Goal: Task Accomplishment & Management: Manage account settings

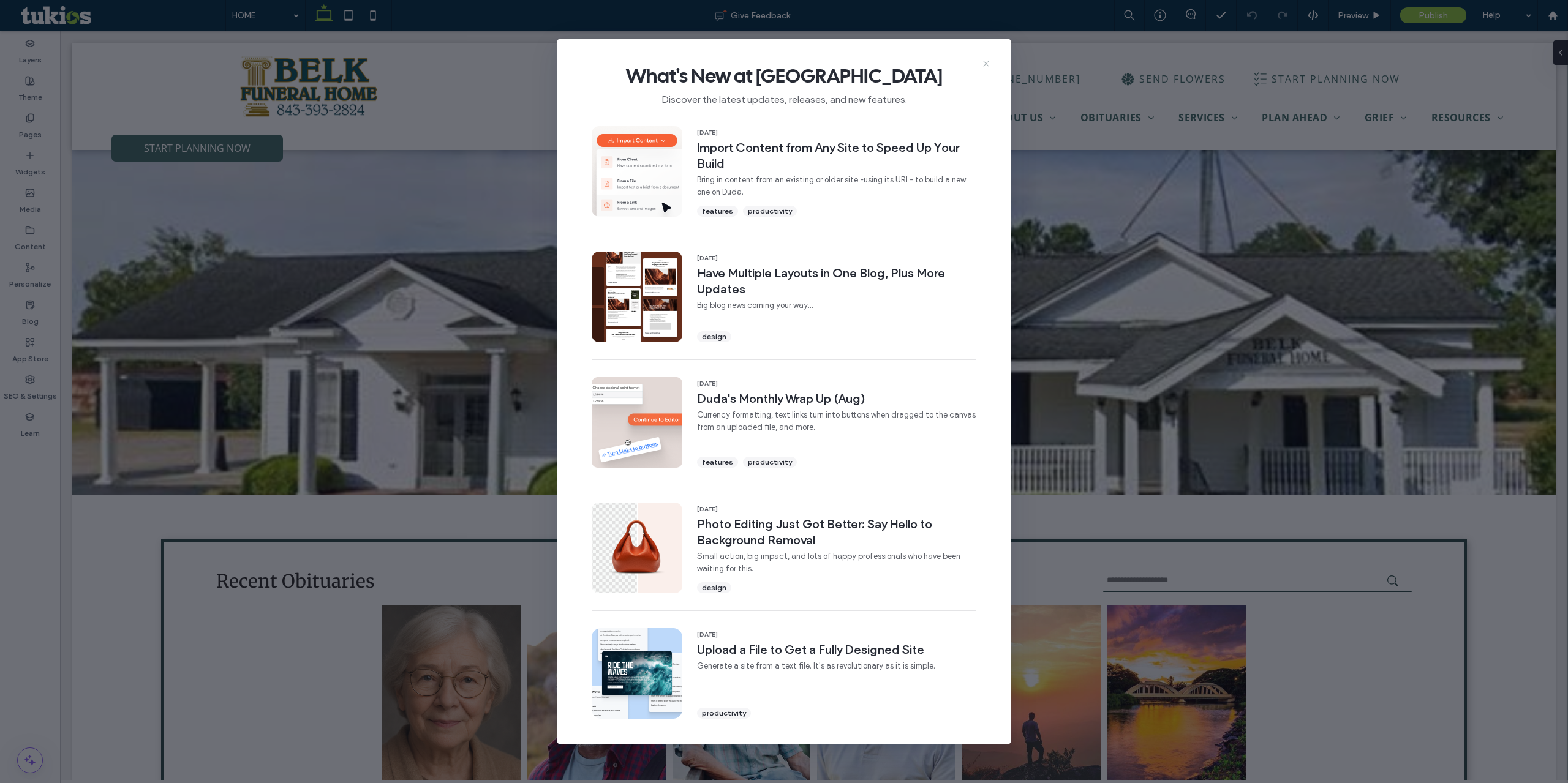
click at [985, 65] on use at bounding box center [985, 63] width 5 height 5
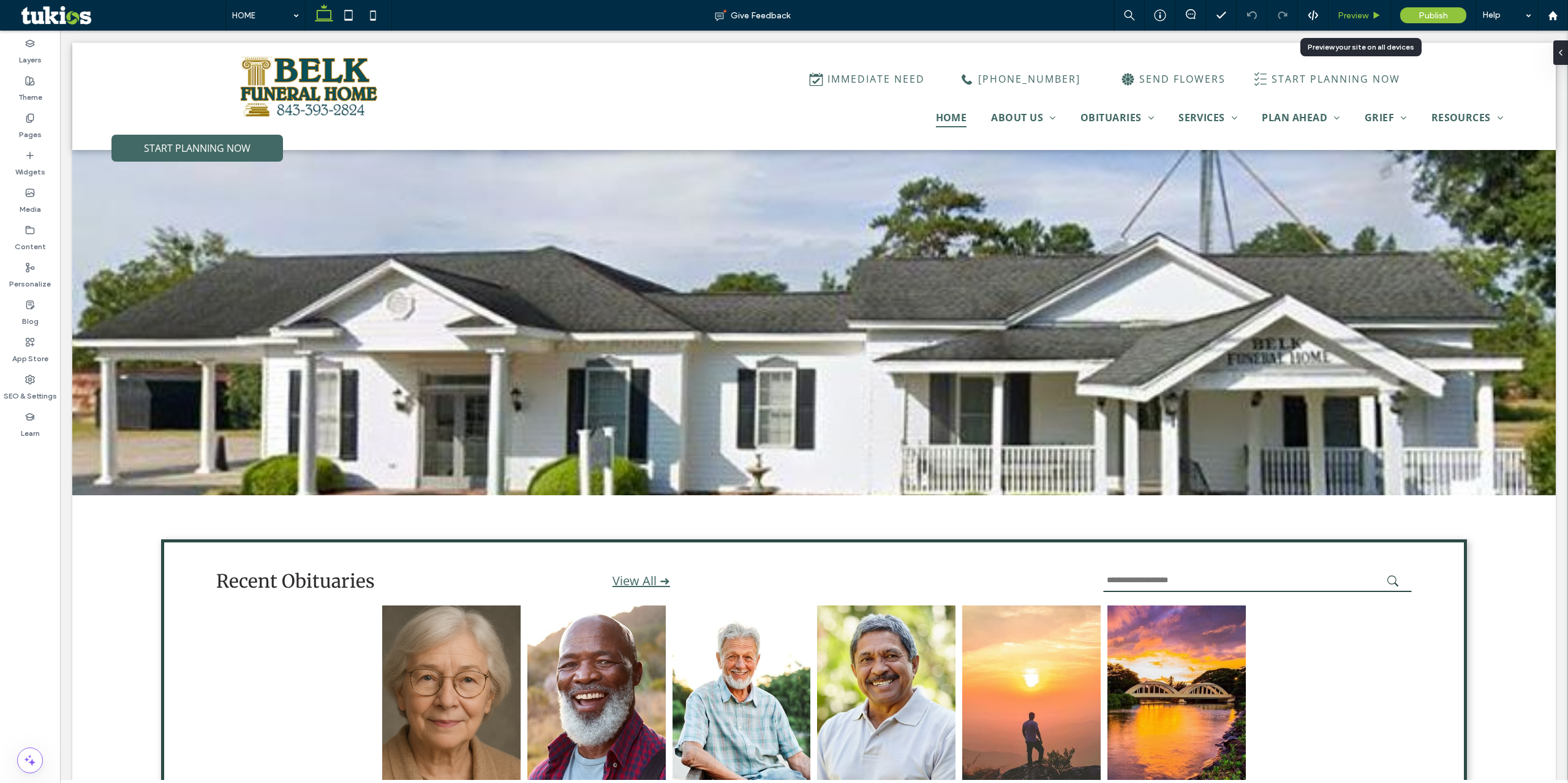
click at [1342, 13] on span "Preview" at bounding box center [1353, 16] width 30 height 11
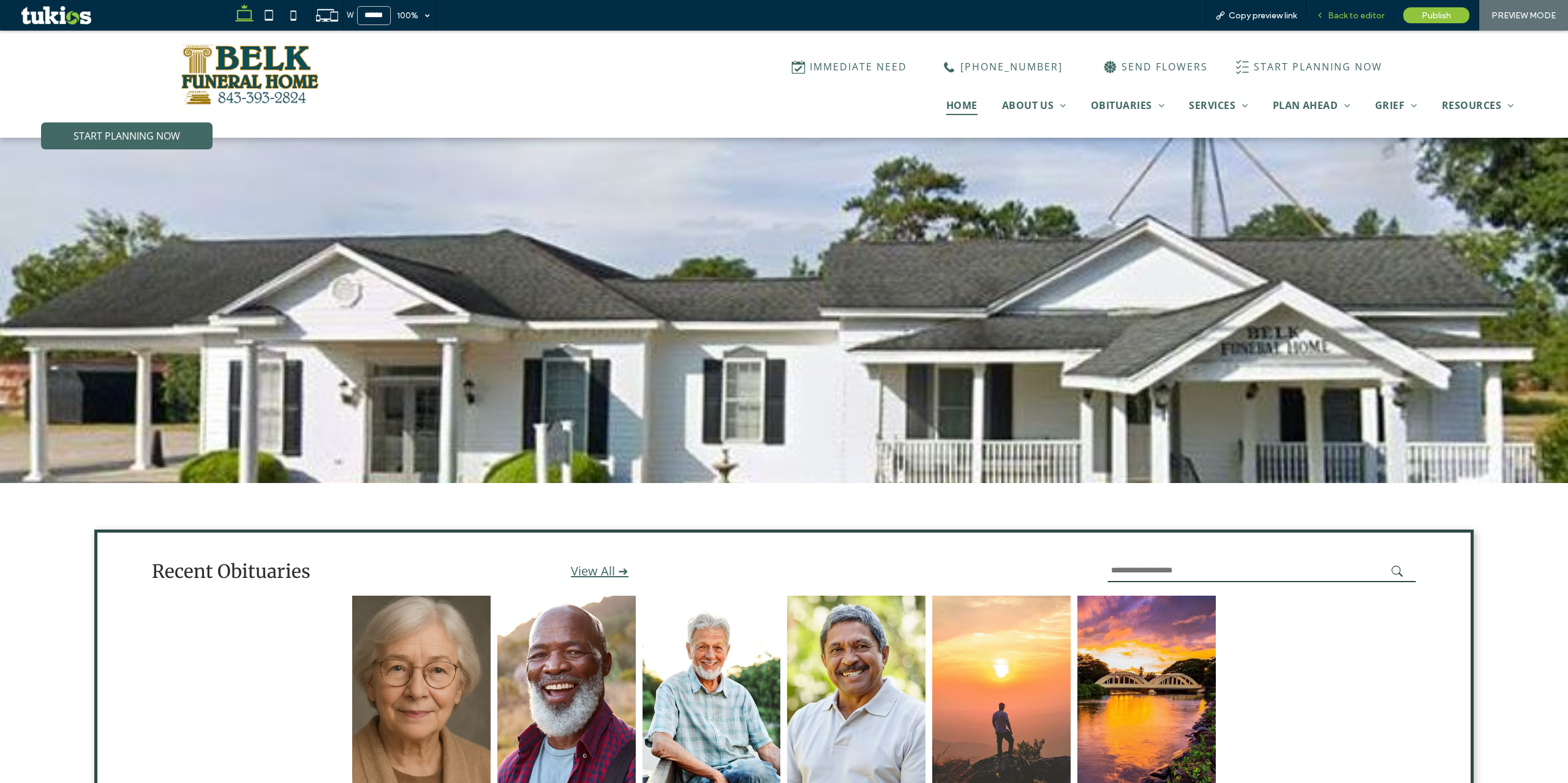
click at [1357, 16] on span "Back to editor" at bounding box center [1356, 16] width 56 height 11
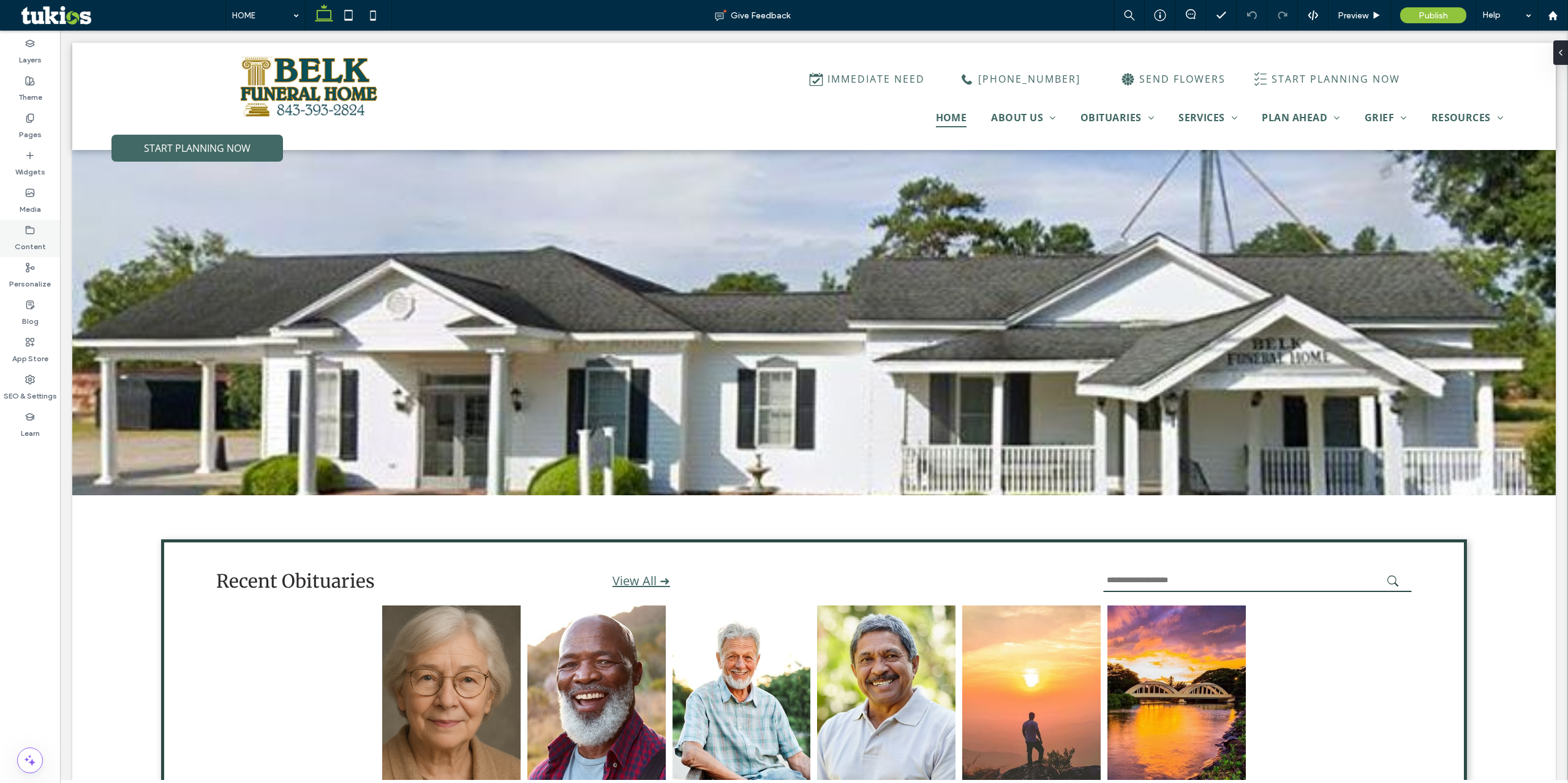
click at [40, 237] on label "Content" at bounding box center [30, 244] width 31 height 17
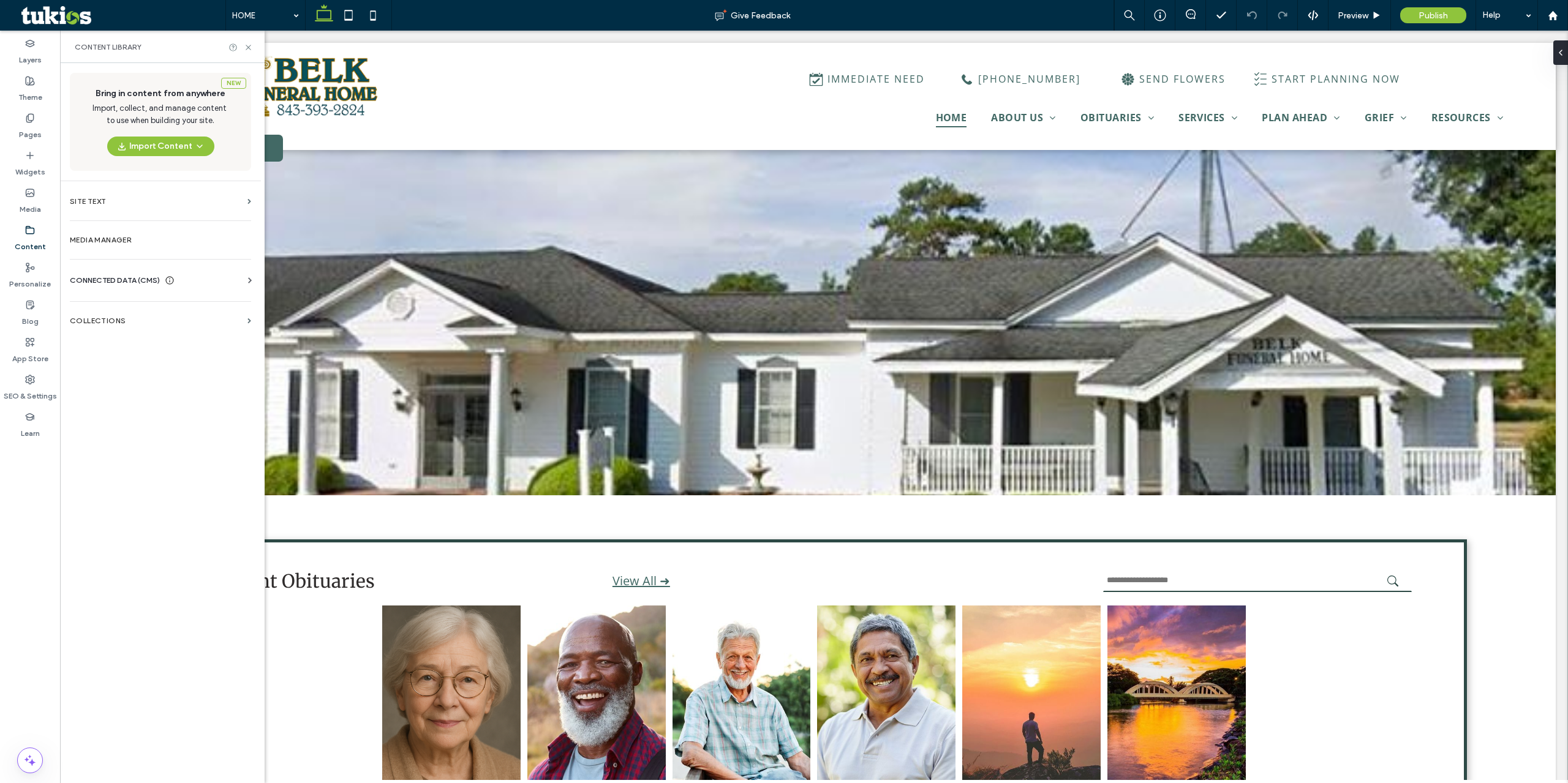
click at [180, 283] on div "CONNECTED DATA (CMS)" at bounding box center [163, 280] width 186 height 13
click at [162, 316] on section "Business Info" at bounding box center [163, 310] width 186 height 28
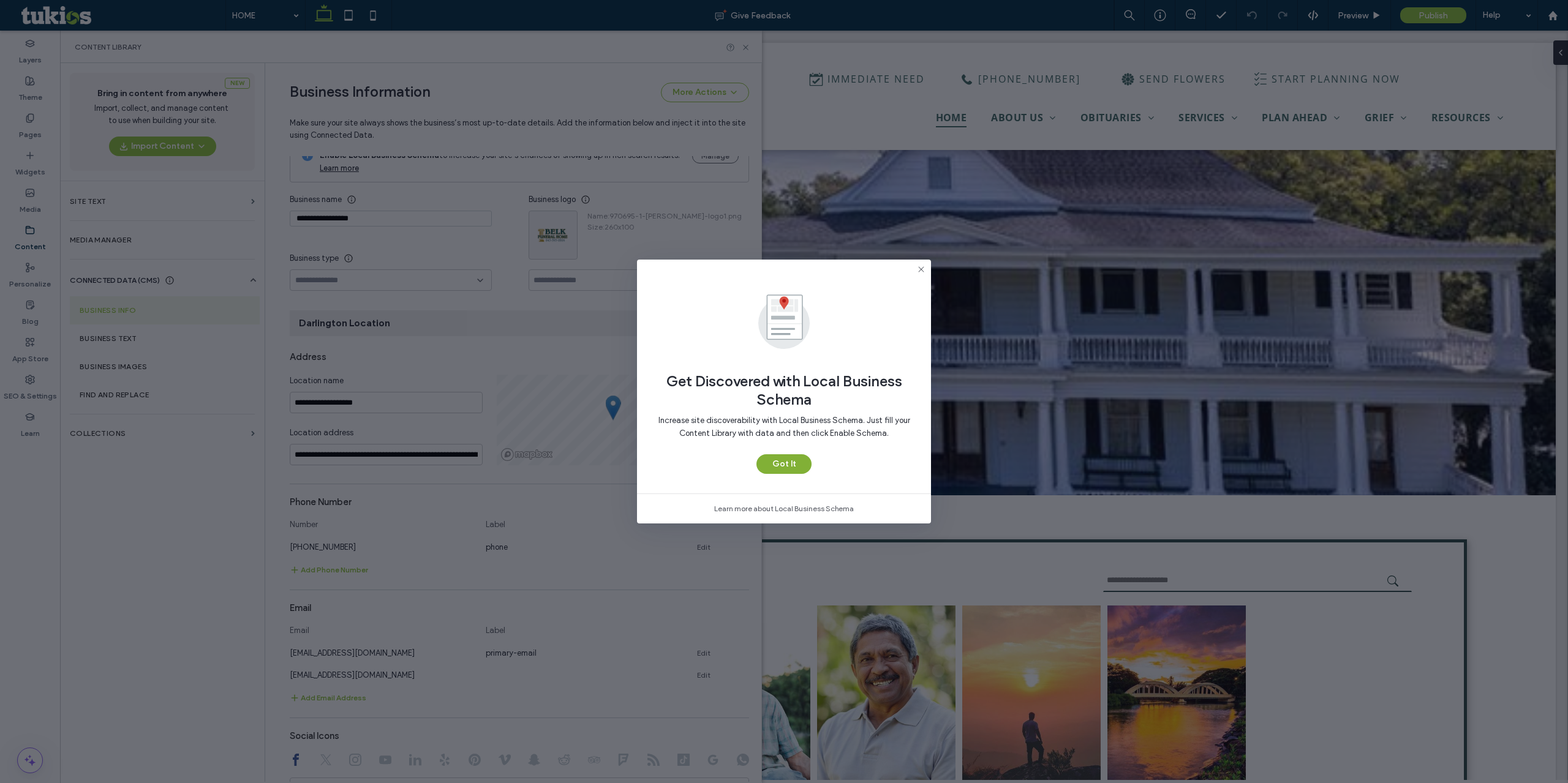
click at [795, 458] on button "Got It" at bounding box center [783, 464] width 55 height 20
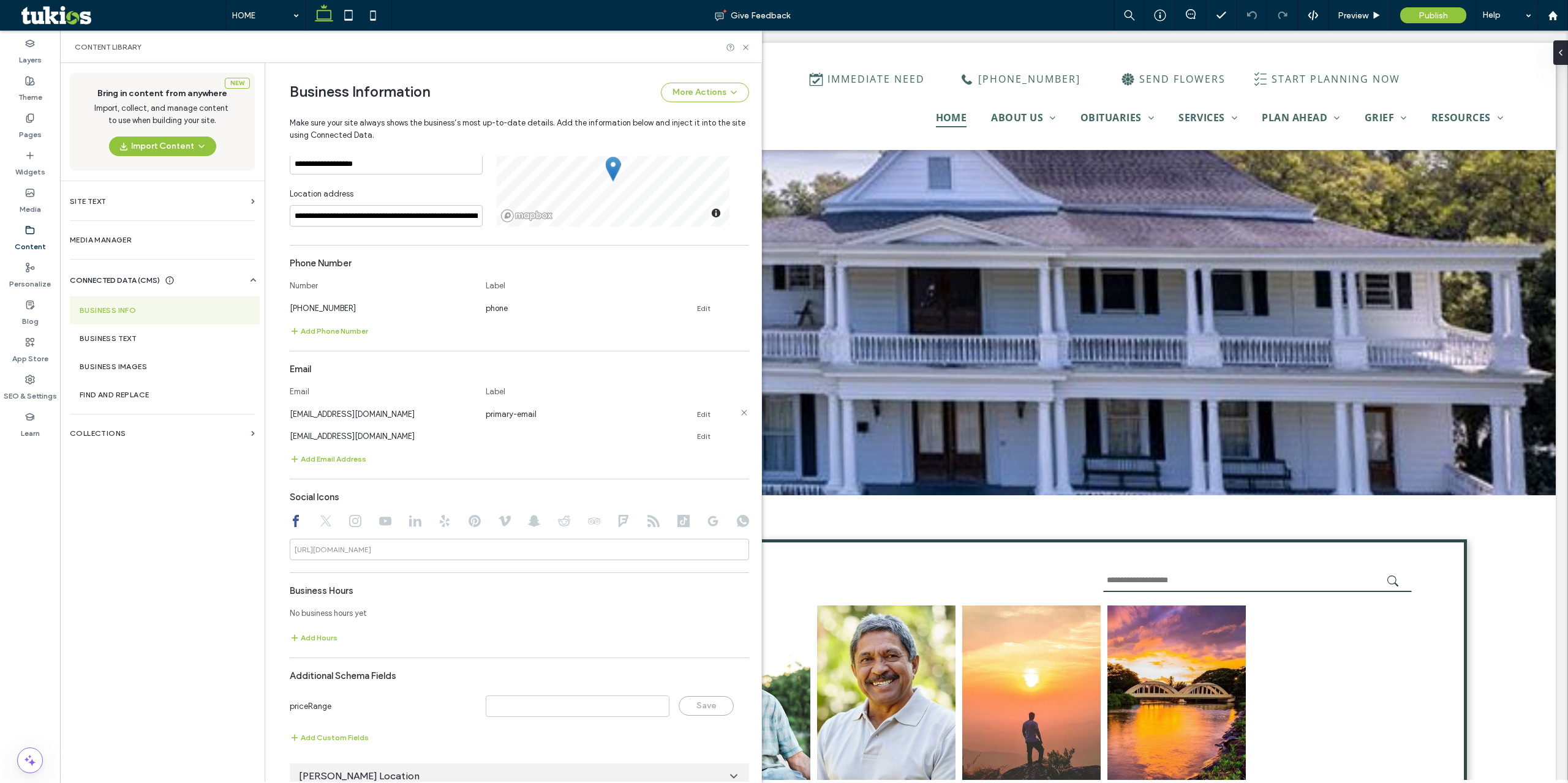
scroll to position [274, 0]
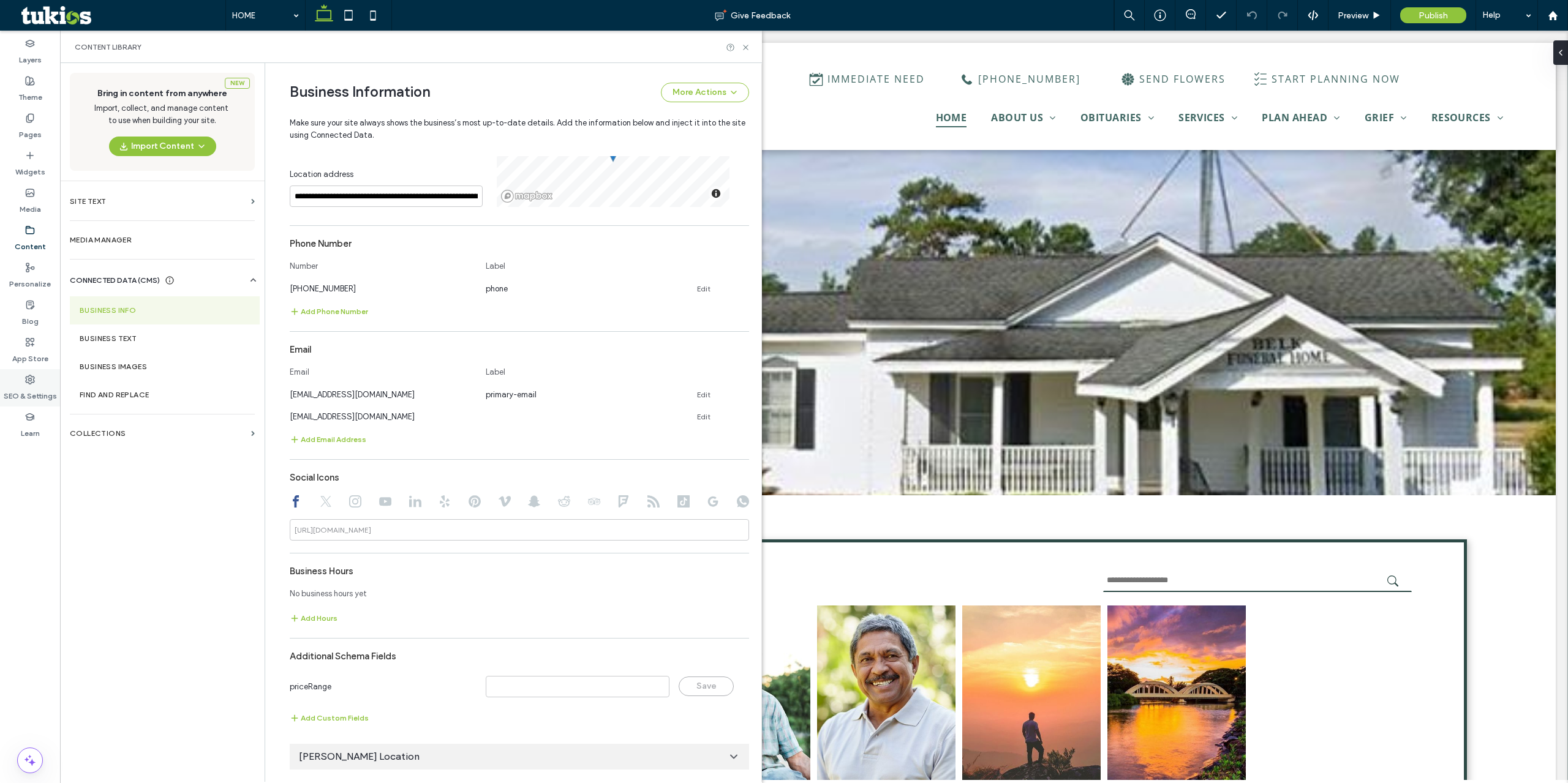
click at [18, 382] on div "SEO & Settings" at bounding box center [30, 388] width 60 height 38
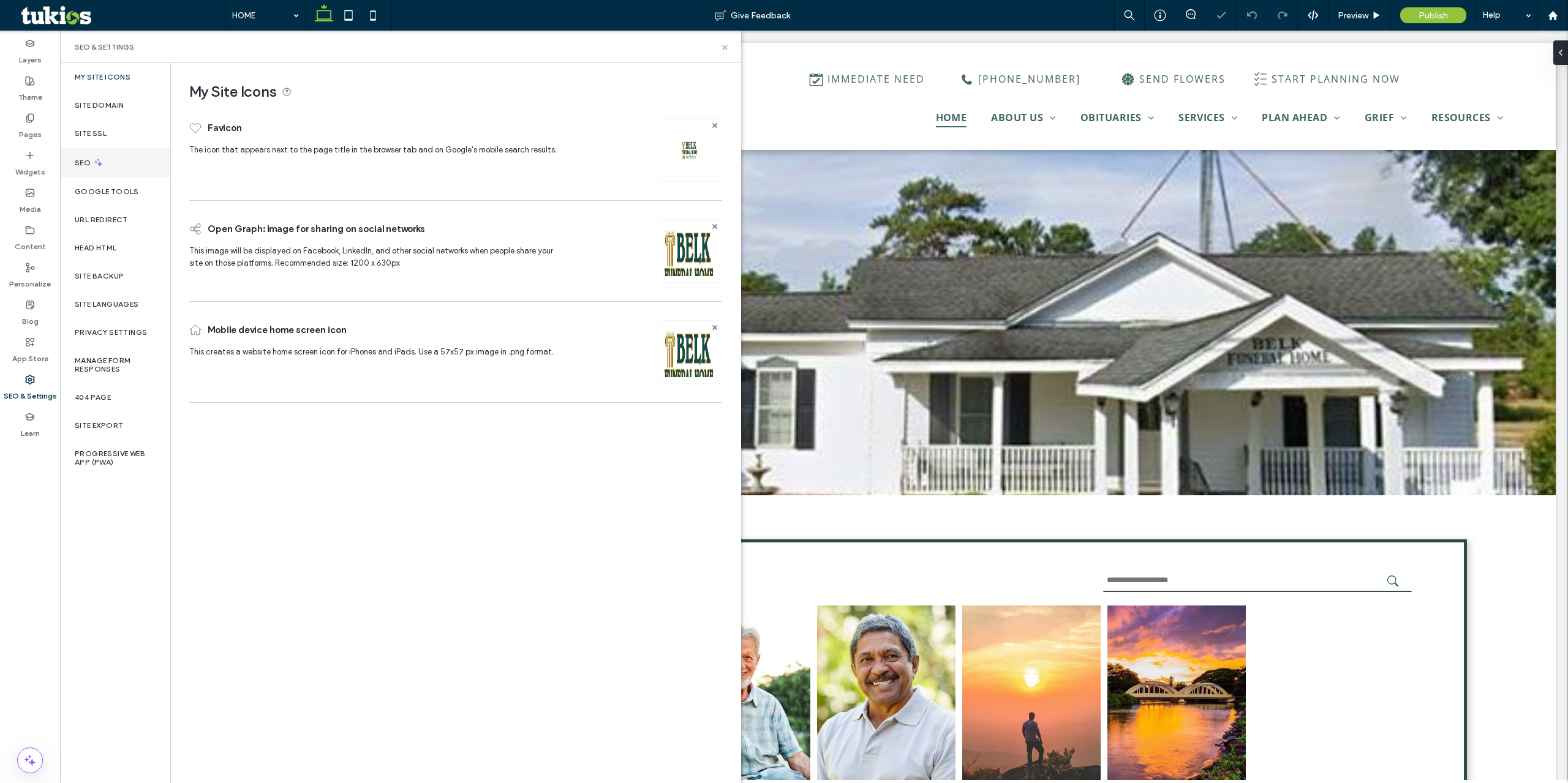
click at [127, 152] on div "SEO" at bounding box center [115, 162] width 110 height 30
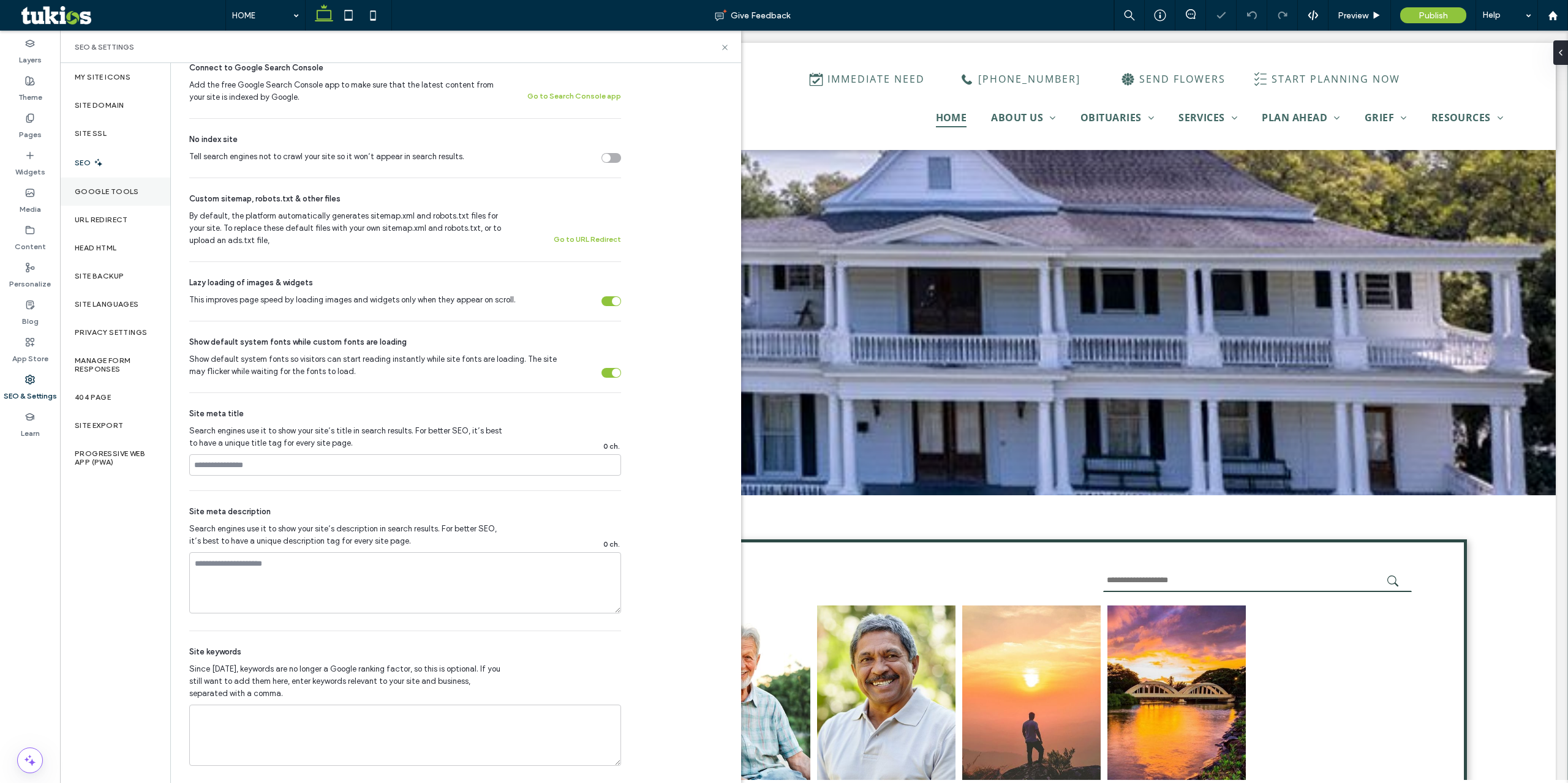
scroll to position [357, 0]
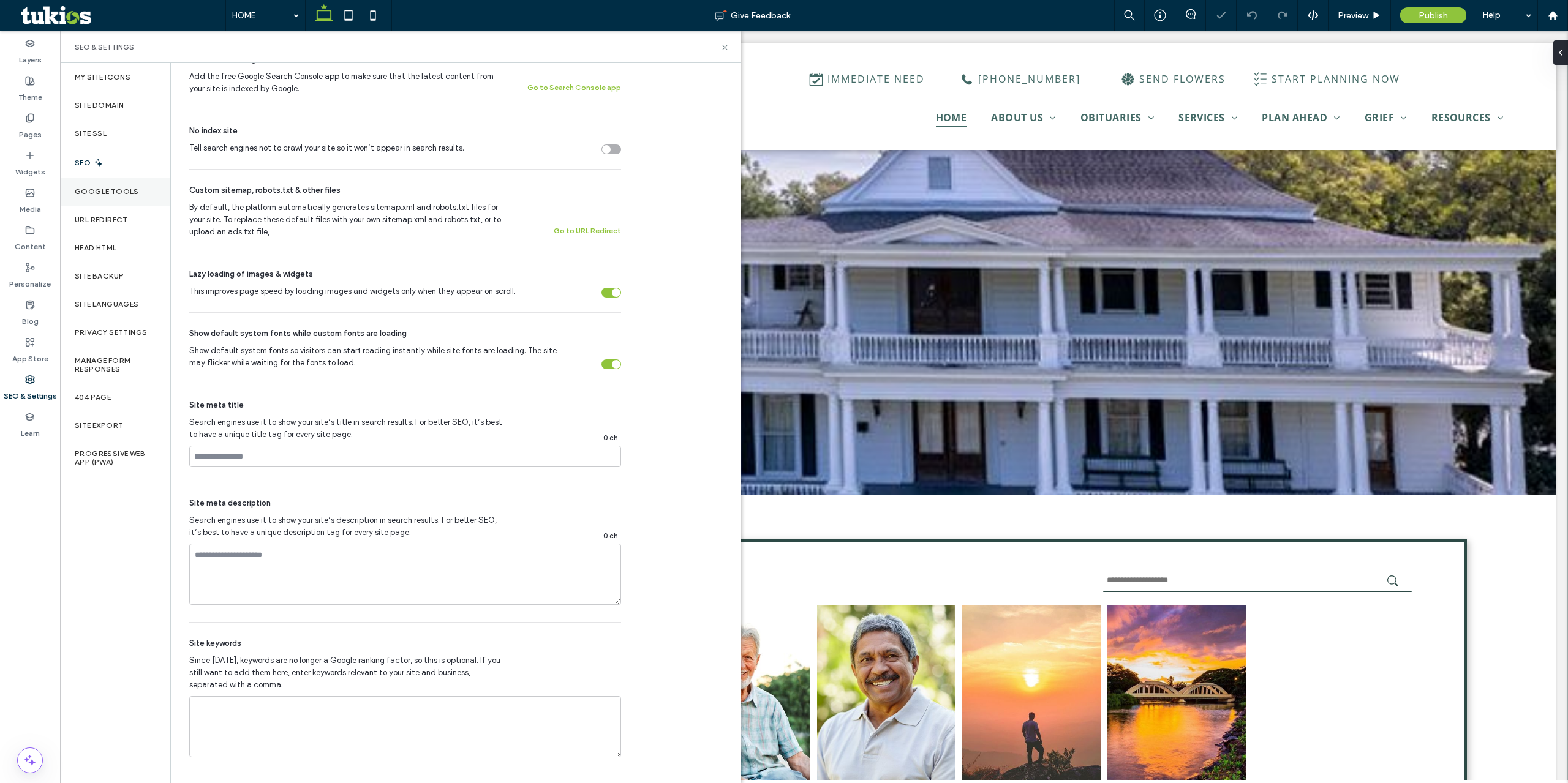
click at [120, 178] on div "Google Tools" at bounding box center [115, 191] width 110 height 28
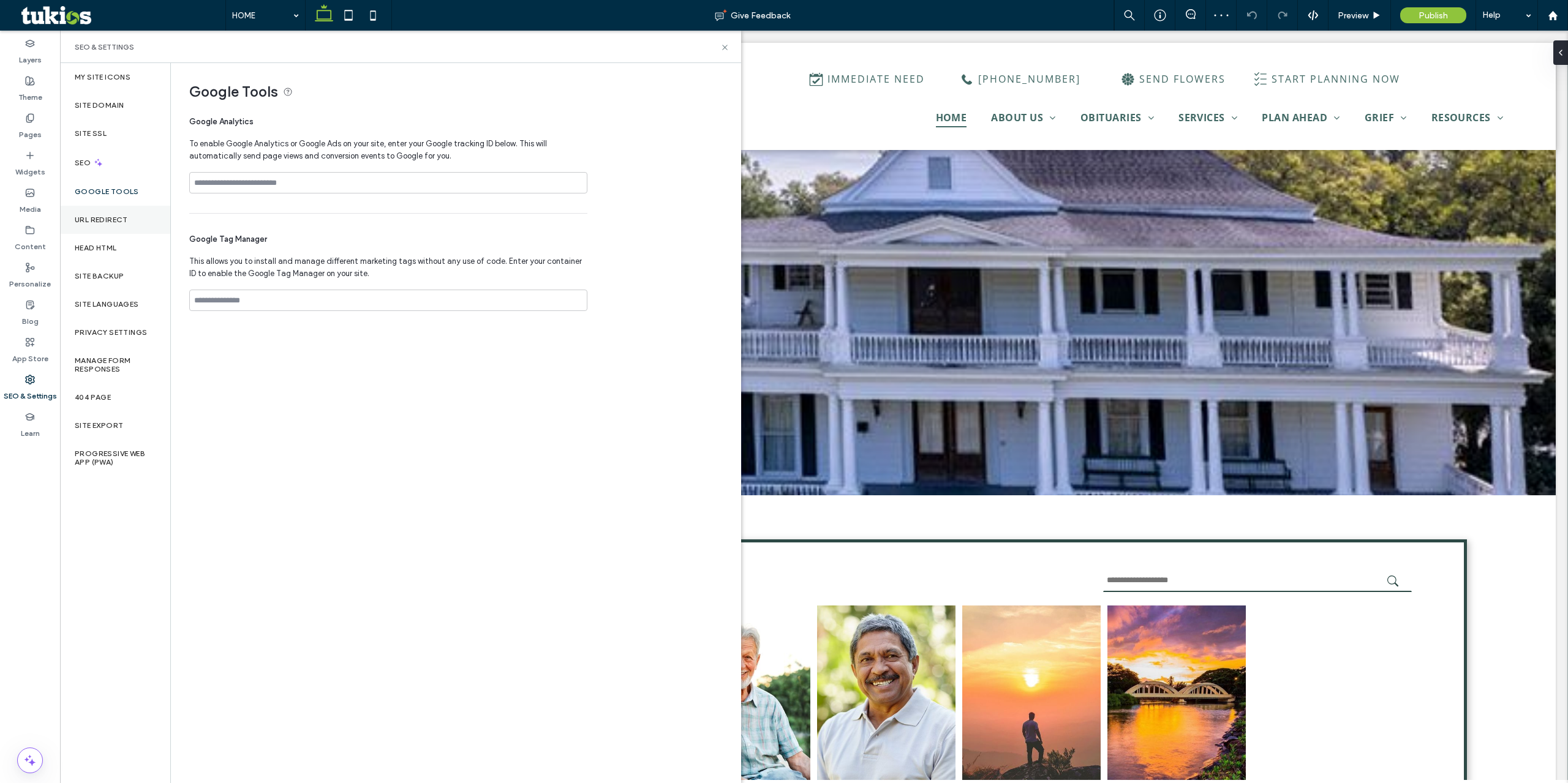
click at [139, 221] on div "URL Redirect" at bounding box center [115, 220] width 110 height 28
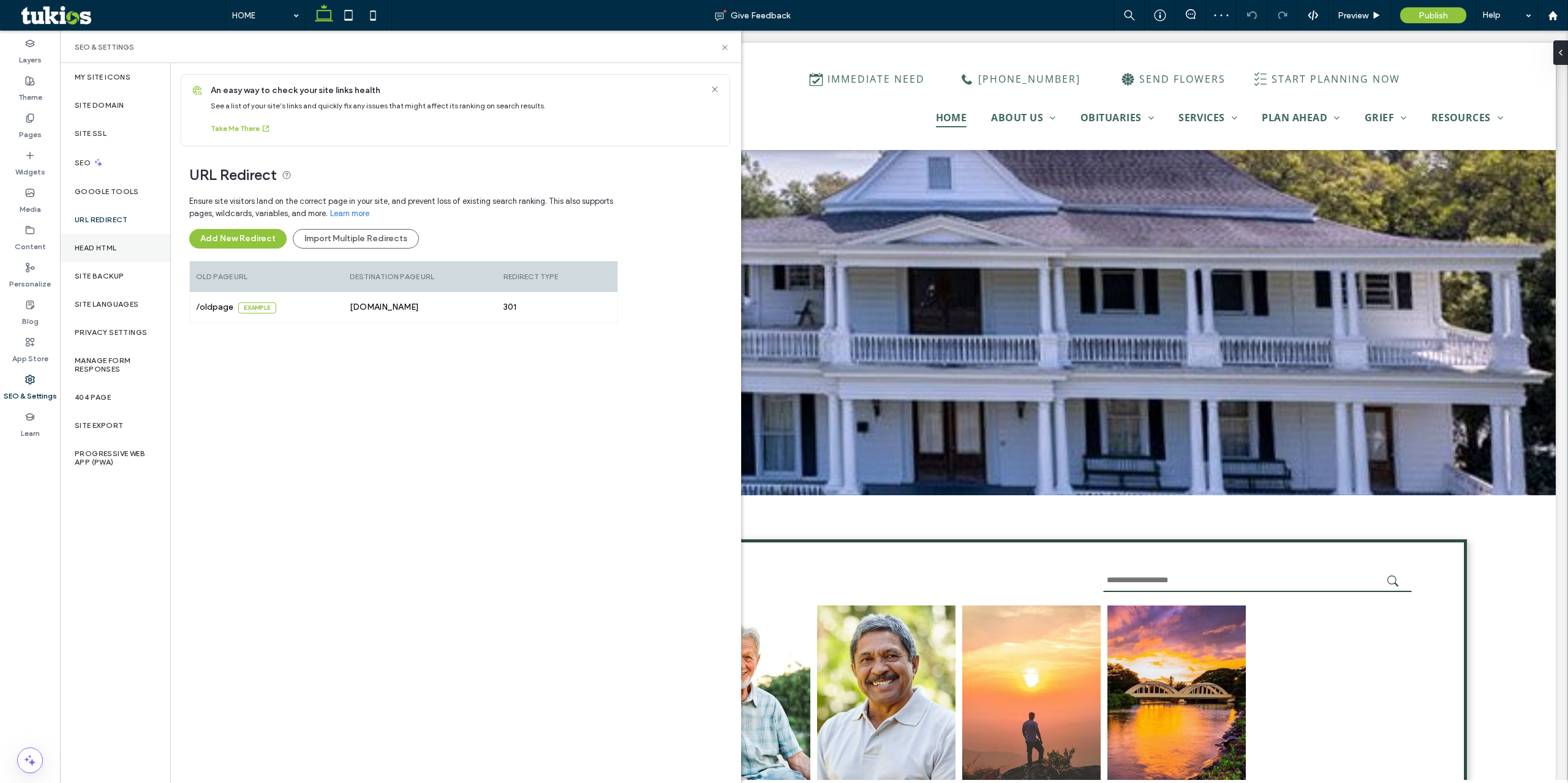
click at [127, 246] on div "Head HTML" at bounding box center [115, 248] width 110 height 28
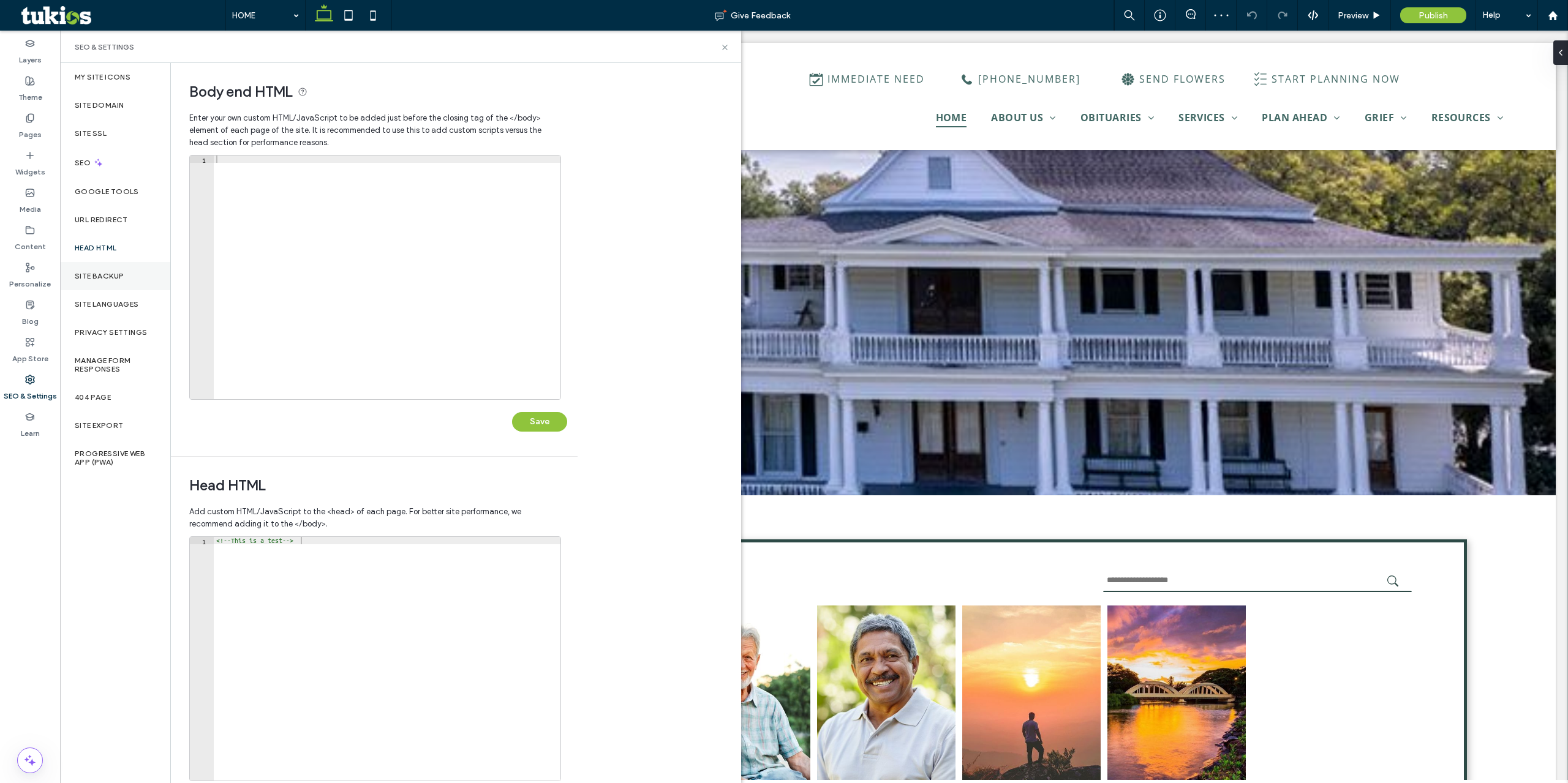
click at [126, 283] on div "Site Backup" at bounding box center [115, 276] width 110 height 28
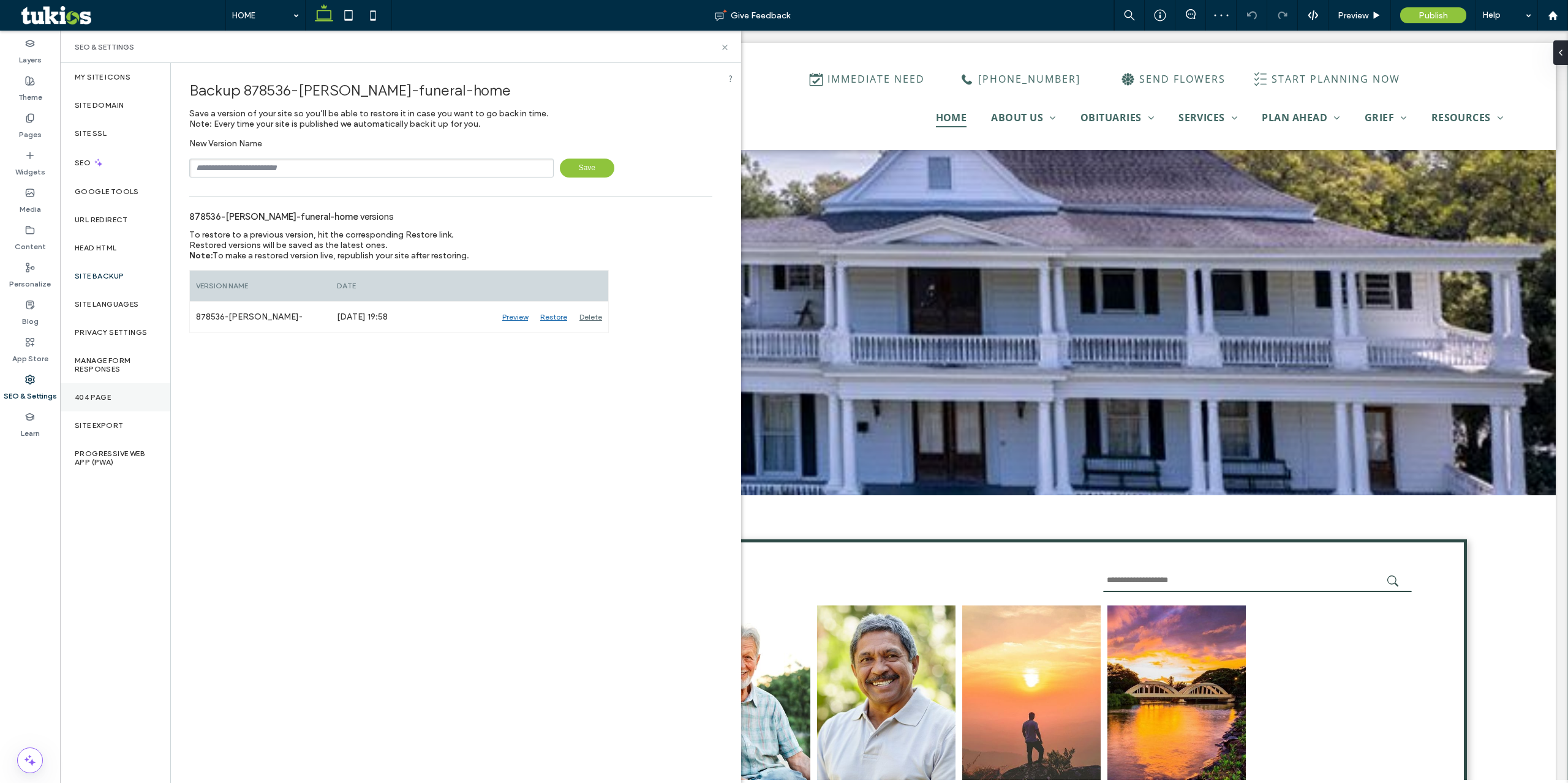
click at [128, 403] on div "404 Page" at bounding box center [115, 397] width 110 height 28
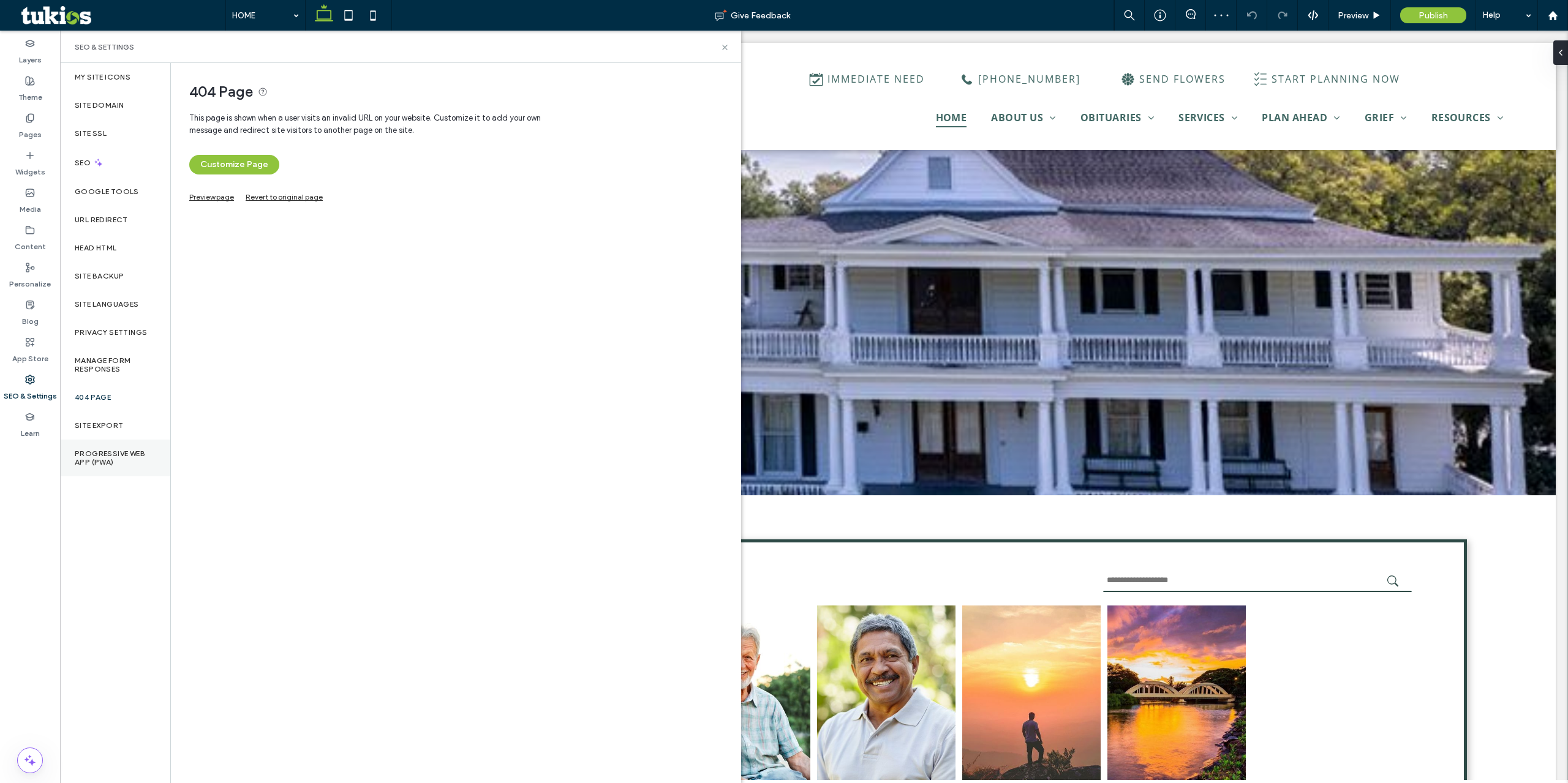
click at [126, 458] on label "Progressive Web App (PWA)" at bounding box center [115, 458] width 81 height 17
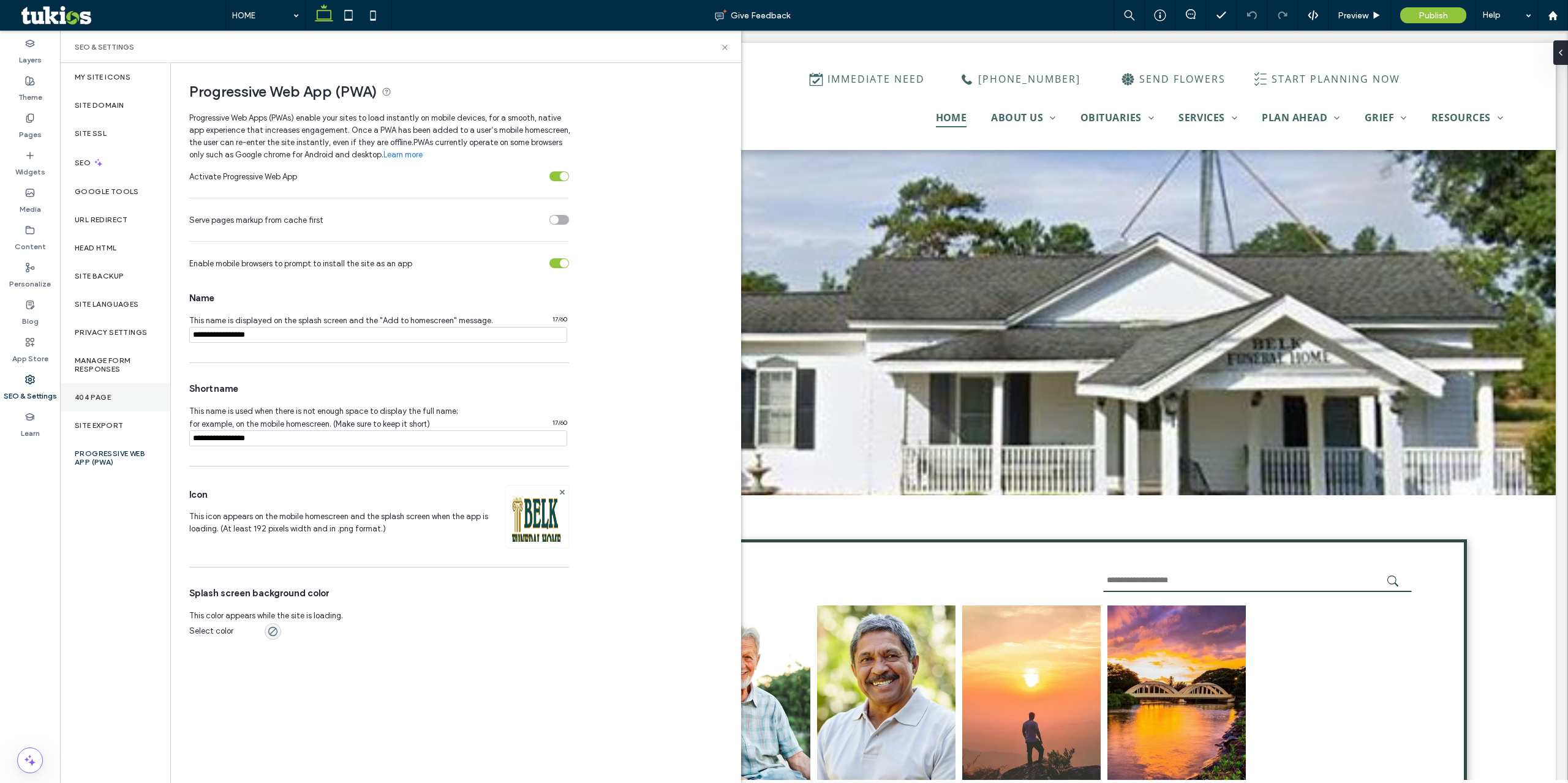
click at [140, 395] on div "404 Page" at bounding box center [115, 397] width 110 height 28
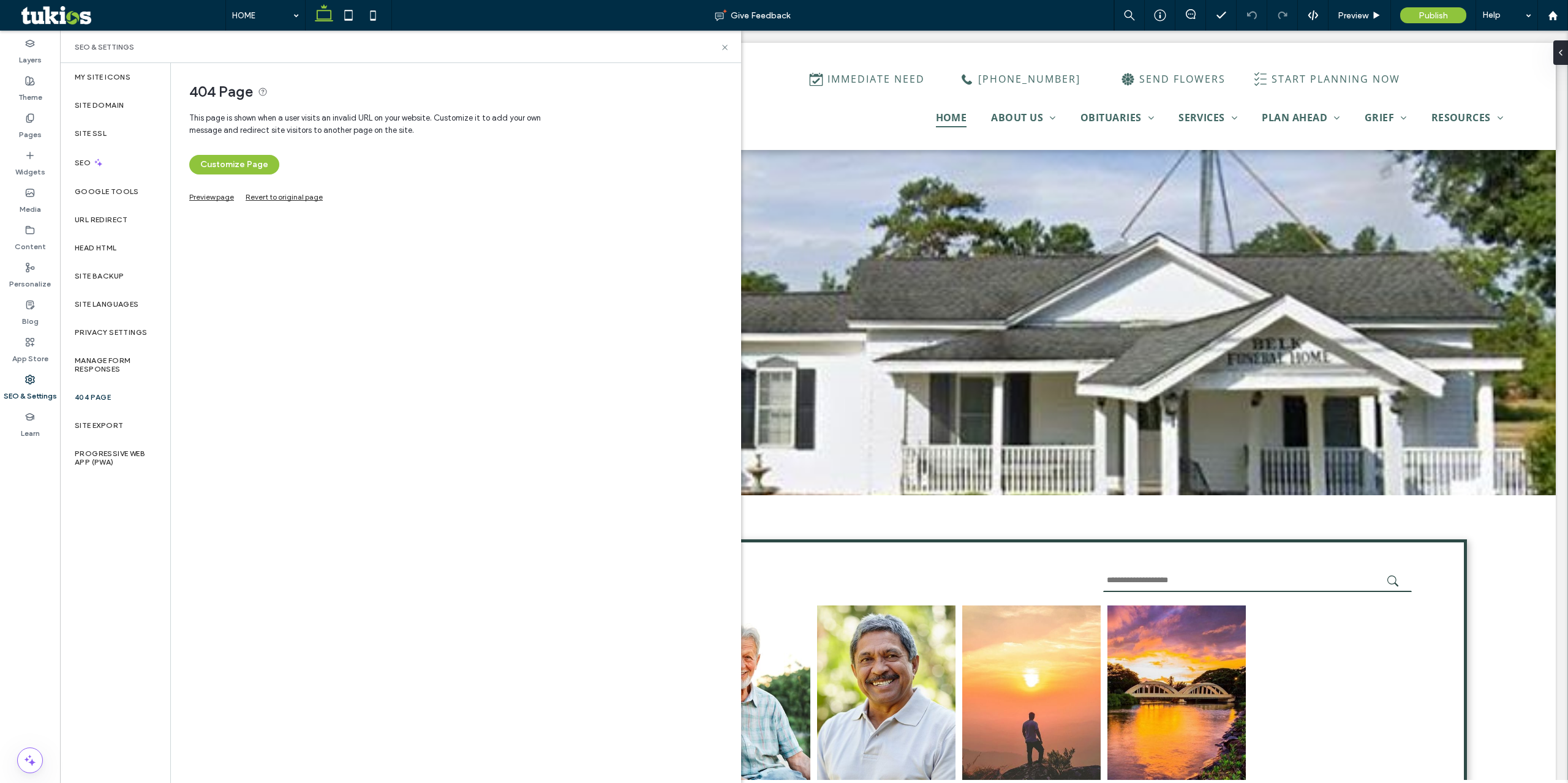
click at [213, 193] on link "Preview page" at bounding box center [212, 195] width 45 height 7
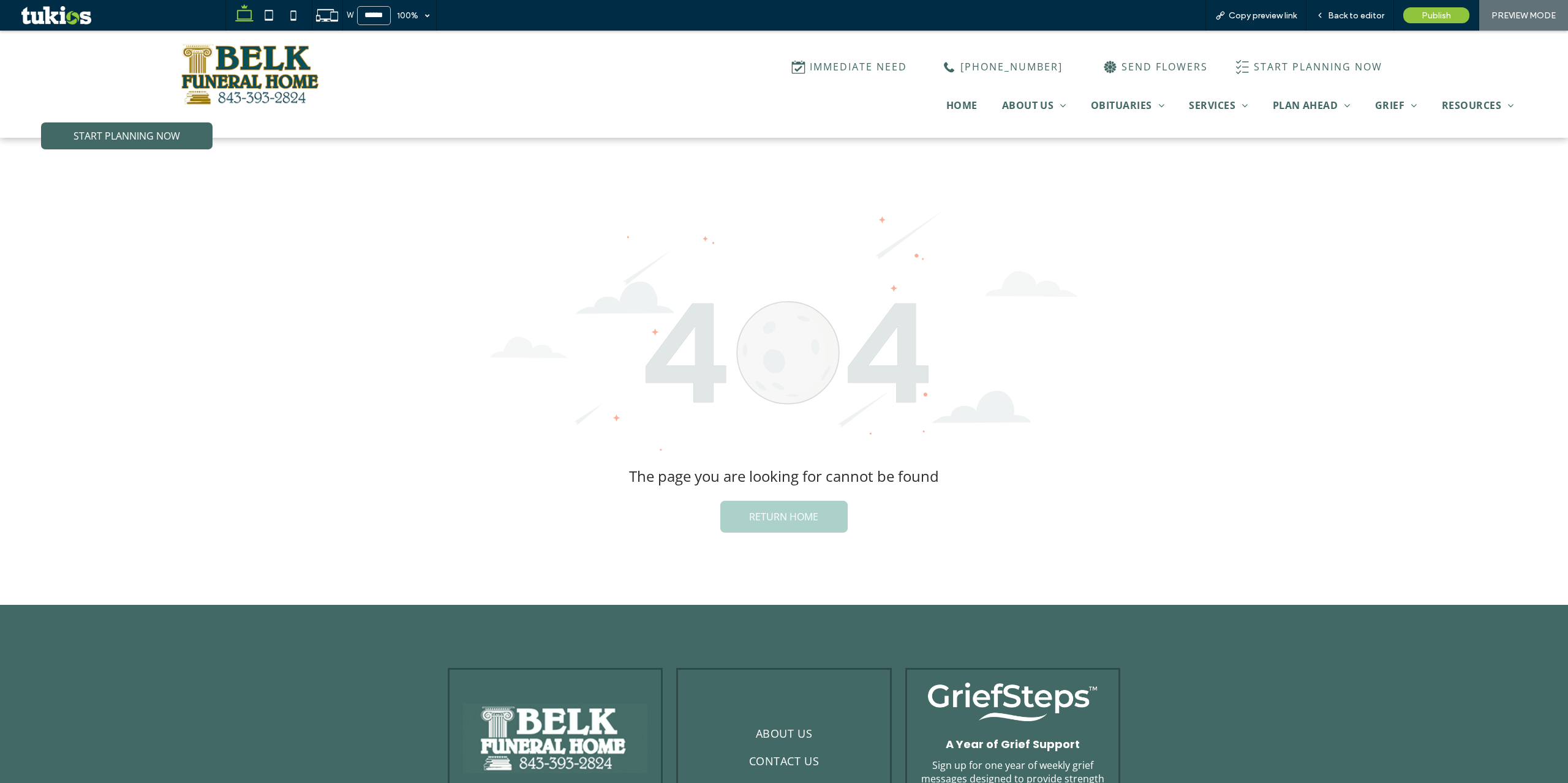
click at [743, 516] on link "RETURN HOME" at bounding box center [784, 517] width 127 height 32
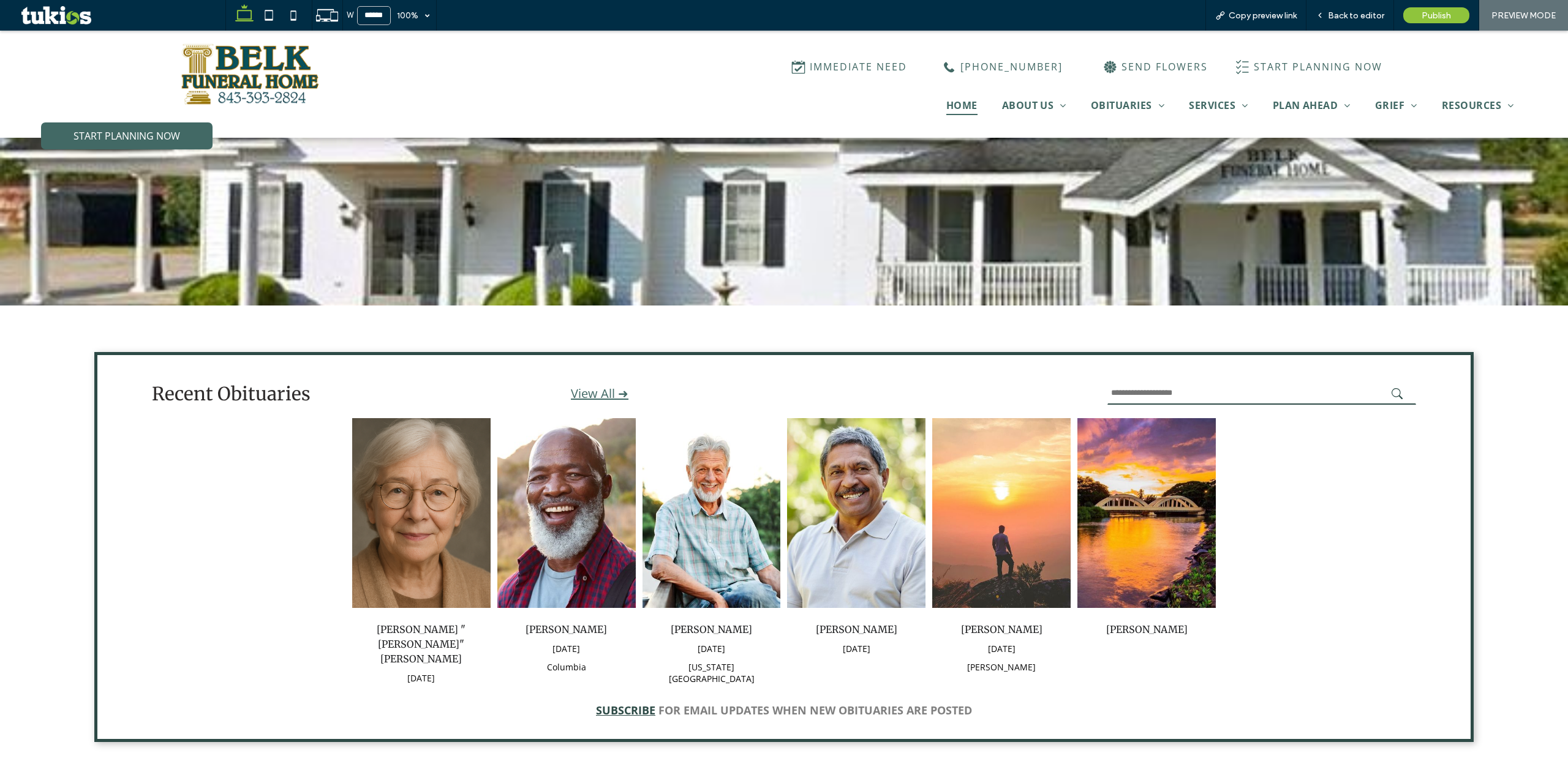
scroll to position [245, 0]
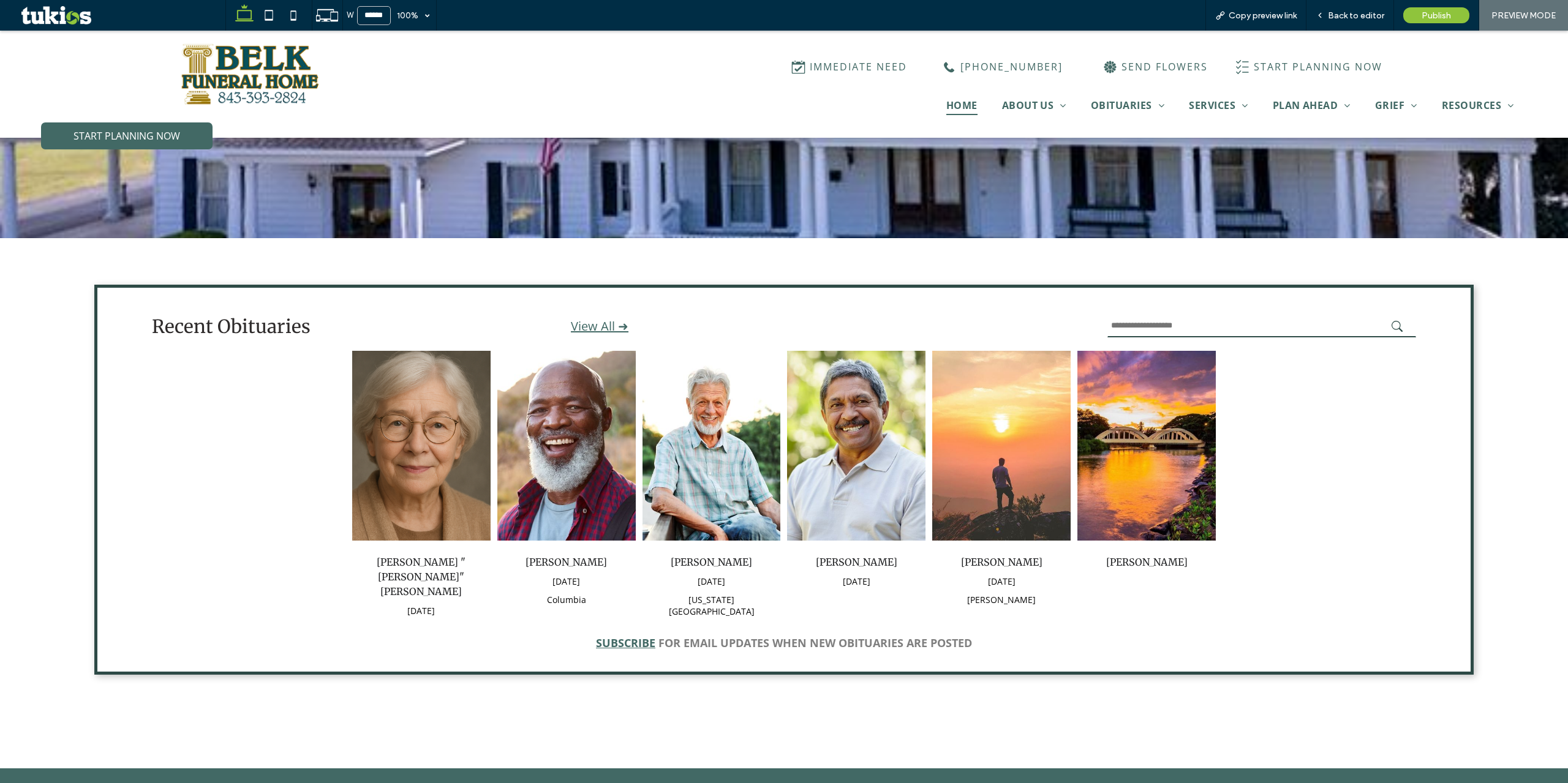
drag, startPoint x: 626, startPoint y: 619, endPoint x: 622, endPoint y: 634, distance: 15.5
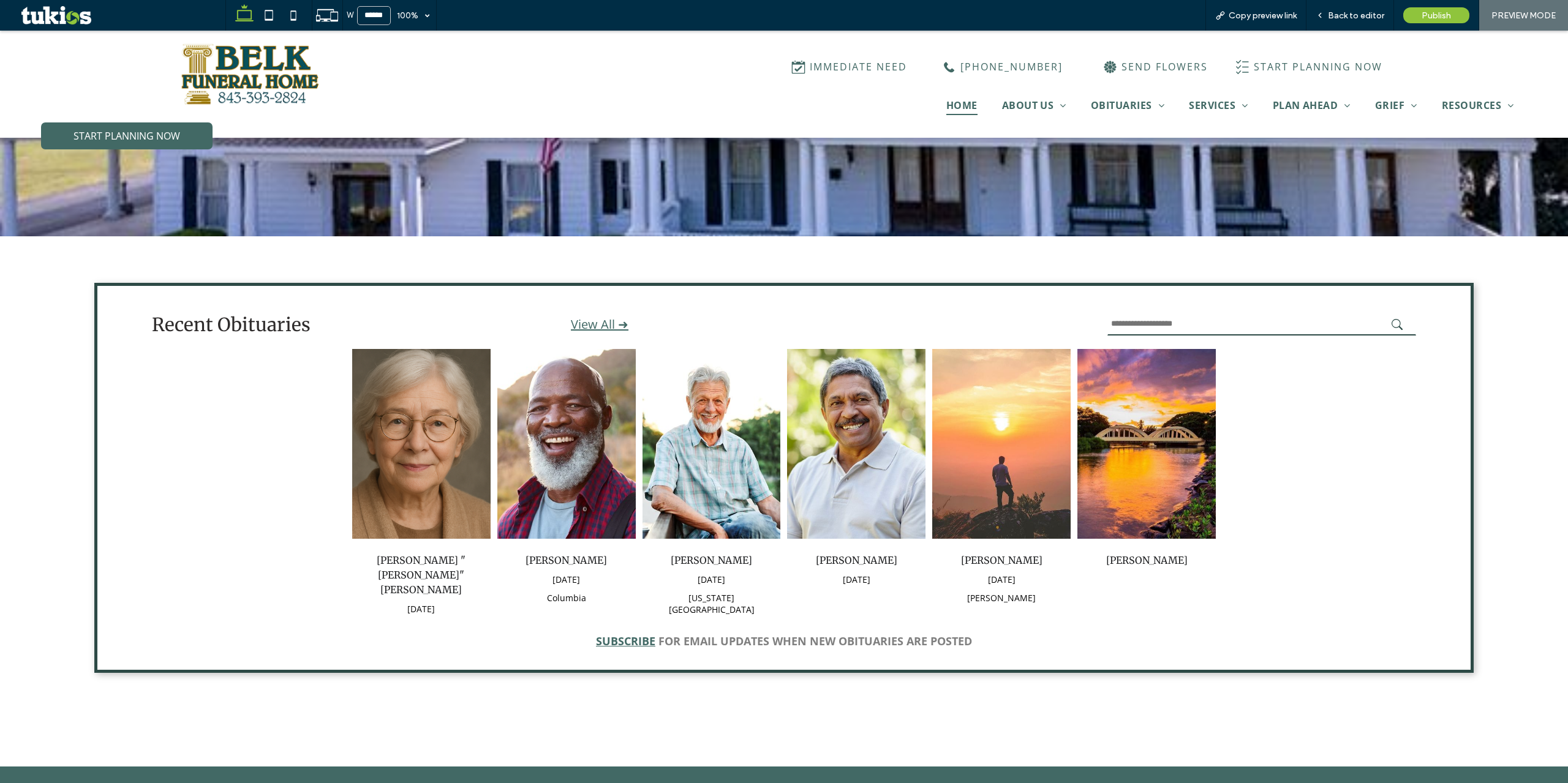
scroll to position [248, 0]
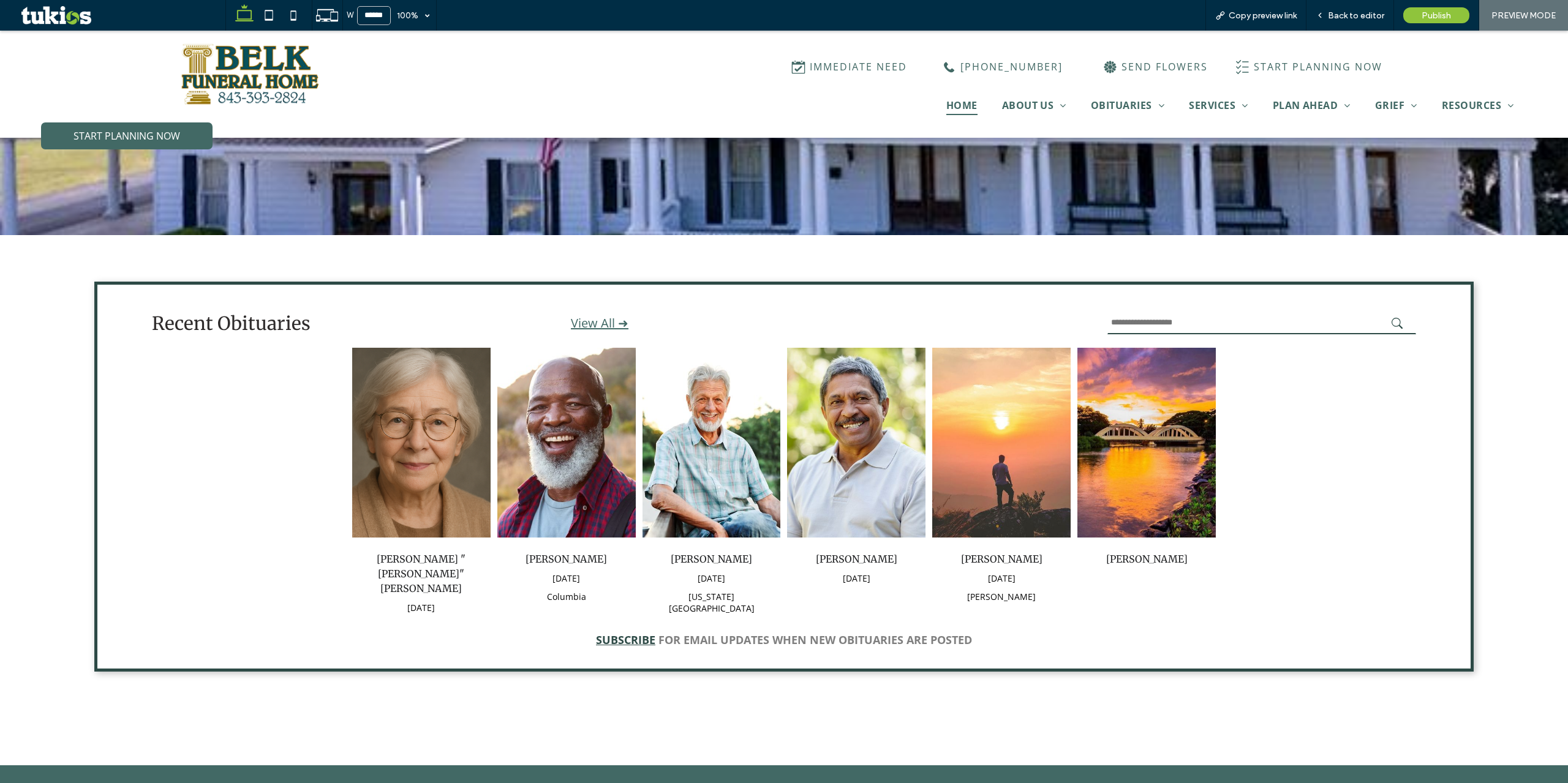
drag, startPoint x: 1167, startPoint y: 309, endPoint x: 1176, endPoint y: 321, distance: 15.0
click at [1168, 314] on div at bounding box center [1203, 323] width 426 height 46
click at [1176, 321] on input "text" at bounding box center [1262, 323] width 308 height 22
type input "*"
click at [1392, 318] on button "submit" at bounding box center [1401, 323] width 18 height 11
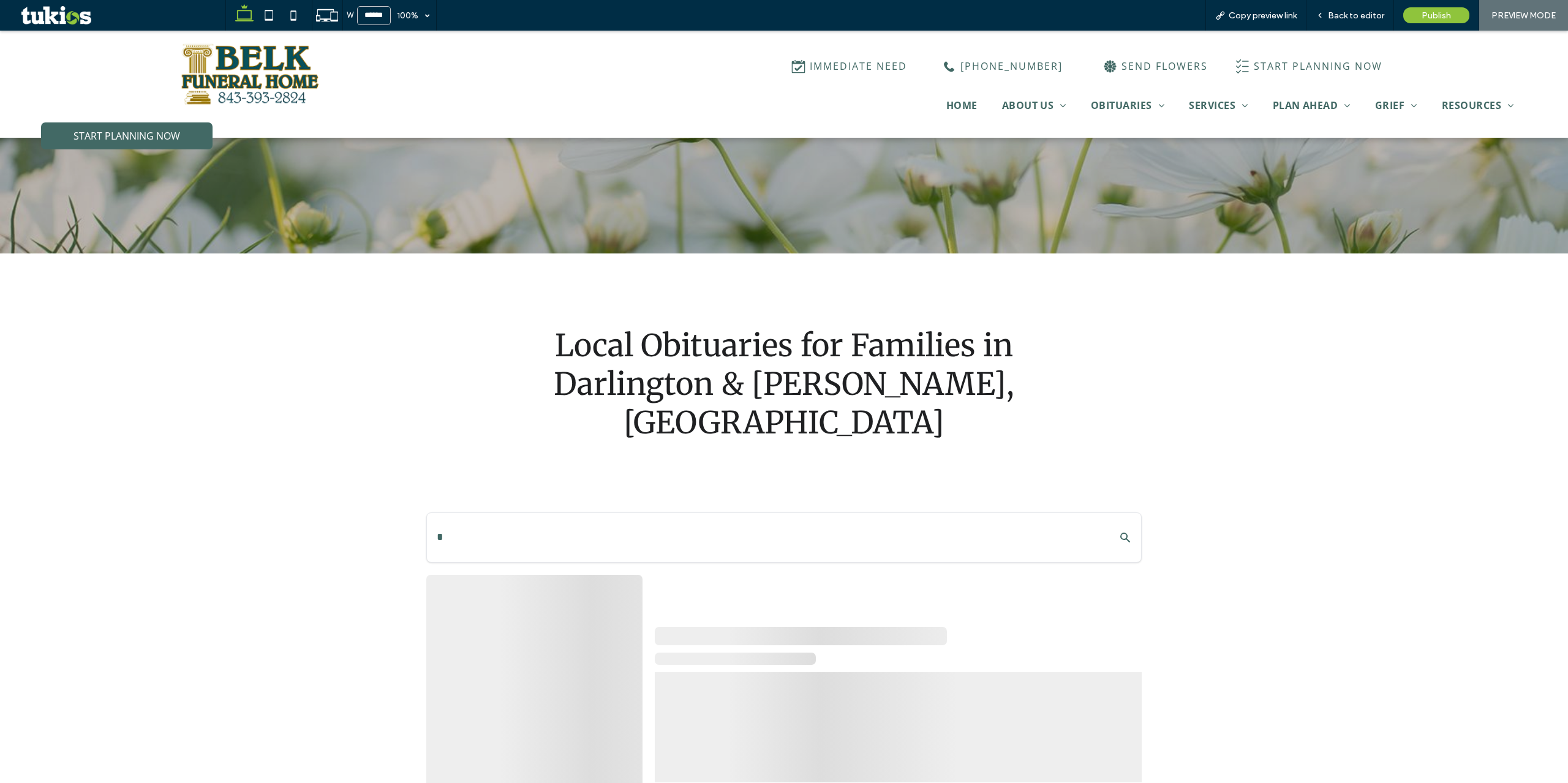
scroll to position [367, 0]
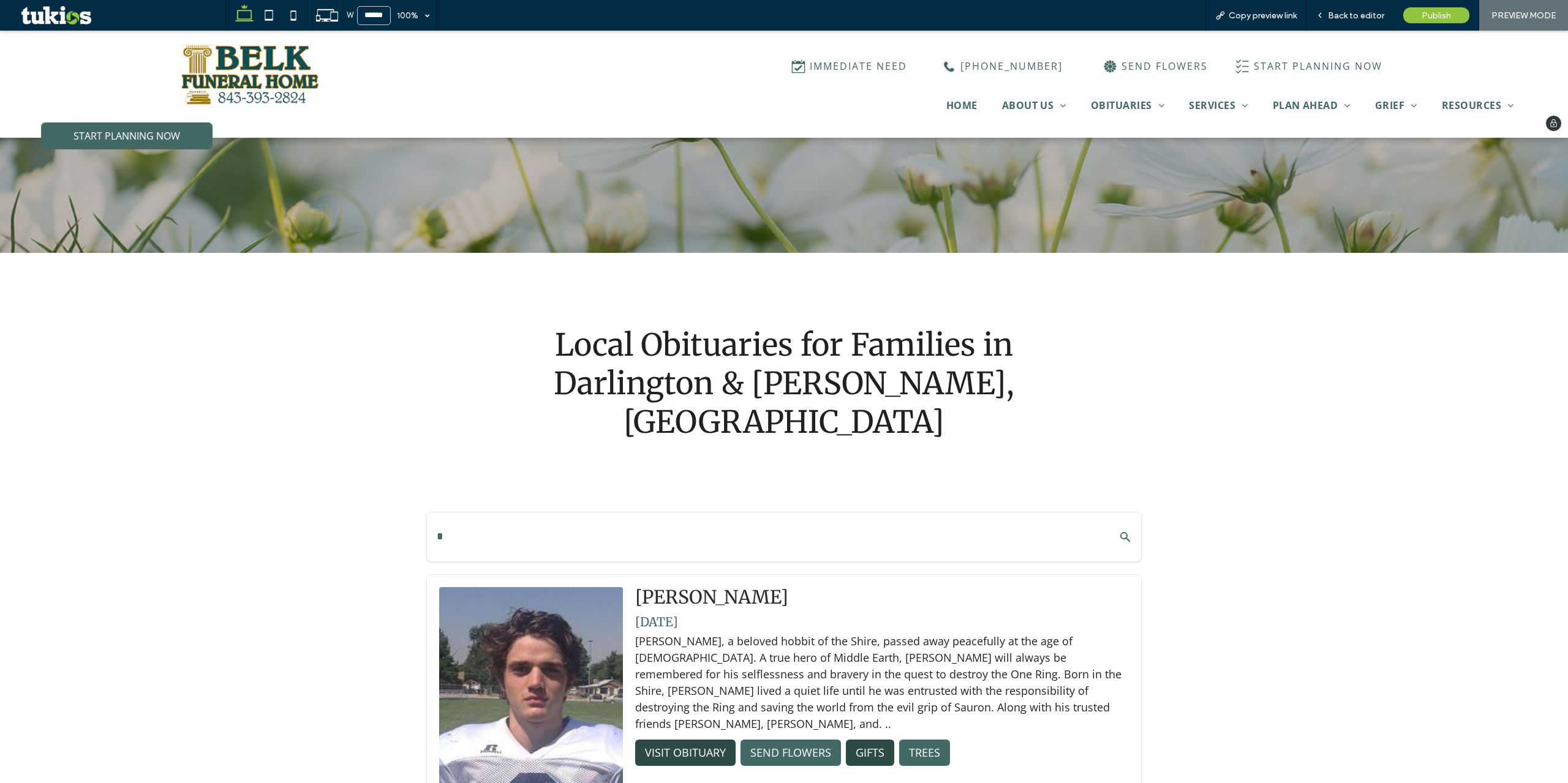
click at [244, 54] on img at bounding box center [252, 74] width 174 height 67
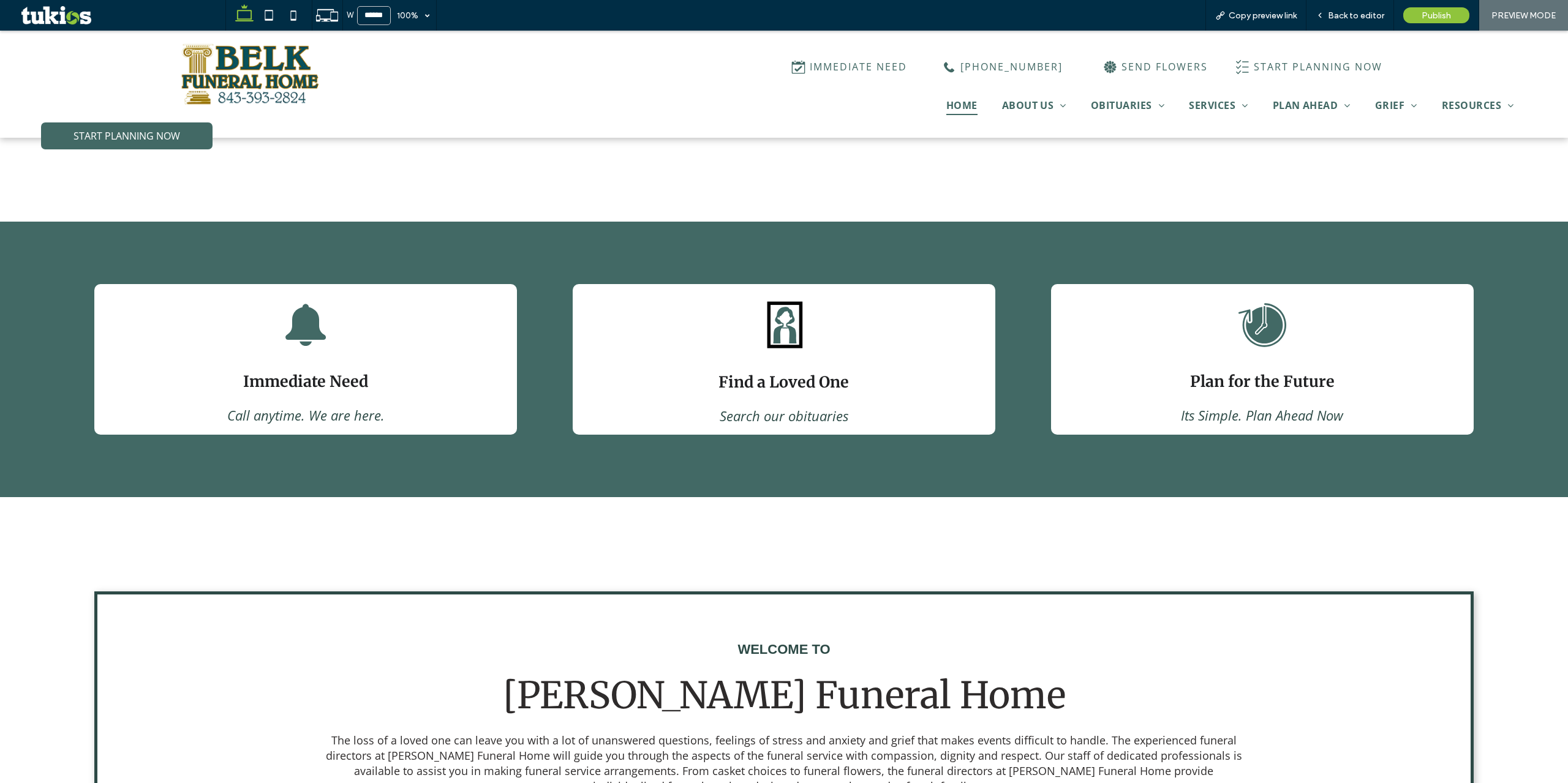
scroll to position [796, 0]
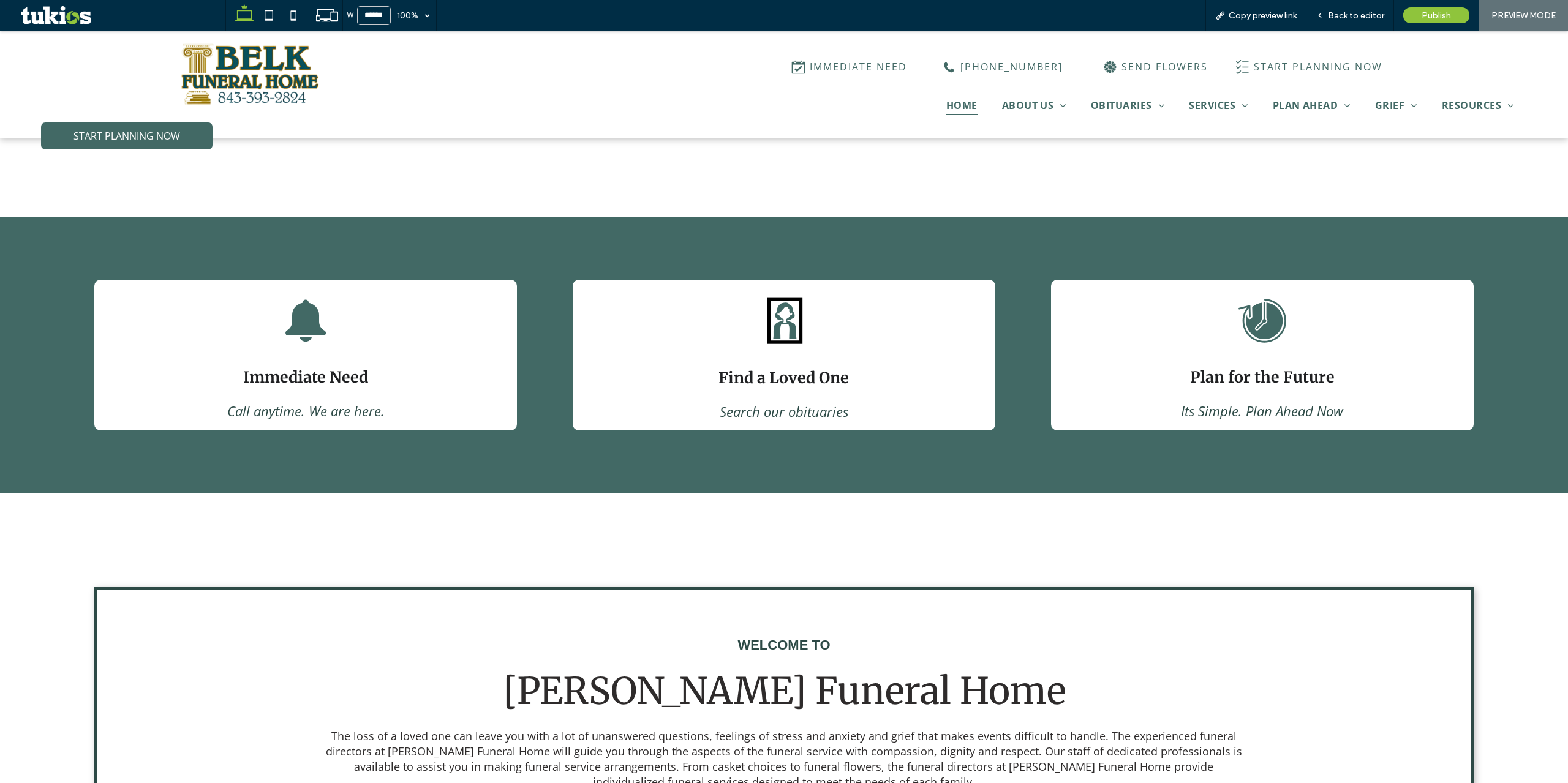
drag, startPoint x: 328, startPoint y: 365, endPoint x: 325, endPoint y: 407, distance: 42.1
click at [328, 367] on strong "Immediate Need" at bounding box center [305, 377] width 125 height 20
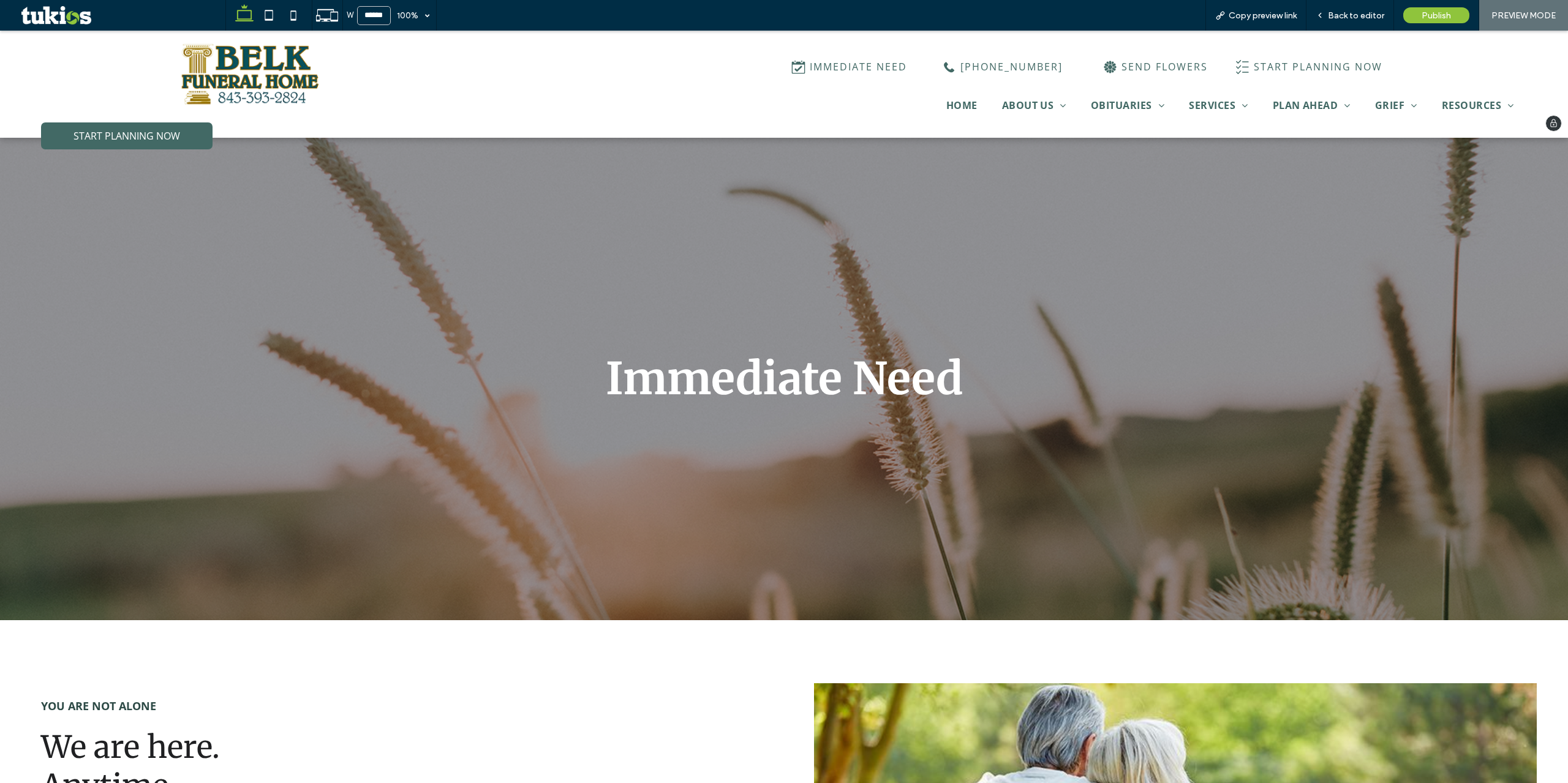
click at [242, 67] on img at bounding box center [252, 74] width 174 height 67
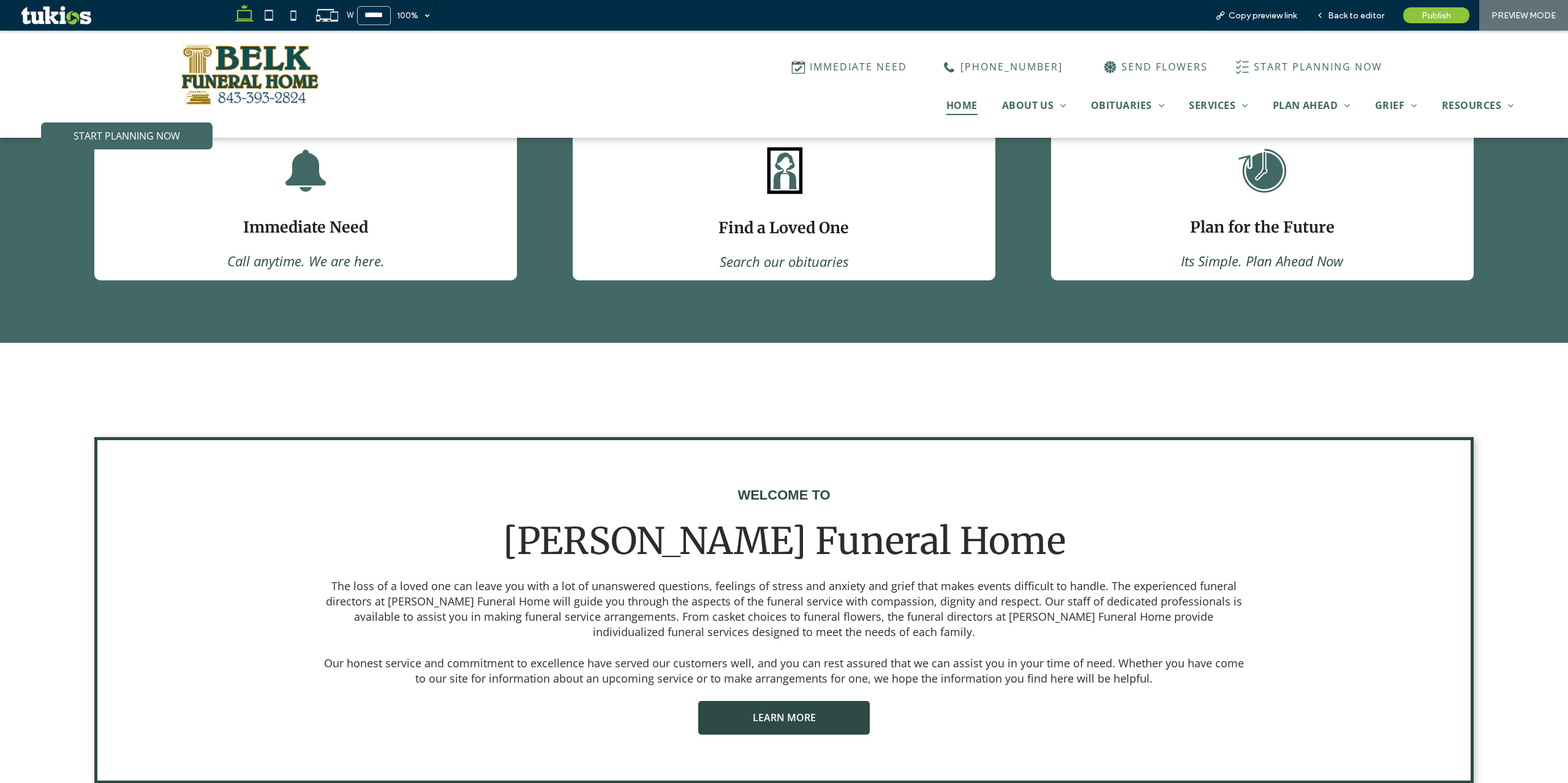
scroll to position [1102, 0]
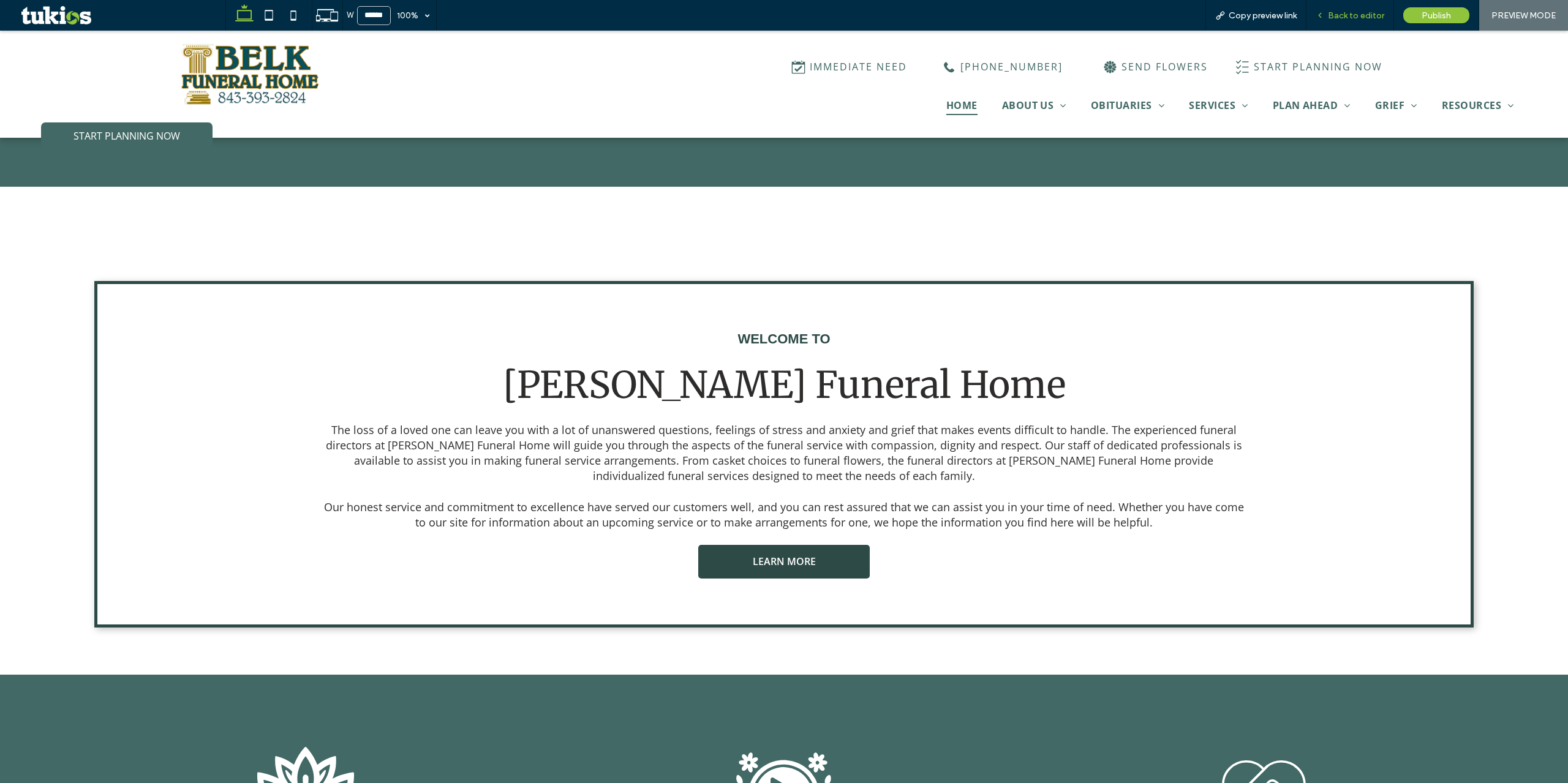
click at [1350, 13] on span "Back to editor" at bounding box center [1356, 16] width 56 height 11
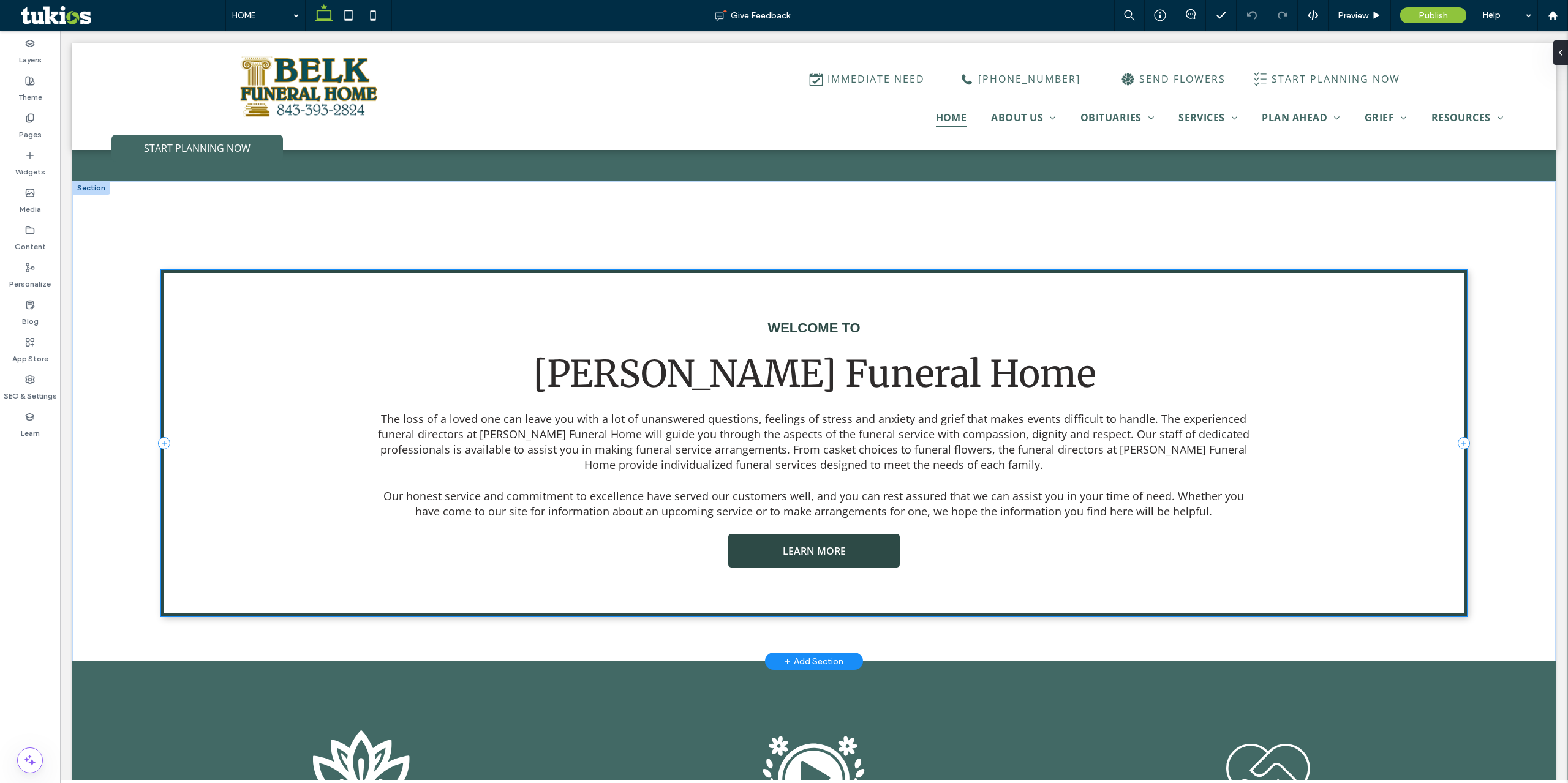
scroll to position [1103, 0]
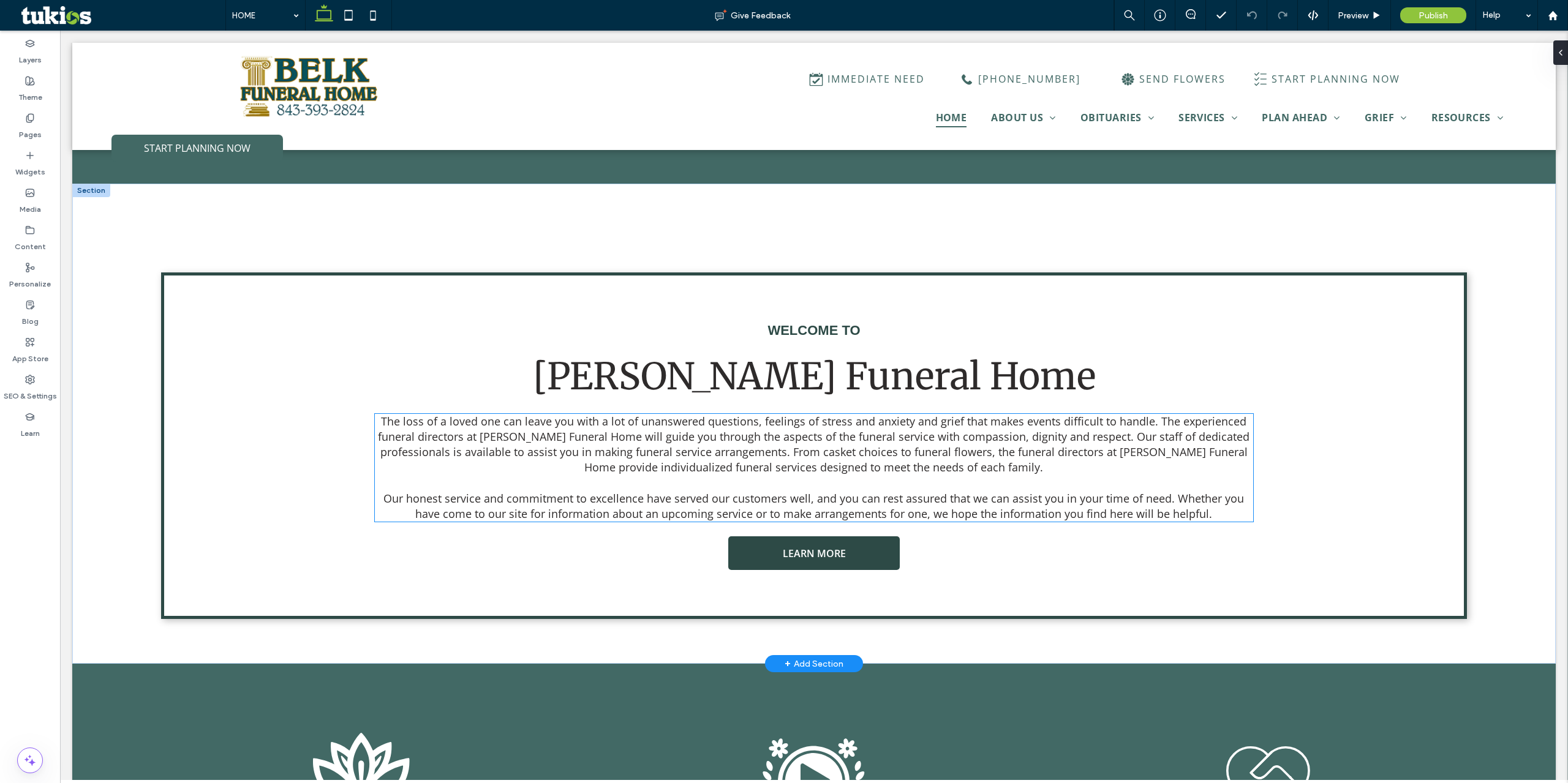
click at [773, 458] on span "The loss of a loved one can leave you with a lot of unanswered questions, feeli…" at bounding box center [814, 444] width 872 height 61
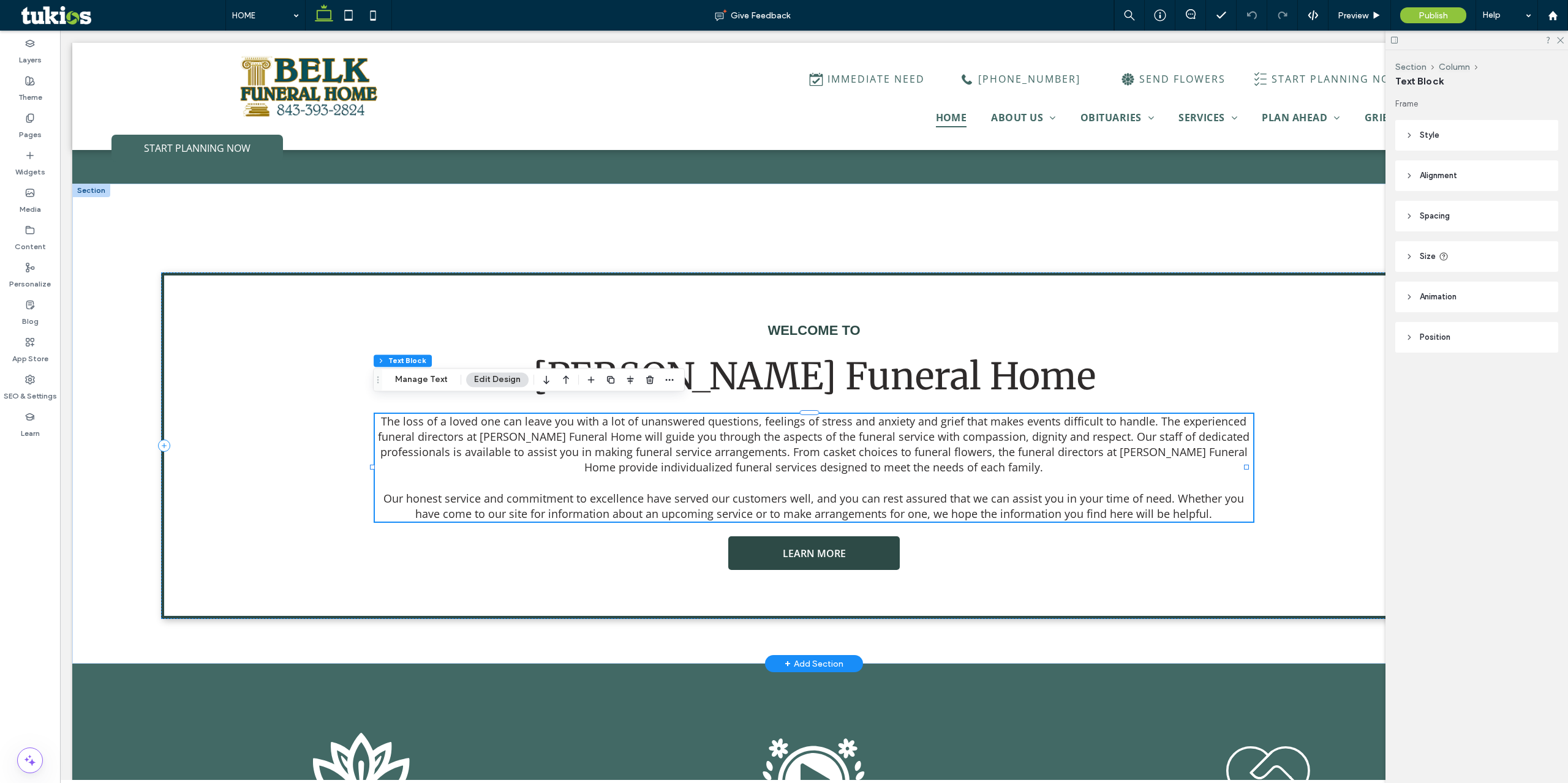
click at [773, 458] on div "The loss of a loved one can leave you with a lot of unanswered questions, feeli…" at bounding box center [814, 467] width 878 height 108
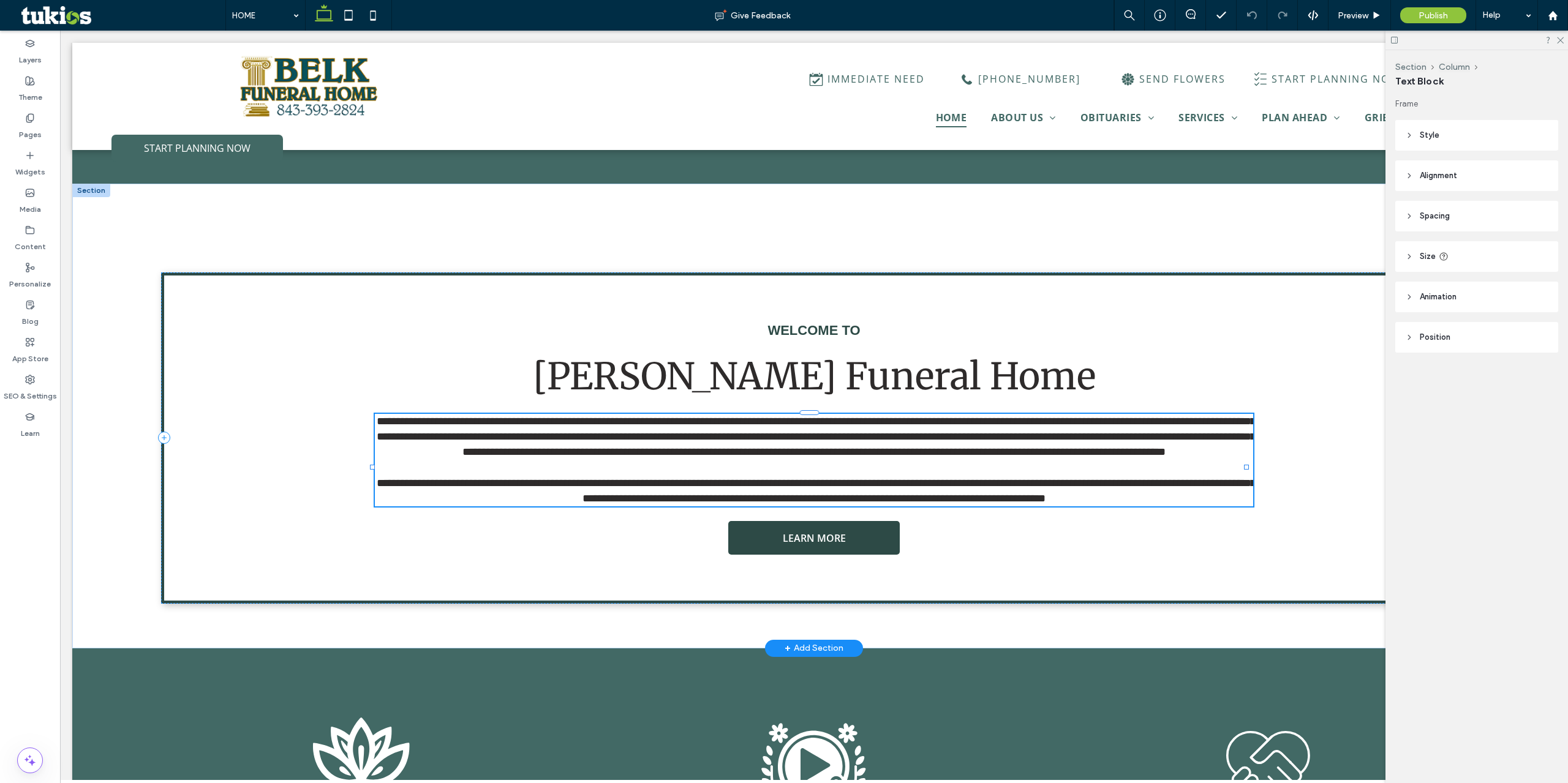
type input "*********"
type input "**"
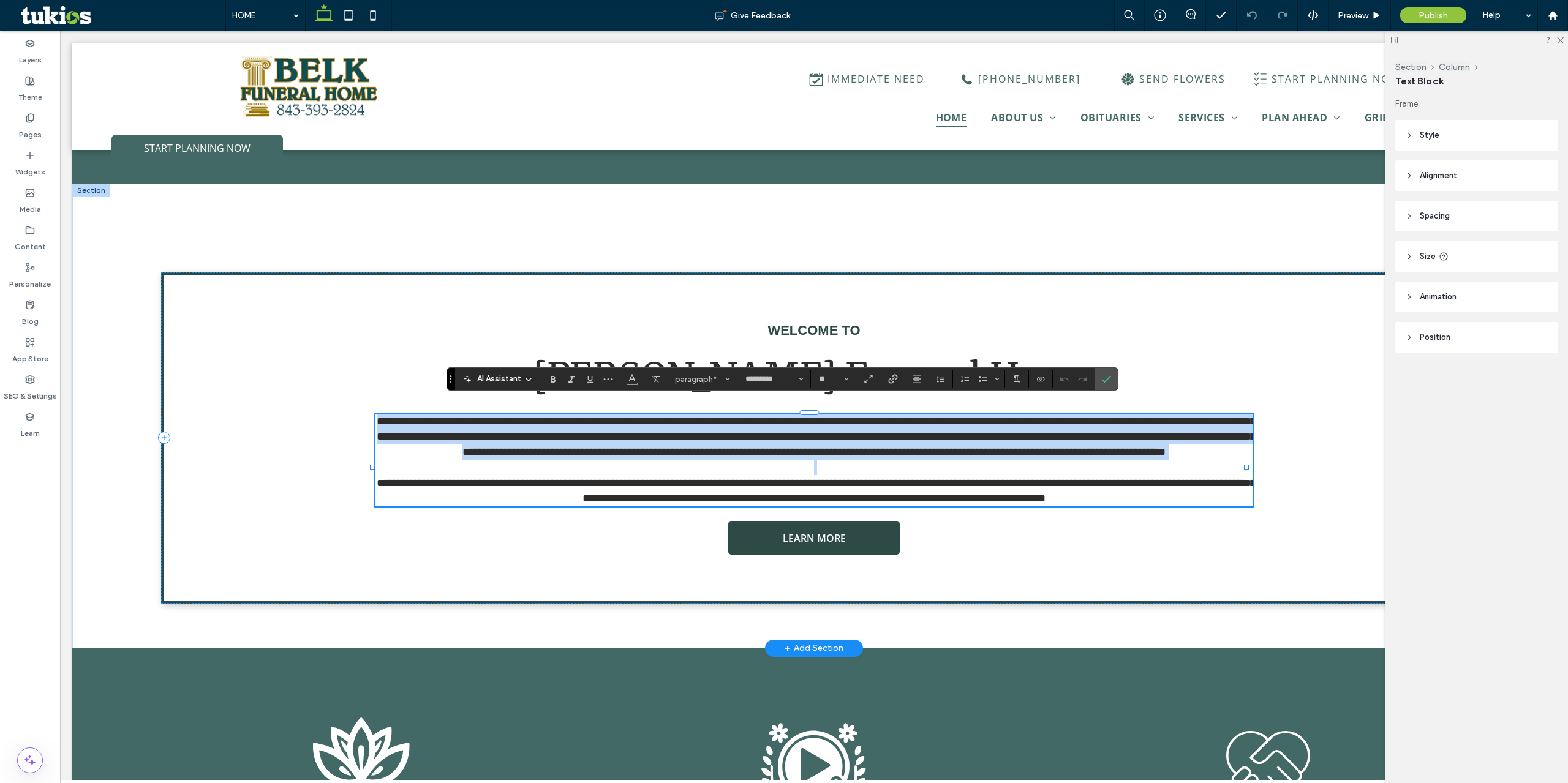
click at [803, 449] on span "**********" at bounding box center [816, 436] width 879 height 42
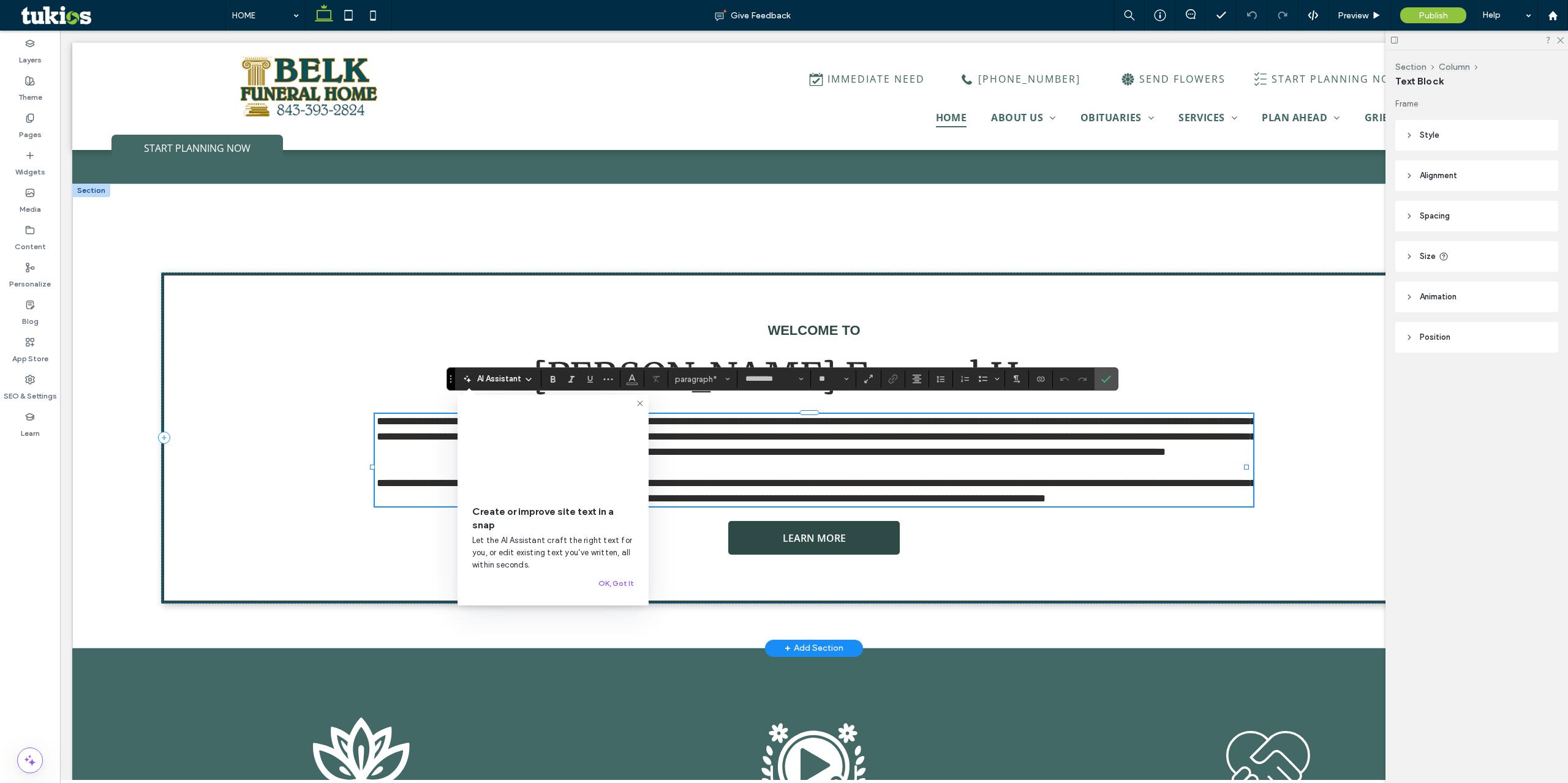
click at [793, 438] on span "**********" at bounding box center [816, 436] width 879 height 42
click at [615, 581] on button "OK, Got It" at bounding box center [616, 584] width 36 height 15
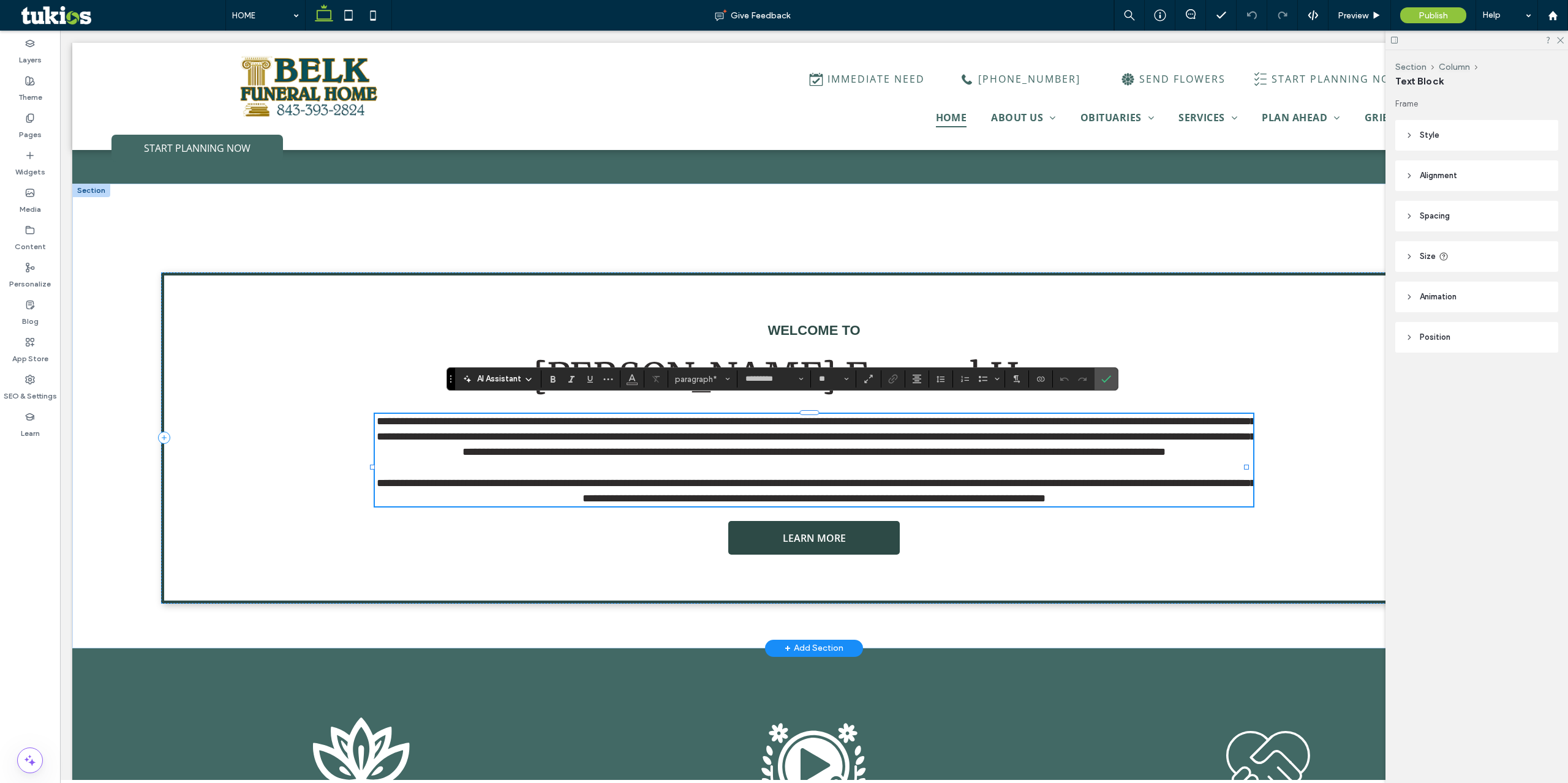
click at [877, 446] on p "**********" at bounding box center [814, 437] width 878 height 46
click at [1348, 18] on span "Preview" at bounding box center [1353, 16] width 30 height 11
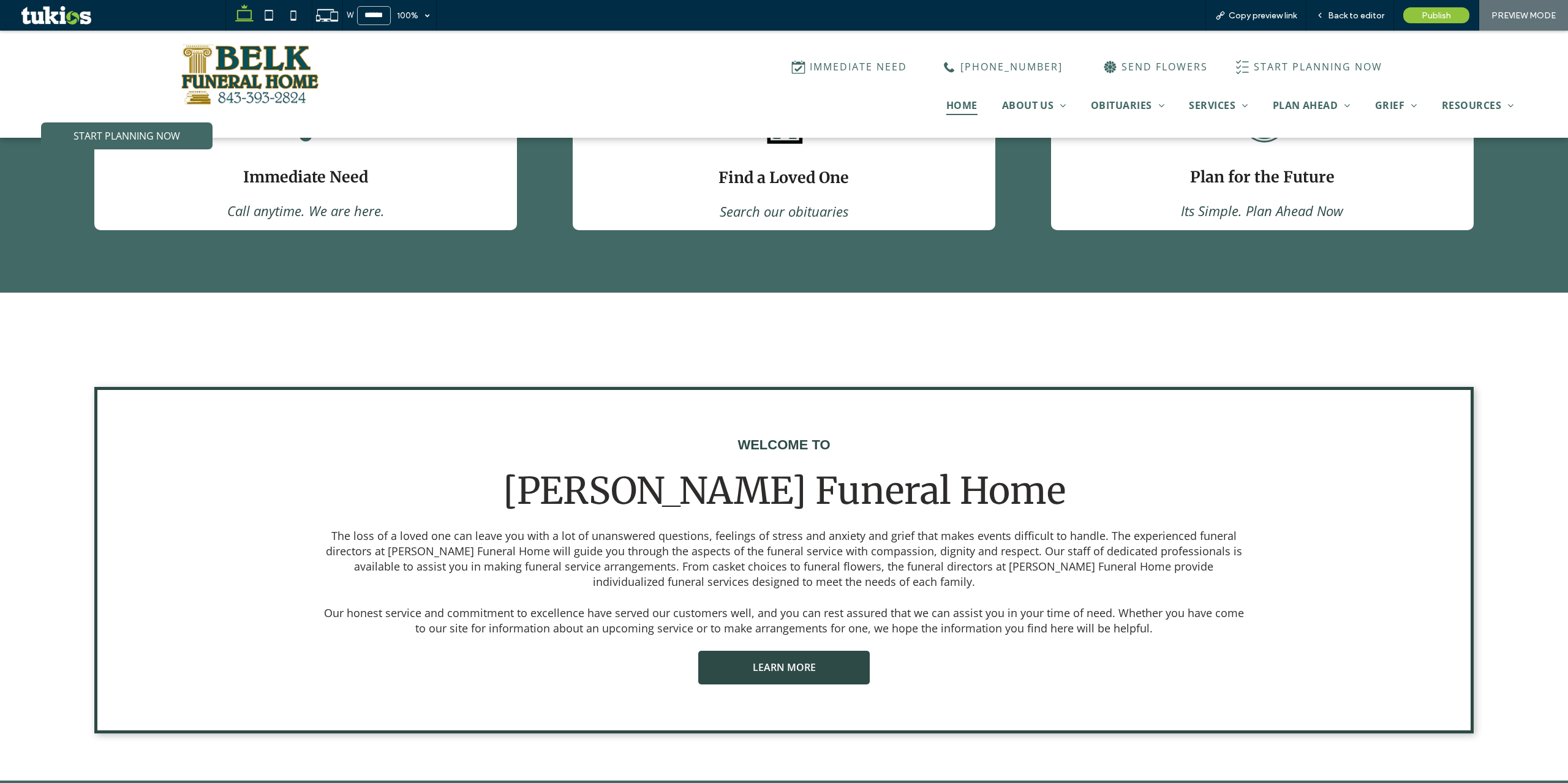
scroll to position [980, 0]
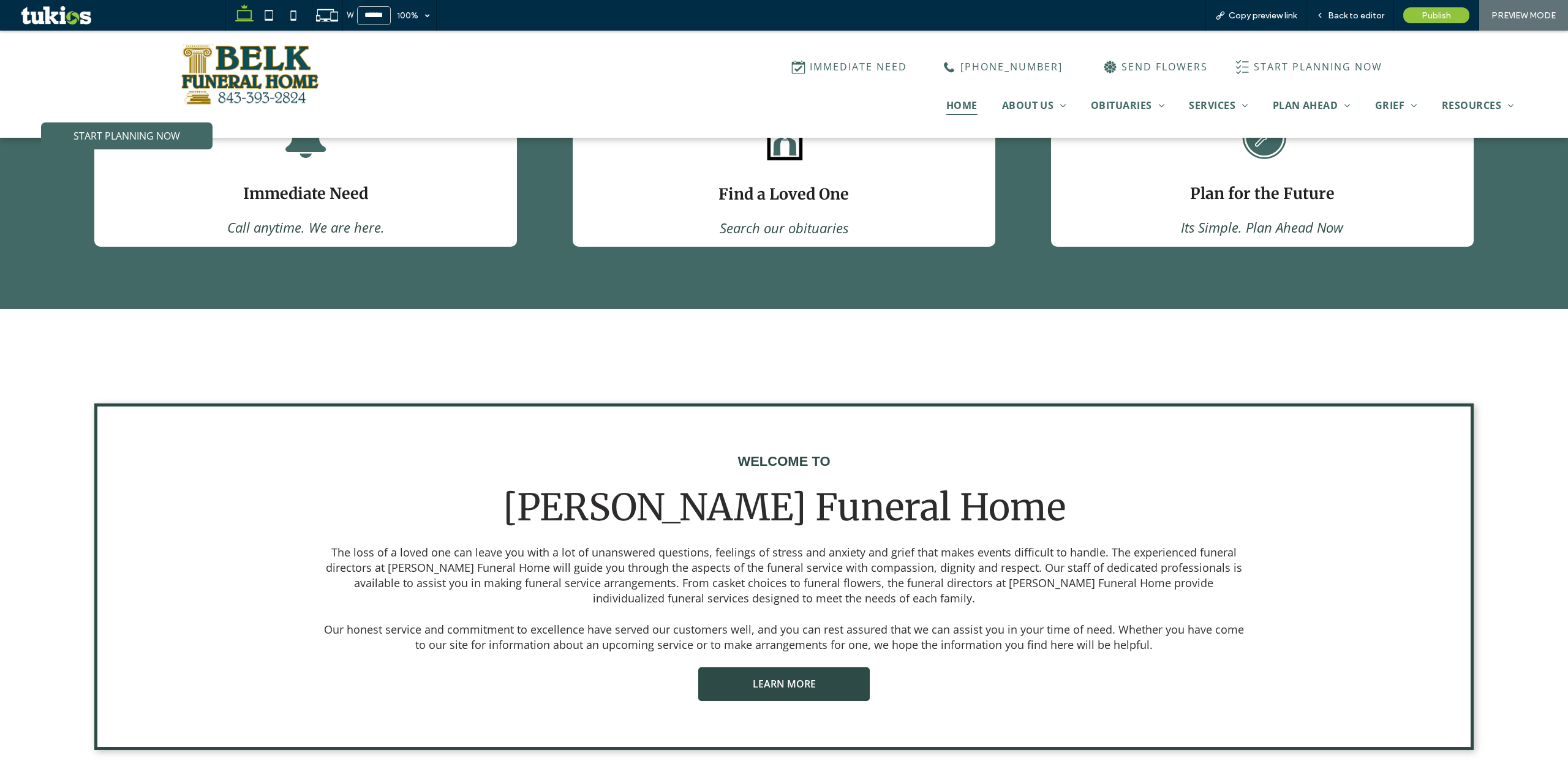
click at [616, 291] on div "Immediate Need Call anytime. We are here. View Obituaries .st0-1208032488-16499…" at bounding box center [784, 171] width 1568 height 275
click at [1332, 18] on span "Back to editor" at bounding box center [1356, 16] width 56 height 11
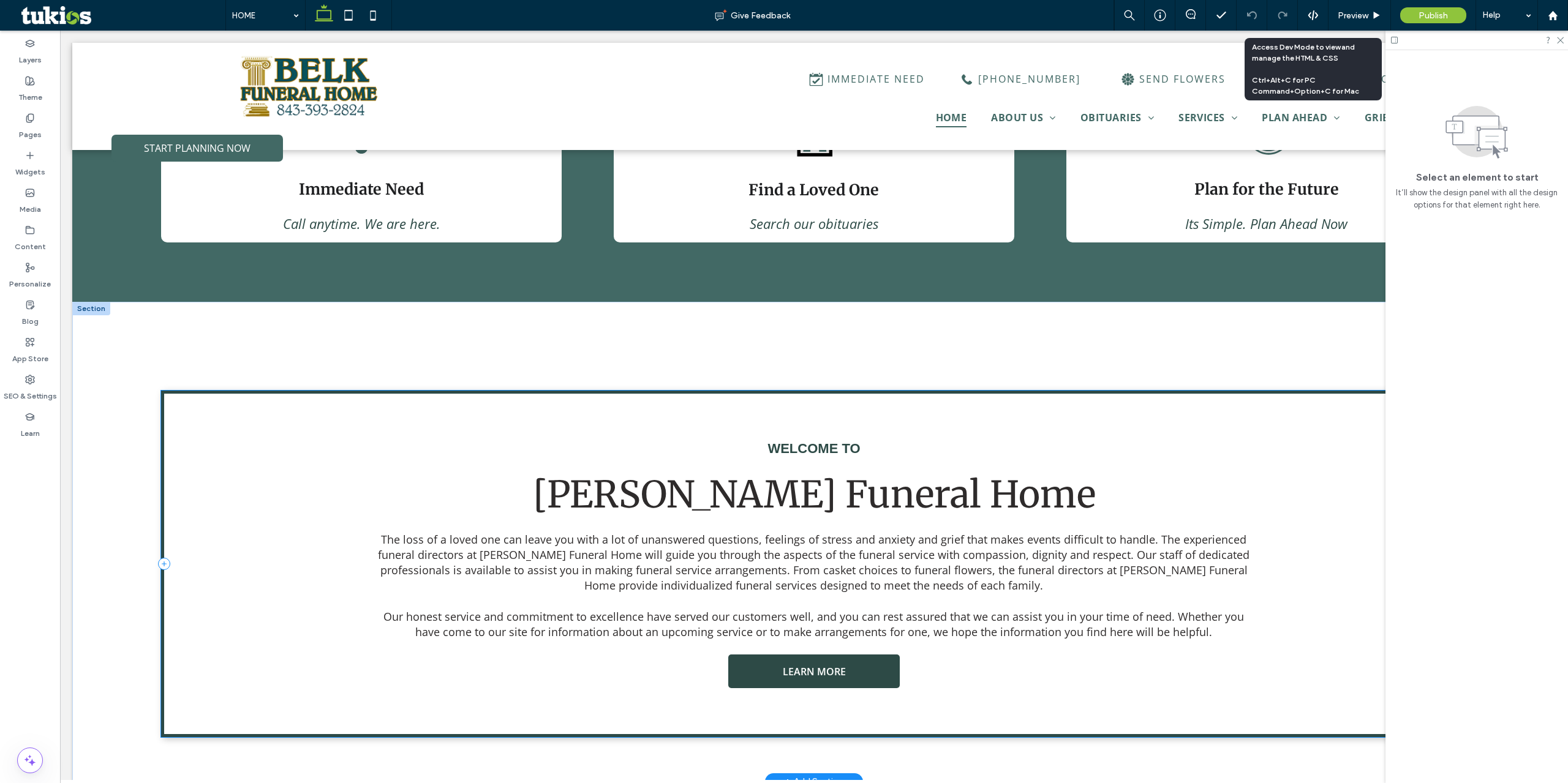
scroll to position [981, 0]
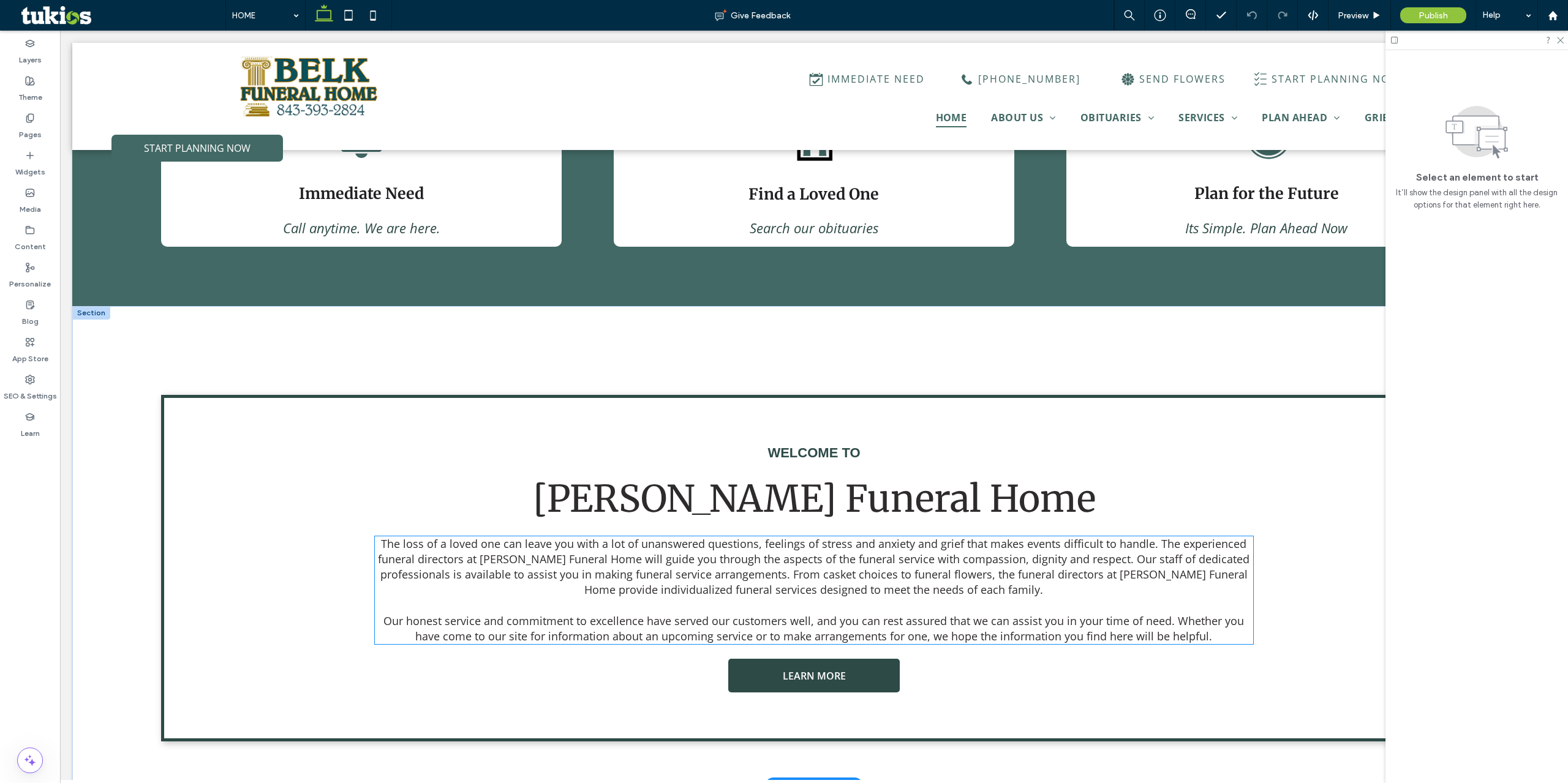
click at [807, 568] on p "The loss of a loved one can leave you with a lot of unanswered questions, feeli…" at bounding box center [814, 567] width 878 height 62
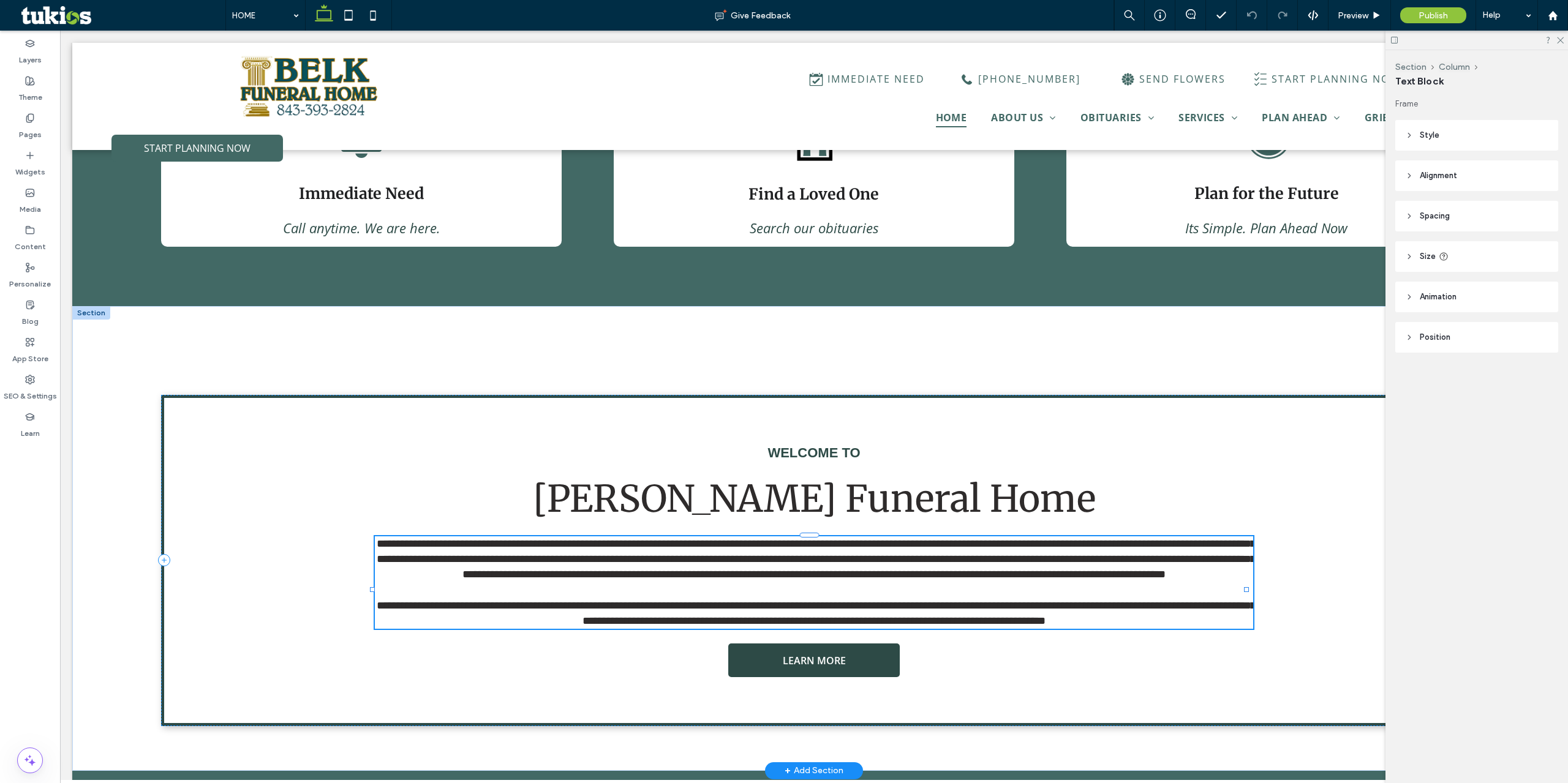
type input "*********"
type input "**"
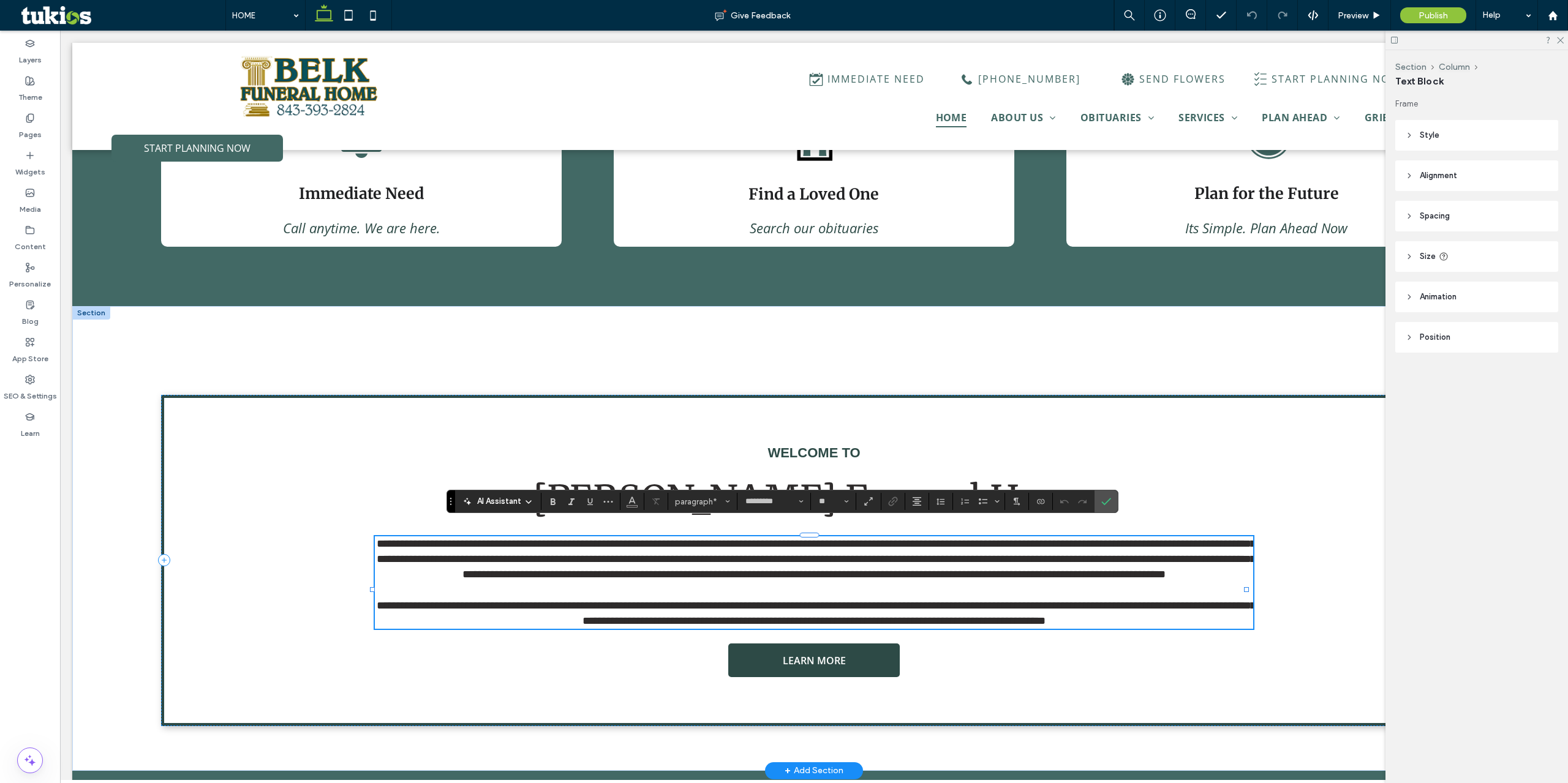
click at [794, 555] on span "**********" at bounding box center [816, 559] width 879 height 42
click at [1352, 13] on span "Preview" at bounding box center [1353, 16] width 30 height 11
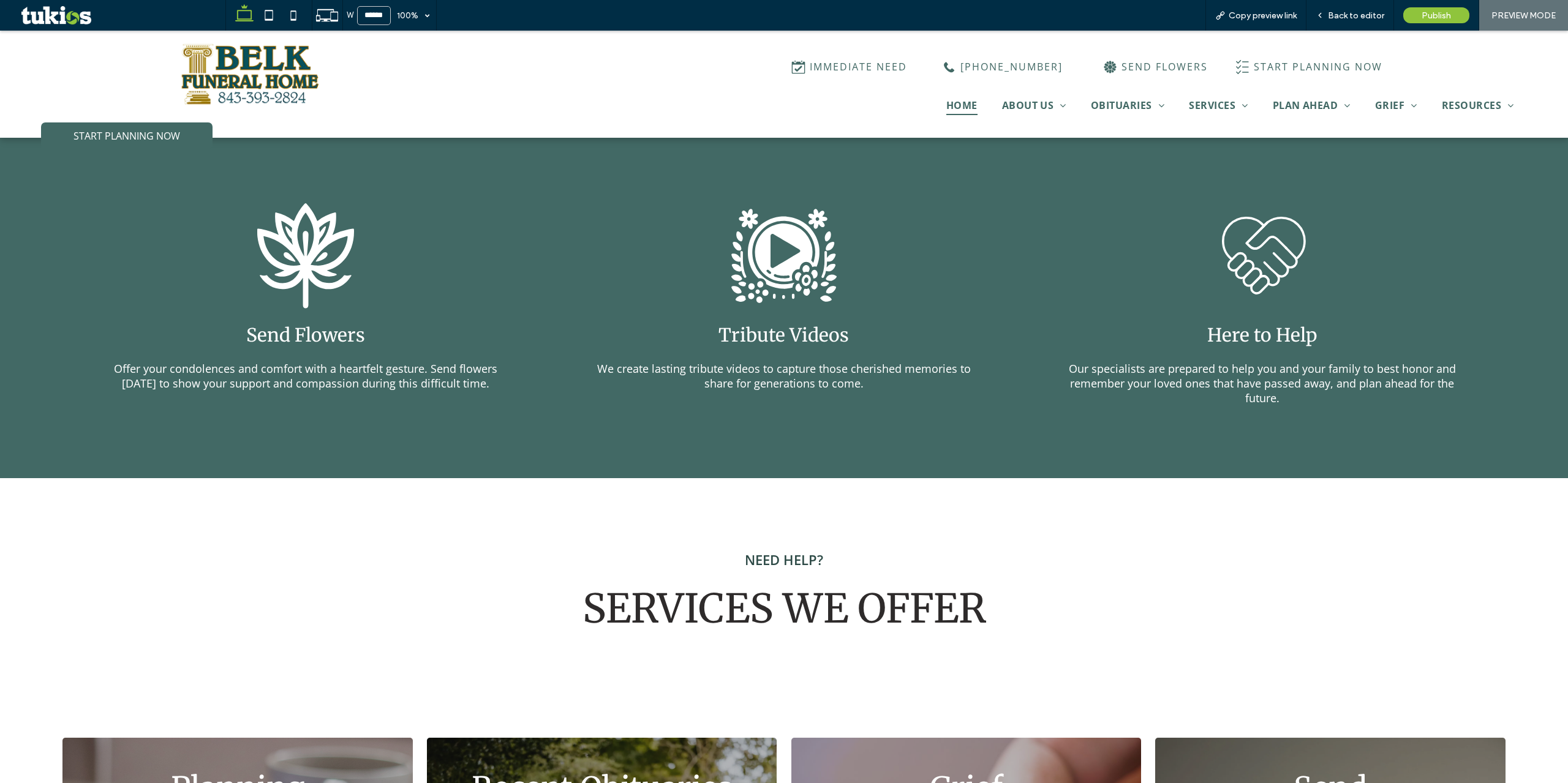
scroll to position [1650, 0]
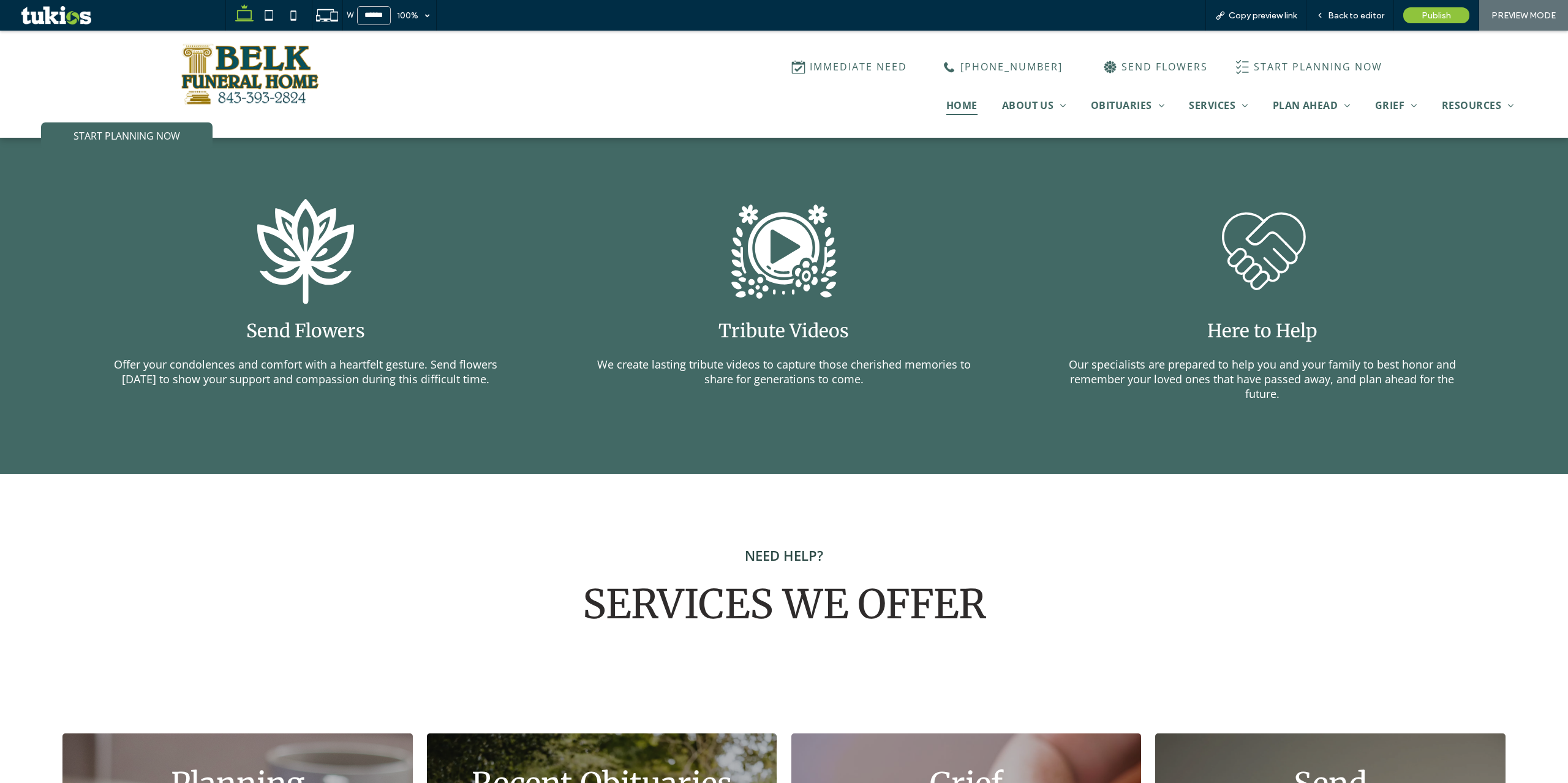
click at [303, 254] on icon at bounding box center [305, 252] width 97 height 106
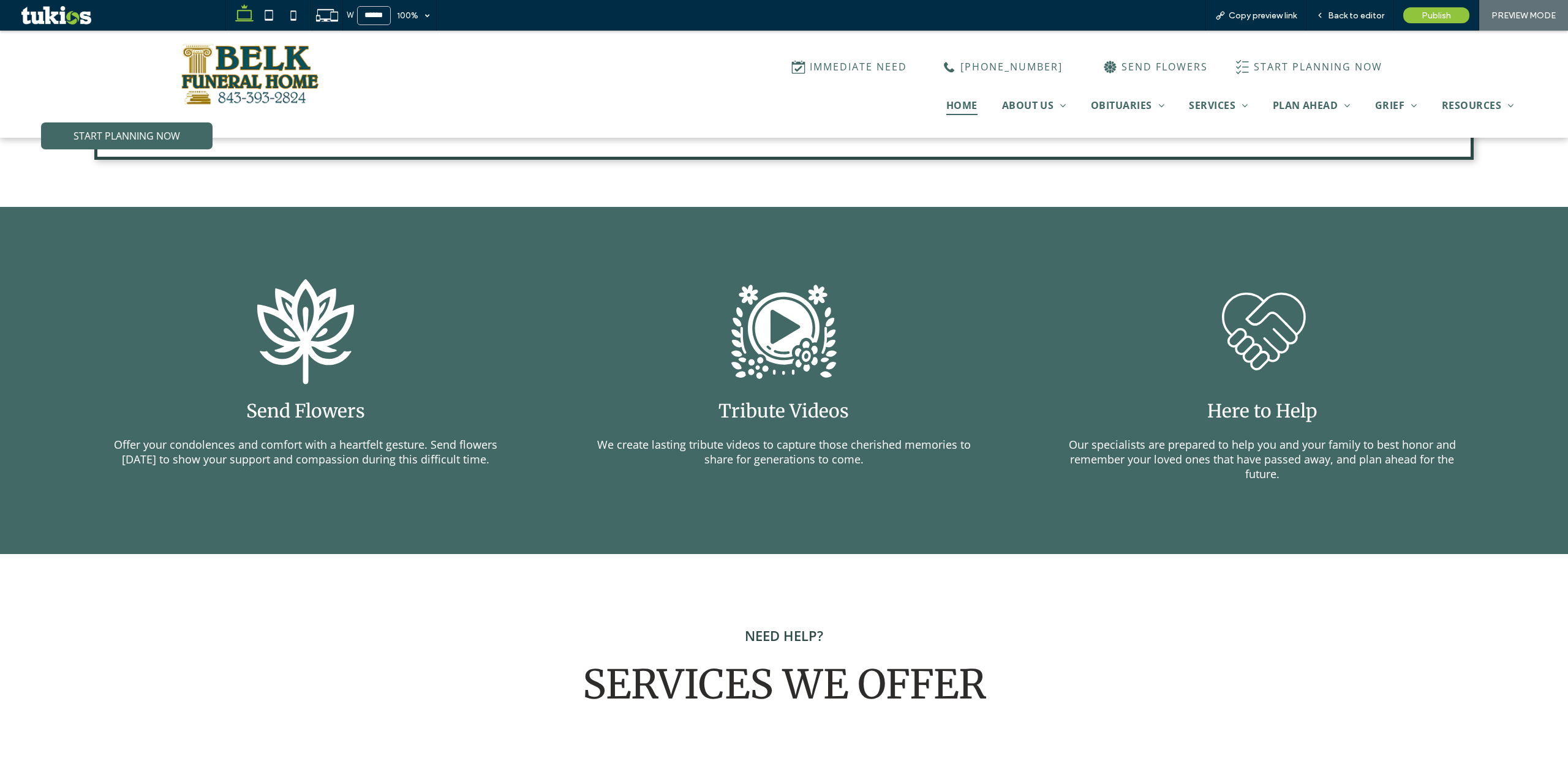
scroll to position [1528, 0]
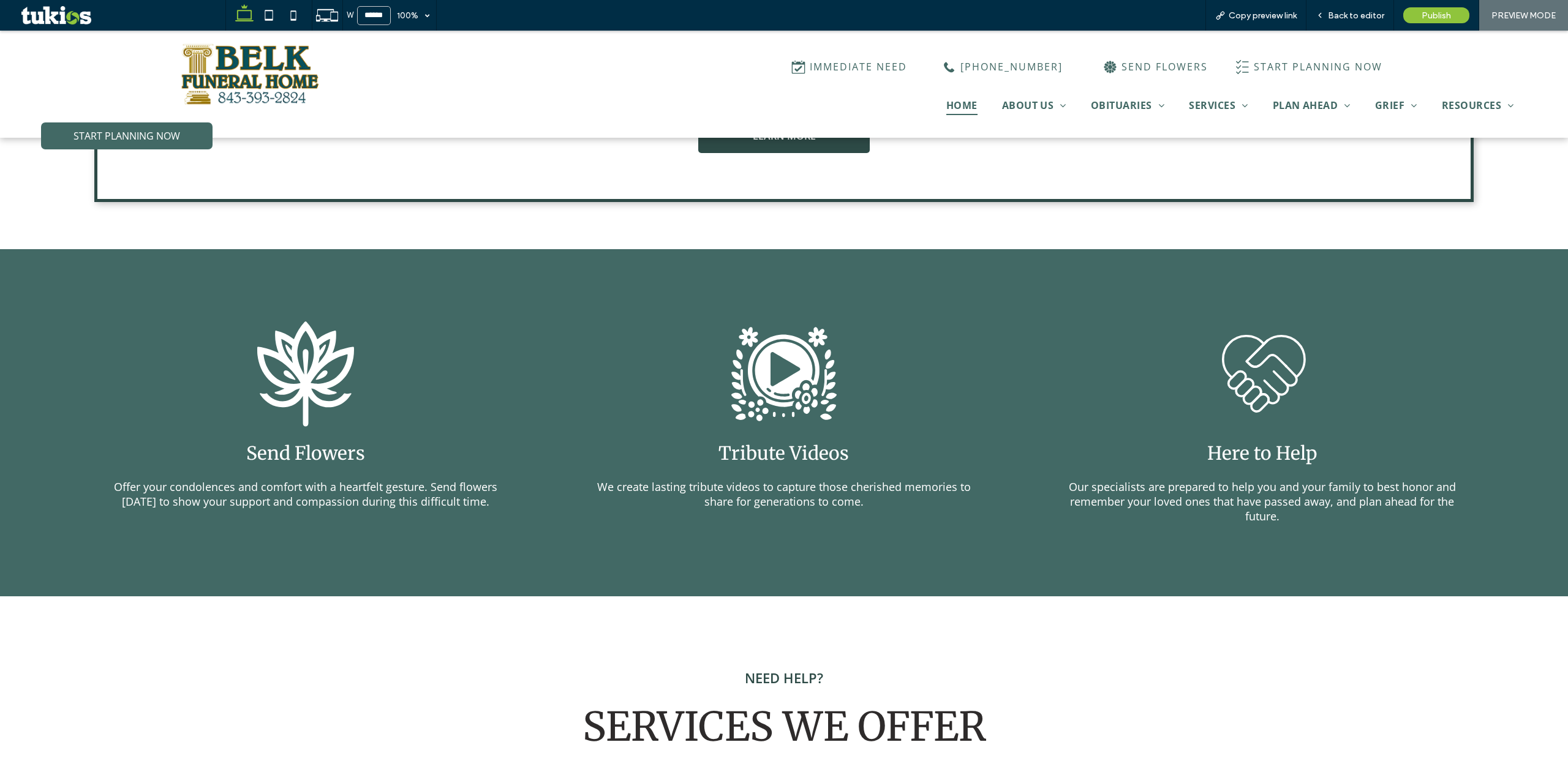
click at [773, 383] on icon at bounding box center [783, 370] width 72 height 72
click at [813, 485] on span "We create lasting tribute videos to capture those cherished memories to share f…" at bounding box center [784, 494] width 374 height 30
click at [808, 479] on span "We create lasting tribute videos to capture those cherished memories to share f…" at bounding box center [784, 494] width 374 height 30
click at [796, 401] on icon at bounding box center [799, 405] width 6 height 8
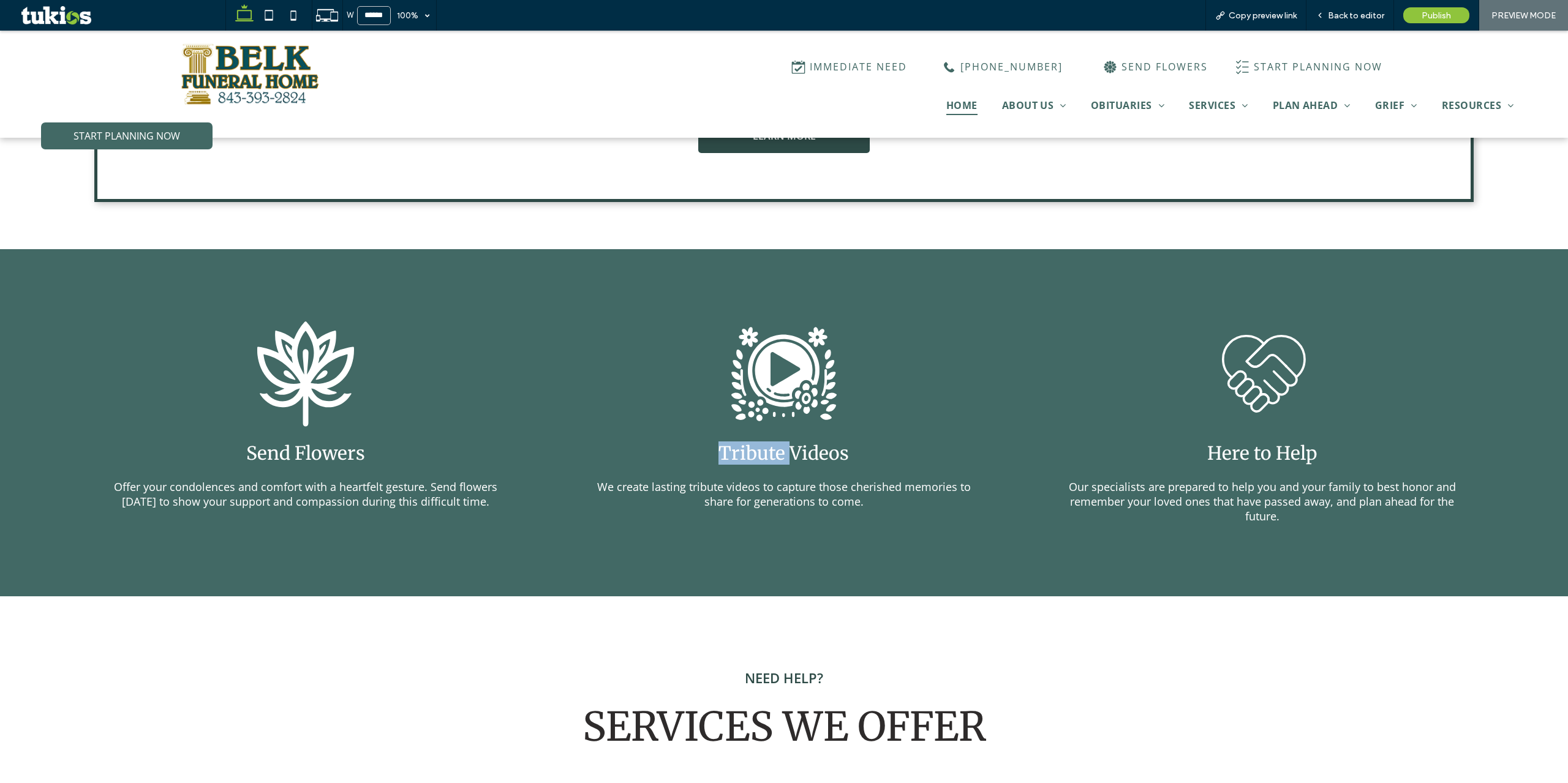
click at [796, 401] on icon at bounding box center [799, 405] width 6 height 8
click at [942, 369] on div ".cls-1-1734653675-1493675731-1493675731 { stroke-width: 0px; } Tribute Videos W…" at bounding box center [784, 423] width 423 height 222
click at [771, 335] on icon at bounding box center [783, 370] width 72 height 72
click at [1260, 388] on icon at bounding box center [1269, 395] width 20 height 15
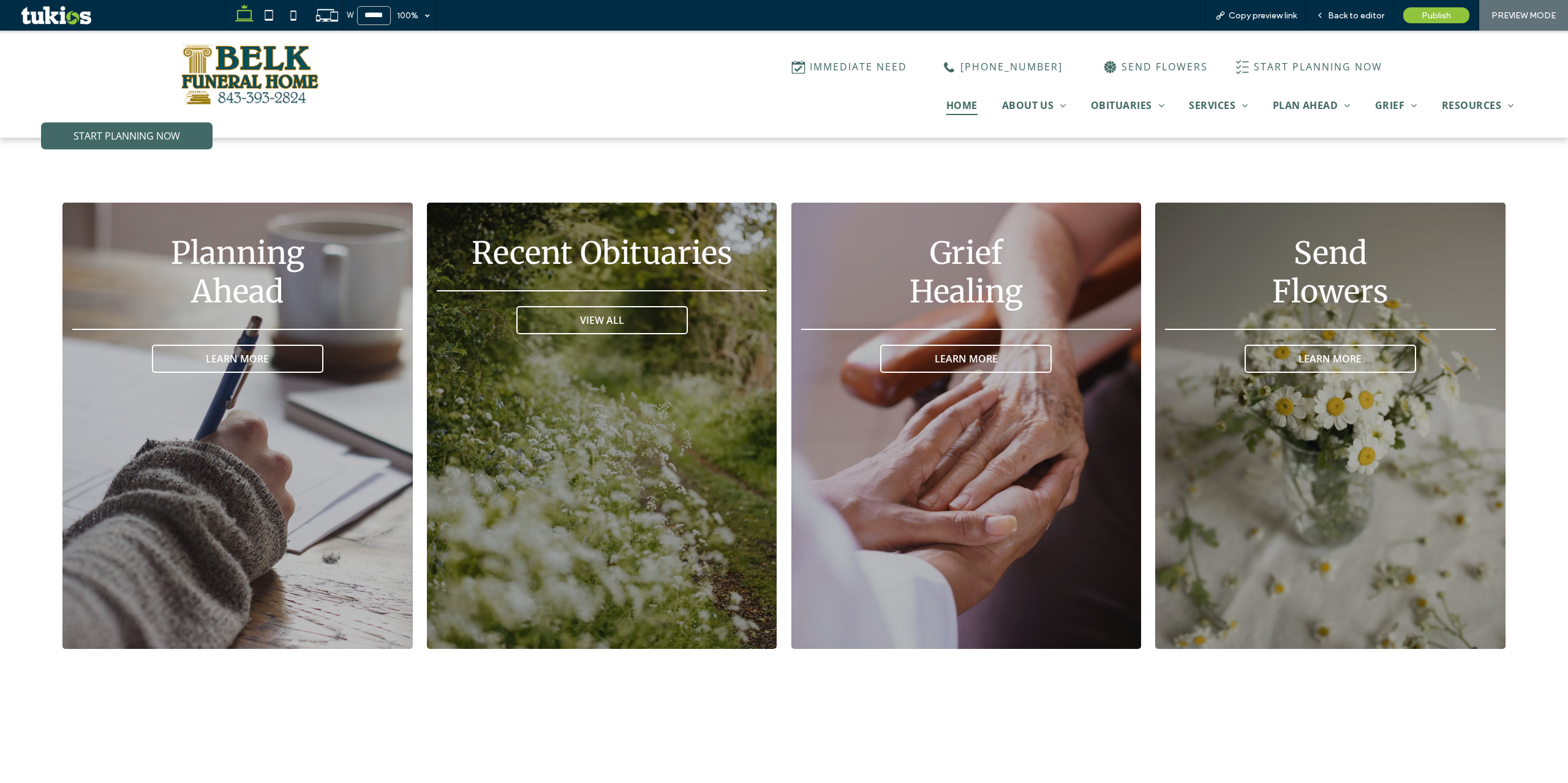
scroll to position [2140, 0]
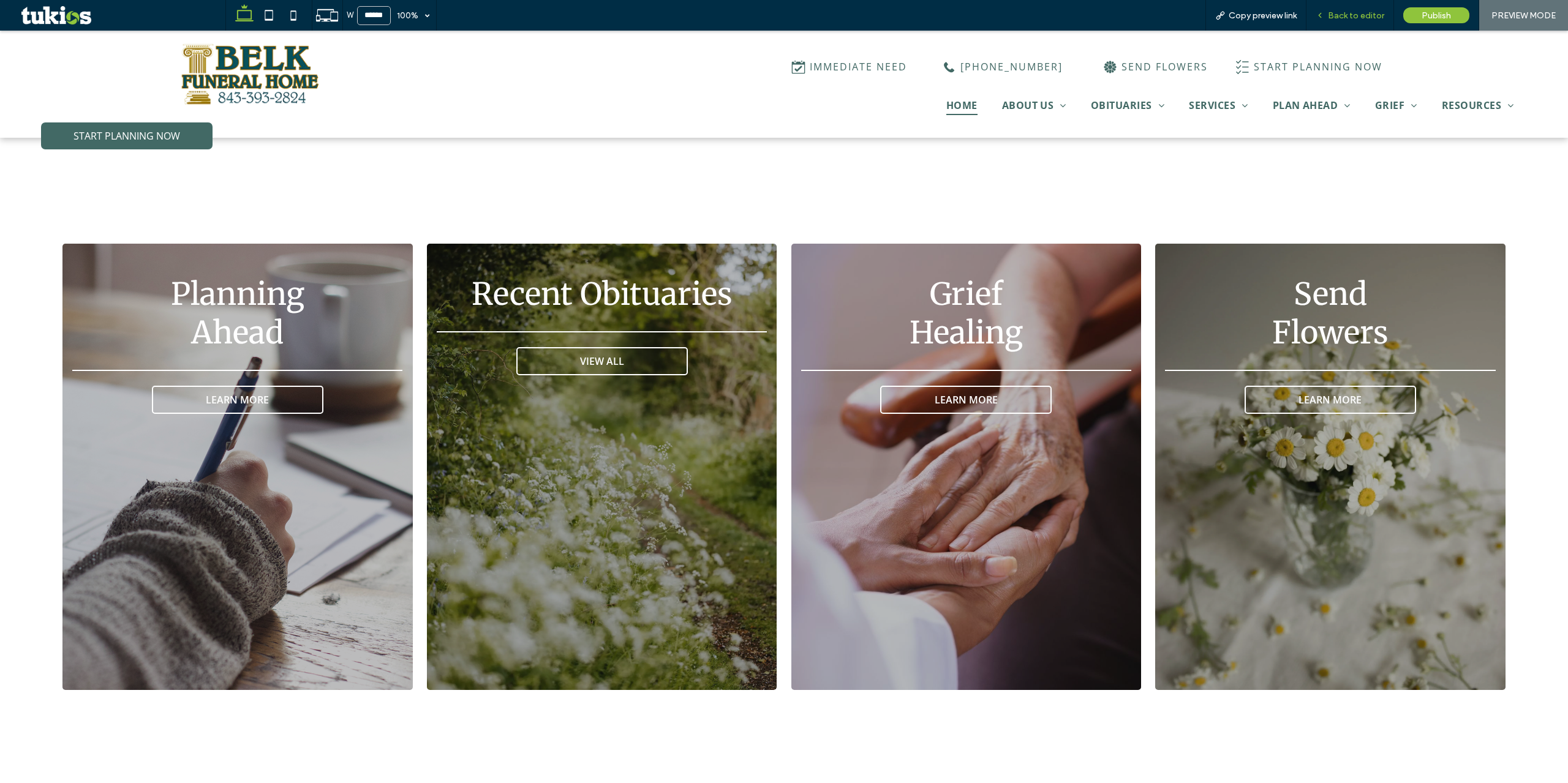
click at [1341, 18] on span "Back to editor" at bounding box center [1356, 16] width 56 height 11
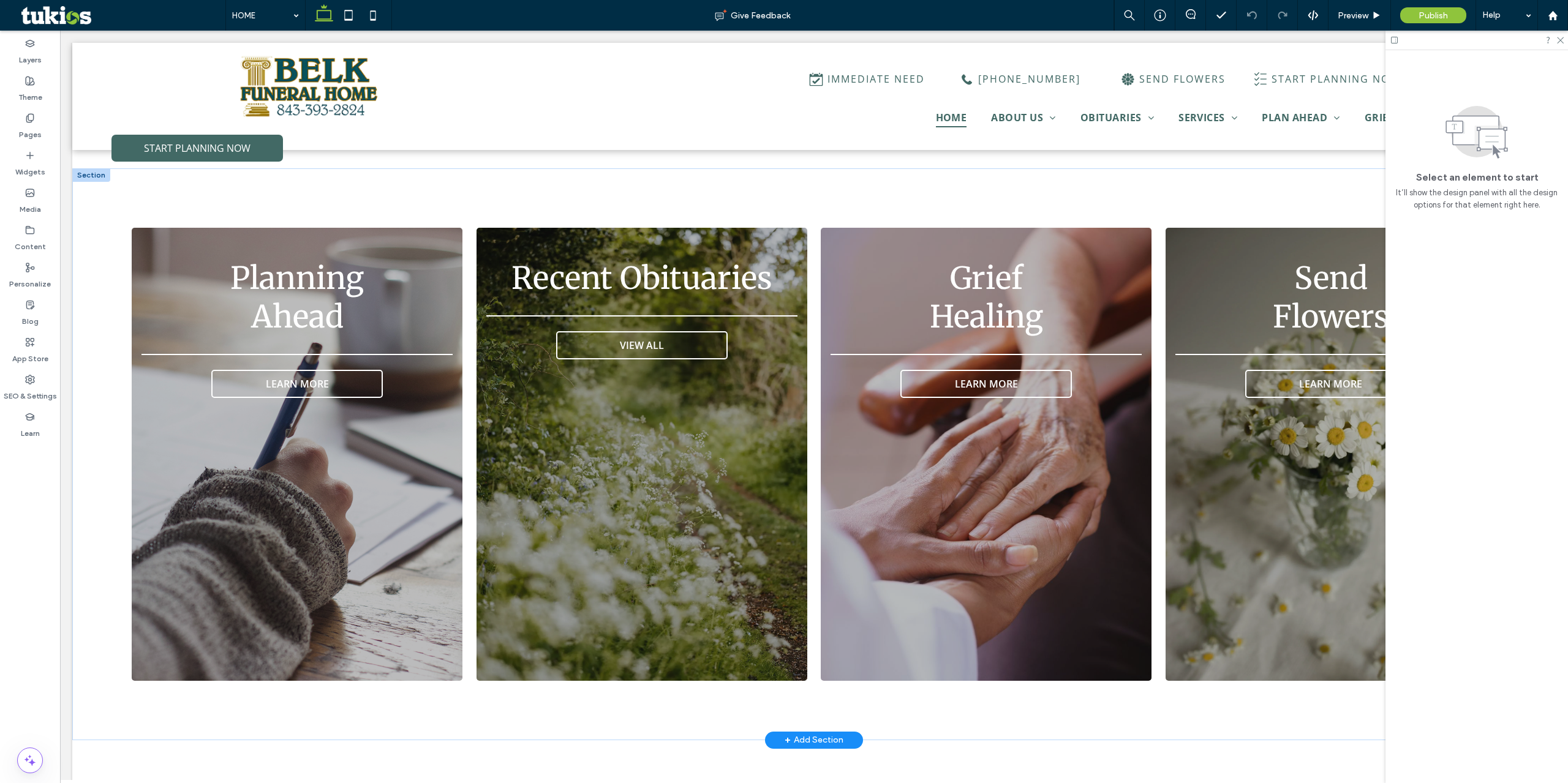
scroll to position [2120, 0]
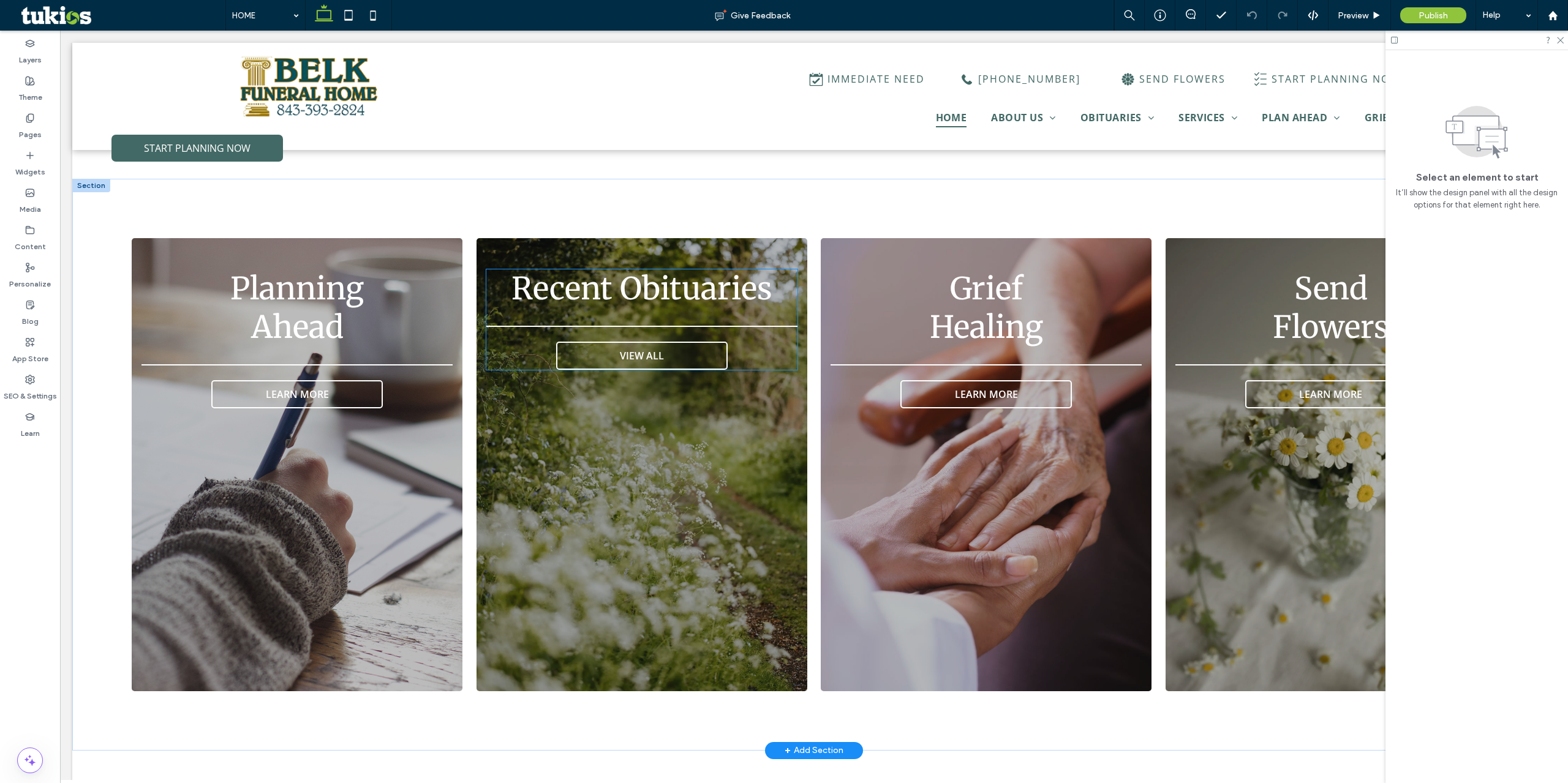
click at [619, 277] on span "Recent Obituaries" at bounding box center [641, 289] width 261 height 38
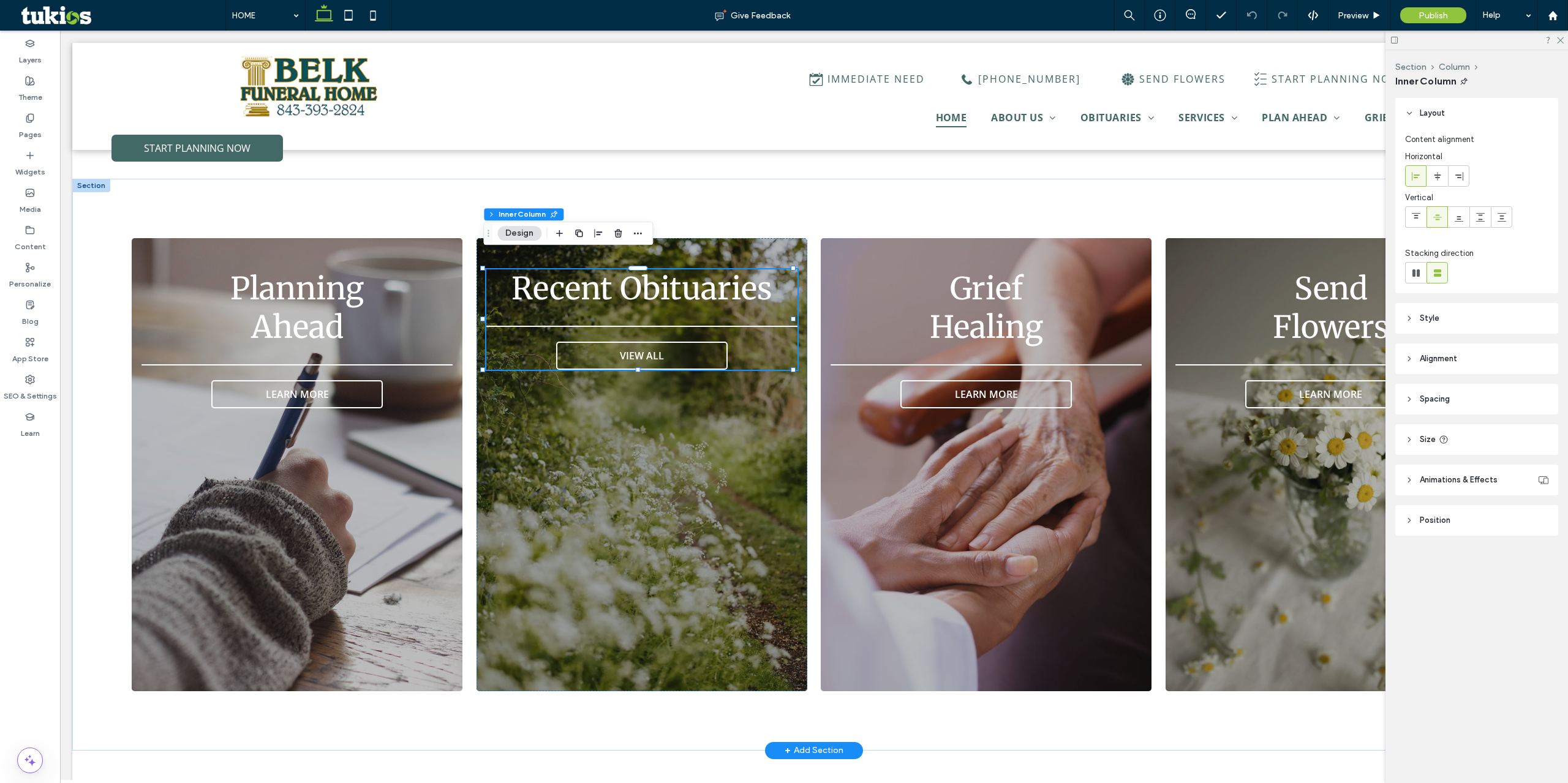
click at [619, 277] on span "Recent Obituaries" at bounding box center [641, 289] width 261 height 38
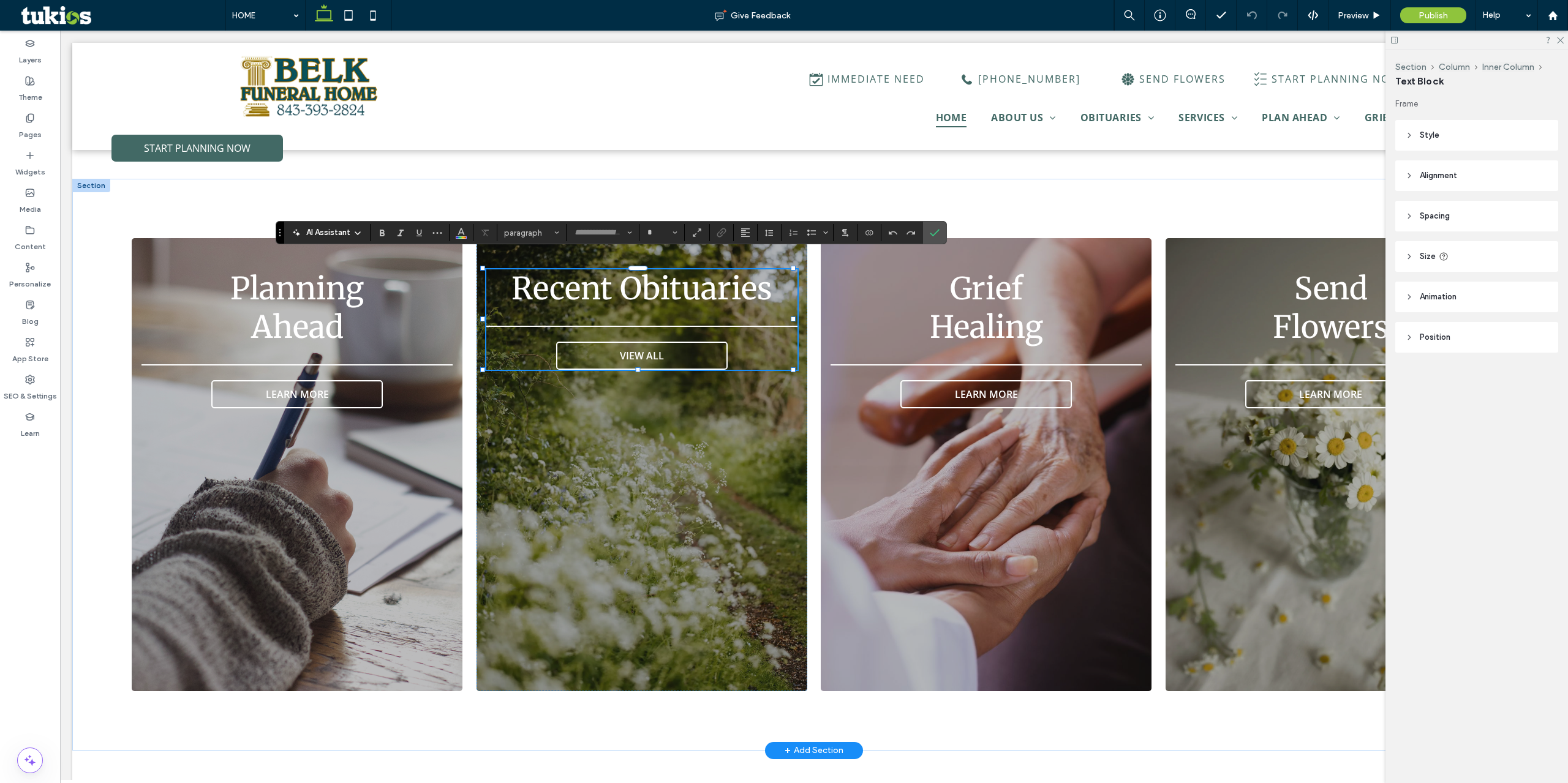
type input "**********"
type input "**"
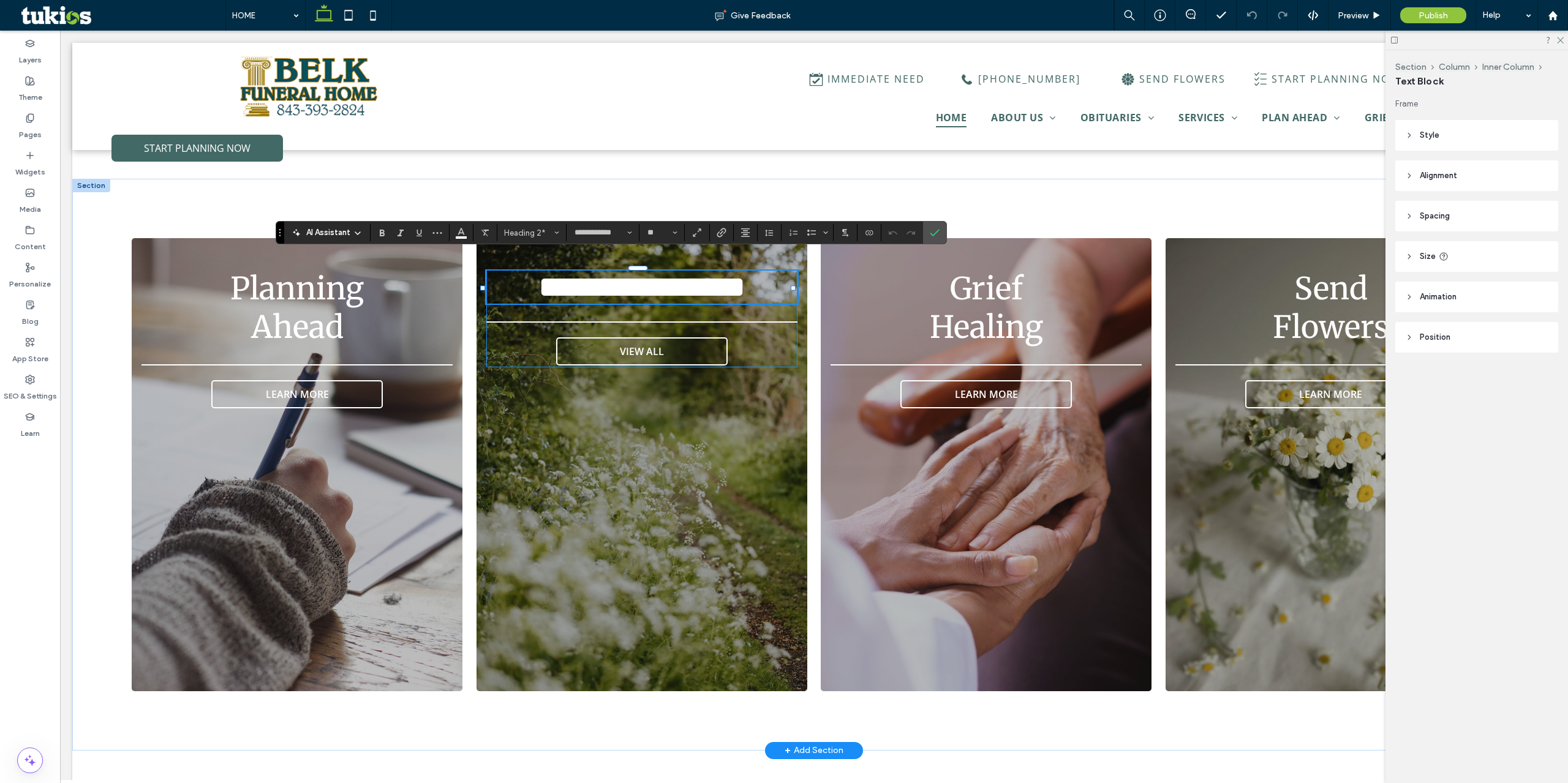
click at [616, 275] on span "**********" at bounding box center [641, 287] width 207 height 30
drag, startPoint x: 670, startPoint y: 277, endPoint x: 661, endPoint y: 277, distance: 9.0
click at [670, 277] on span "**********" at bounding box center [641, 287] width 293 height 30
click at [692, 277] on span "**********" at bounding box center [641, 287] width 293 height 30
click at [514, 272] on span "**********" at bounding box center [642, 287] width 256 height 30
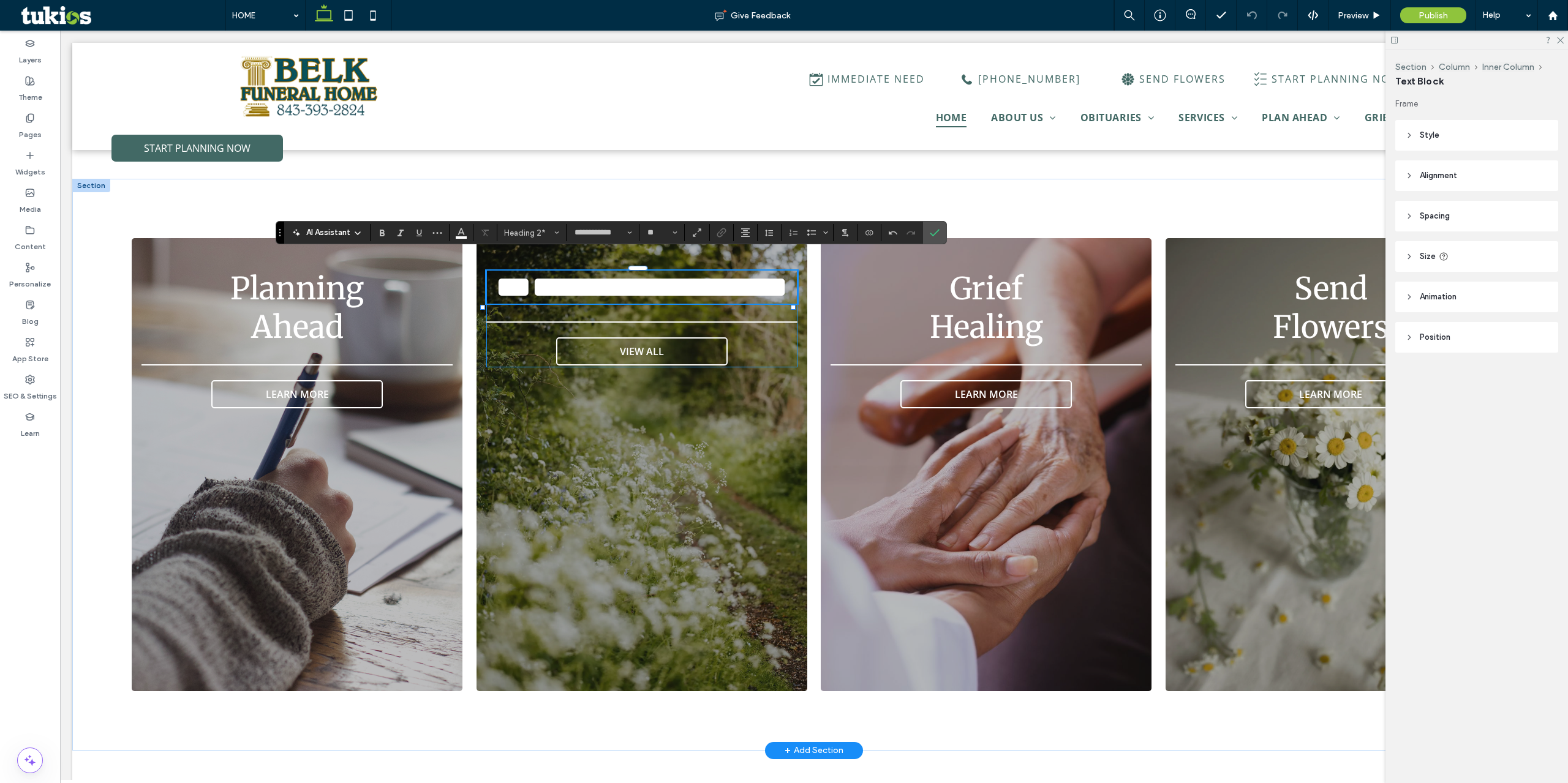
click at [712, 279] on span "**********" at bounding box center [641, 287] width 292 height 30
click at [746, 283] on h2 "**********" at bounding box center [641, 287] width 311 height 33
drag, startPoint x: 759, startPoint y: 282, endPoint x: 720, endPoint y: 280, distance: 39.1
click at [686, 272] on h2 "**********" at bounding box center [641, 287] width 311 height 33
click at [520, 279] on span "**********" at bounding box center [641, 287] width 243 height 30
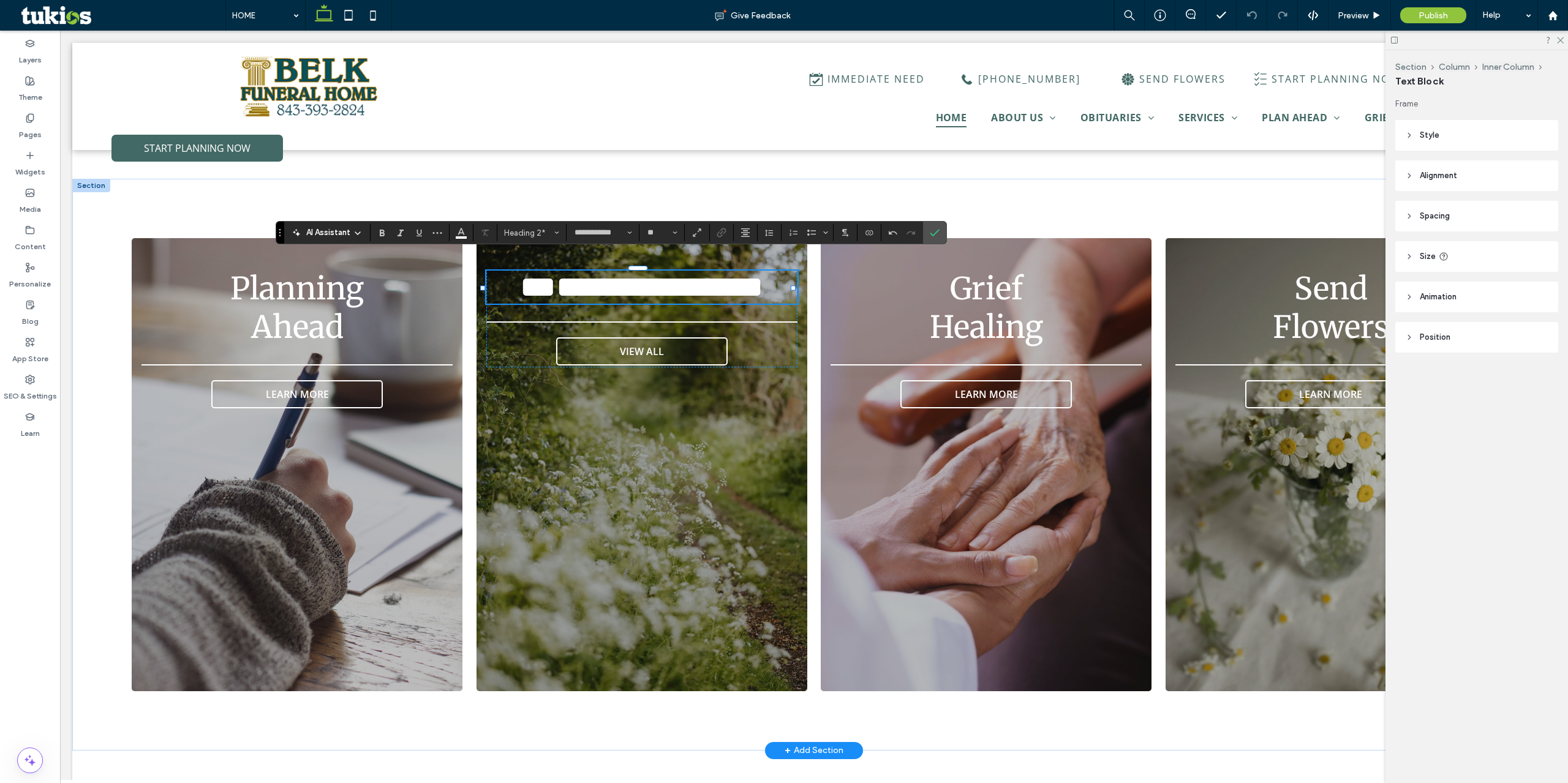
click at [524, 278] on span "**********" at bounding box center [641, 287] width 243 height 30
drag, startPoint x: 499, startPoint y: 273, endPoint x: 490, endPoint y: 275, distance: 9.2
click at [490, 275] on h2 "**********" at bounding box center [641, 287] width 311 height 33
click at [526, 276] on span "**********" at bounding box center [642, 287] width 231 height 30
drag, startPoint x: 514, startPoint y: 276, endPoint x: 491, endPoint y: 275, distance: 23.0
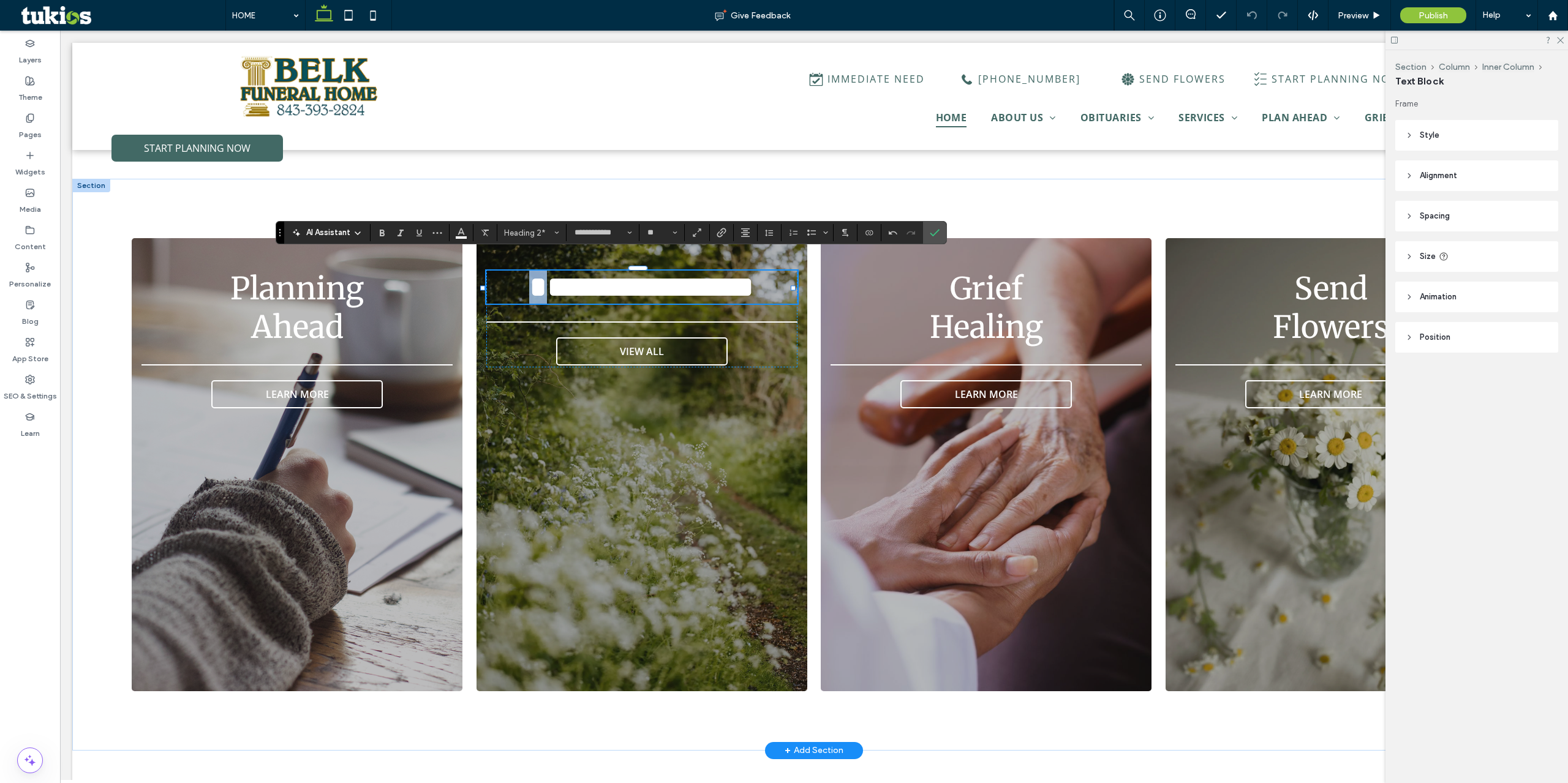
click at [491, 275] on h2 "**********" at bounding box center [641, 287] width 311 height 33
click at [1351, 14] on span "Preview" at bounding box center [1353, 16] width 30 height 11
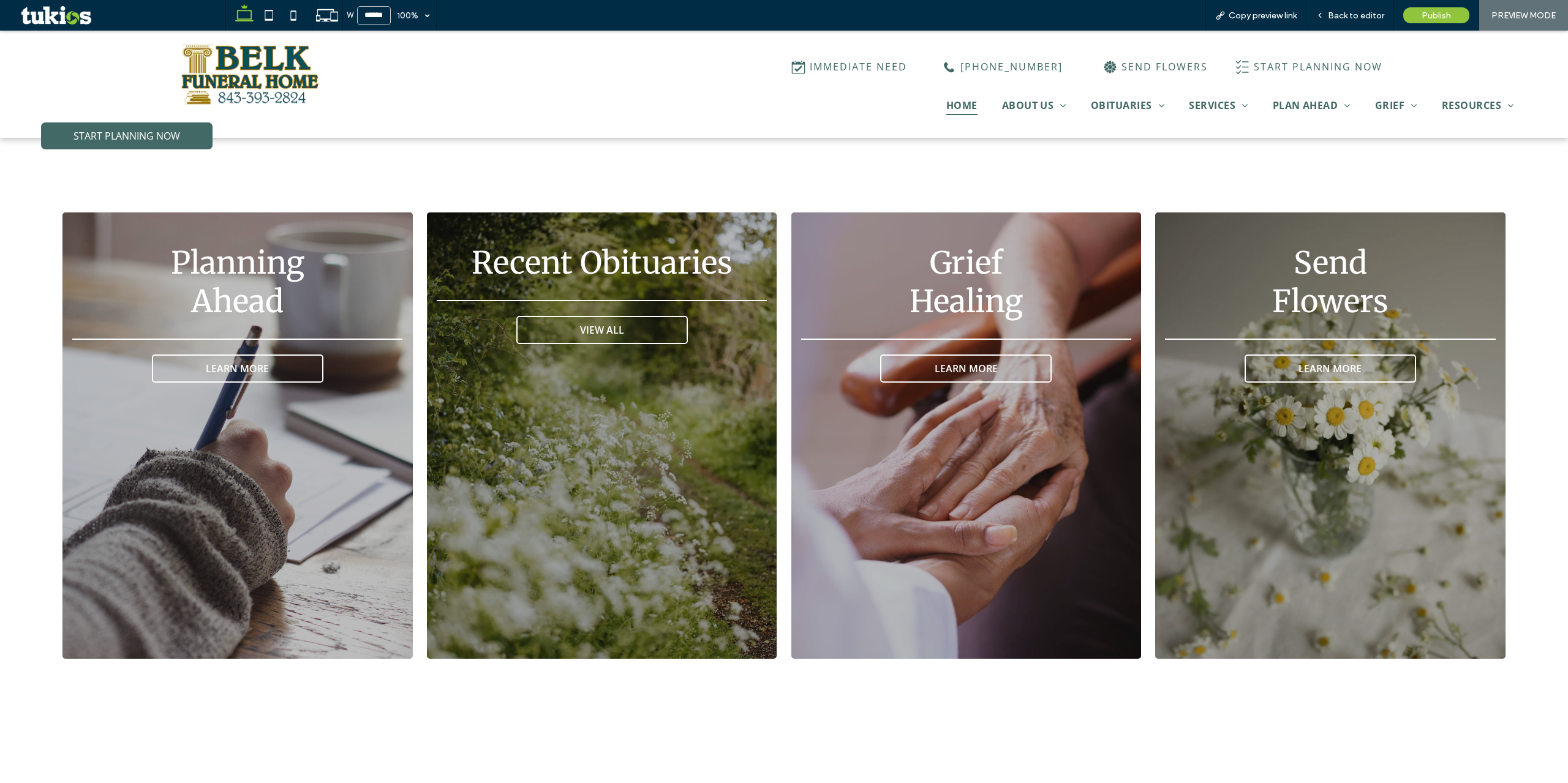
scroll to position [2018, 0]
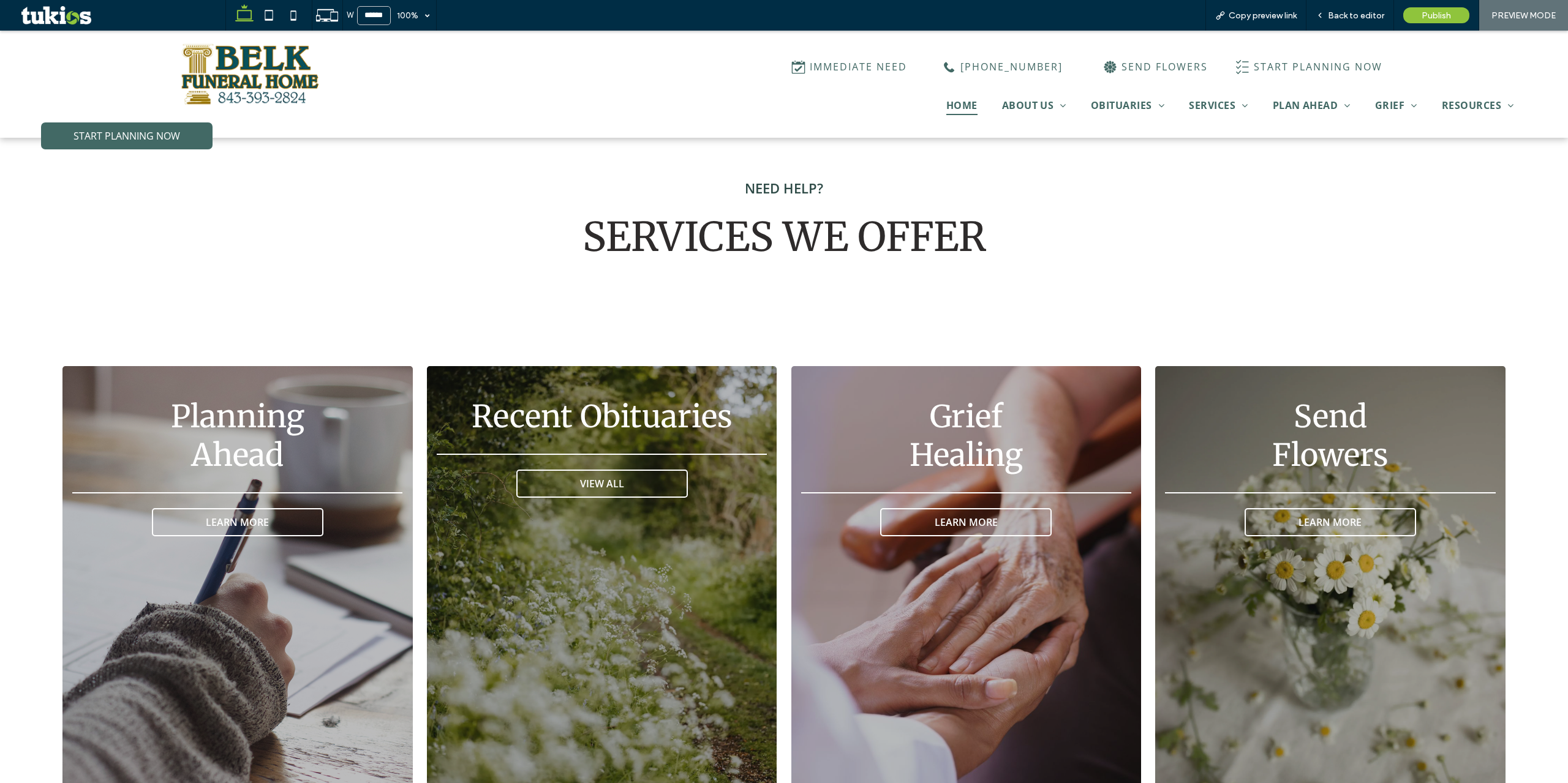
drag, startPoint x: 305, startPoint y: 503, endPoint x: 511, endPoint y: 461, distance: 210.2
drag, startPoint x: 554, startPoint y: 456, endPoint x: 856, endPoint y: 506, distance: 306.1
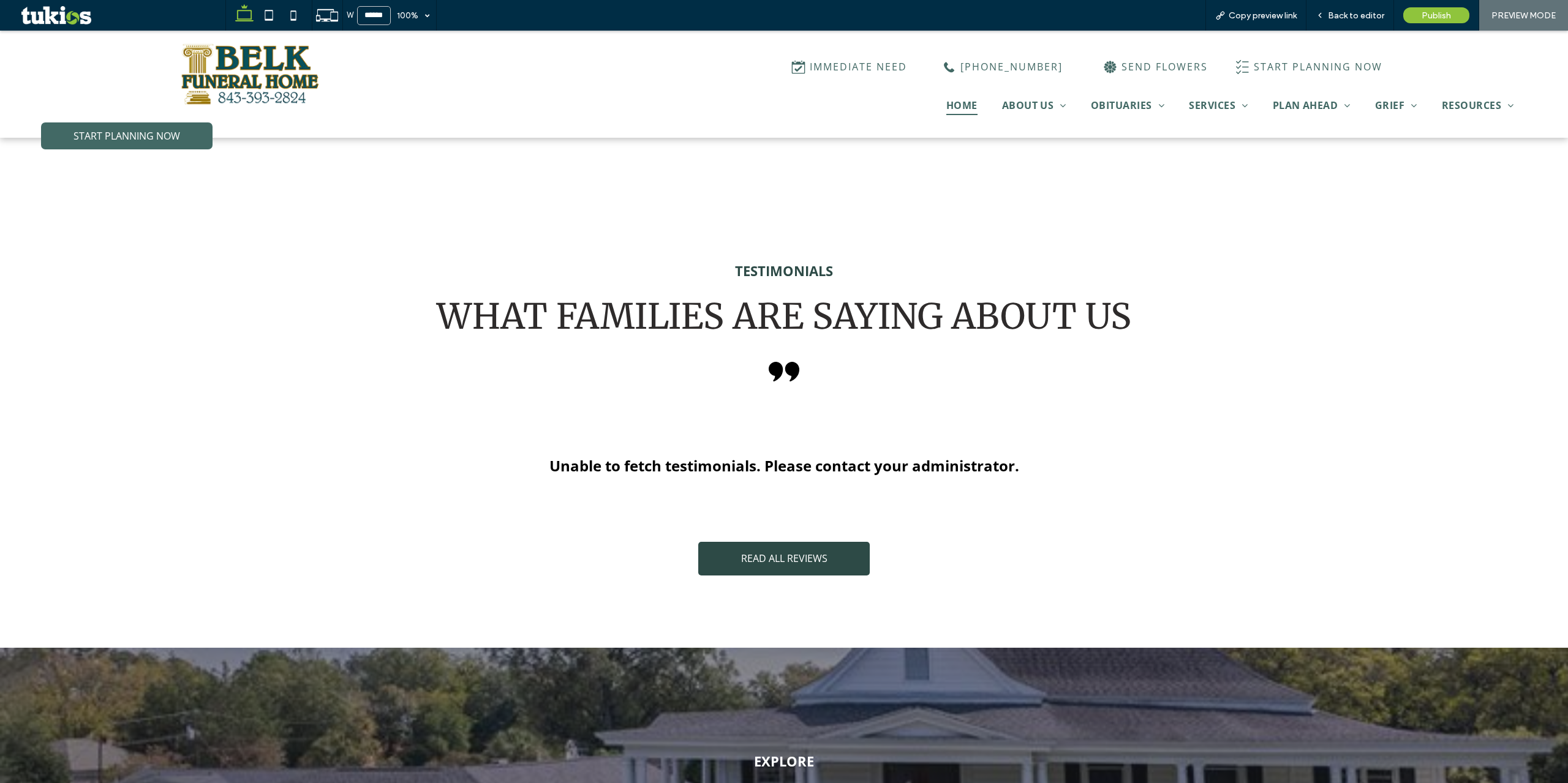
scroll to position [2879, 0]
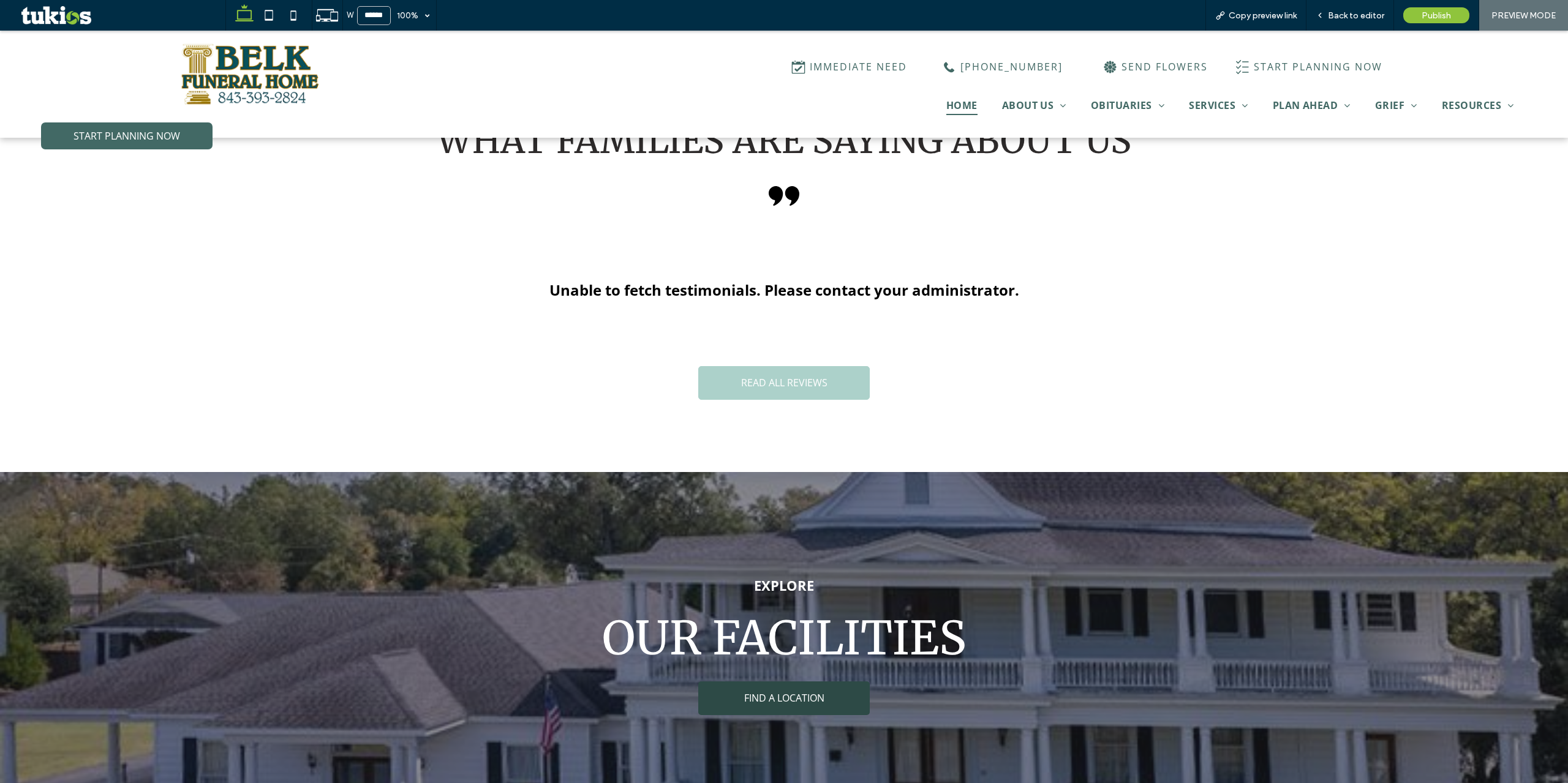
click at [796, 376] on span "READ ALL REVIEWS" at bounding box center [784, 382] width 87 height 13
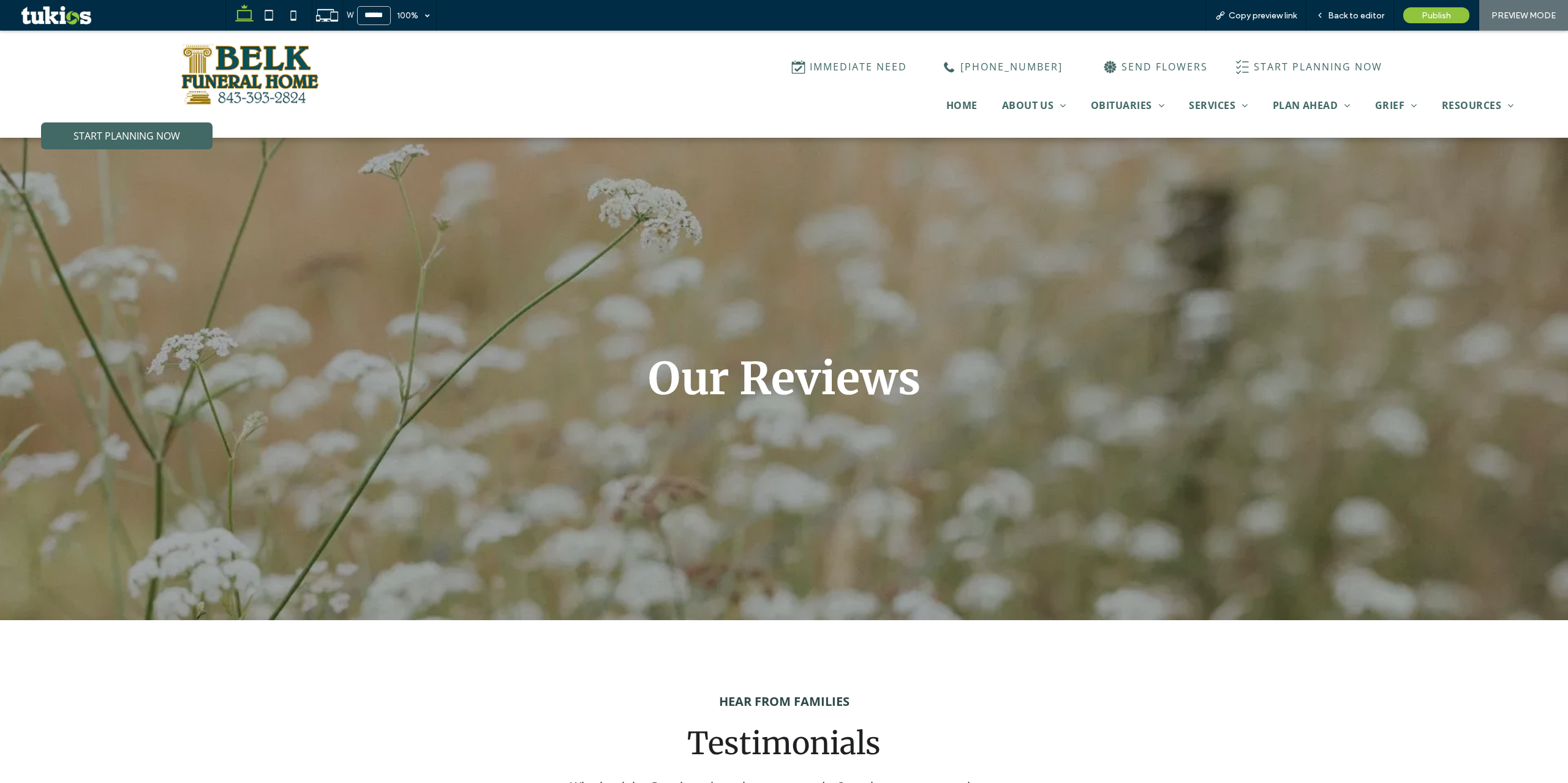
scroll to position [367, 0]
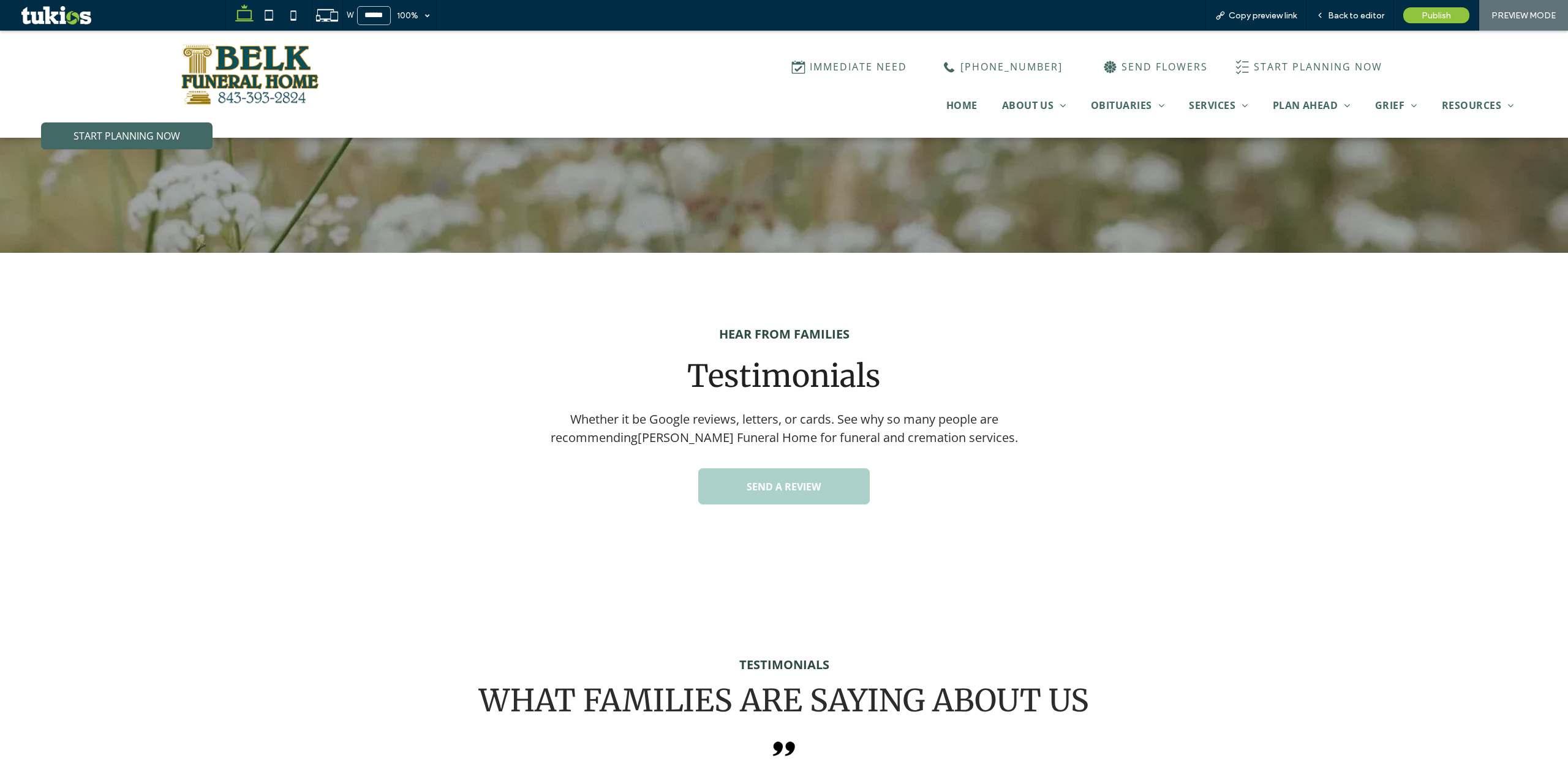
click at [822, 469] on link "SEND A REVIEW" at bounding box center [784, 486] width 172 height 36
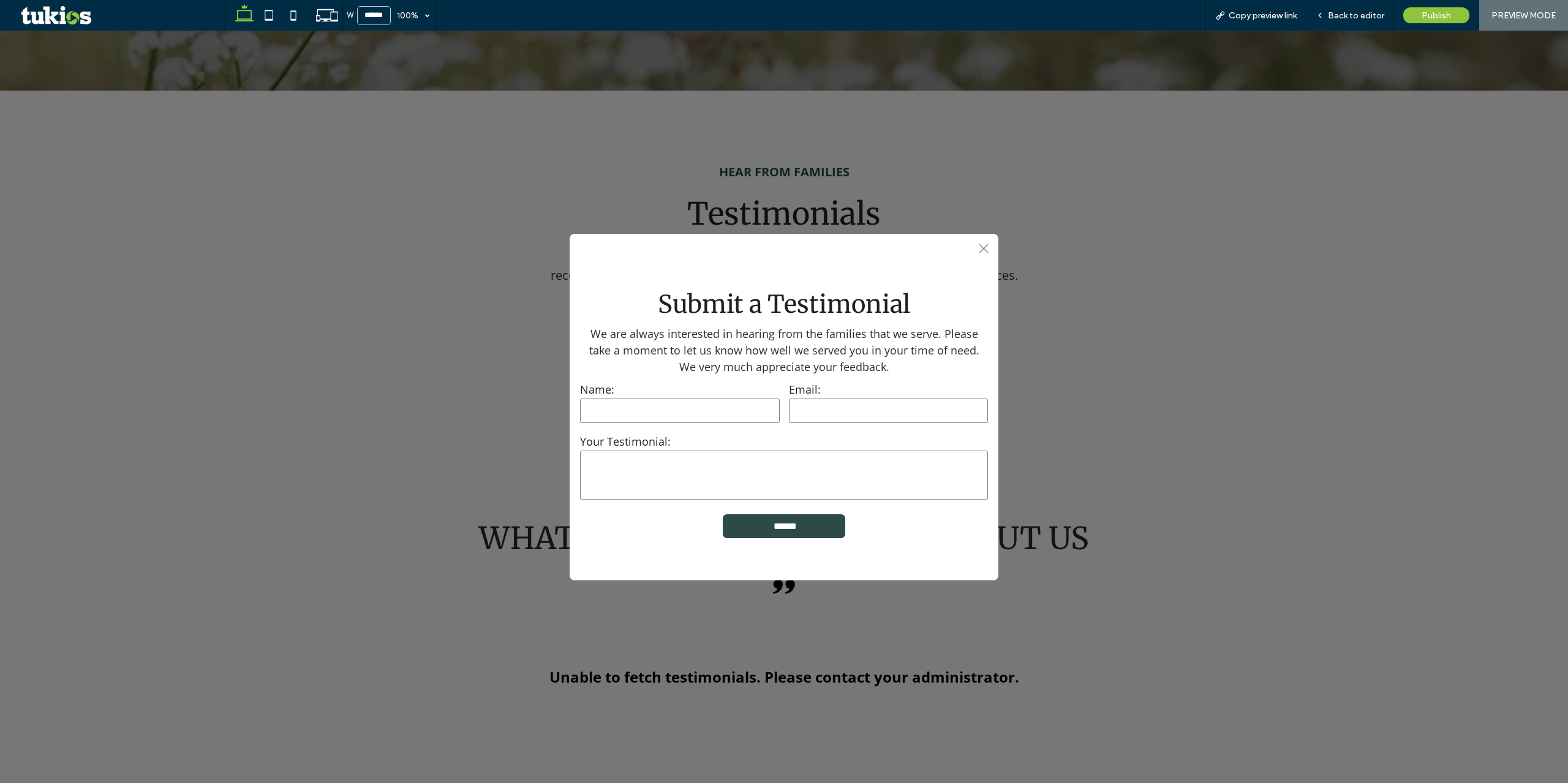
scroll to position [612, 0]
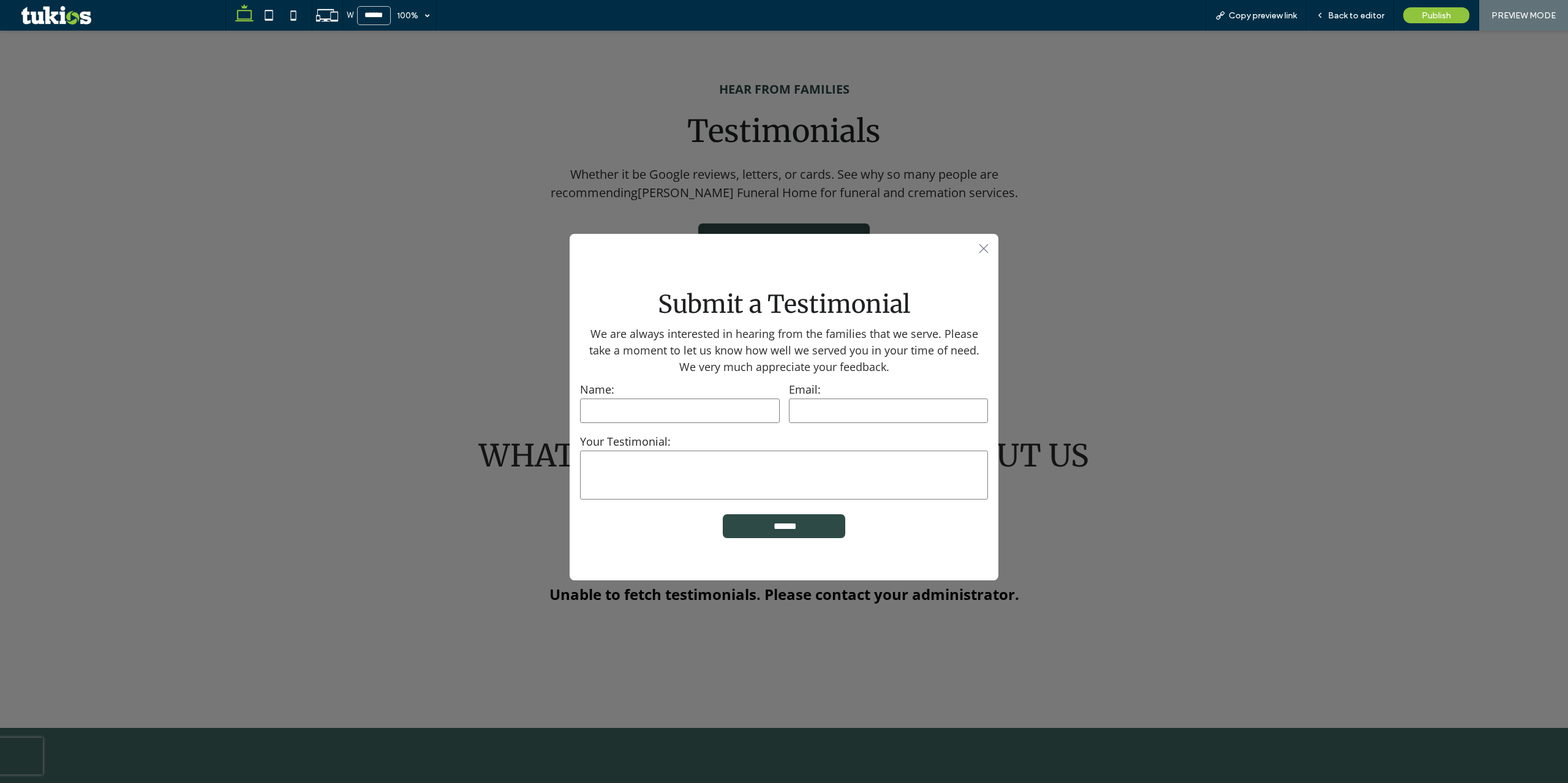
click at [758, 409] on input "text" at bounding box center [680, 411] width 199 height 24
type input "***"
drag, startPoint x: 870, startPoint y: 410, endPoint x: 867, endPoint y: 423, distance: 13.3
click at [869, 411] on input "email" at bounding box center [888, 411] width 199 height 24
type input "***"
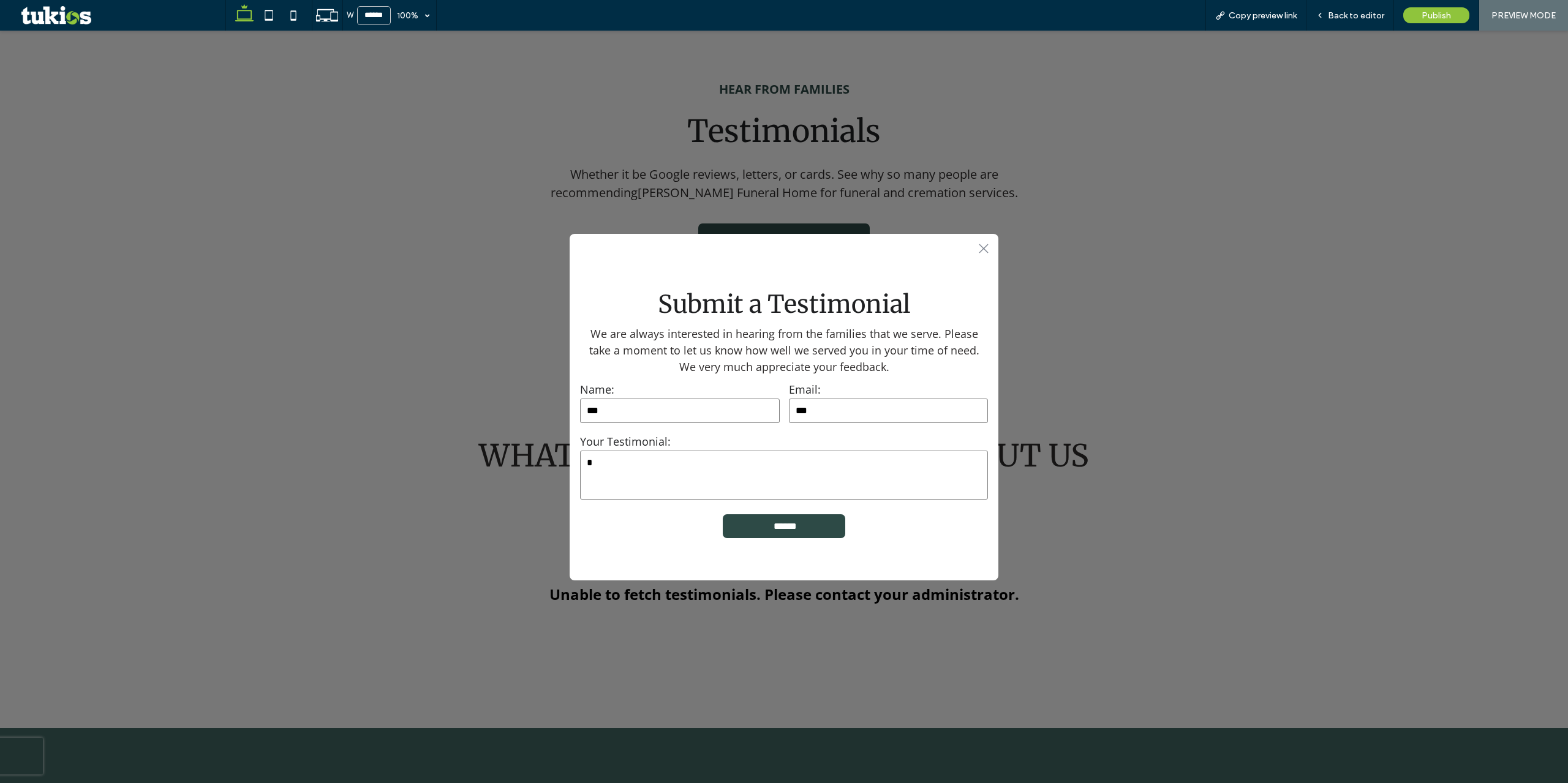
click at [812, 476] on textarea "*" at bounding box center [784, 475] width 408 height 49
type textarea "***"
click at [1131, 393] on div ".st0-1091118977{fill-rule:evenodd;clip-rule:evenodd;} Submit a Testimonial We a…" at bounding box center [784, 407] width 1568 height 753
click at [979, 250] on div ".st0-1091118977{fill-rule:evenodd;clip-rule:evenodd;}" at bounding box center [783, 246] width 429 height 26
click at [982, 251] on icon ".st0-1091118977{fill-rule:evenodd;clip-rule:evenodd;}" at bounding box center [983, 248] width 10 height 10
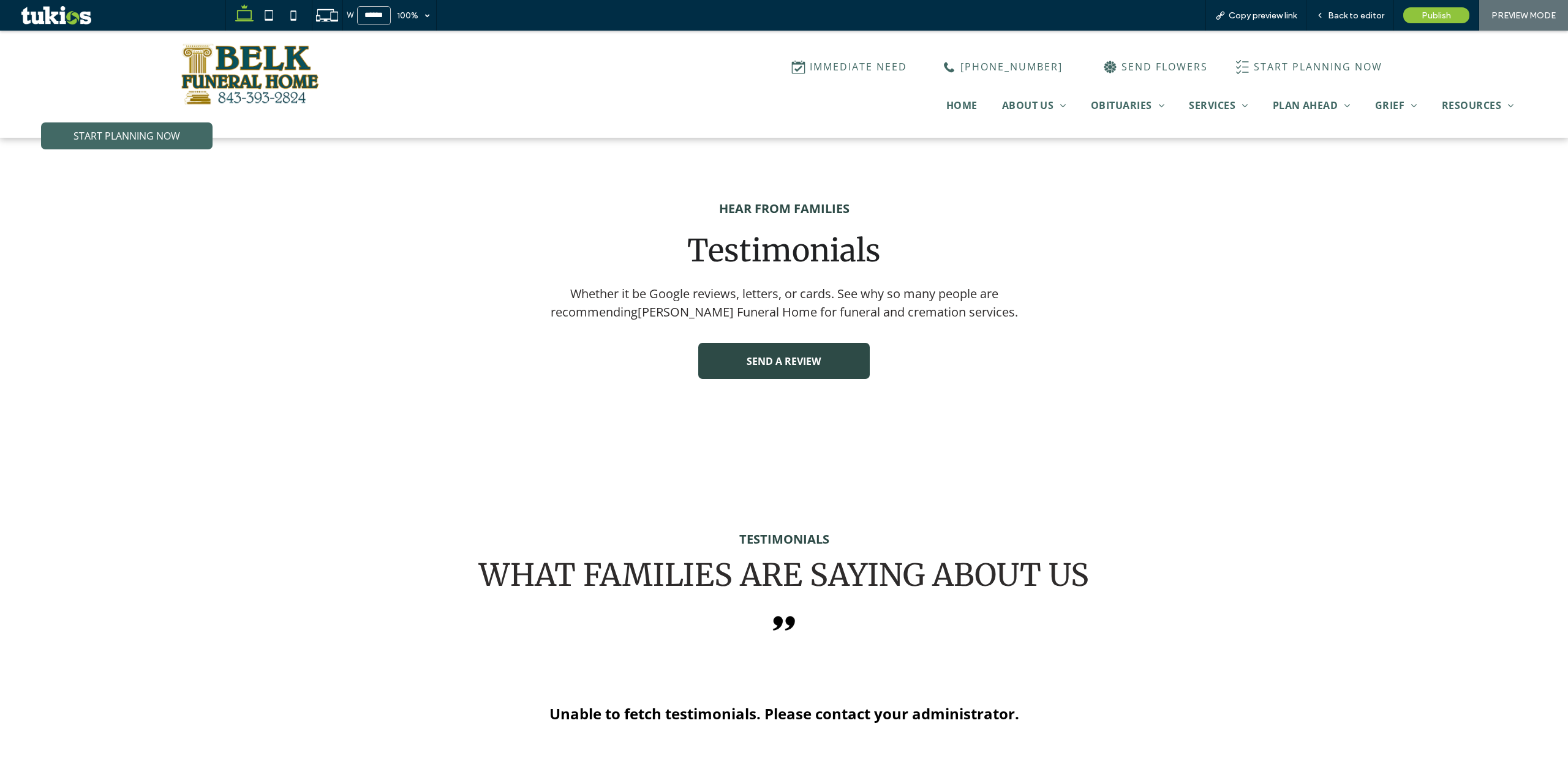
scroll to position [428, 0]
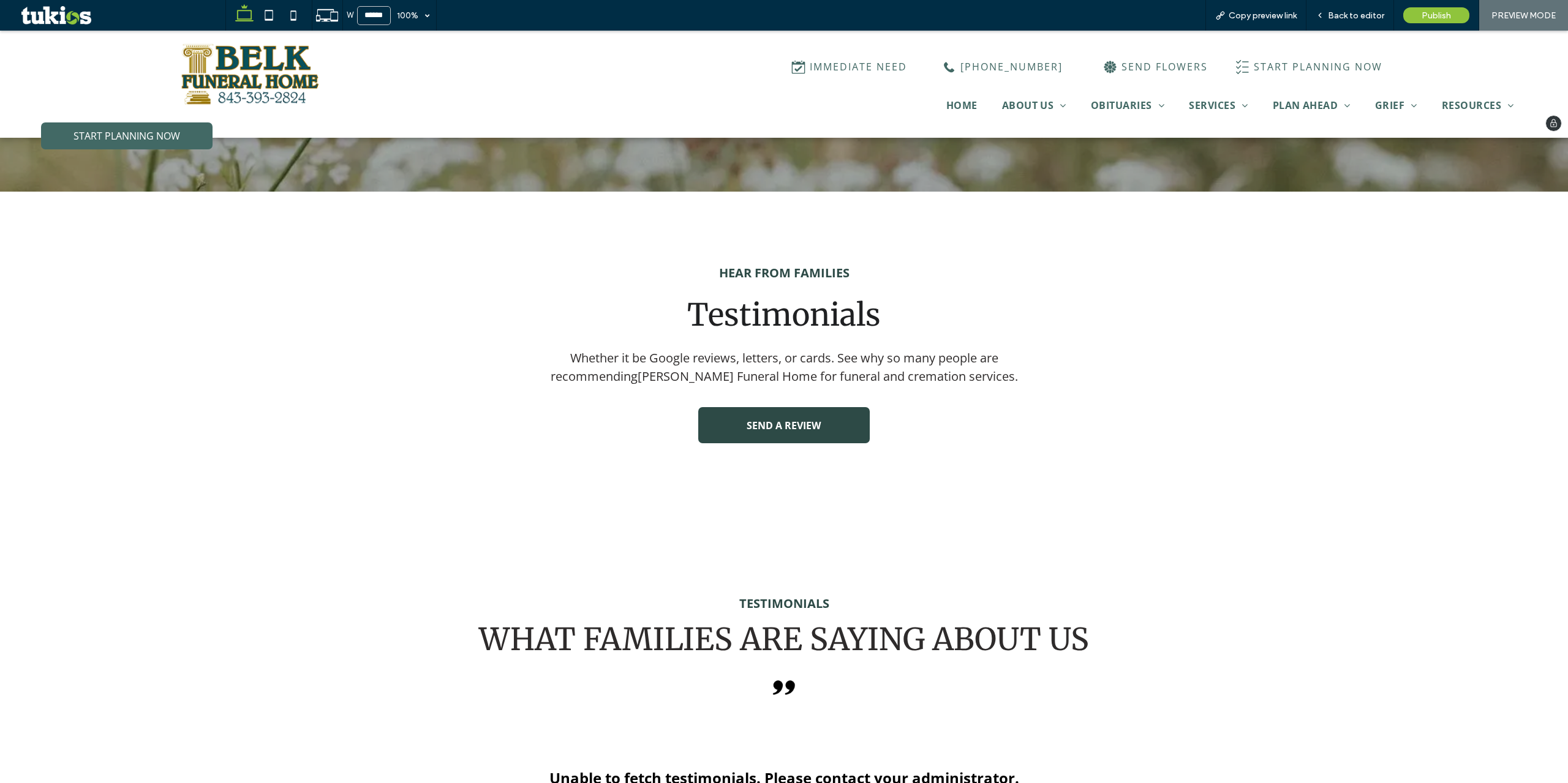
click at [276, 103] on img at bounding box center [252, 74] width 174 height 67
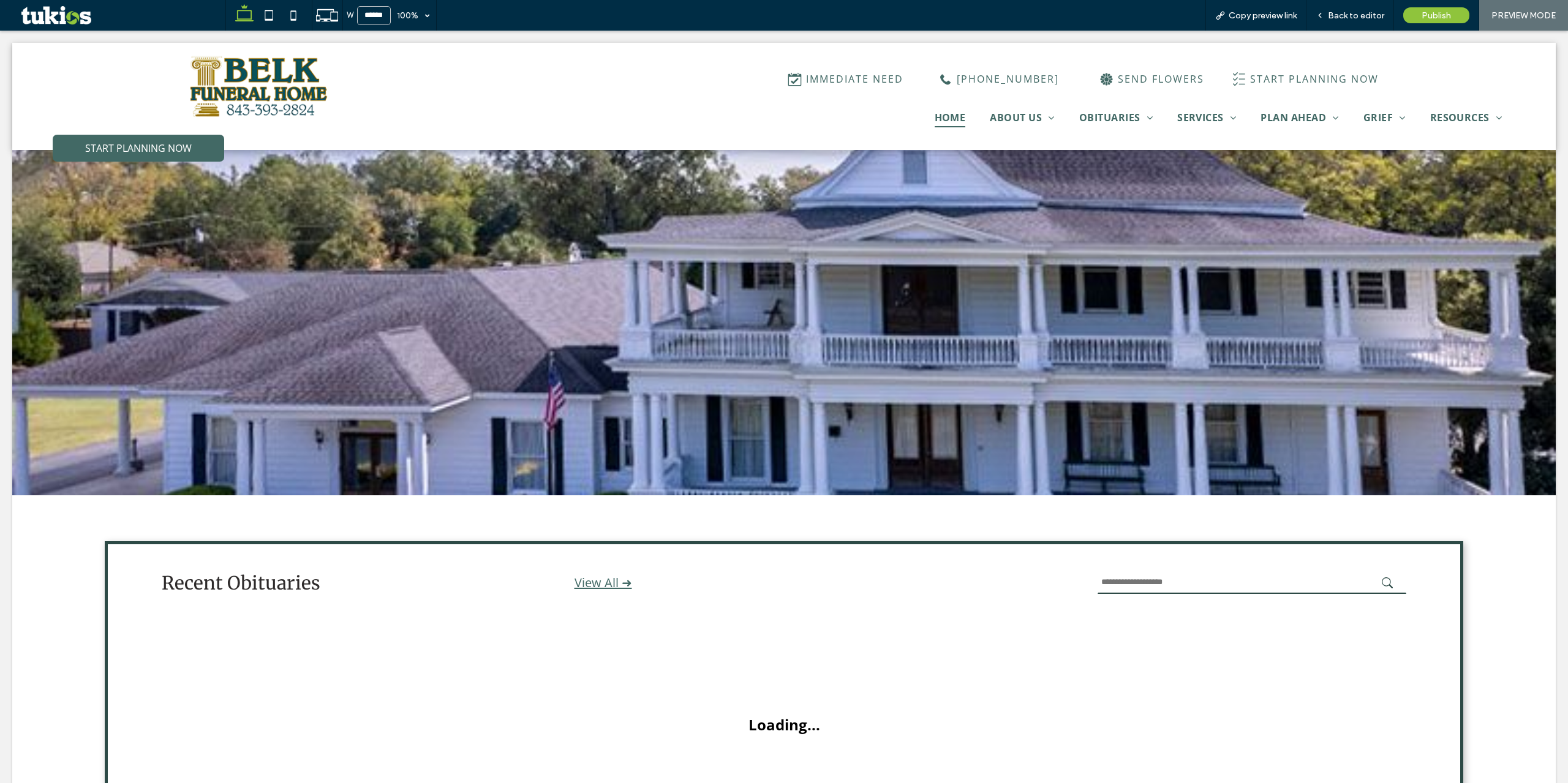
scroll to position [0, 0]
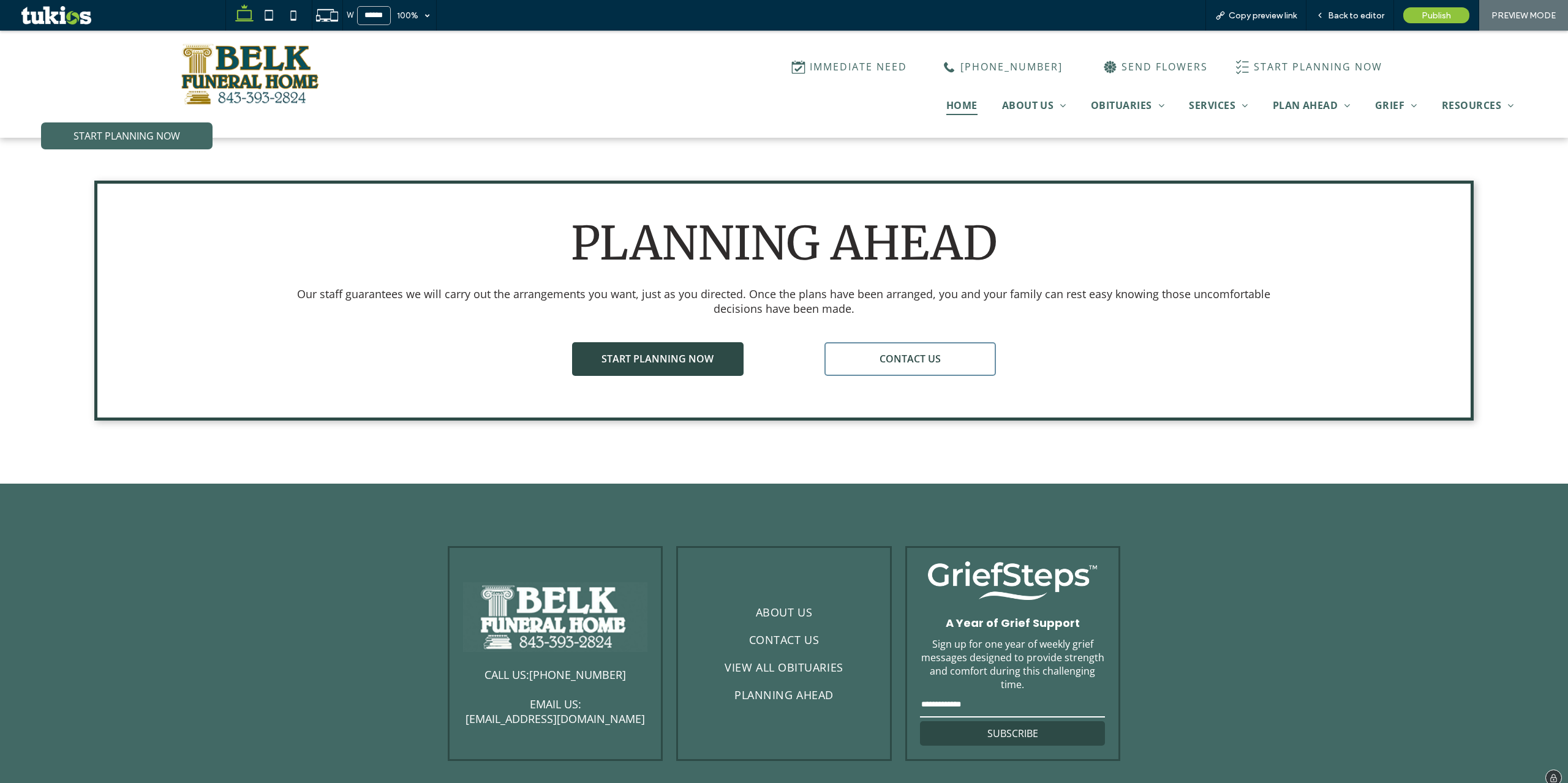
scroll to position [3620, 0]
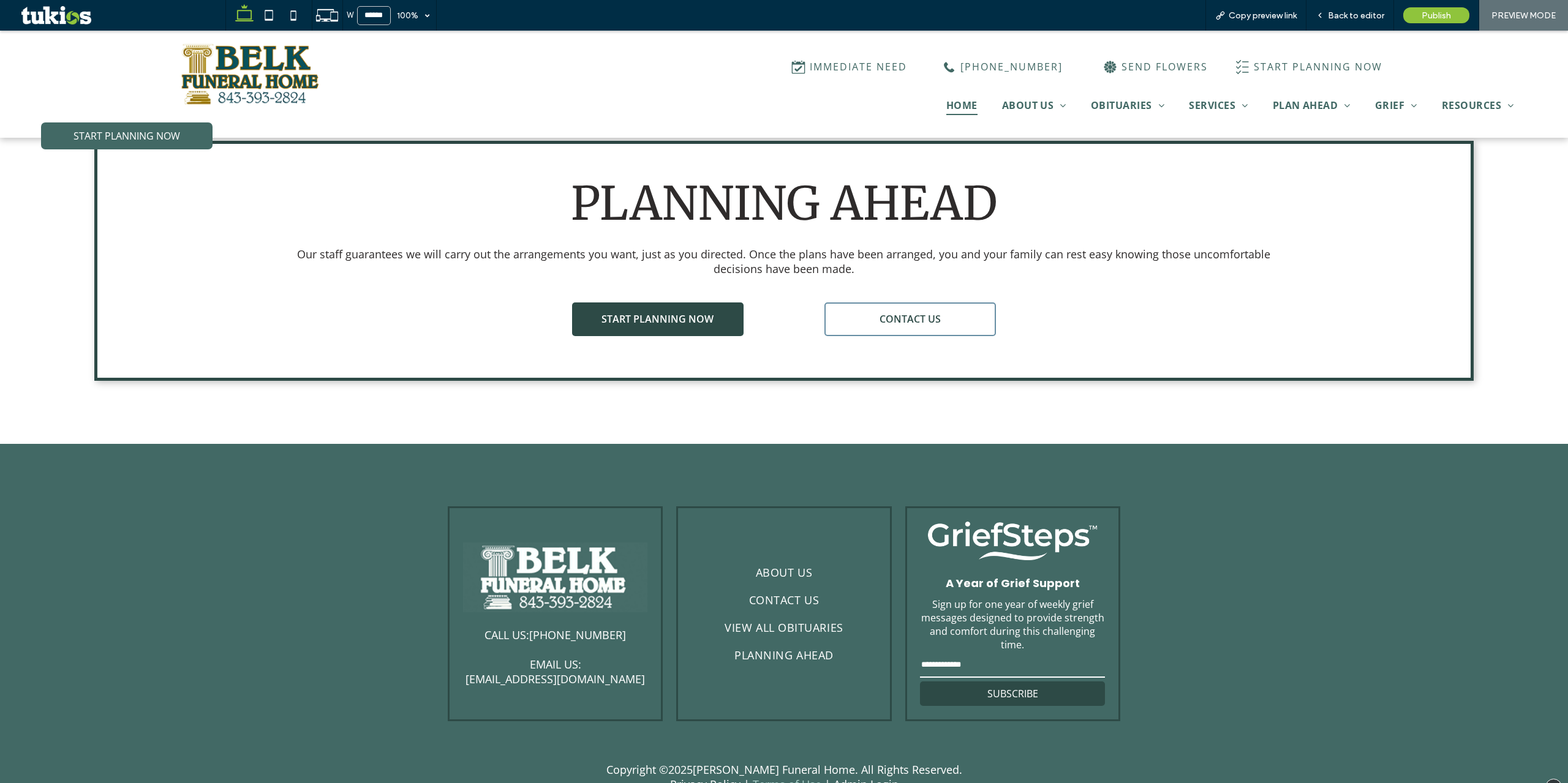
drag, startPoint x: 764, startPoint y: 768, endPoint x: 779, endPoint y: 768, distance: 15.0
click at [954, 654] on input "email" at bounding box center [1012, 665] width 184 height 24
type input "***"
click at [956, 681] on button "SUBSCRIBE" at bounding box center [1012, 693] width 184 height 24
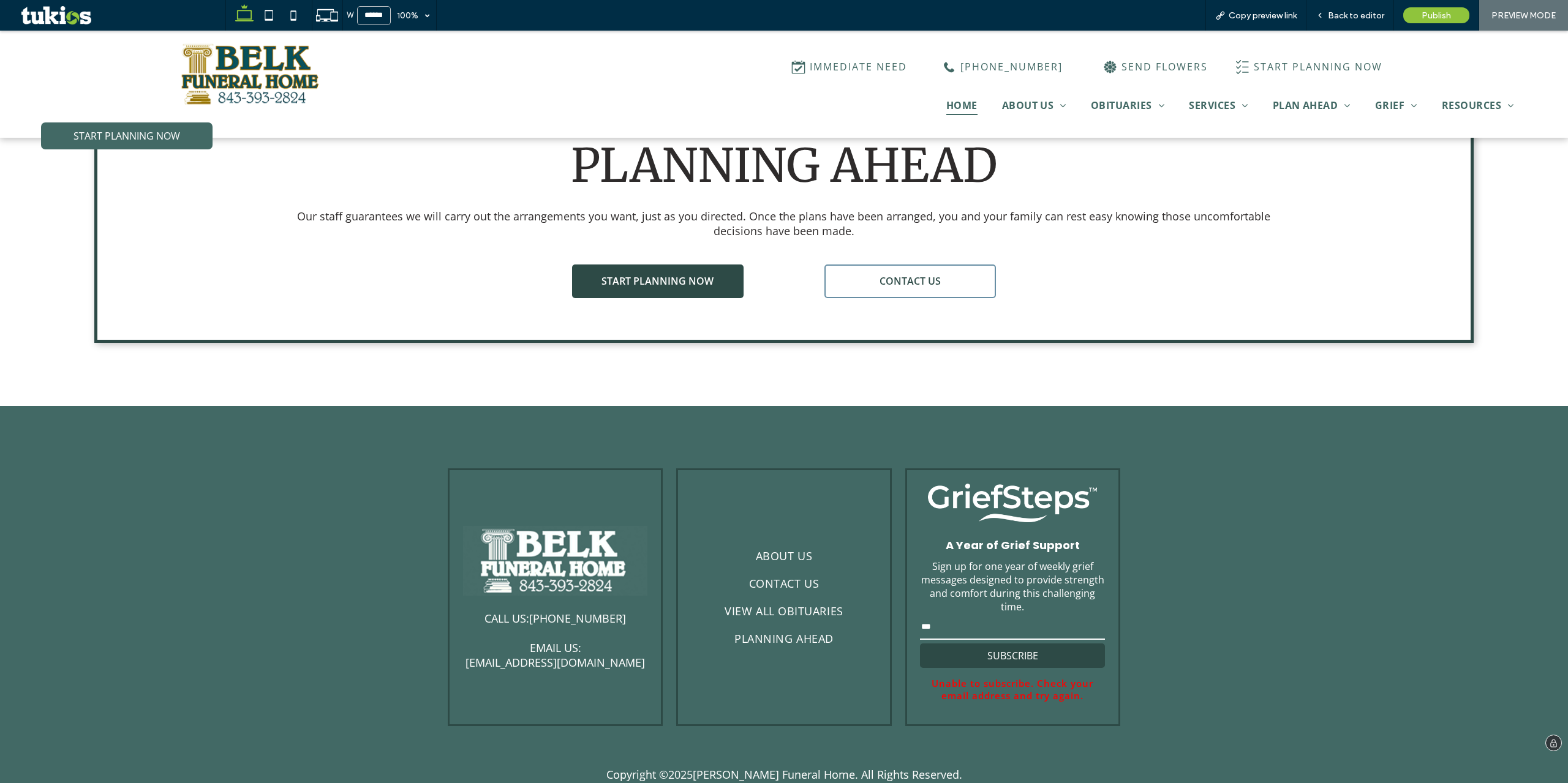
scroll to position [3663, 0]
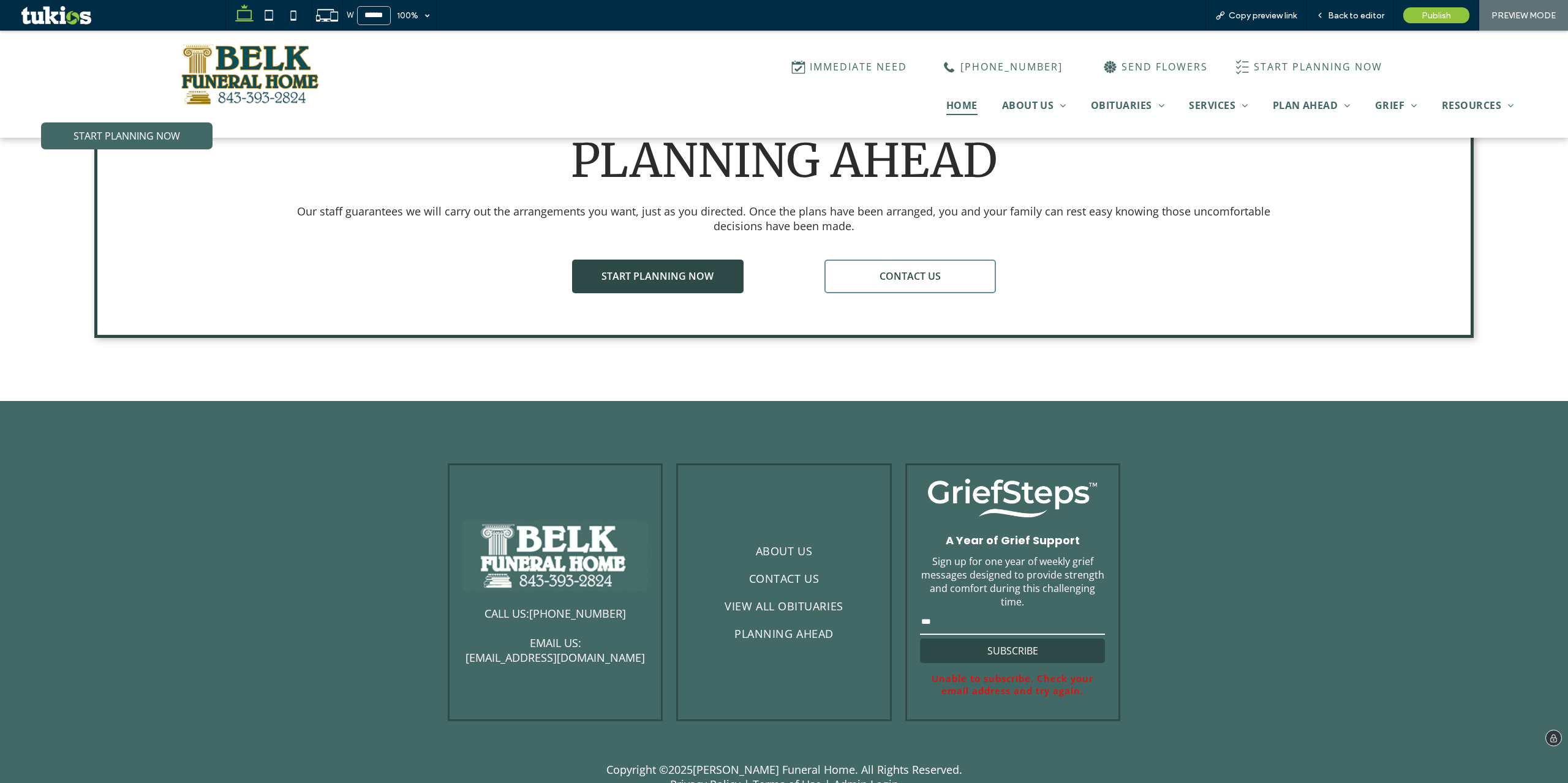
click at [1224, 592] on div "CALL US: (843) 393-2824 EMAIL US: belkfuneralhome@aol.com ABOUT US CONTACT US V…" at bounding box center [784, 576] width 1568 height 351
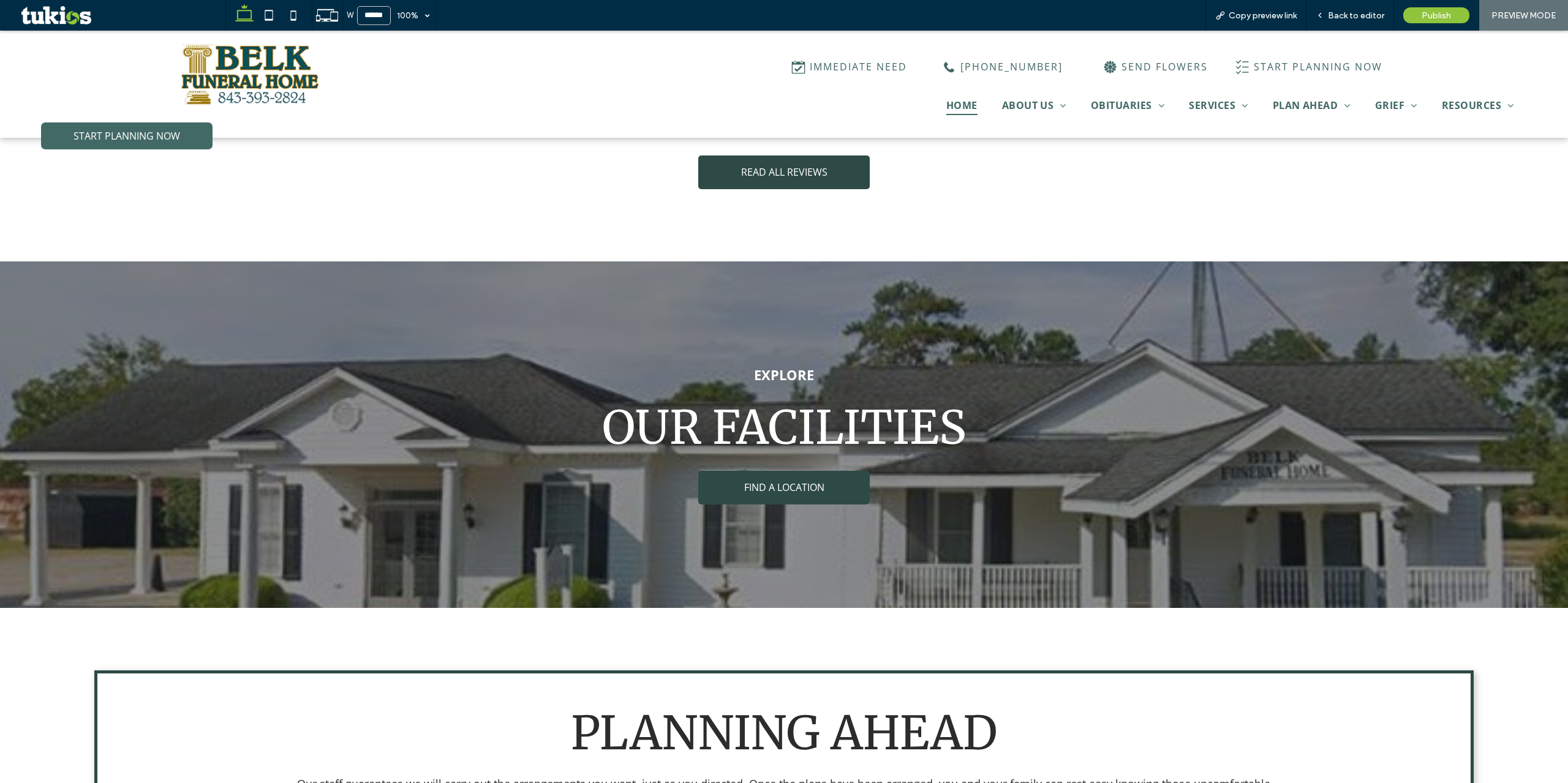
scroll to position [2805, 0]
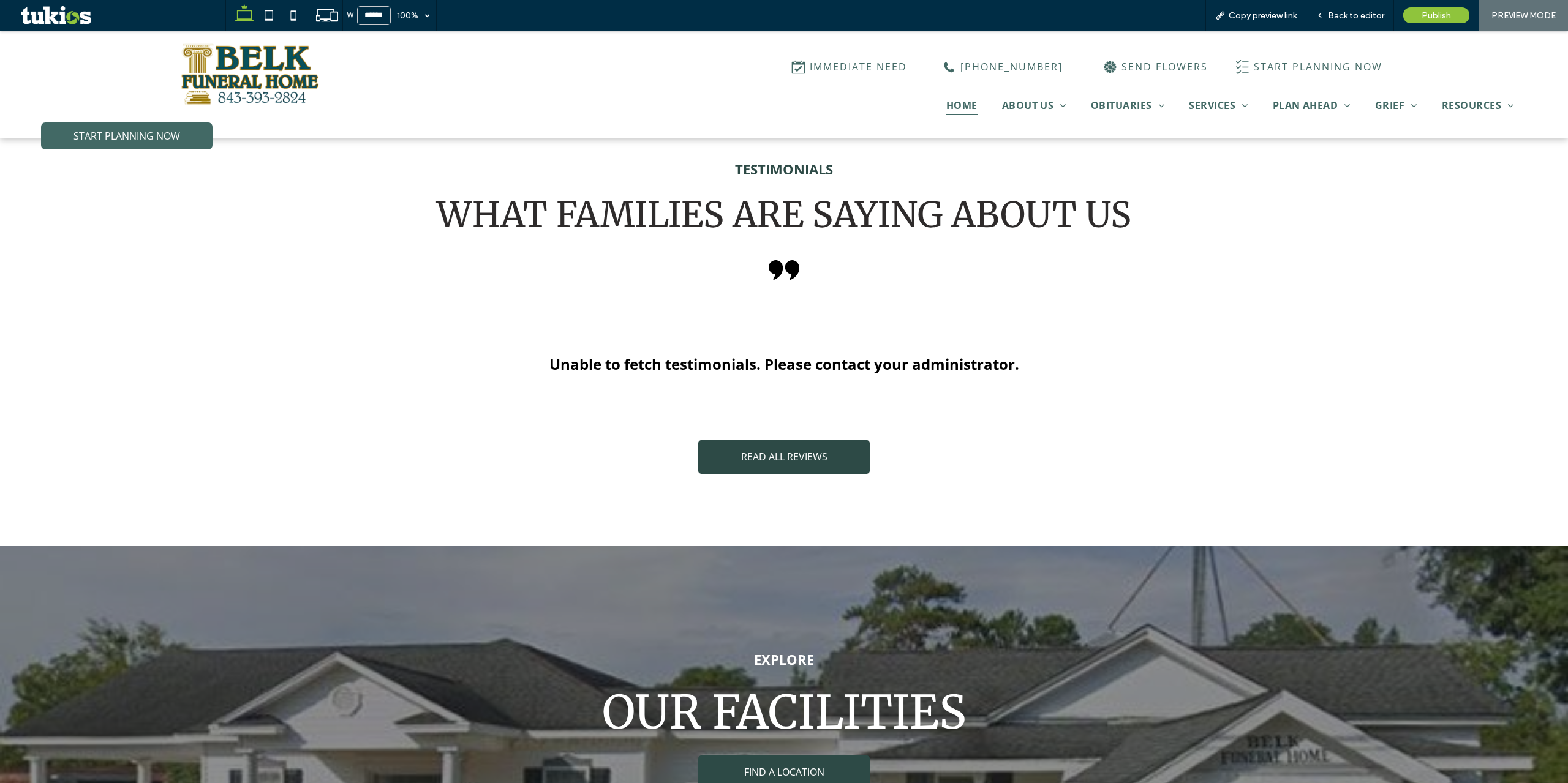
click at [426, 461] on div "TESTIMONIALS WHAT FAMILIES ARE SAYING ABOUT US Unable to fetch testimonials. Pl…" at bounding box center [784, 316] width 1380 height 333
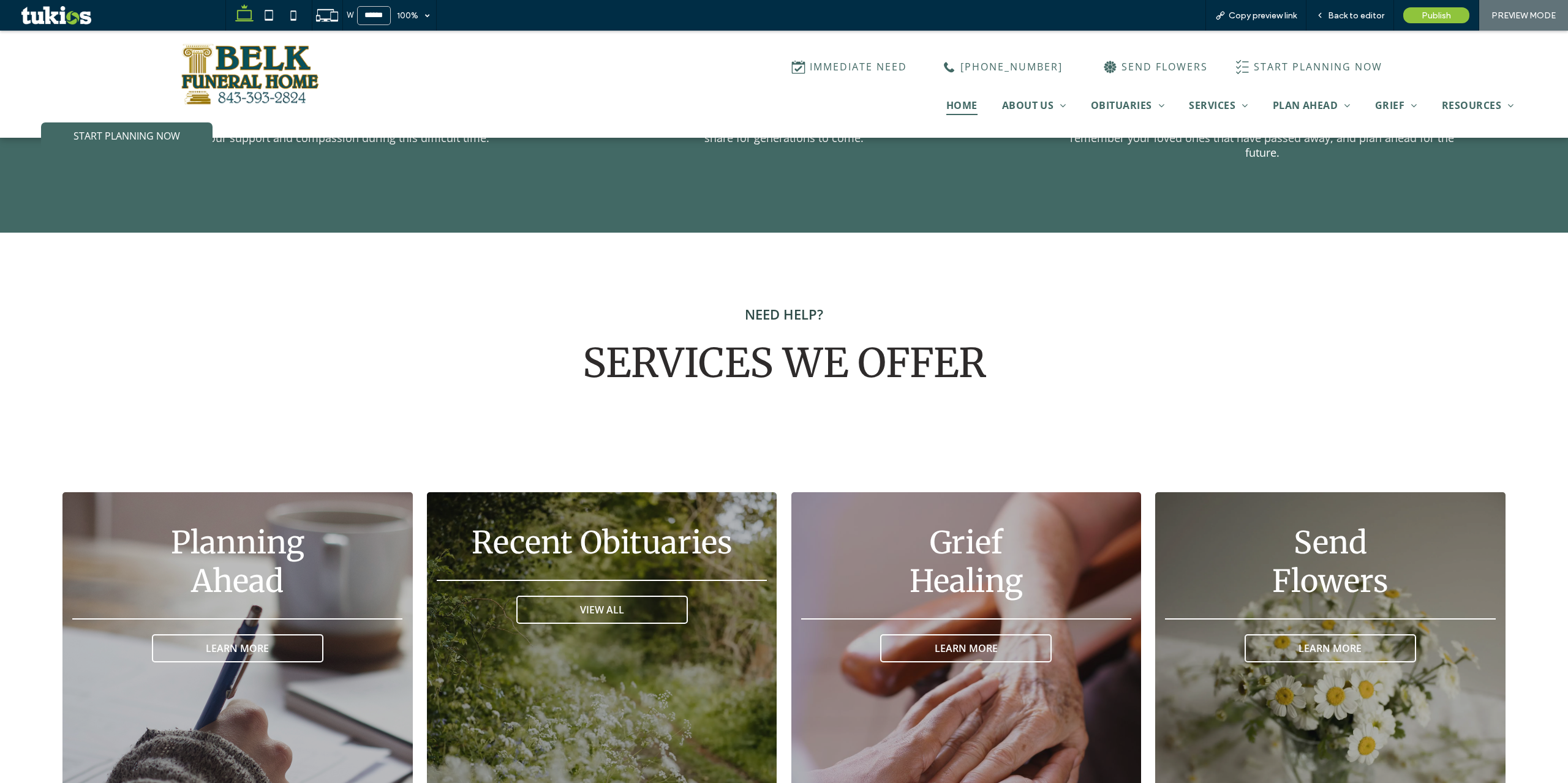
scroll to position [1898, 0]
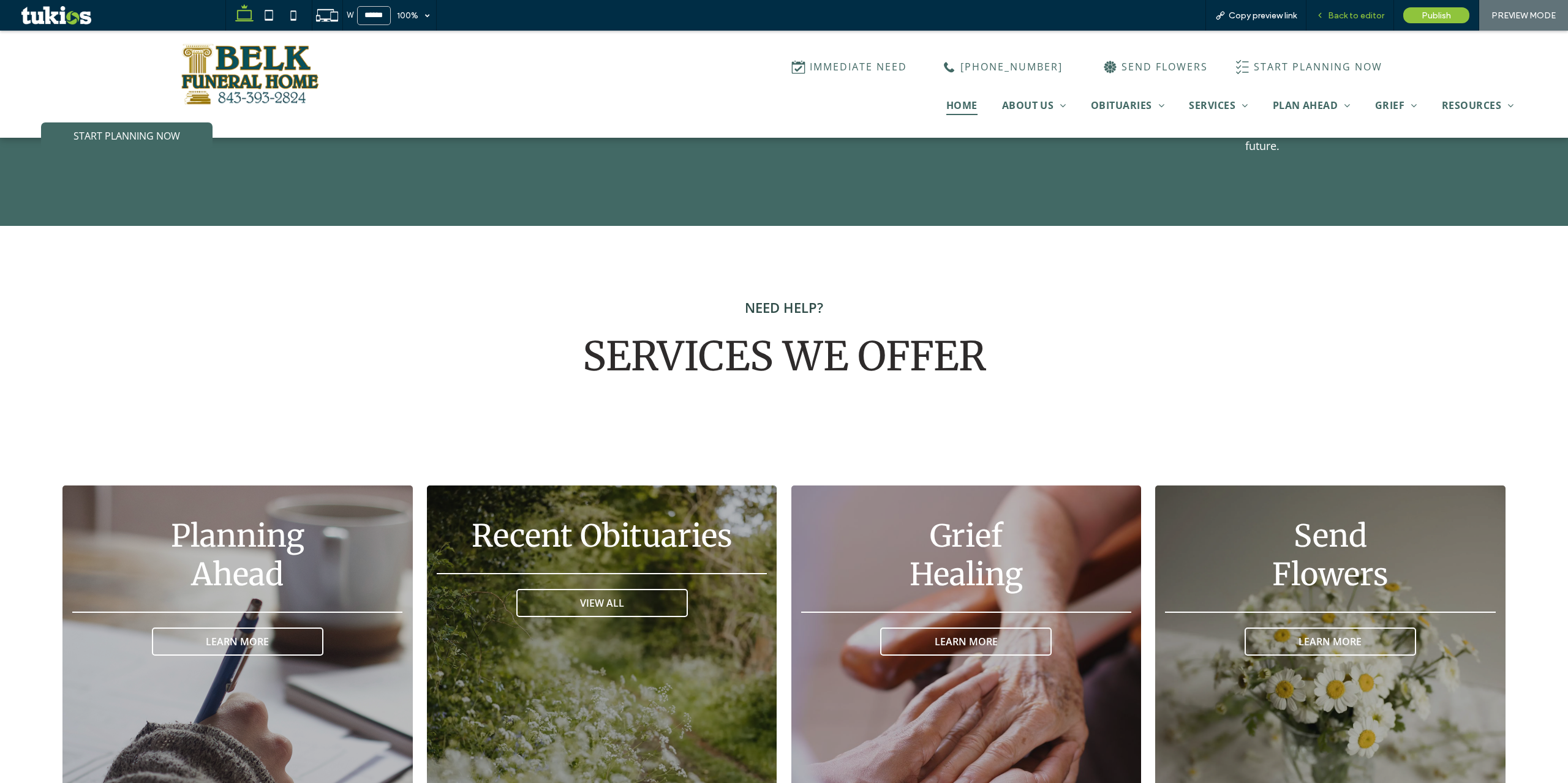
click at [1349, 13] on span "Back to editor" at bounding box center [1356, 16] width 56 height 11
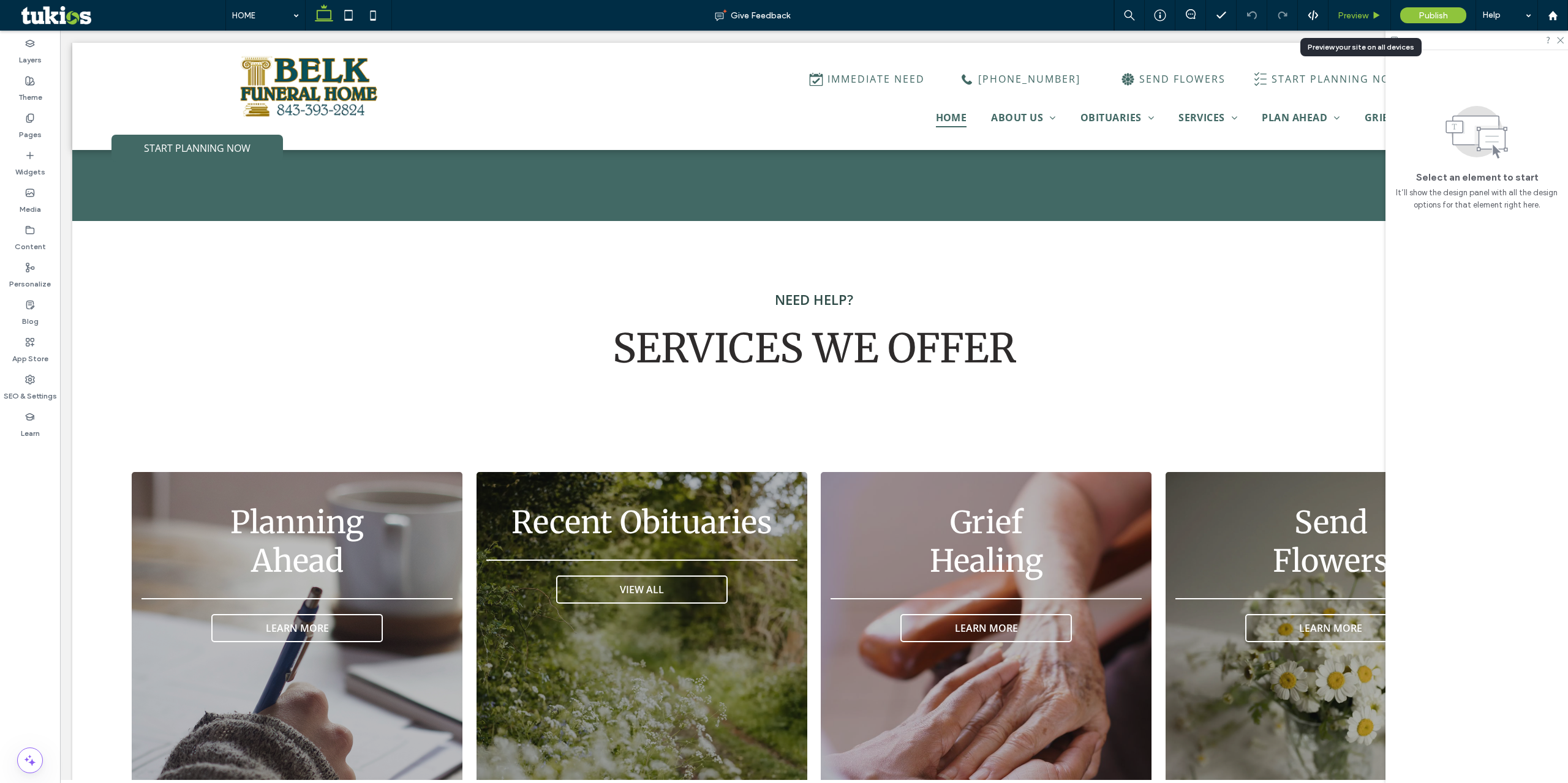
scroll to position [1884, 0]
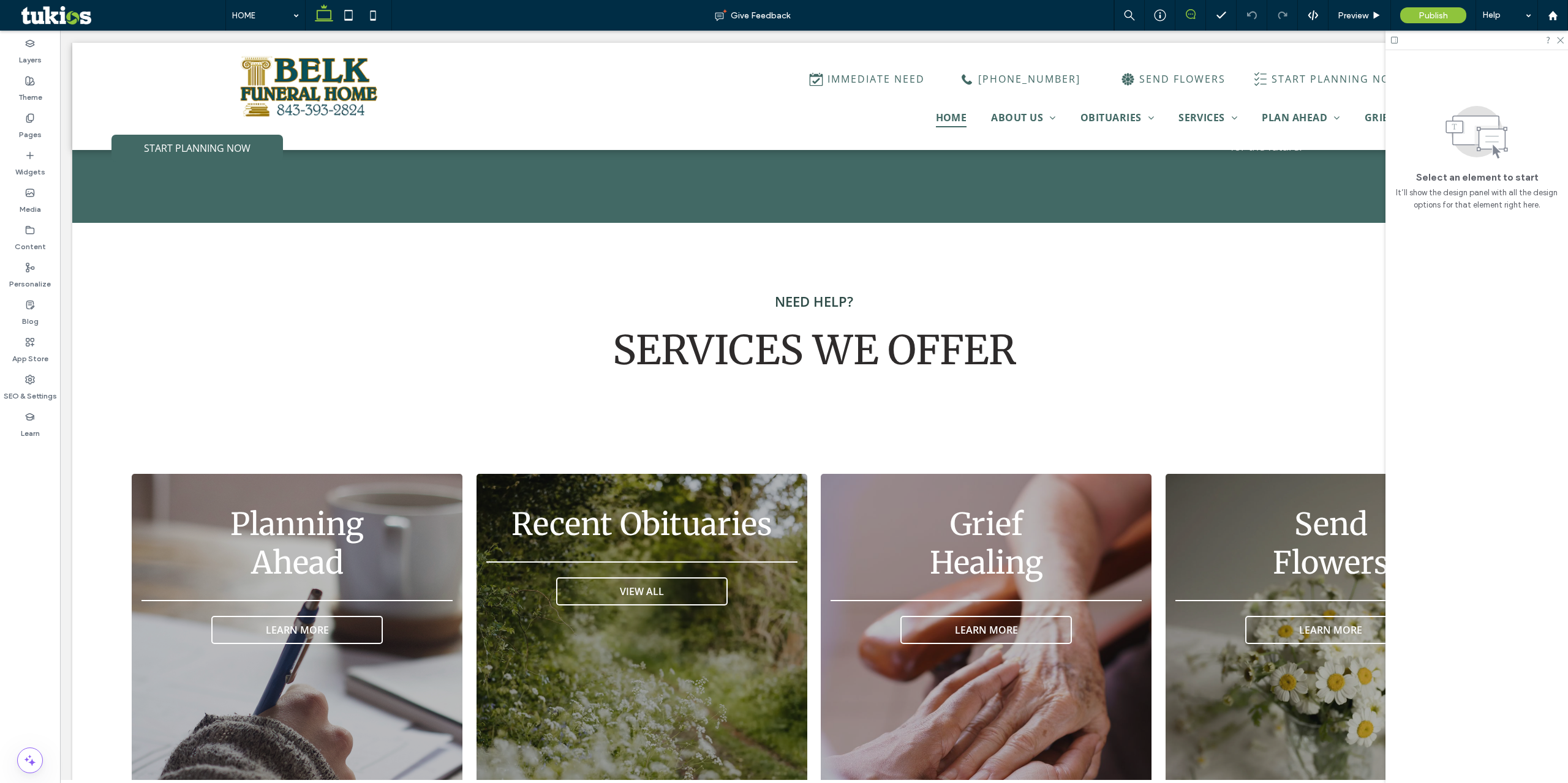
click at [1186, 15] on use at bounding box center [1190, 14] width 10 height 10
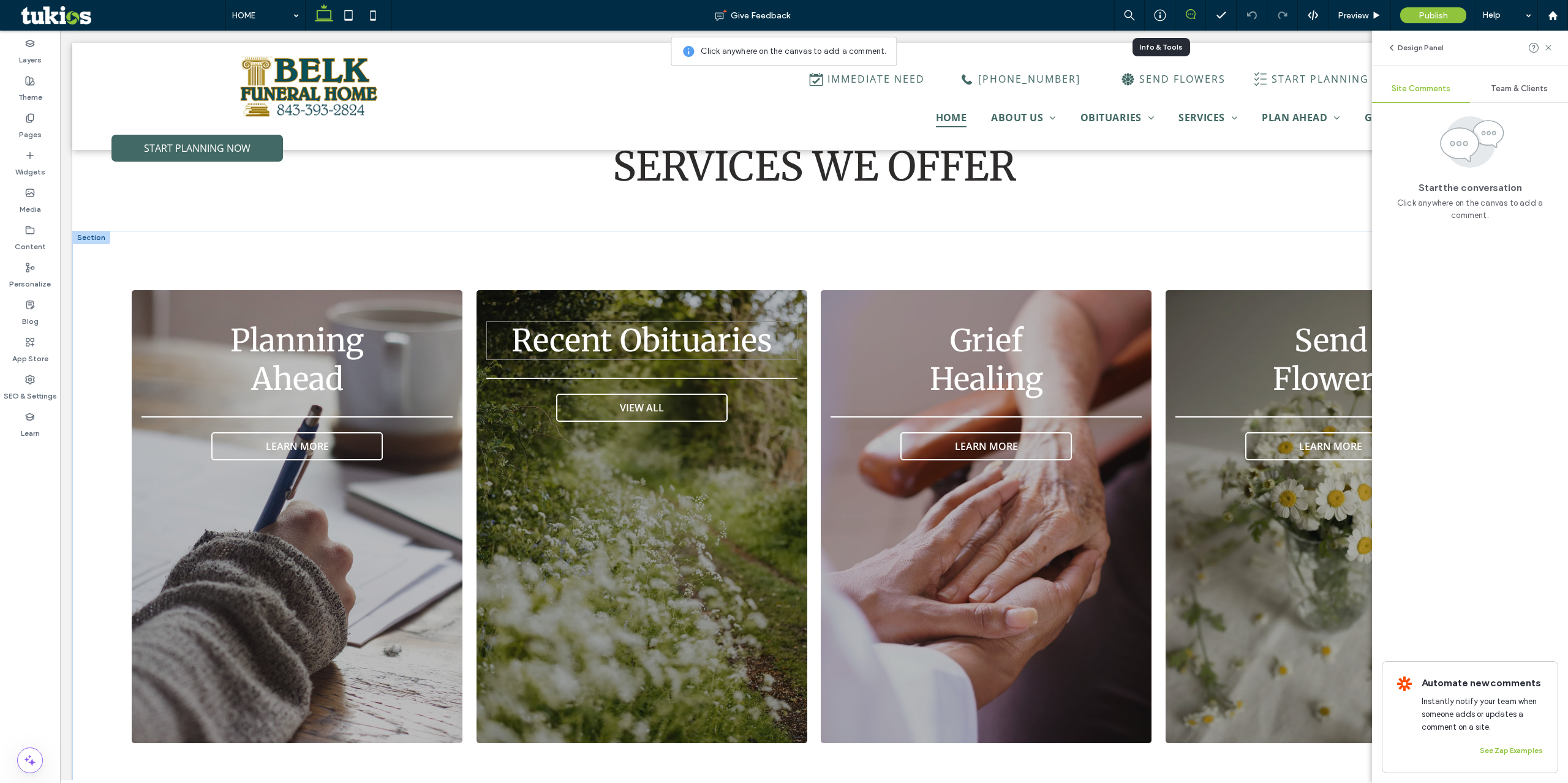
scroll to position [2129, 0]
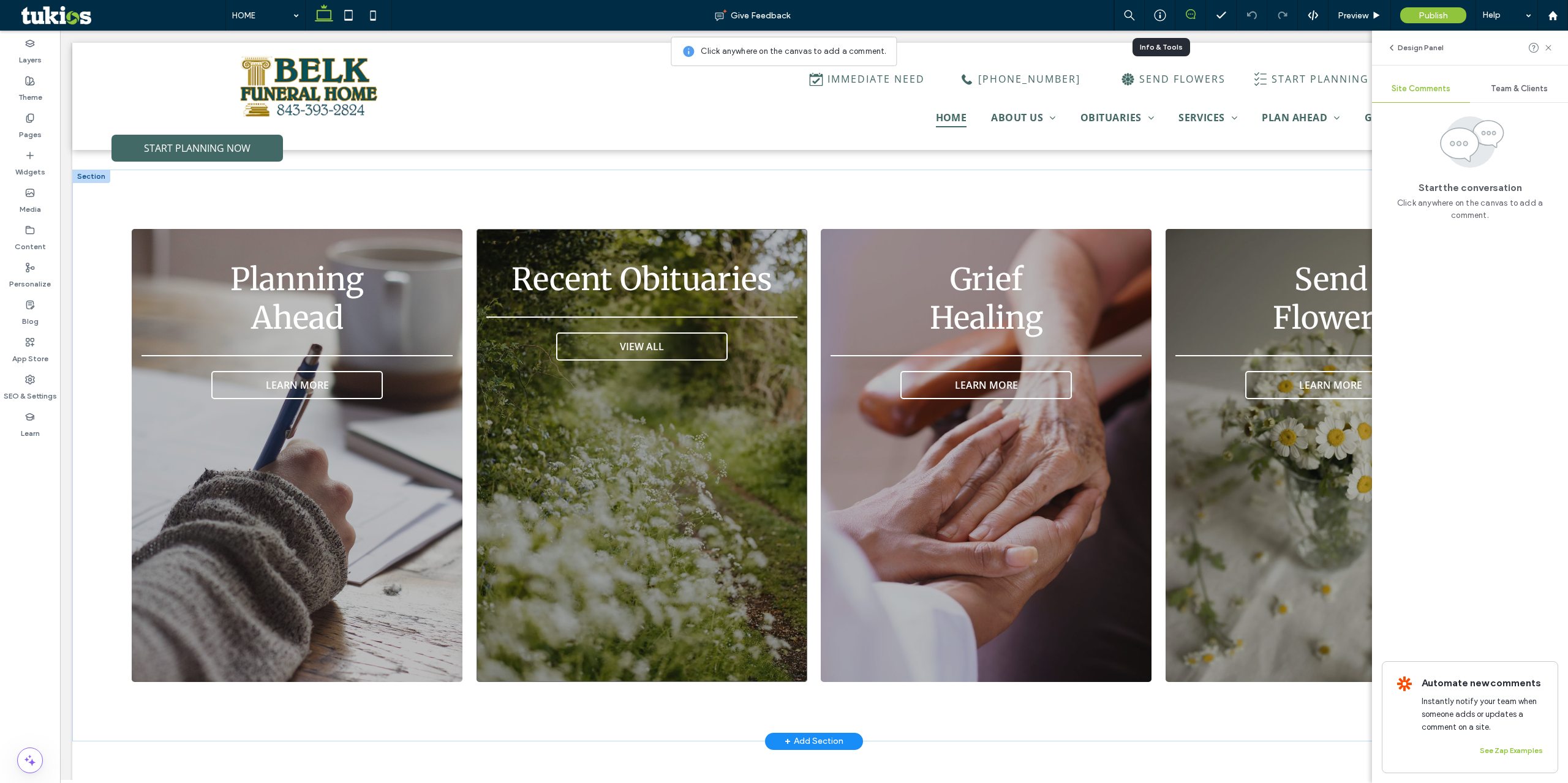
click at [615, 441] on div "Recent Obituaries VIEW ALL" at bounding box center [641, 456] width 331 height 453
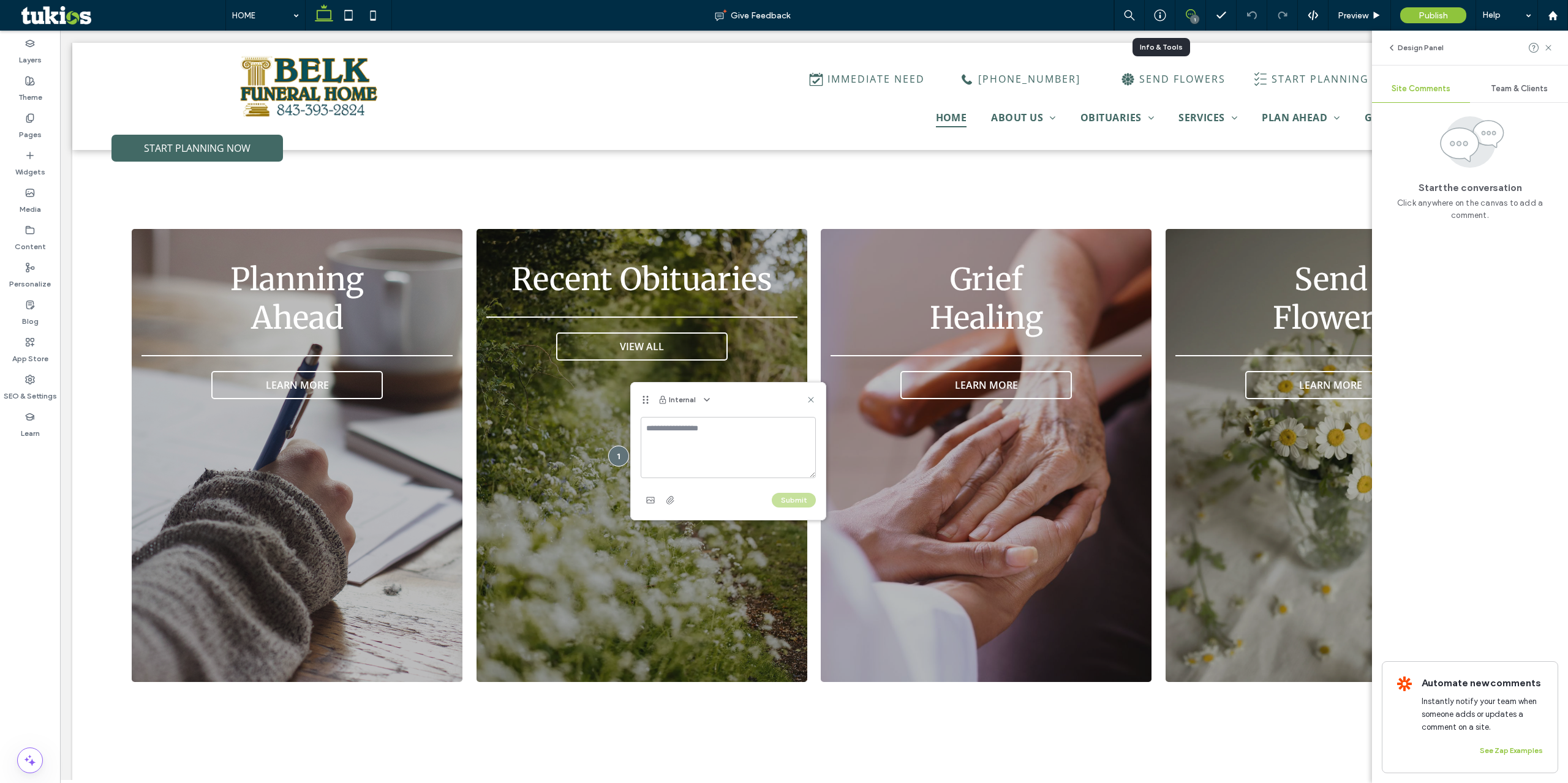
click at [690, 447] on textarea at bounding box center [728, 448] width 175 height 61
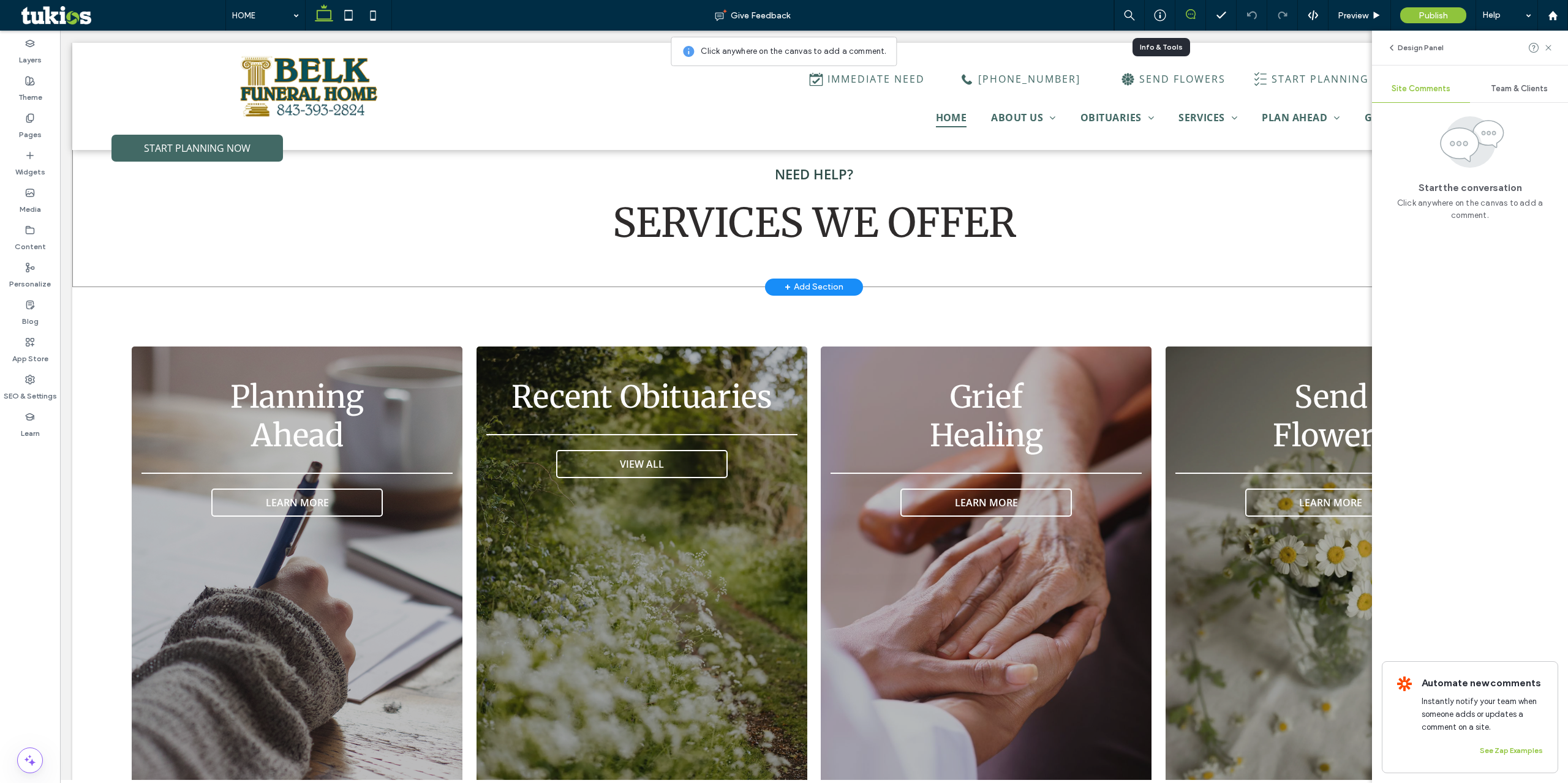
scroll to position [2007, 0]
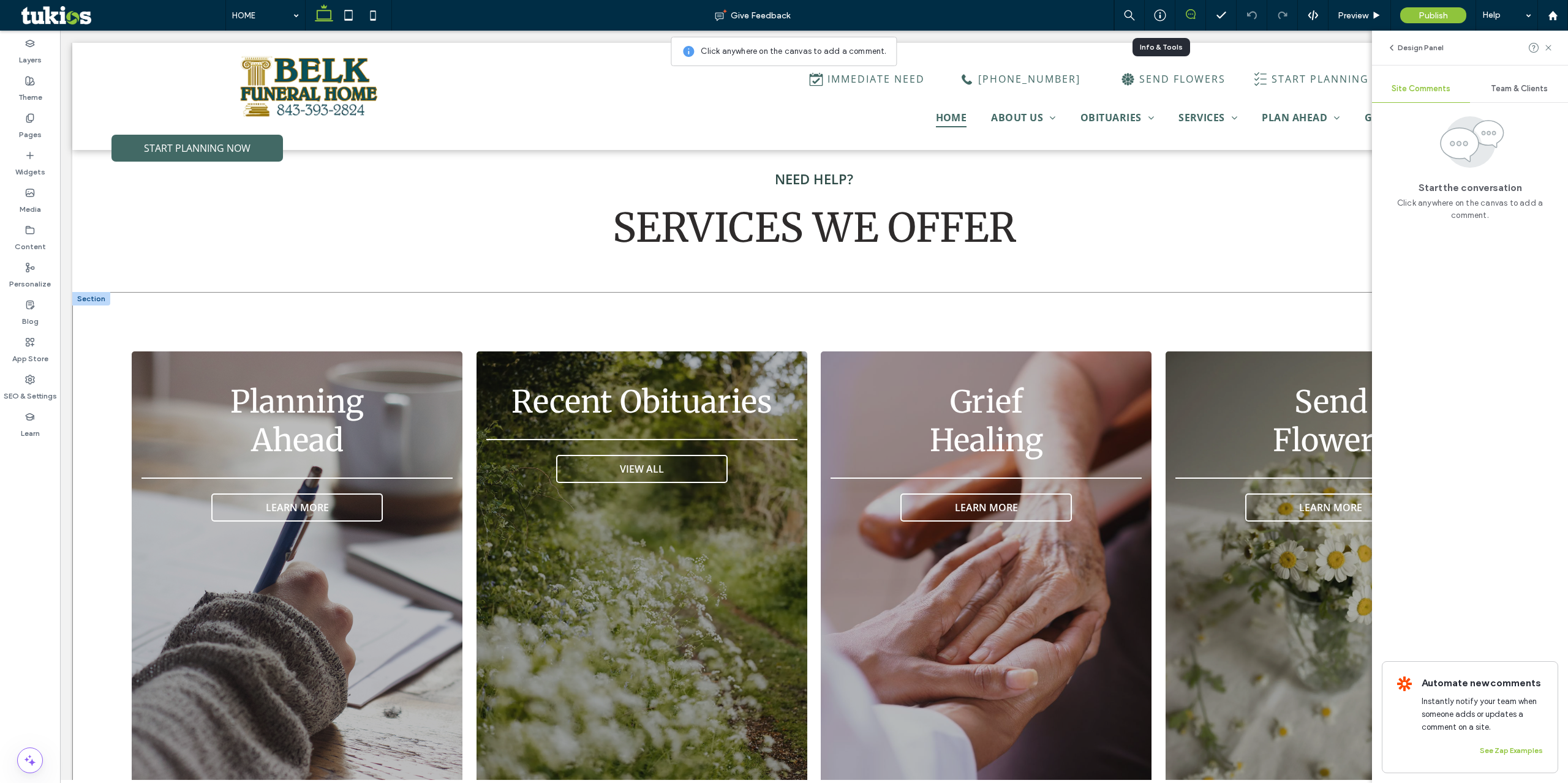
click at [657, 315] on div "Planning ﻿ Ahead LEARN MORE Recent Obituaries VIEW ALL Grief Healing LEARN MORE…" at bounding box center [814, 578] width 1483 height 572
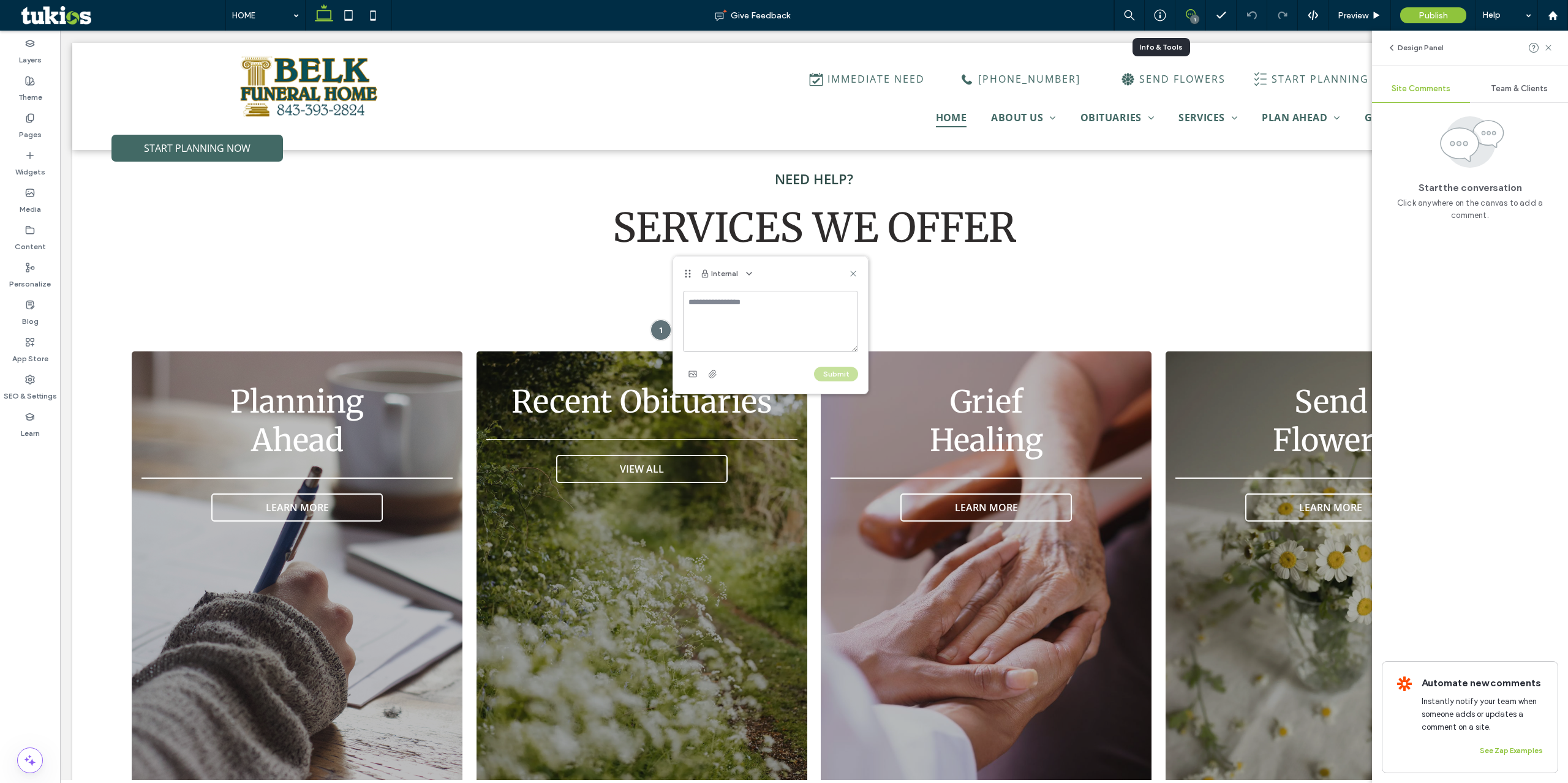
click at [743, 319] on textarea at bounding box center [770, 322] width 175 height 61
type textarea "**********"
click at [985, 292] on div "Planning ﻿ Ahead LEARN MORE Recent Obituaries VIEW ALL Grief Healing LEARN MORE…" at bounding box center [814, 578] width 1483 height 572
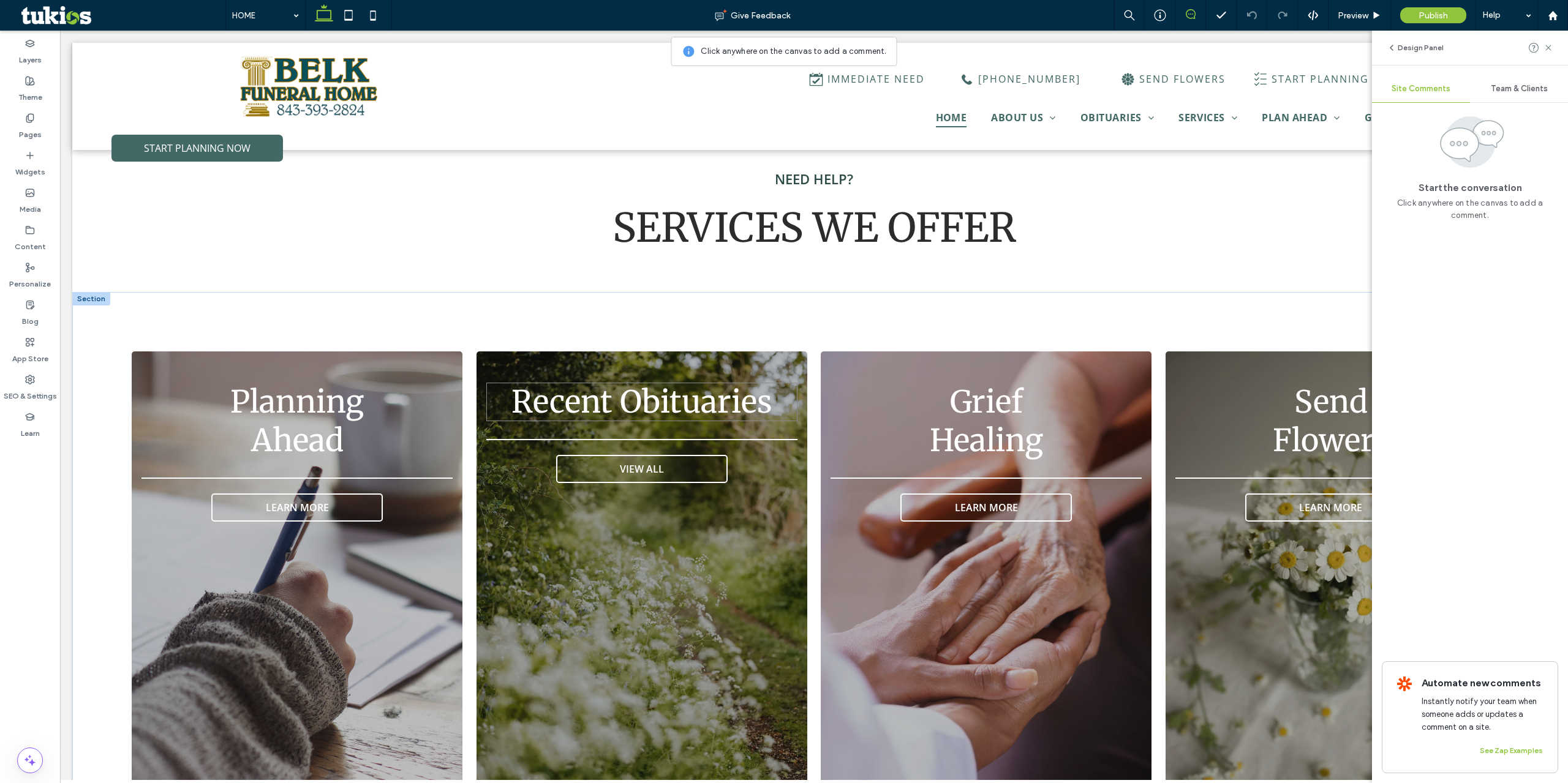
click at [665, 384] on span "Recent Obituaries" at bounding box center [641, 402] width 261 height 38
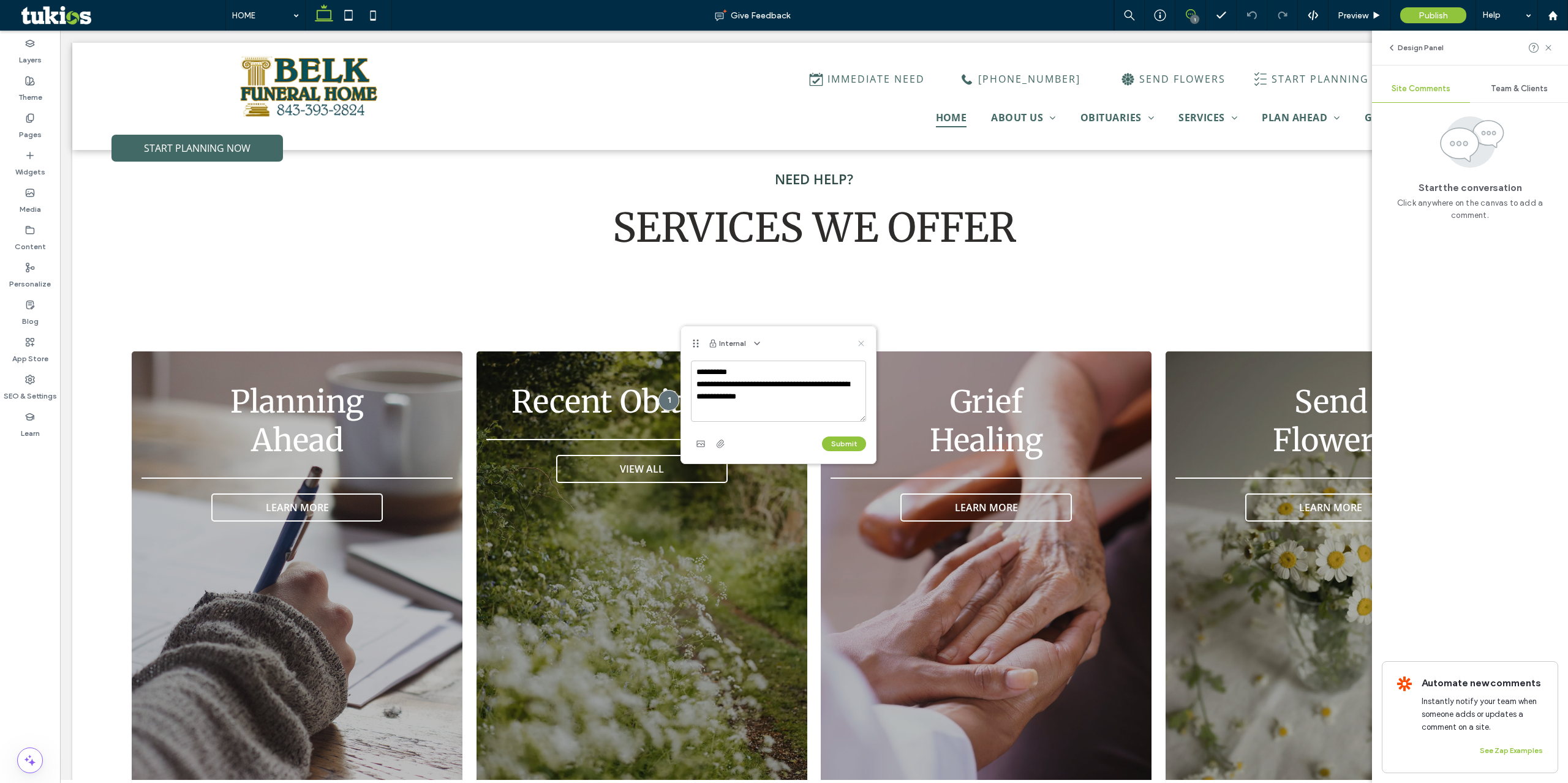
click at [859, 344] on icon at bounding box center [861, 343] width 10 height 10
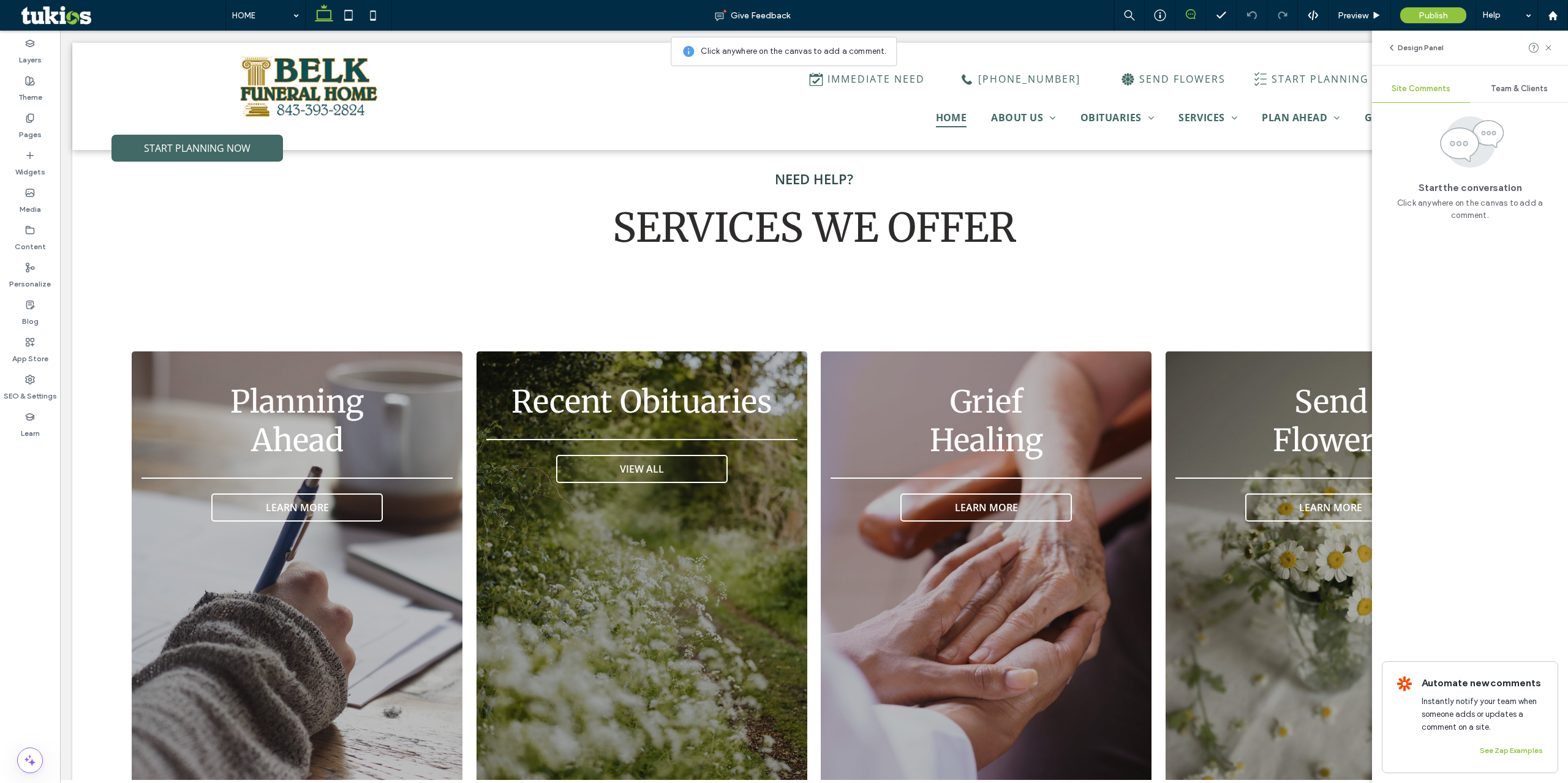
click at [1188, 12] on icon at bounding box center [1190, 14] width 10 height 10
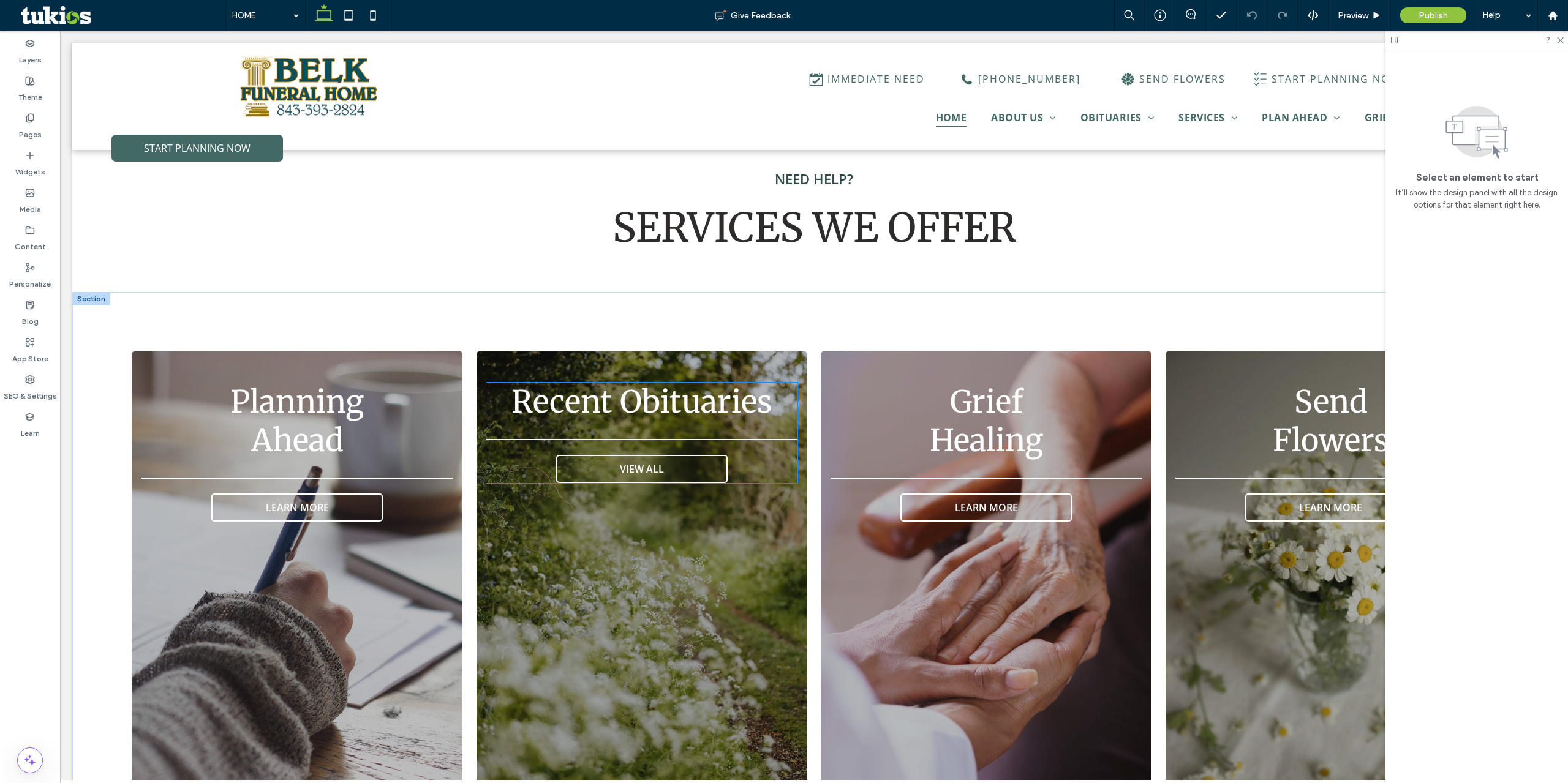
click at [673, 384] on span "Recent Obituaries" at bounding box center [641, 402] width 261 height 38
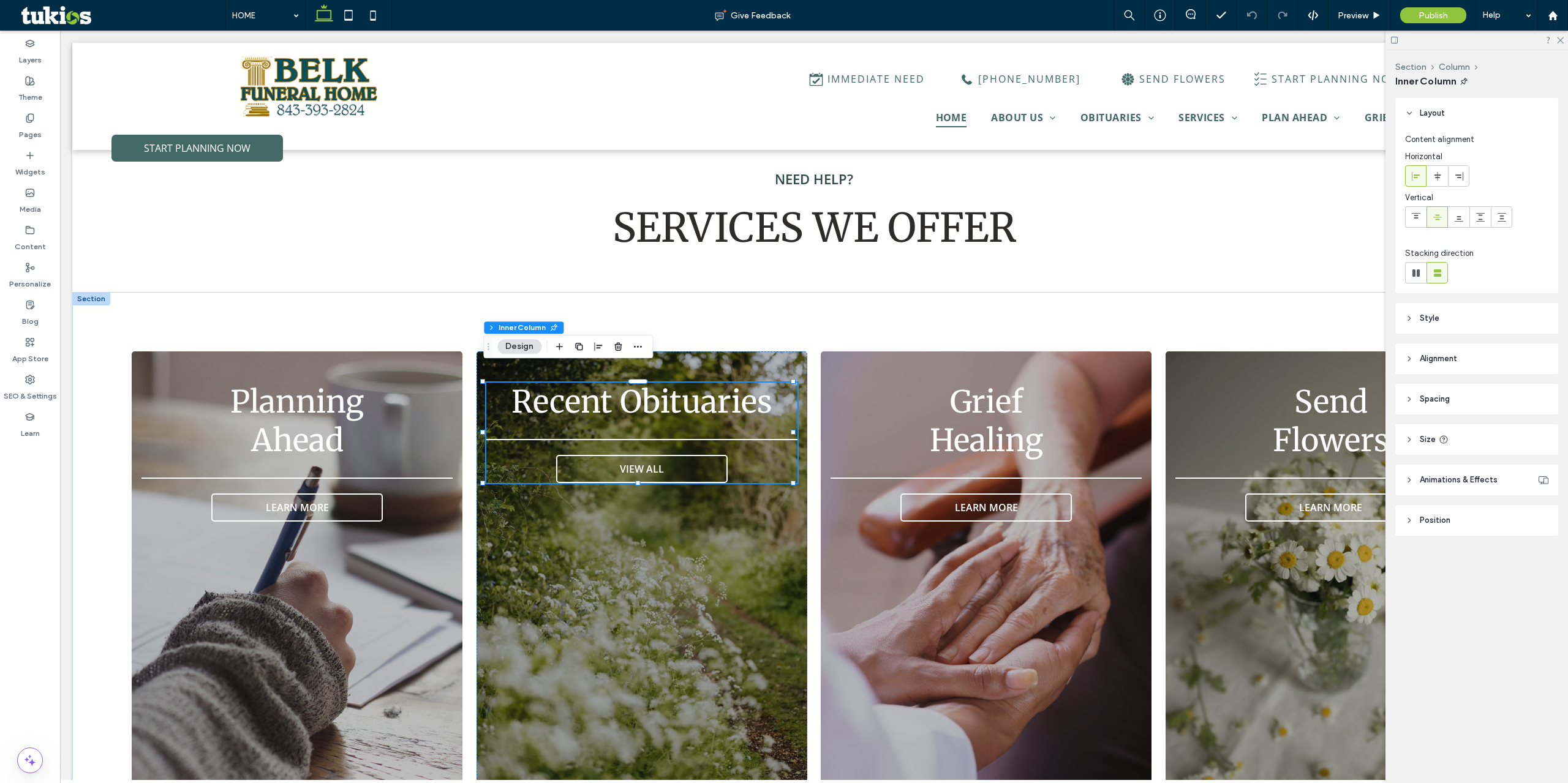
click at [625, 383] on span "Recent Obituaries" at bounding box center [641, 402] width 261 height 38
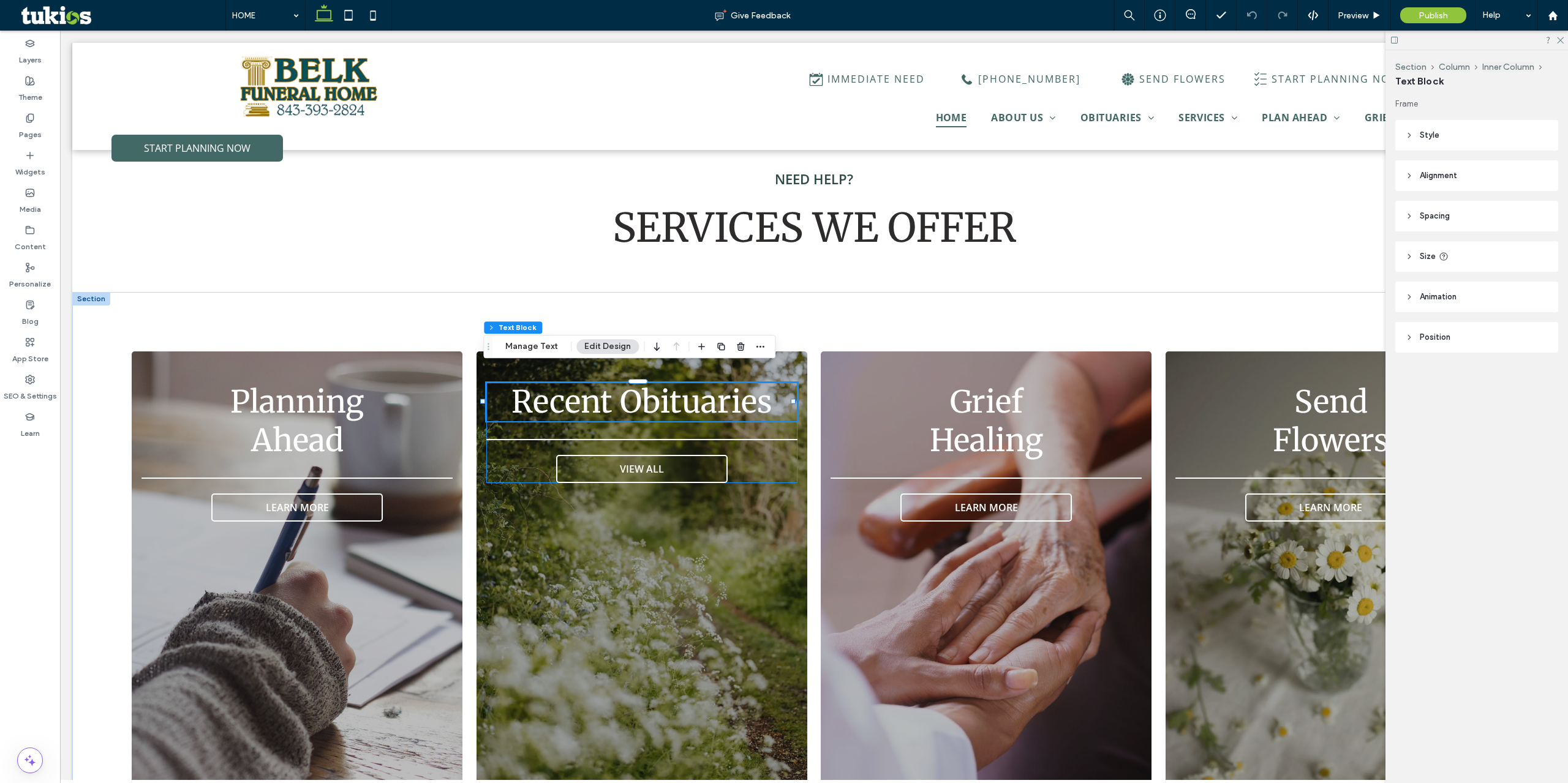
click at [578, 383] on span "Recent Obituaries" at bounding box center [641, 402] width 261 height 38
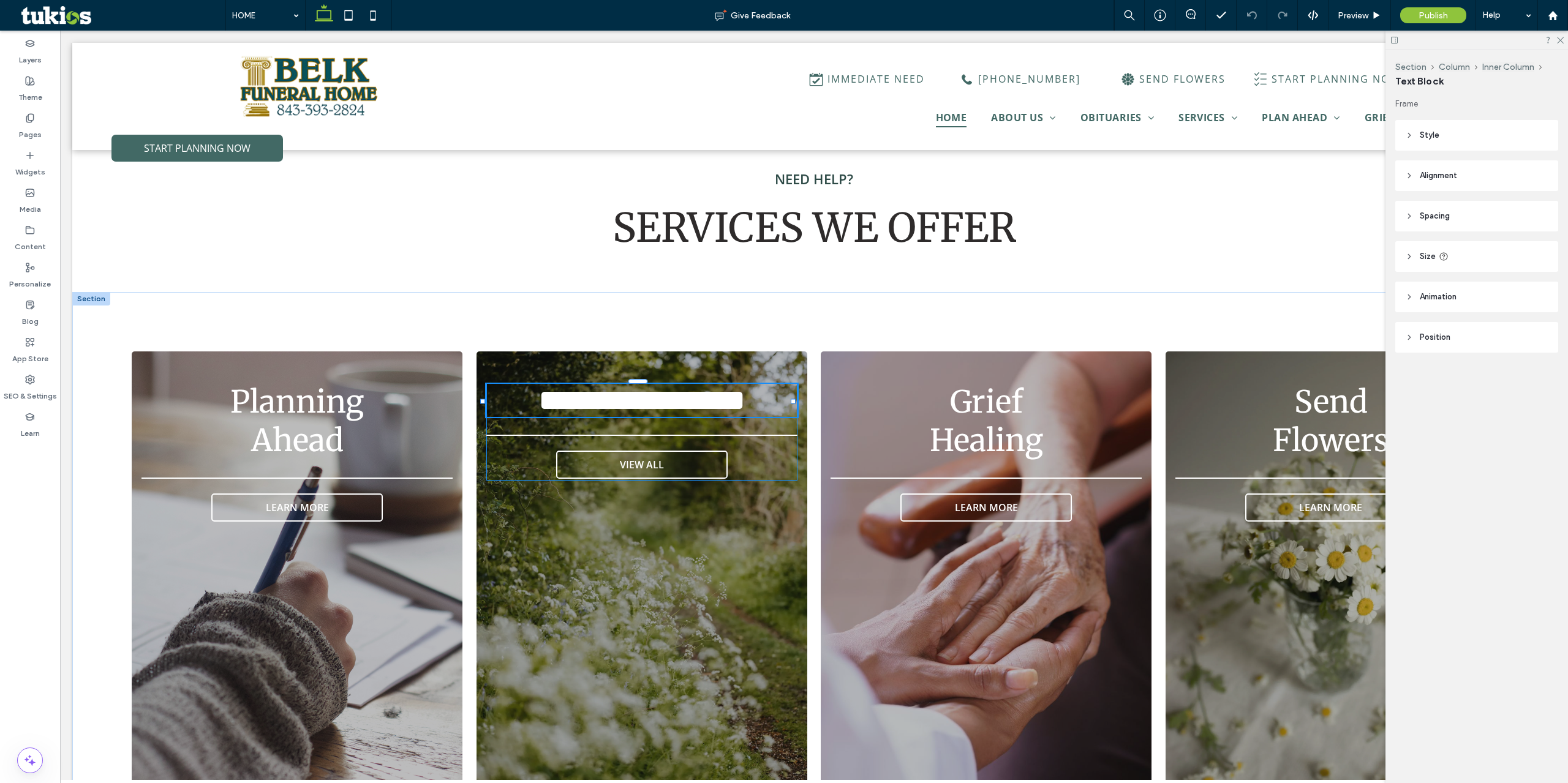
type input "**********"
type input "**"
click at [578, 385] on span "**********" at bounding box center [641, 399] width 207 height 30
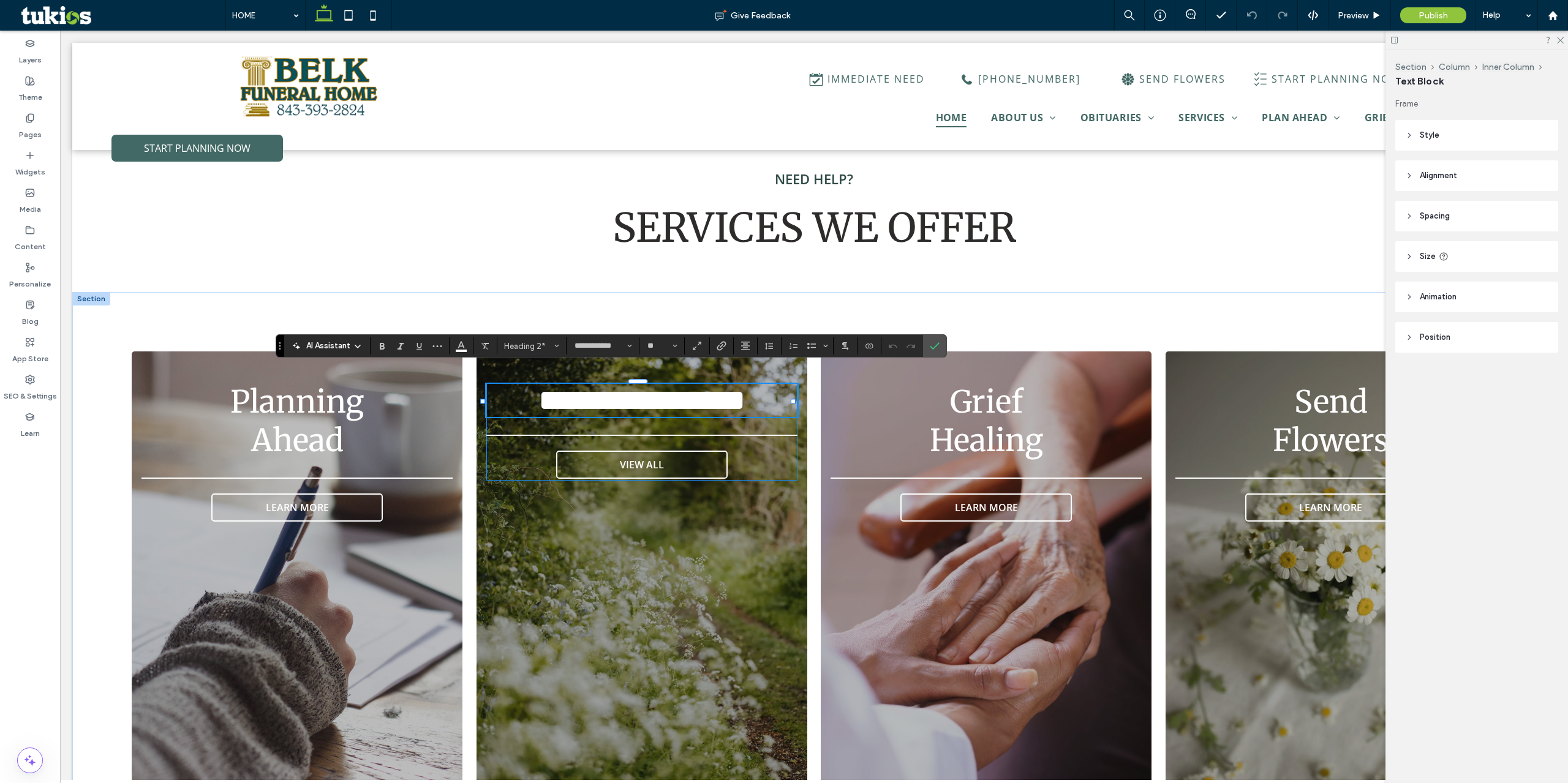
click at [538, 385] on span "**********" at bounding box center [641, 399] width 207 height 30
drag, startPoint x: 483, startPoint y: 386, endPoint x: 502, endPoint y: 382, distance: 19.4
click at [502, 383] on div "**********" at bounding box center [814, 578] width 1483 height 572
type input "**"
type input "****"
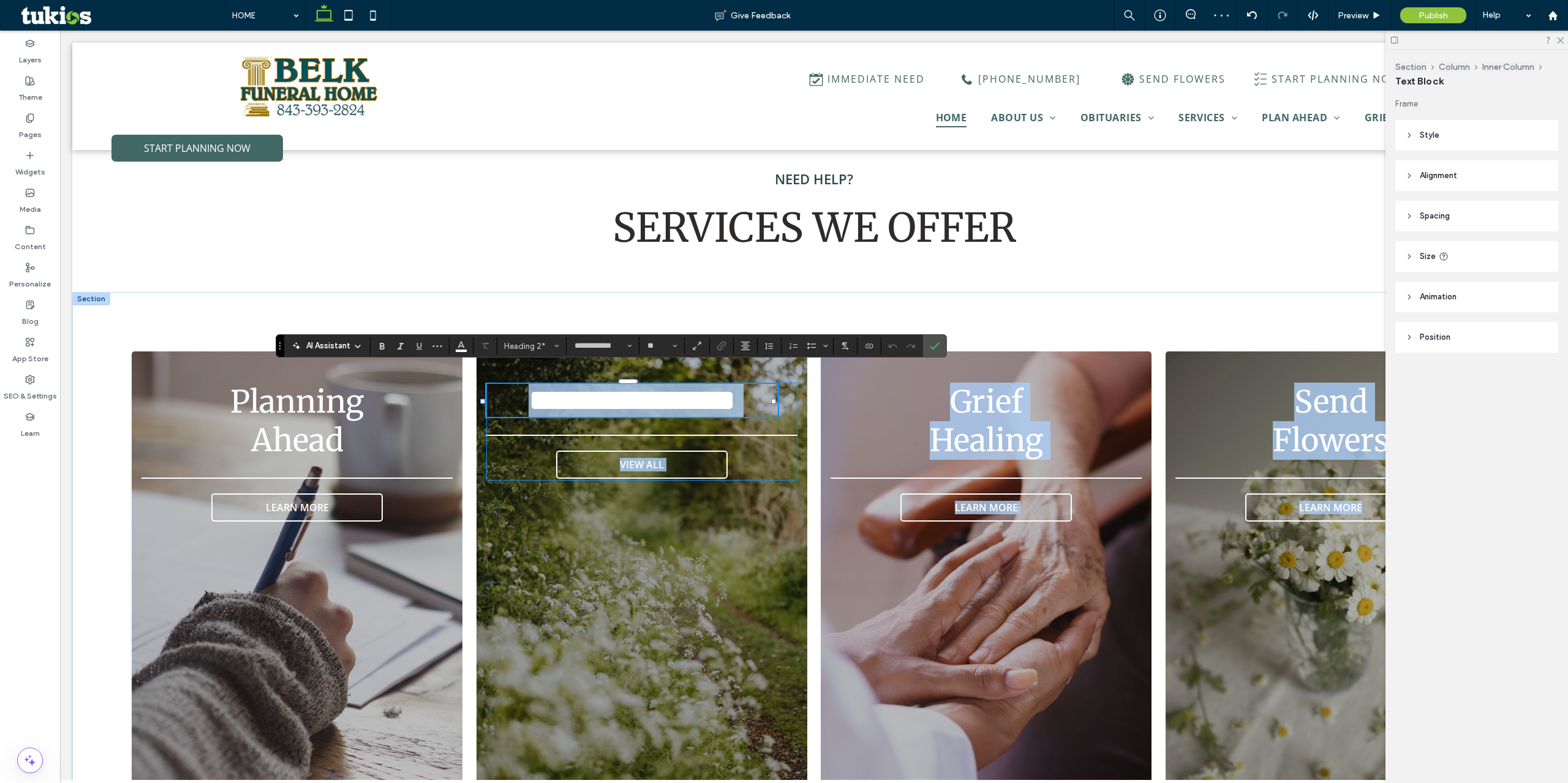
drag, startPoint x: 534, startPoint y: 406, endPoint x: 548, endPoint y: 405, distance: 14.0
click at [548, 405] on div "**********" at bounding box center [814, 578] width 1483 height 572
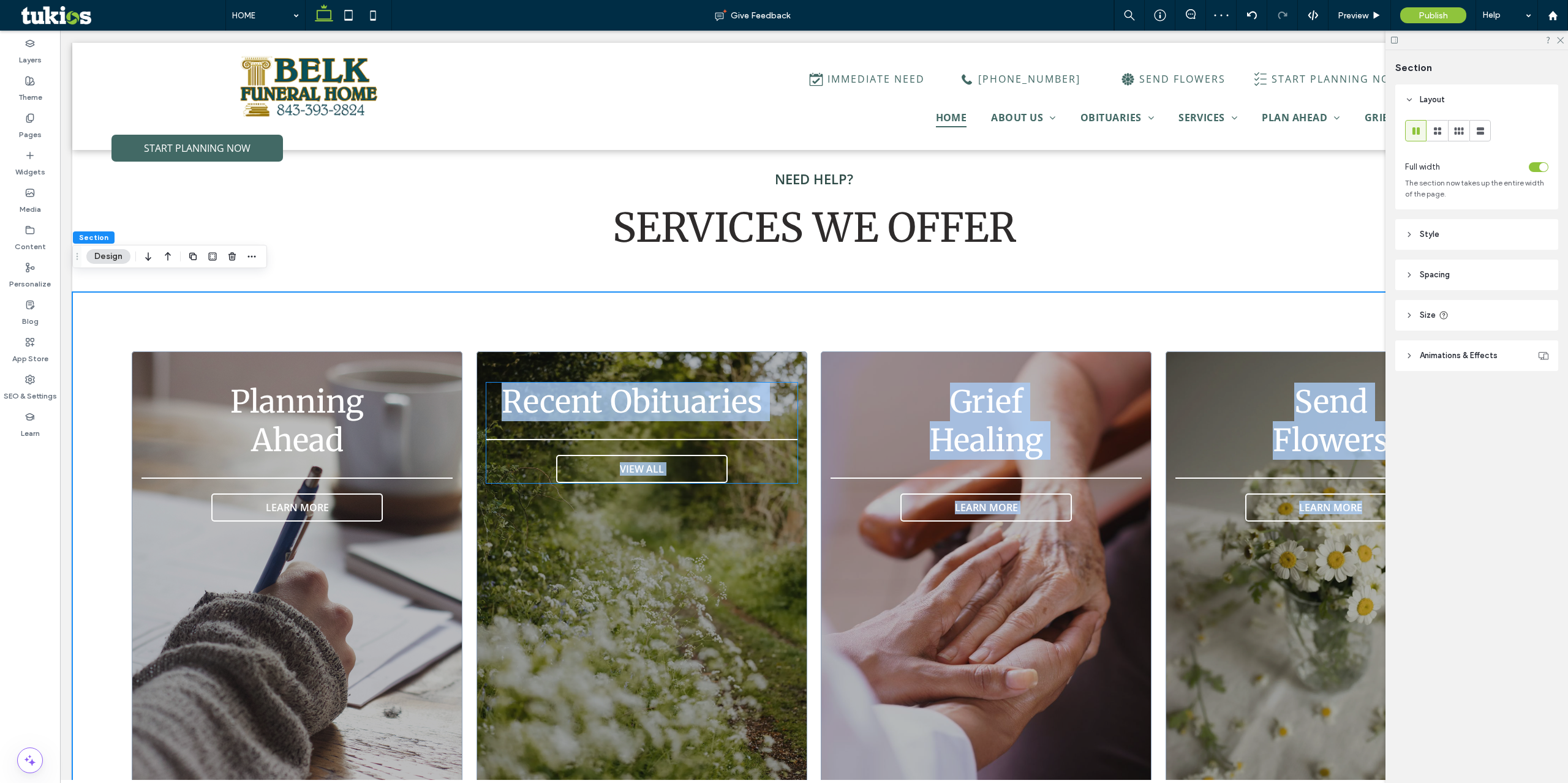
click at [555, 401] on span "Recent Obituaries" at bounding box center [632, 402] width 261 height 38
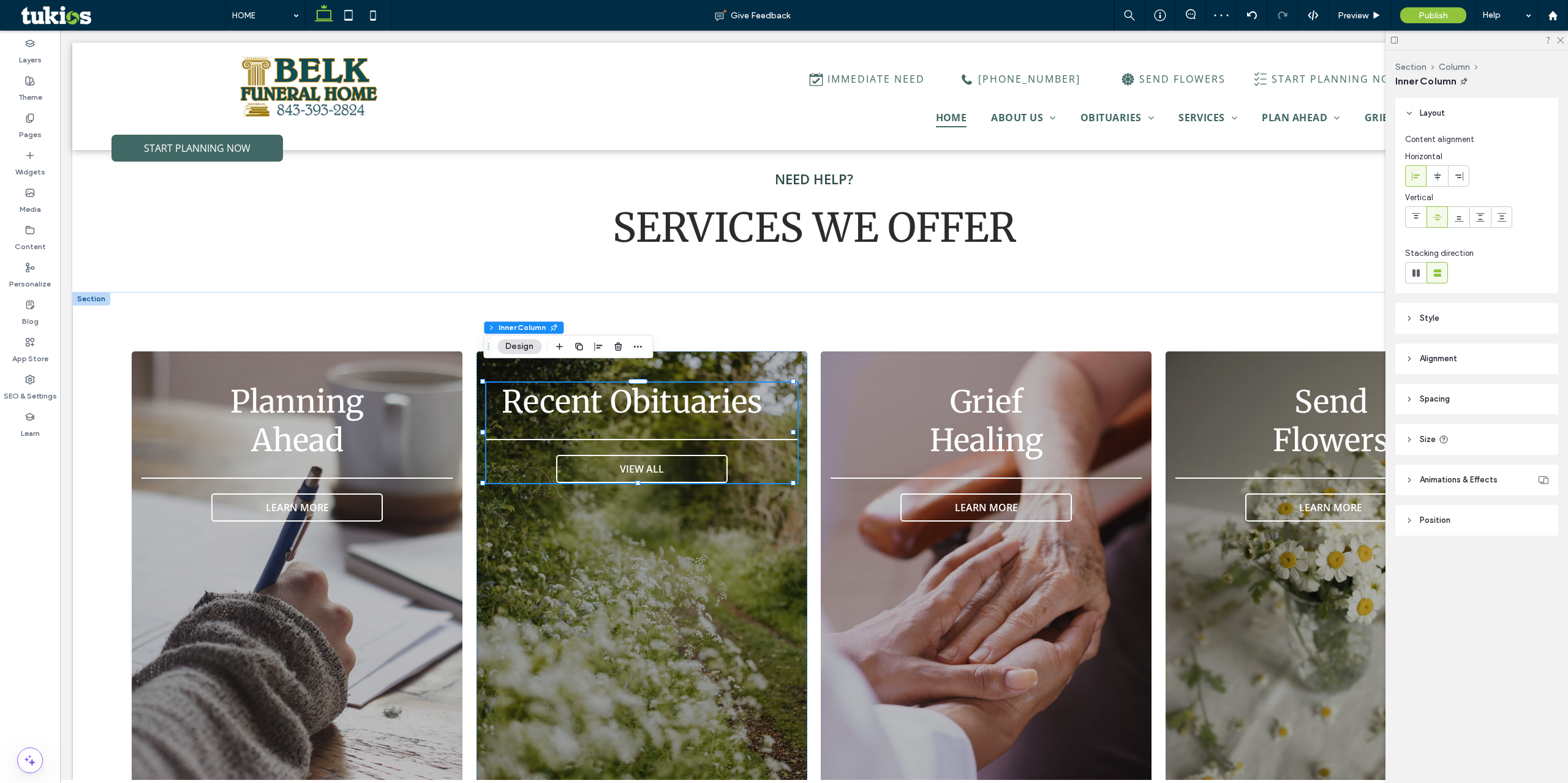
click at [563, 390] on span "Recent Obituaries" at bounding box center [632, 402] width 261 height 38
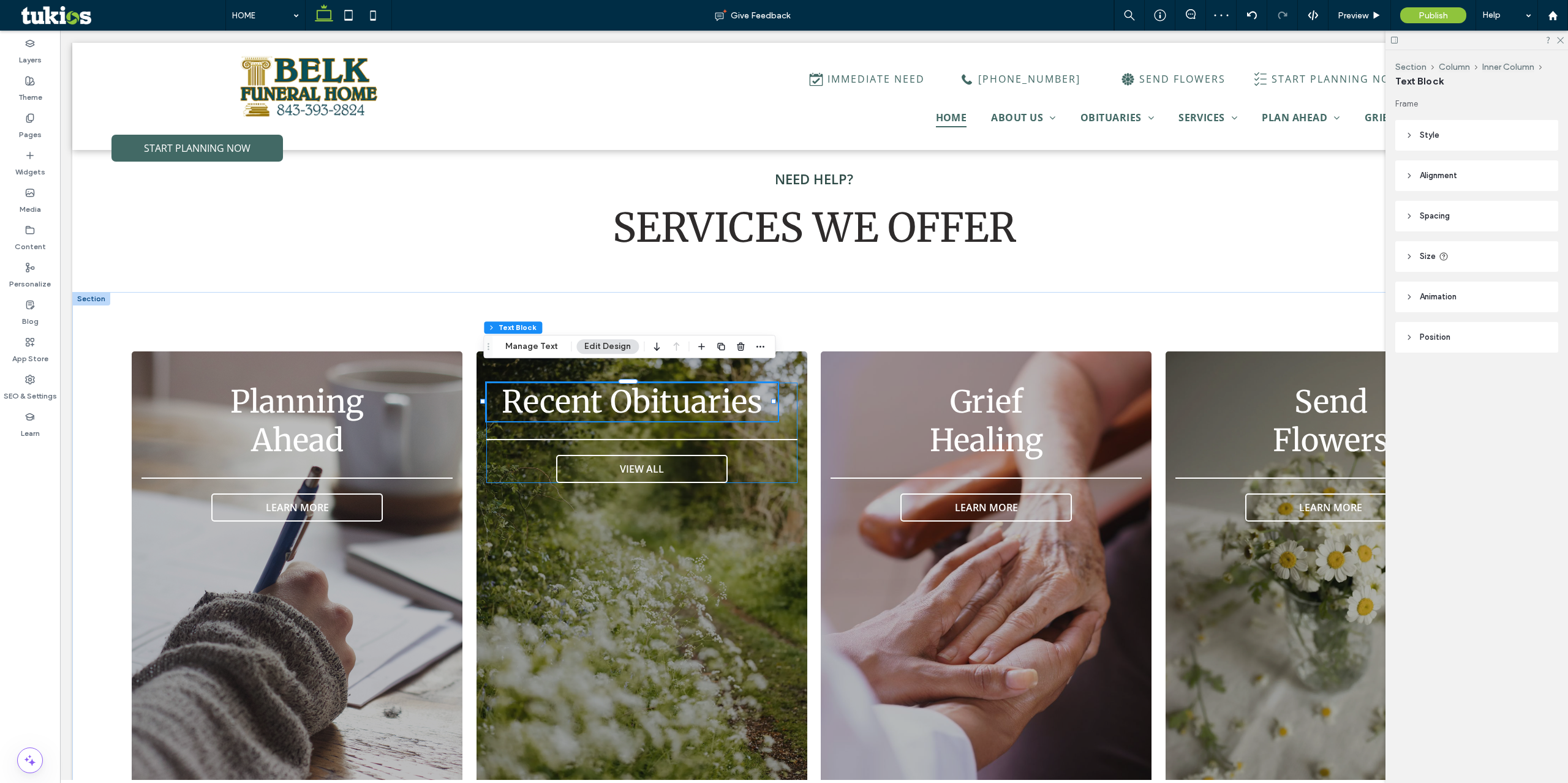
click at [558, 383] on span "Recent Obituaries" at bounding box center [632, 402] width 261 height 38
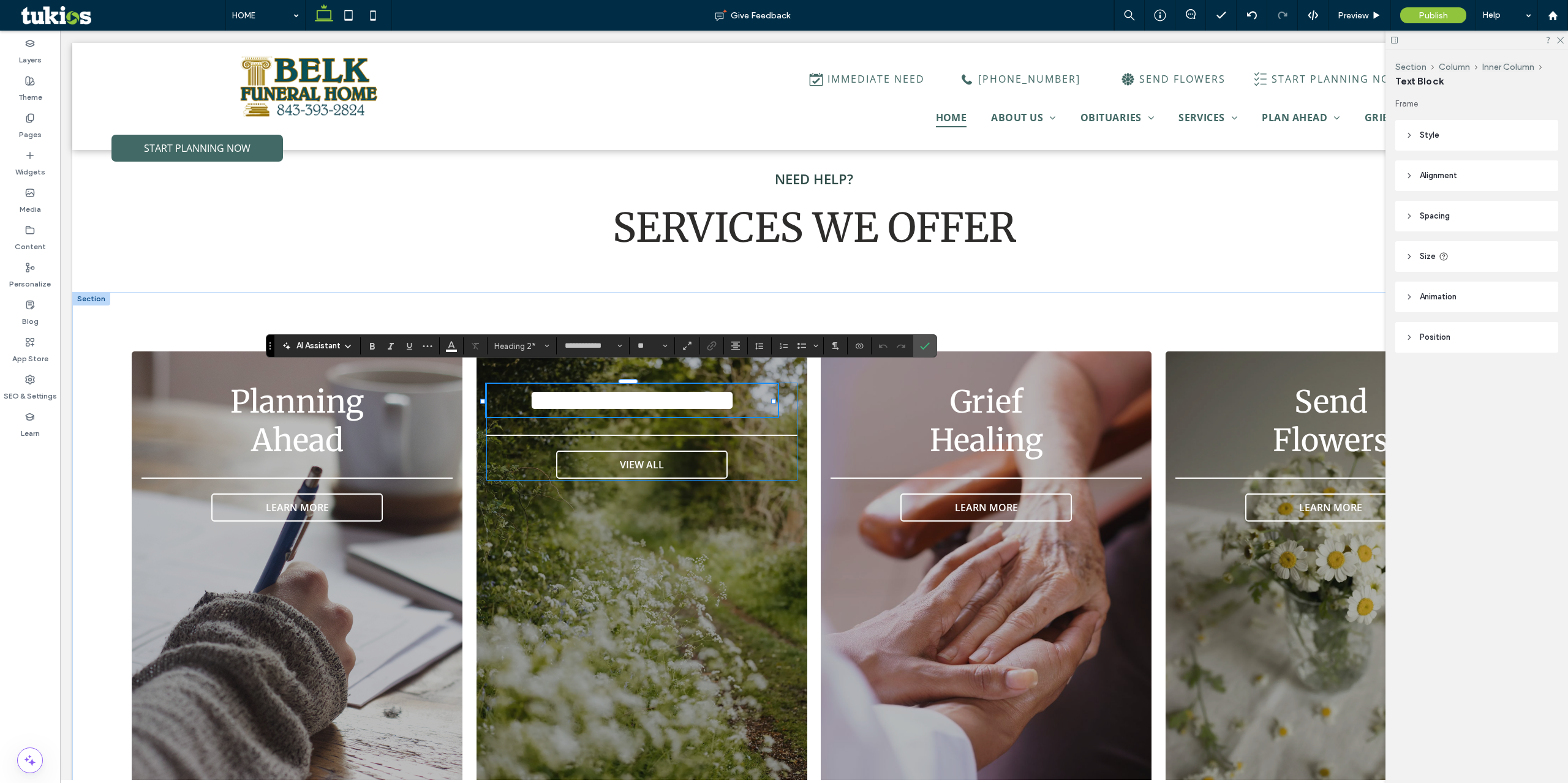
drag, startPoint x: 761, startPoint y: 407, endPoint x: 771, endPoint y: 407, distance: 10.0
click at [771, 407] on div "**********" at bounding box center [641, 432] width 311 height 98
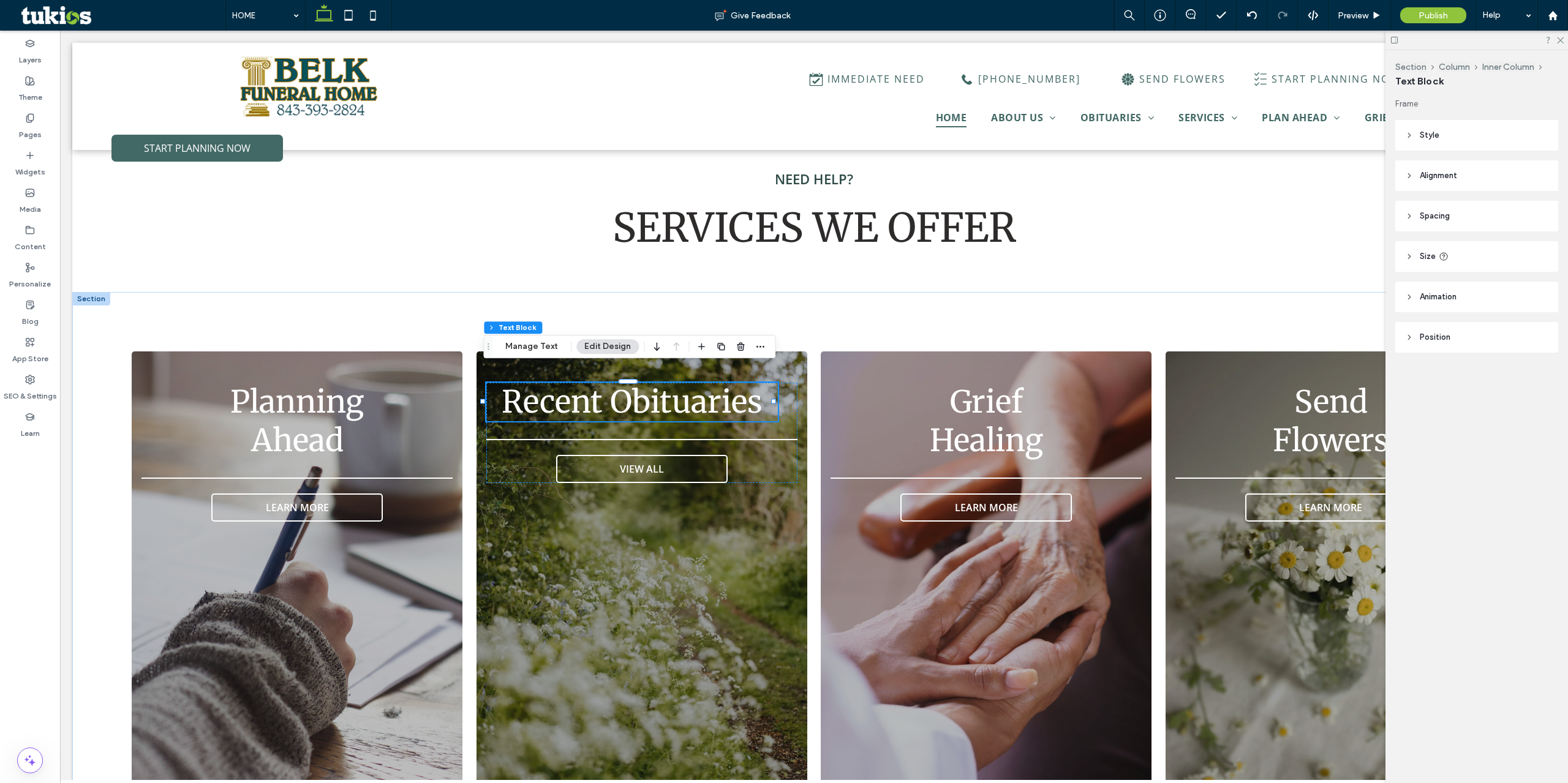
click at [766, 398] on h2 "Recent Obituaries" at bounding box center [631, 402] width 291 height 38
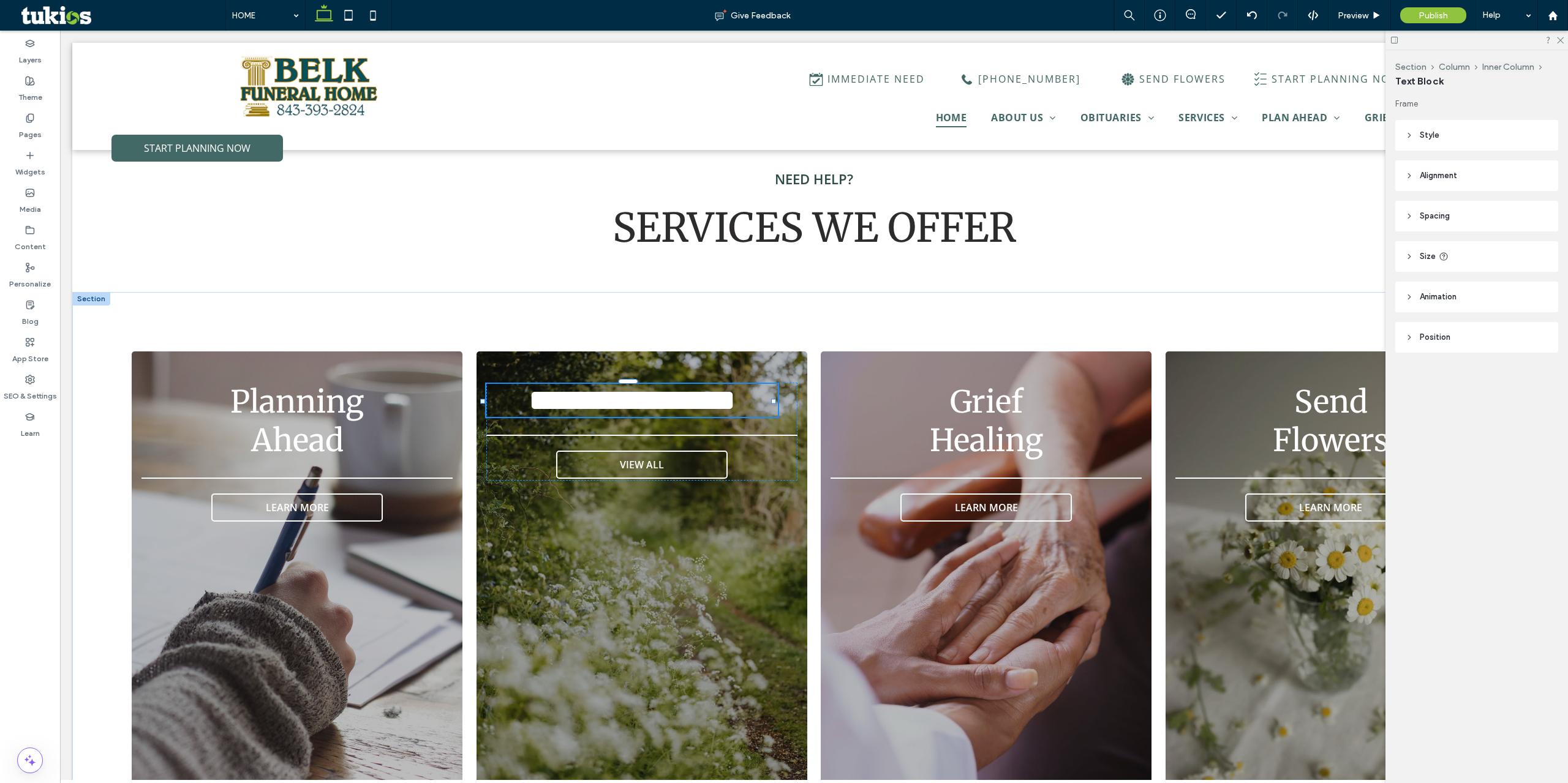
type input "**********"
type input "**"
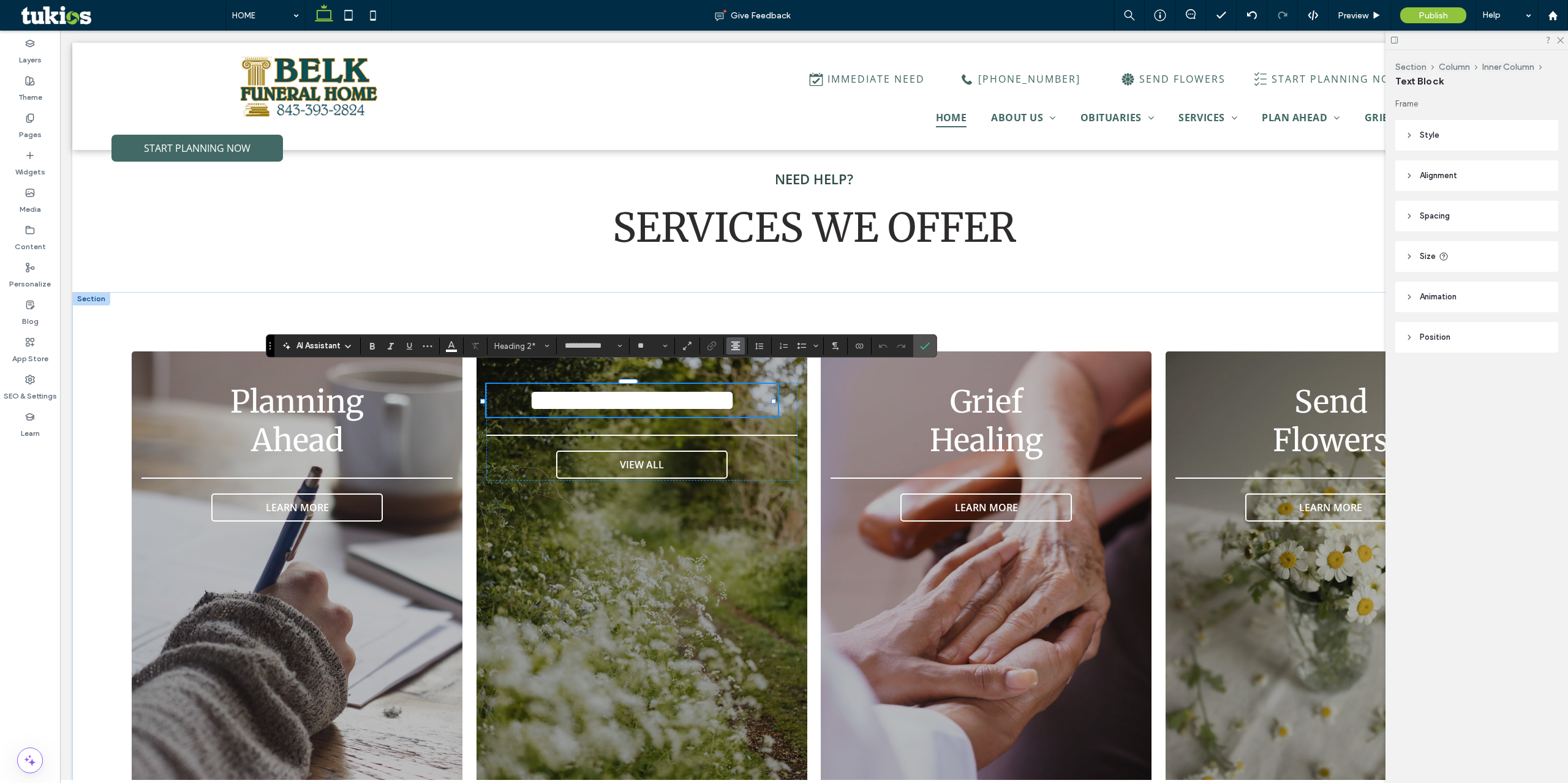
click at [741, 346] on button "Alignment" at bounding box center [736, 346] width 18 height 17
click at [676, 385] on span "**********" at bounding box center [631, 399] width 207 height 30
click at [776, 397] on div "**********" at bounding box center [641, 432] width 311 height 98
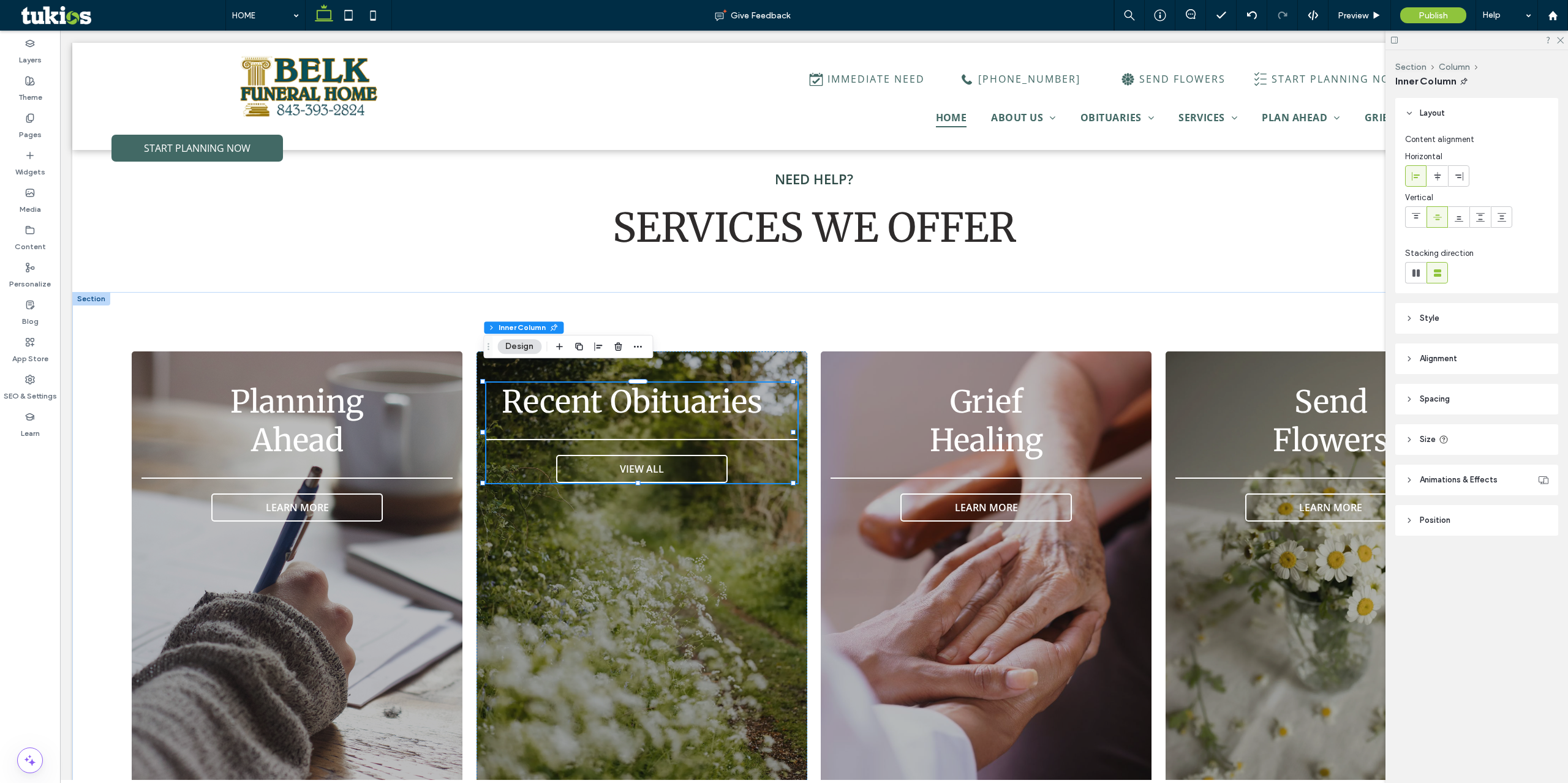
type input "**"
click at [602, 405] on div "Recent Obituaries VIEW ALL" at bounding box center [641, 433] width 311 height 100
click at [600, 401] on span "Recent Obituaries" at bounding box center [632, 402] width 261 height 38
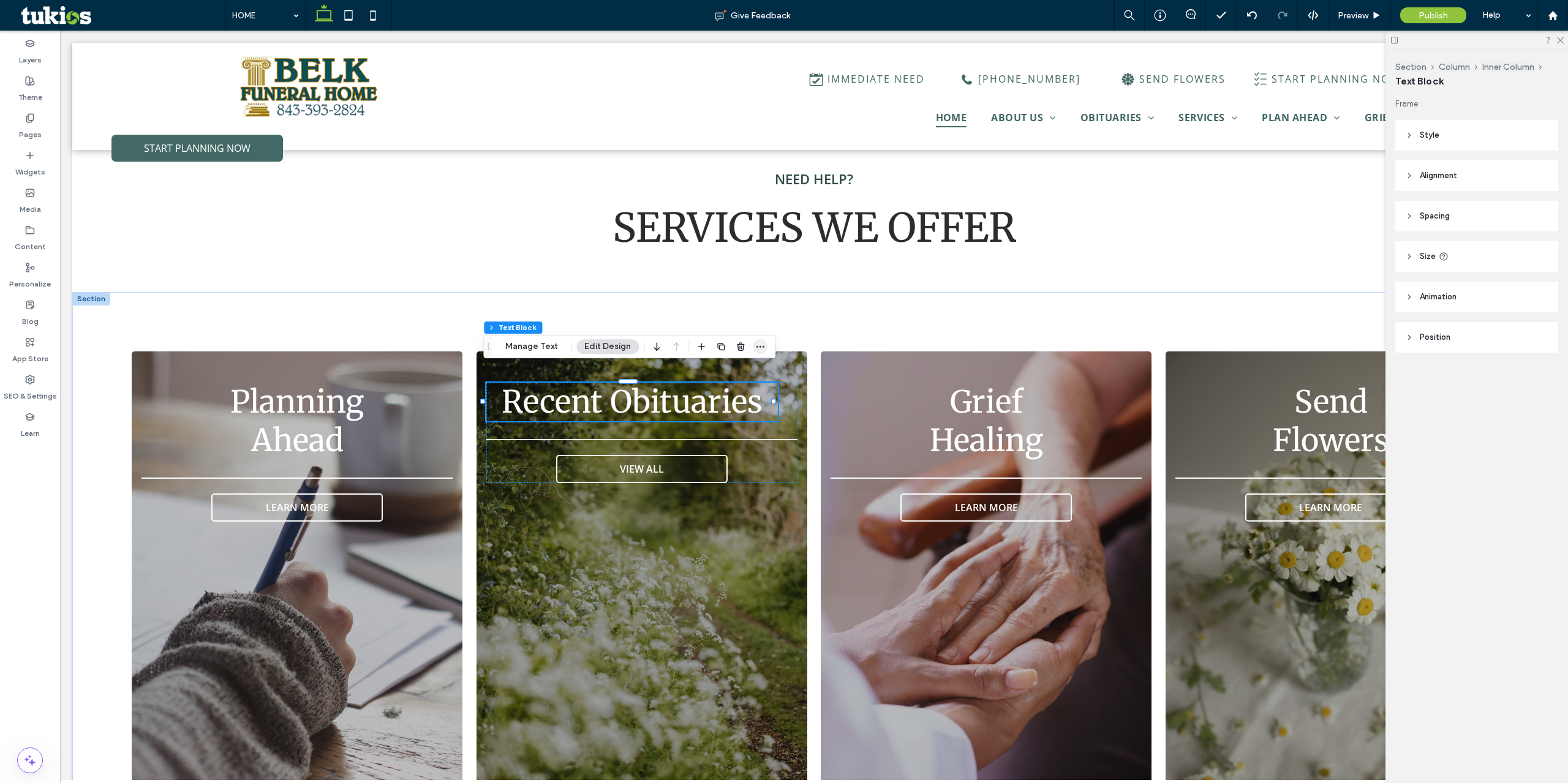
click at [755, 347] on icon "button" at bounding box center [760, 346] width 10 height 10
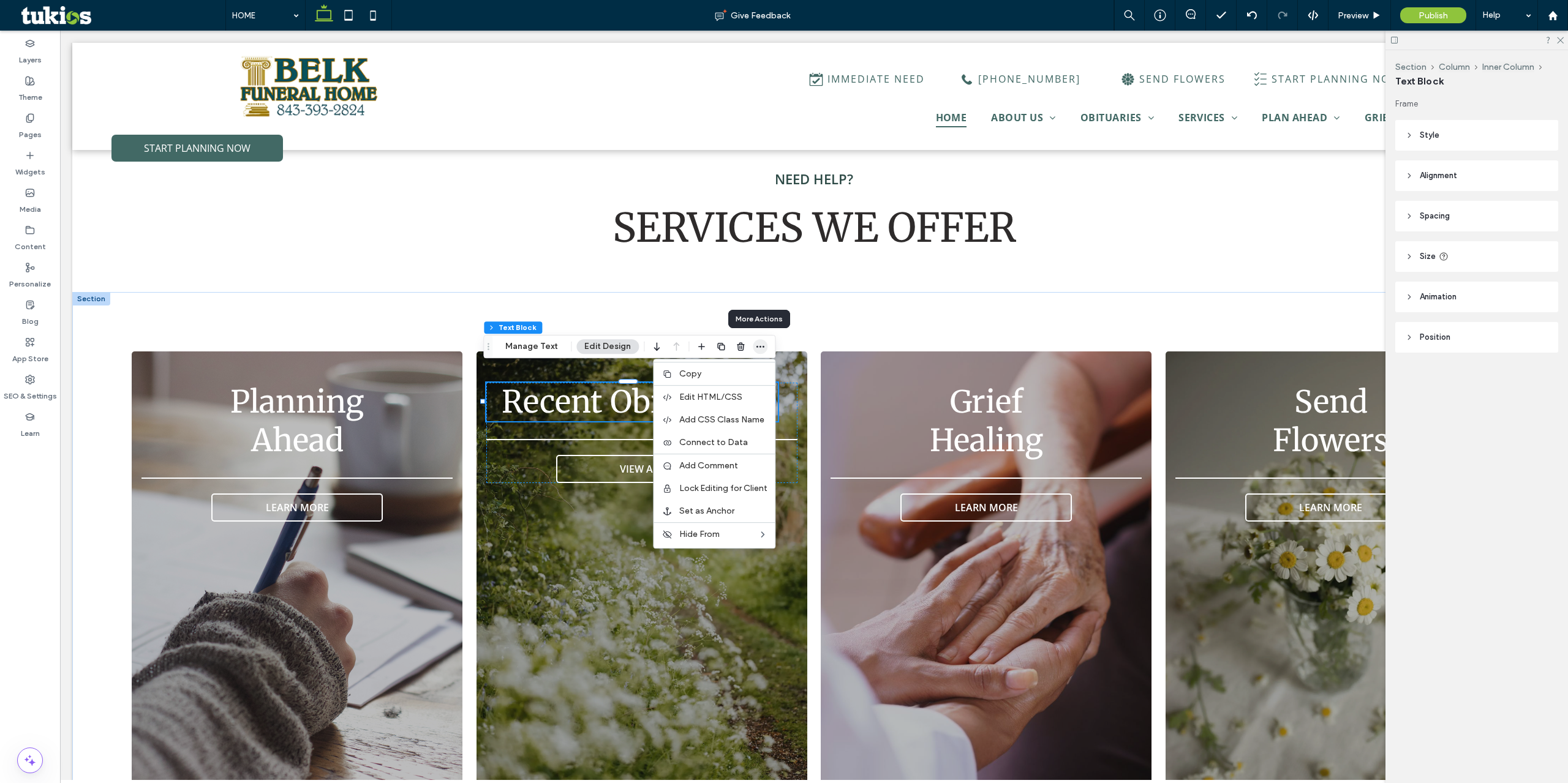
click at [756, 347] on icon "button" at bounding box center [760, 346] width 10 height 10
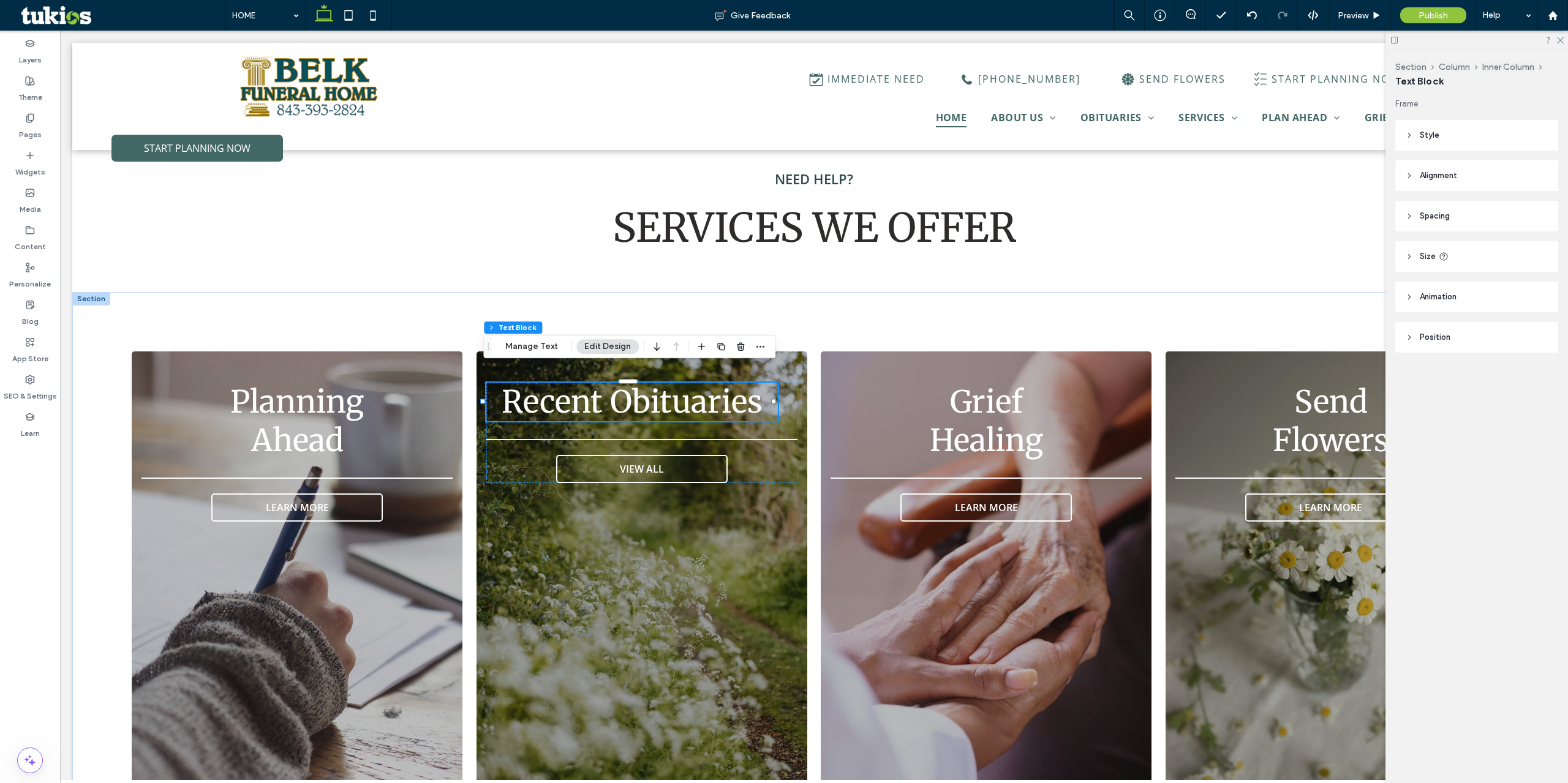
click at [1481, 178] on header "Alignment" at bounding box center [1477, 176] width 163 height 30
click at [1437, 212] on span at bounding box center [1437, 207] width 10 height 20
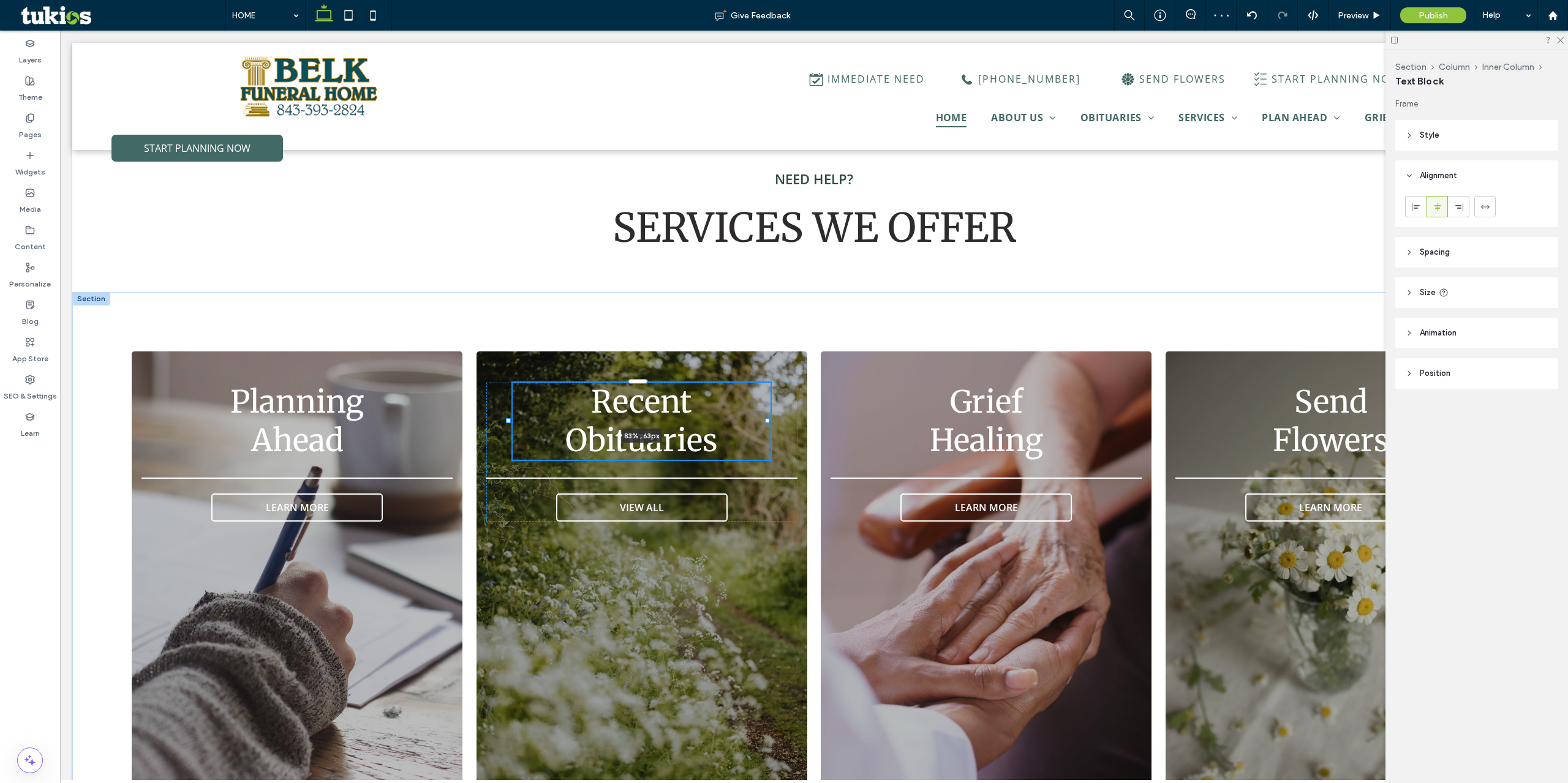
drag, startPoint x: 783, startPoint y: 386, endPoint x: 767, endPoint y: 386, distance: 16.0
click at [510, 383] on div at bounding box center [509, 382] width 1 height 1
type input "**"
type input "****"
drag, startPoint x: 767, startPoint y: 405, endPoint x: 752, endPoint y: 408, distance: 15.3
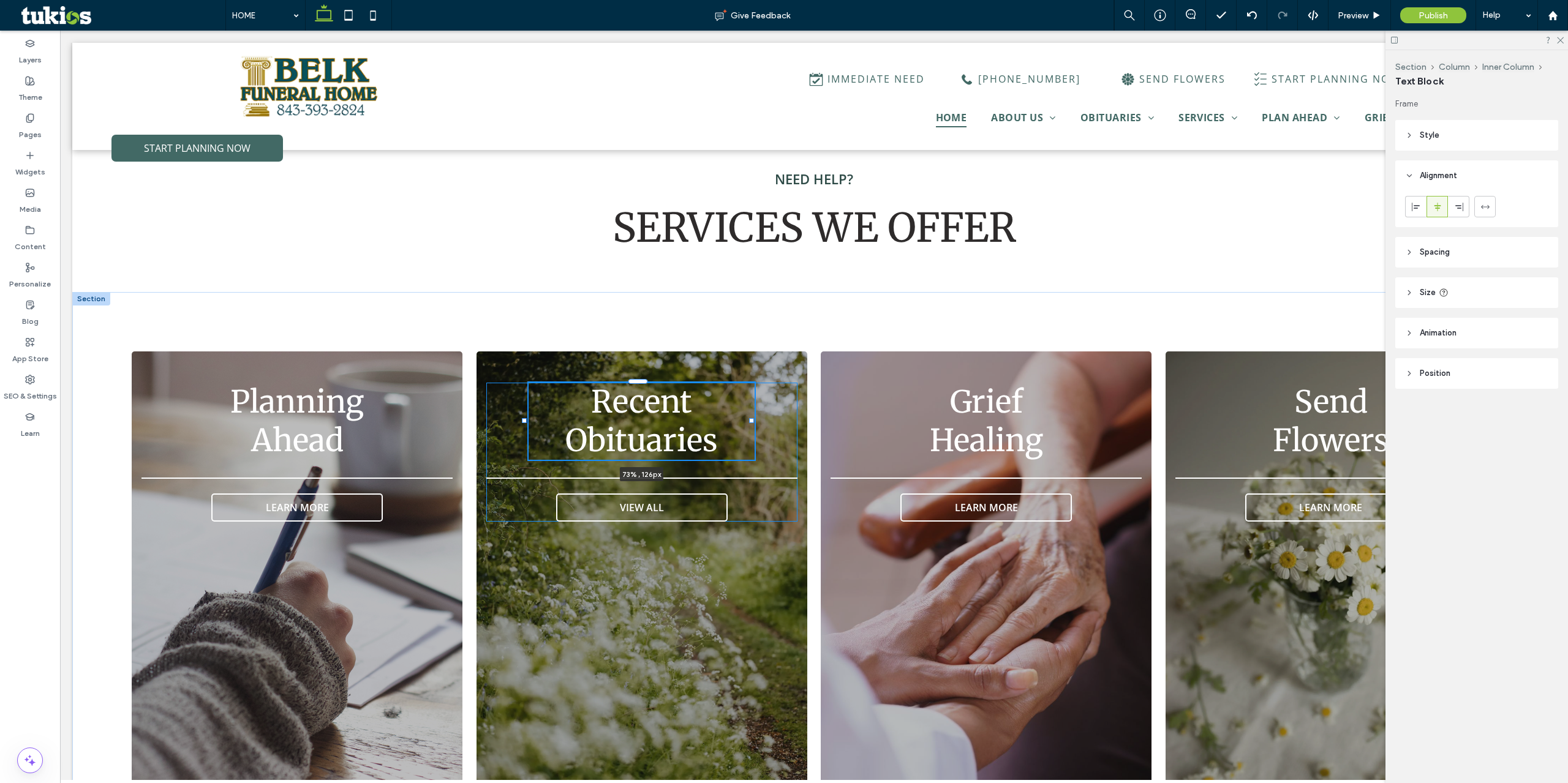
click at [752, 408] on div "Planning ﻿ Ahead LEARN MORE Recent Obituaries 73% , 126px VIEW ALL Grief Healin…" at bounding box center [814, 578] width 1483 height 572
type input "**"
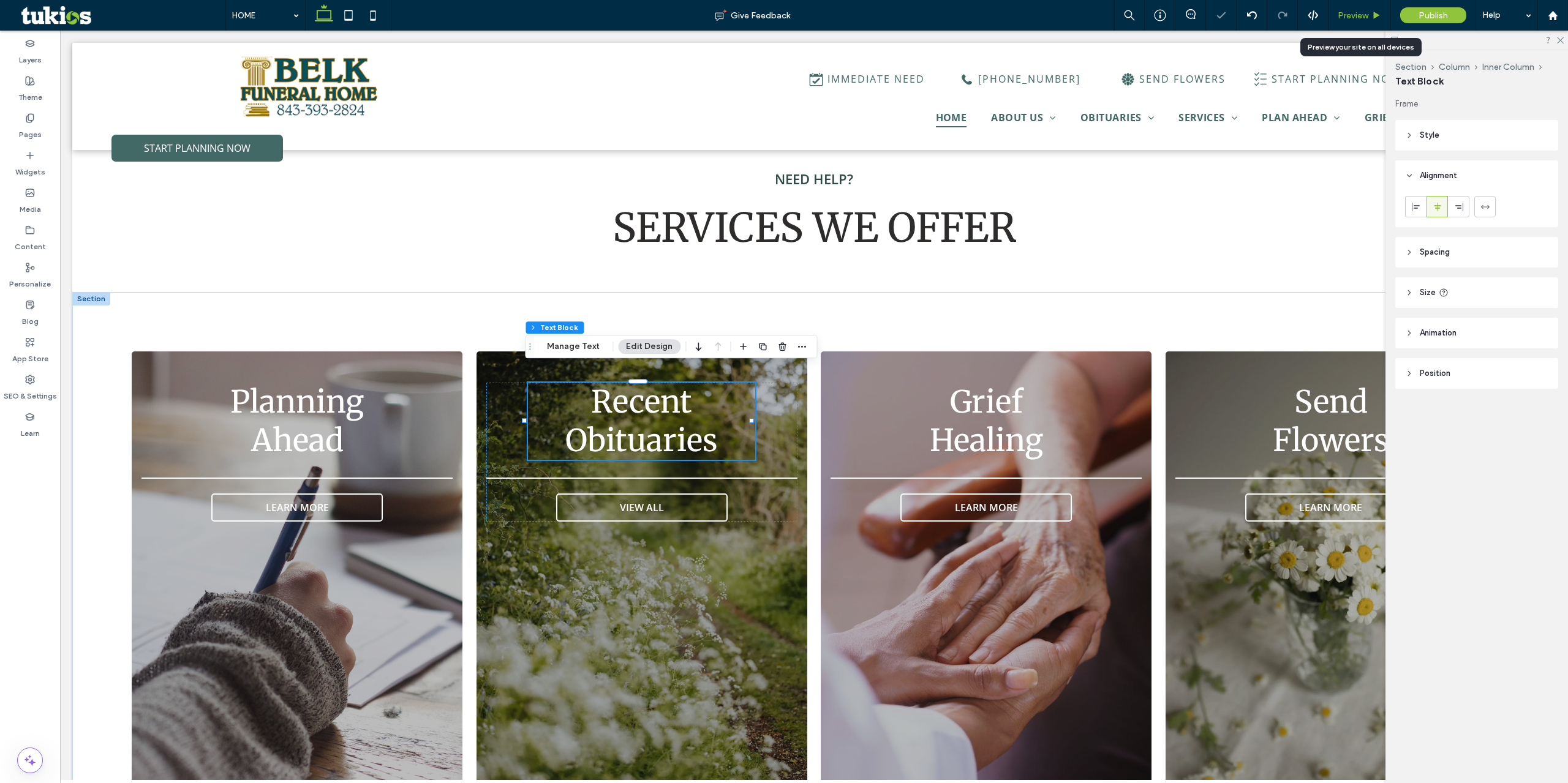
click at [1369, 19] on div "Preview" at bounding box center [1359, 16] width 62 height 11
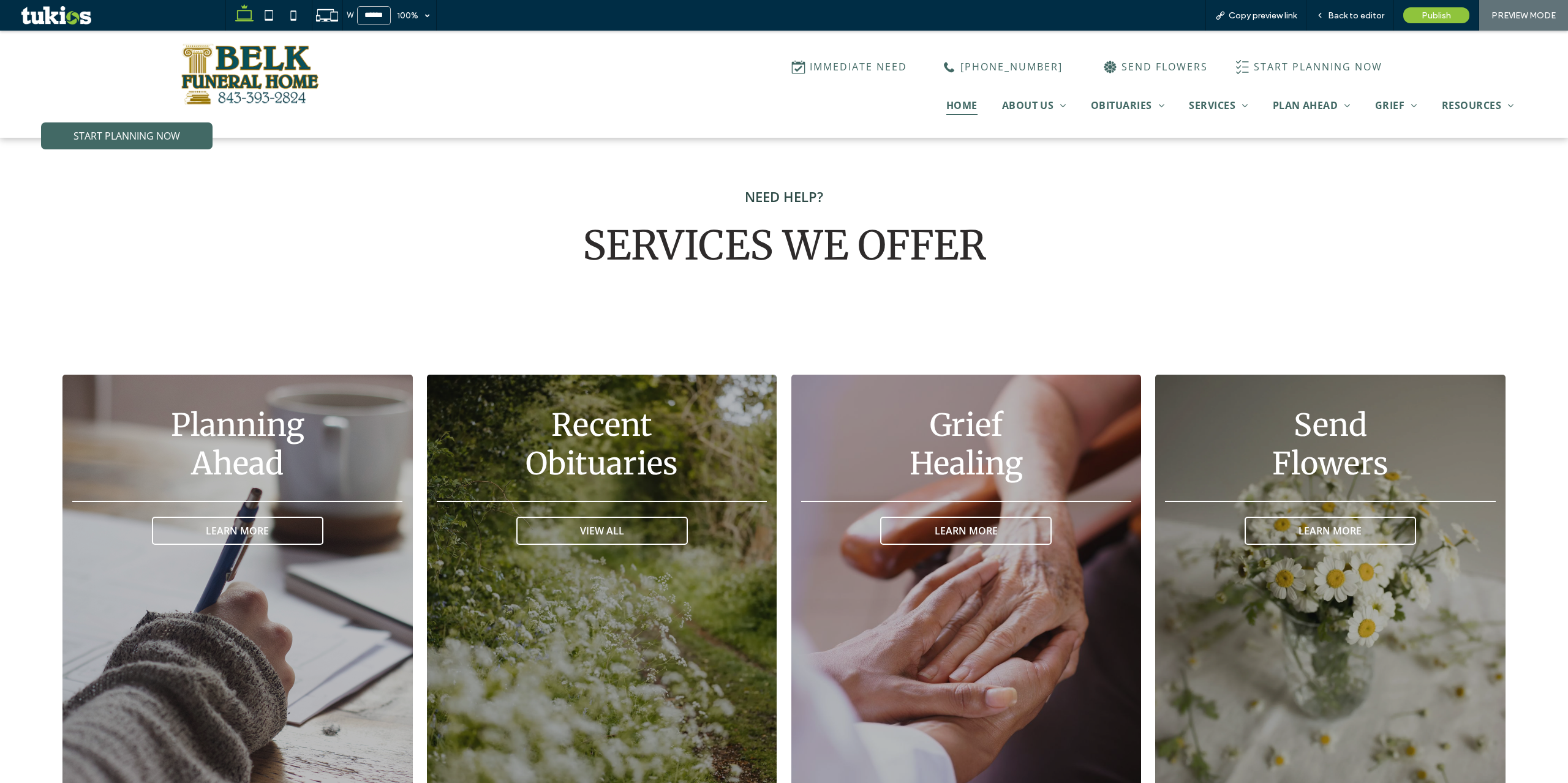
scroll to position [2017, 0]
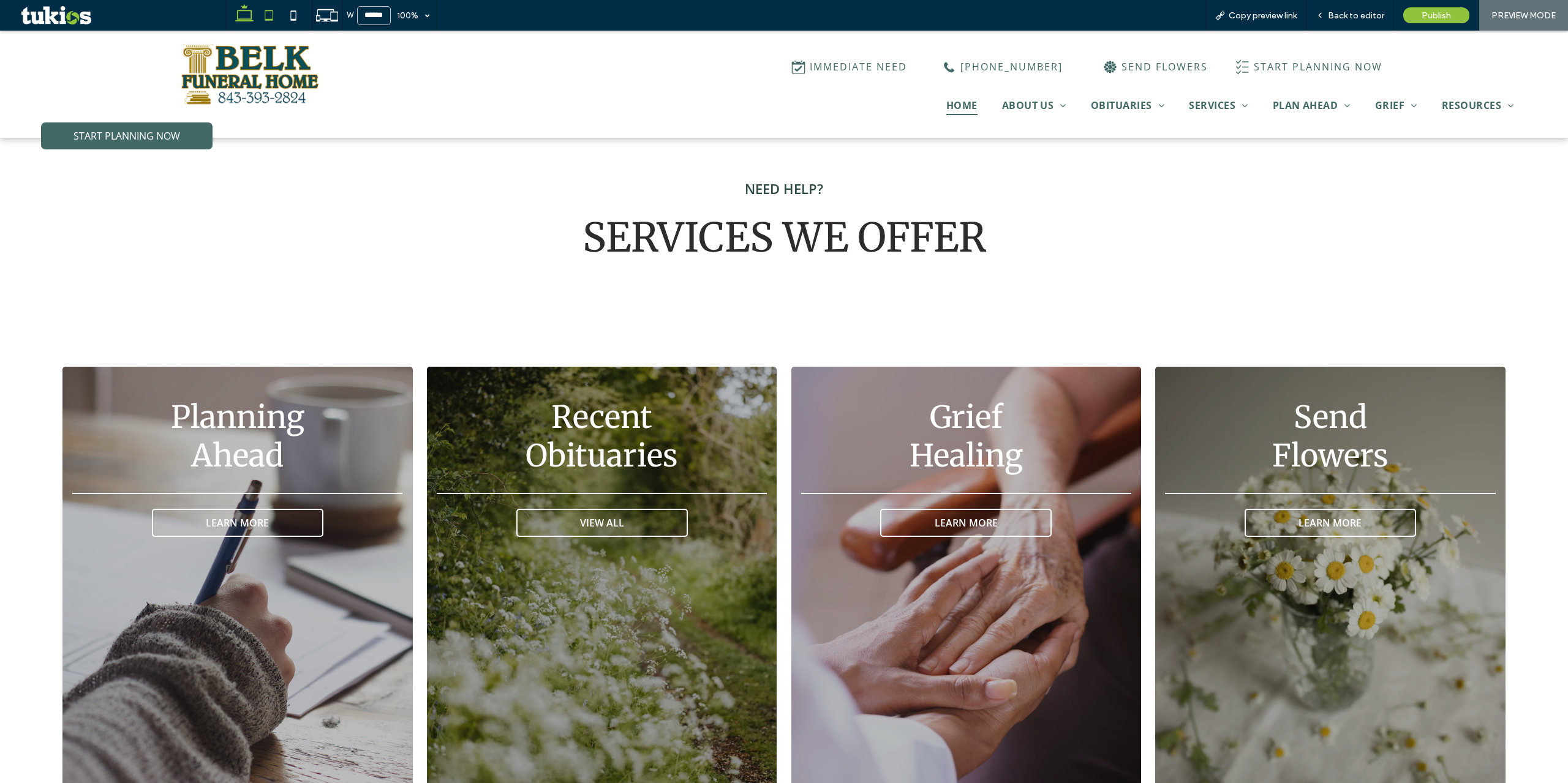
click at [274, 20] on icon at bounding box center [269, 15] width 24 height 24
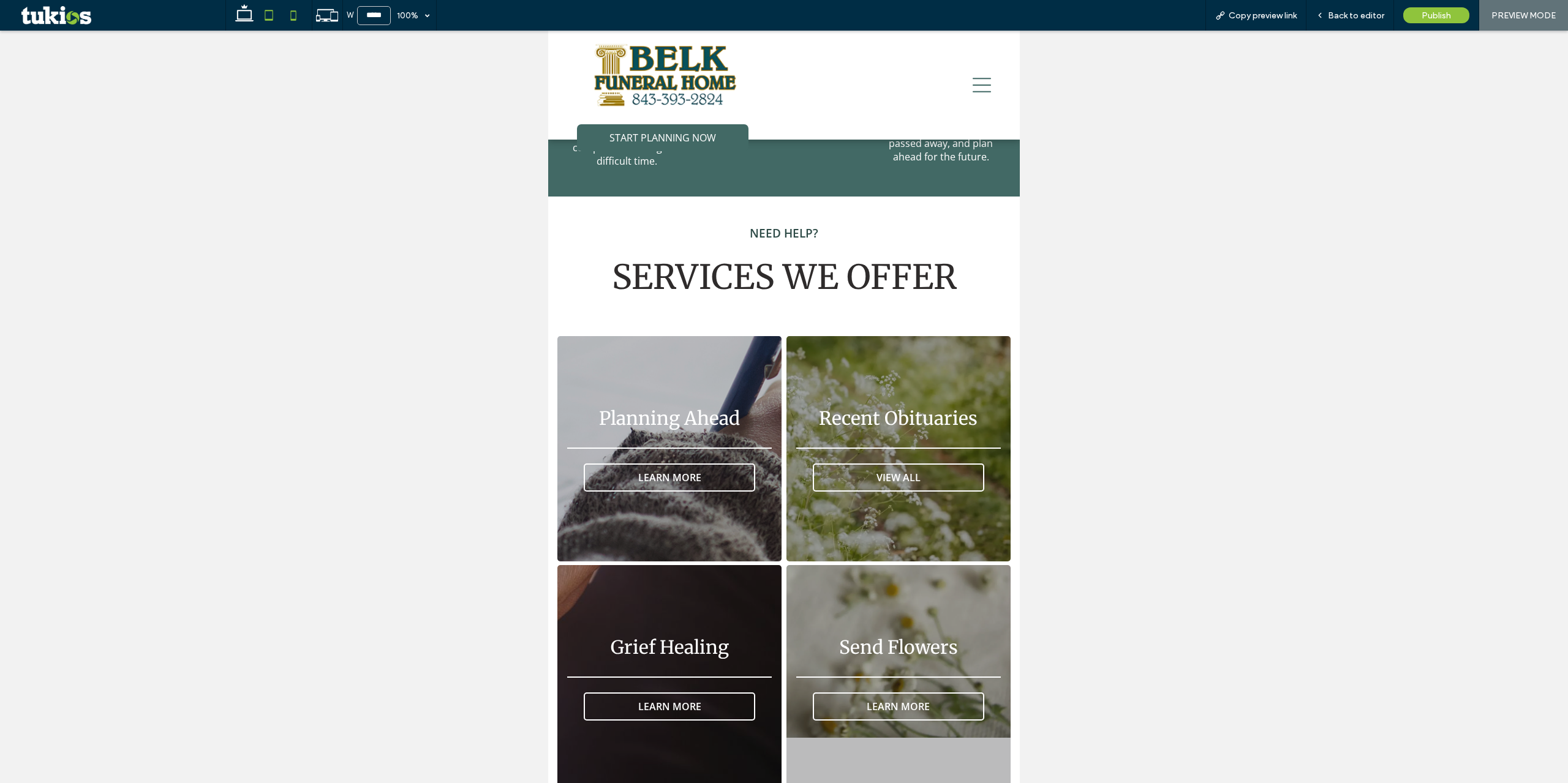
click at [291, 17] on icon at bounding box center [293, 15] width 24 height 24
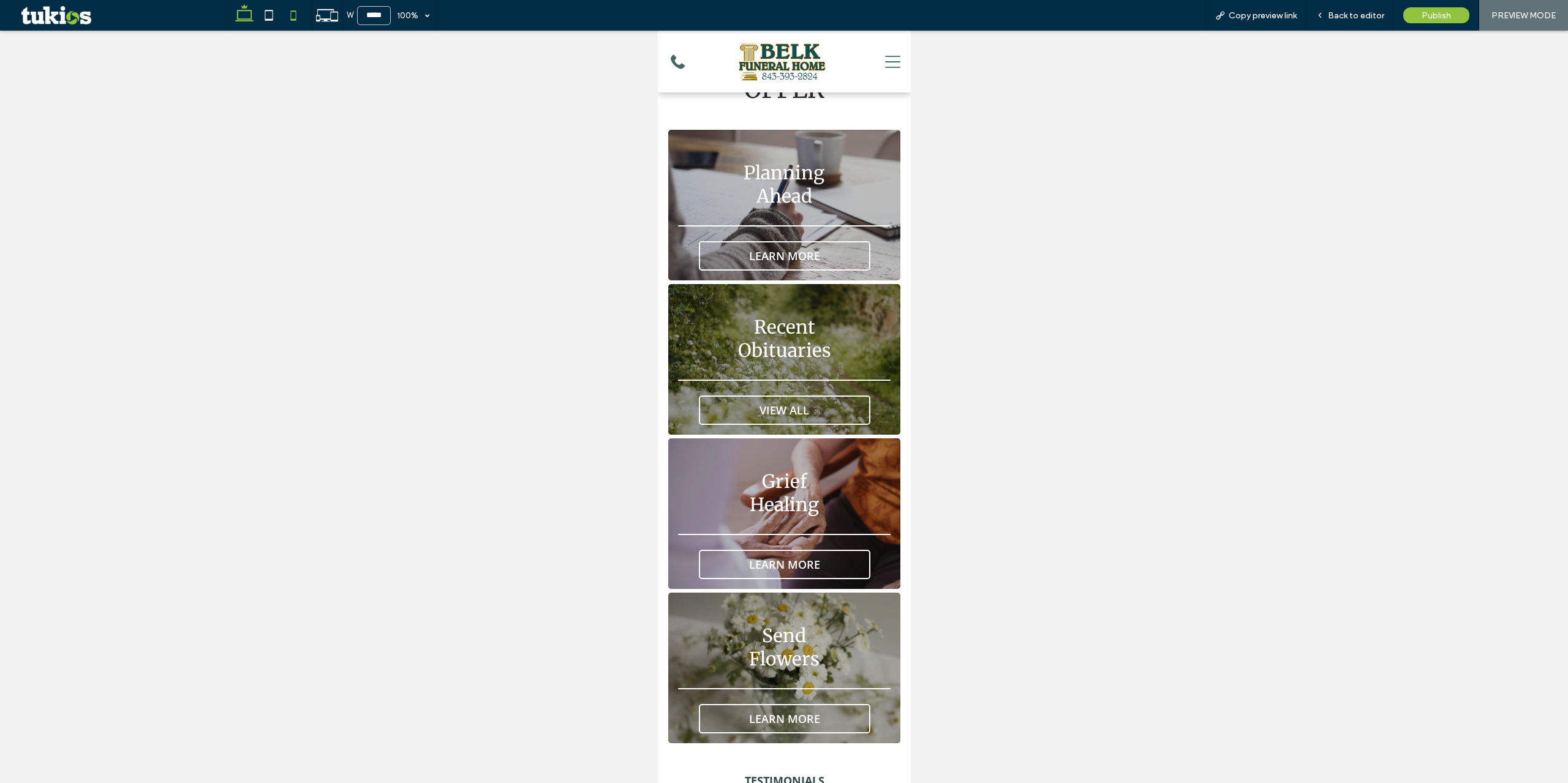
click at [235, 21] on icon at bounding box center [244, 15] width 24 height 24
type input "******"
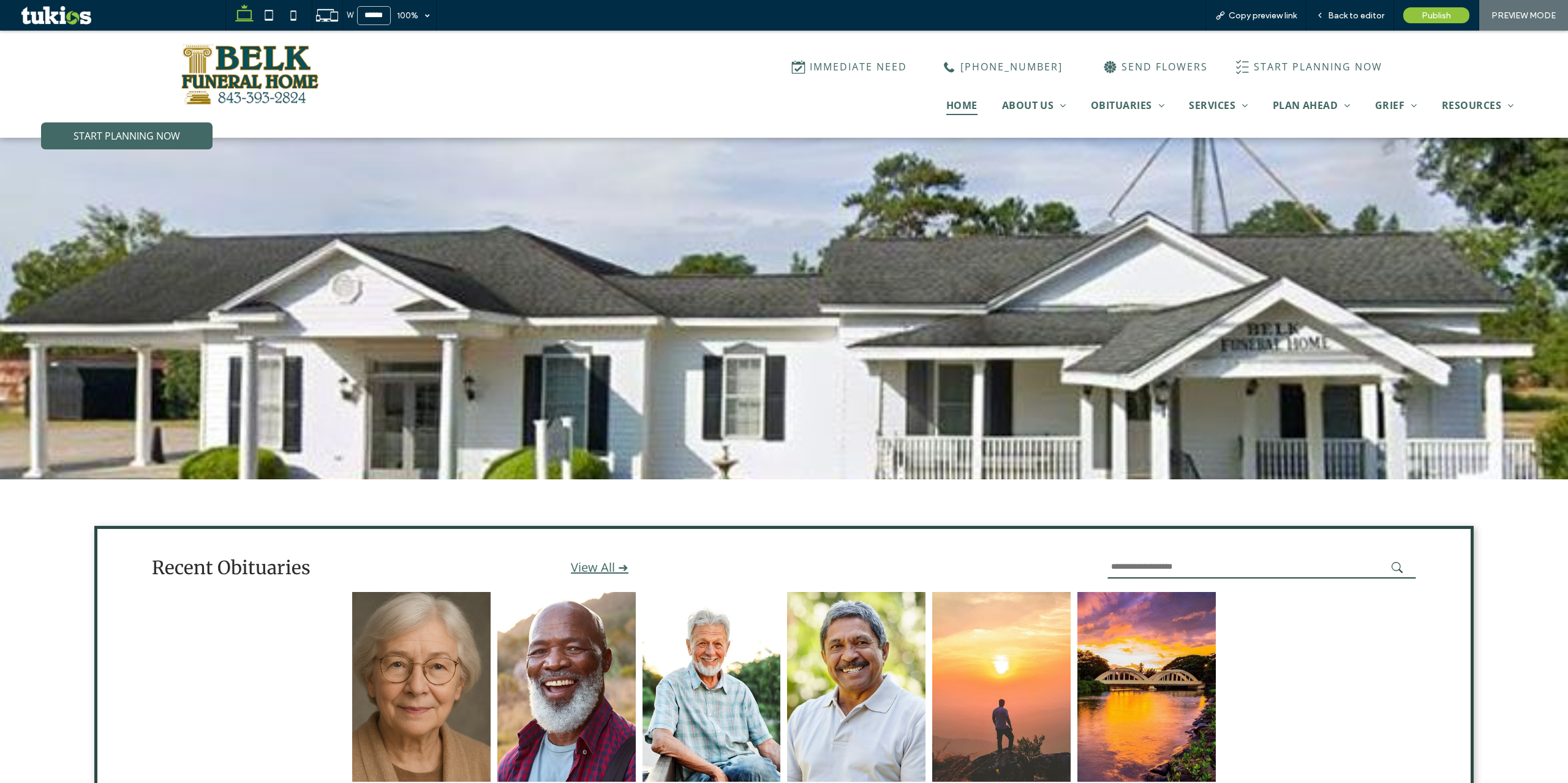
scroll to position [0, 0]
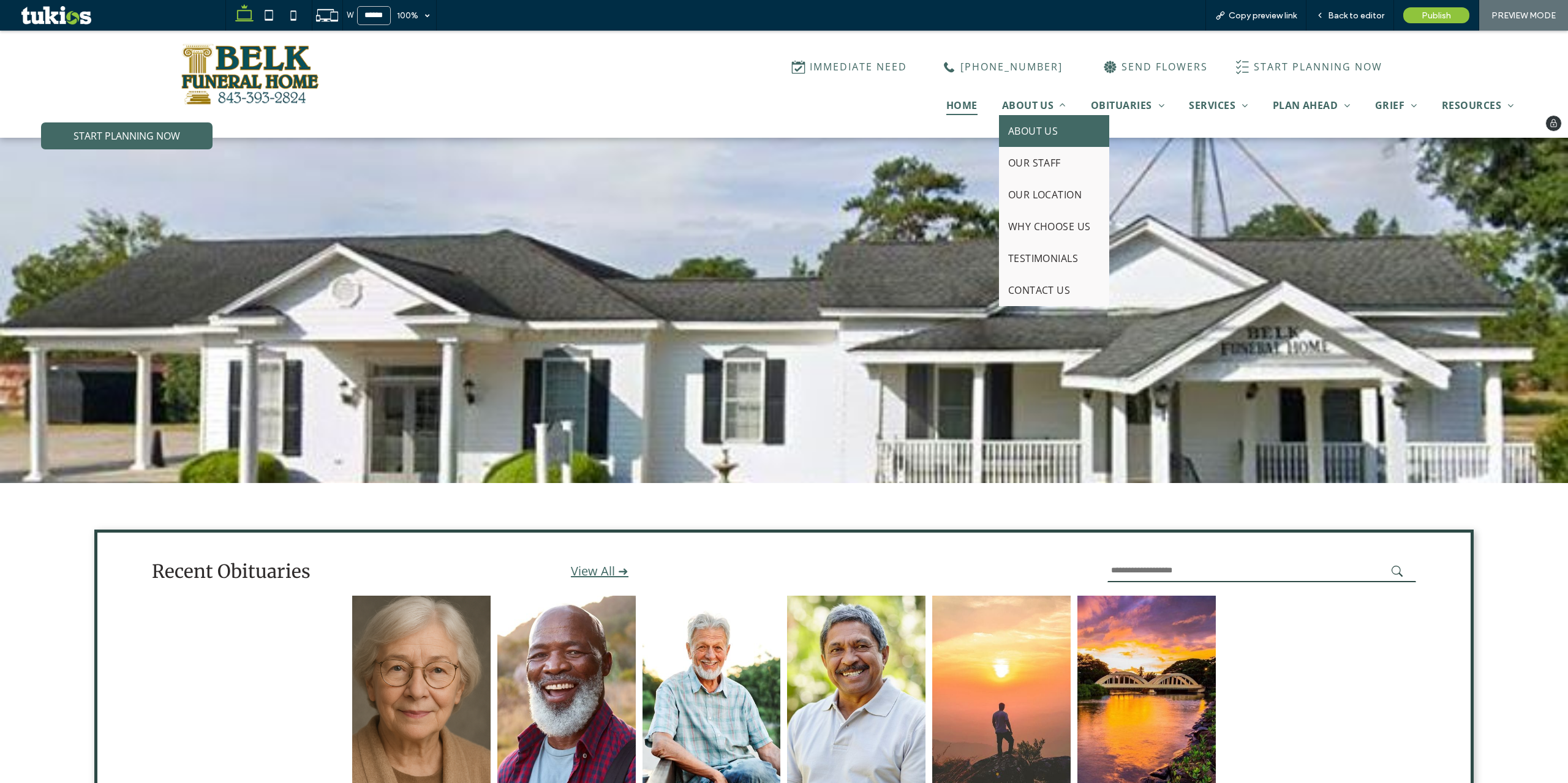
click at [1031, 124] on span "ABOUT US" at bounding box center [1033, 131] width 50 height 13
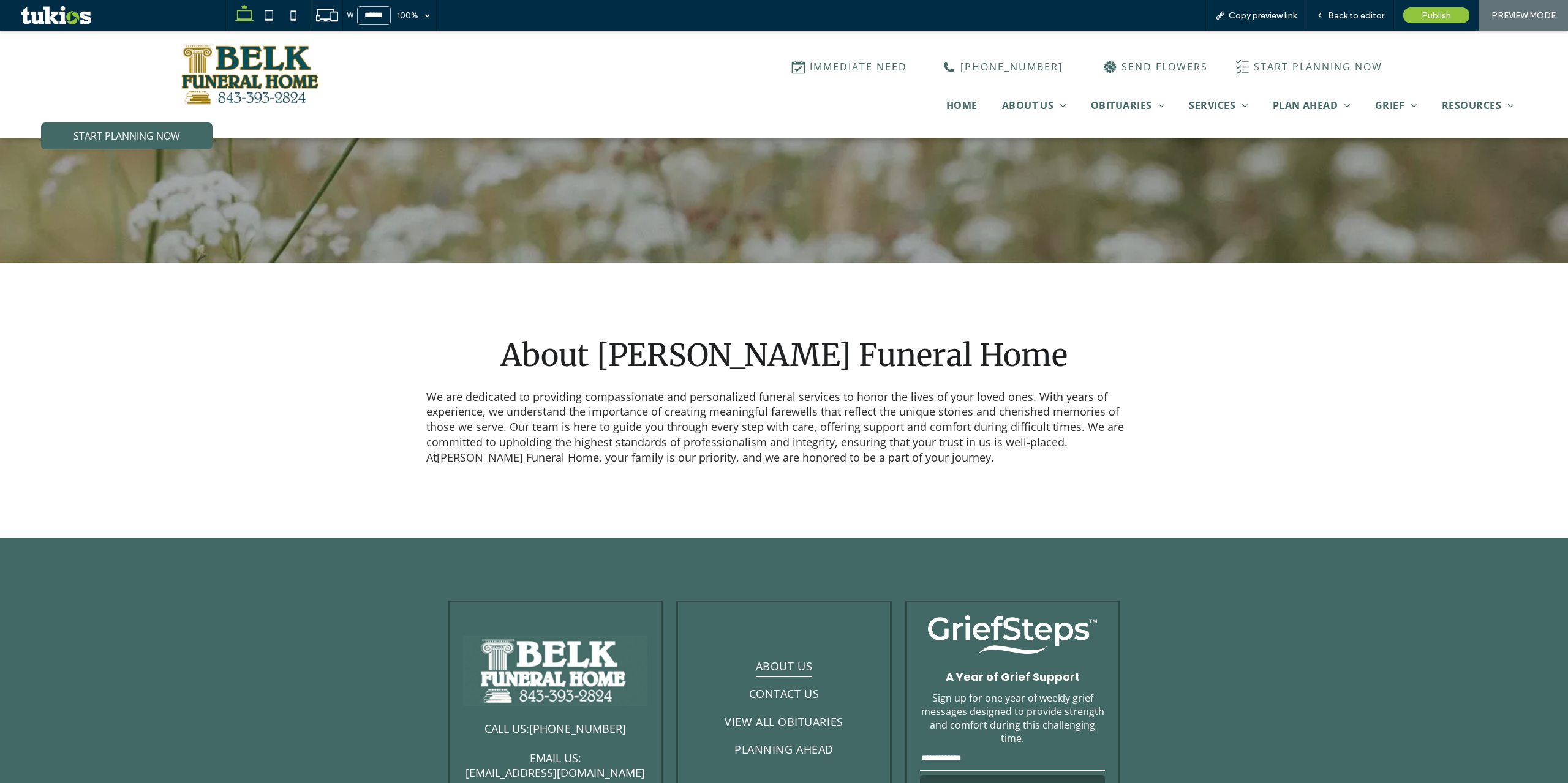
scroll to position [367, 0]
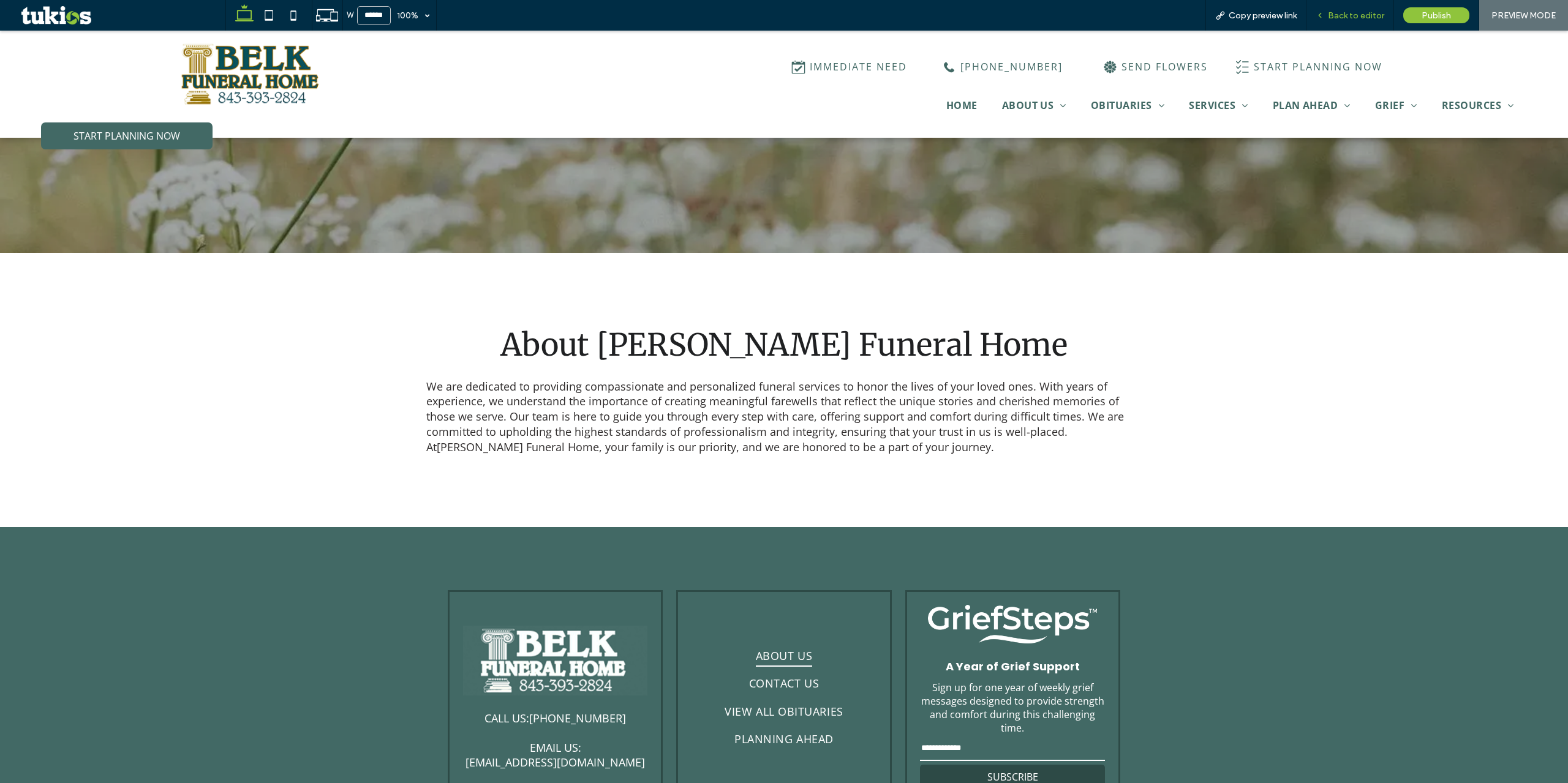
click at [1346, 20] on span "Back to editor" at bounding box center [1356, 16] width 56 height 11
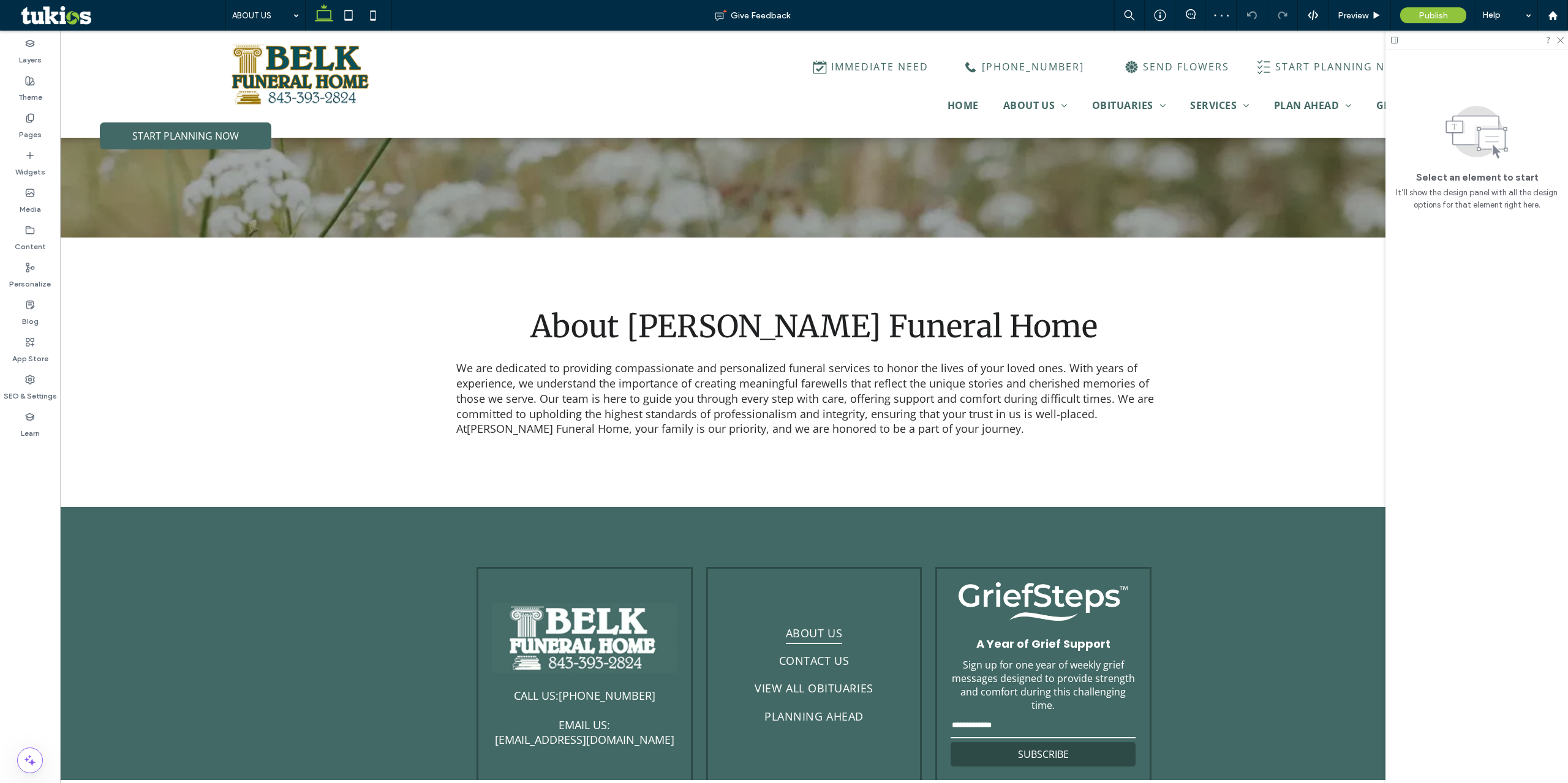
scroll to position [380, 0]
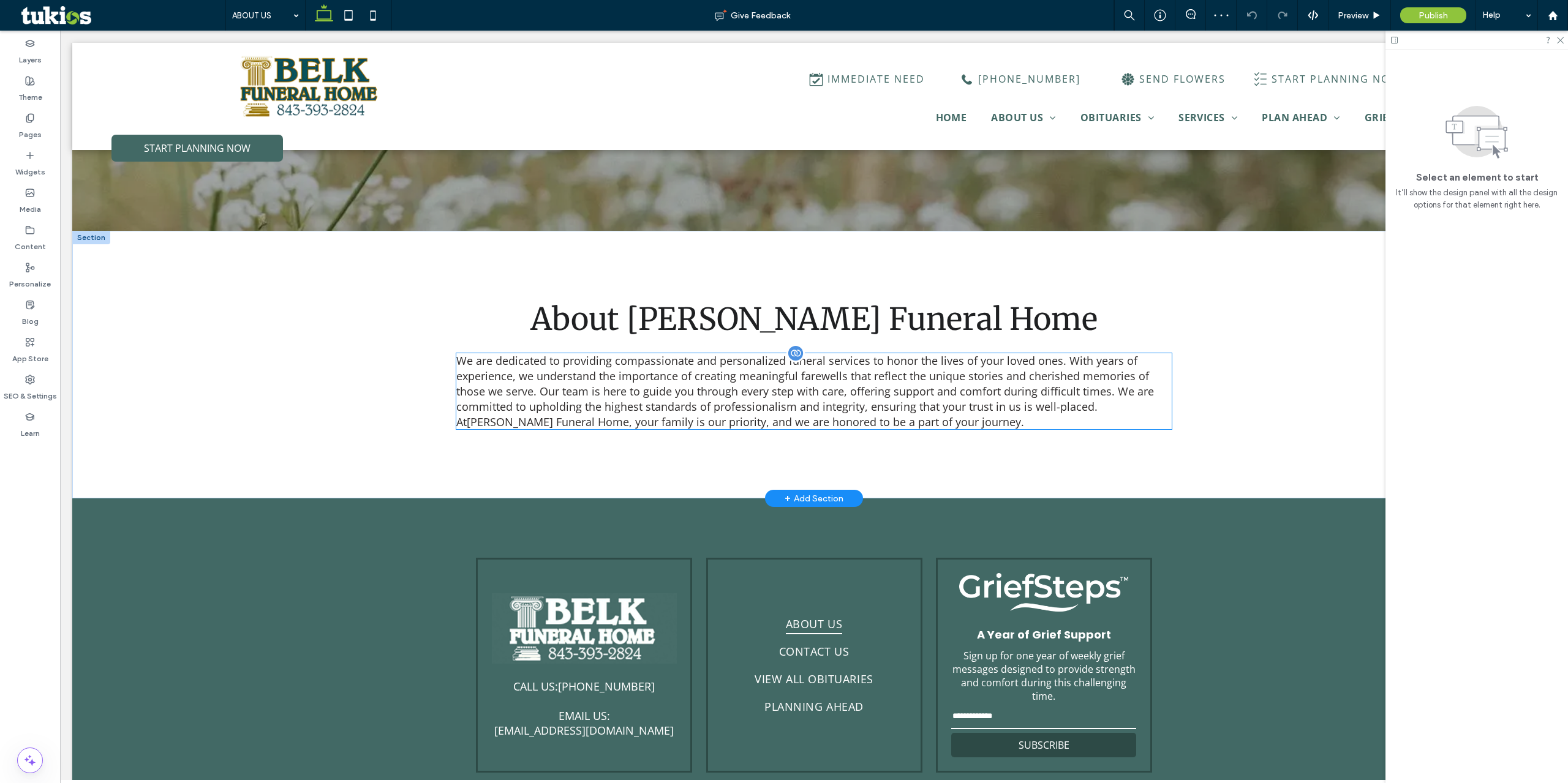
click at [856, 388] on span "We are dedicated to providing compassionate and personalized funeral services t…" at bounding box center [805, 391] width 697 height 75
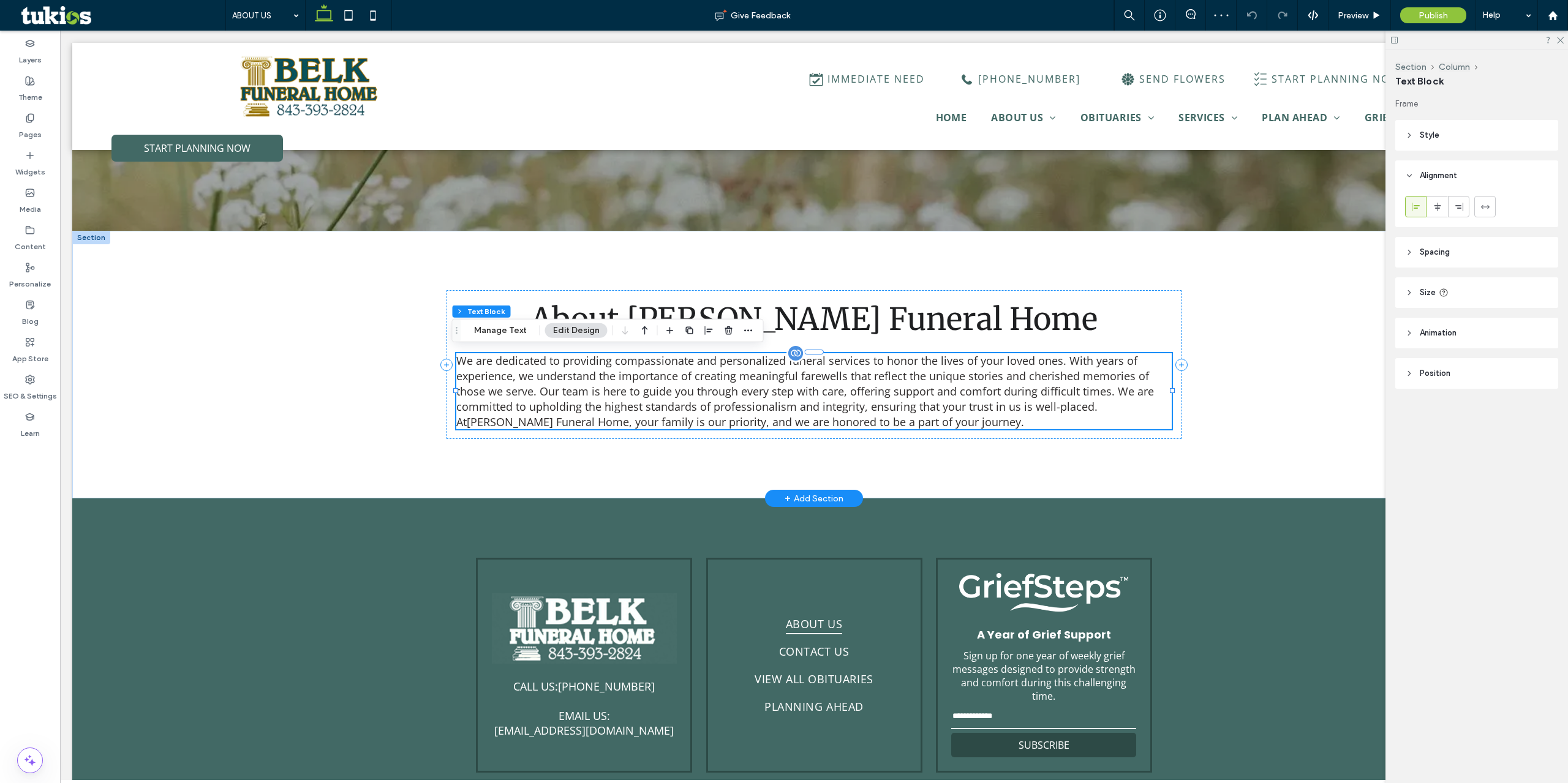
click at [856, 388] on span "We are dedicated to providing compassionate and personalized funeral services t…" at bounding box center [805, 391] width 697 height 75
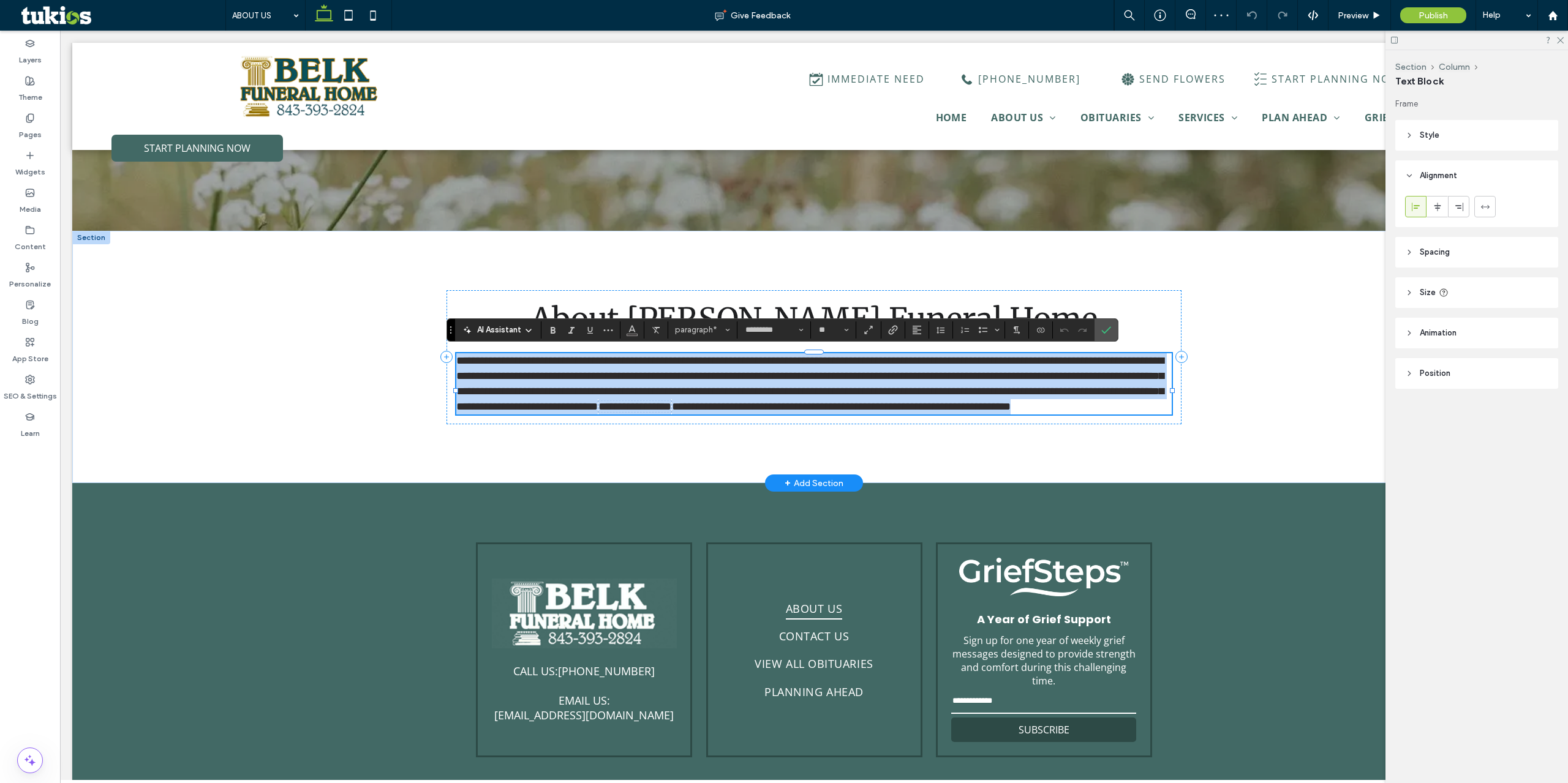
click at [856, 394] on span "**********" at bounding box center [810, 384] width 707 height 57
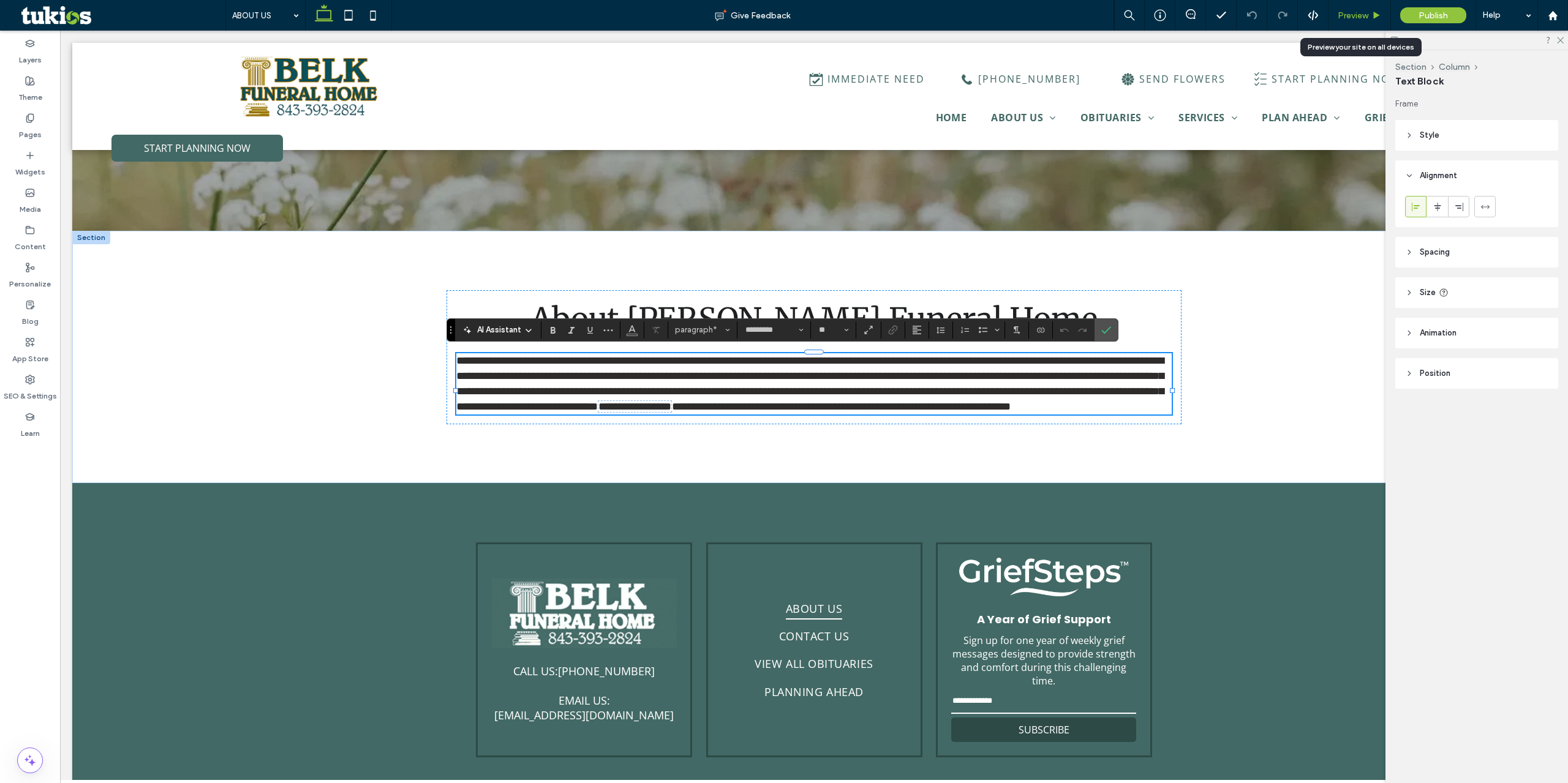
click at [1347, 15] on span "Preview" at bounding box center [1353, 16] width 30 height 11
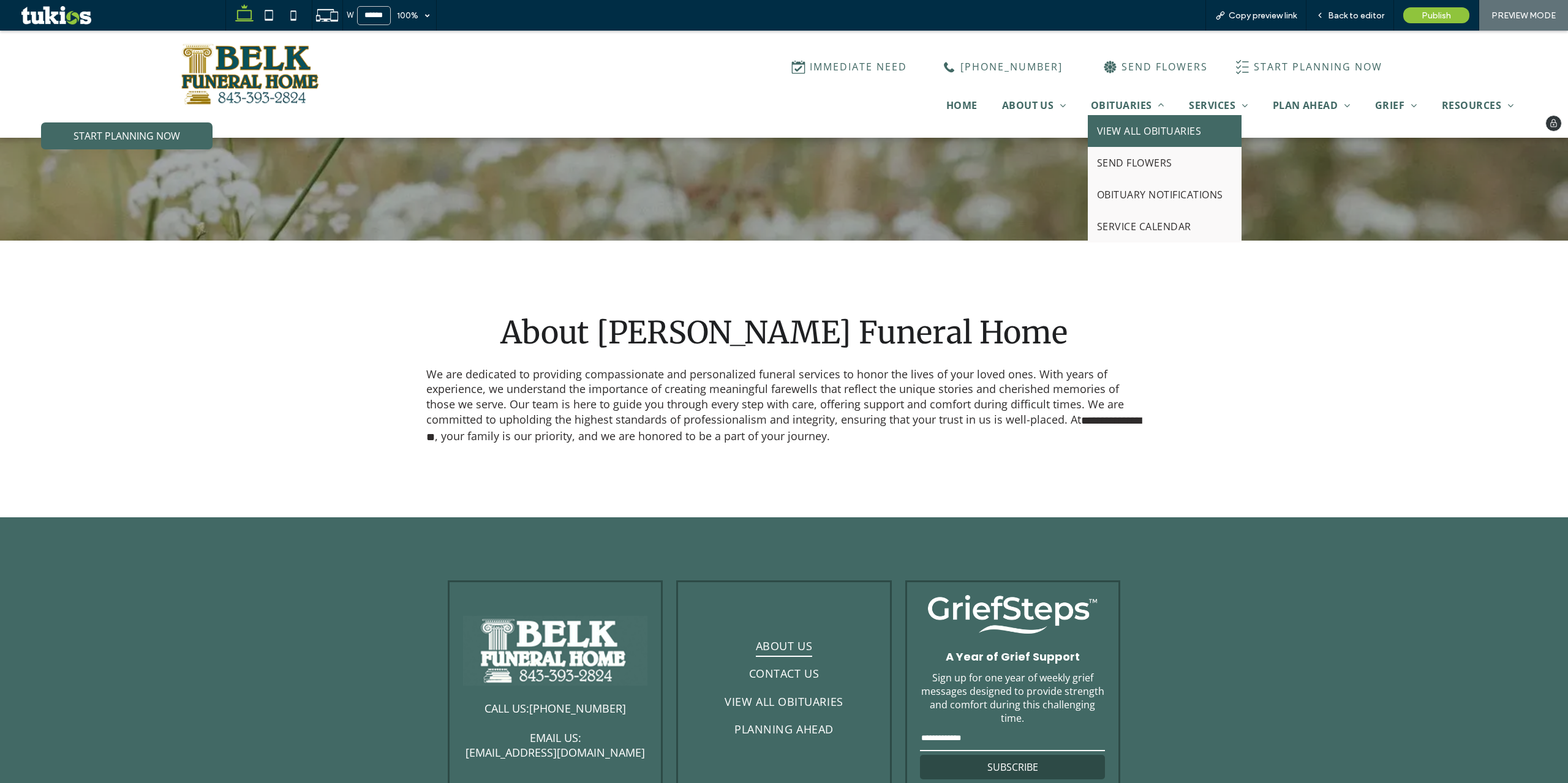
scroll to position [367, 0]
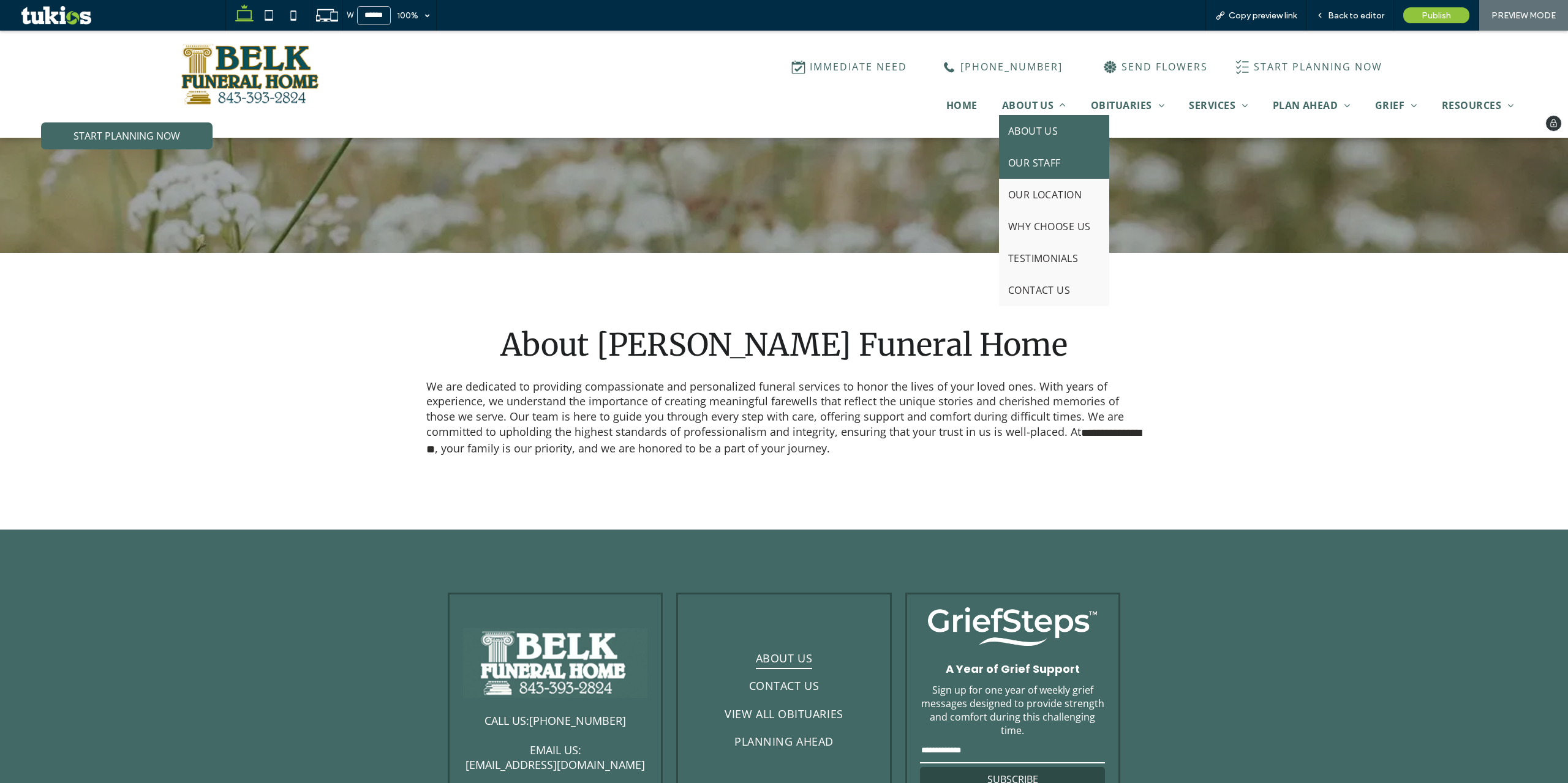
click at [1028, 156] on span "OUR STAFF" at bounding box center [1034, 162] width 53 height 13
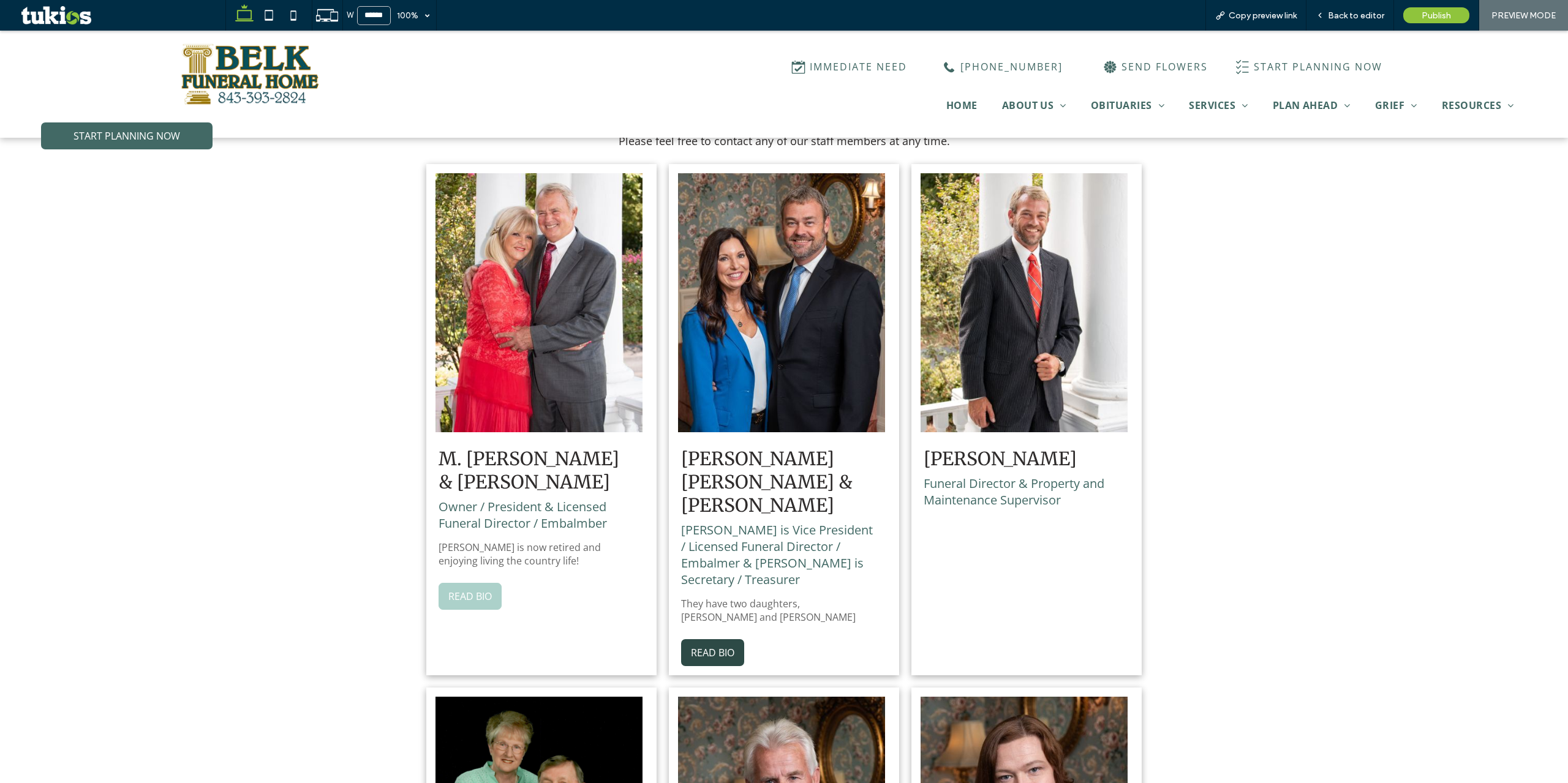
scroll to position [673, 0]
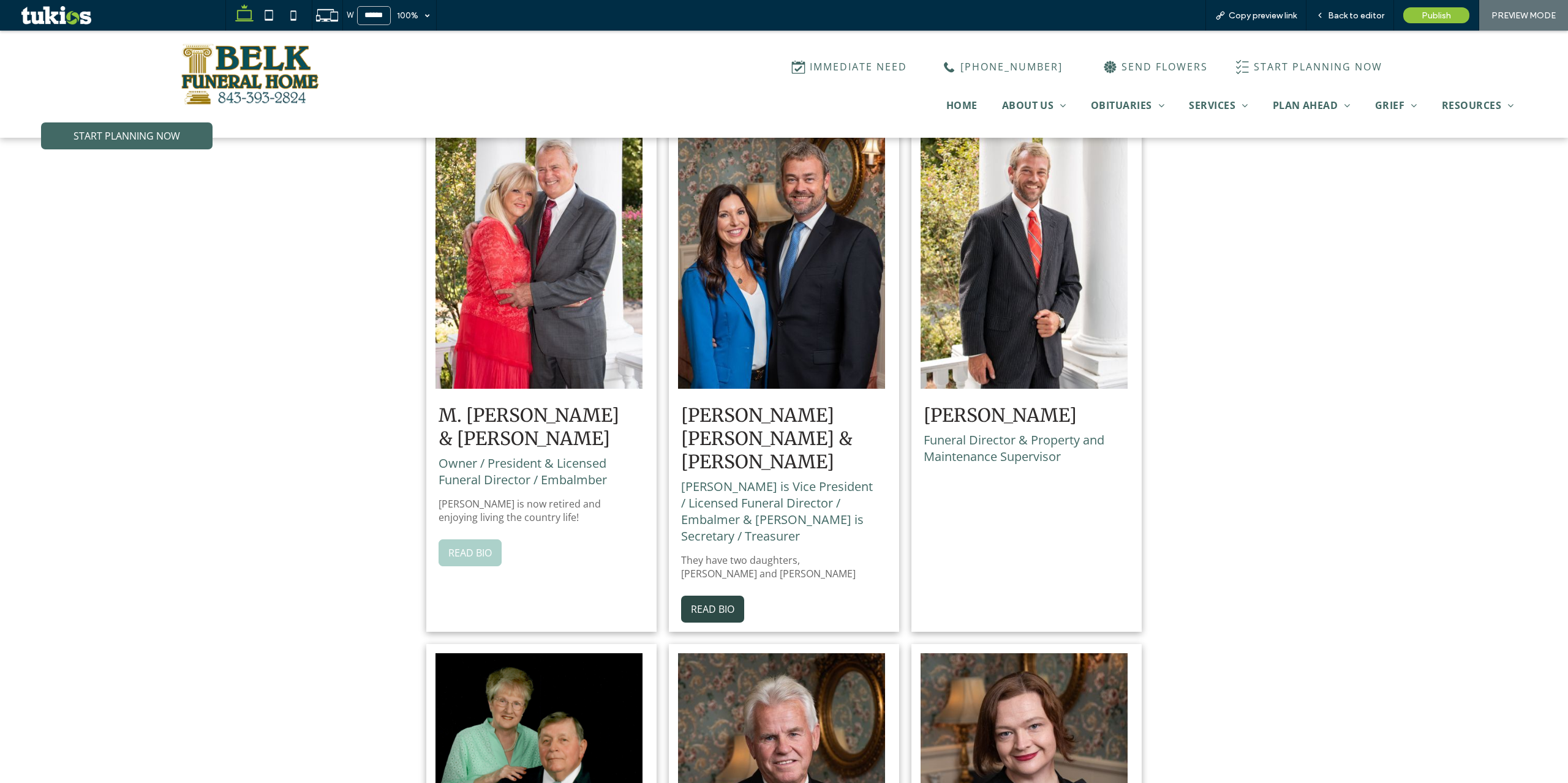
click at [483, 546] on button "READ BIO" at bounding box center [470, 553] width 63 height 27
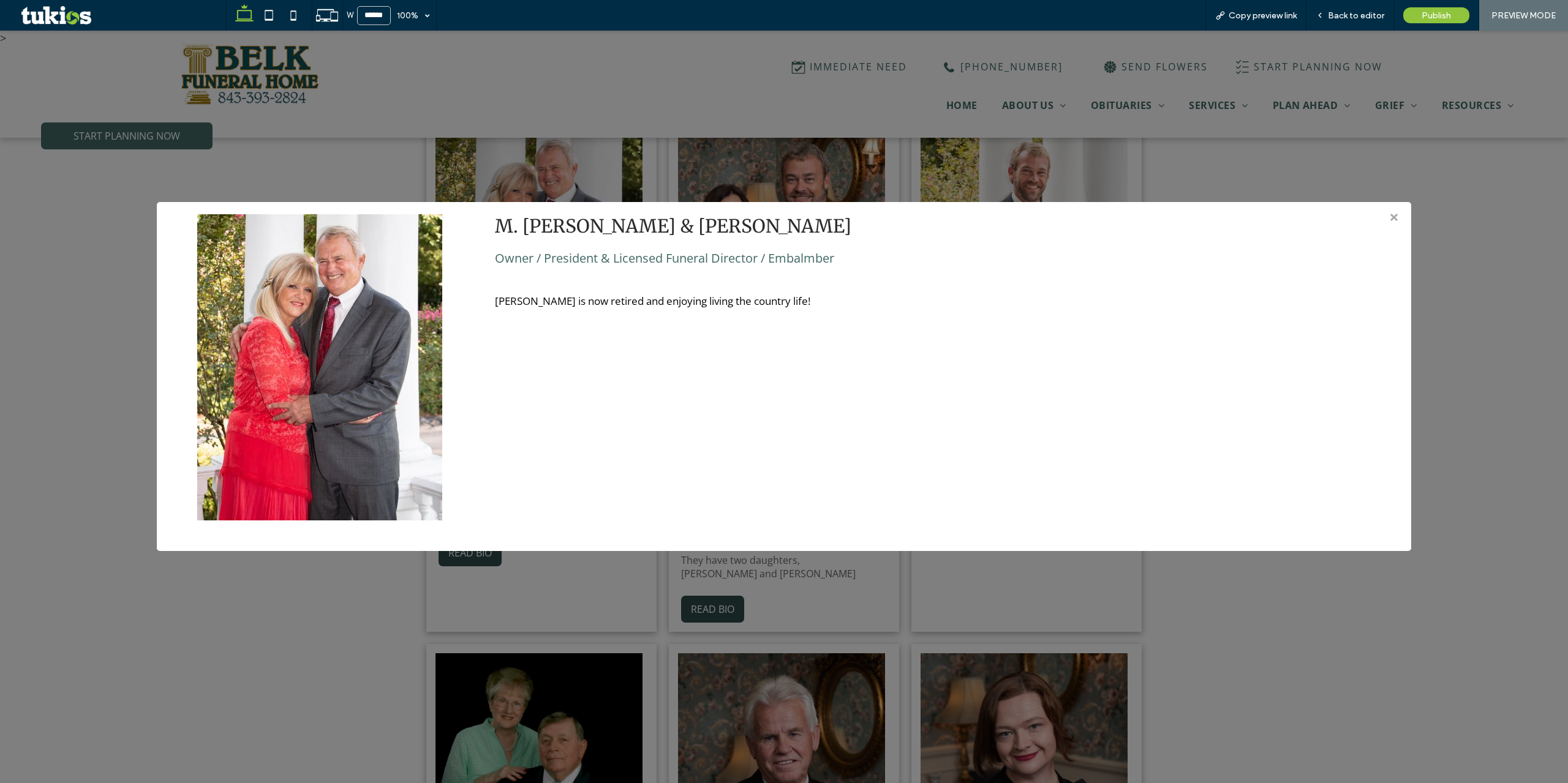
click at [701, 593] on div "> × M. Sidney Belk & Lynda Belk Owner / President & Licensed Funeral Director /…" at bounding box center [784, 407] width 1568 height 753
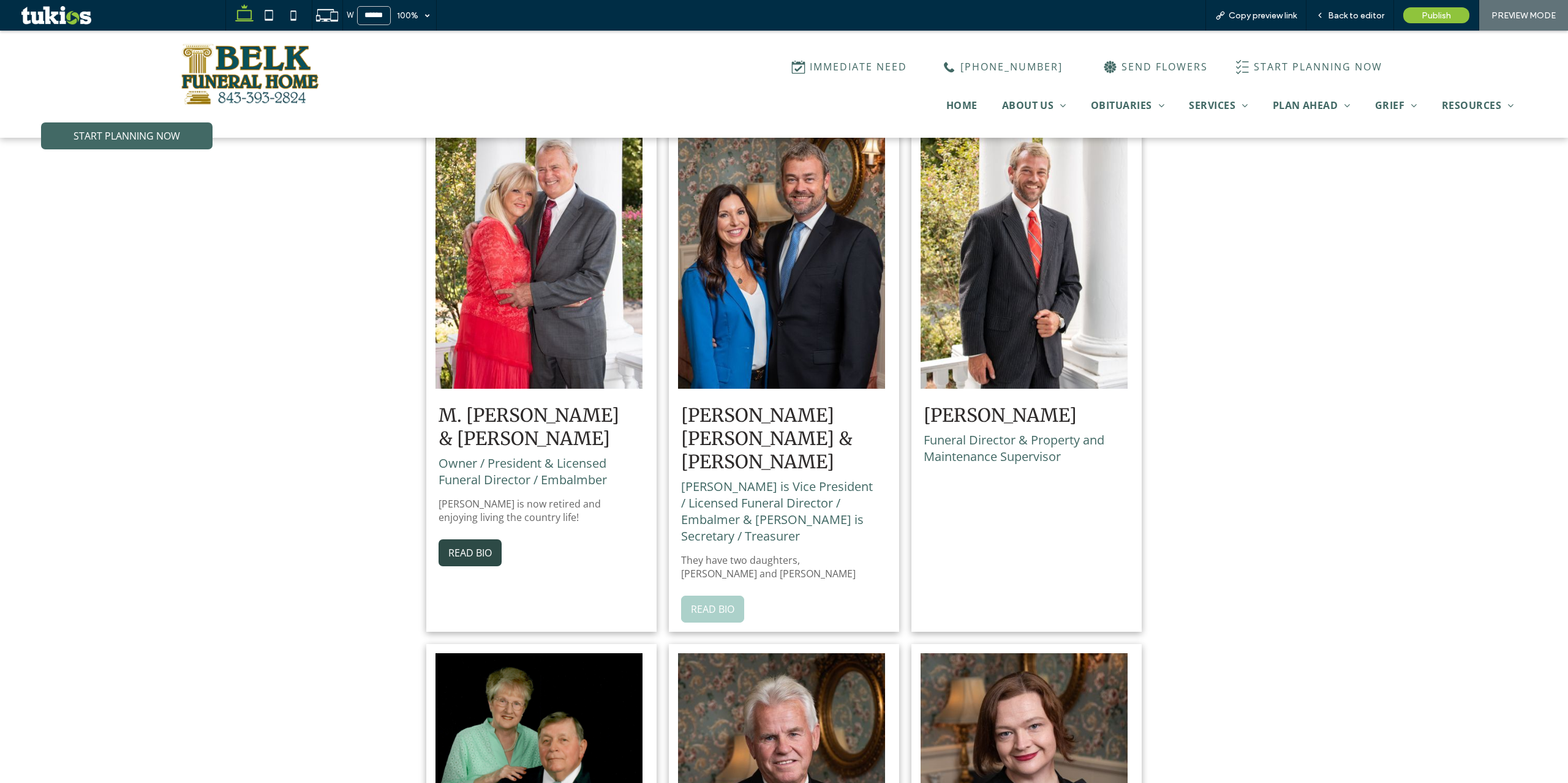
click at [713, 596] on button "READ BIO" at bounding box center [713, 609] width 63 height 27
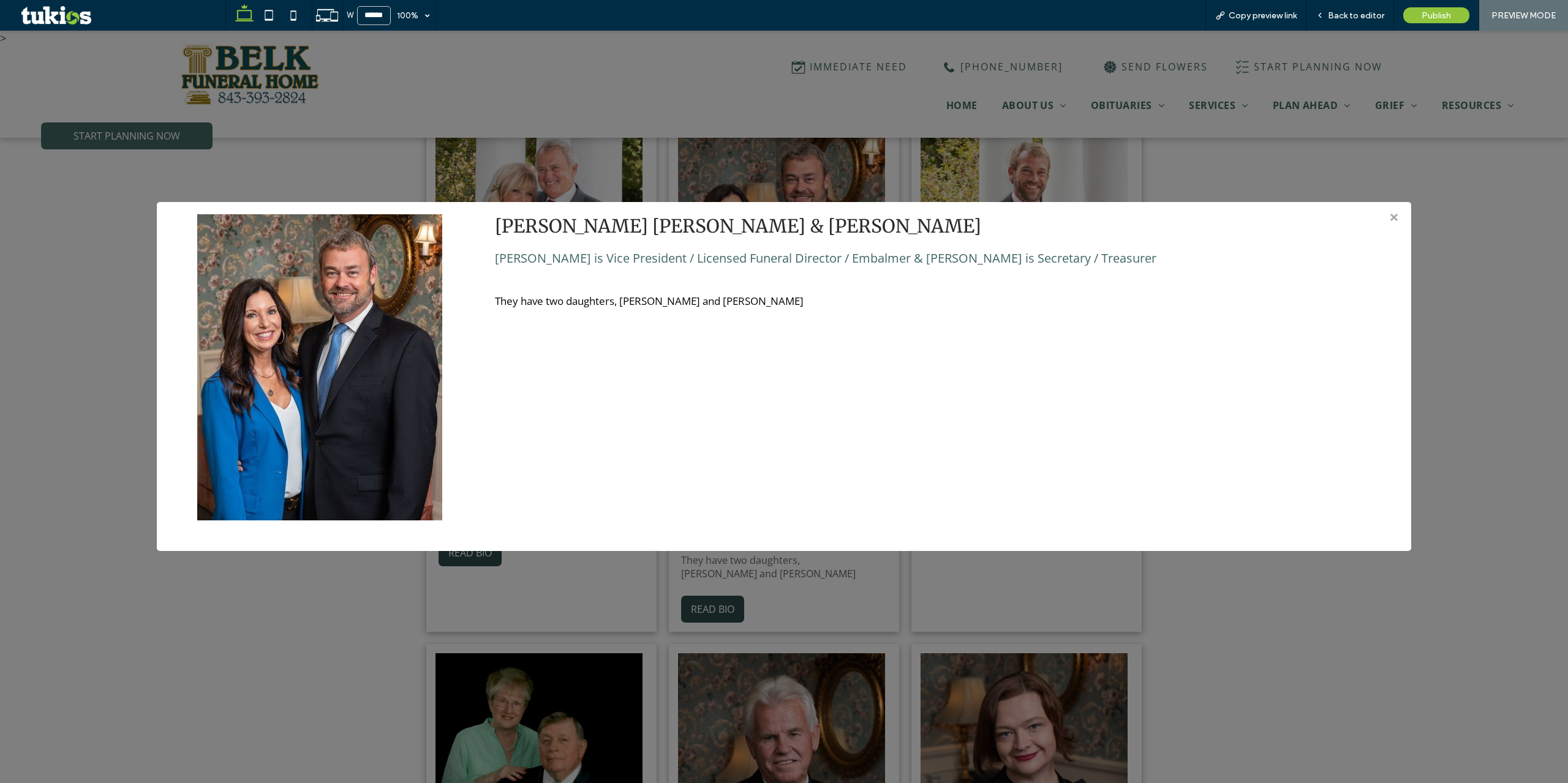
click at [765, 605] on div "> × M. Curry Belk & Tiffany Belk Curry is Vice President / Licensed Funeral Dir…" at bounding box center [784, 407] width 1568 height 753
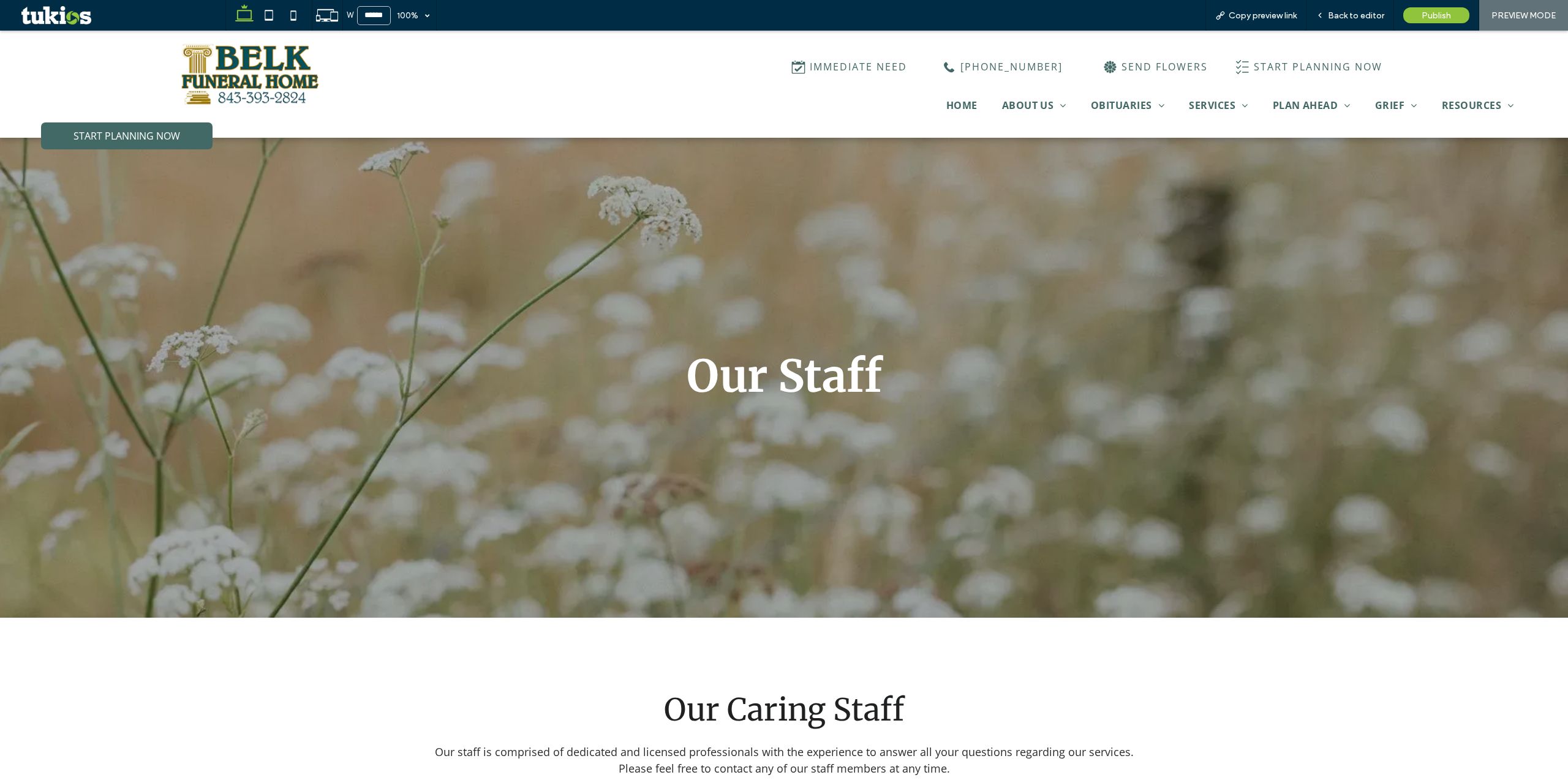
scroll to position [0, 0]
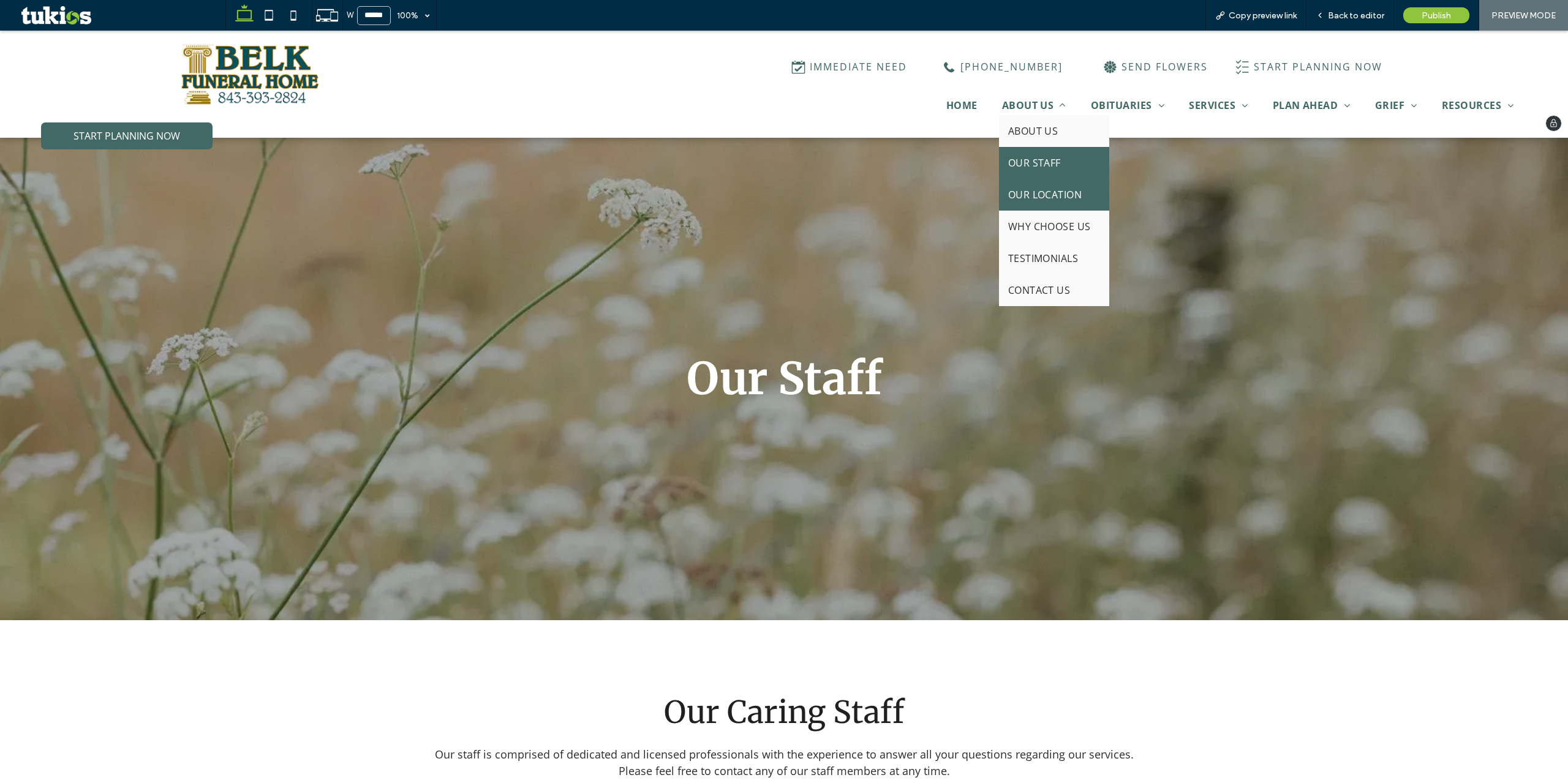
click at [1058, 195] on span "OUR LOCATION" at bounding box center [1045, 195] width 74 height 13
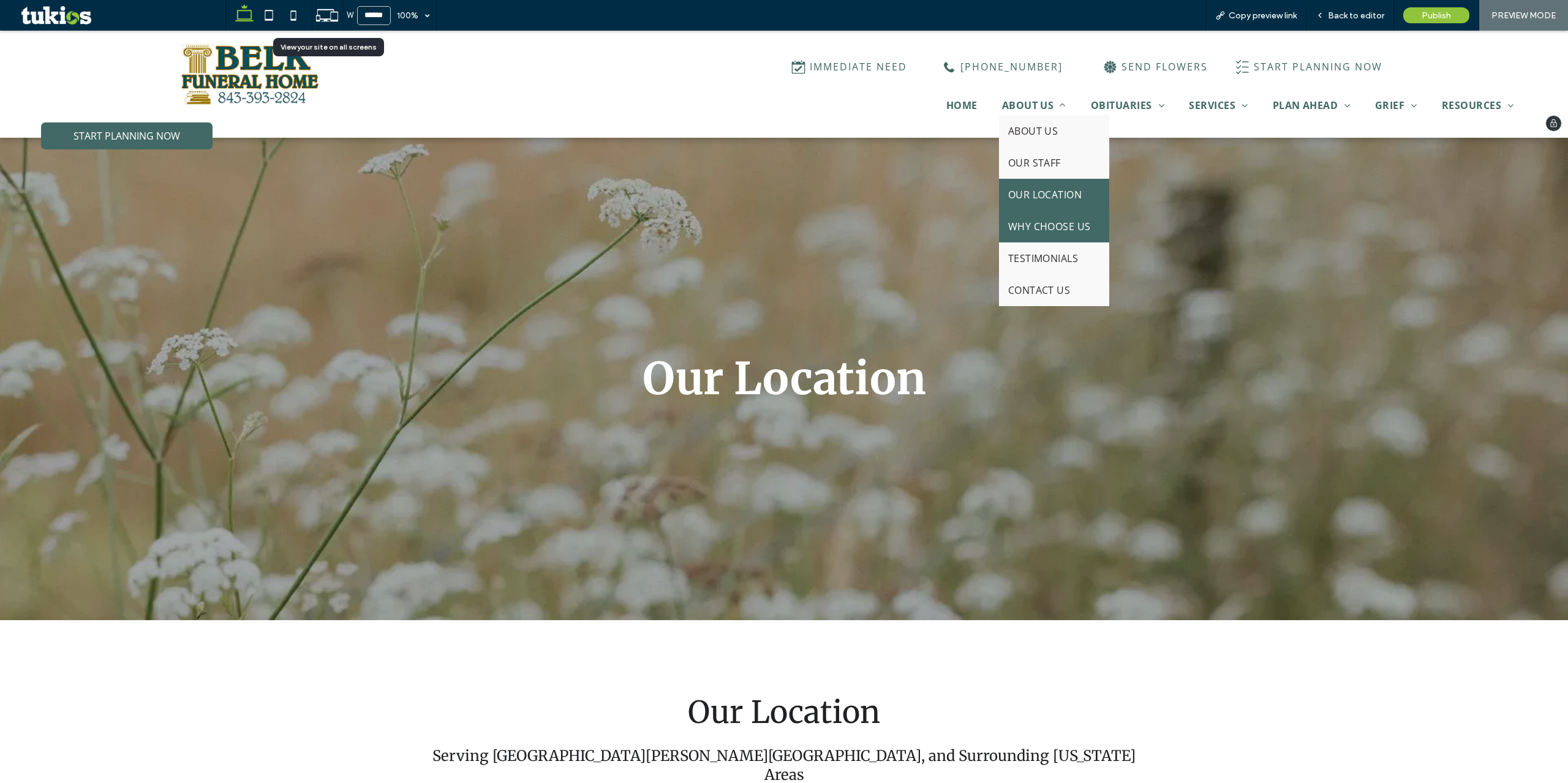
click at [1042, 236] on link "WHY CHOOSE US" at bounding box center [1054, 226] width 110 height 32
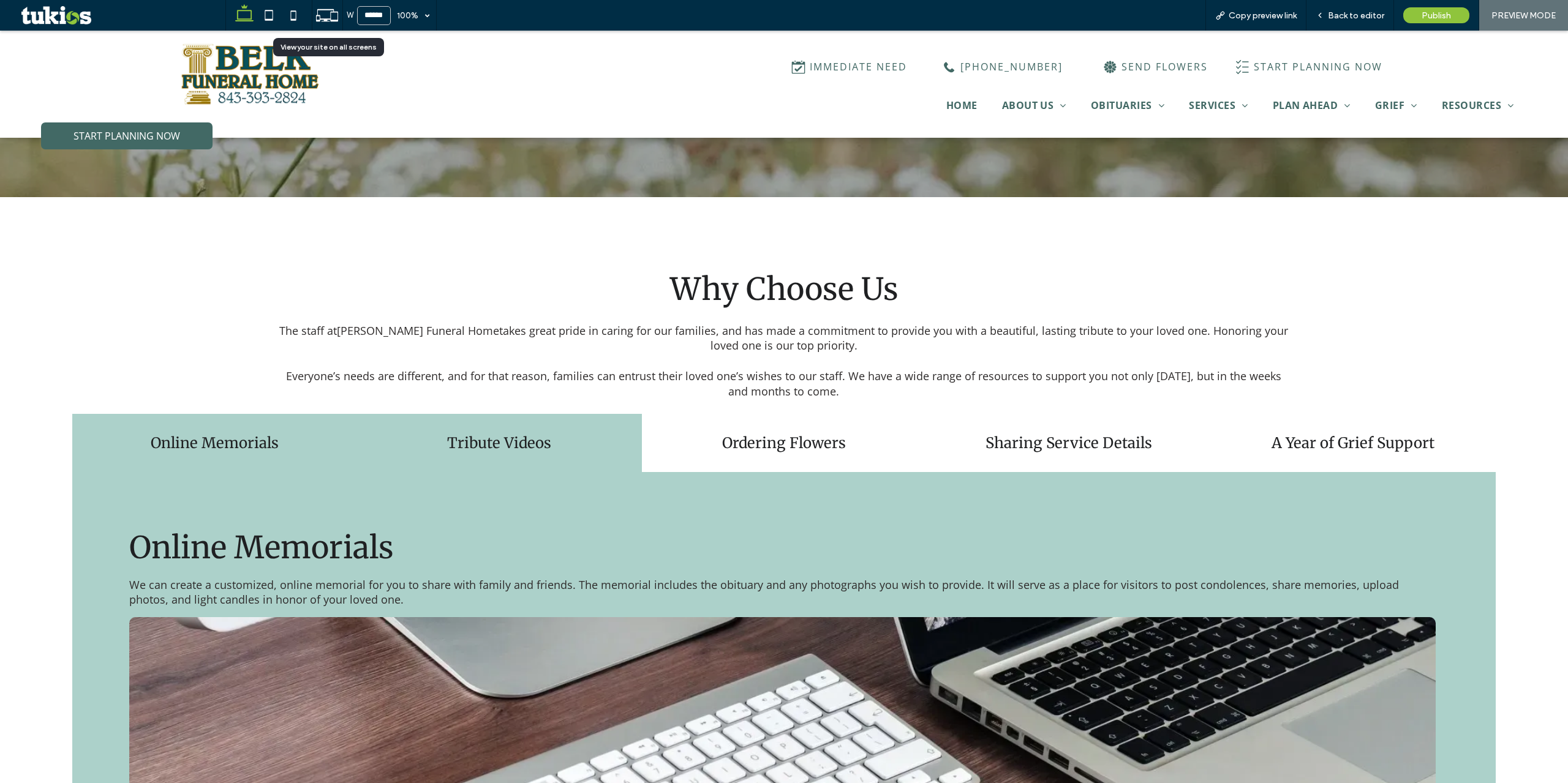
scroll to position [428, 0]
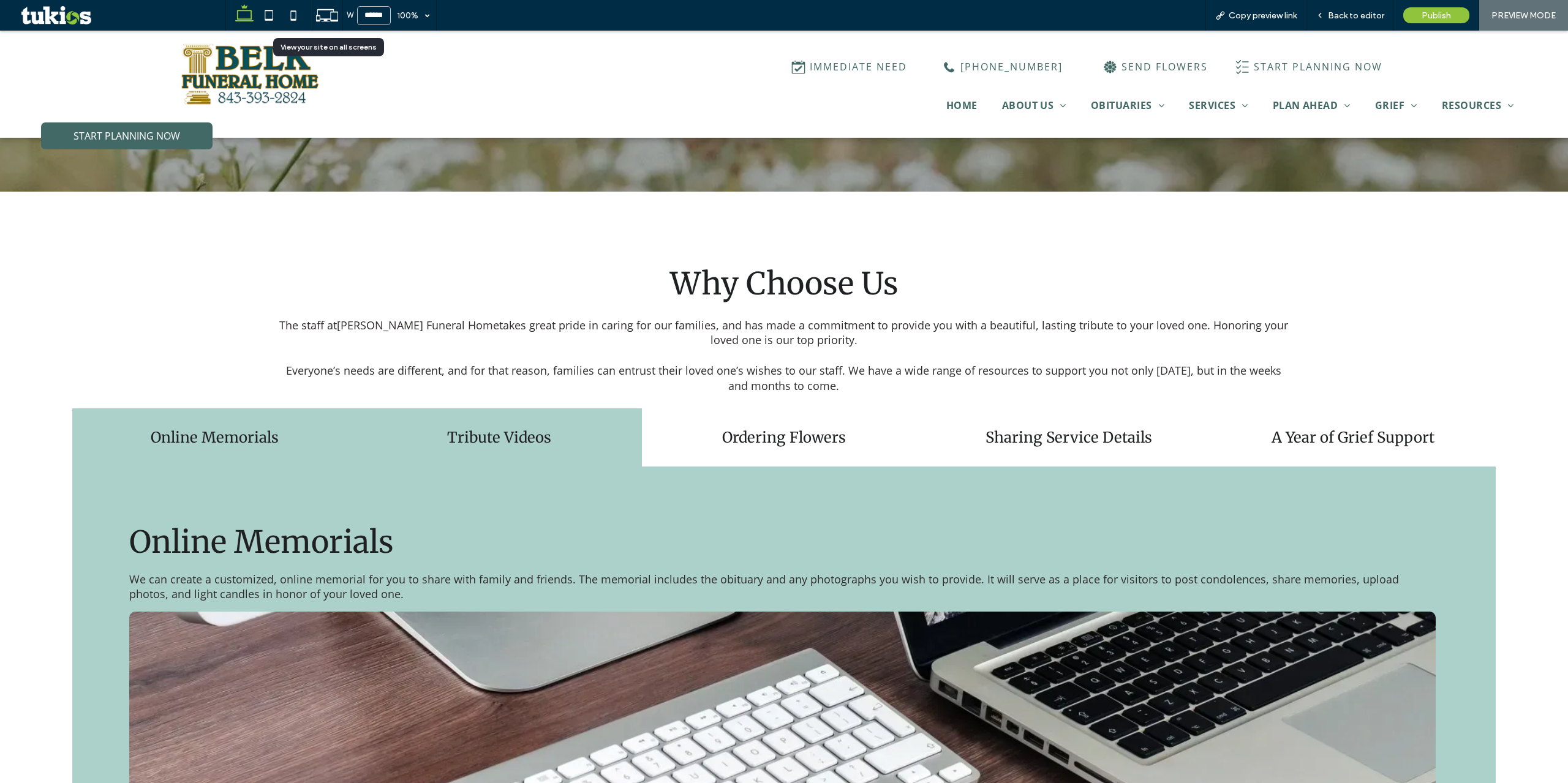
click at [569, 434] on h4 "Tribute Videos" at bounding box center [499, 437] width 270 height 19
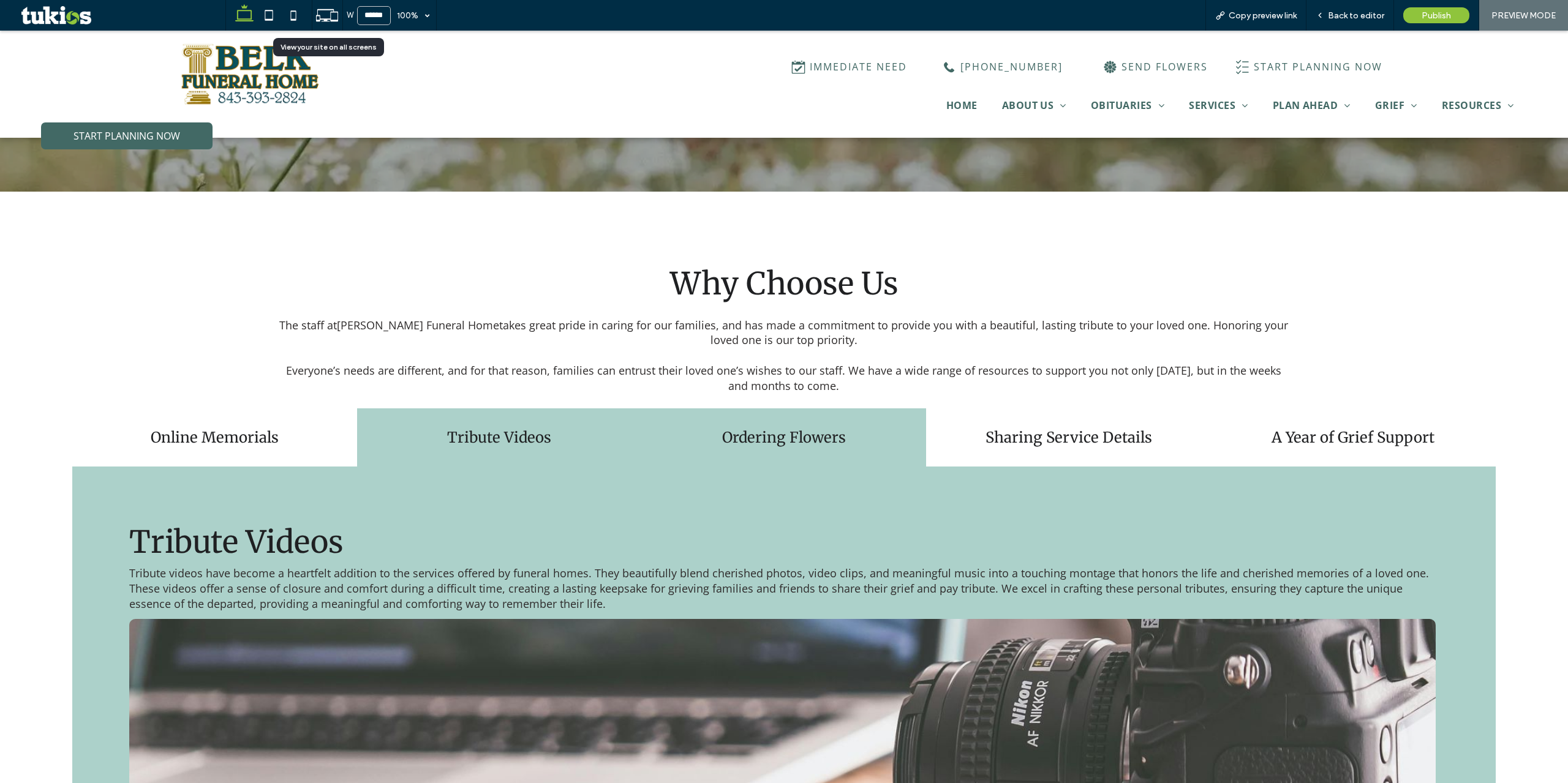
click at [839, 428] on h4 "Ordering Flowers" at bounding box center [784, 437] width 270 height 19
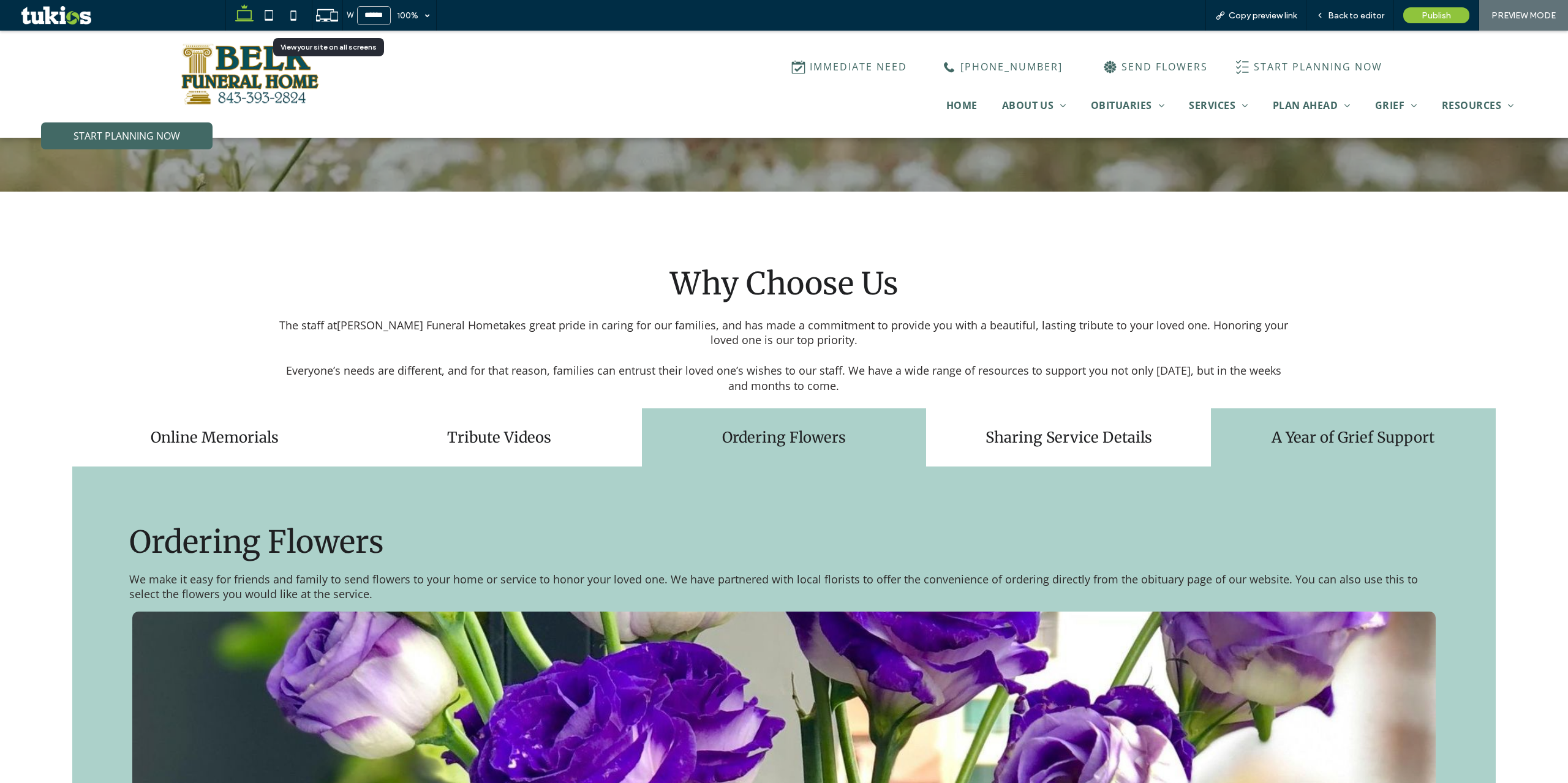
drag, startPoint x: 1023, startPoint y: 408, endPoint x: 1289, endPoint y: 417, distance: 266.2
click at [1028, 409] on div "Sharing Service Details" at bounding box center [1068, 438] width 285 height 58
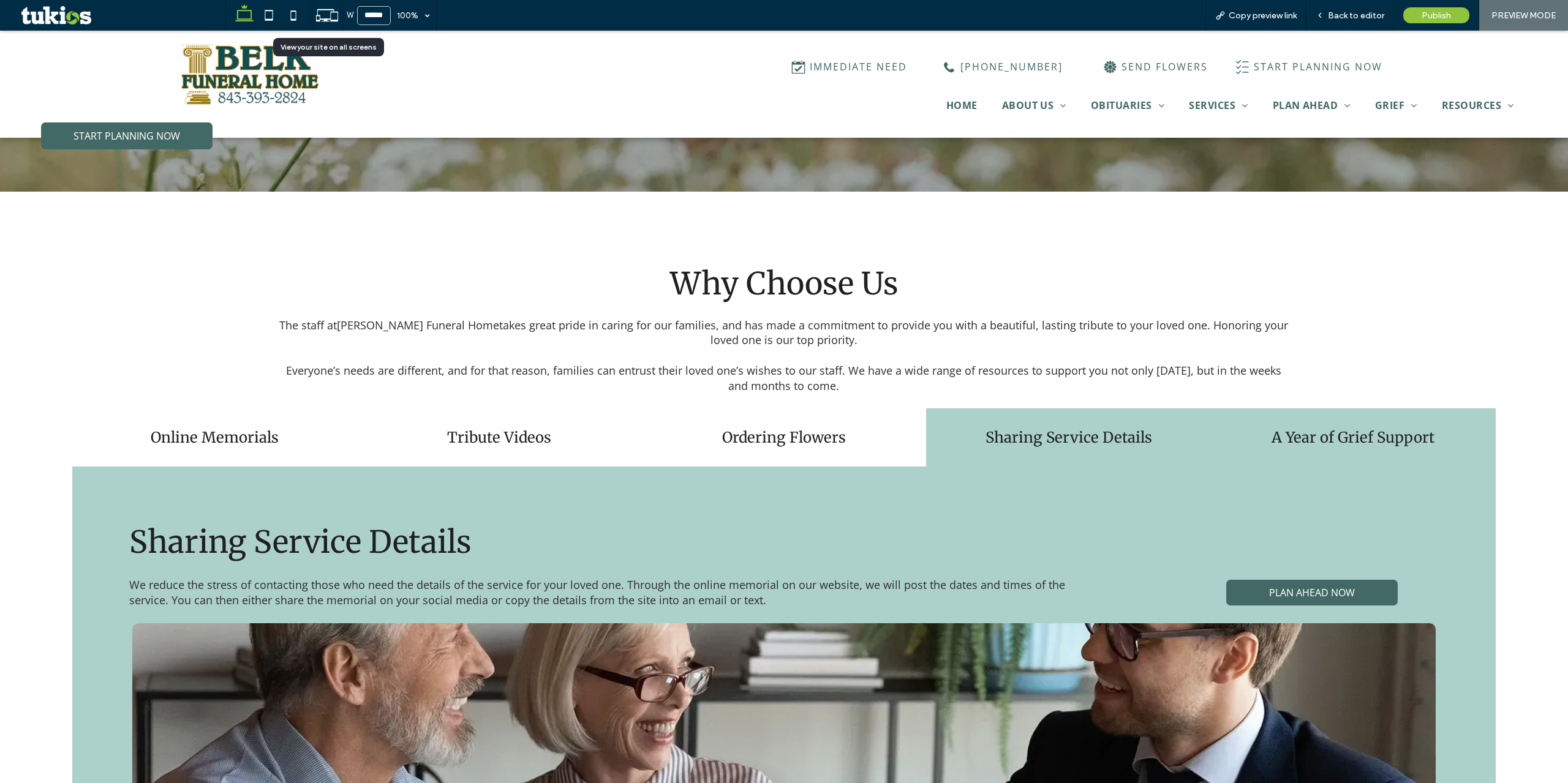
click at [1303, 417] on div "A Year of Grief Support" at bounding box center [1353, 438] width 285 height 58
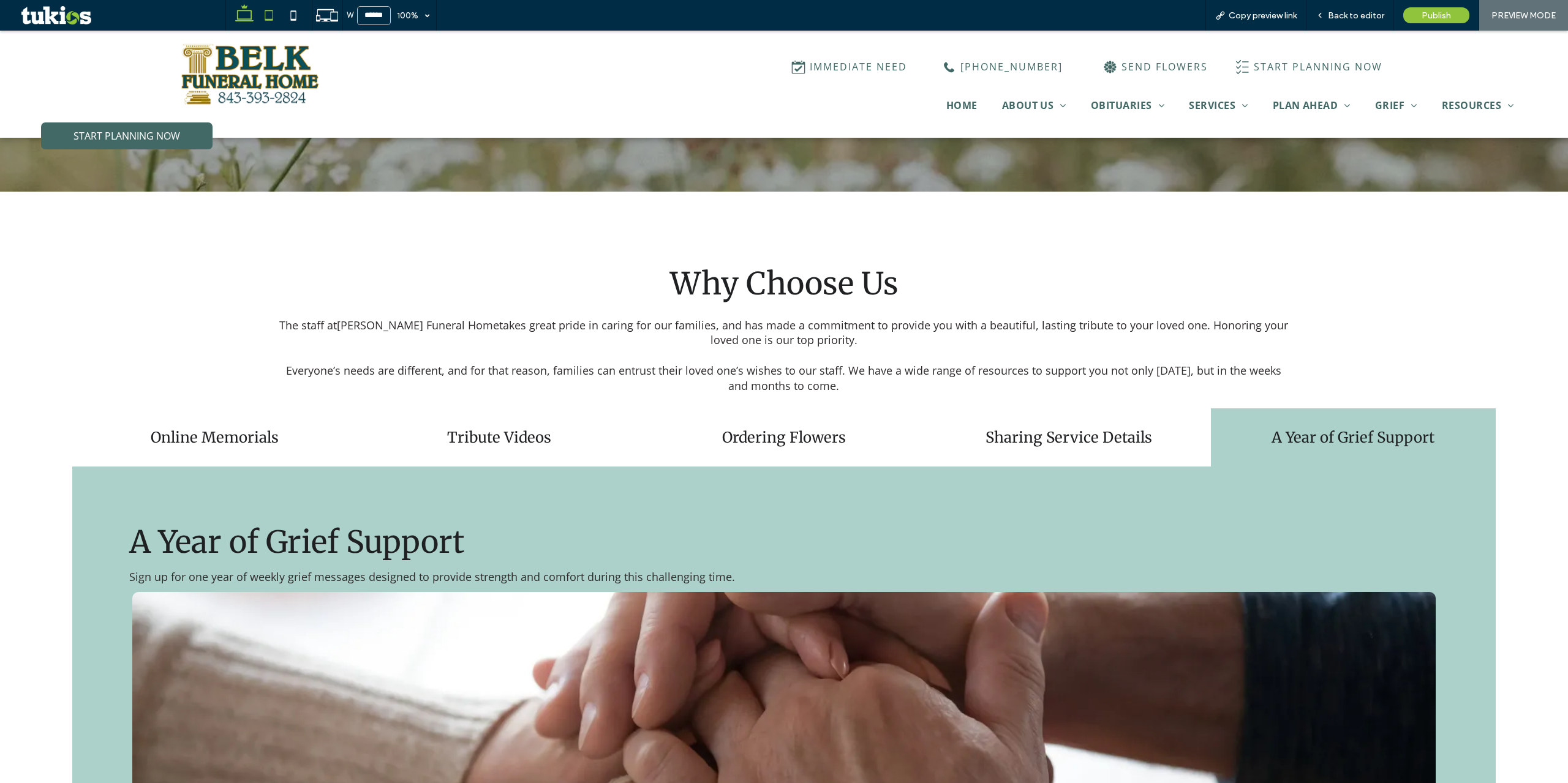
click at [267, 13] on icon at bounding box center [269, 15] width 24 height 24
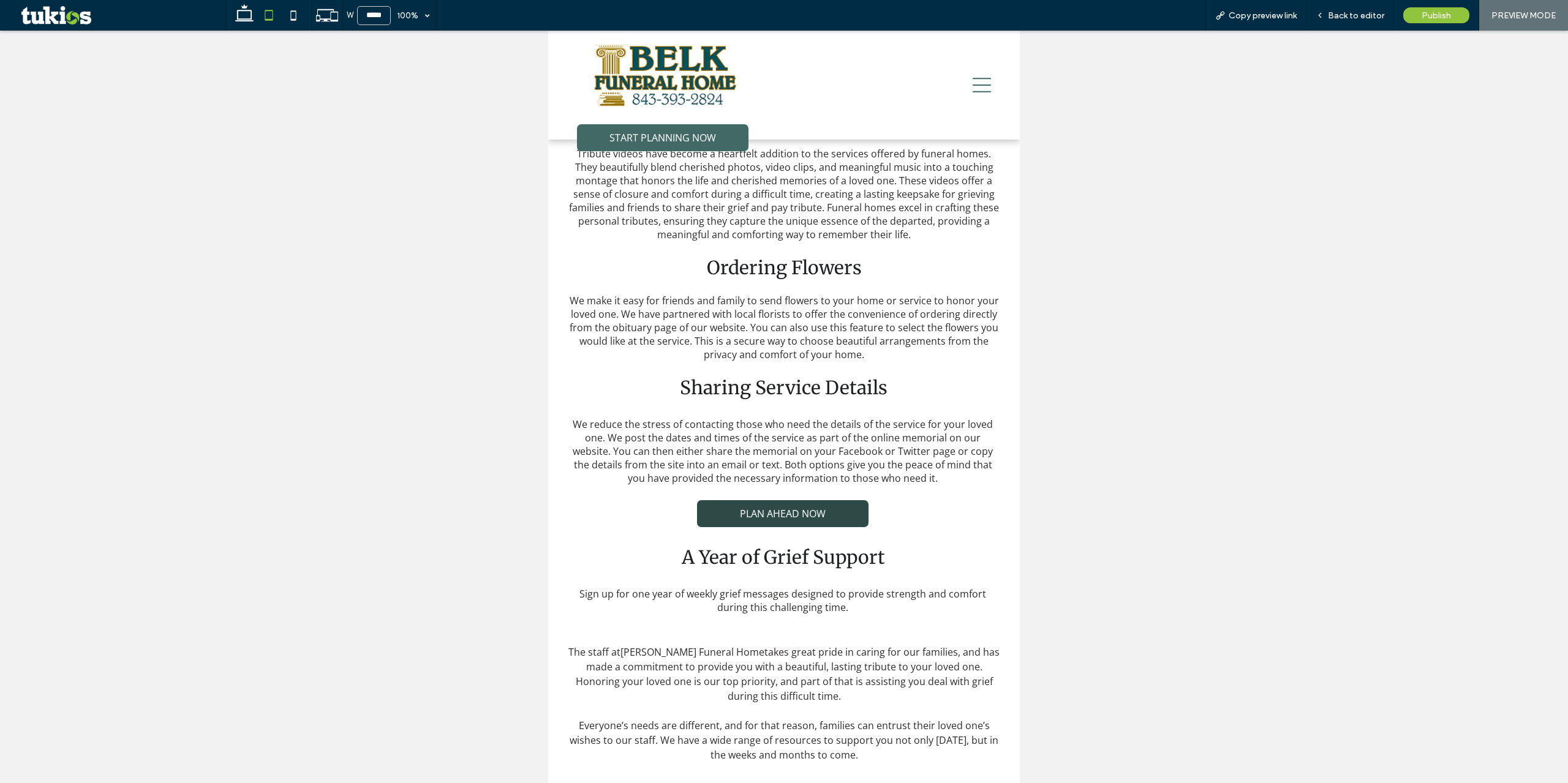
scroll to position [490, 0]
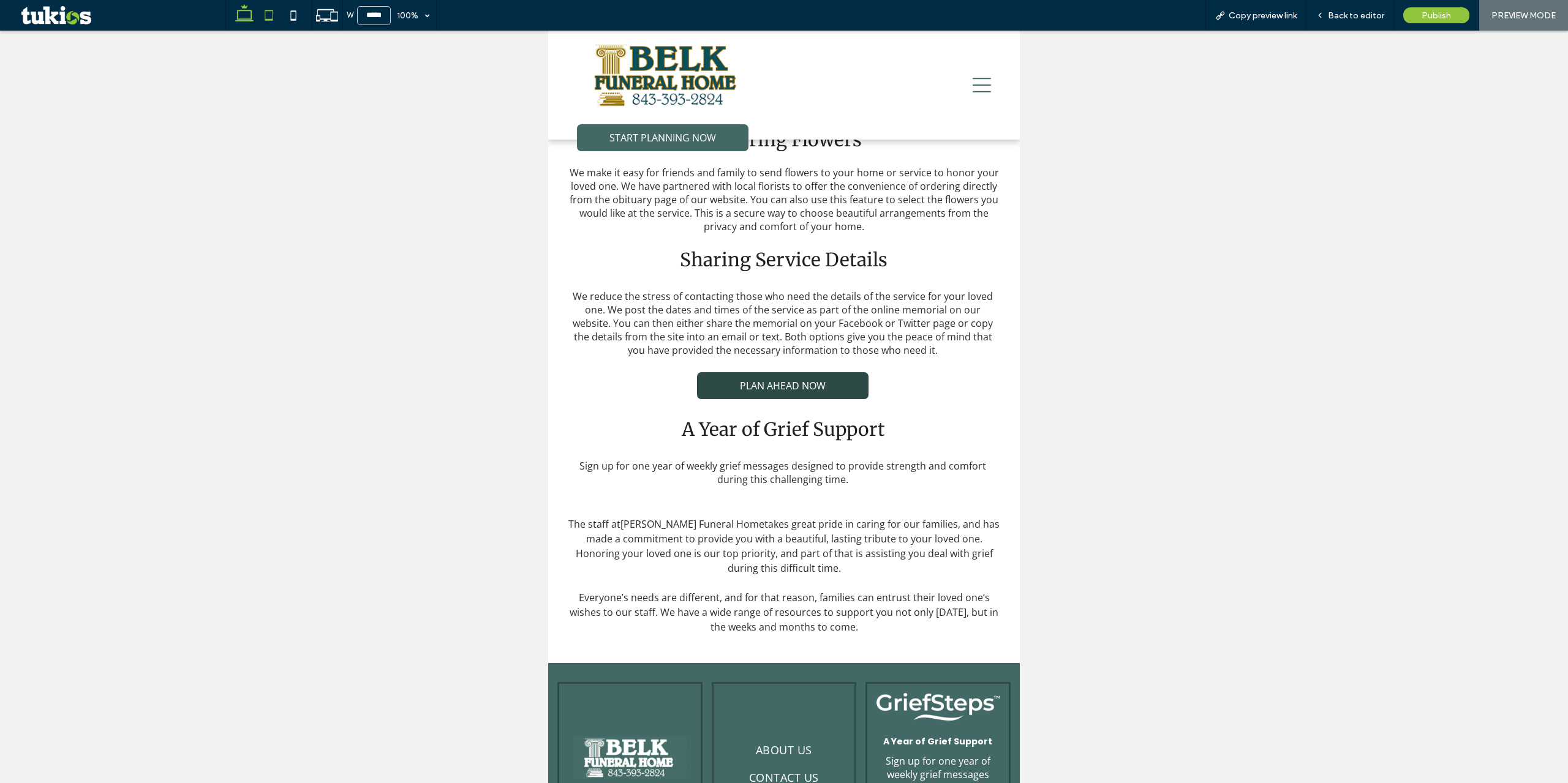
click at [250, 19] on use at bounding box center [244, 13] width 18 height 17
type input "******"
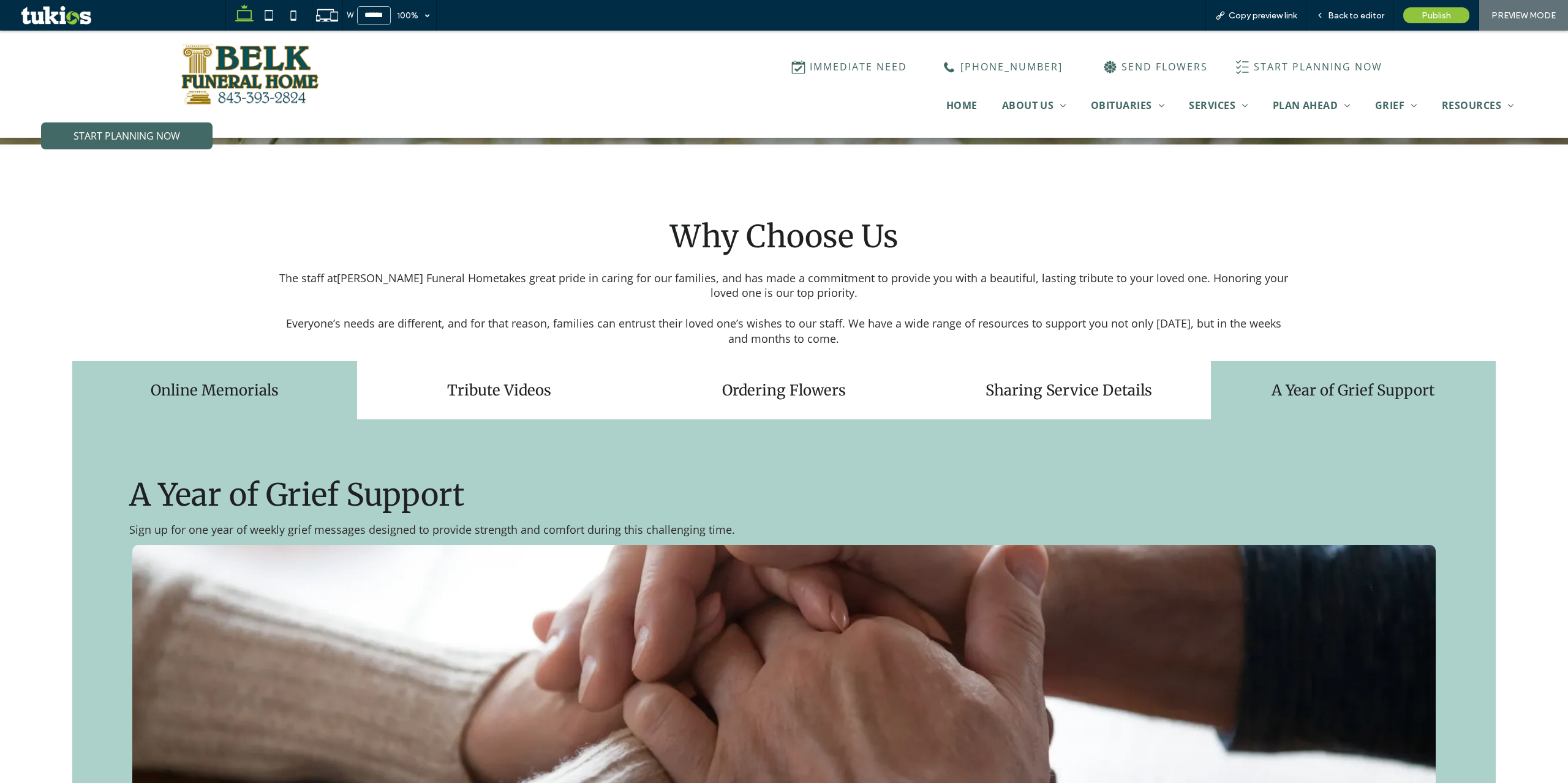
click at [308, 370] on div "Online Memorials" at bounding box center [214, 390] width 285 height 58
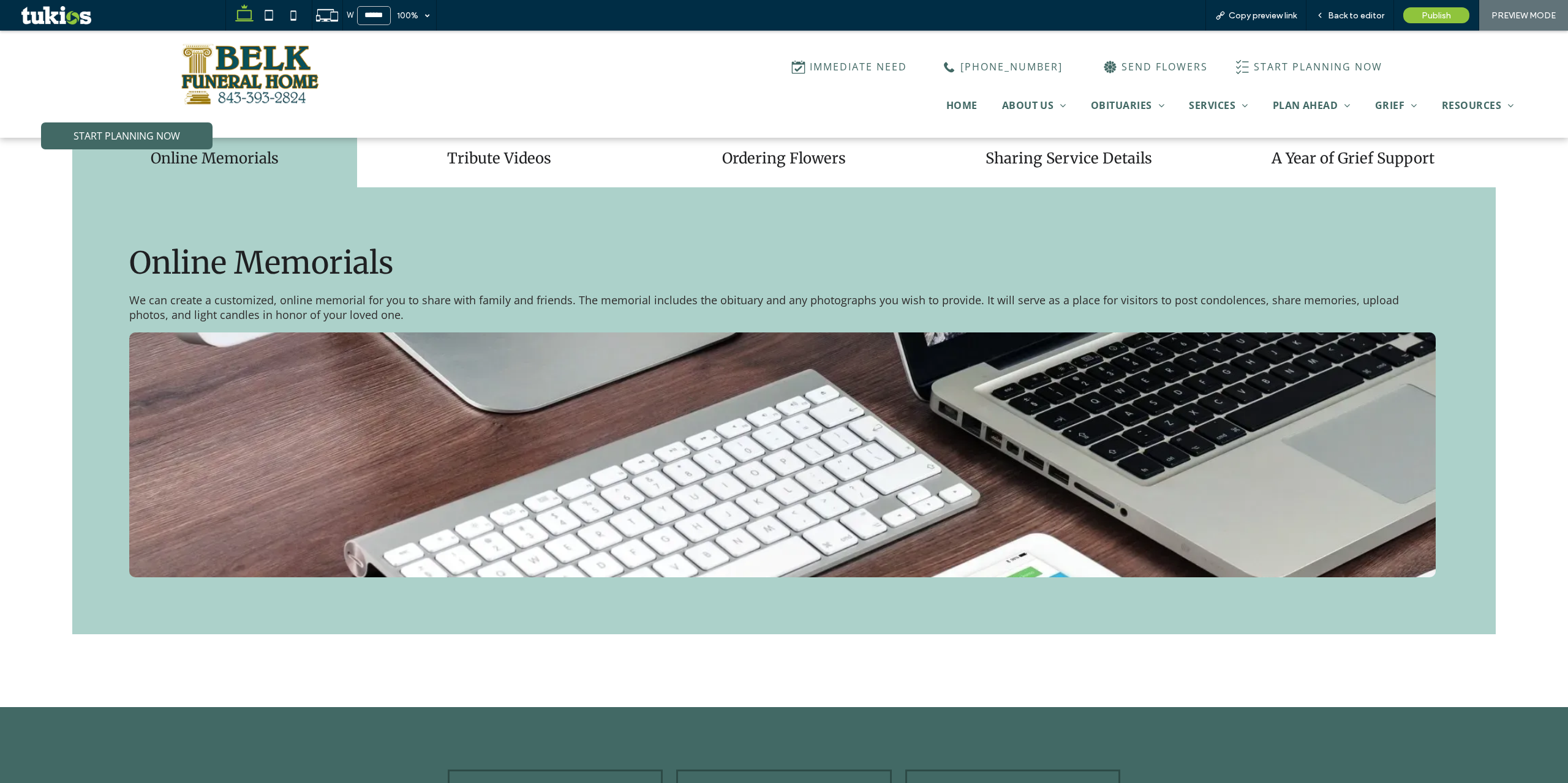
scroll to position [660, 0]
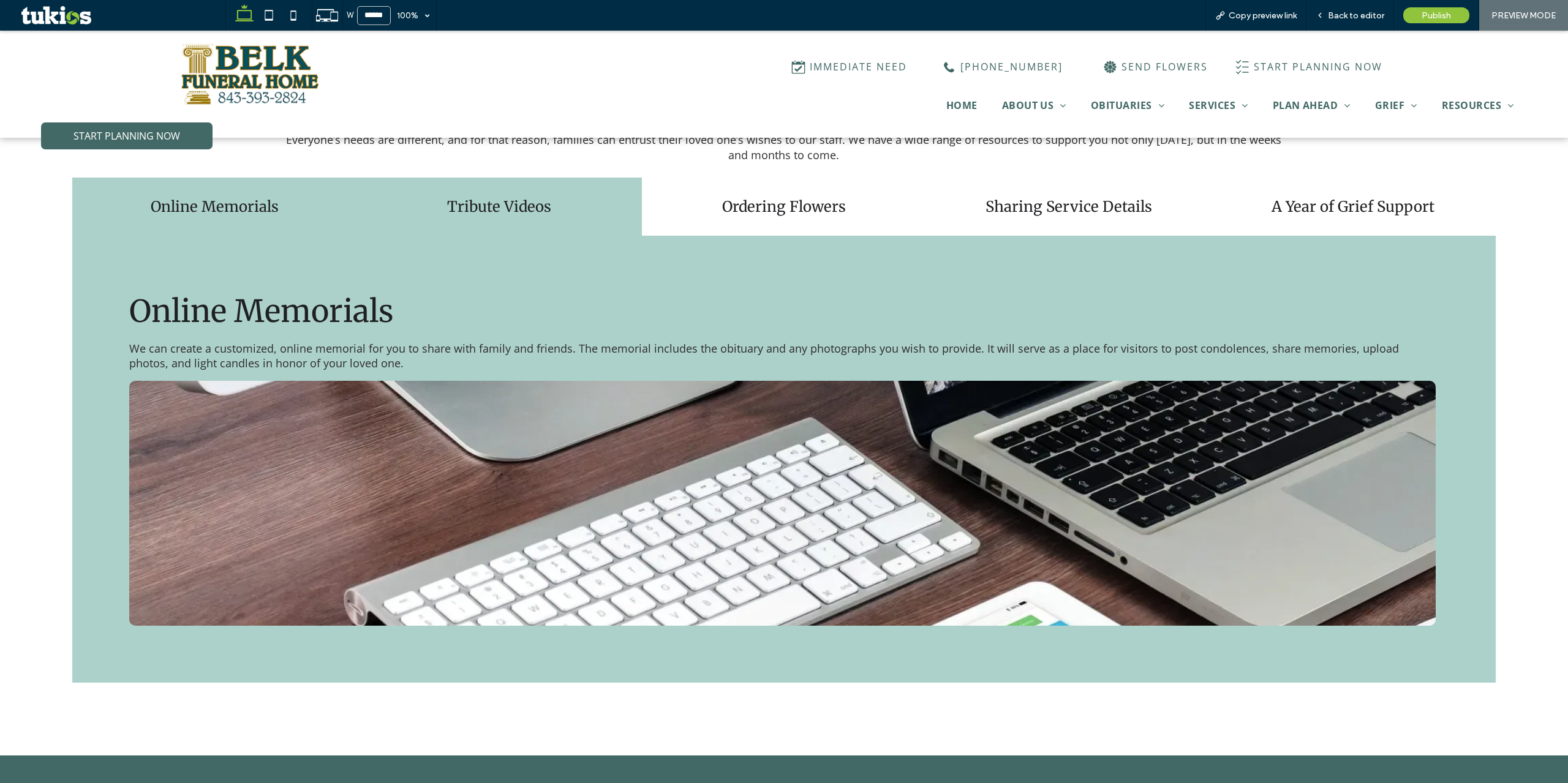
click at [488, 200] on h4 "Tribute Videos" at bounding box center [499, 207] width 270 height 19
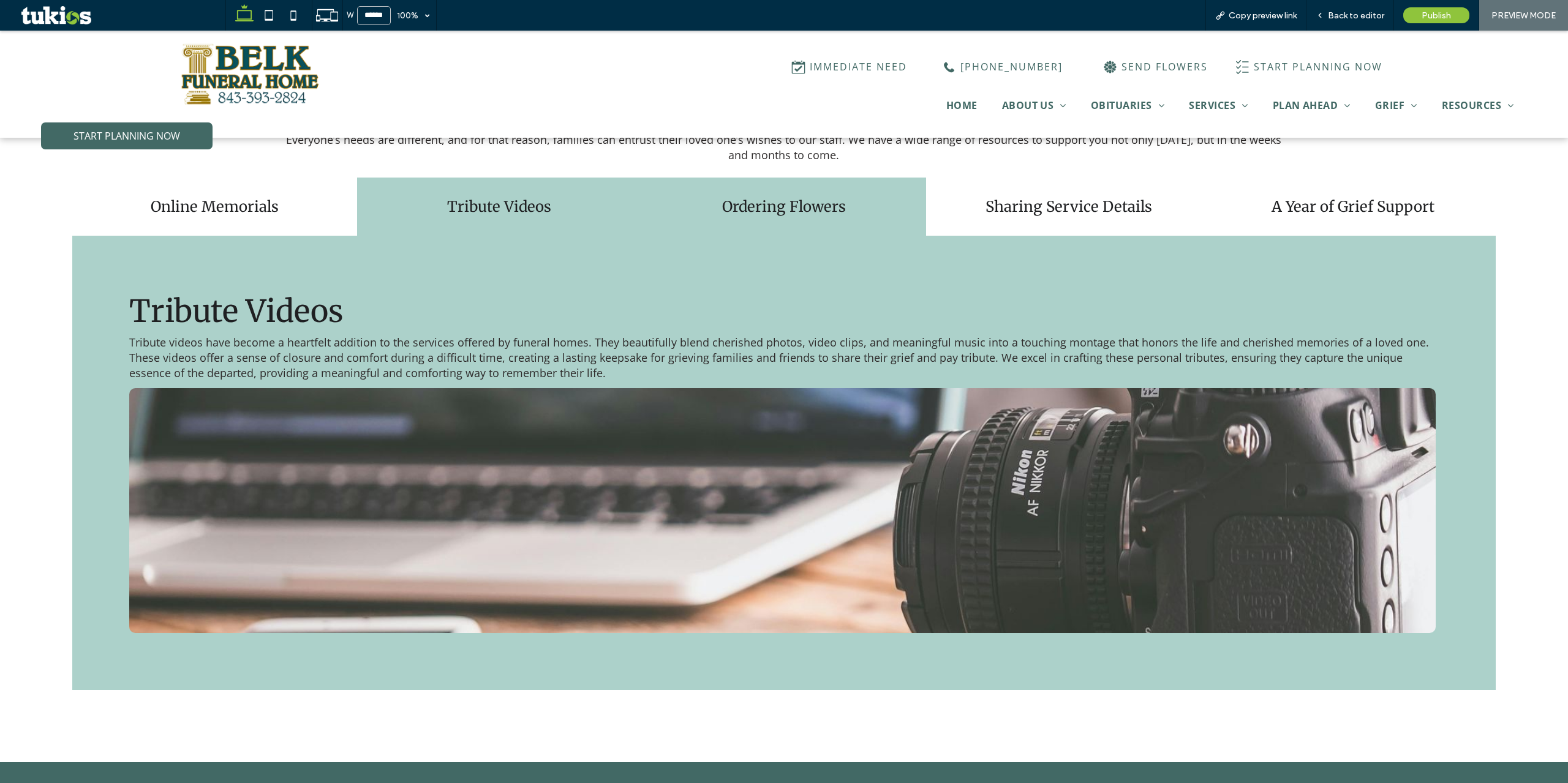
click at [784, 218] on div "Ordering Flowers" at bounding box center [784, 207] width 285 height 58
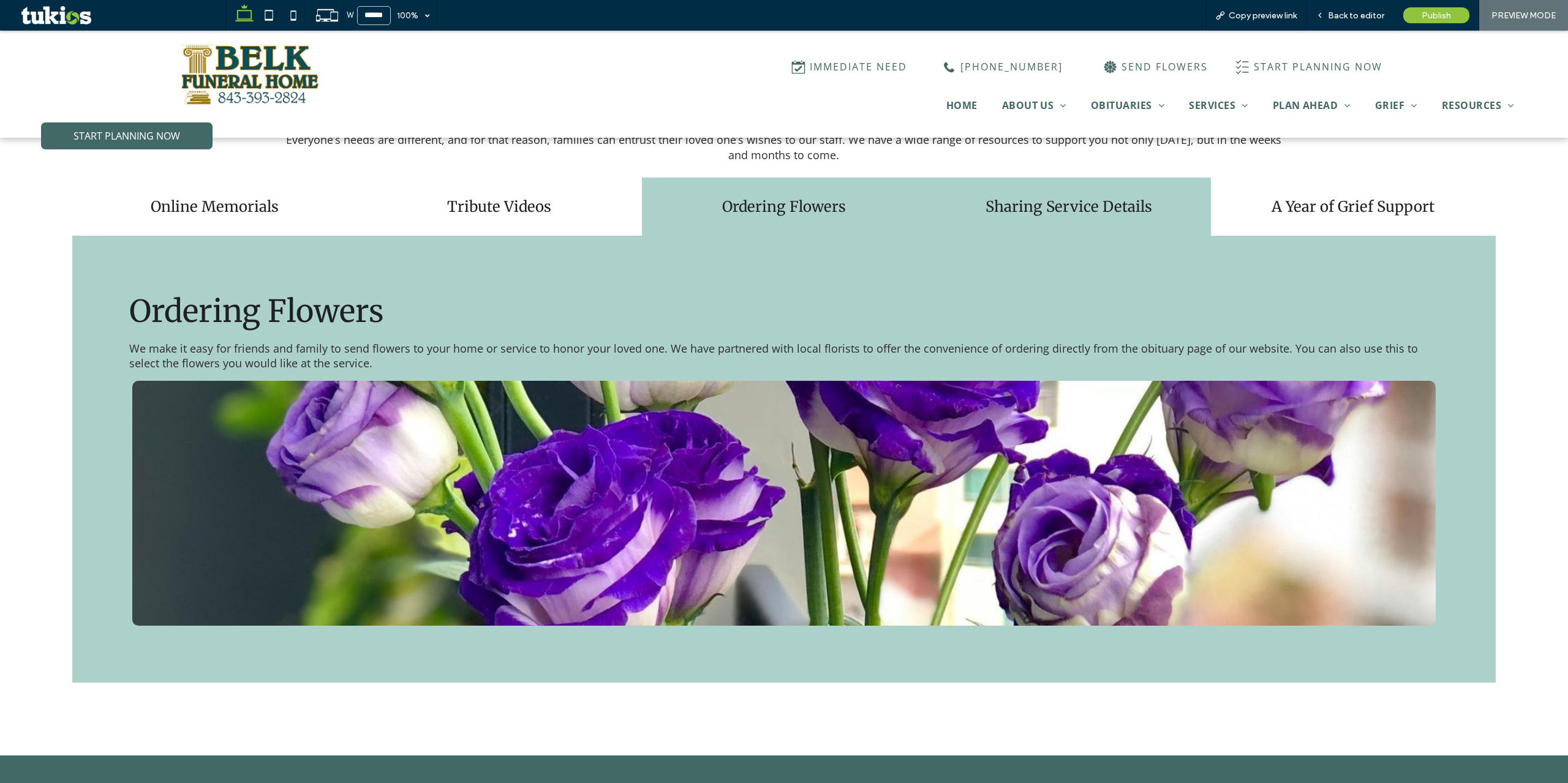
click at [1055, 197] on h4 "Sharing Service Details" at bounding box center [1068, 207] width 270 height 19
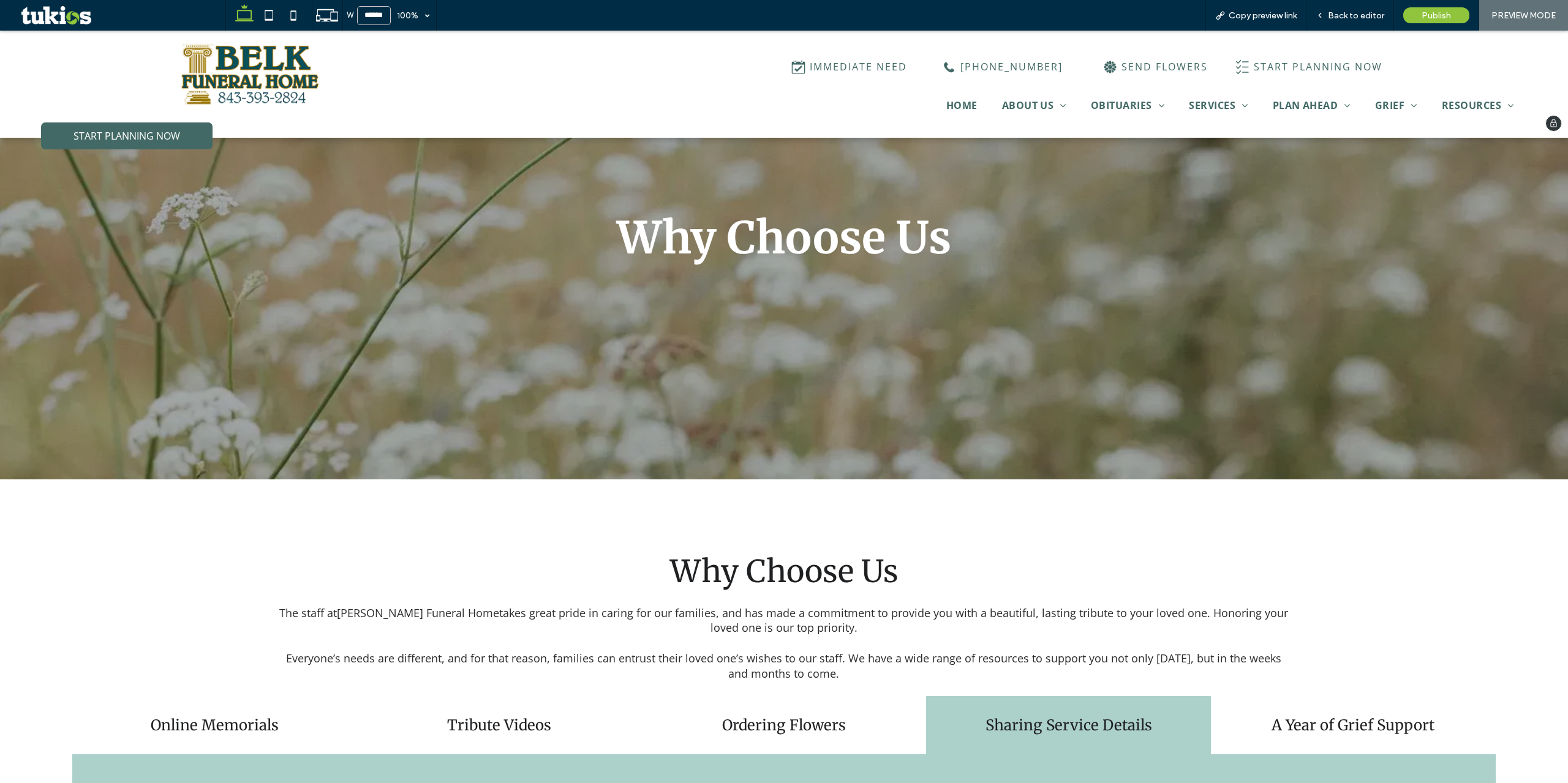
scroll to position [108, 0]
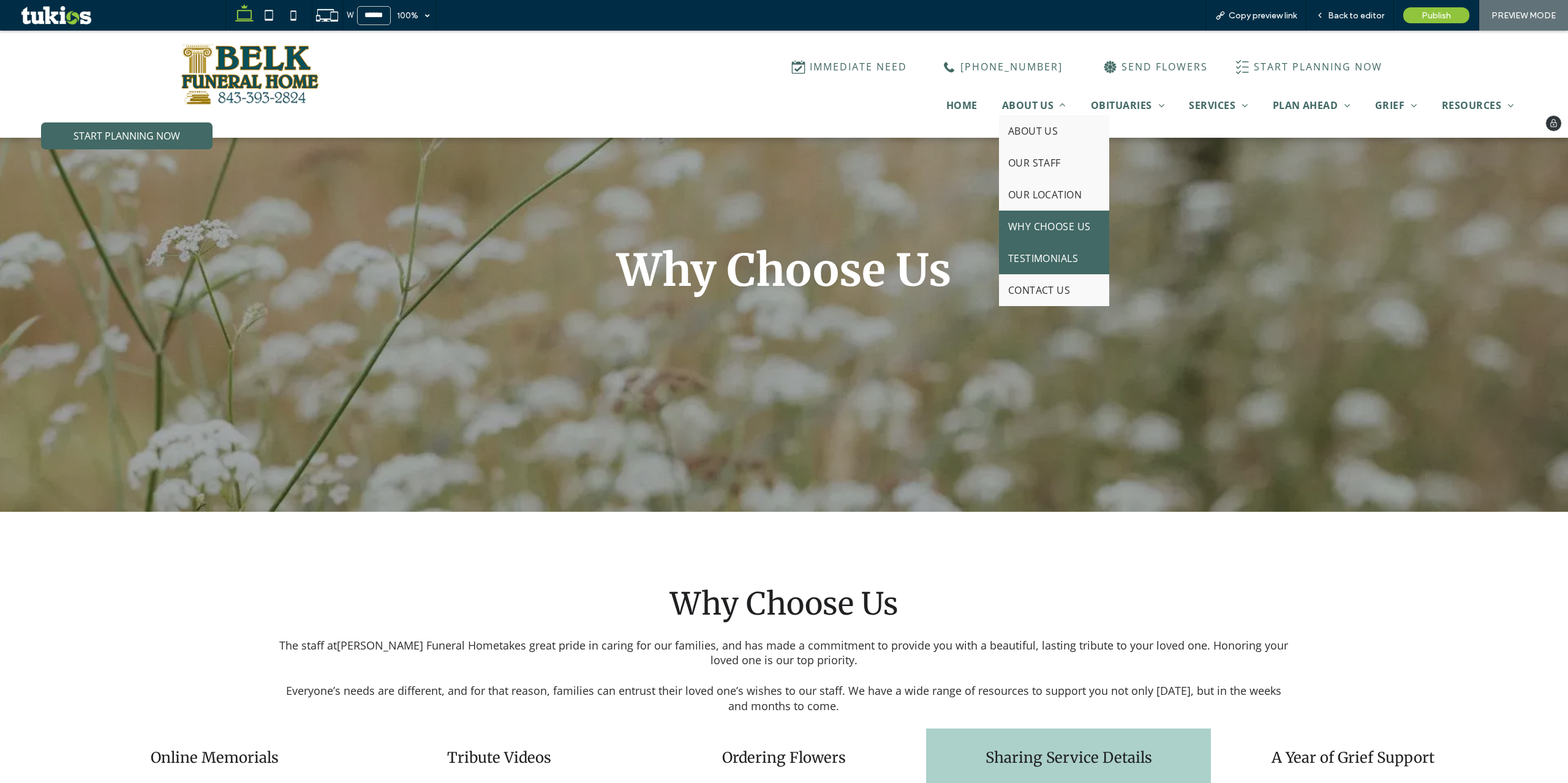
click at [1050, 257] on span "TESTIMONIALS" at bounding box center [1043, 258] width 71 height 13
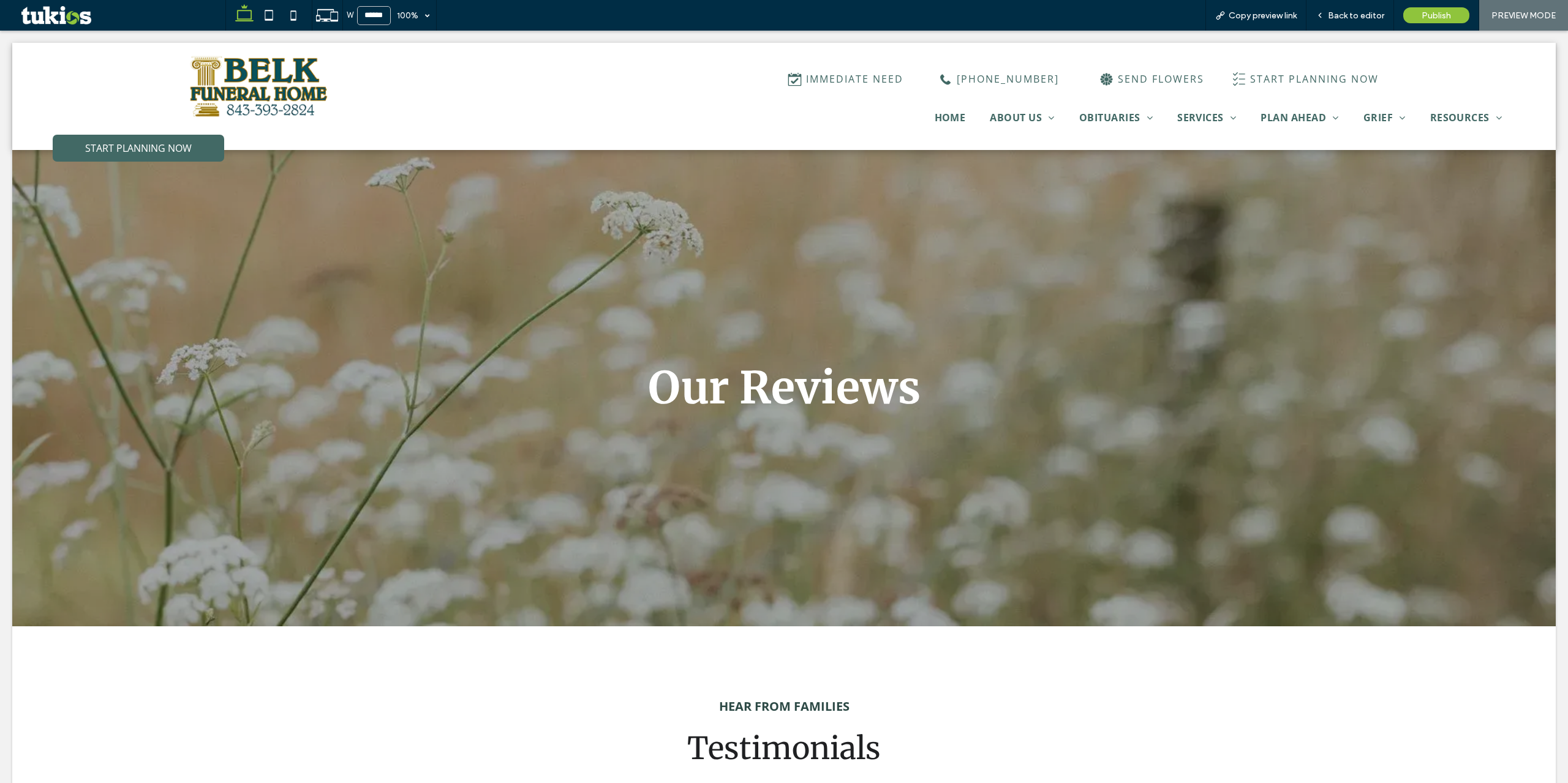
scroll to position [0, 0]
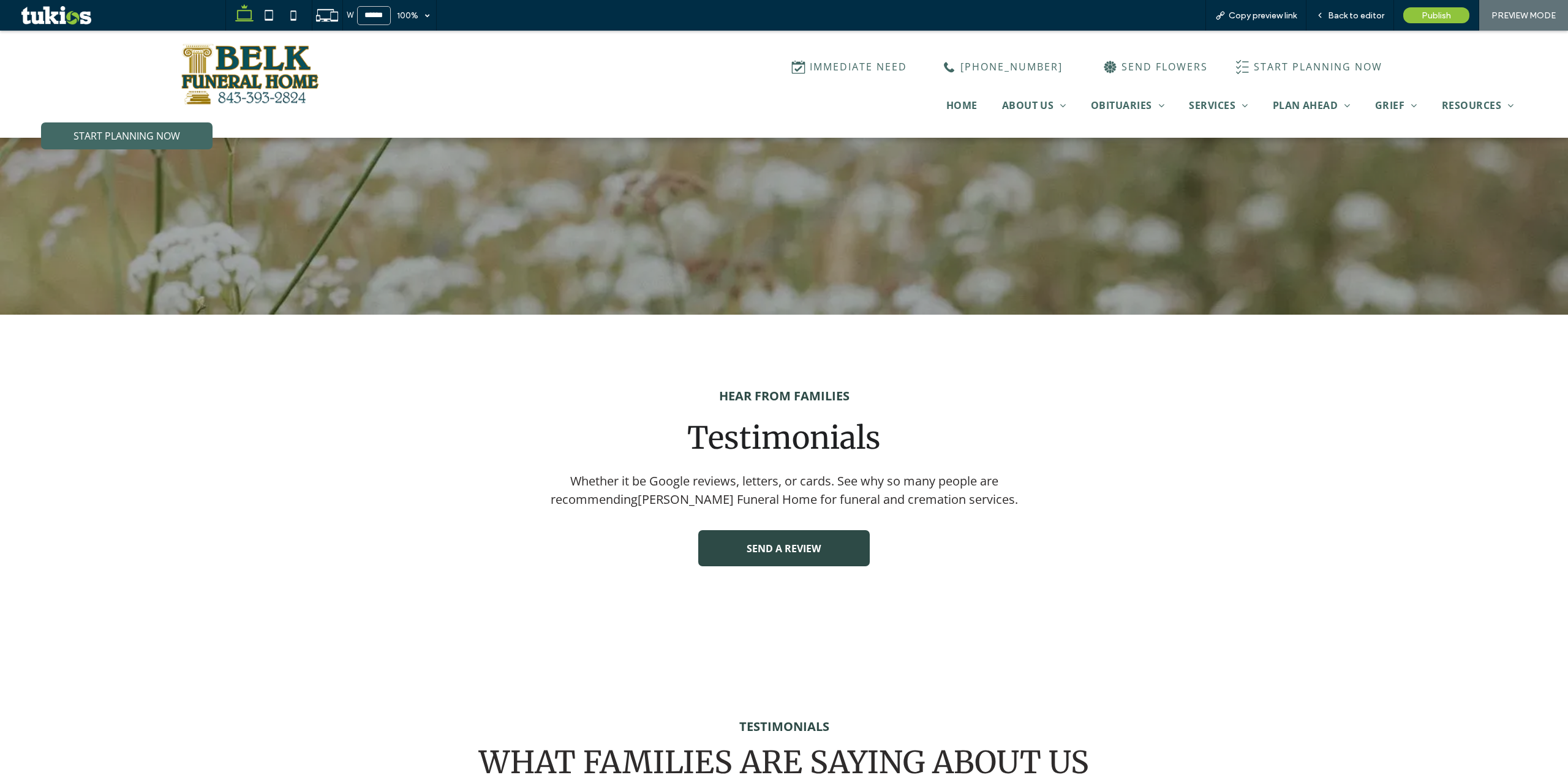
scroll to position [306, 0]
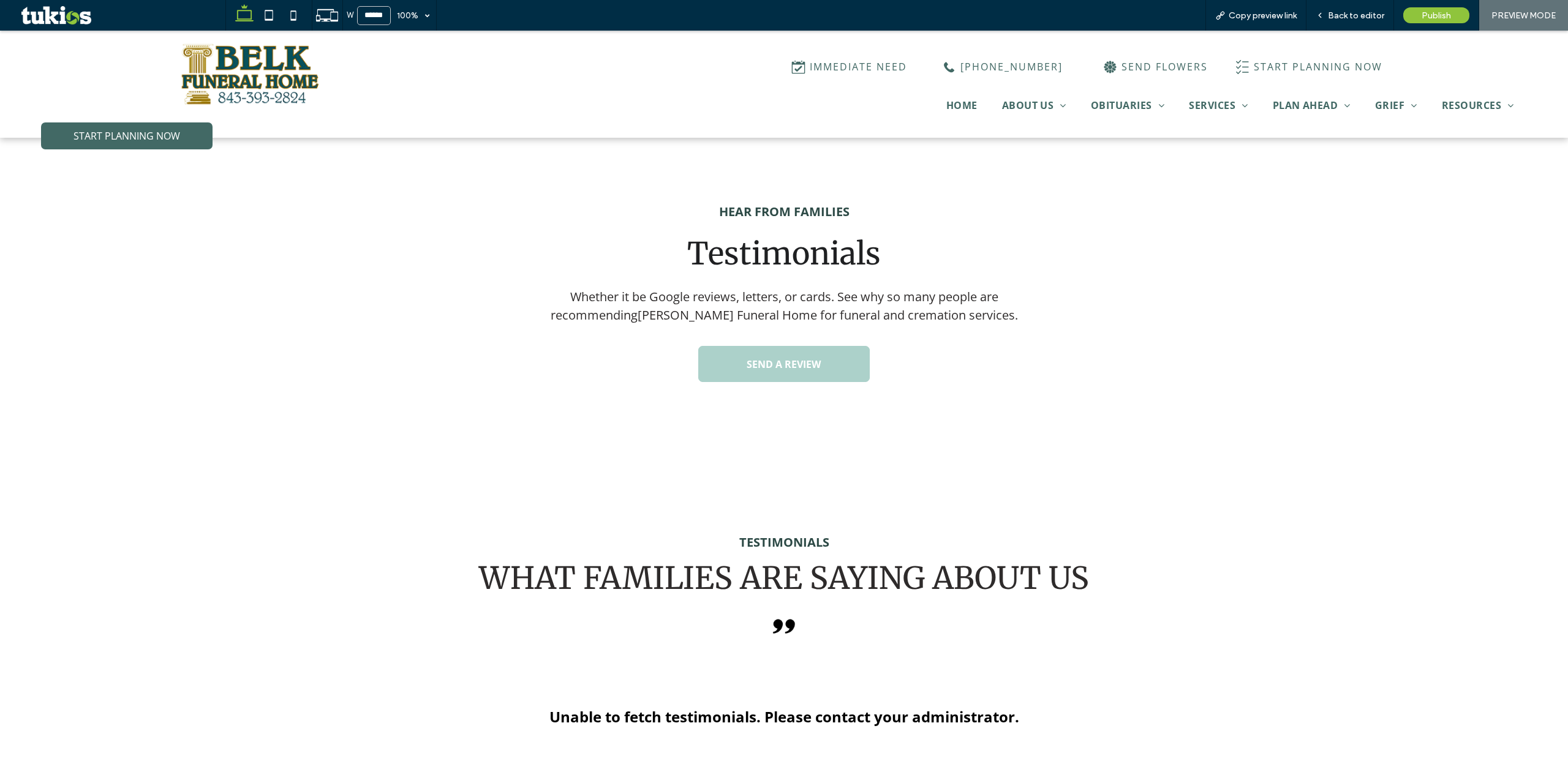
click at [816, 358] on span "SEND A REVIEW" at bounding box center [783, 364] width 74 height 13
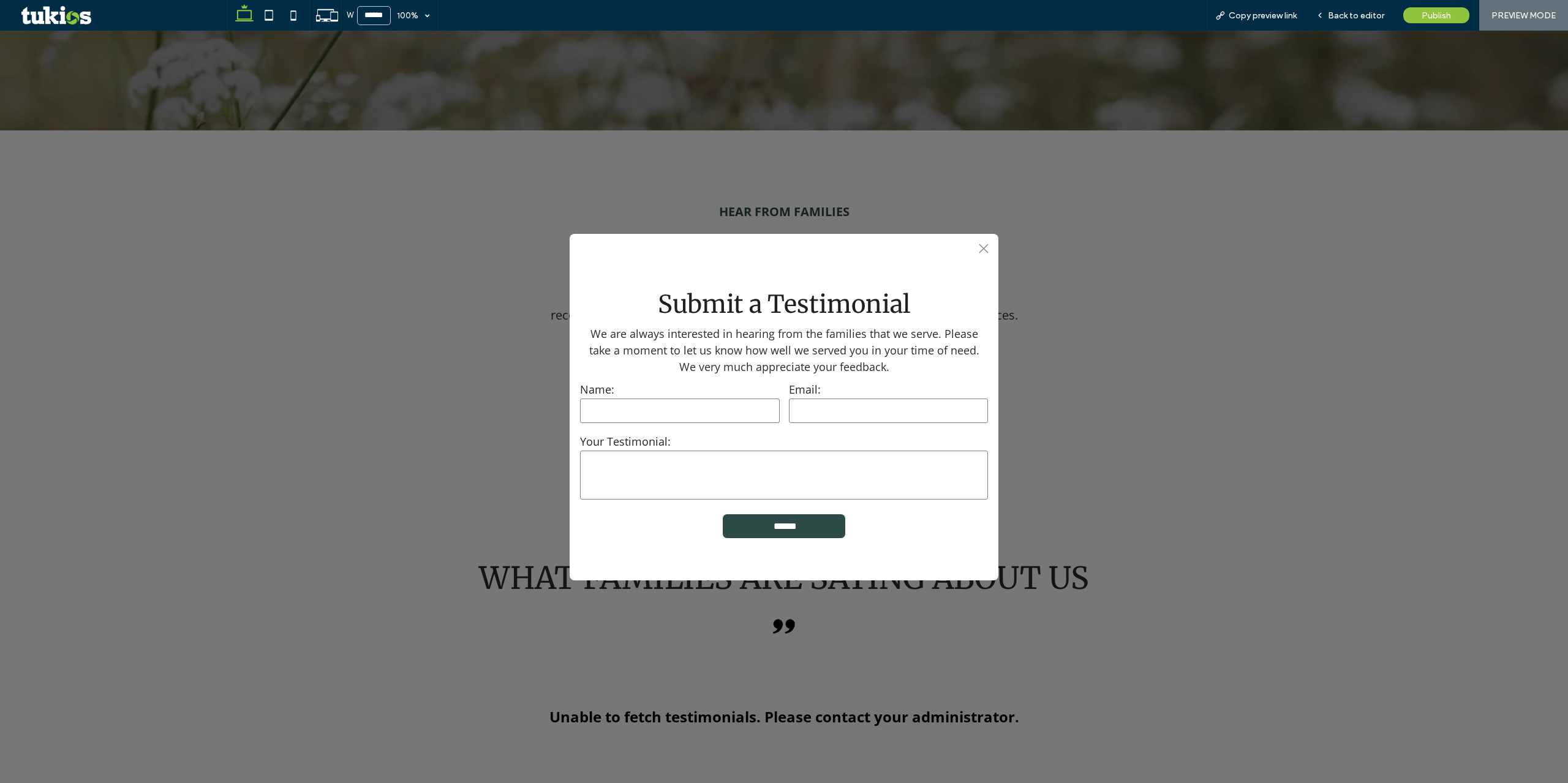
click at [994, 248] on div ".st0-1091118977{fill-rule:evenodd;clip-rule:evenodd;}" at bounding box center [783, 246] width 429 height 26
click at [991, 248] on div ".st0-1091118977{fill-rule:evenodd;clip-rule:evenodd;}" at bounding box center [783, 246] width 429 height 26
click at [1351, 17] on span "Back to editor" at bounding box center [1356, 16] width 56 height 11
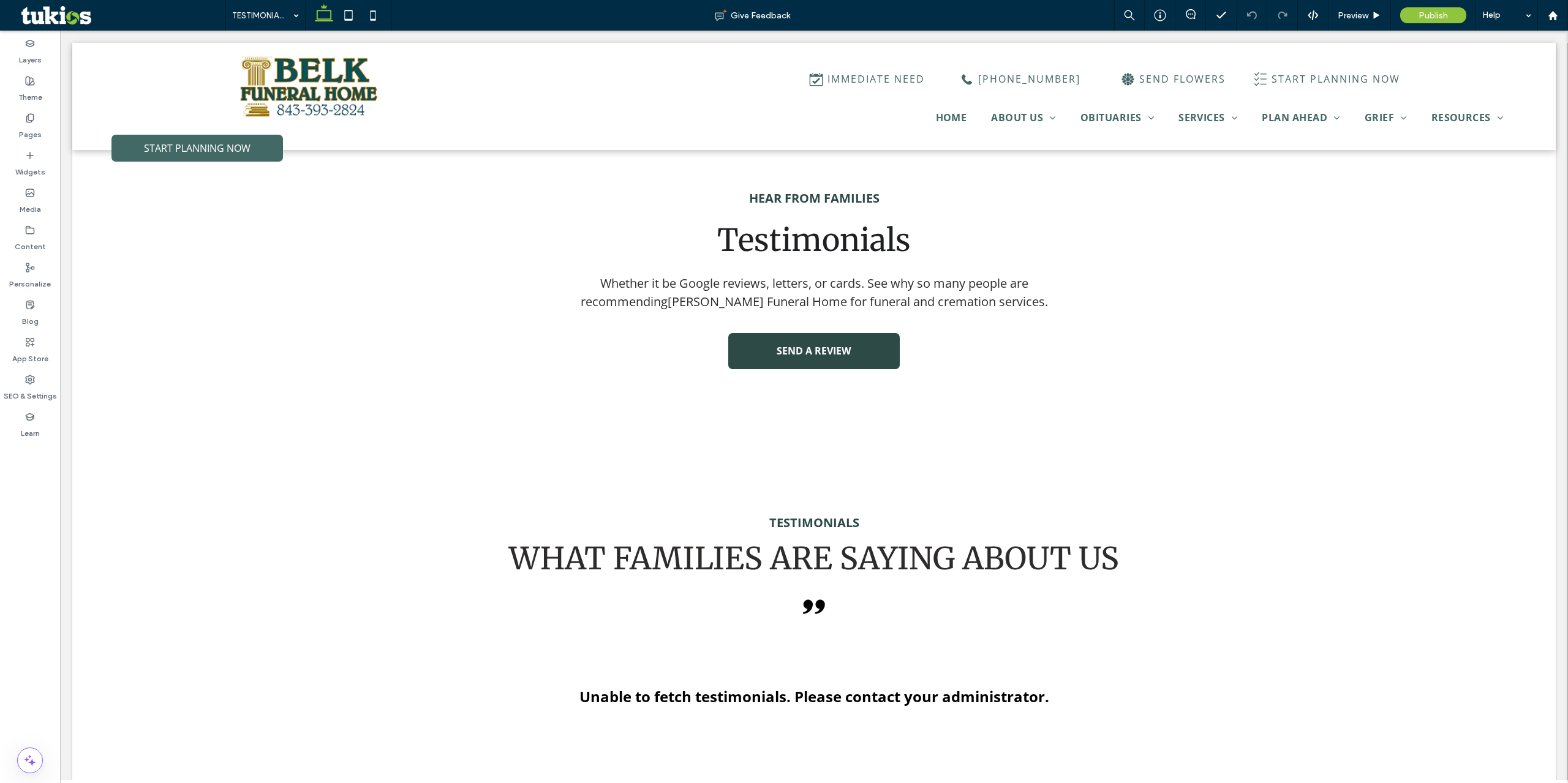
scroll to position [502, 0]
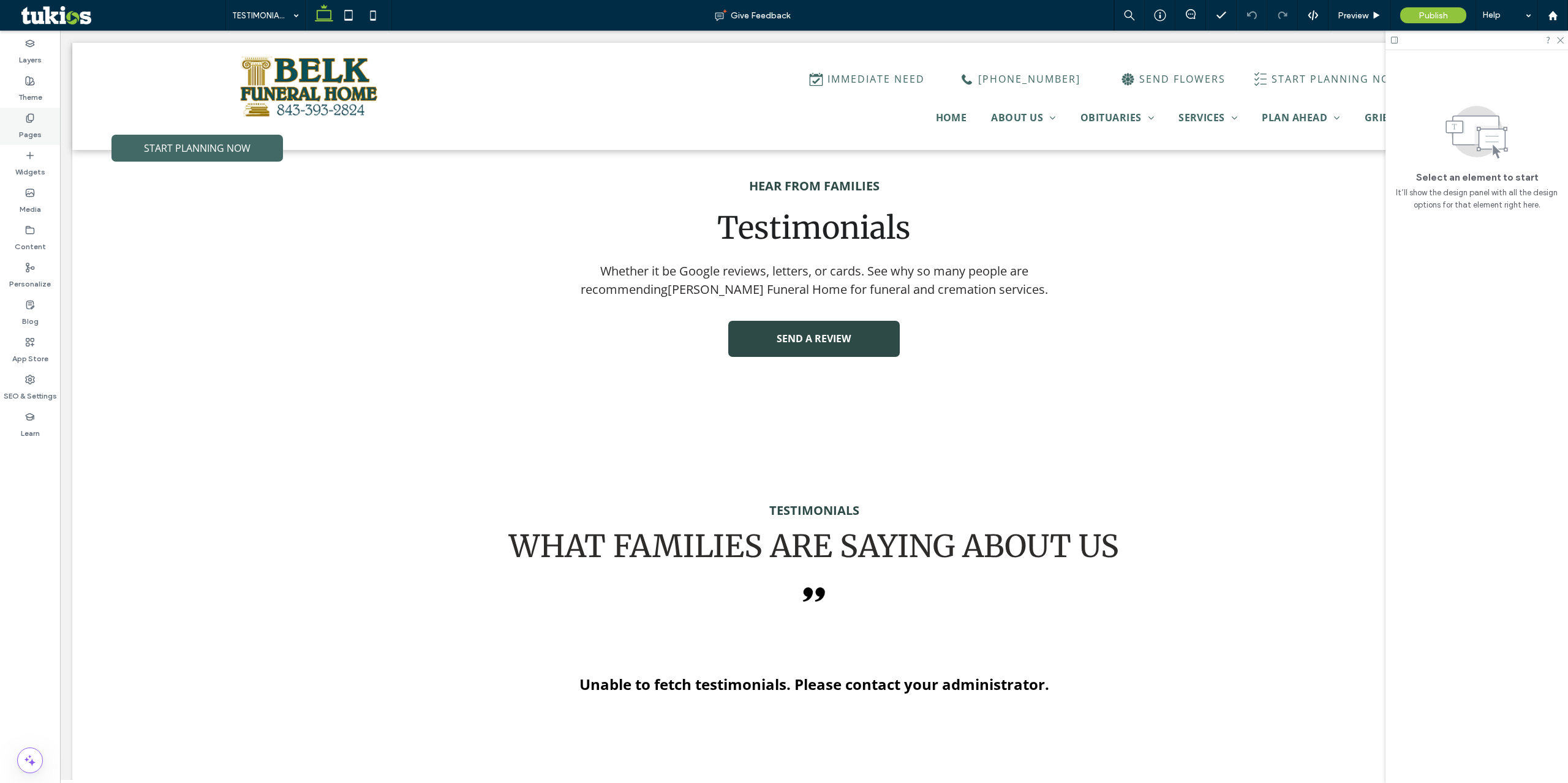
click at [46, 125] on div "Pages" at bounding box center [30, 126] width 60 height 38
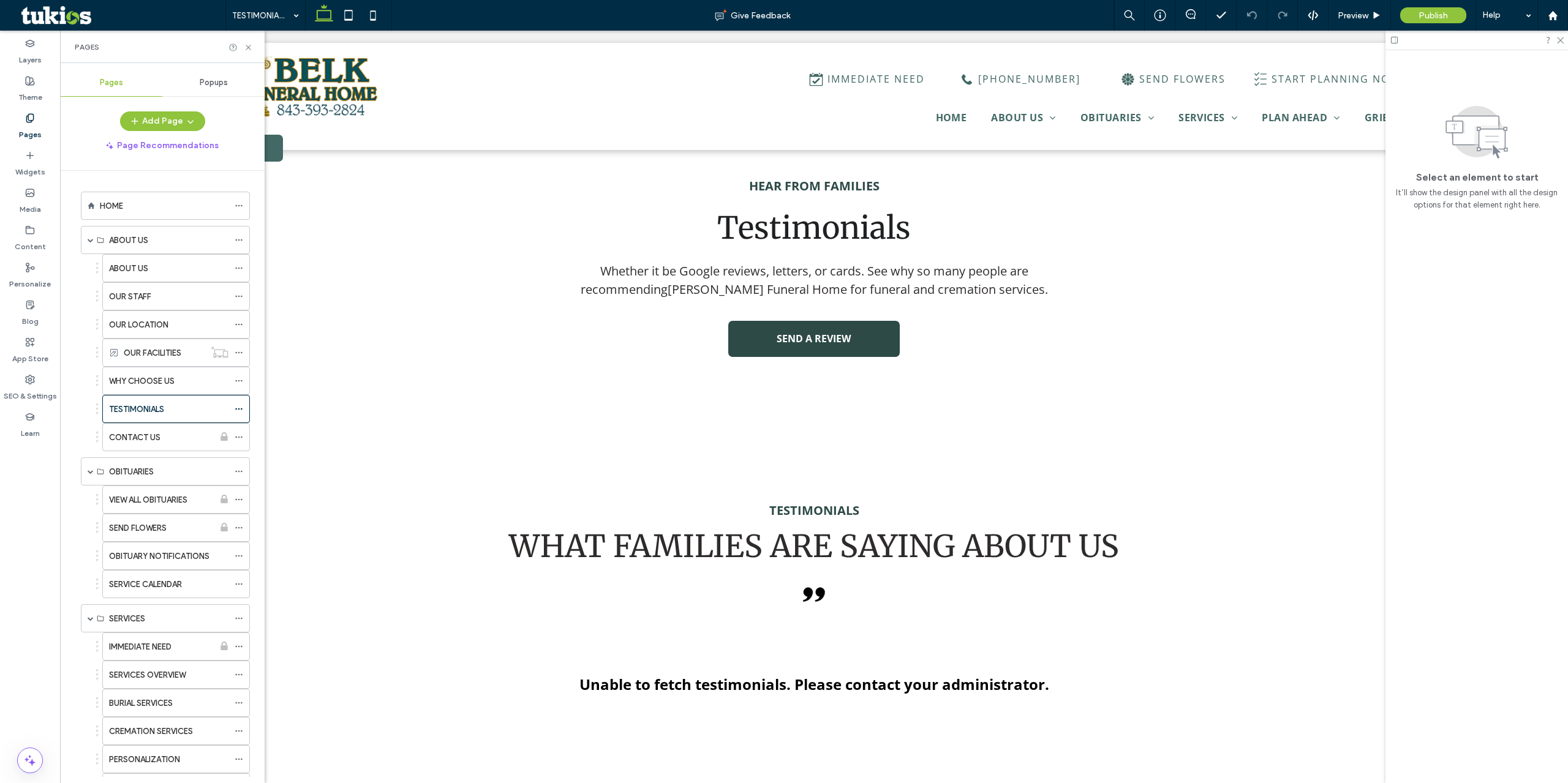
click at [186, 90] on div "Popups" at bounding box center [213, 83] width 102 height 27
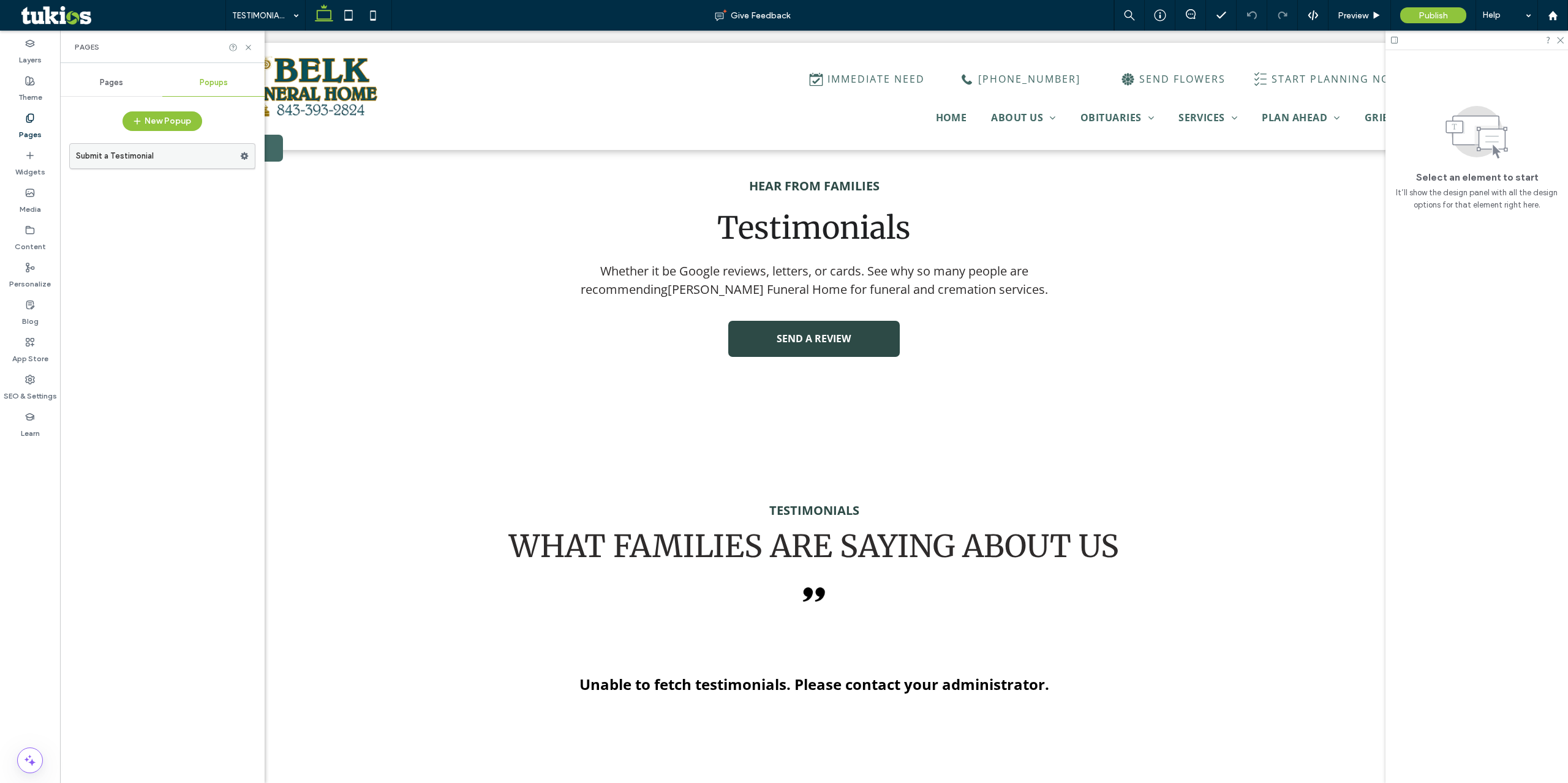
click at [134, 159] on label "Submit a Testimonial" at bounding box center [158, 156] width 164 height 24
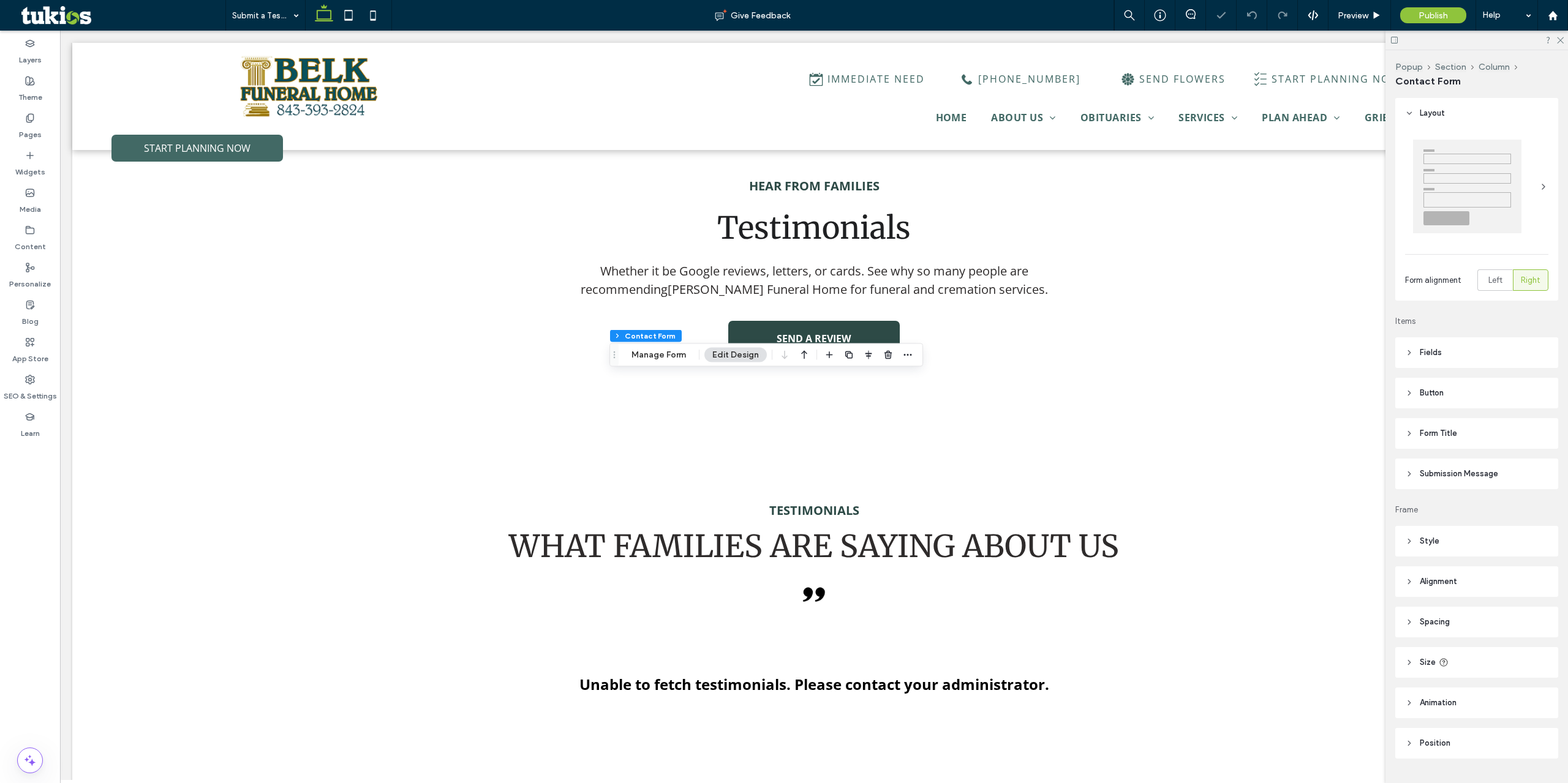
type input "*"
type input "***"
type input "*"
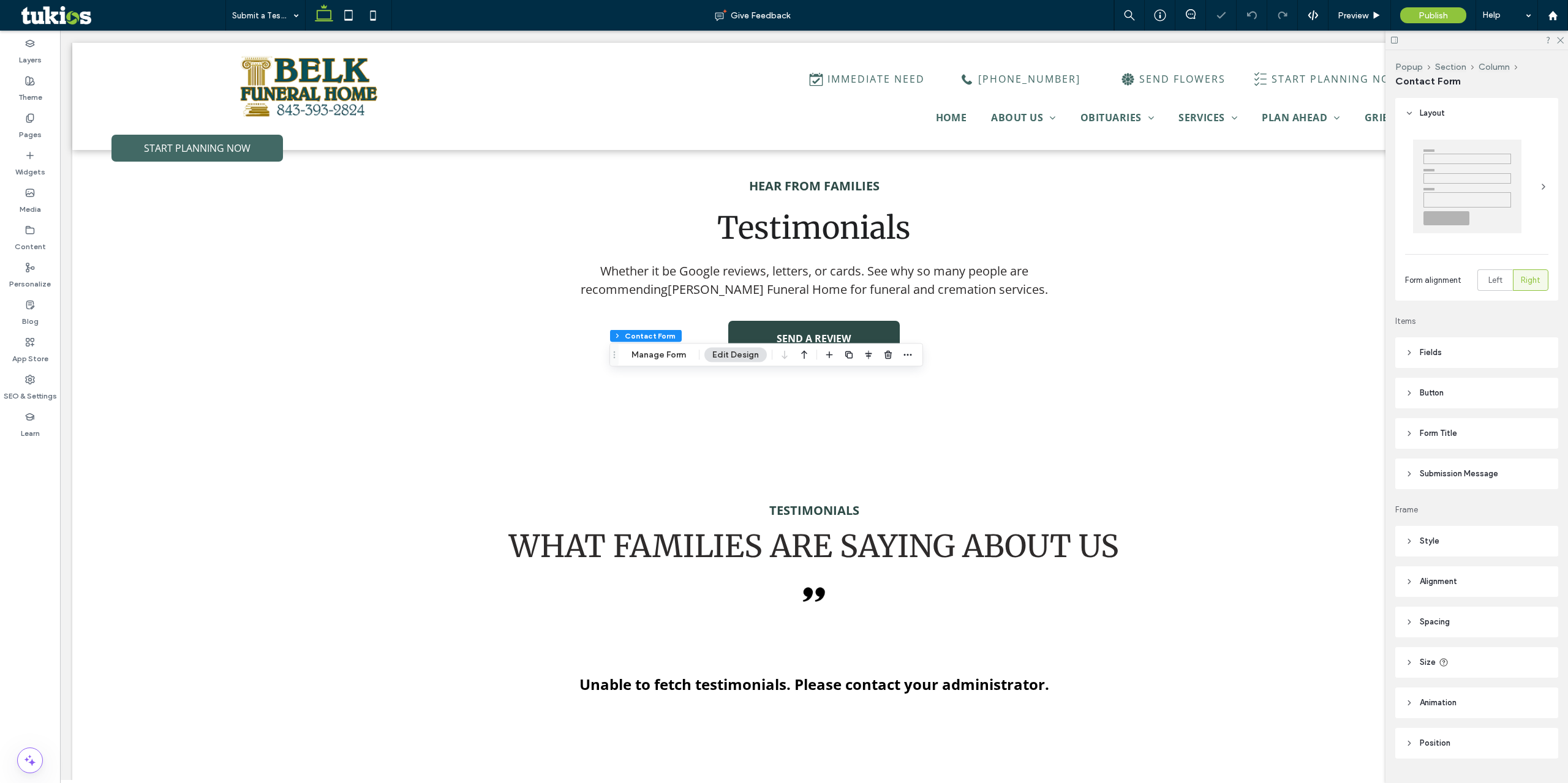
type input "***"
click at [678, 360] on button "Manage Form" at bounding box center [659, 355] width 71 height 15
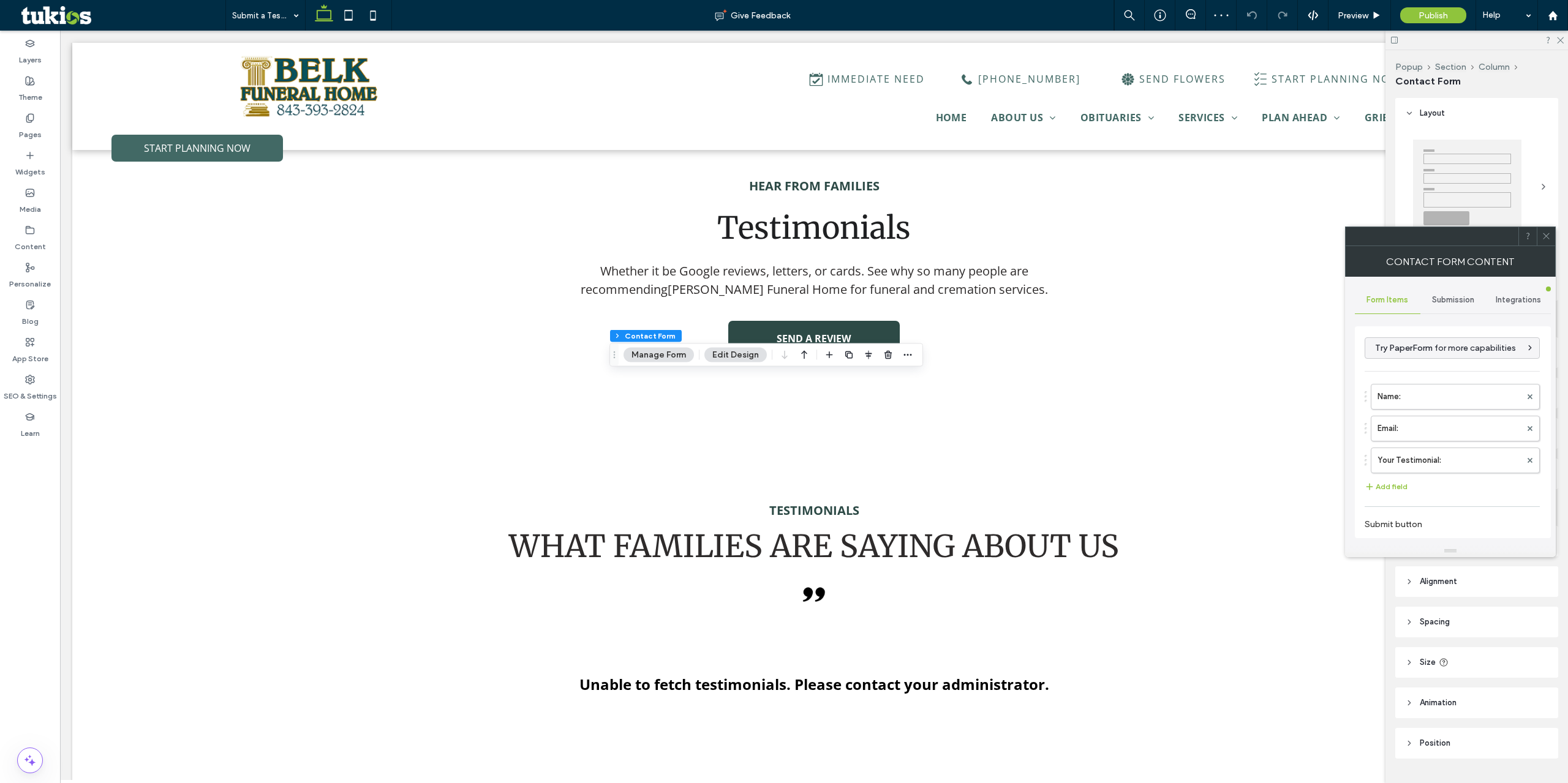
click at [1452, 301] on span "Submission" at bounding box center [1453, 300] width 42 height 10
click at [1421, 357] on label "New submission notification" at bounding box center [1453, 357] width 164 height 24
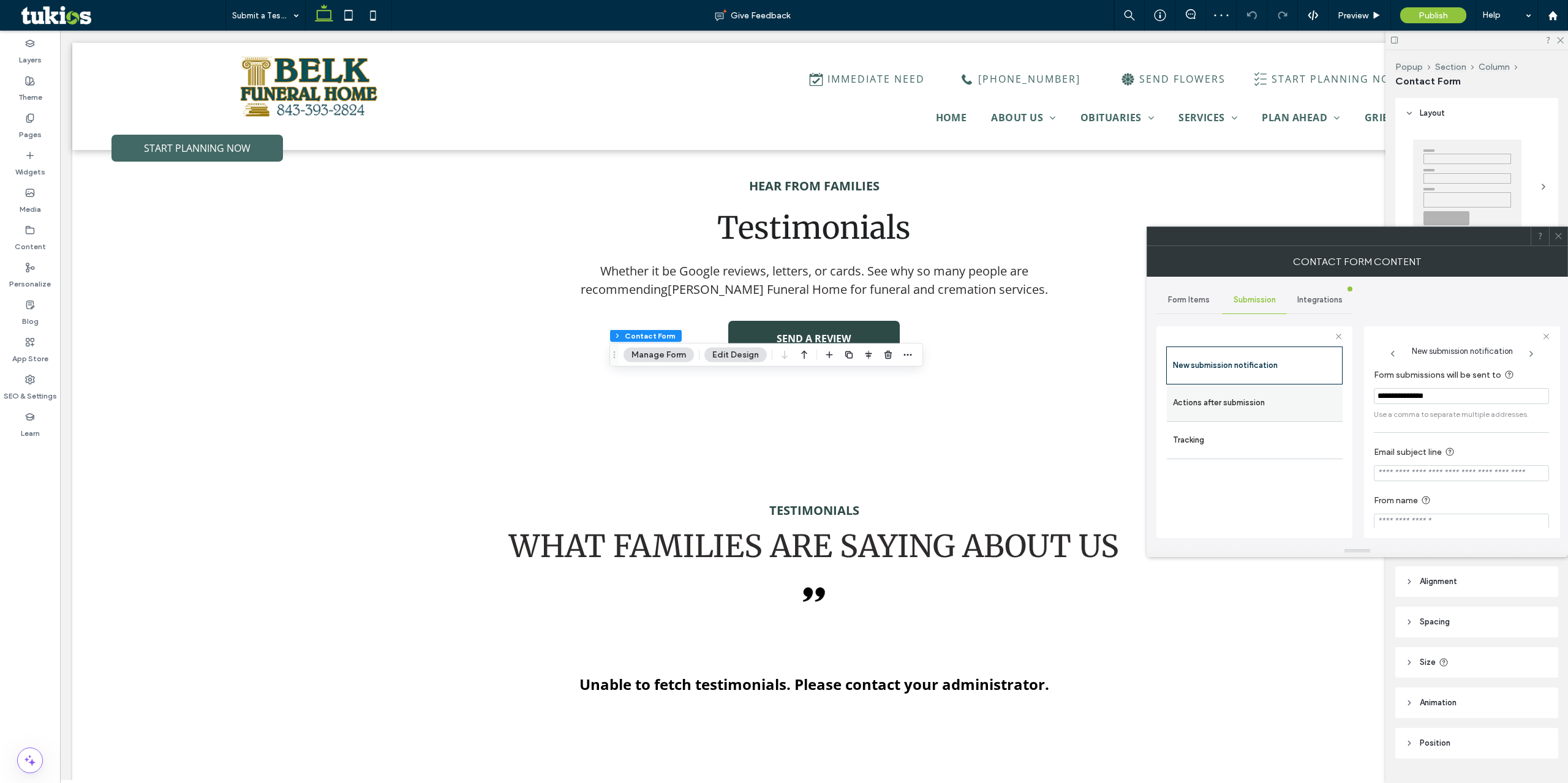
click at [1299, 416] on div "Actions after submission" at bounding box center [1255, 403] width 176 height 37
drag, startPoint x: 1466, startPoint y: 393, endPoint x: 1334, endPoint y: 386, distance: 132.2
click at [1329, 386] on div "**********" at bounding box center [1254, 430] width 196 height 228
type input "**********"
click at [1273, 417] on div "Actions after submission" at bounding box center [1255, 403] width 176 height 37
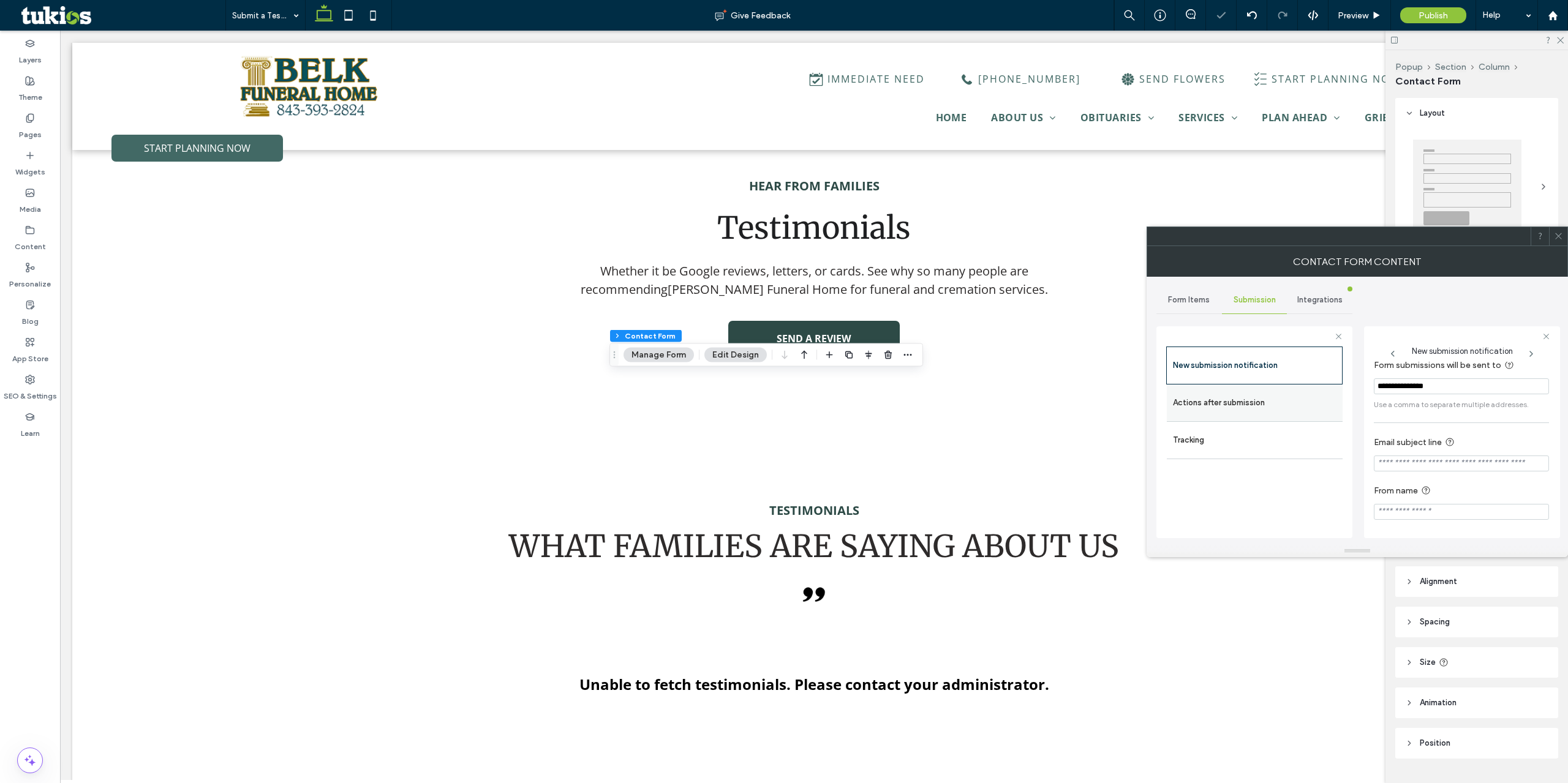
click at [1248, 409] on label "Actions after submission" at bounding box center [1255, 403] width 164 height 24
click at [1532, 515] on div "toggle" at bounding box center [1534, 516] width 9 height 9
click at [1489, 502] on input "**********" at bounding box center [1461, 503] width 175 height 21
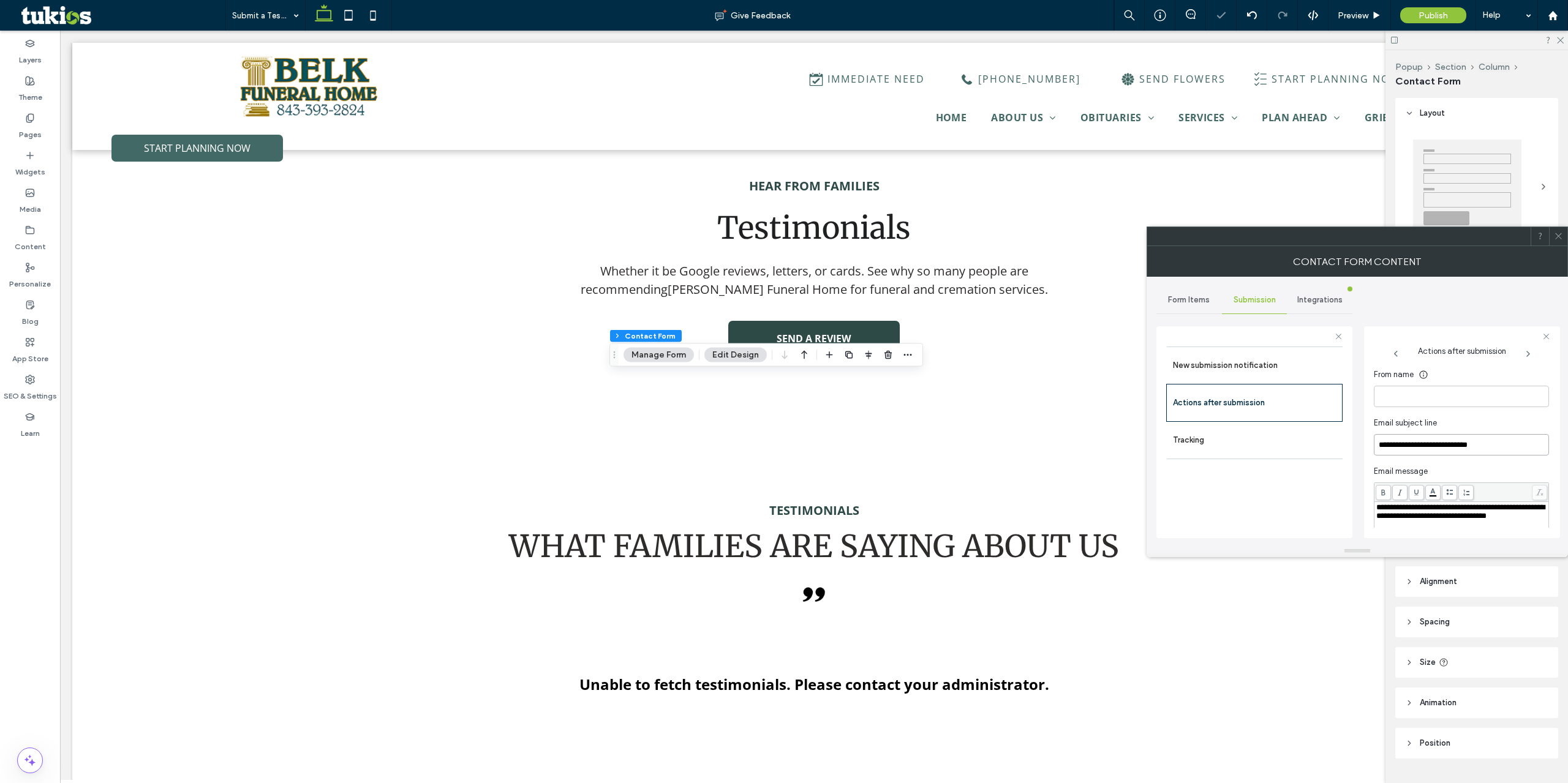
type input "**********"
click at [1531, 414] on div "toggle" at bounding box center [1540, 409] width 20 height 10
click at [34, 109] on div "Pages" at bounding box center [30, 126] width 60 height 38
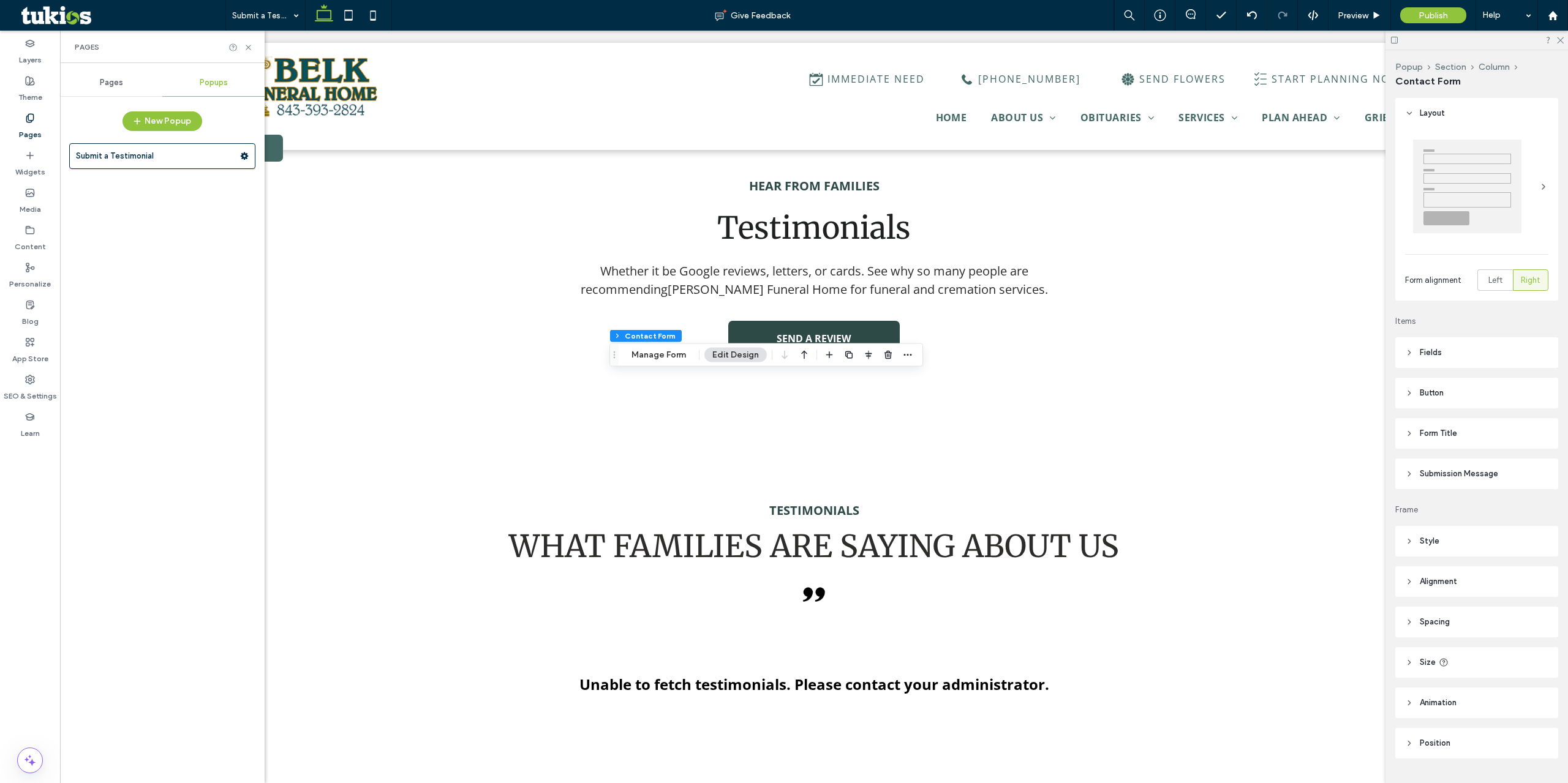
click at [127, 86] on div "Pages" at bounding box center [111, 83] width 102 height 27
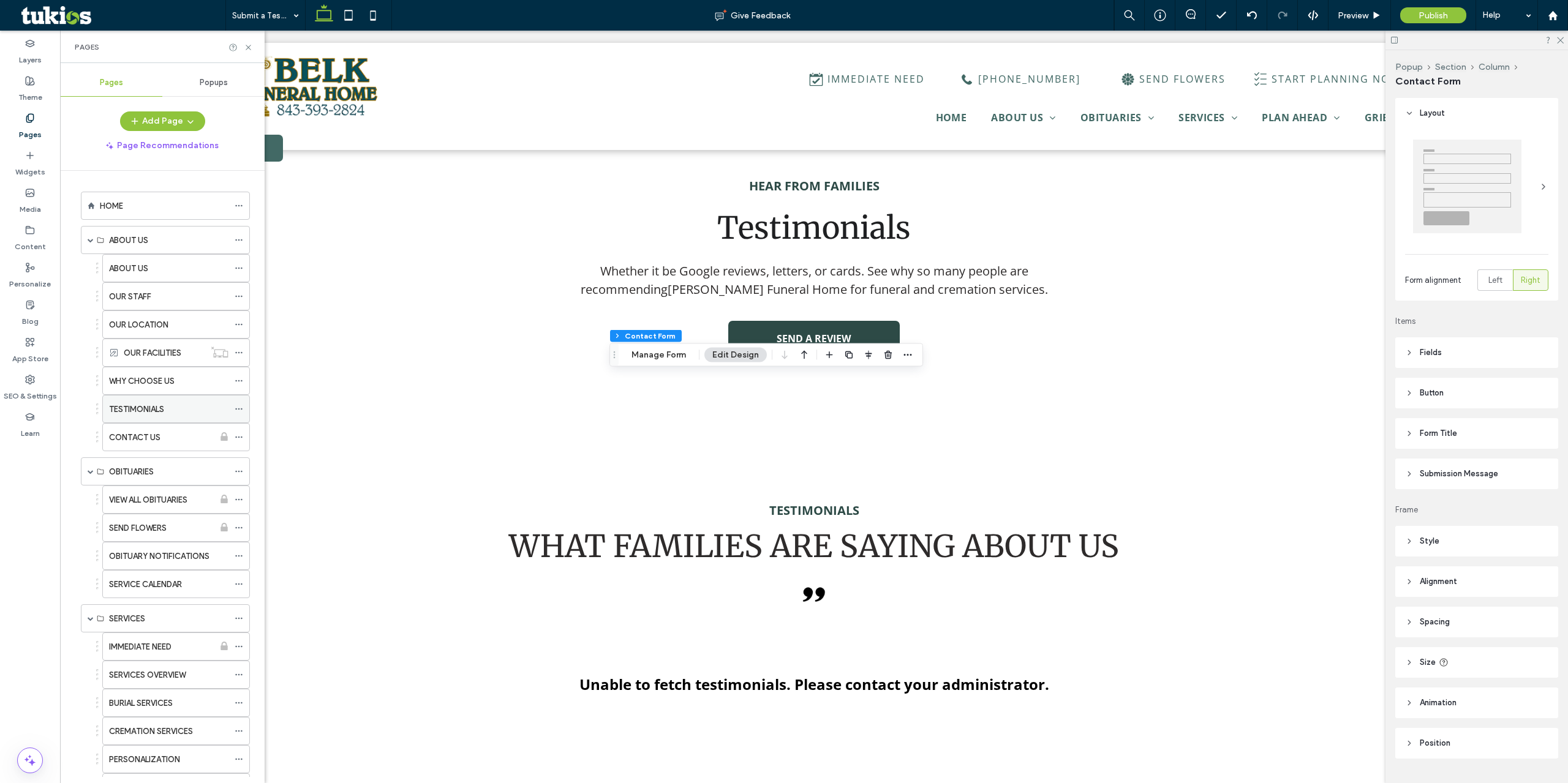
click at [152, 411] on label "TESTIMONIALS" at bounding box center [136, 409] width 55 height 21
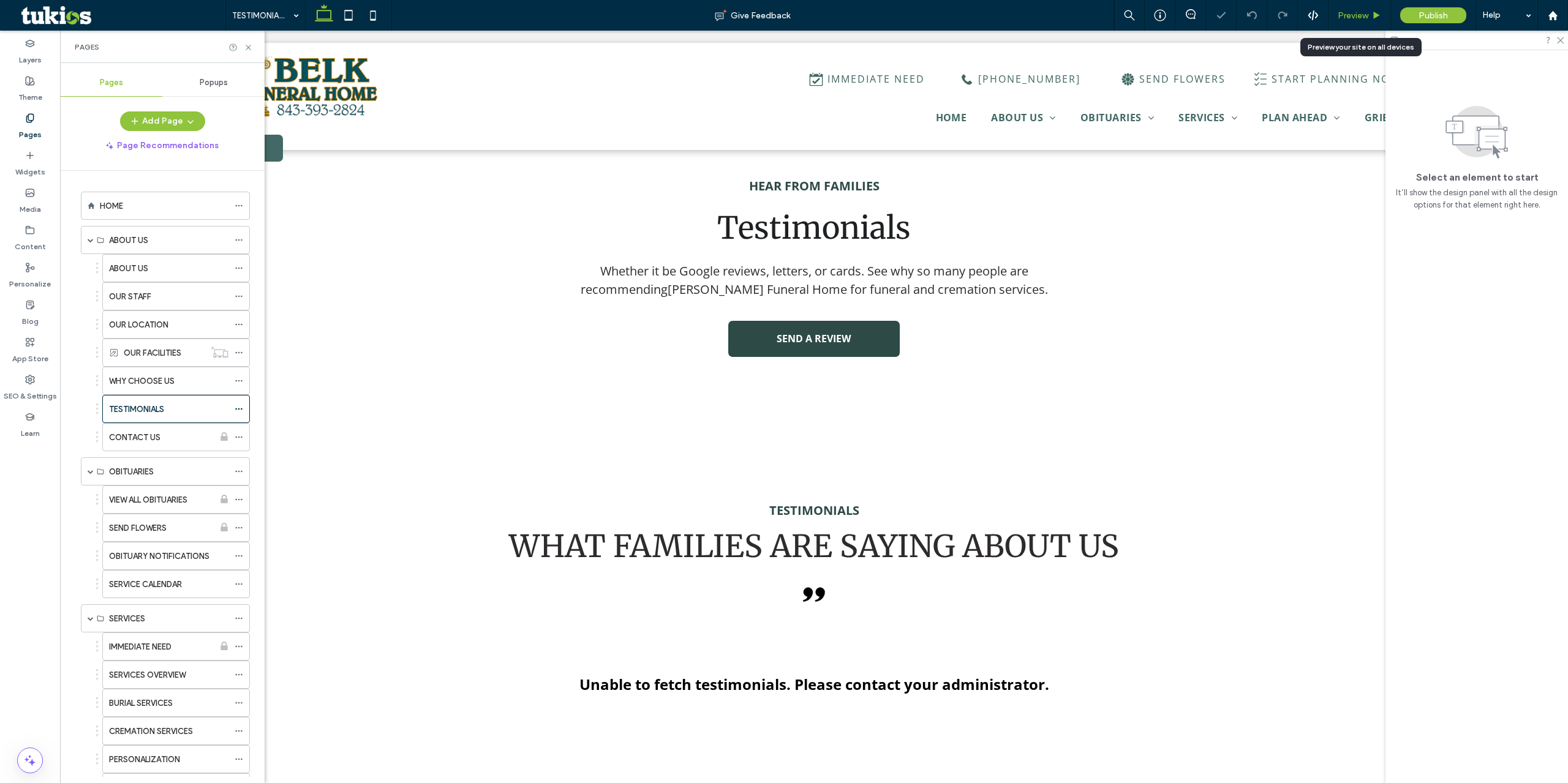
click at [1357, 17] on span "Preview" at bounding box center [1353, 16] width 30 height 11
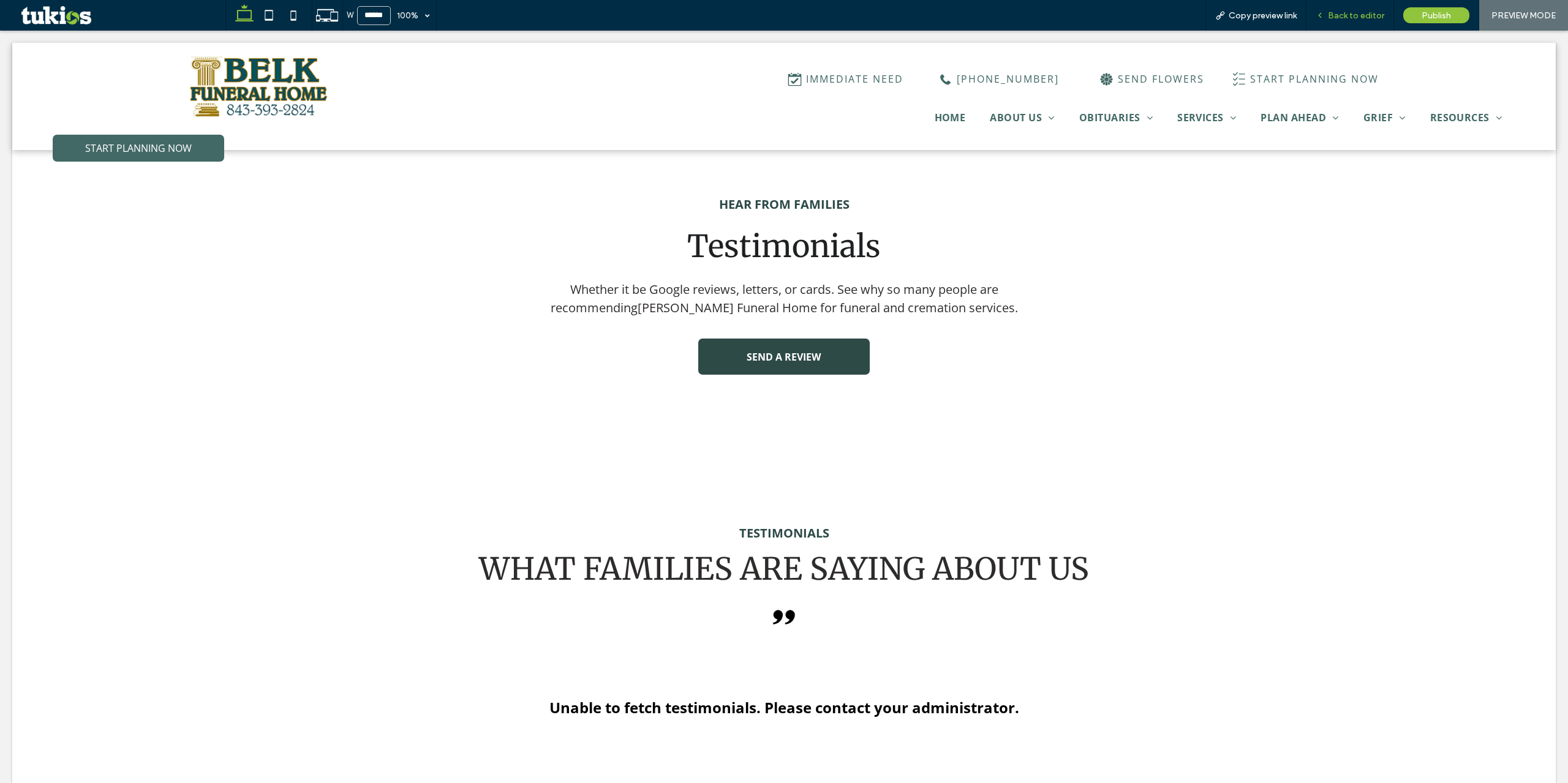
click at [1361, 7] on div "Back to editor" at bounding box center [1350, 15] width 88 height 30
click at [1358, 15] on span "Back to editor" at bounding box center [1356, 16] width 56 height 11
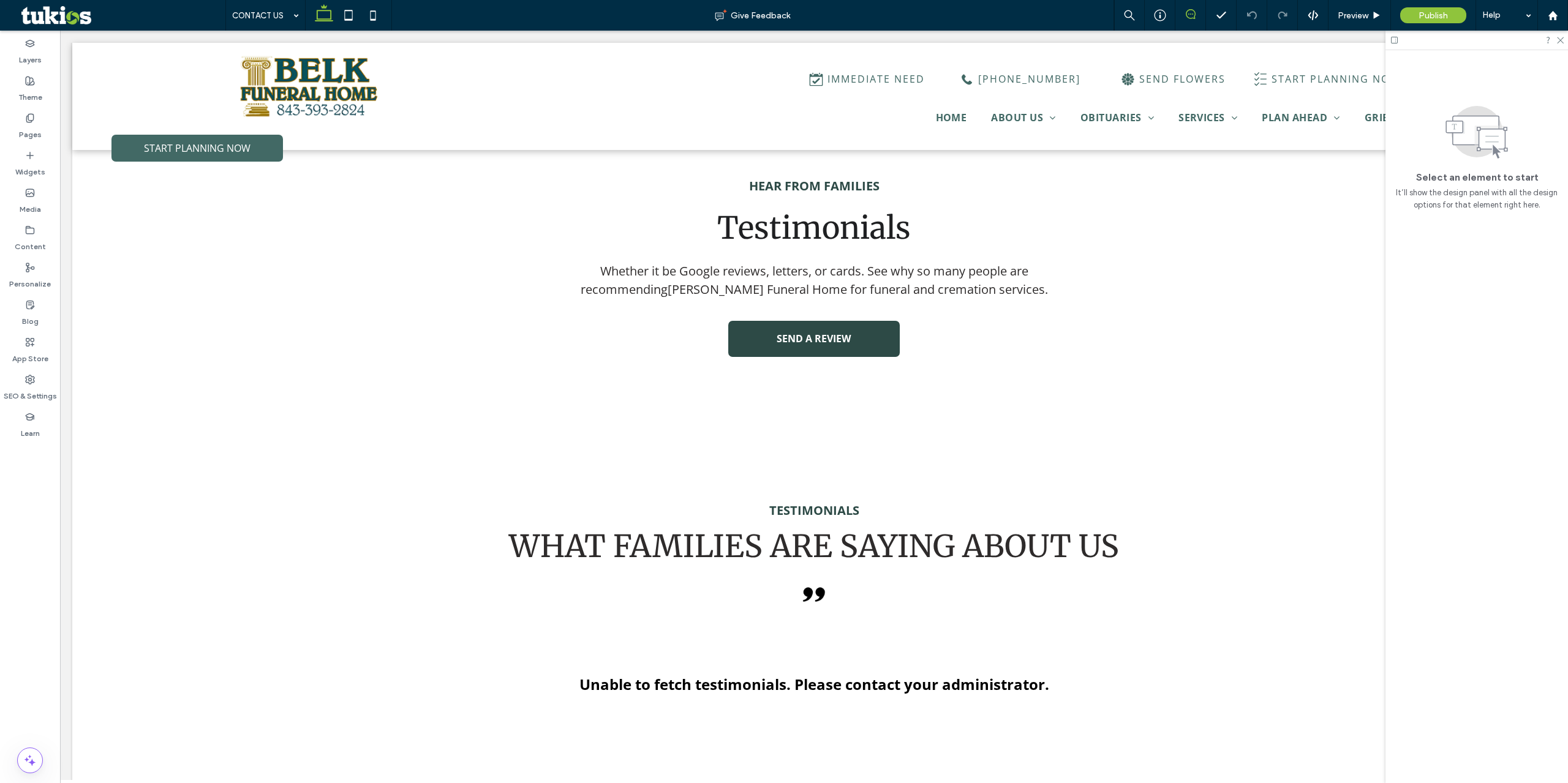
click at [1193, 15] on icon at bounding box center [1190, 14] width 10 height 10
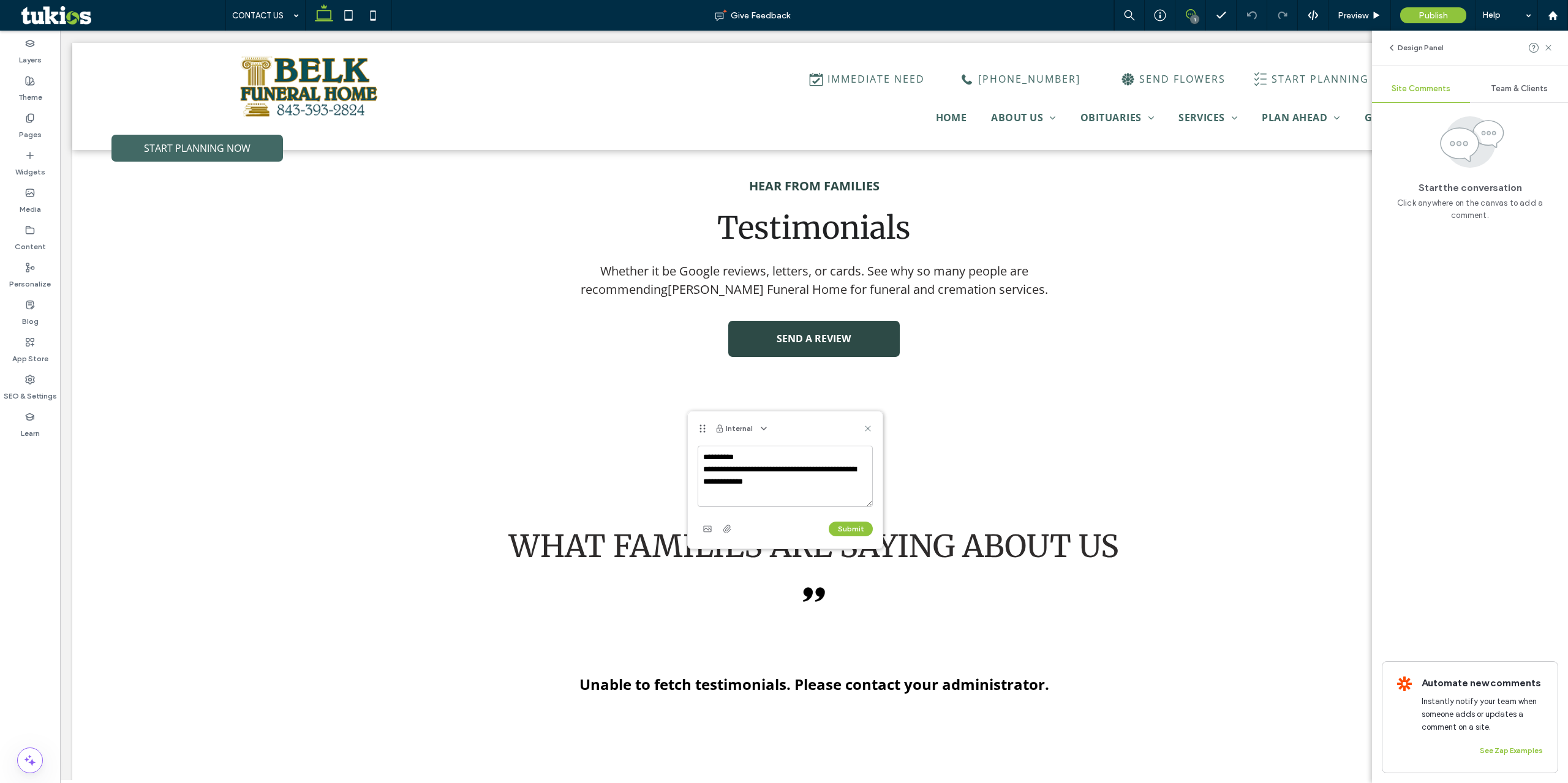
drag, startPoint x: 791, startPoint y: 481, endPoint x: 692, endPoint y: 454, distance: 102.6
click at [688, 457] on div "**********" at bounding box center [785, 497] width 195 height 103
type textarea "**********"
click at [843, 527] on button "Submit" at bounding box center [851, 529] width 44 height 15
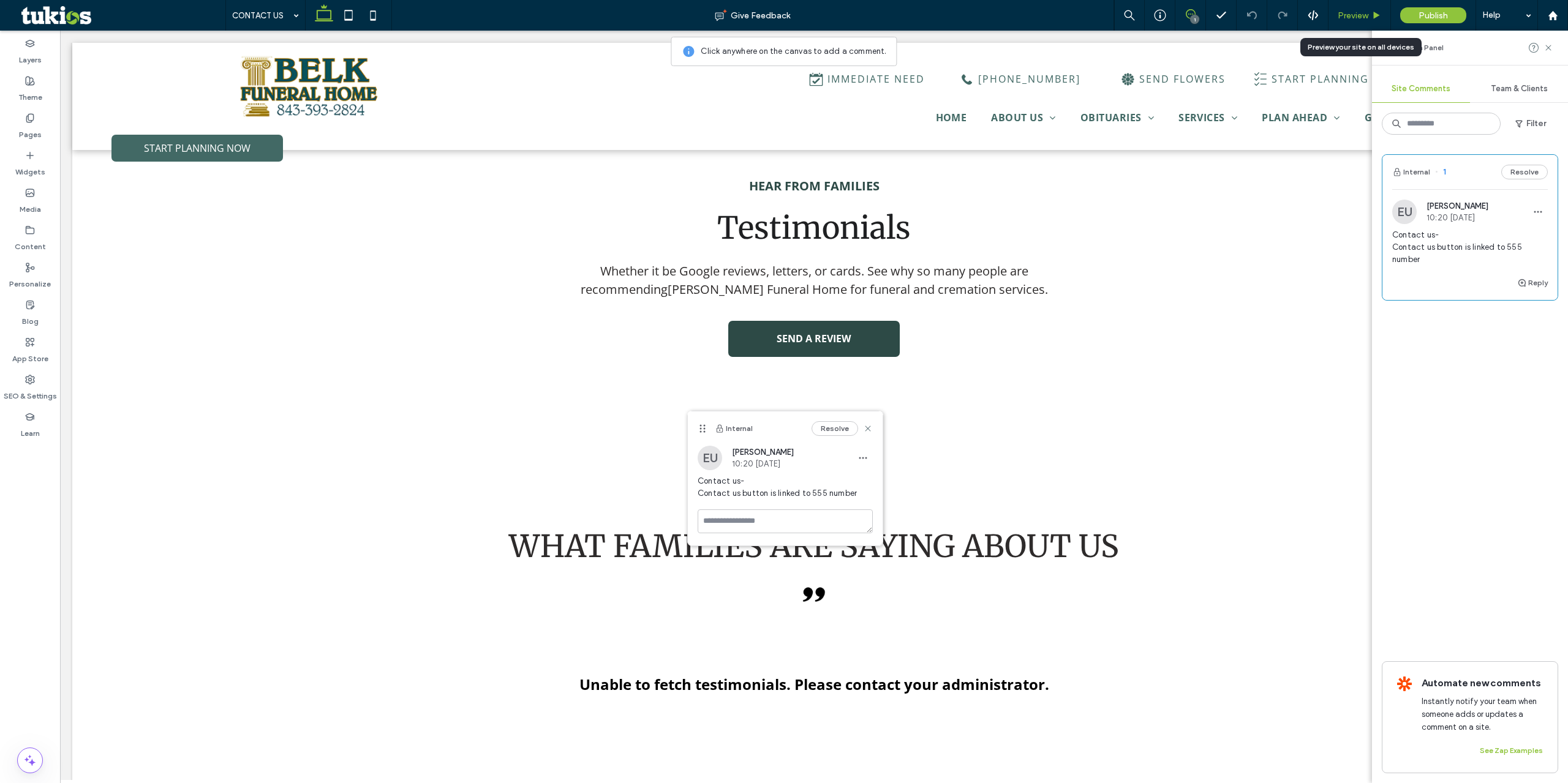
click at [1364, 16] on span "Preview" at bounding box center [1353, 16] width 30 height 11
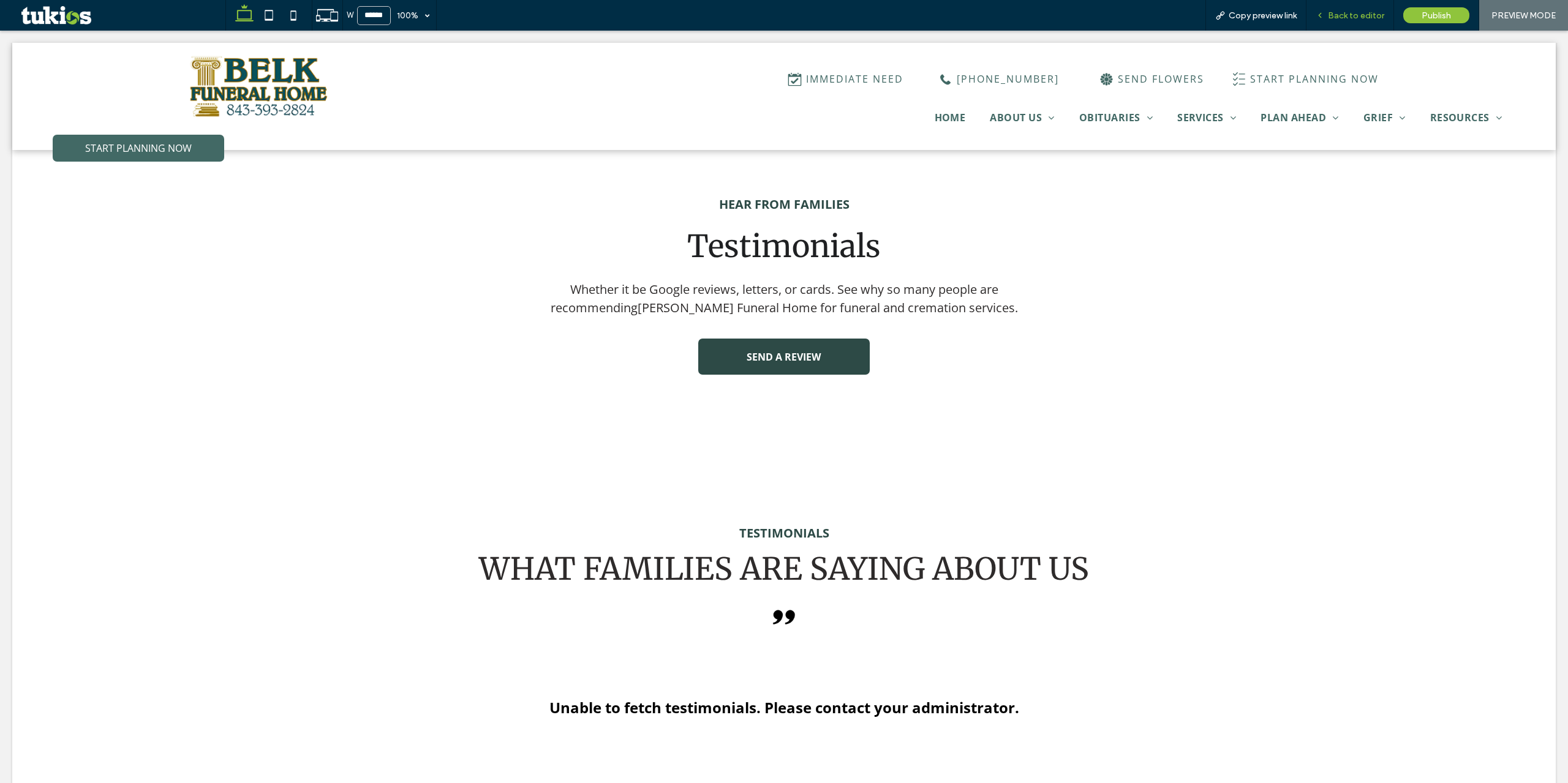
click at [1362, 15] on span "Back to editor" at bounding box center [1356, 16] width 56 height 11
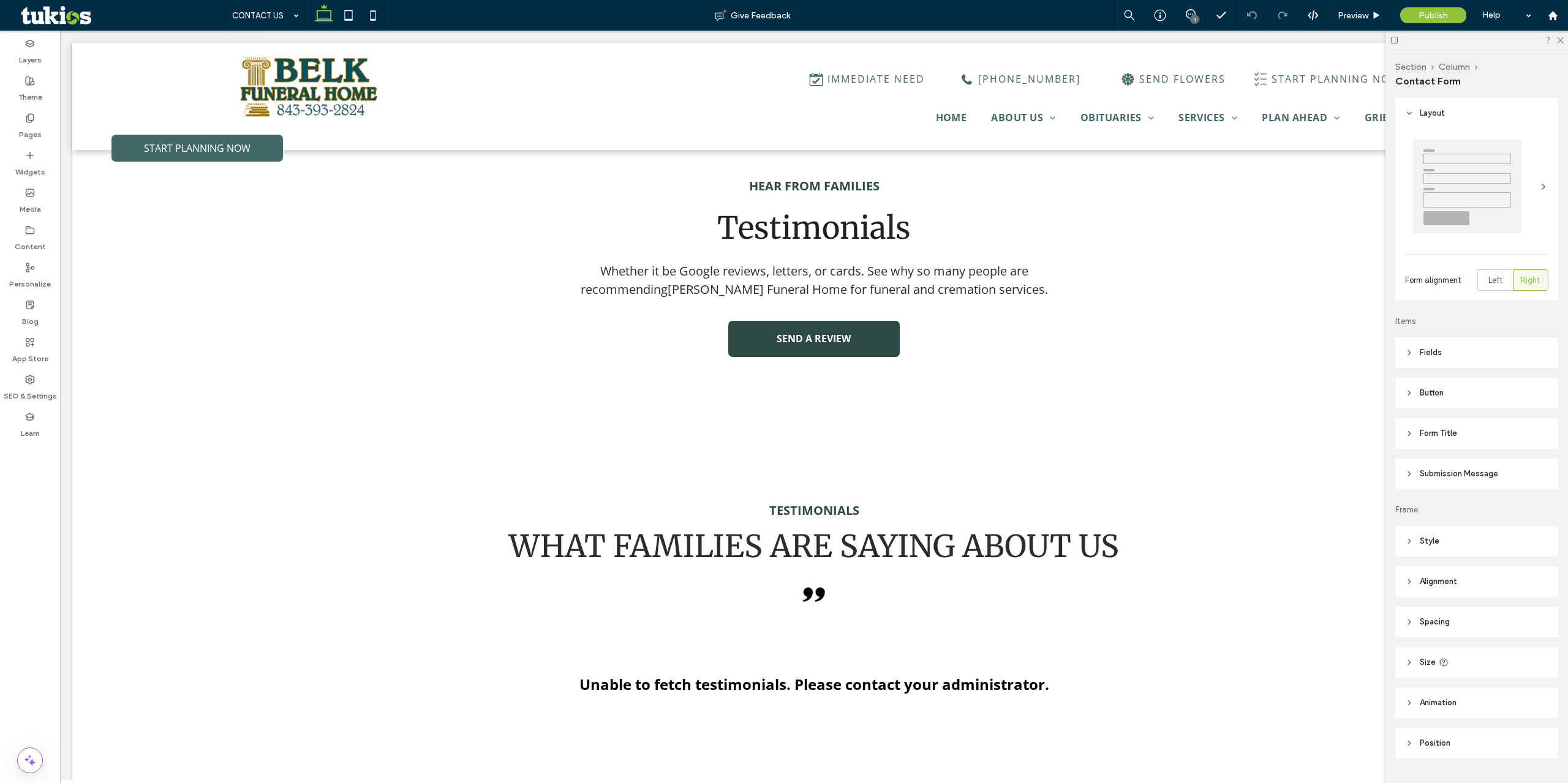
type input "*"
type input "***"
type input "*"
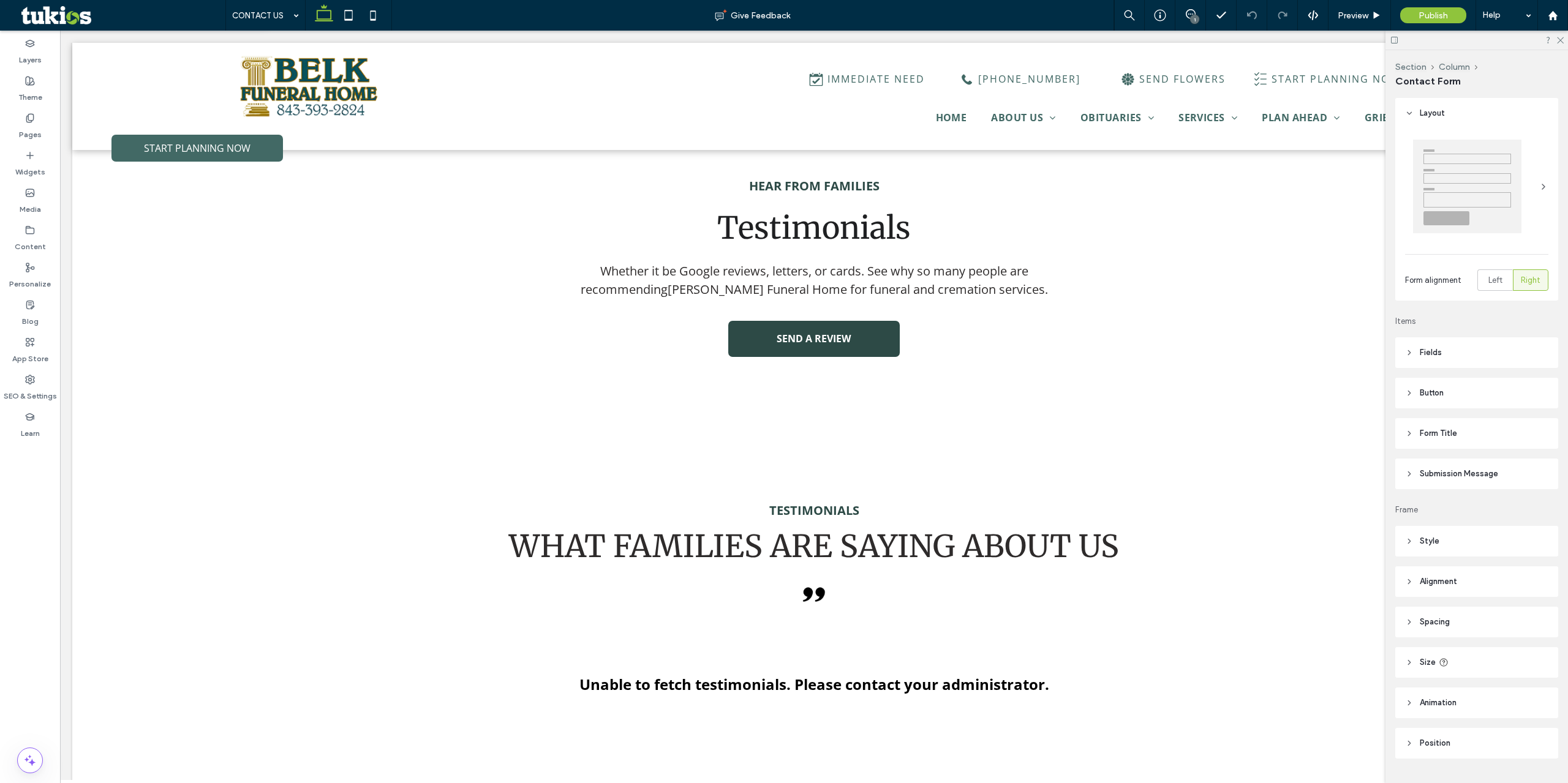
type input "***"
click at [515, 328] on button "Manage Form" at bounding box center [501, 329] width 71 height 15
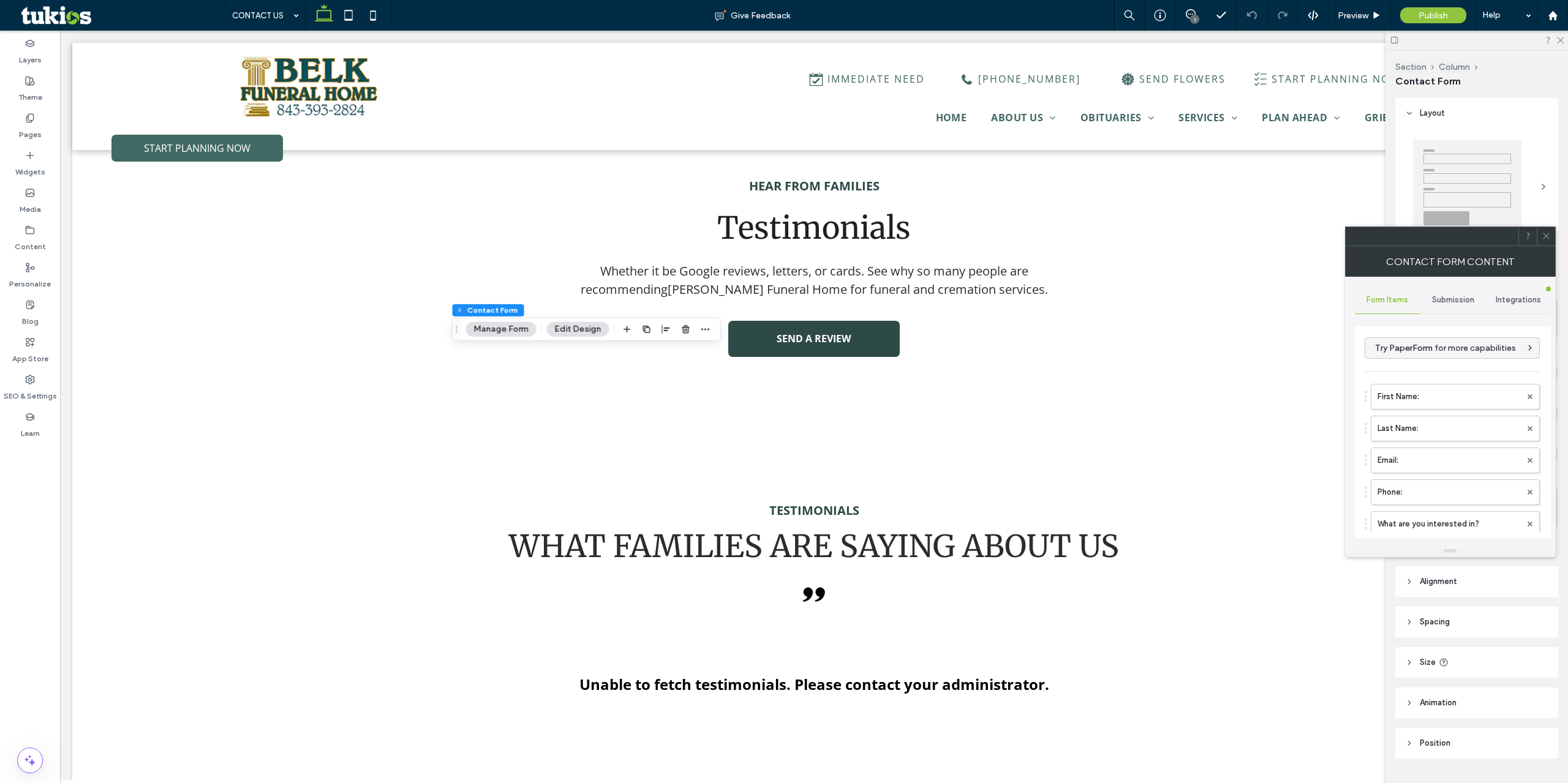
click at [1448, 300] on span "Submission" at bounding box center [1453, 300] width 42 height 10
click at [1372, 347] on div "New submission notification" at bounding box center [1453, 357] width 176 height 38
click at [1383, 359] on label "New submission notification" at bounding box center [1453, 357] width 164 height 24
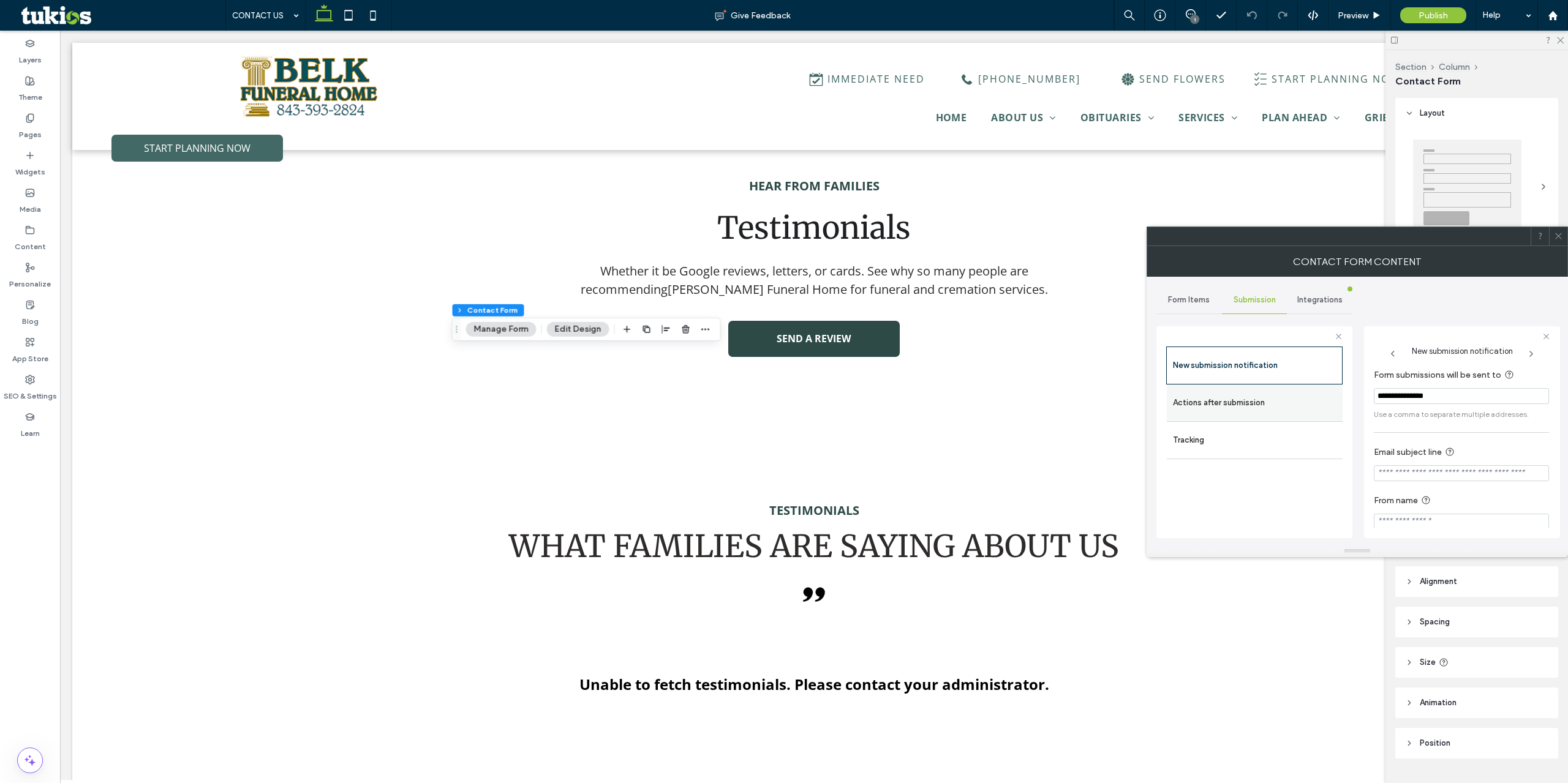
click at [1289, 403] on label "Actions after submission" at bounding box center [1255, 403] width 164 height 24
click at [1297, 372] on label "New submission notification" at bounding box center [1255, 365] width 164 height 24
drag, startPoint x: 1388, startPoint y: 395, endPoint x: 1294, endPoint y: 403, distance: 94.3
click at [1297, 401] on div "**********" at bounding box center [1254, 430] width 196 height 228
type input "**********"
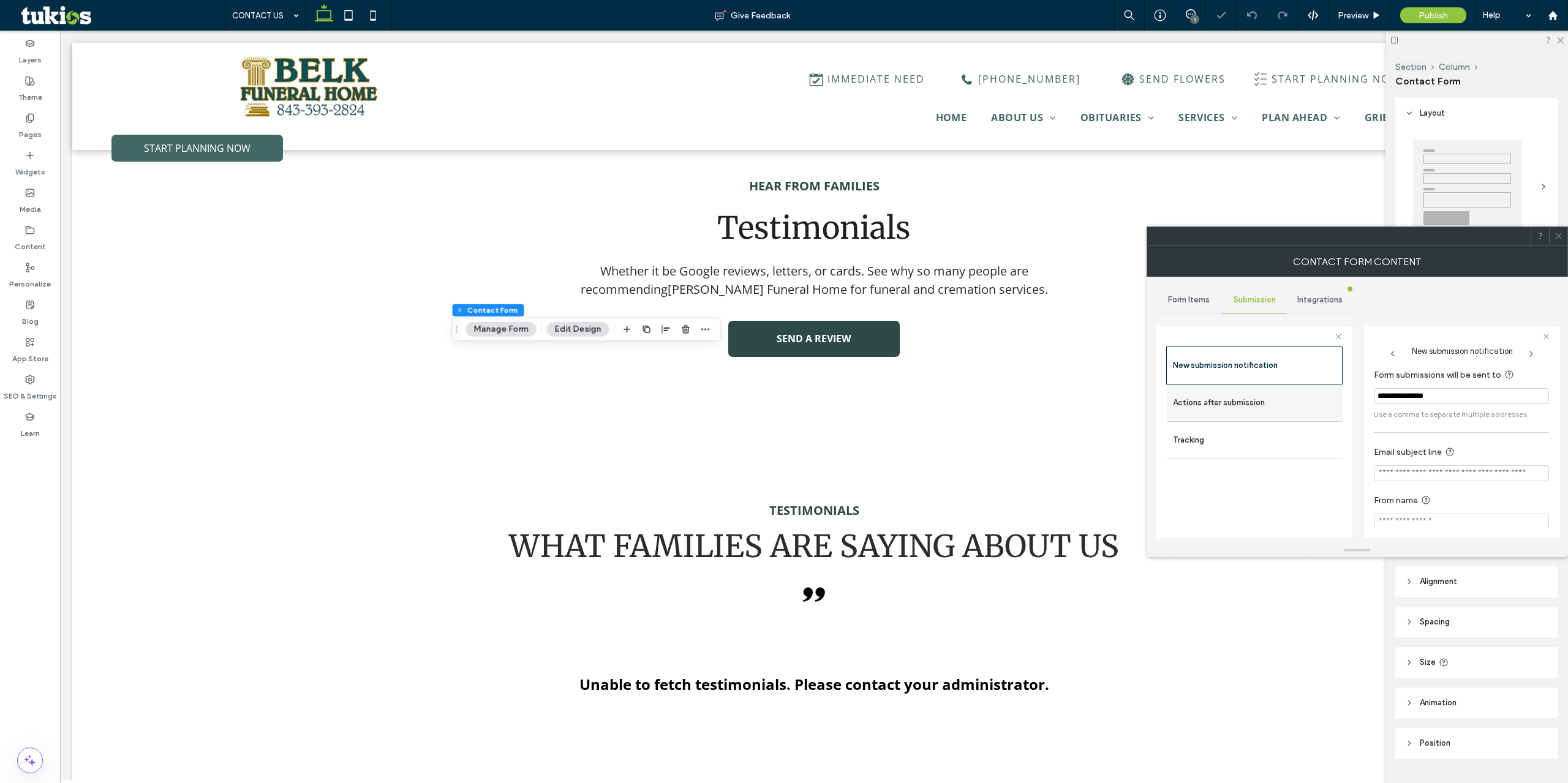
click at [1275, 411] on label "Actions after submission" at bounding box center [1255, 403] width 164 height 24
click at [1536, 514] on div "toggle" at bounding box center [1540, 516] width 20 height 10
click at [1465, 501] on input "**********" at bounding box center [1461, 503] width 175 height 21
type input "**********"
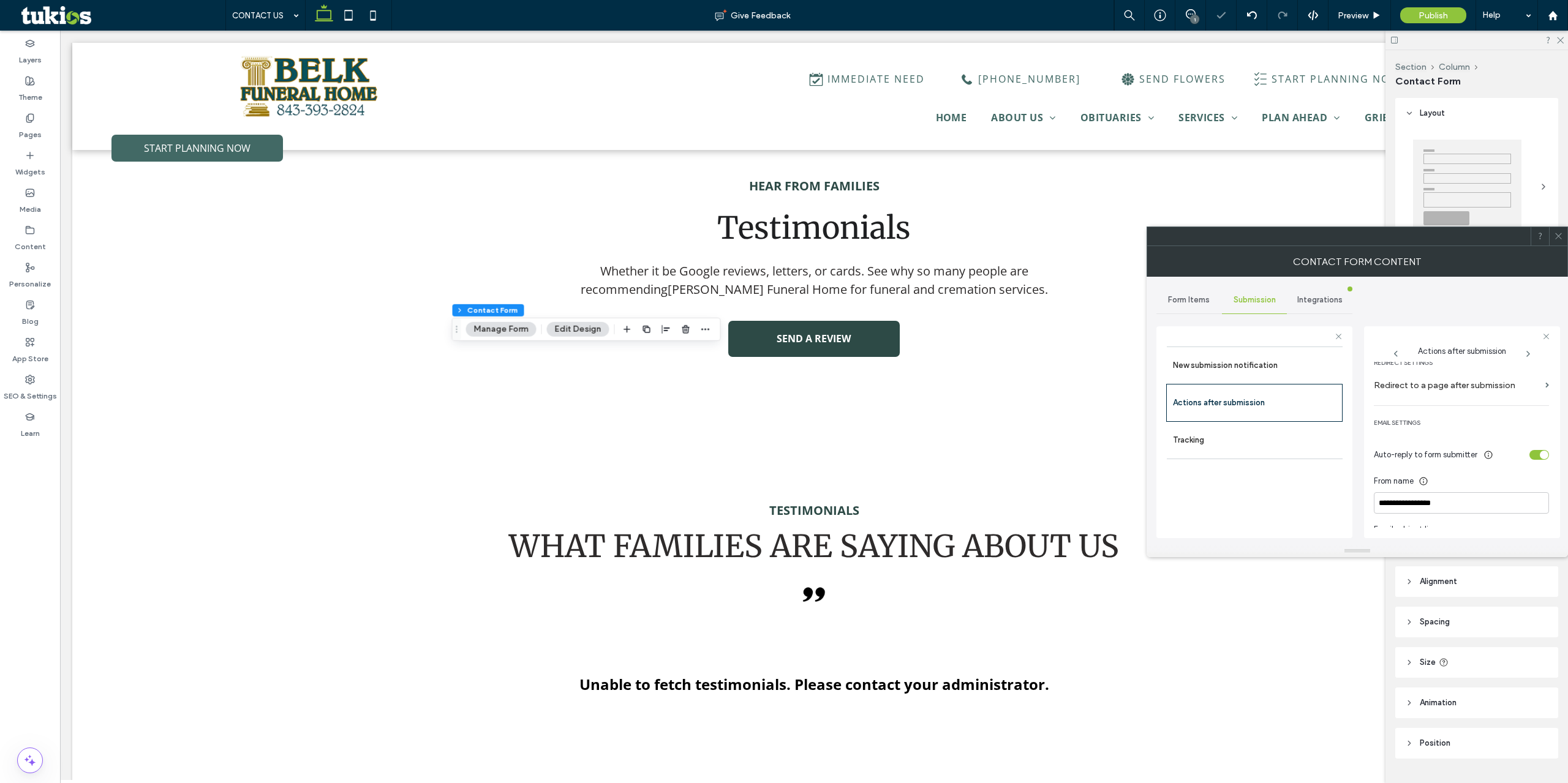
click at [1540, 452] on div "toggle" at bounding box center [1544, 455] width 9 height 9
click at [1557, 238] on icon at bounding box center [1559, 236] width 9 height 9
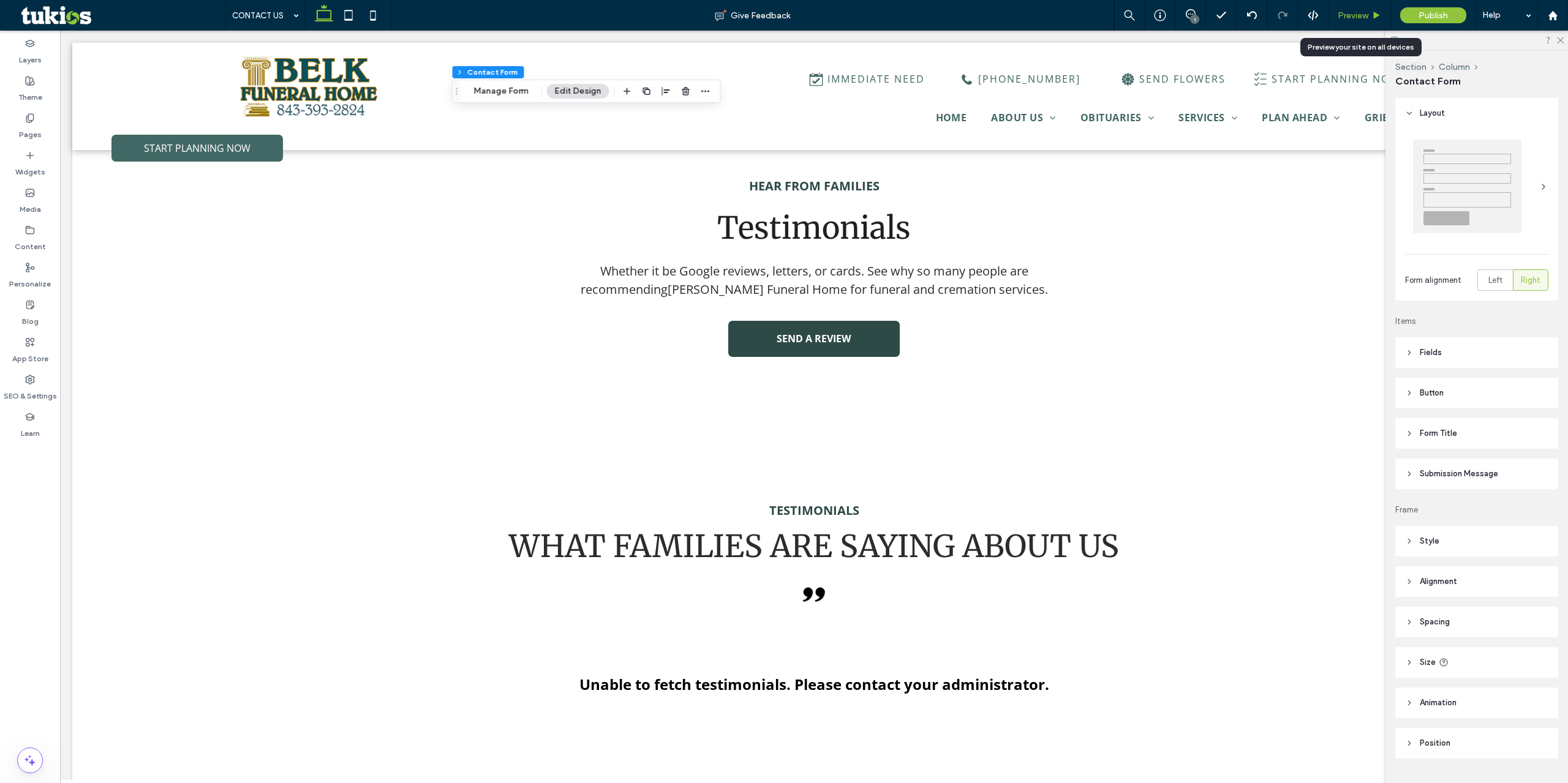
click at [1367, 14] on span "Preview" at bounding box center [1353, 16] width 30 height 11
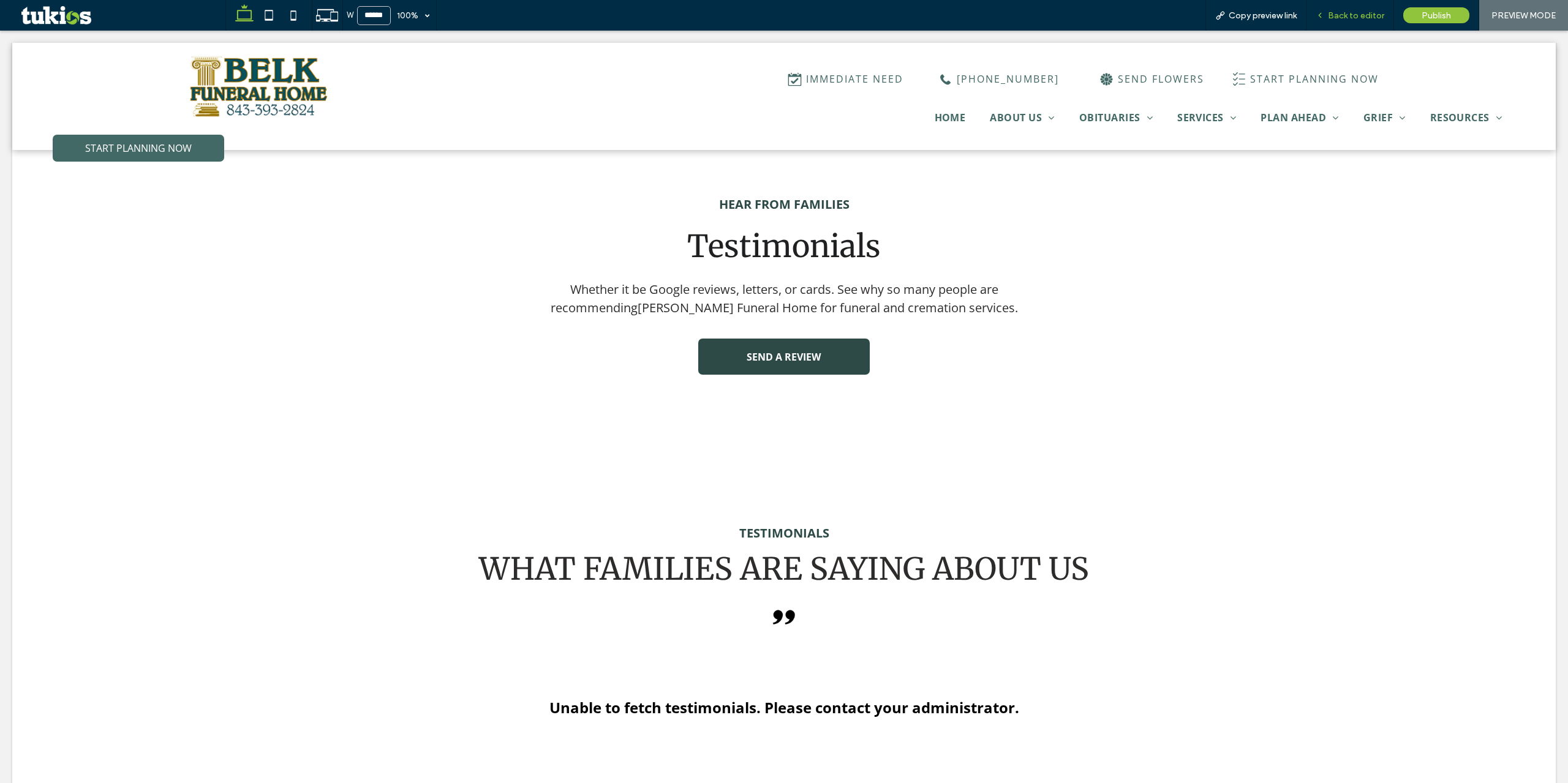
click at [1337, 13] on span "Back to editor" at bounding box center [1356, 16] width 56 height 11
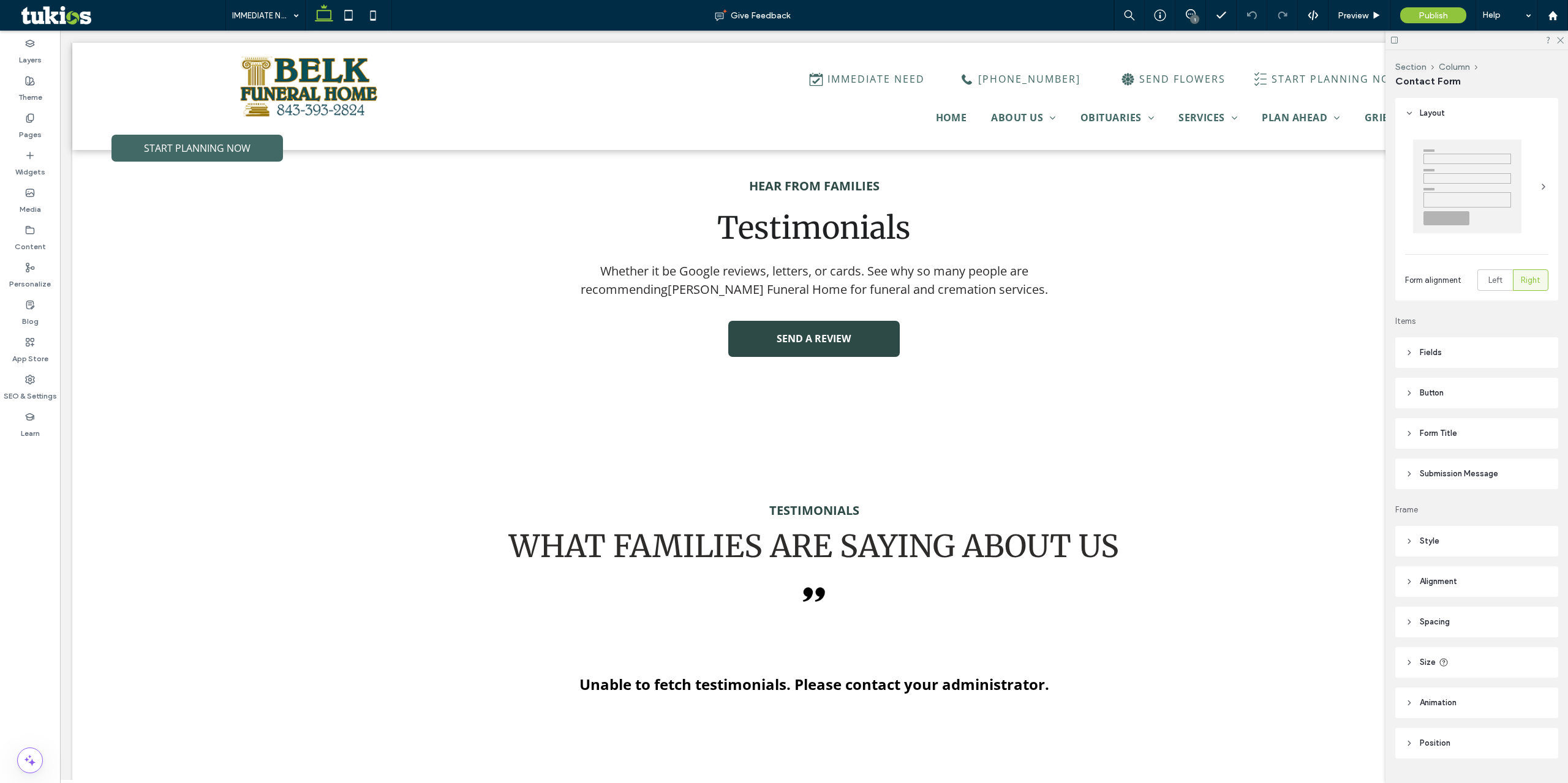
type input "*"
type input "***"
click at [515, 374] on div "Section Column Contact Form Manage Form Edit Design" at bounding box center [620, 364] width 314 height 23
click at [511, 368] on button "Manage Form" at bounding box center [512, 365] width 71 height 15
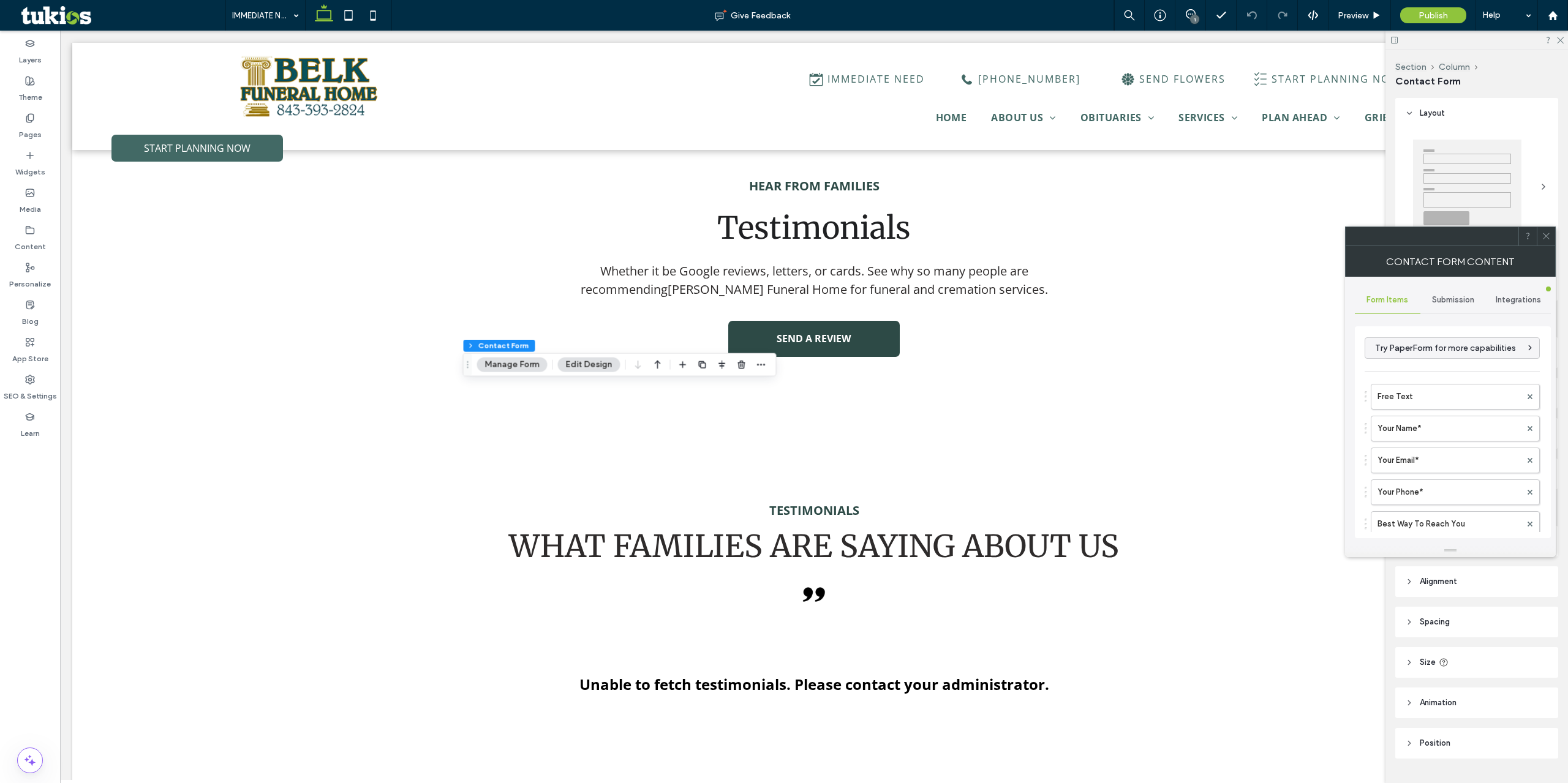
click at [1449, 303] on span "Submission" at bounding box center [1453, 300] width 42 height 10
click at [1432, 359] on label "New submission notification" at bounding box center [1453, 357] width 164 height 24
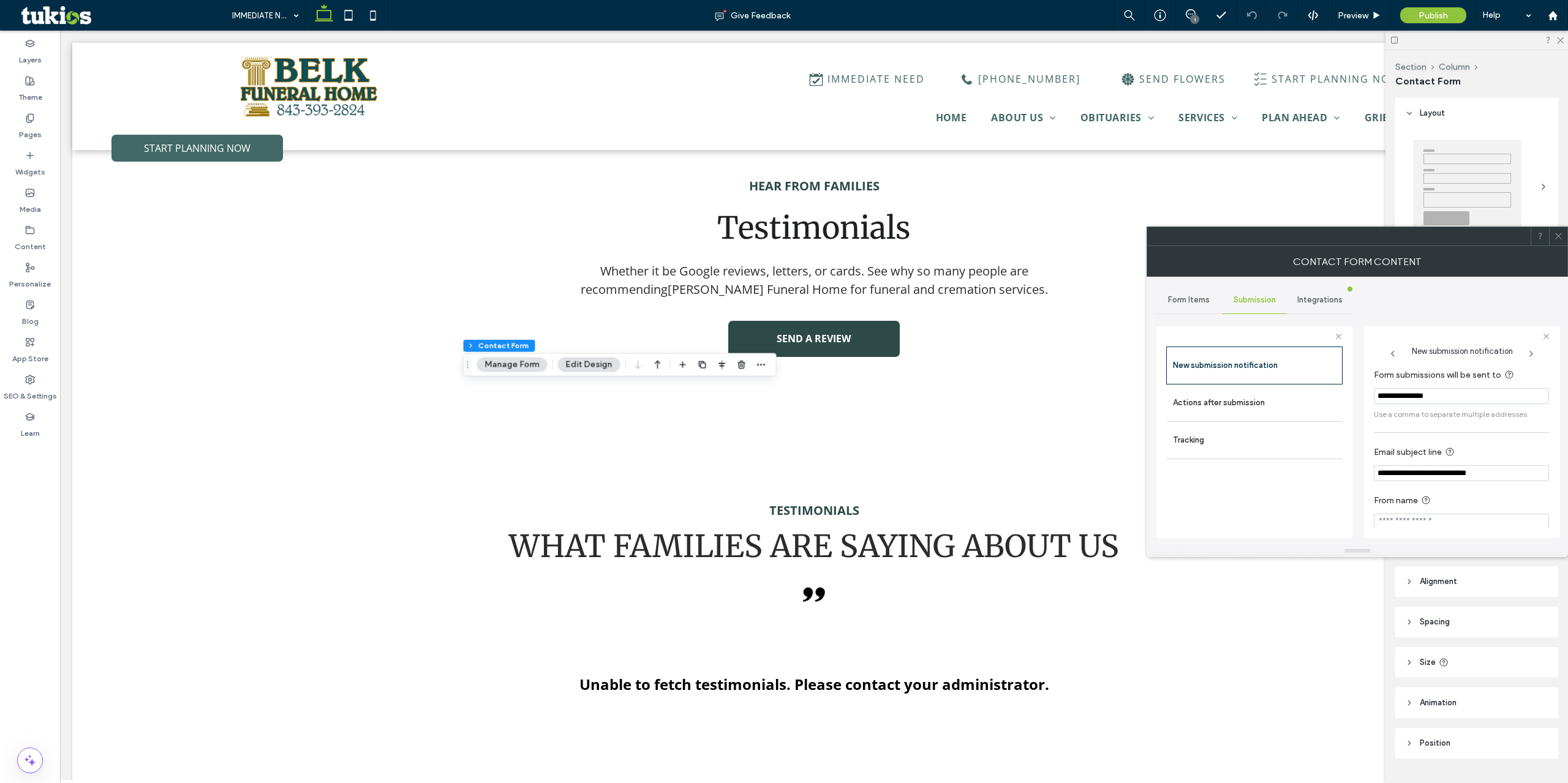
drag, startPoint x: 1423, startPoint y: 395, endPoint x: 1431, endPoint y: 397, distance: 8.2
click at [1425, 395] on input "**********" at bounding box center [1461, 396] width 175 height 16
click at [1252, 411] on label "Actions after submission" at bounding box center [1255, 403] width 164 height 24
click at [1530, 521] on div "Auto-reply to form submitter" at bounding box center [1461, 516] width 175 height 21
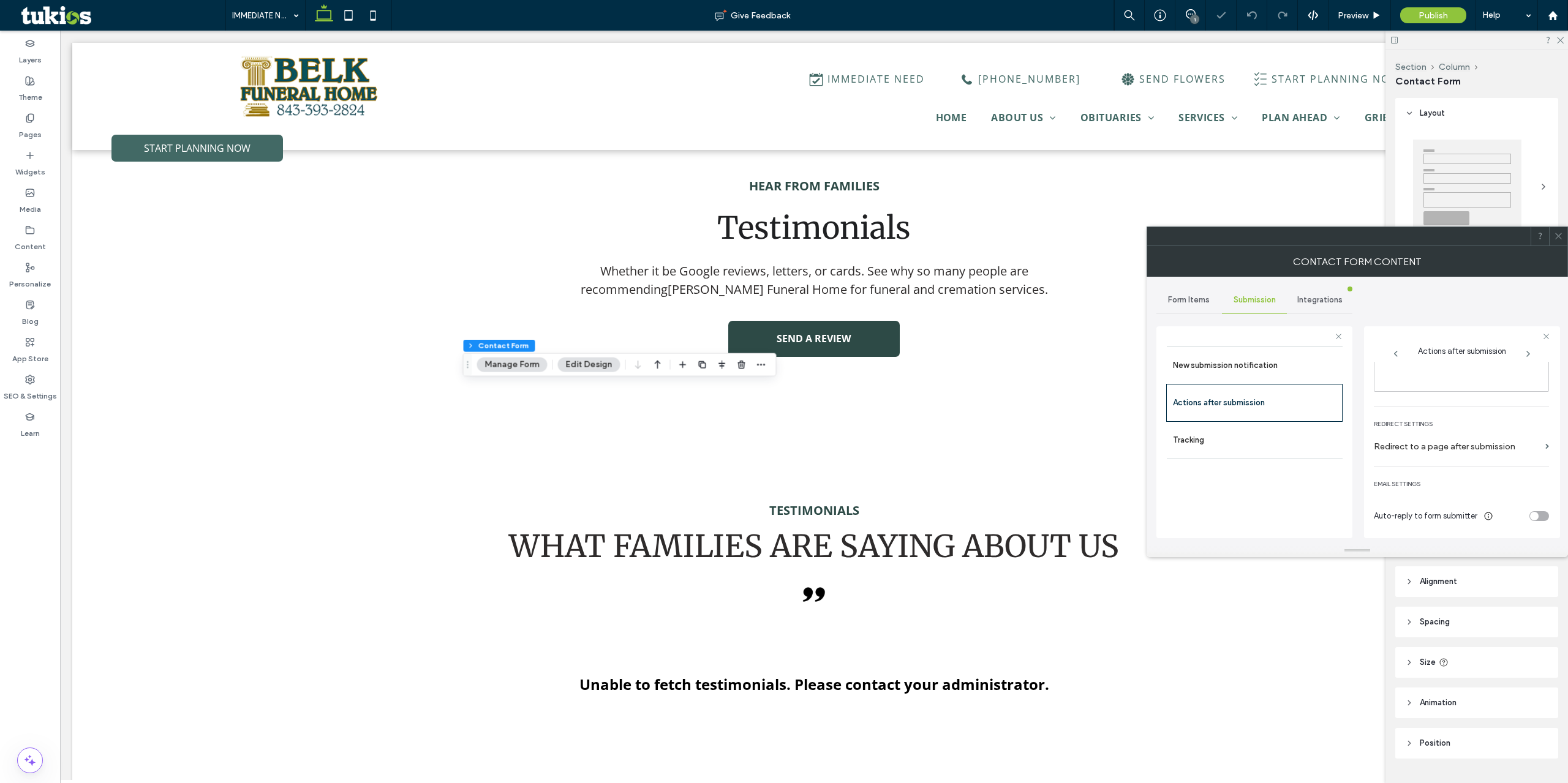
click at [1530, 519] on div "toggle" at bounding box center [1534, 516] width 9 height 9
click at [1530, 459] on div "toggle" at bounding box center [1540, 455] width 20 height 10
click at [1353, 15] on span "Preview" at bounding box center [1353, 16] width 30 height 11
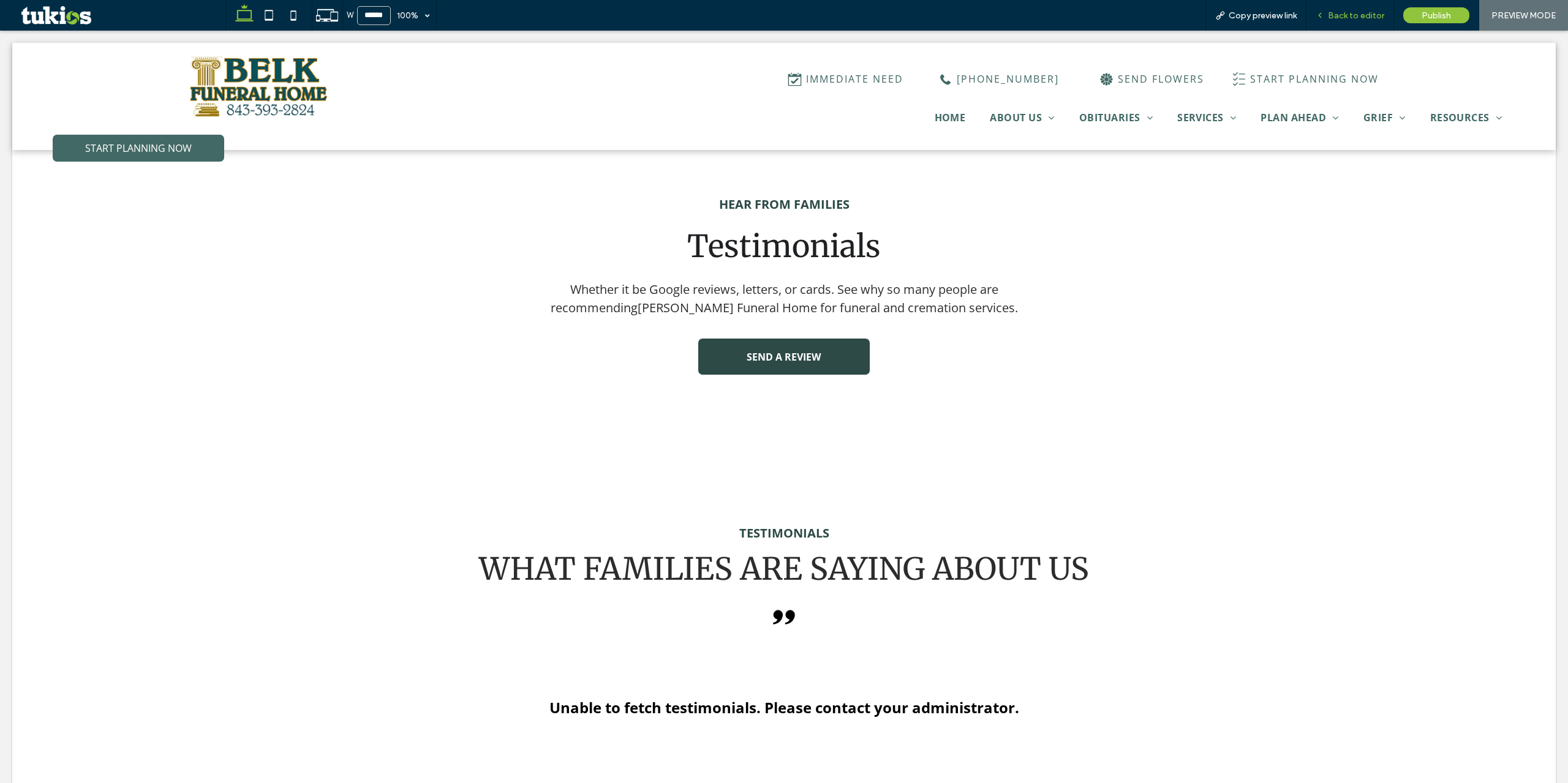
click at [1340, 7] on div "Back to editor" at bounding box center [1350, 15] width 88 height 30
click at [269, 6] on icon at bounding box center [269, 15] width 24 height 24
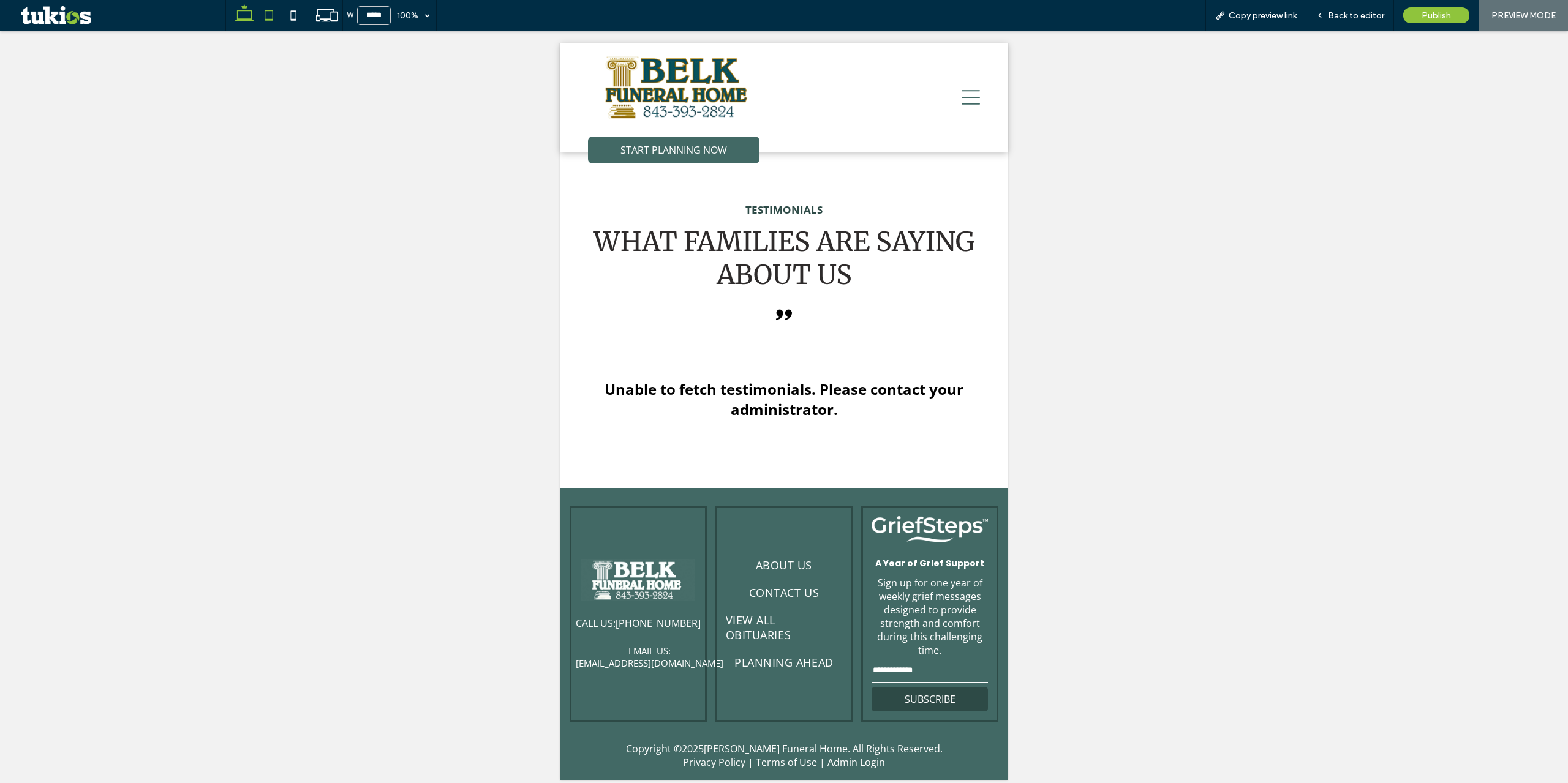
click at [244, 20] on icon at bounding box center [244, 15] width 24 height 24
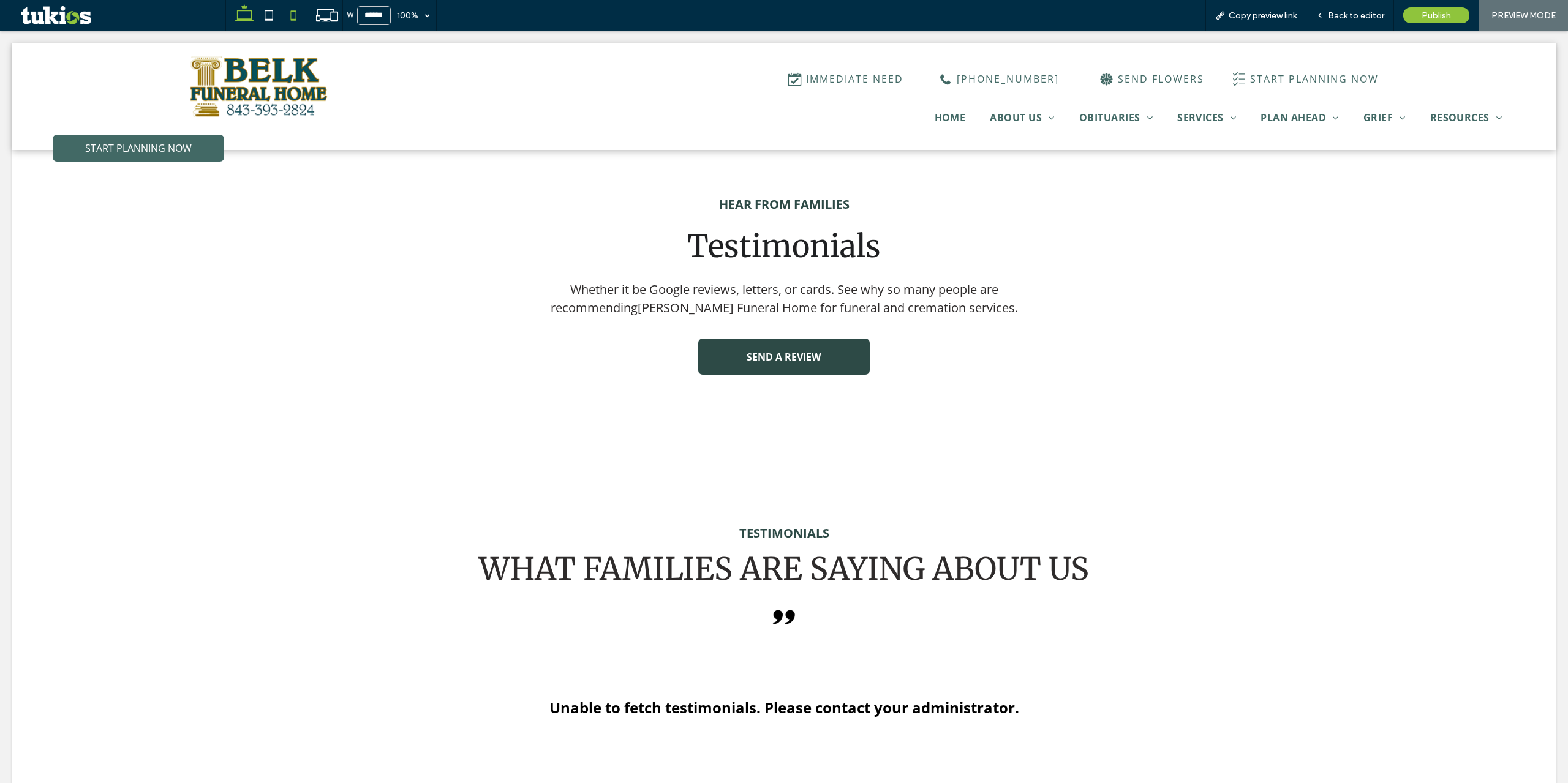
click at [299, 15] on icon at bounding box center [293, 15] width 24 height 24
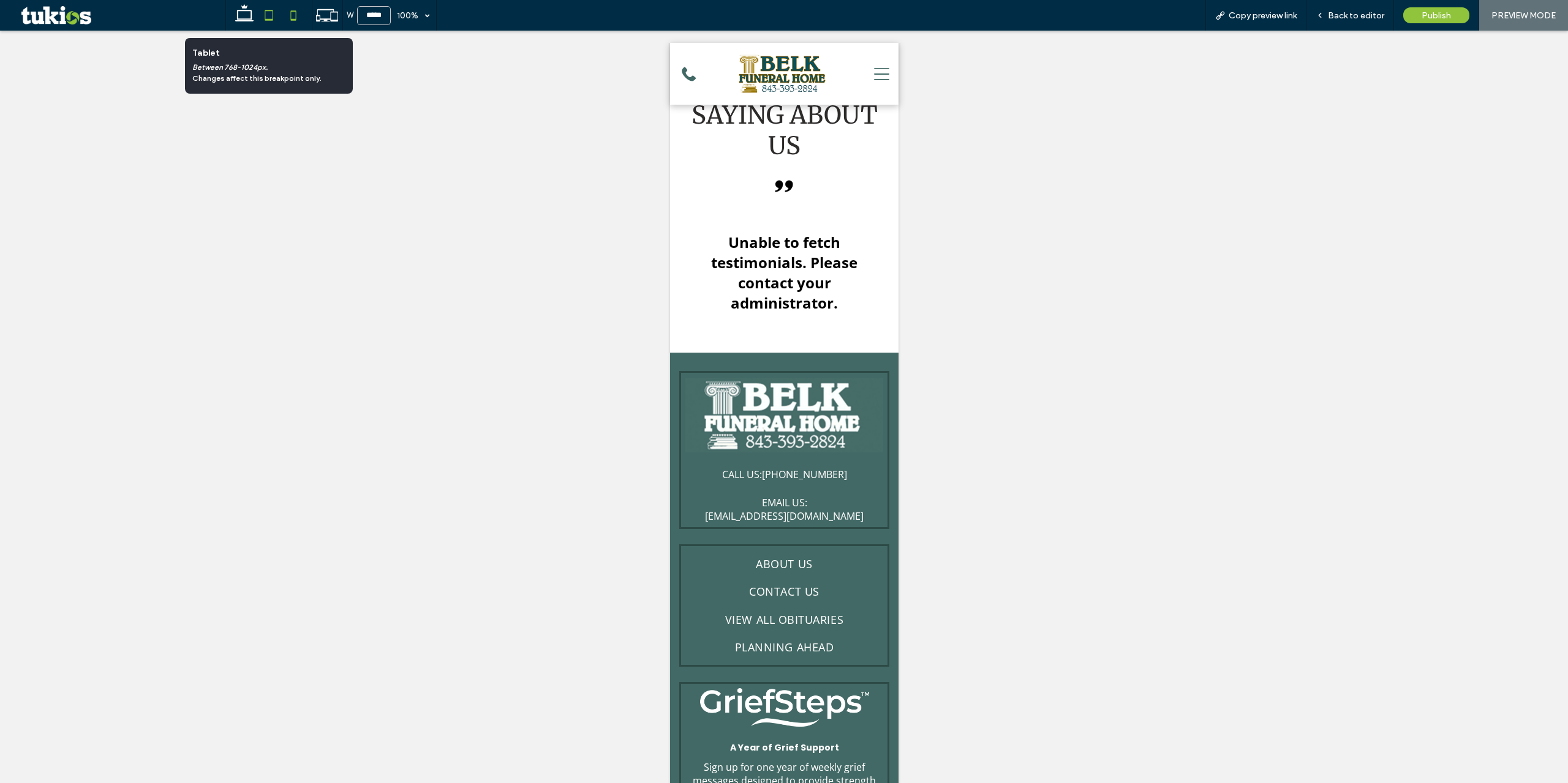
click at [275, 12] on icon at bounding box center [269, 15] width 24 height 24
type input "*****"
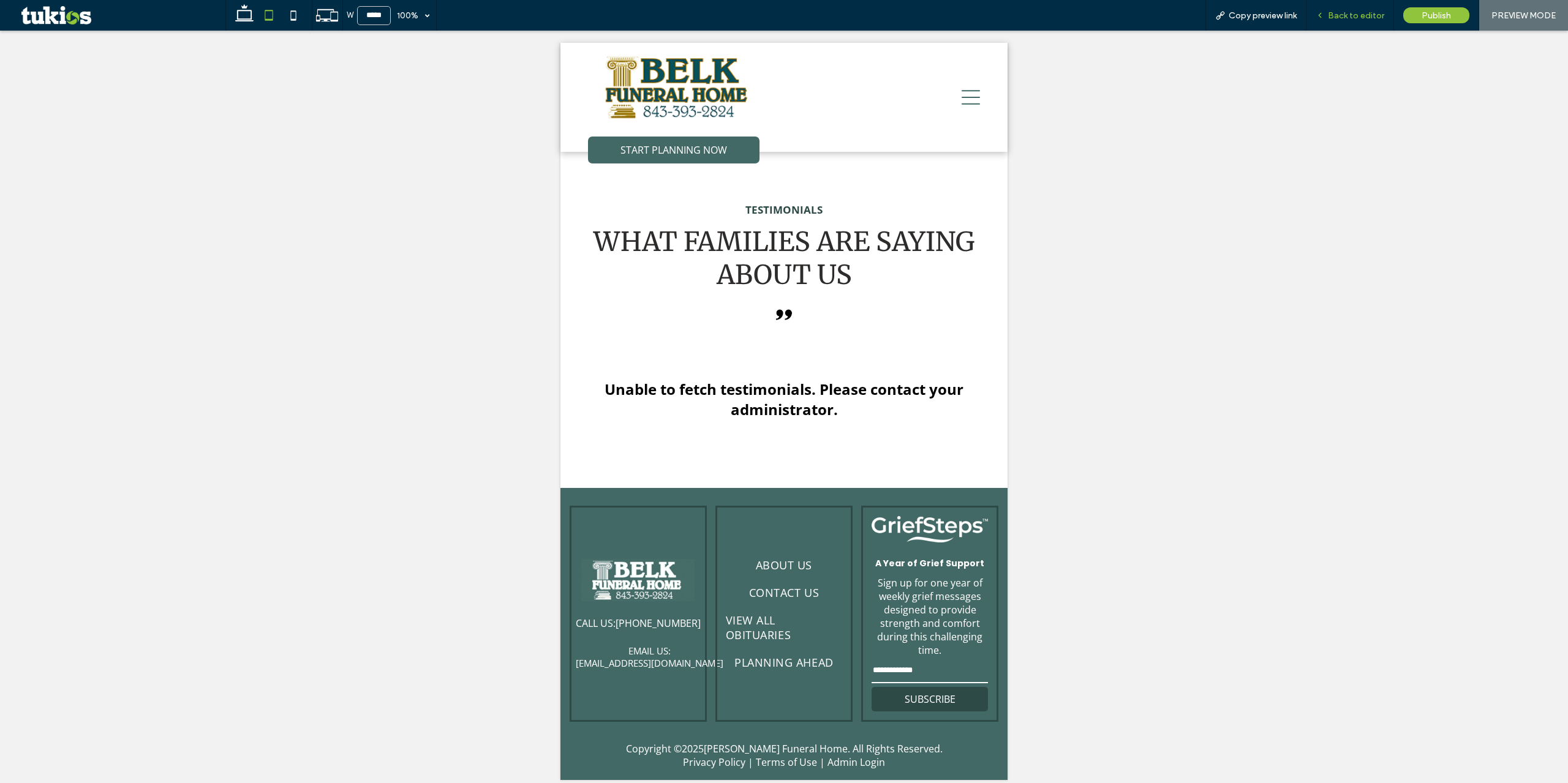
click at [1333, 11] on span "Back to editor" at bounding box center [1356, 16] width 56 height 11
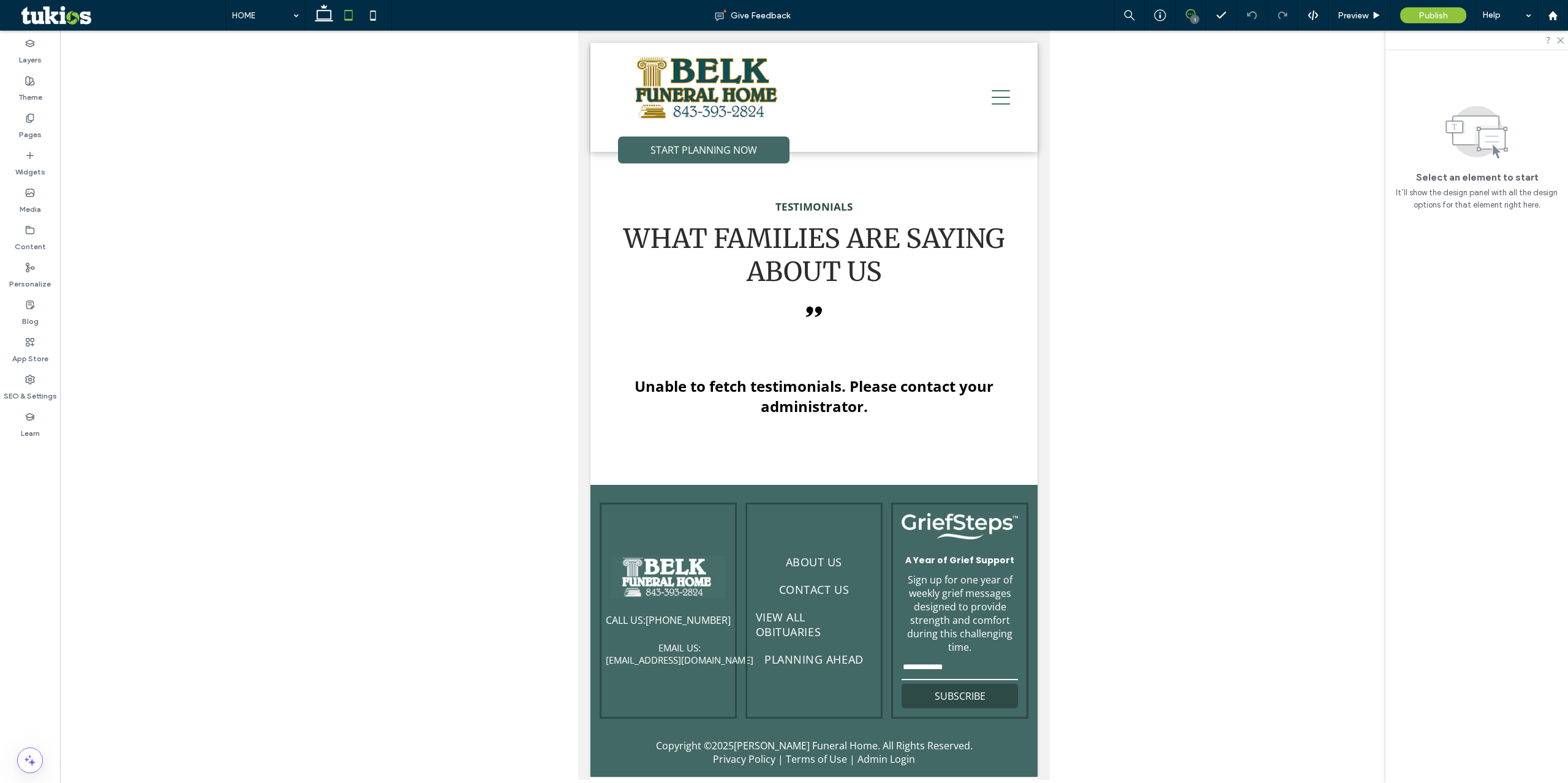
click at [1189, 14] on use at bounding box center [1190, 14] width 10 height 10
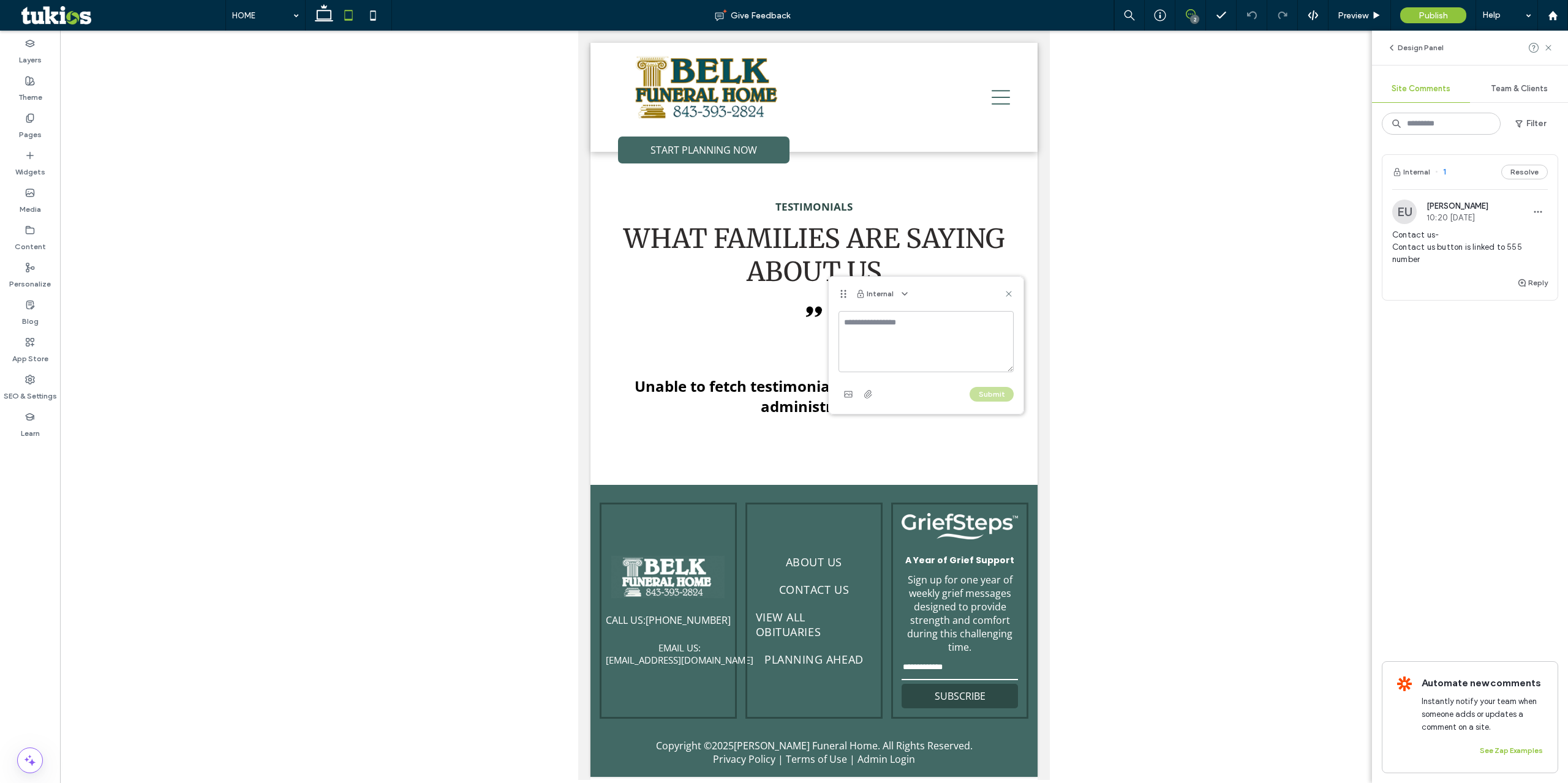
click at [886, 362] on textarea at bounding box center [926, 341] width 175 height 61
type textarea "*"
type textarea "**********"
click at [993, 403] on div "Submit" at bounding box center [926, 394] width 175 height 20
click at [987, 389] on button "Submit" at bounding box center [991, 394] width 44 height 15
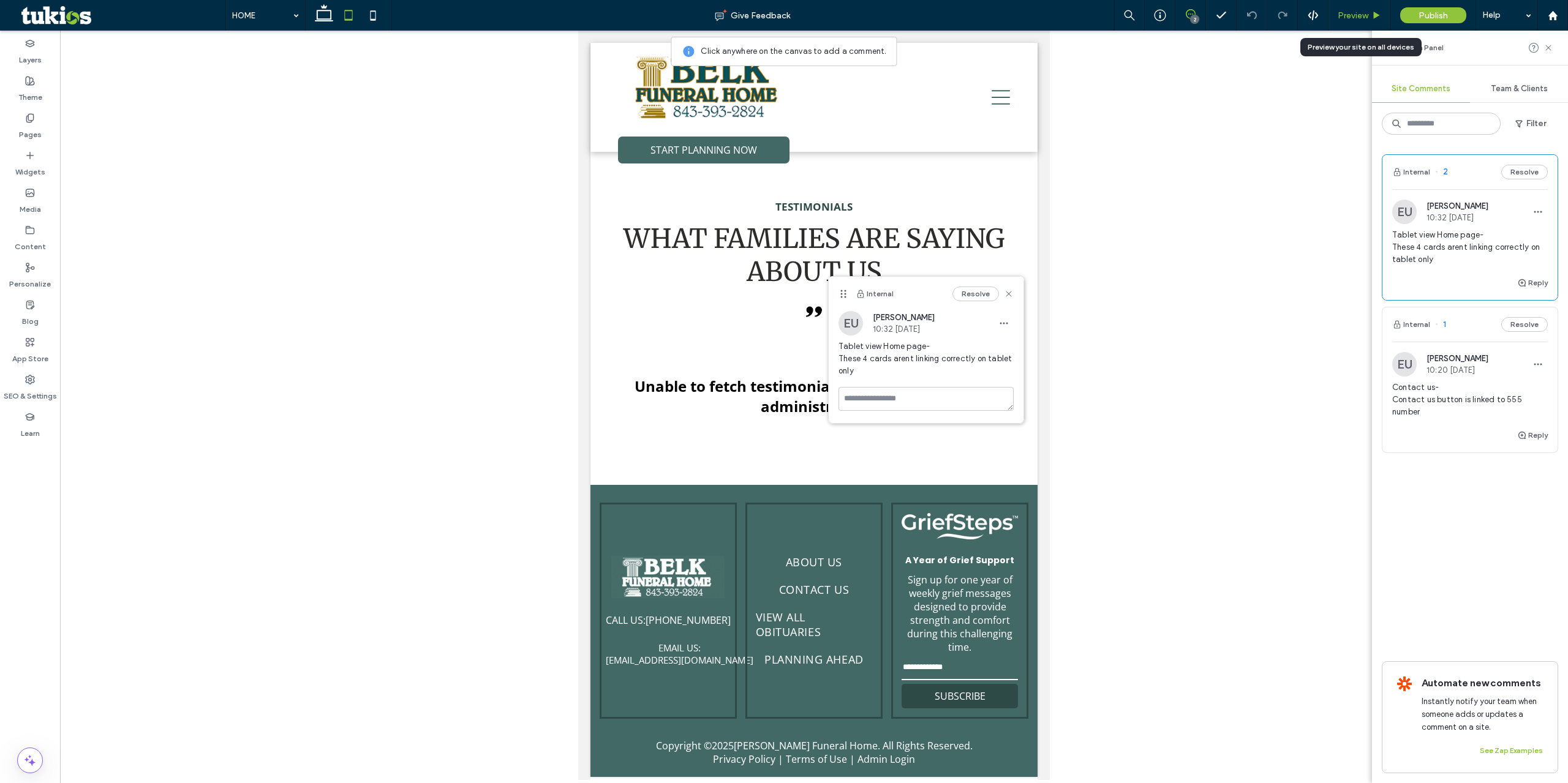
click at [1346, 9] on div "Preview" at bounding box center [1359, 15] width 63 height 30
click at [1351, 17] on span "Preview" at bounding box center [1353, 16] width 30 height 11
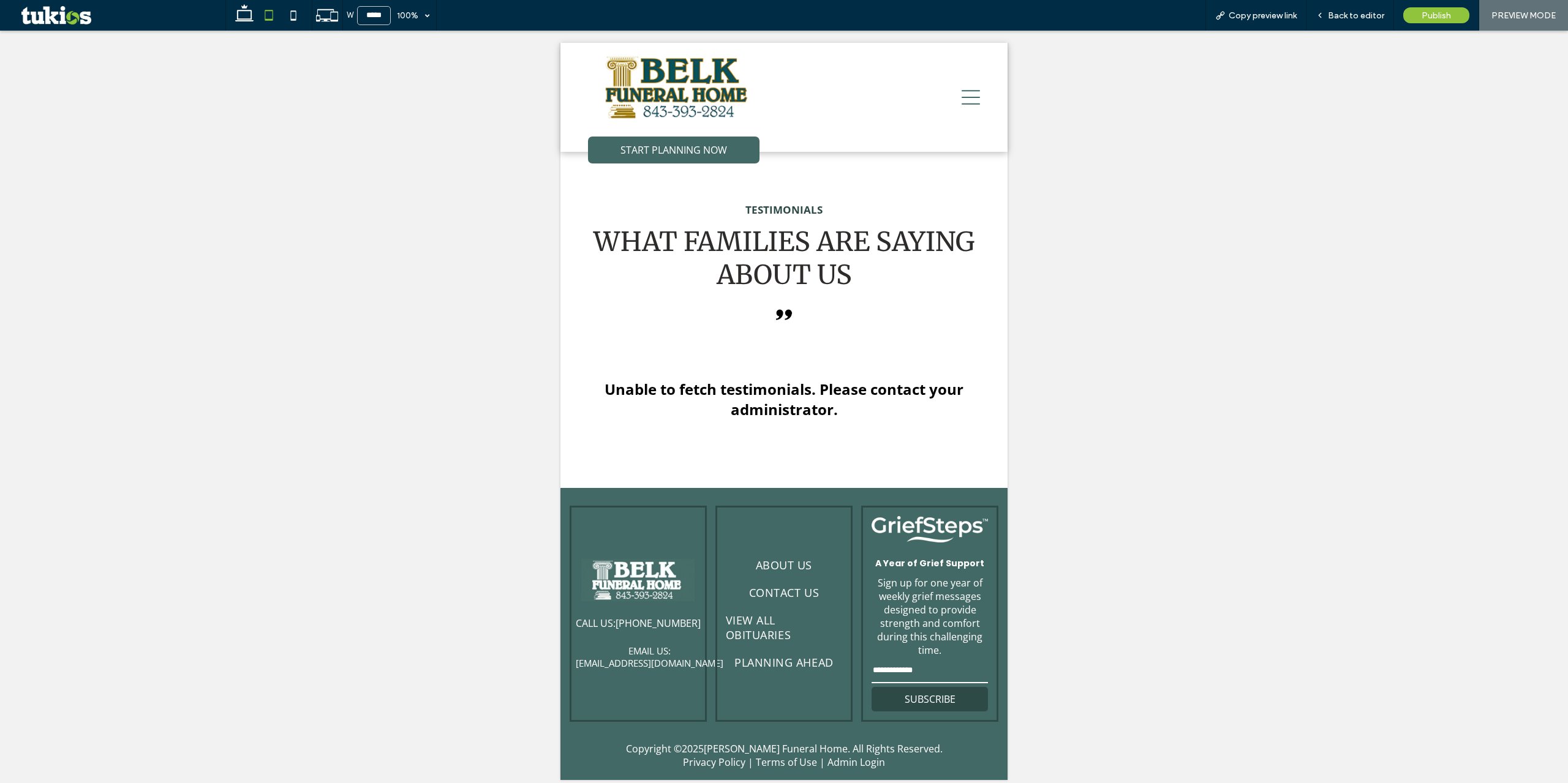
drag, startPoint x: 290, startPoint y: 11, endPoint x: 315, endPoint y: 30, distance: 31.4
click at [291, 9] on icon at bounding box center [293, 15] width 24 height 24
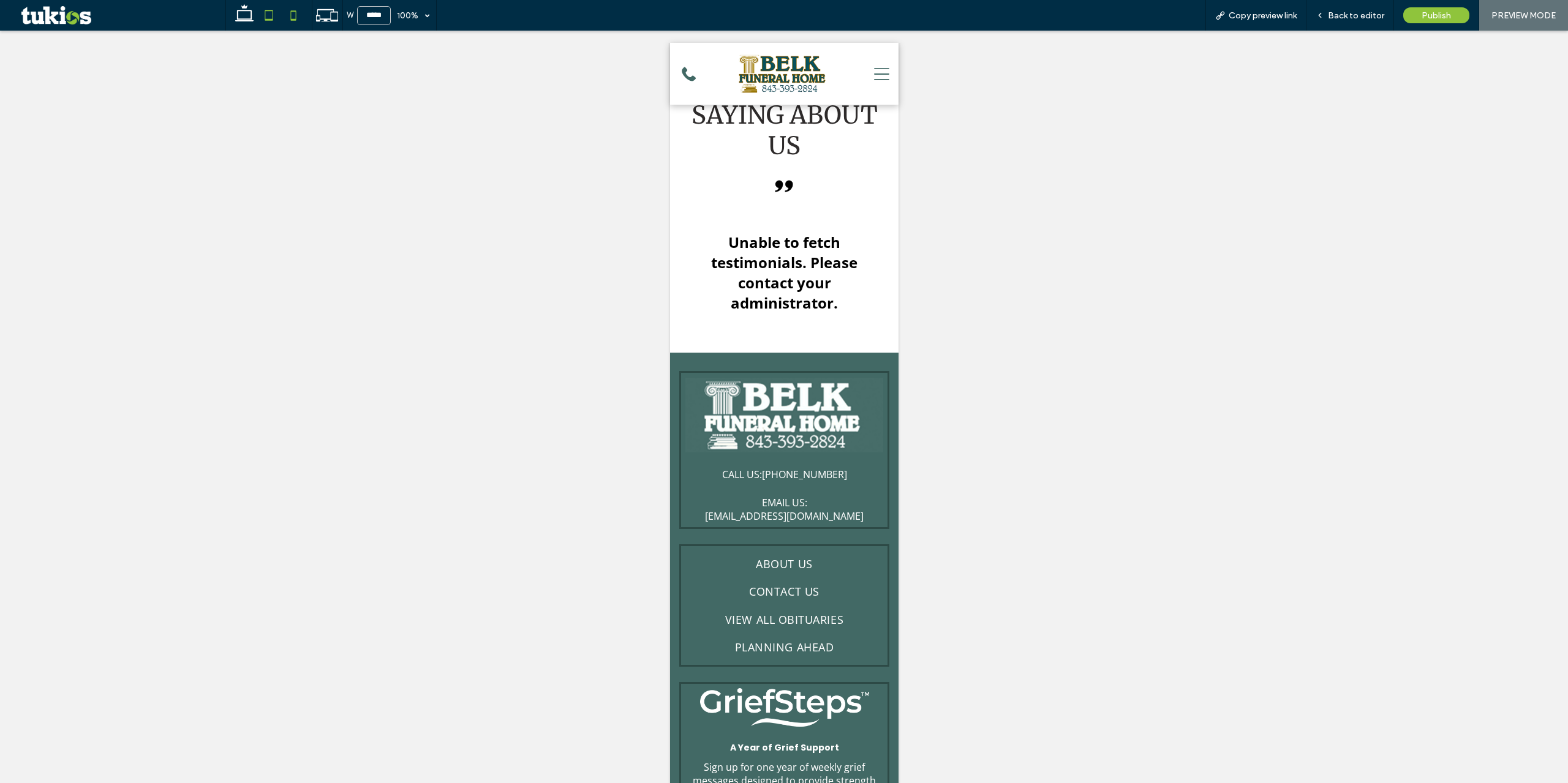
click at [269, 15] on icon at bounding box center [269, 15] width 24 height 24
type input "*****"
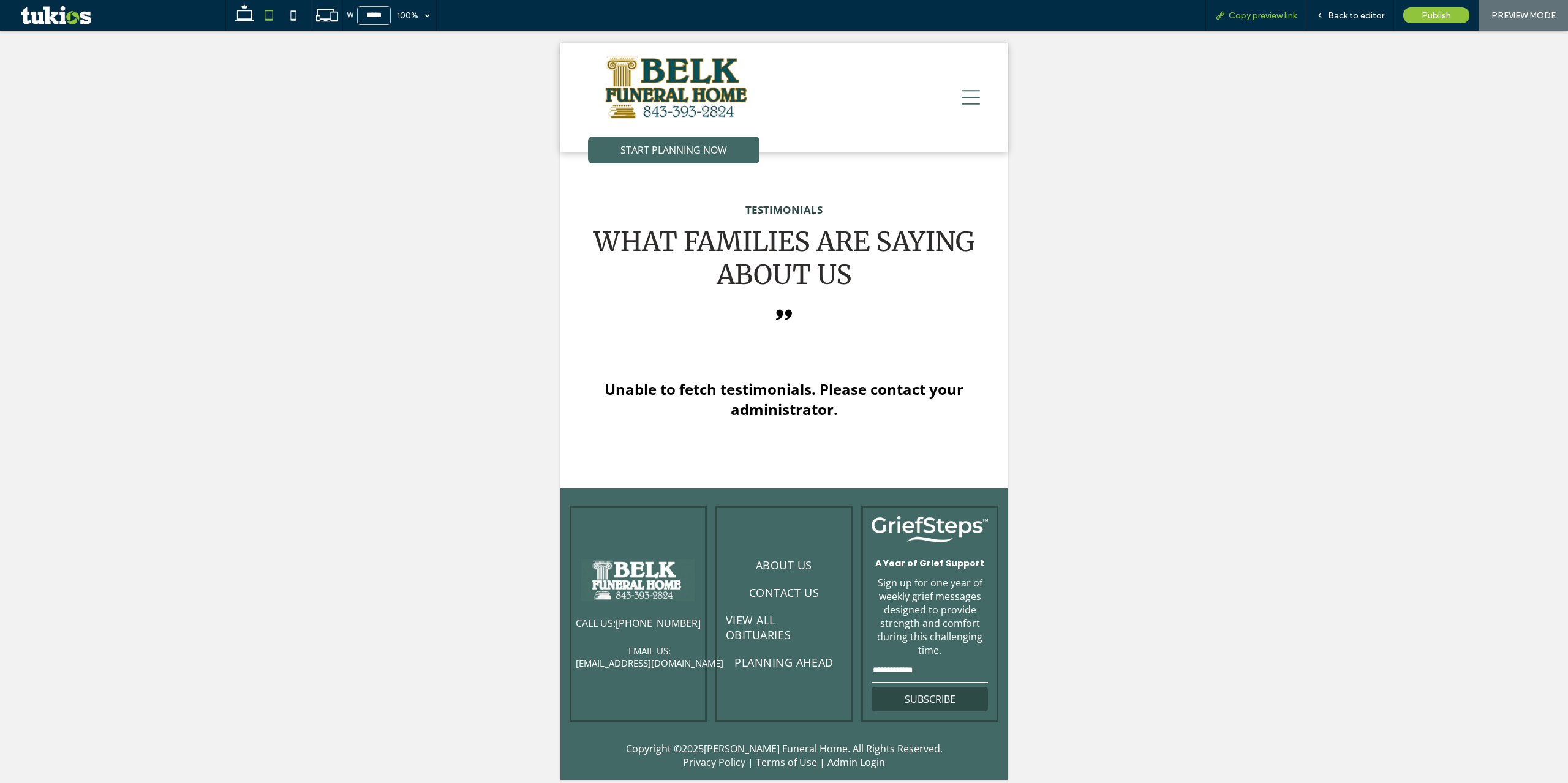
click at [1248, 20] on span "Copy preview link" at bounding box center [1262, 16] width 68 height 11
click at [1352, 13] on span "Back to editor" at bounding box center [1356, 16] width 56 height 11
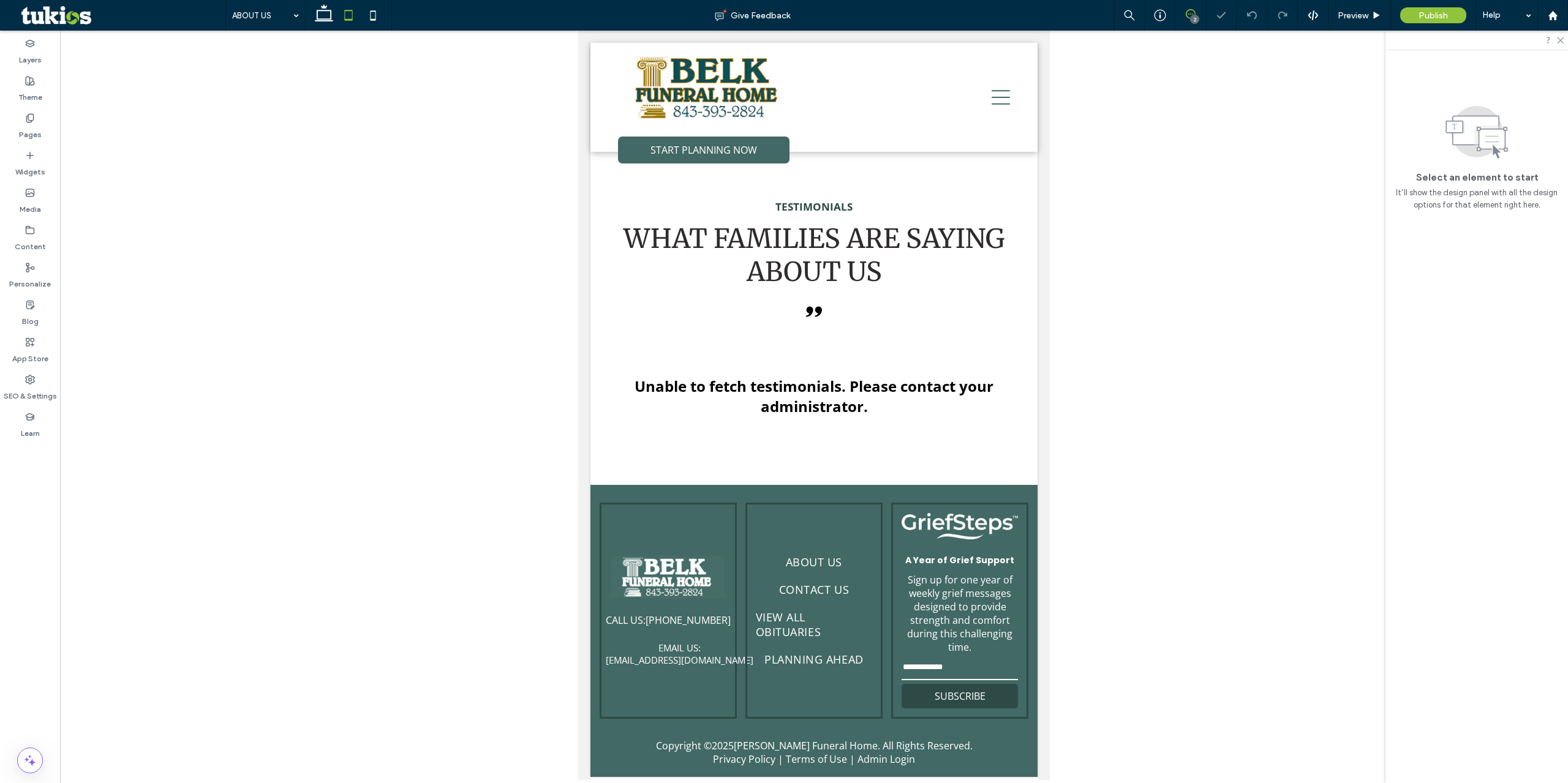
click at [1190, 15] on icon at bounding box center [1190, 14] width 10 height 10
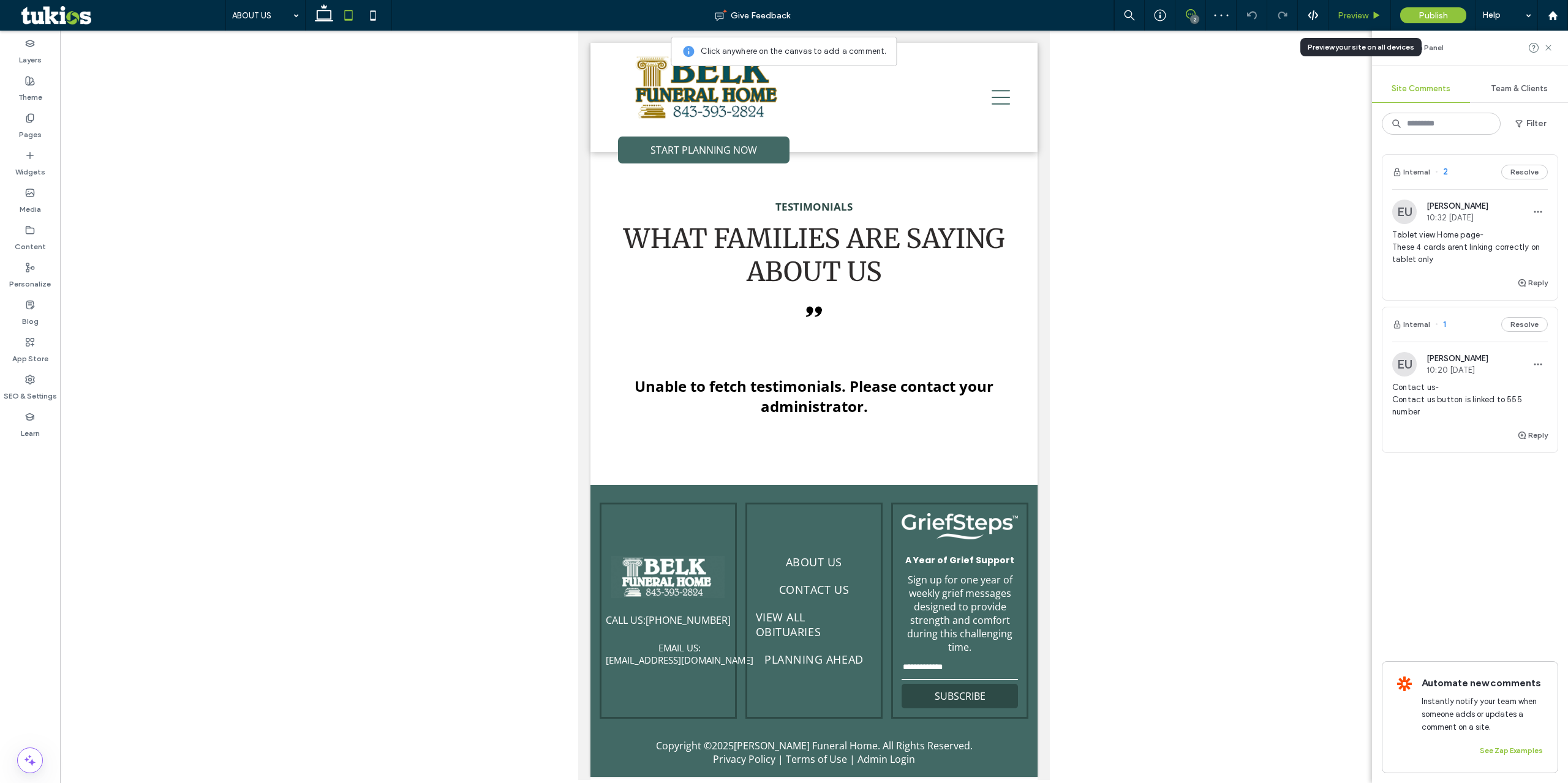
click at [1357, 13] on span "Preview" at bounding box center [1353, 16] width 30 height 11
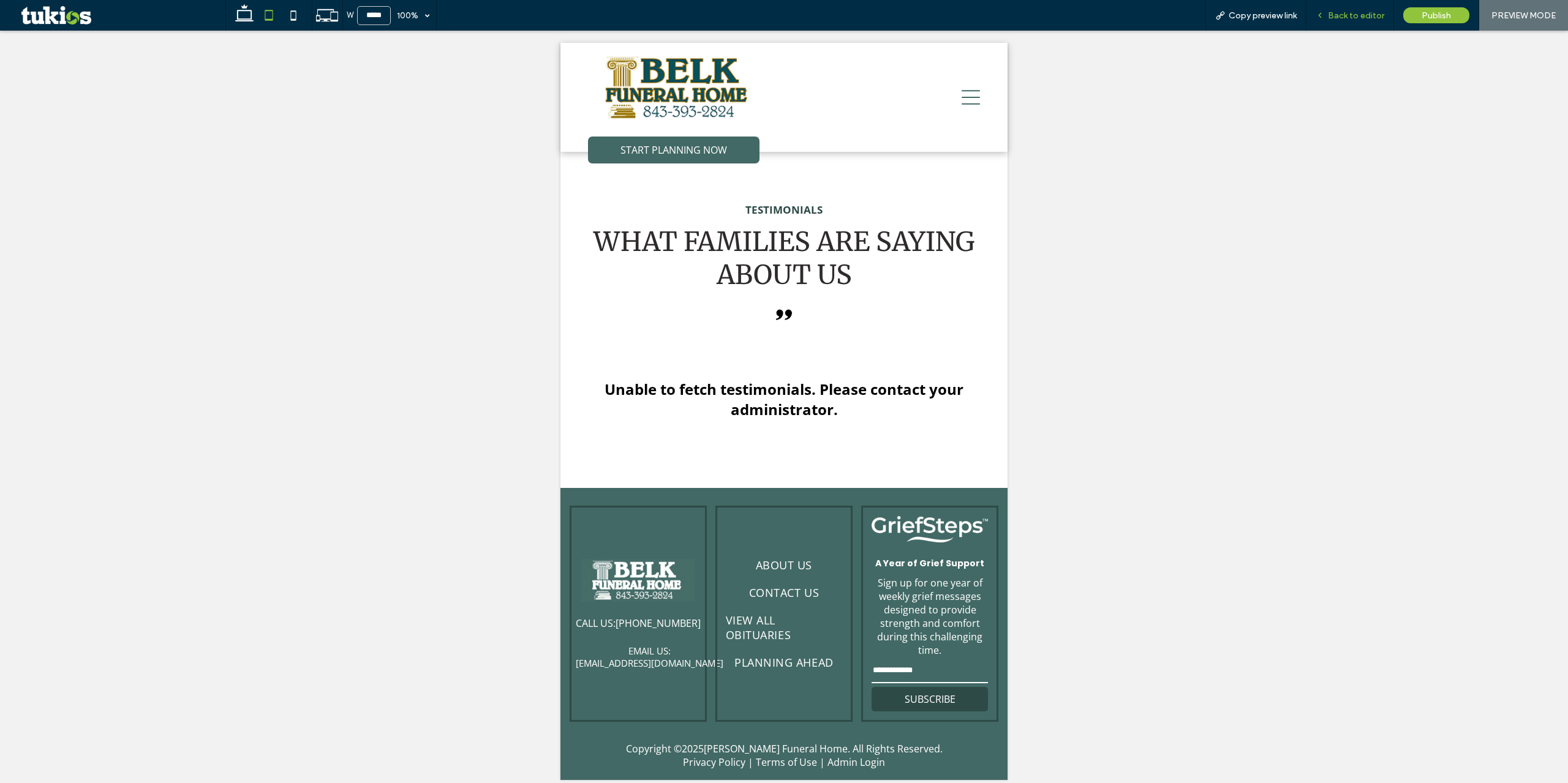
drag, startPoint x: 1379, startPoint y: 8, endPoint x: 1372, endPoint y: 14, distance: 9.2
click at [1379, 9] on div "Back to editor" at bounding box center [1350, 15] width 88 height 30
click at [1366, 18] on span "Back to editor" at bounding box center [1356, 16] width 56 height 11
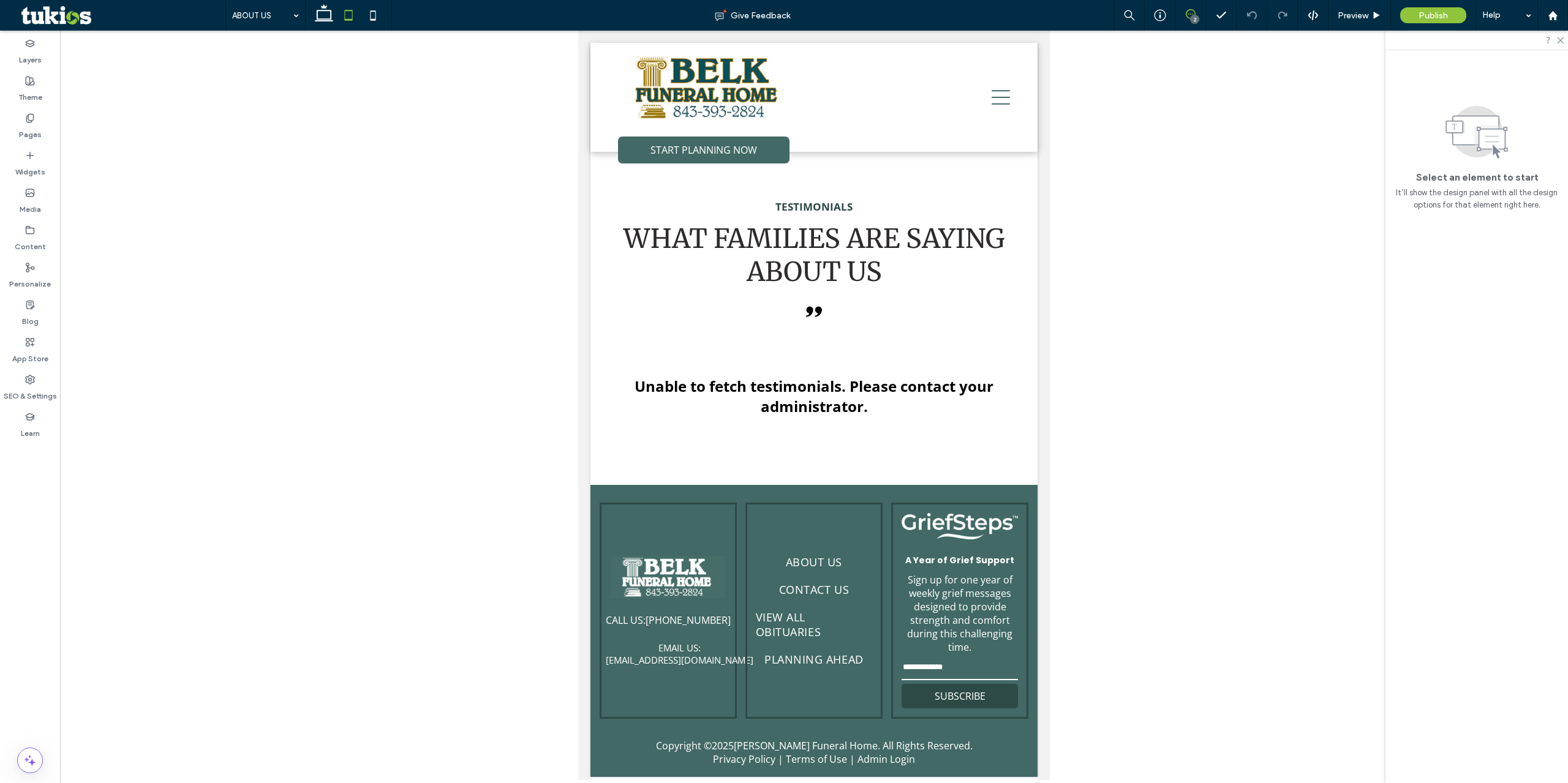
click at [1192, 11] on icon at bounding box center [1190, 14] width 10 height 10
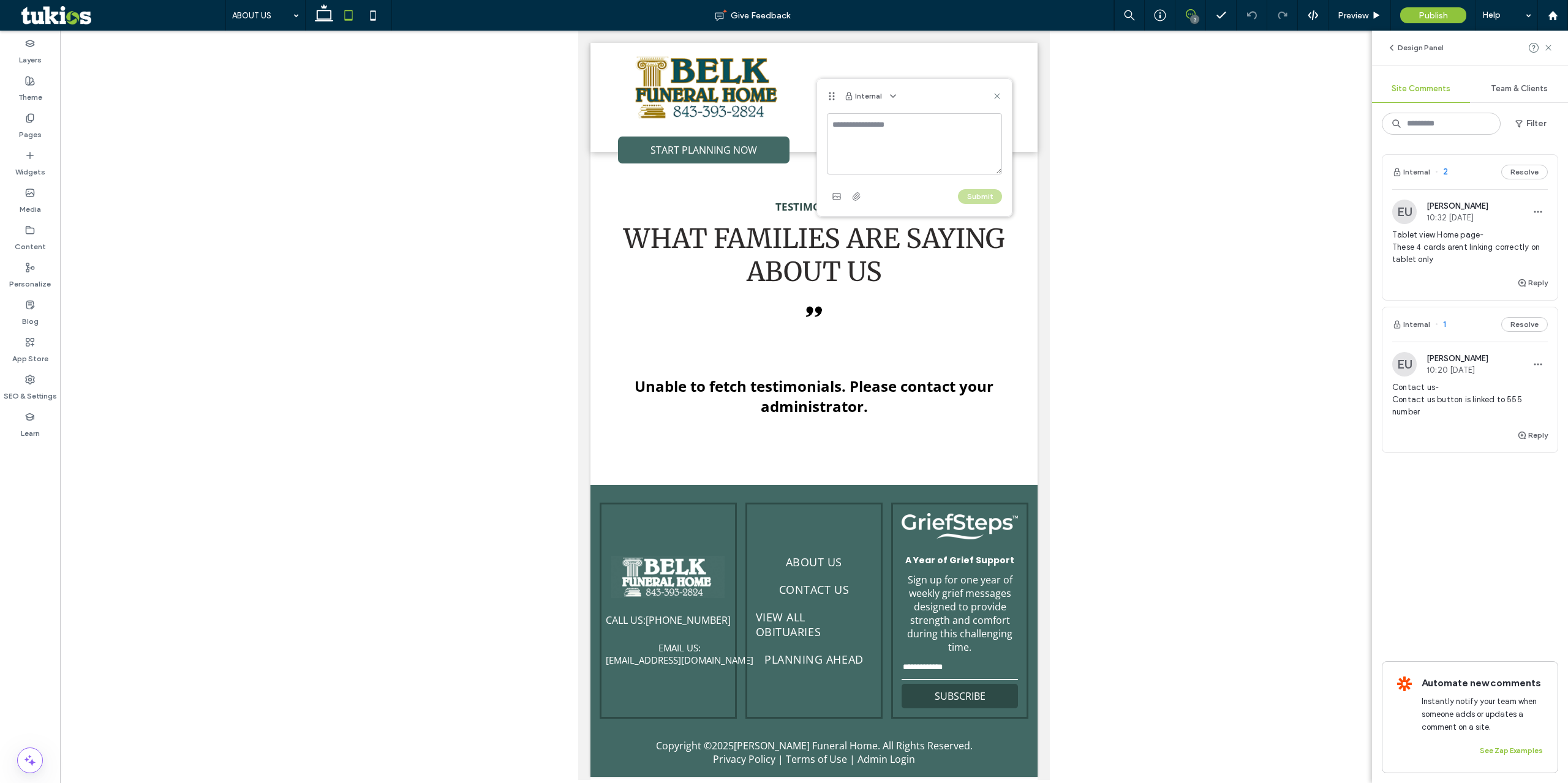
drag, startPoint x: 874, startPoint y: 162, endPoint x: 877, endPoint y: 156, distance: 6.7
click at [873, 162] on textarea at bounding box center [914, 144] width 175 height 61
type textarea "**********"
drag, startPoint x: 880, startPoint y: 151, endPoint x: 861, endPoint y: 178, distance: 33.0
click at [856, 176] on div "**********" at bounding box center [914, 145] width 175 height 63
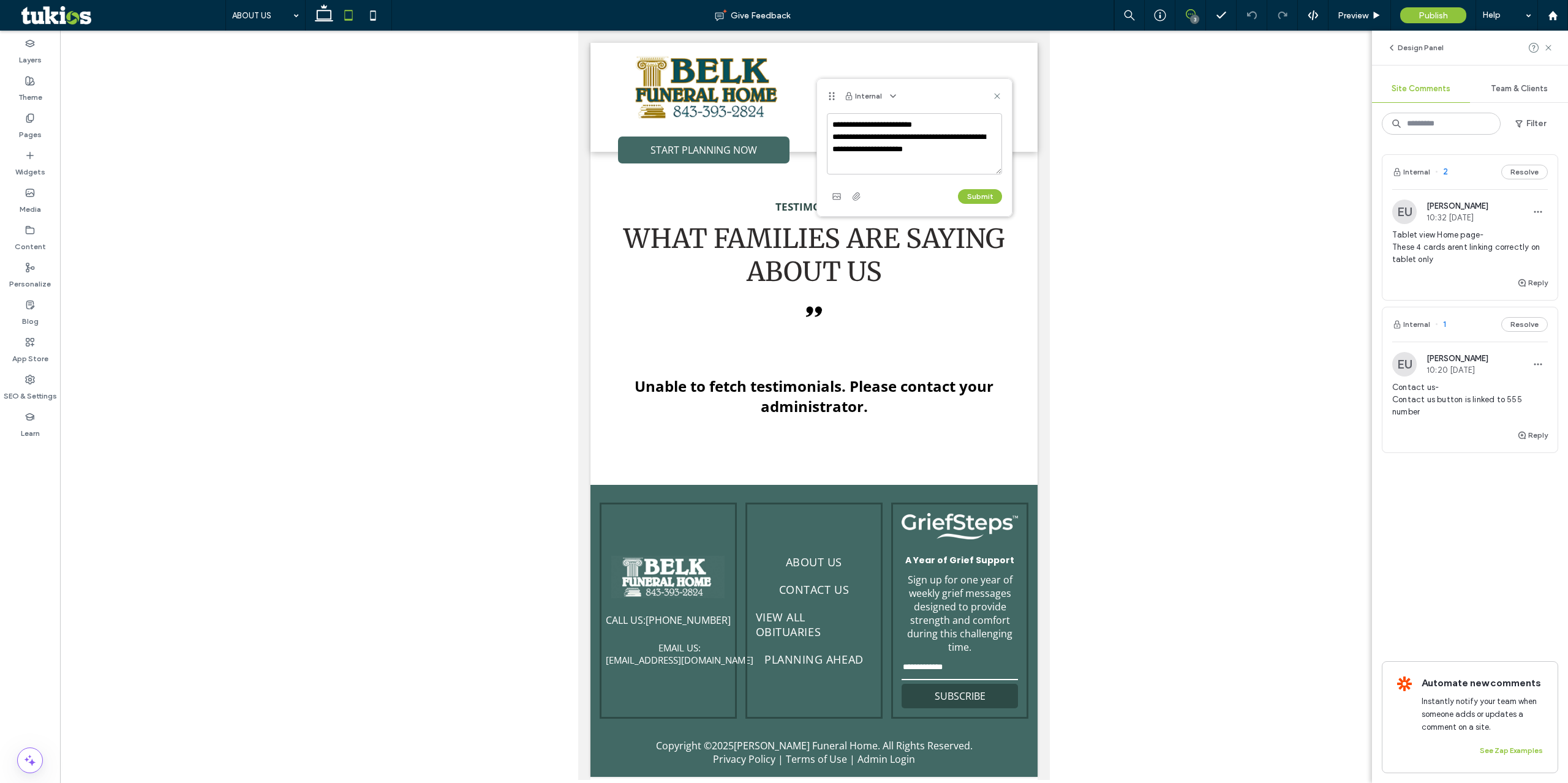
click at [975, 198] on button "Submit" at bounding box center [980, 197] width 44 height 15
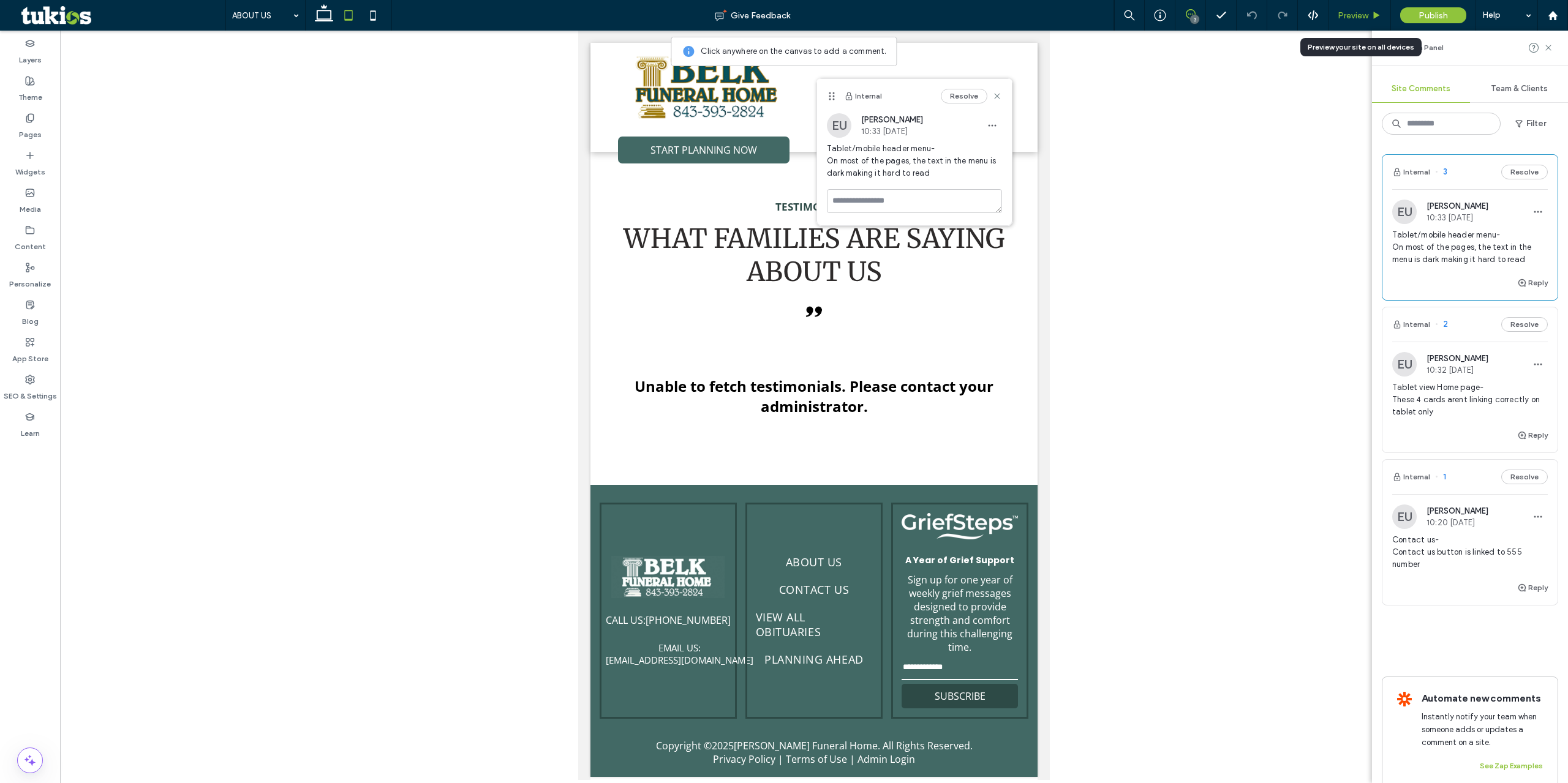
click at [1353, 16] on span "Preview" at bounding box center [1353, 16] width 30 height 11
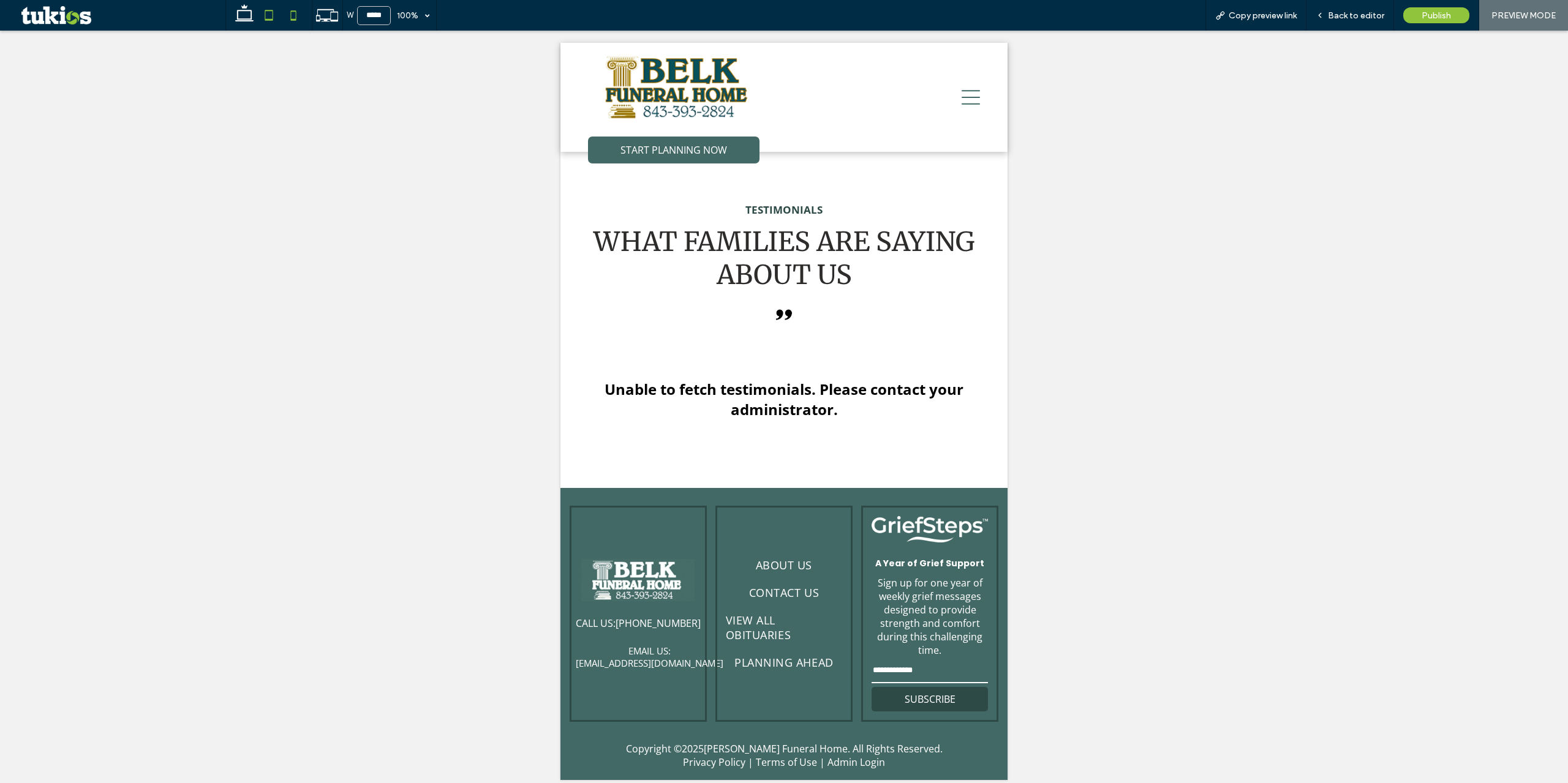
click at [291, 16] on use at bounding box center [293, 15] width 5 height 10
type input "*****"
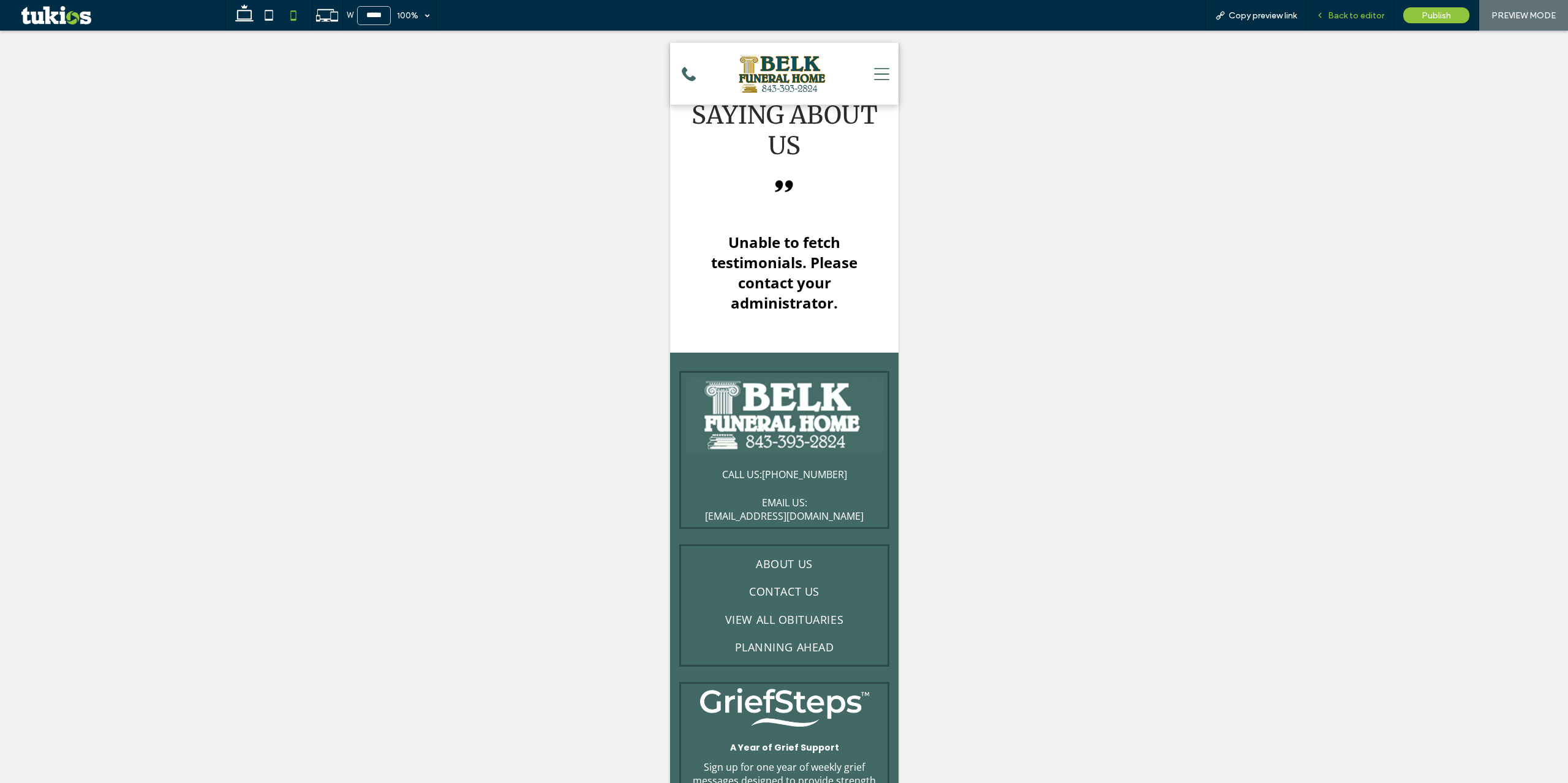
click at [1359, 14] on span "Back to editor" at bounding box center [1356, 16] width 56 height 11
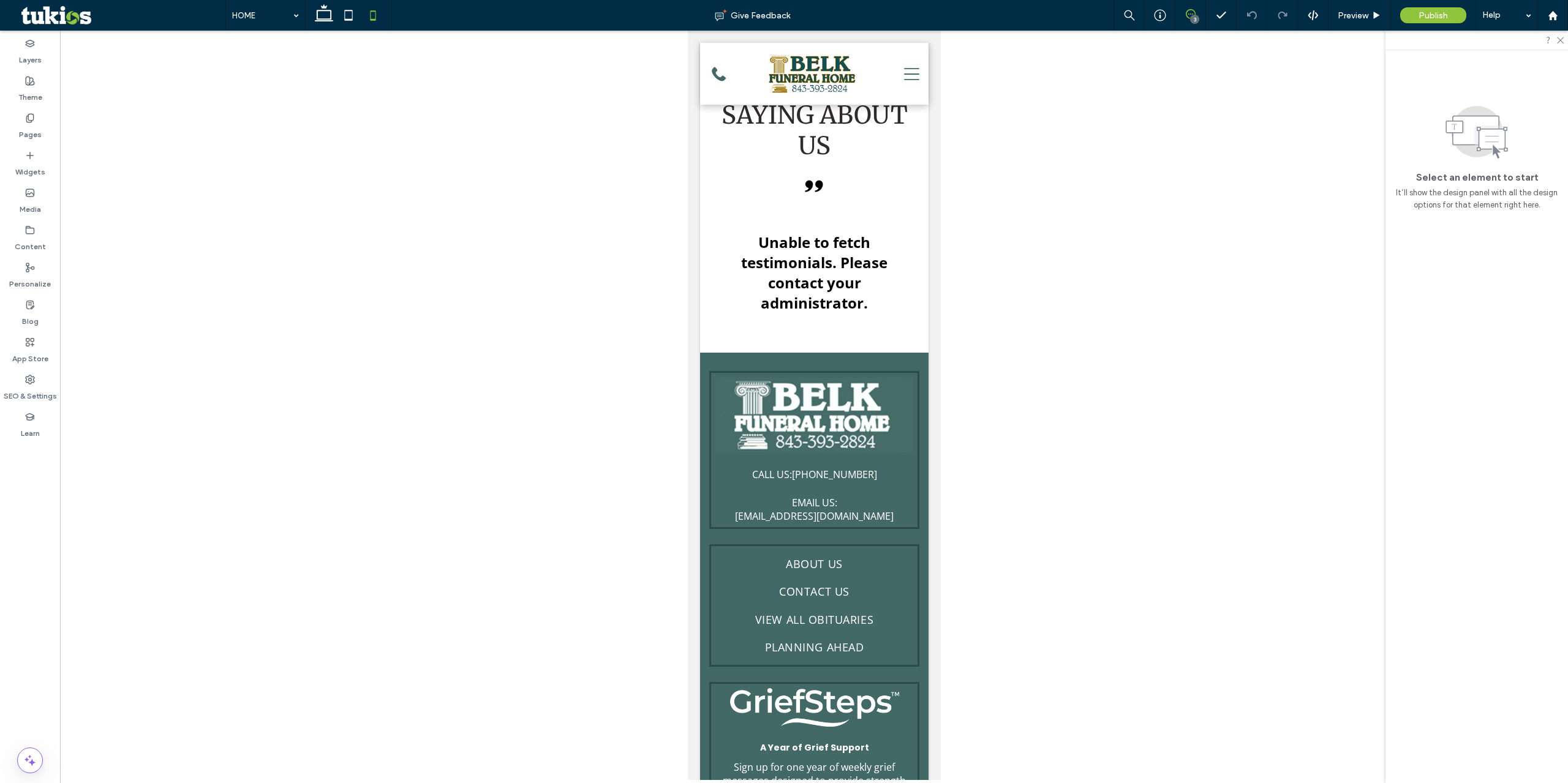
click at [1189, 13] on icon at bounding box center [1190, 14] width 10 height 10
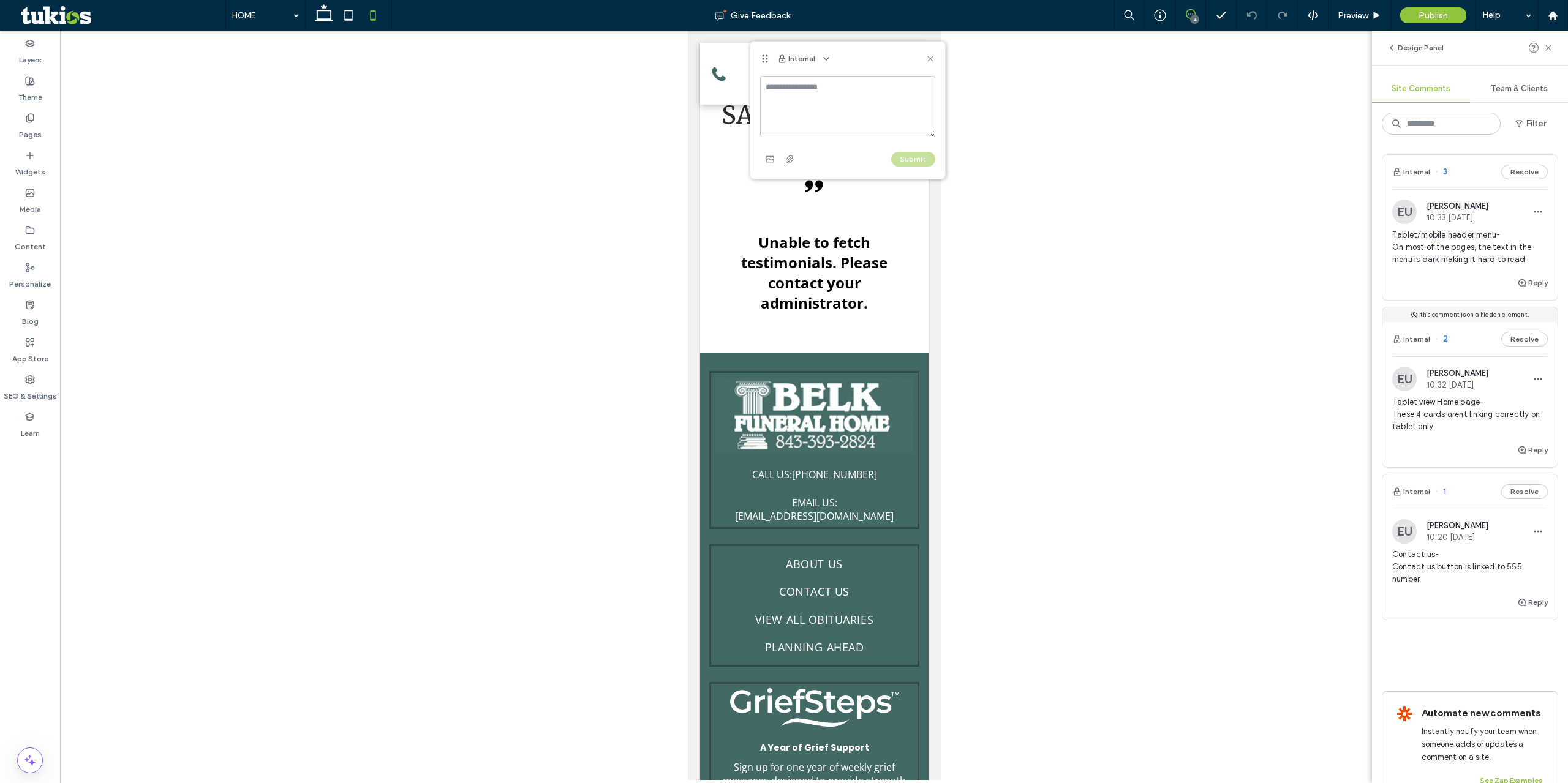
click at [854, 118] on textarea at bounding box center [847, 106] width 175 height 61
type textarea "**********"
drag, startPoint x: 913, startPoint y: 156, endPoint x: 923, endPoint y: 166, distance: 14.1
click at [914, 156] on button "Submit" at bounding box center [913, 159] width 44 height 15
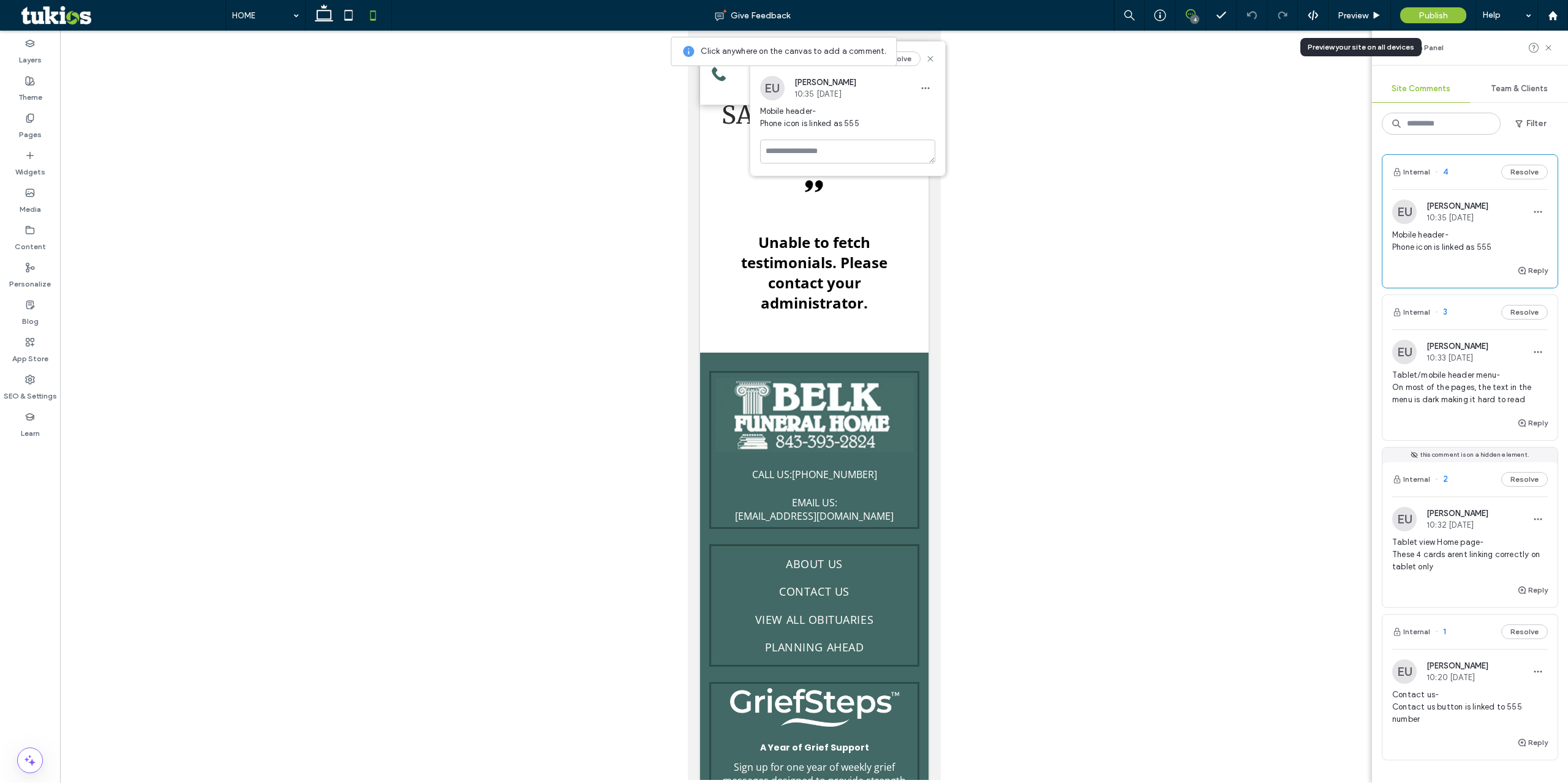
click at [1348, 19] on span "Preview" at bounding box center [1353, 16] width 30 height 11
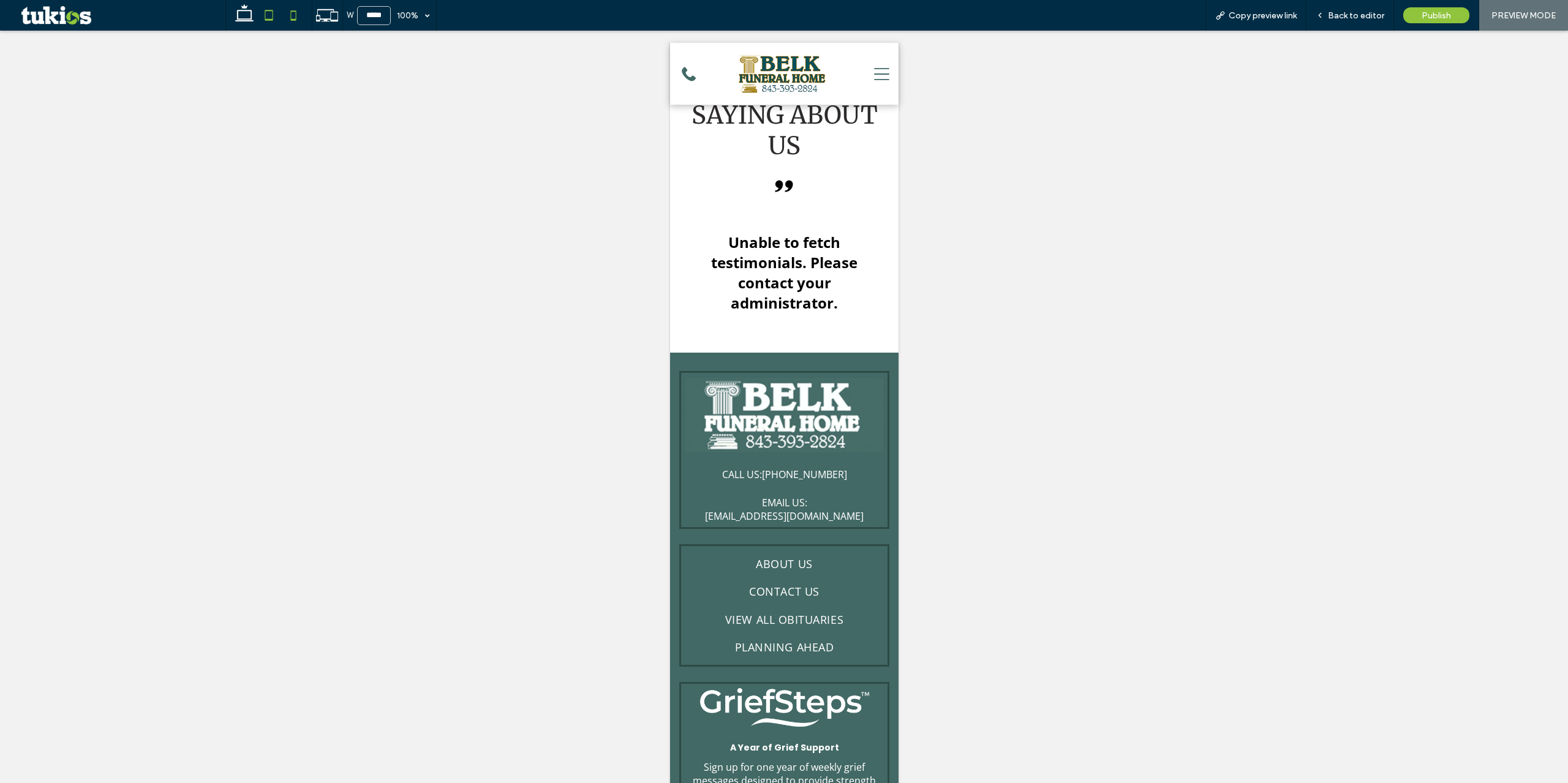
click at [279, 17] on icon at bounding box center [269, 15] width 24 height 24
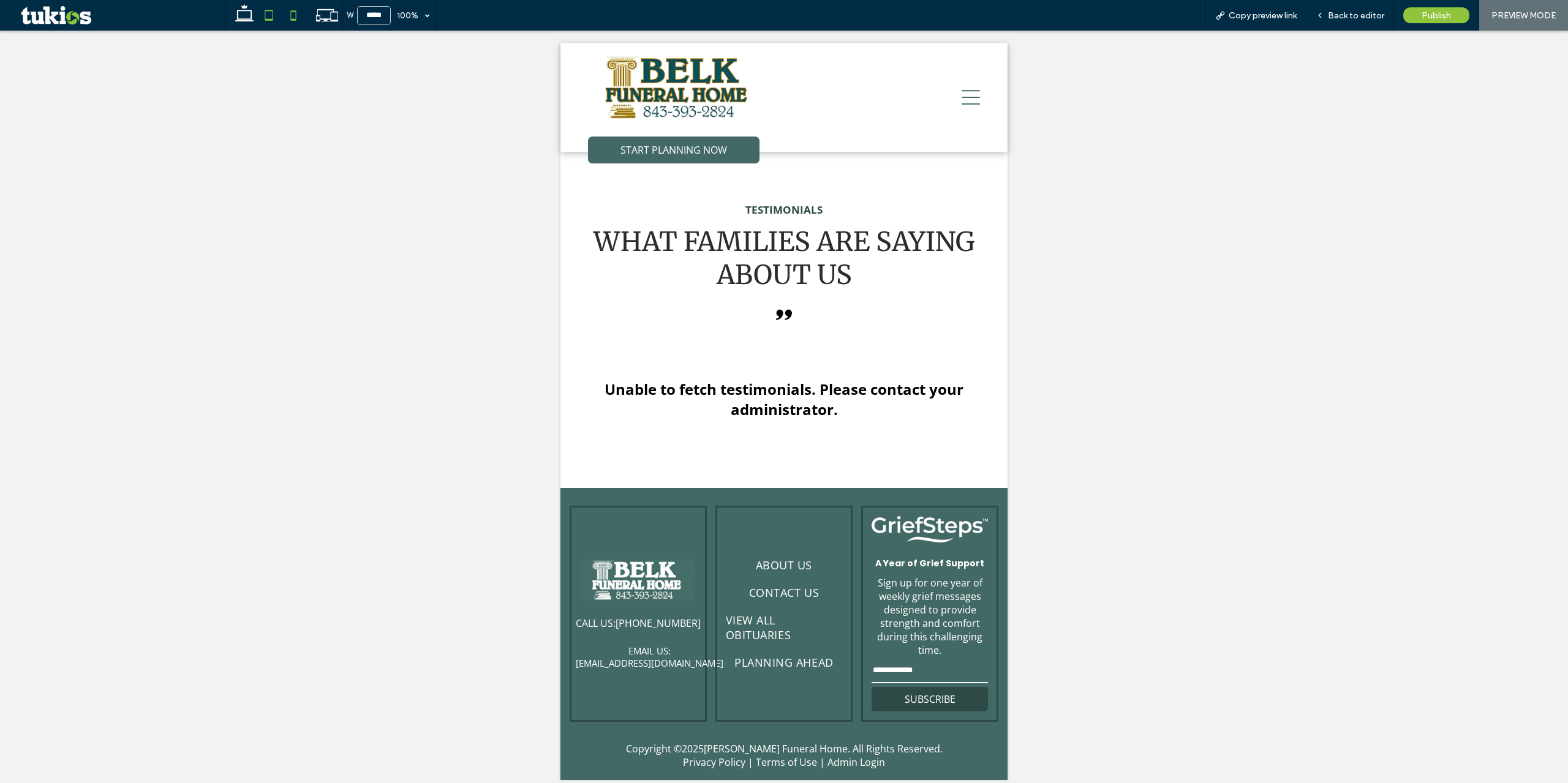
click at [297, 17] on icon at bounding box center [293, 15] width 24 height 24
type input "*****"
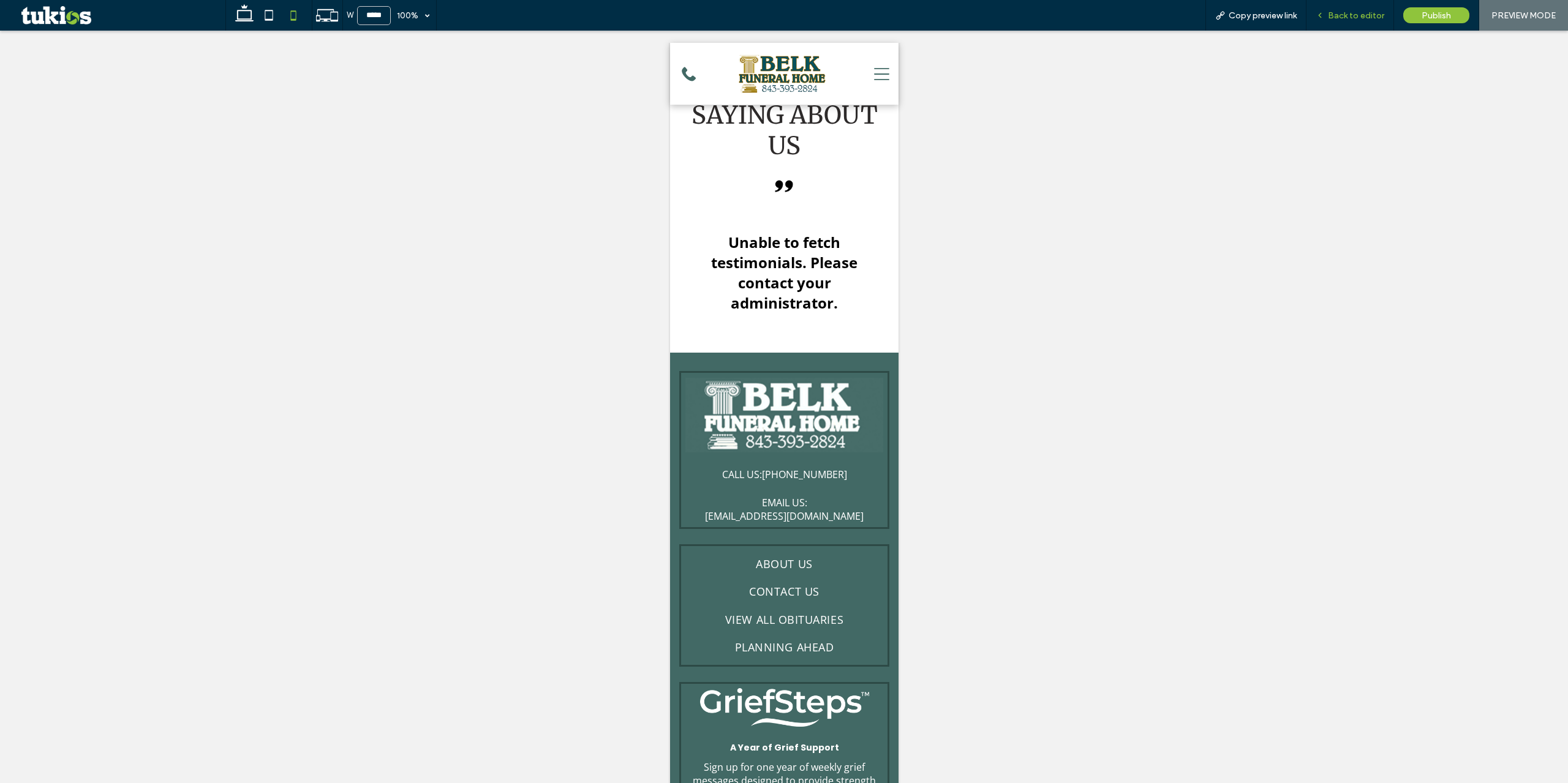
click at [1382, 20] on span "Back to editor" at bounding box center [1356, 16] width 56 height 11
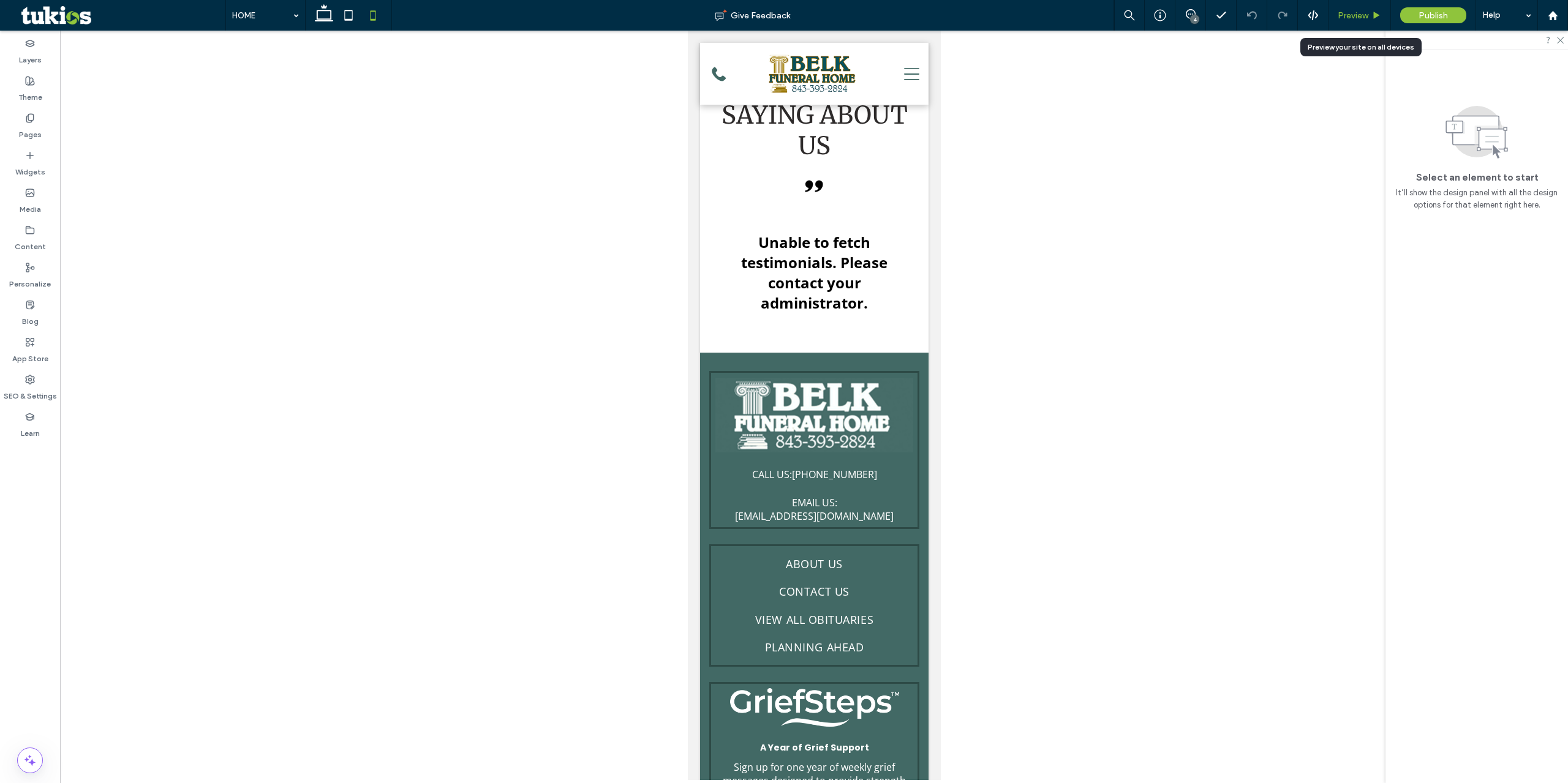
click at [1358, 16] on span "Preview" at bounding box center [1353, 16] width 30 height 11
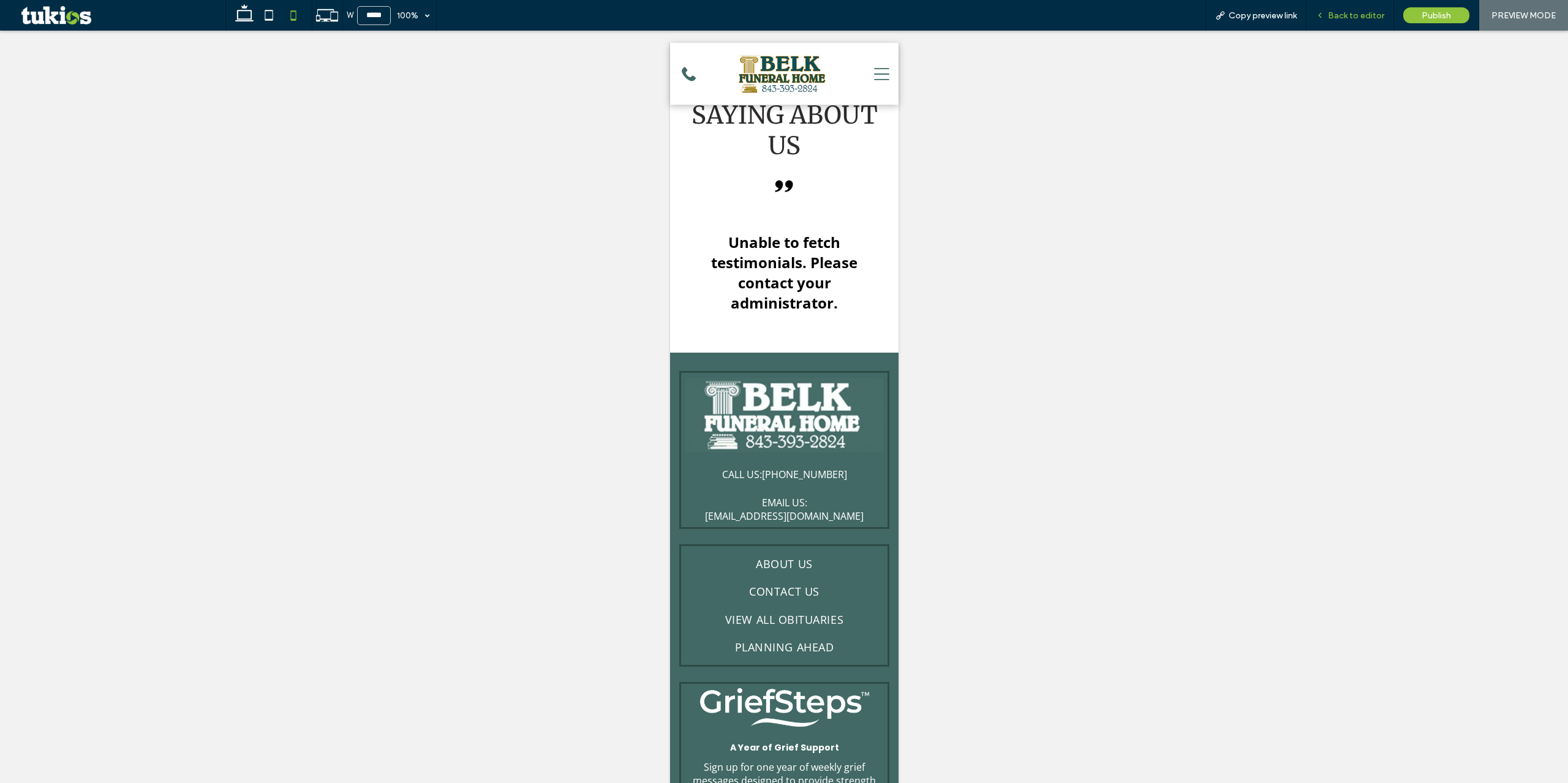
click at [1367, 16] on span "Back to editor" at bounding box center [1356, 16] width 56 height 11
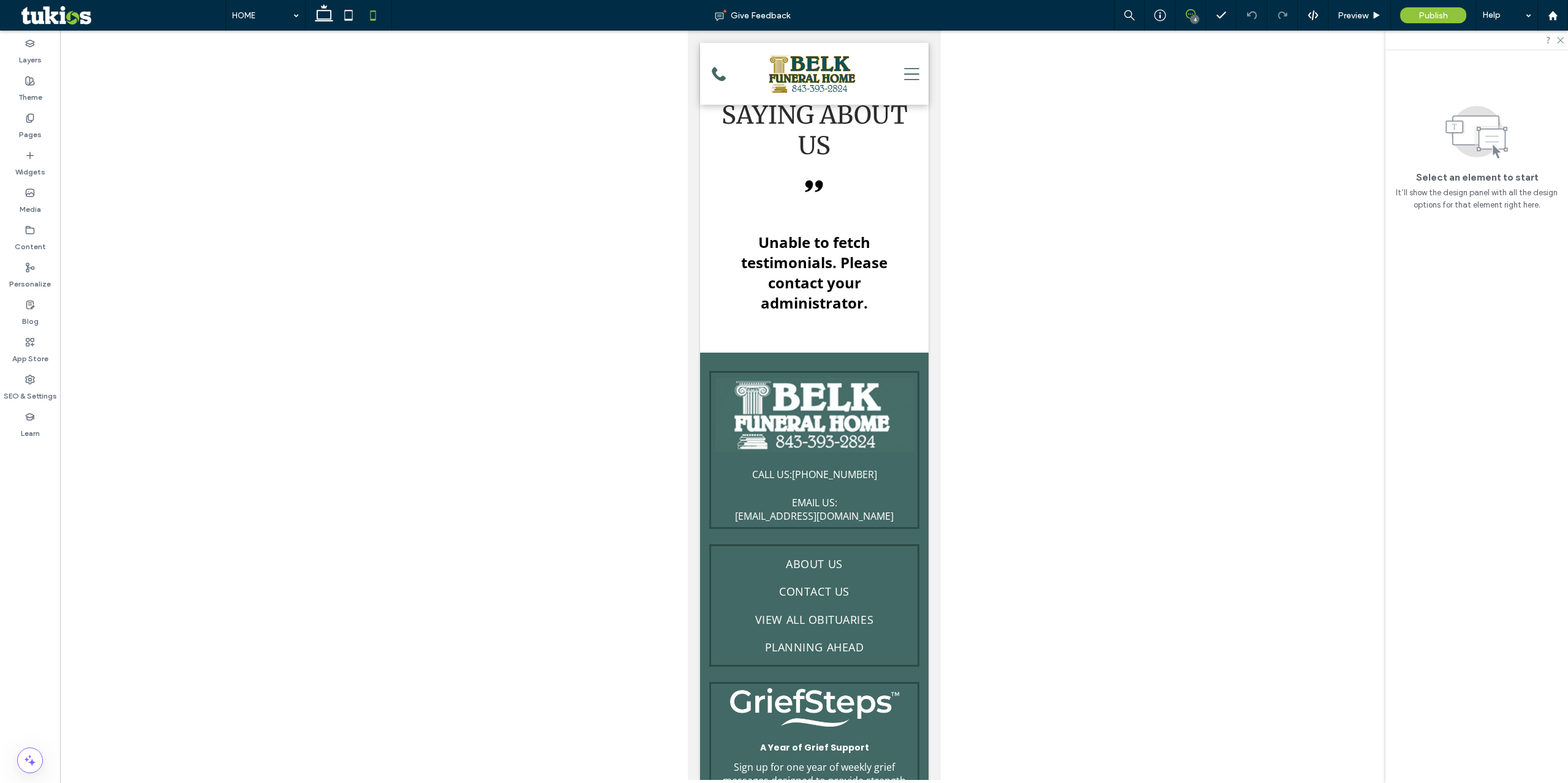
click at [1190, 13] on icon at bounding box center [1190, 14] width 10 height 10
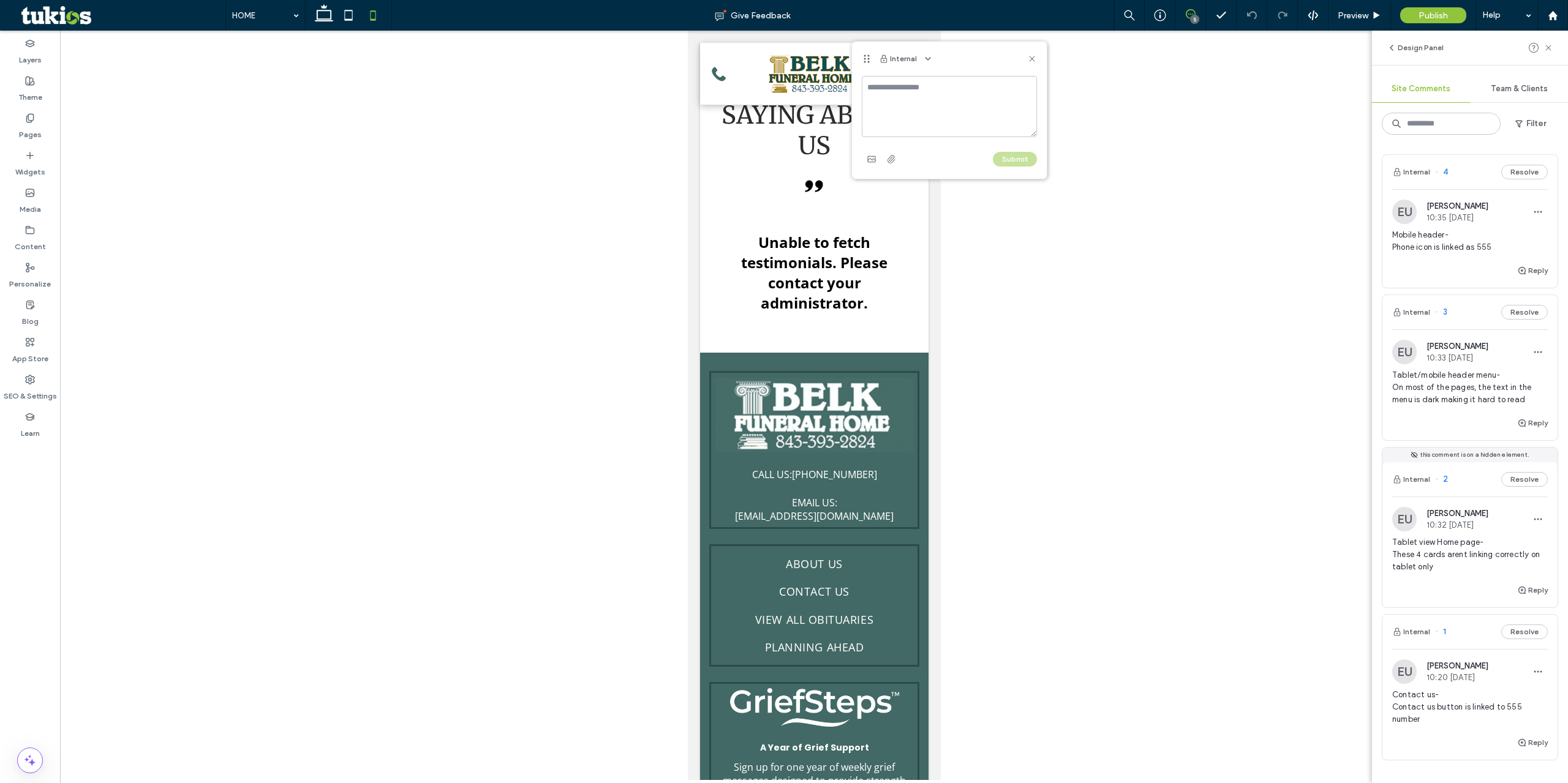
click at [958, 121] on textarea at bounding box center [949, 106] width 175 height 61
type textarea "**********"
click at [1020, 154] on button "Submit" at bounding box center [1015, 159] width 44 height 15
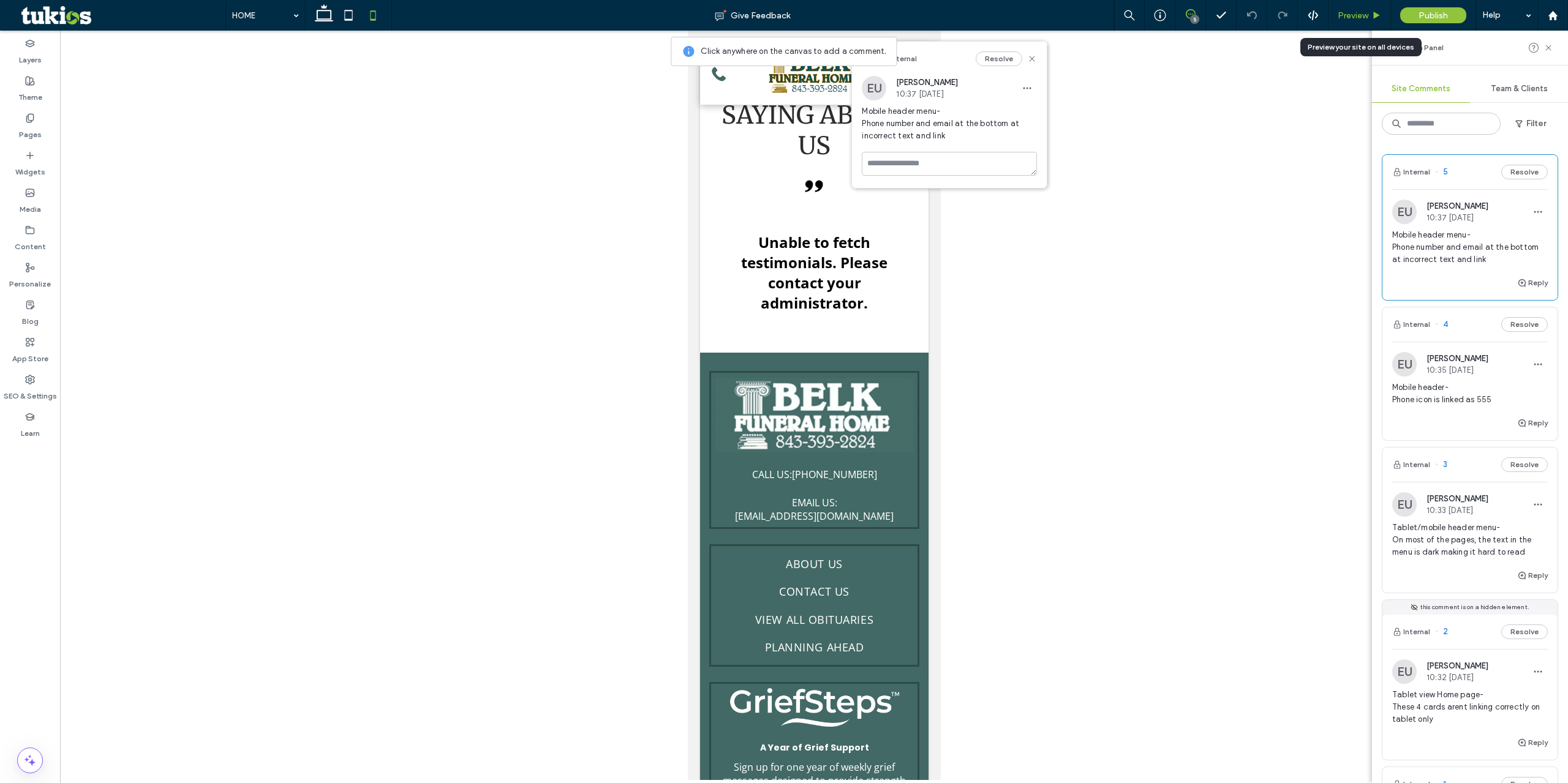
click at [1362, 9] on div "Preview" at bounding box center [1359, 15] width 63 height 30
click at [1366, 20] on span "Preview" at bounding box center [1353, 16] width 30 height 11
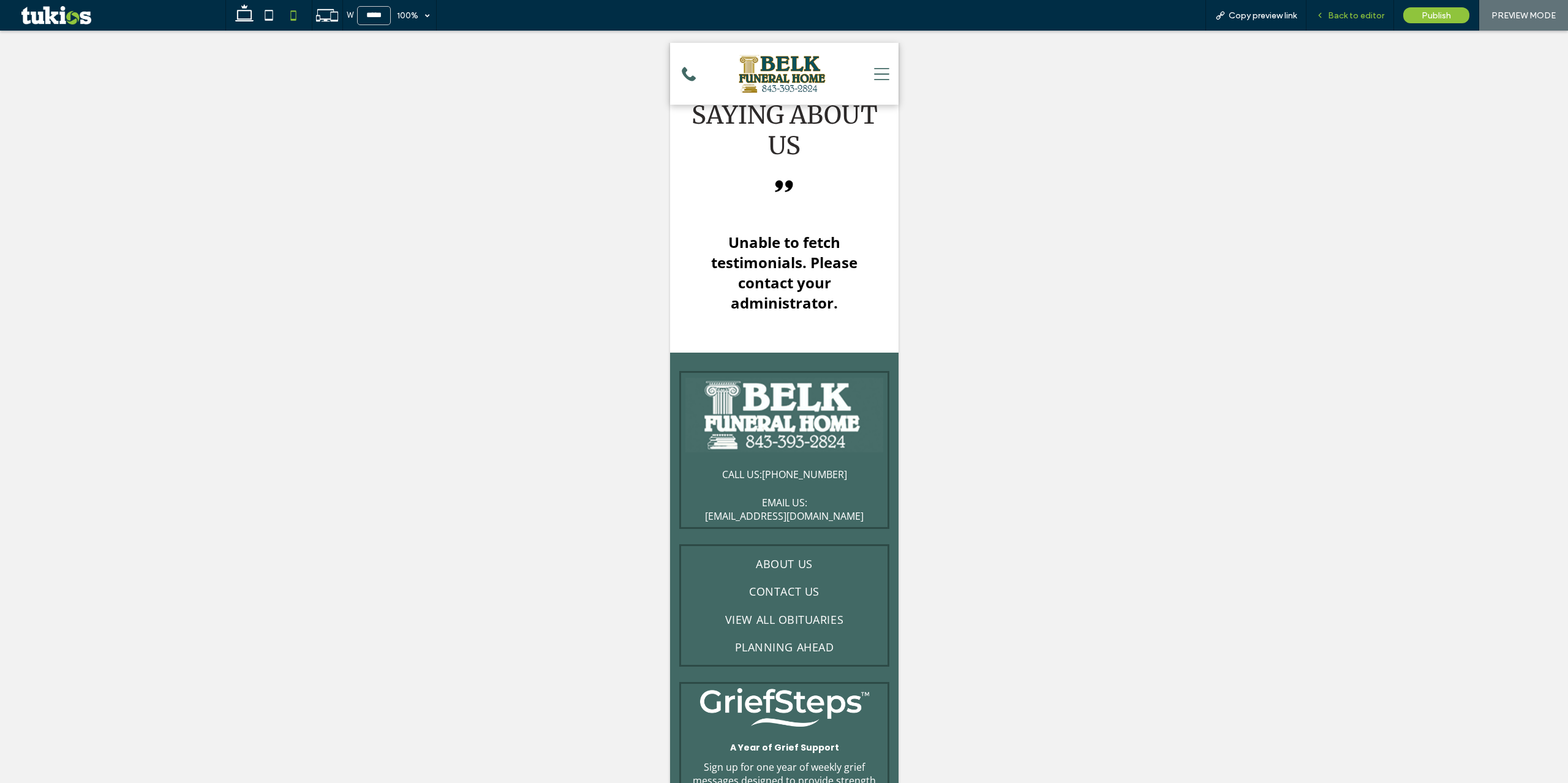
click at [1347, 14] on span "Back to editor" at bounding box center [1356, 16] width 56 height 11
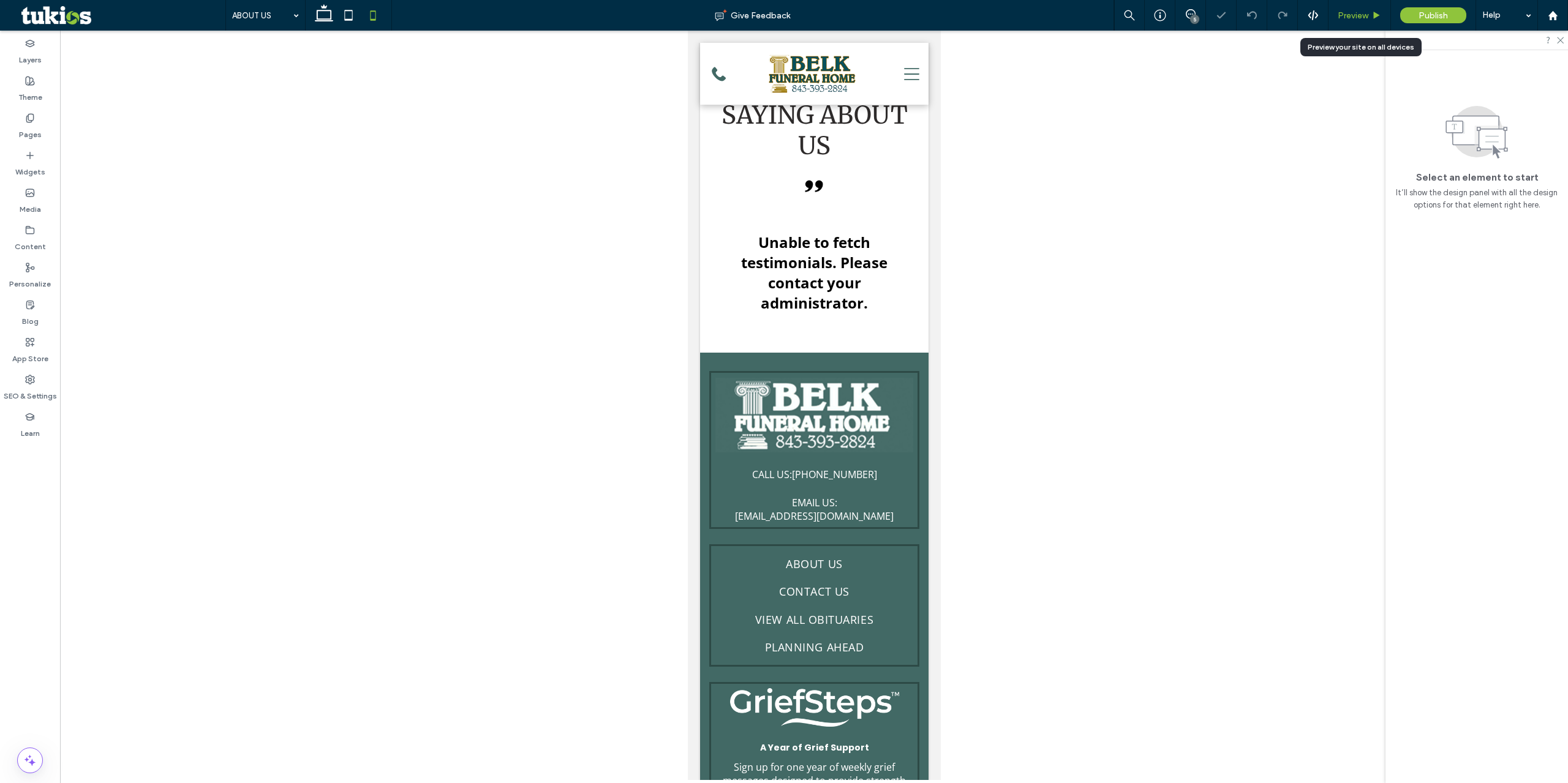
click at [1353, 20] on span "Preview" at bounding box center [1353, 16] width 30 height 11
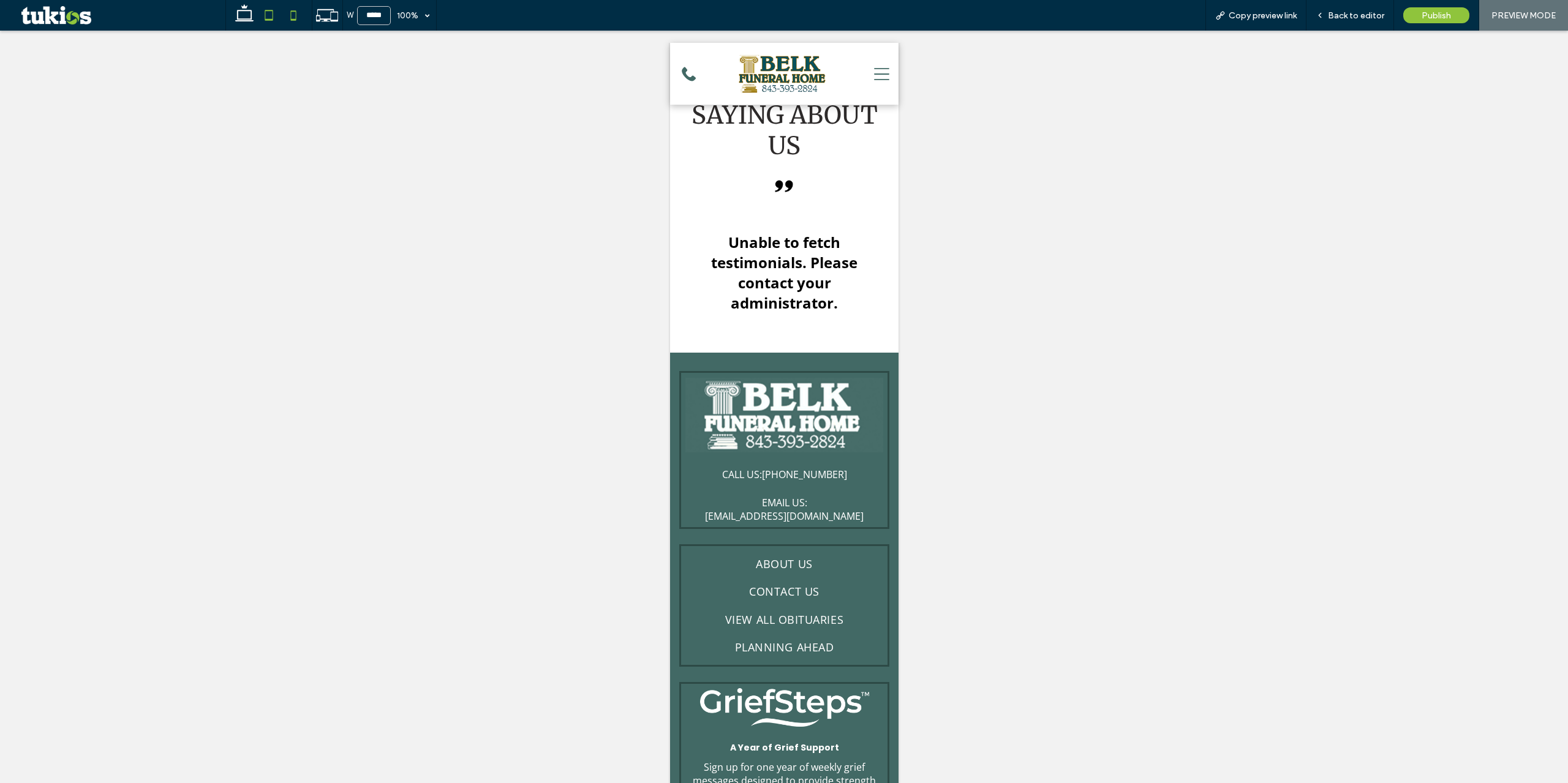
click at [273, 18] on icon at bounding box center [269, 15] width 24 height 24
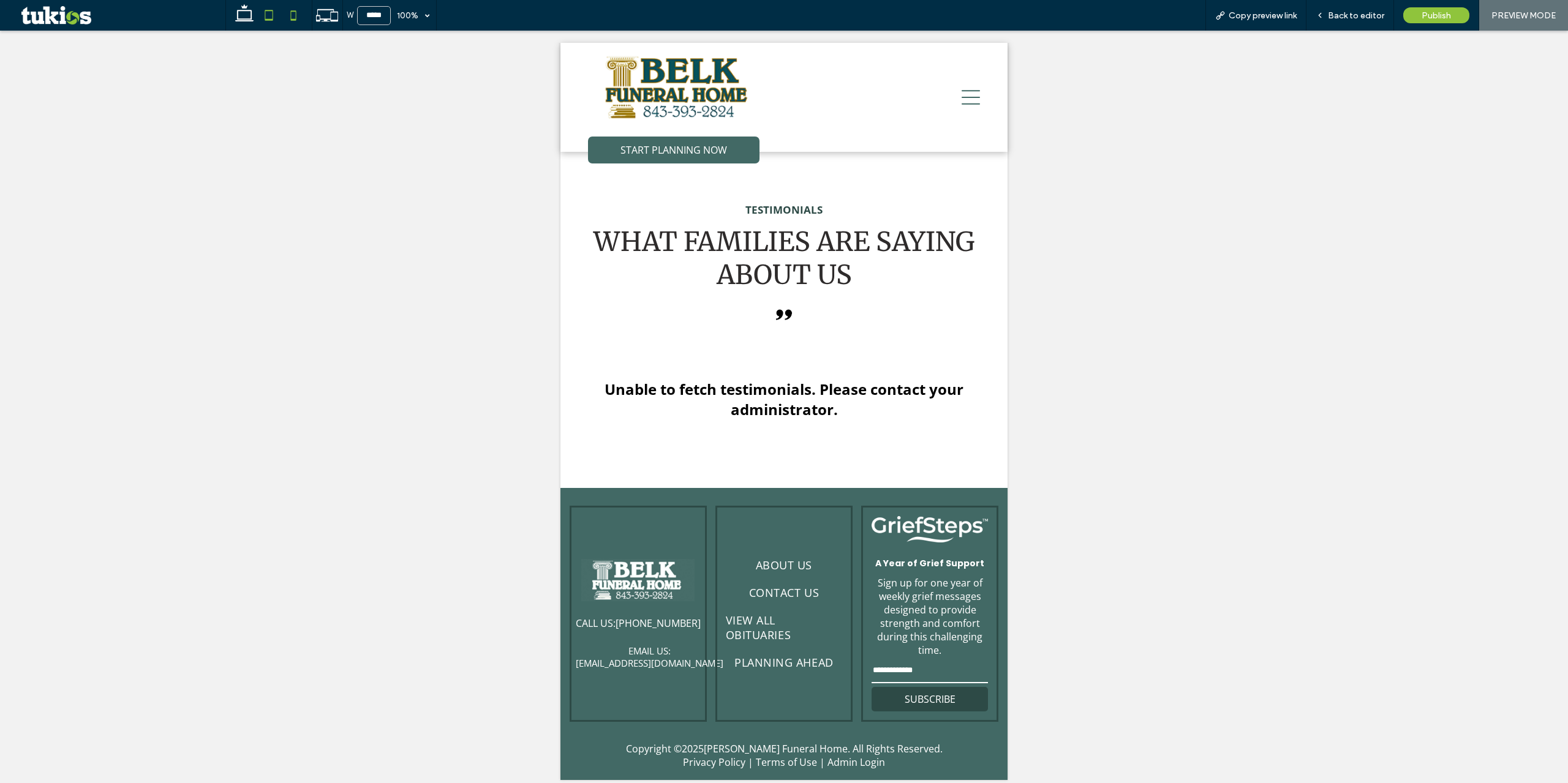
click at [286, 15] on icon at bounding box center [293, 15] width 24 height 24
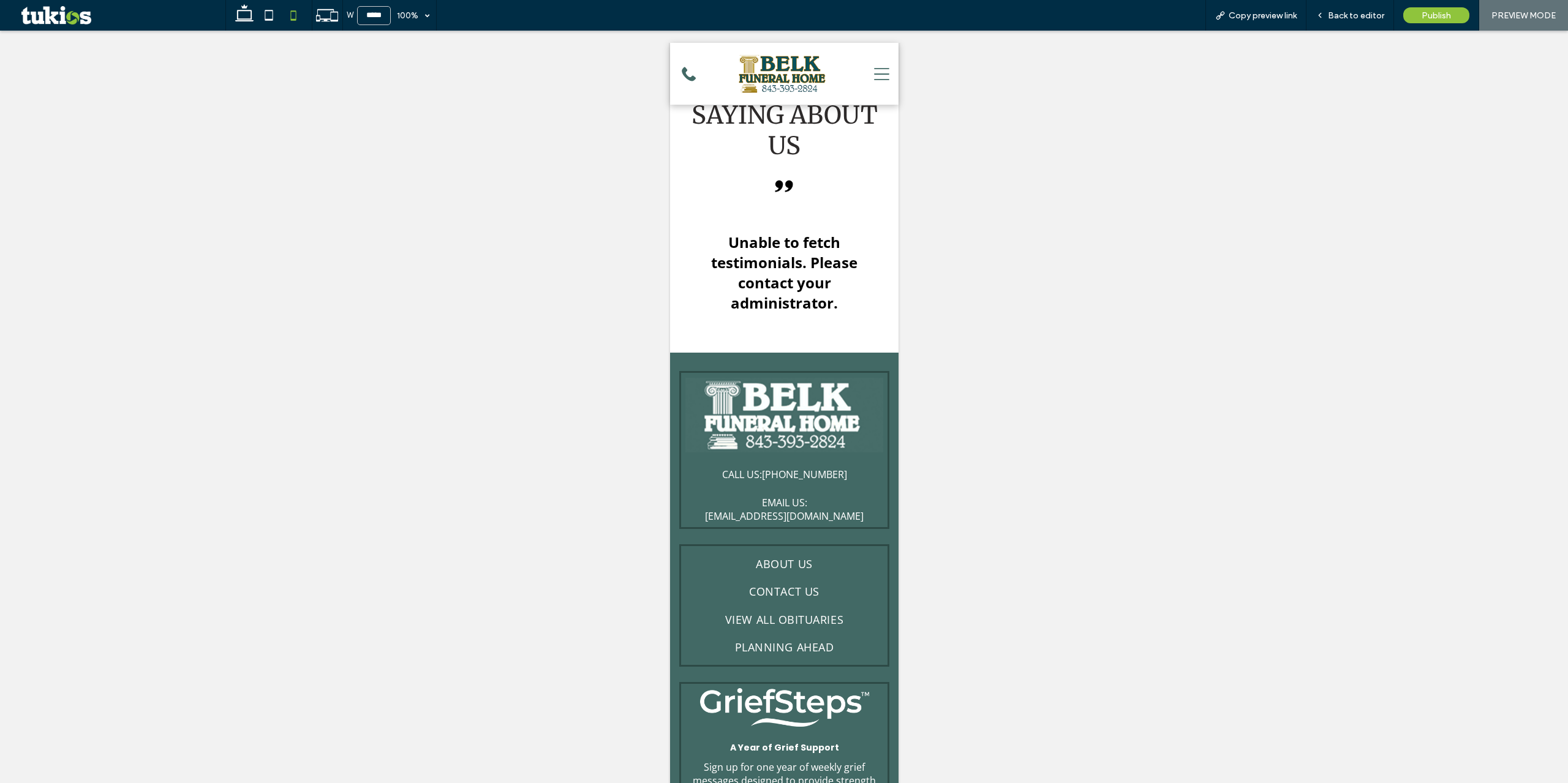
click at [202, 438] on div at bounding box center [784, 407] width 1568 height 753
click at [232, 17] on icon at bounding box center [244, 15] width 24 height 24
type input "******"
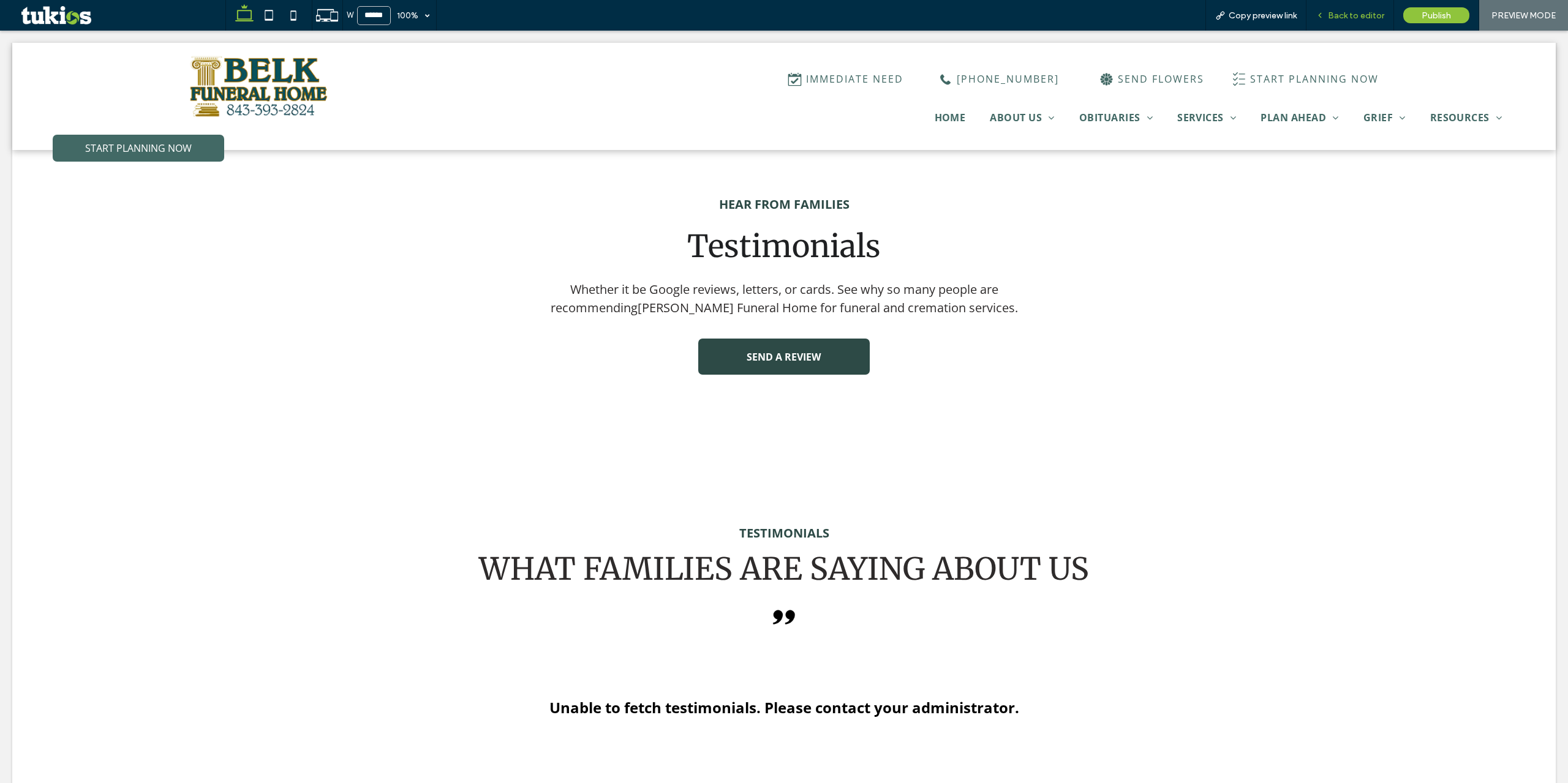
click at [1330, 17] on span "Back to editor" at bounding box center [1356, 16] width 56 height 11
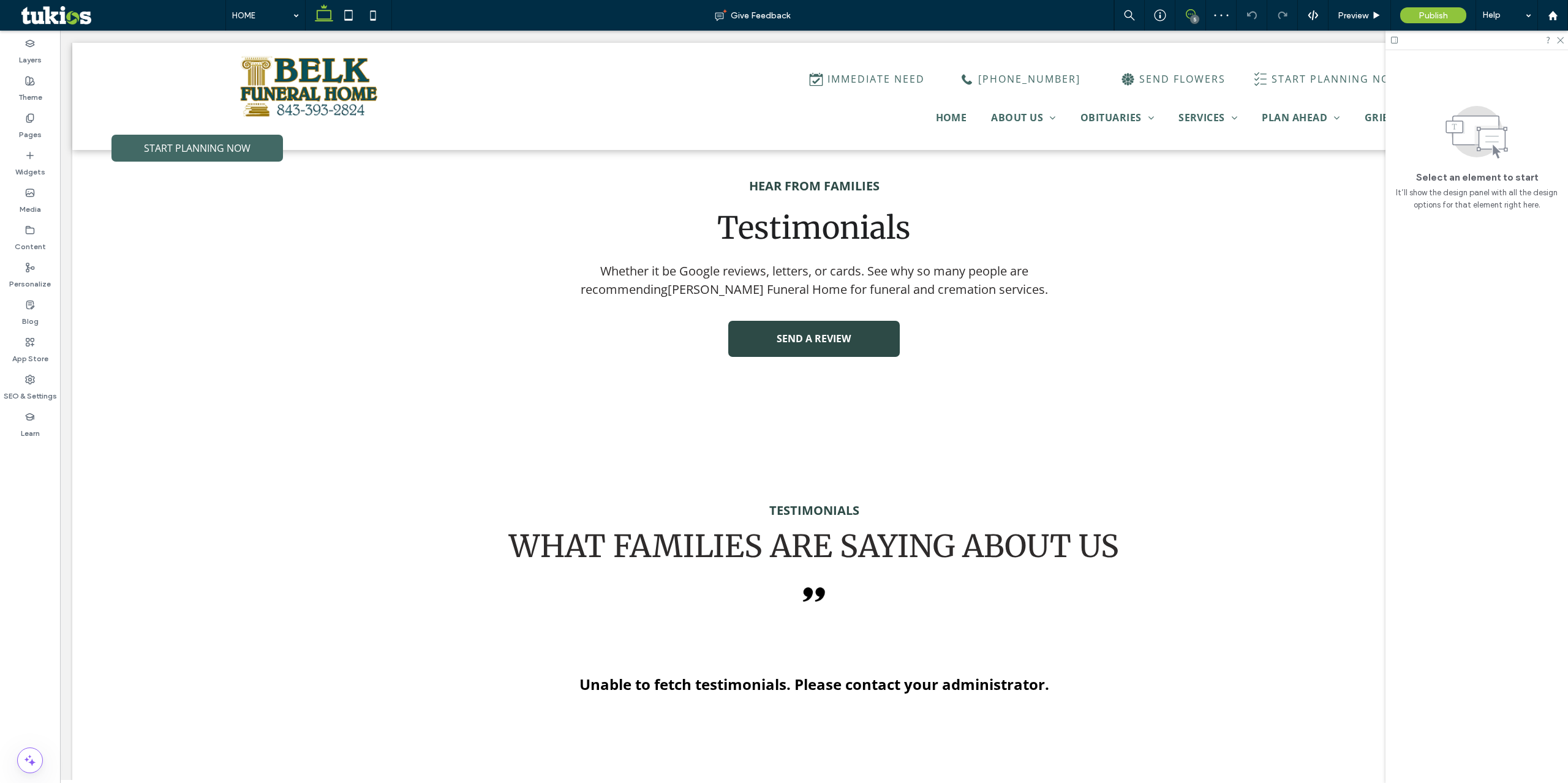
click at [1190, 13] on icon at bounding box center [1190, 14] width 10 height 10
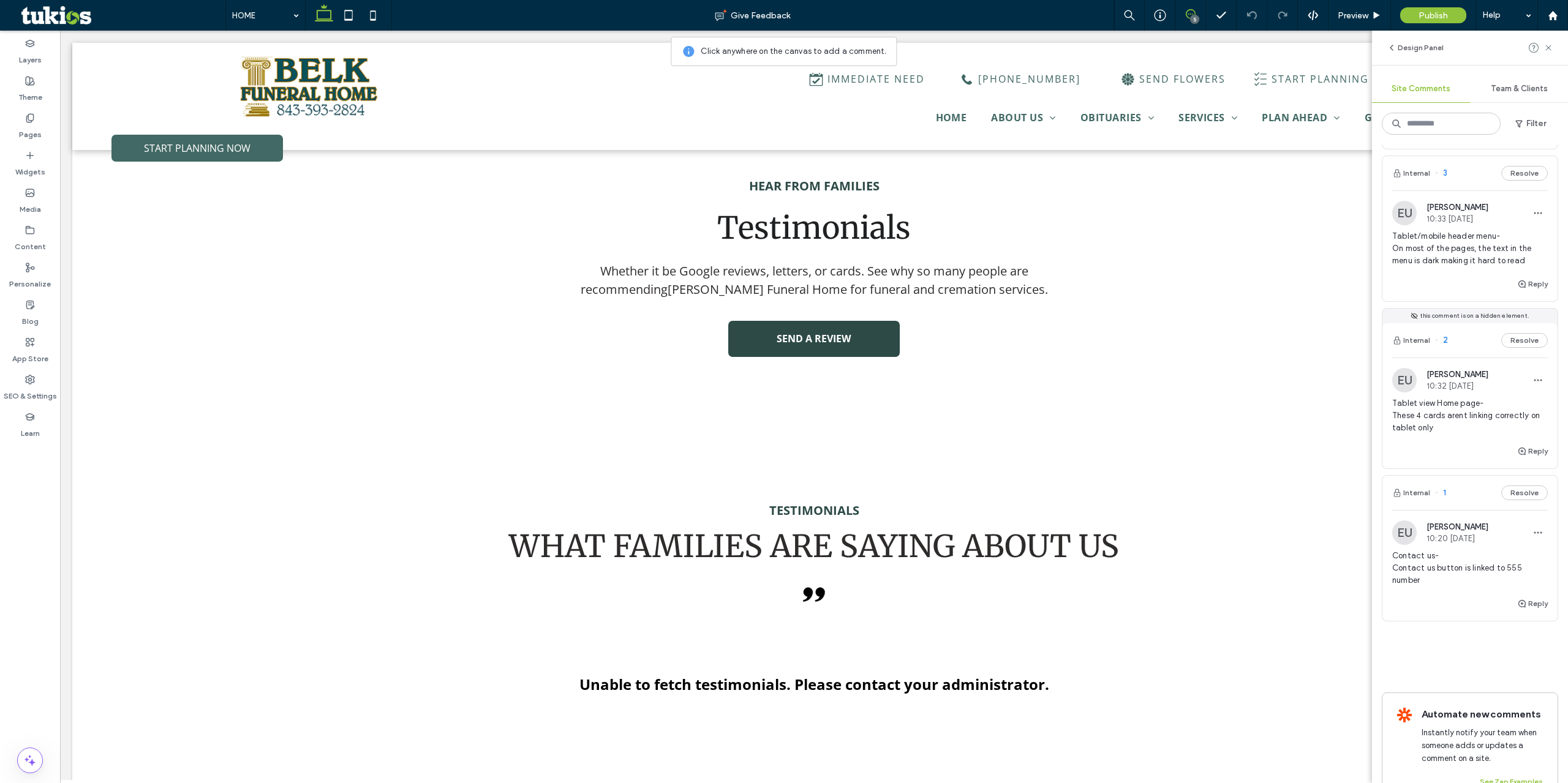
scroll to position [351, 0]
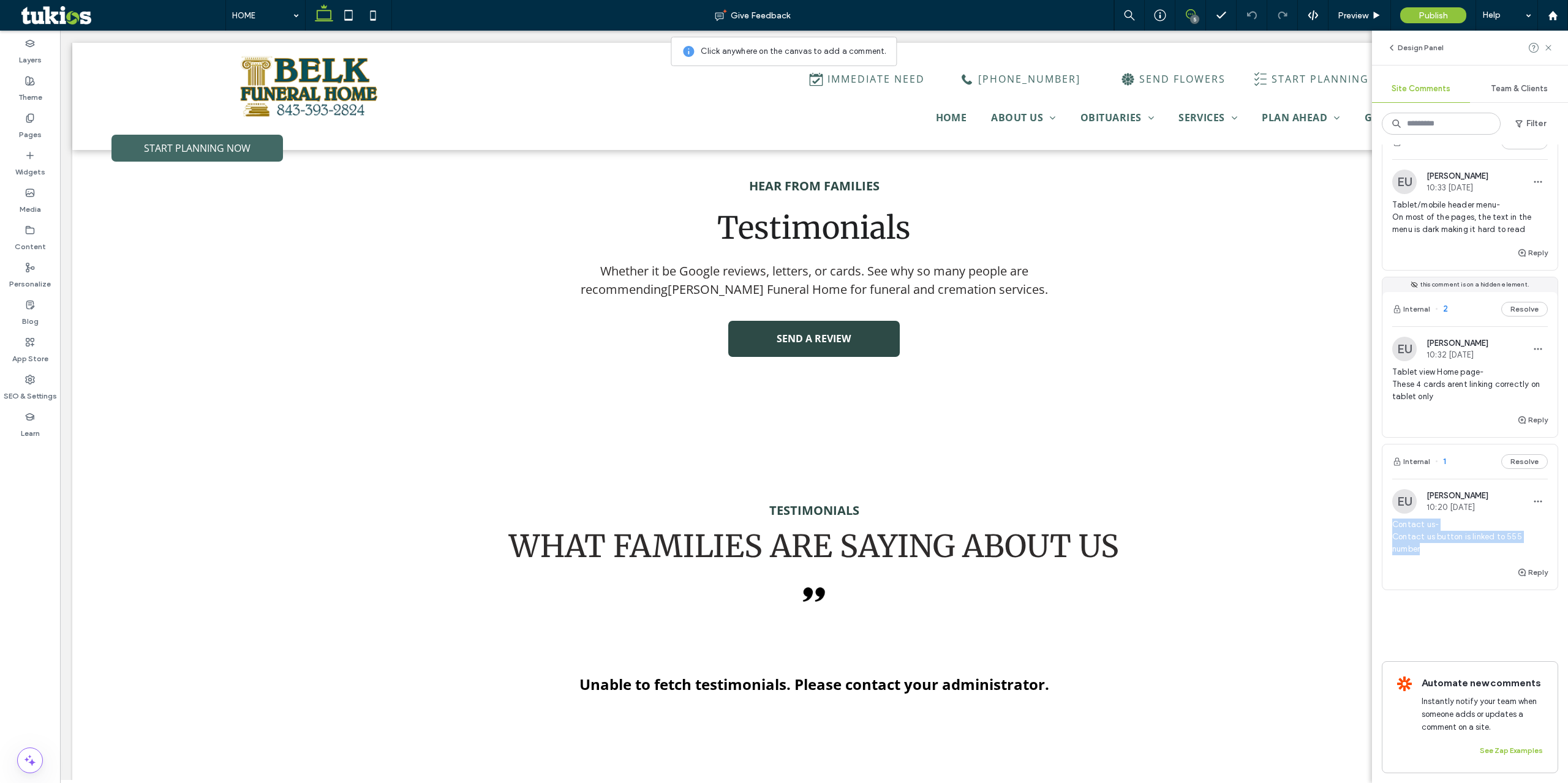
drag, startPoint x: 1445, startPoint y: 537, endPoint x: 1388, endPoint y: 510, distance: 63.1
click at [1388, 510] on div "EU Easton Ulrich 10:20 Sep 16 2025 Contact us- Contact us button is linked to 5…" at bounding box center [1470, 527] width 175 height 76
copy span "Contact us- Contact us button is linked to 555 number"
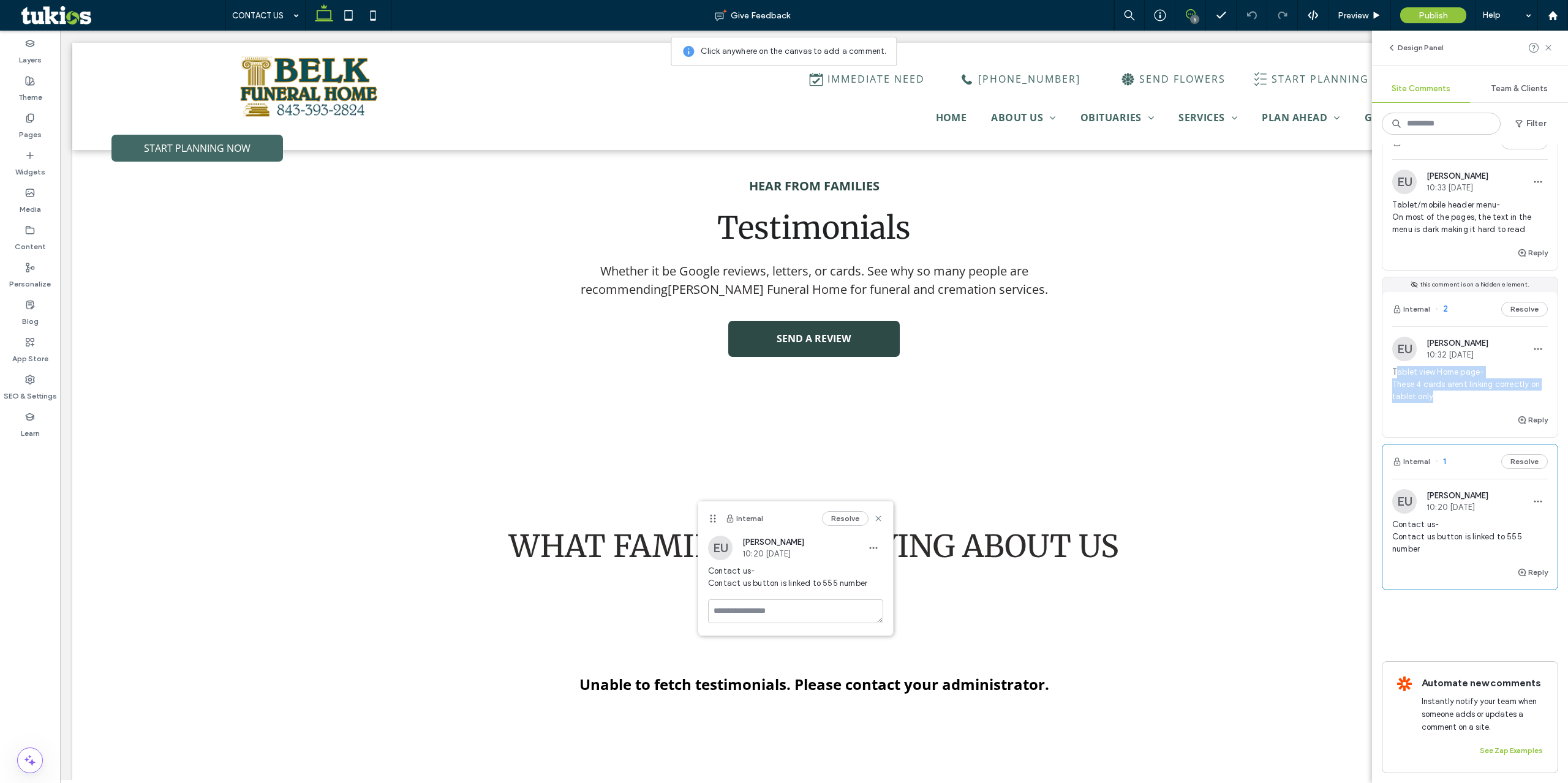
drag, startPoint x: 1465, startPoint y: 393, endPoint x: 1398, endPoint y: 357, distance: 76.1
click at [1398, 366] on div "Tablet view Home page- These 4 cards arent linking correctly on tablet only" at bounding box center [1470, 390] width 156 height 46
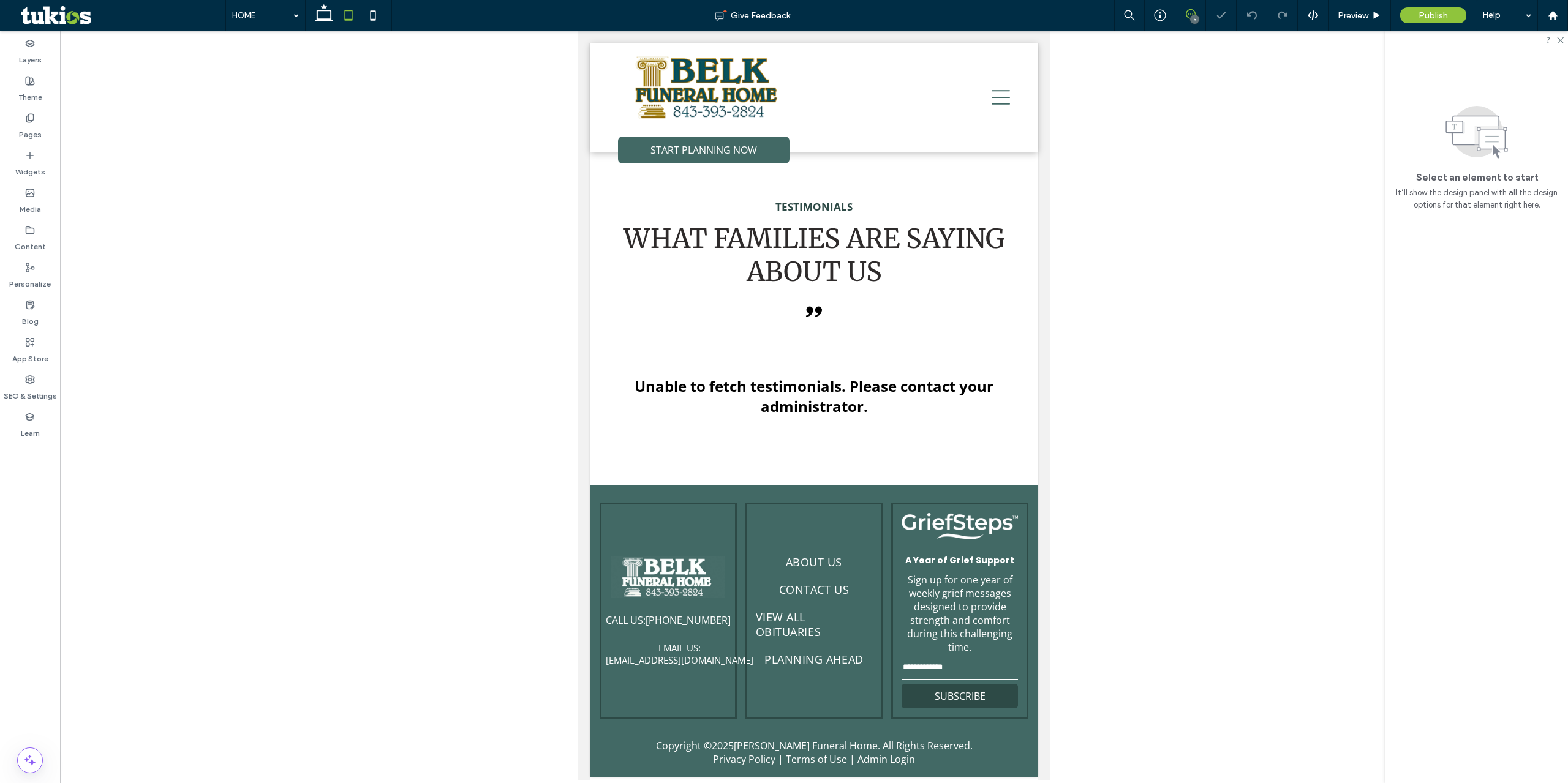
click at [1189, 11] on icon at bounding box center [1190, 14] width 10 height 10
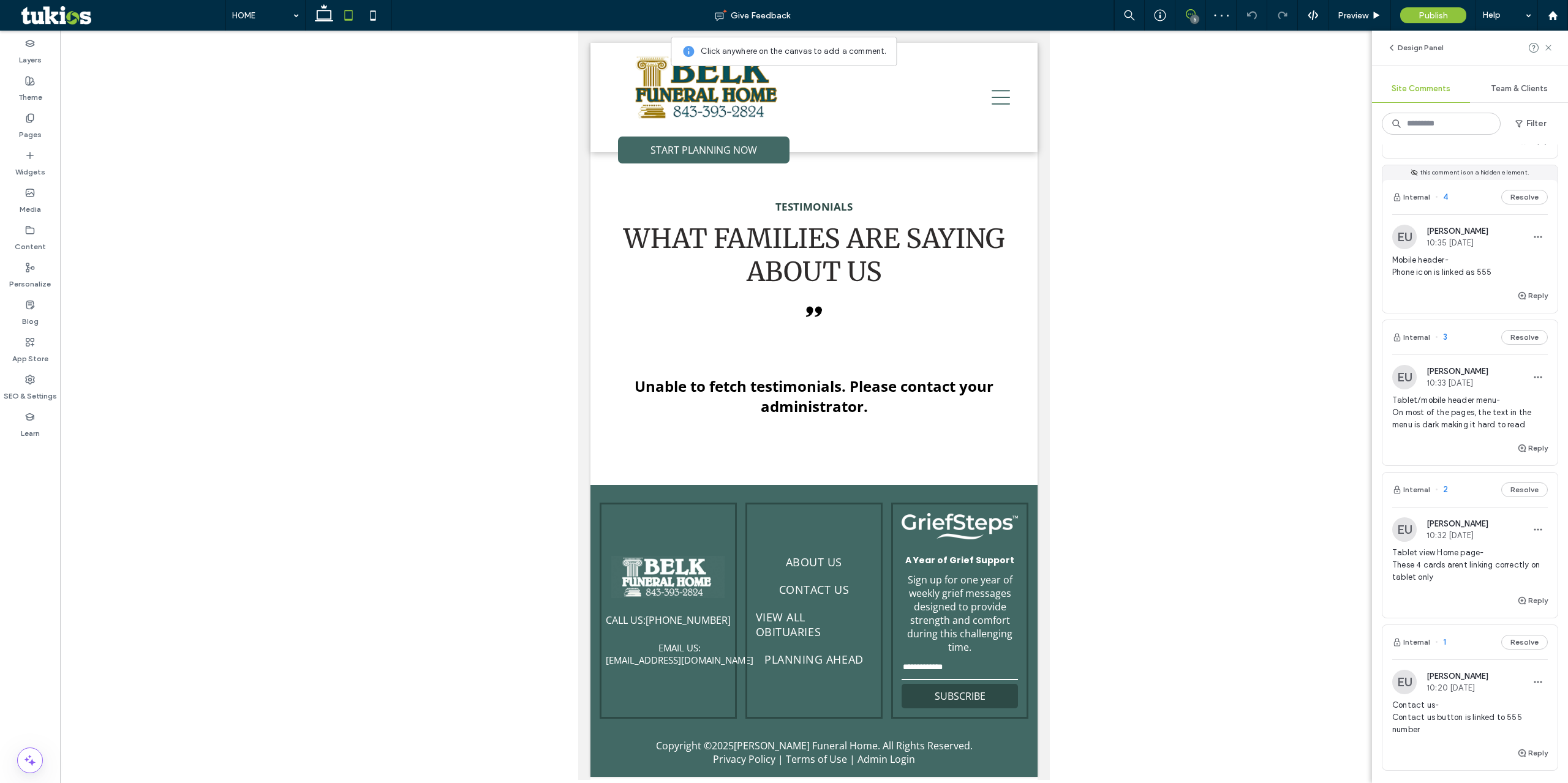
scroll to position [184, 0]
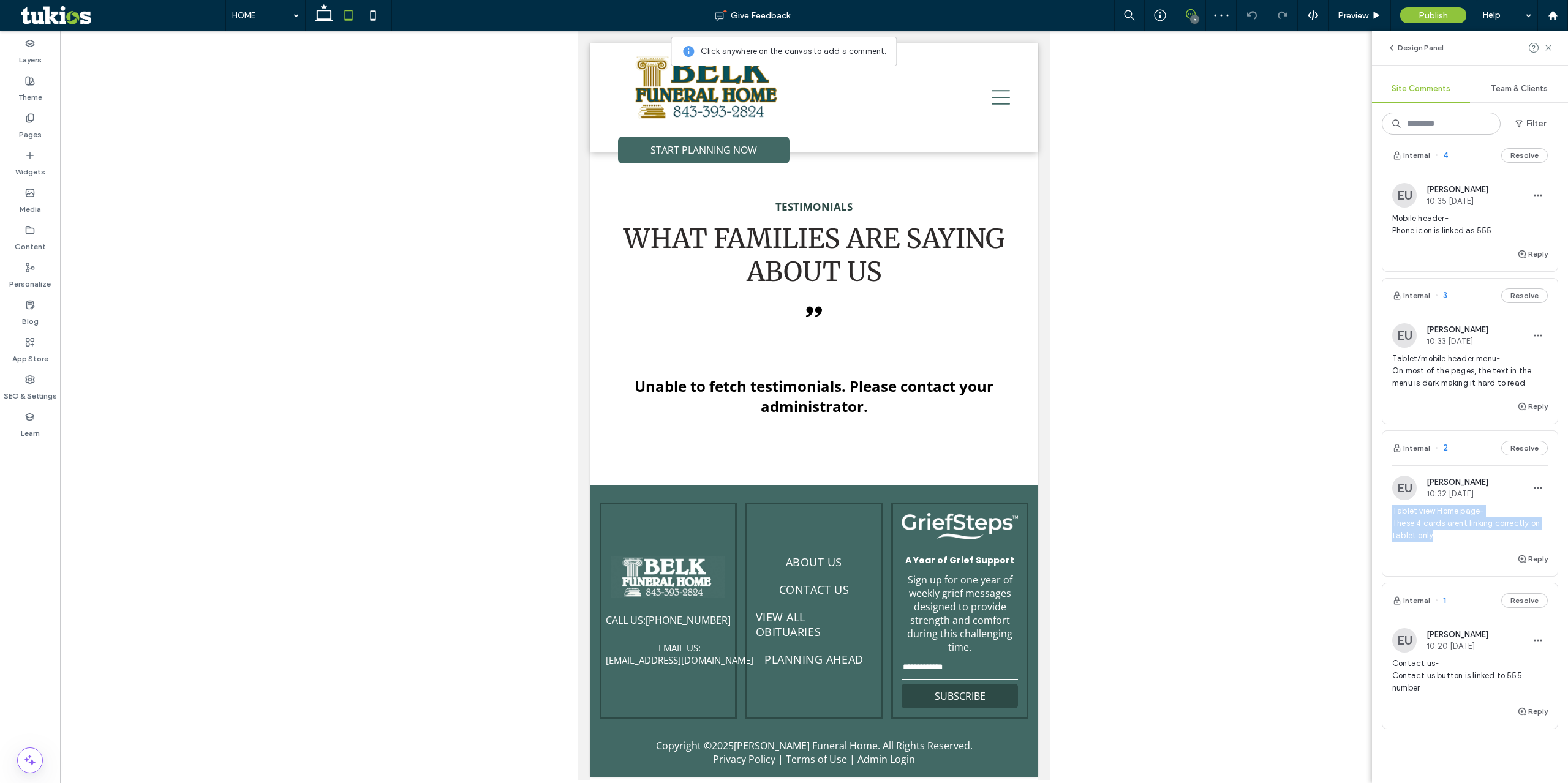
drag, startPoint x: 1451, startPoint y: 547, endPoint x: 1390, endPoint y: 515, distance: 68.9
click at [1390, 515] on div "EU Easton Ulrich 10:32 Sep 16 2025 Tablet view Home page- These 4 cards arent l…" at bounding box center [1470, 514] width 175 height 76
copy span "Tablet view Home page- These 4 cards arent linking correctly on tablet only"
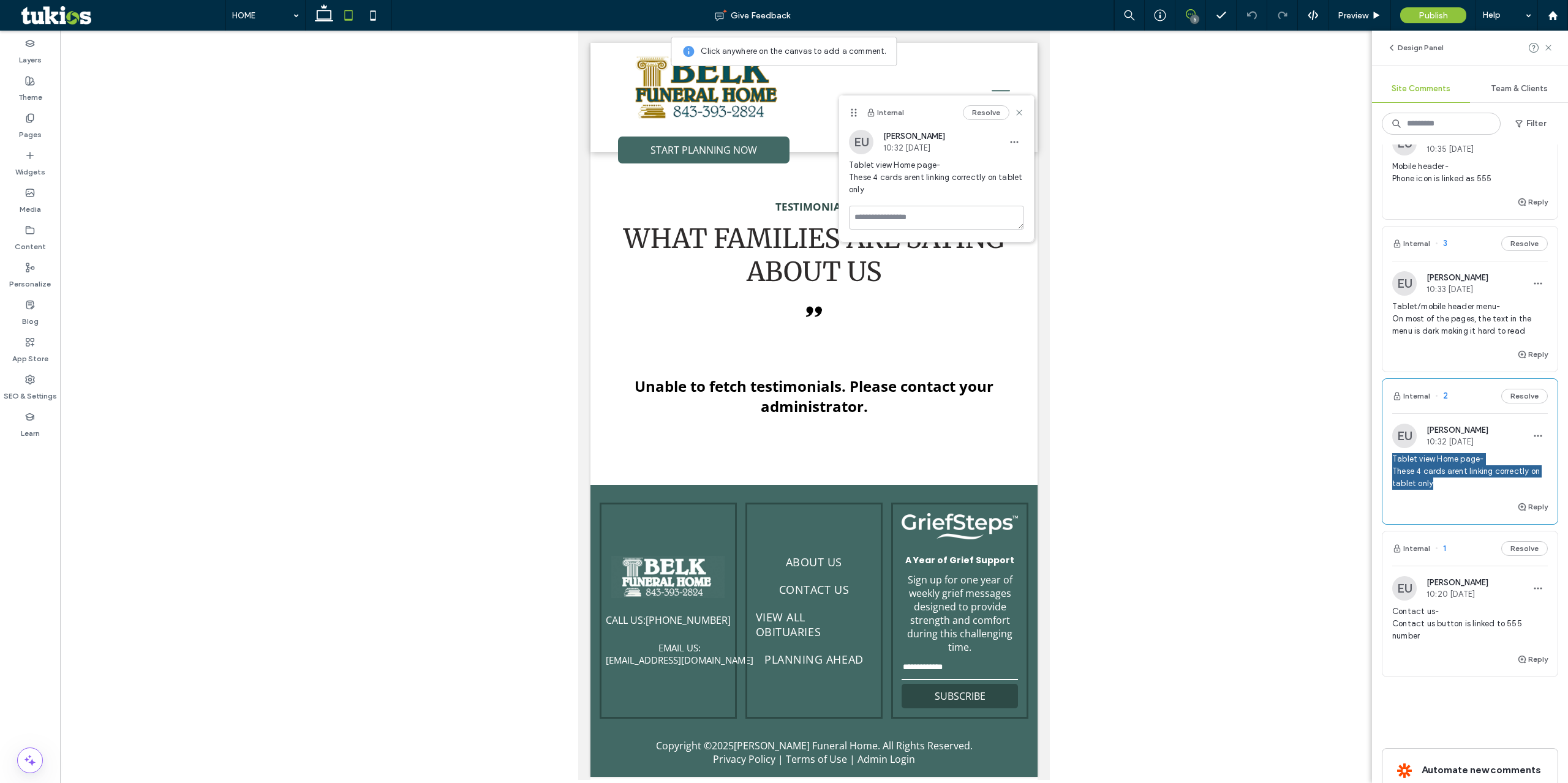
scroll to position [245, 0]
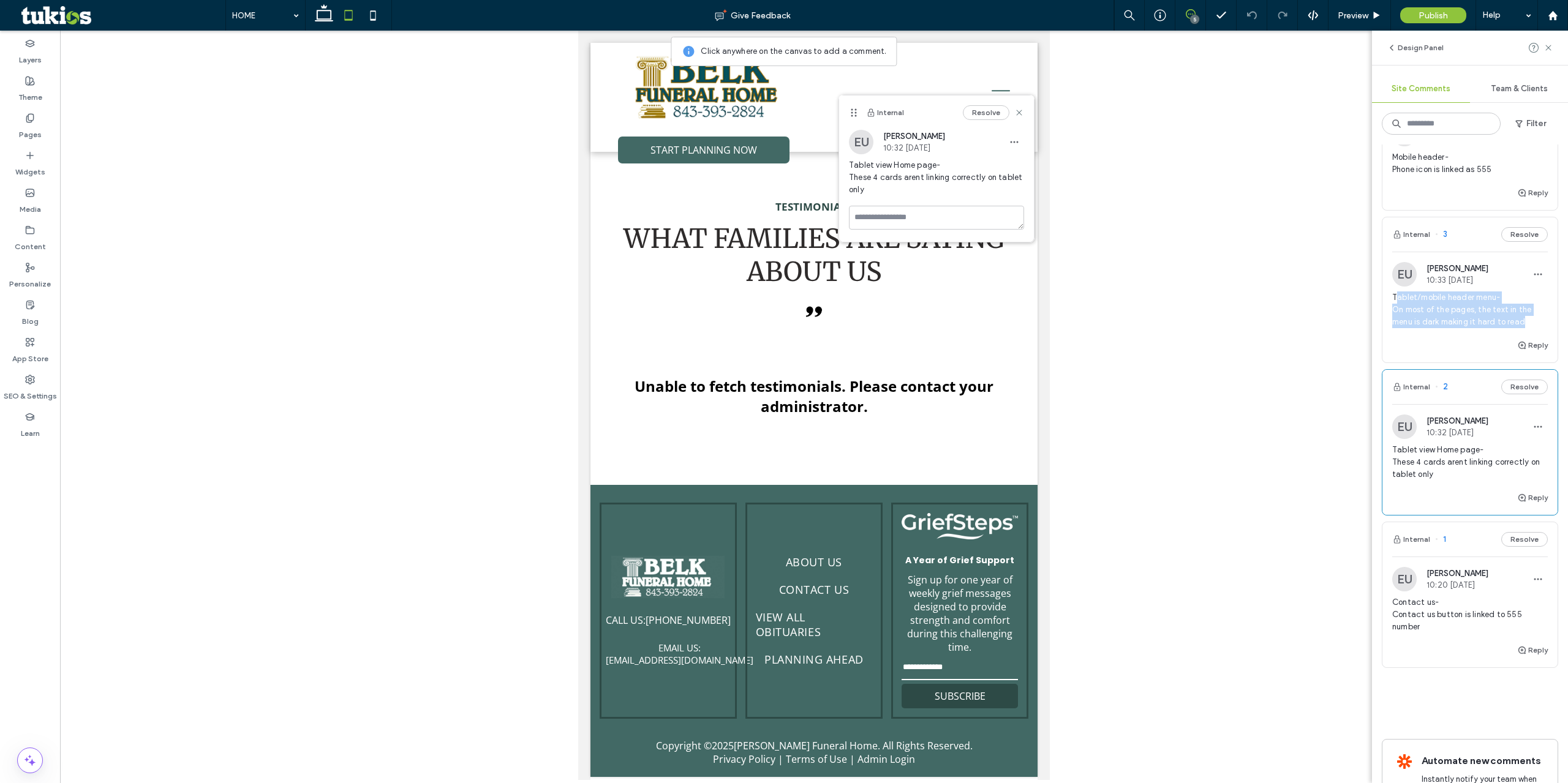
drag, startPoint x: 1533, startPoint y: 325, endPoint x: 1395, endPoint y: 300, distance: 140.2
click at [1395, 300] on span "Tablet/mobile header menu- On most of the pages, the text in the menu is dark m…" at bounding box center [1470, 310] width 156 height 37
drag, startPoint x: 1529, startPoint y: 326, endPoint x: 1392, endPoint y: 296, distance: 140.2
click at [1391, 296] on div "EU Easton Ulrich 10:33 Sep 16 2025 Tablet/mobile header menu- On most of the pa…" at bounding box center [1470, 300] width 175 height 76
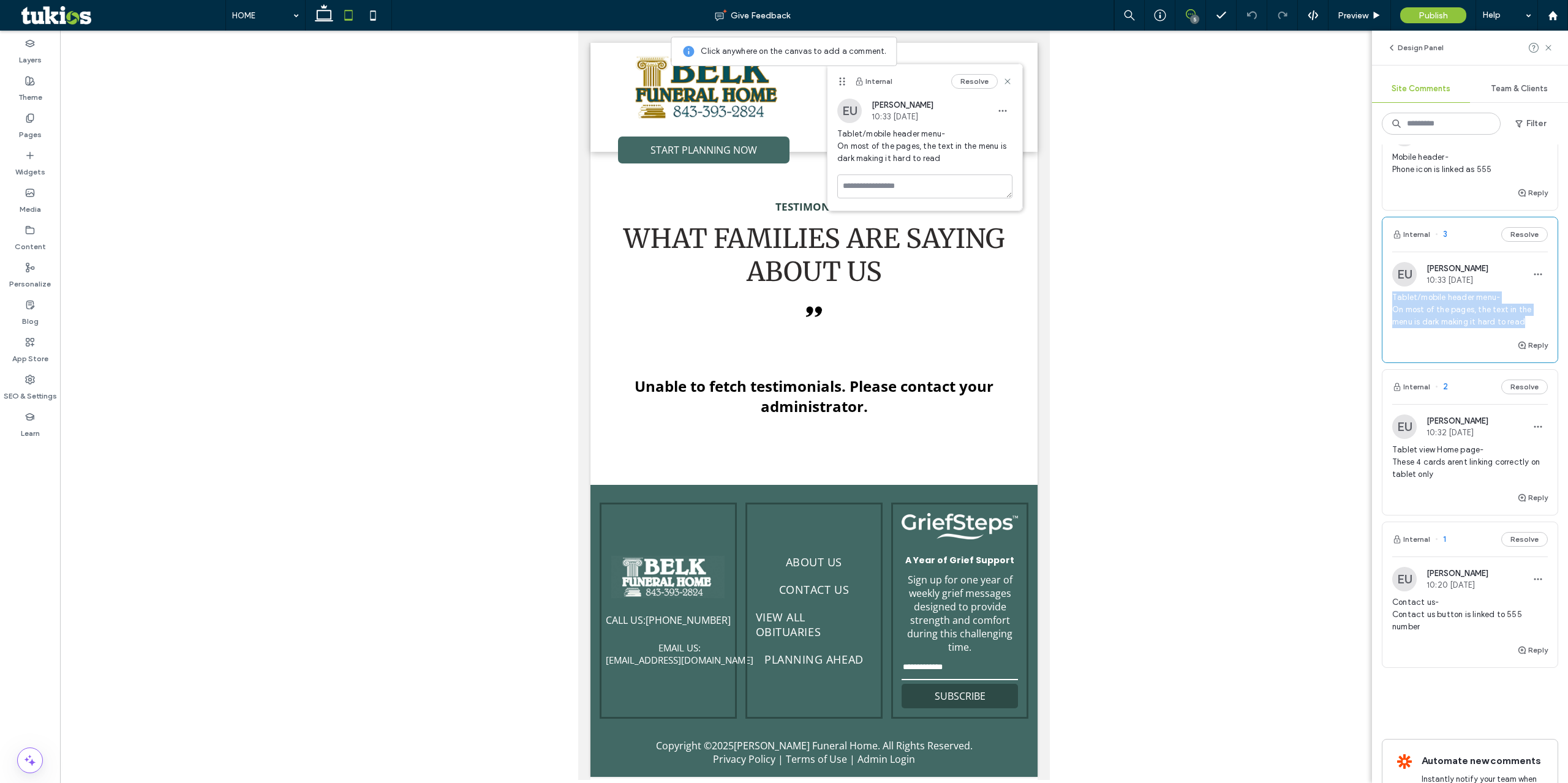
copy span "Tablet/mobile header menu- On most of the pages, the text in the menu is dark m…"
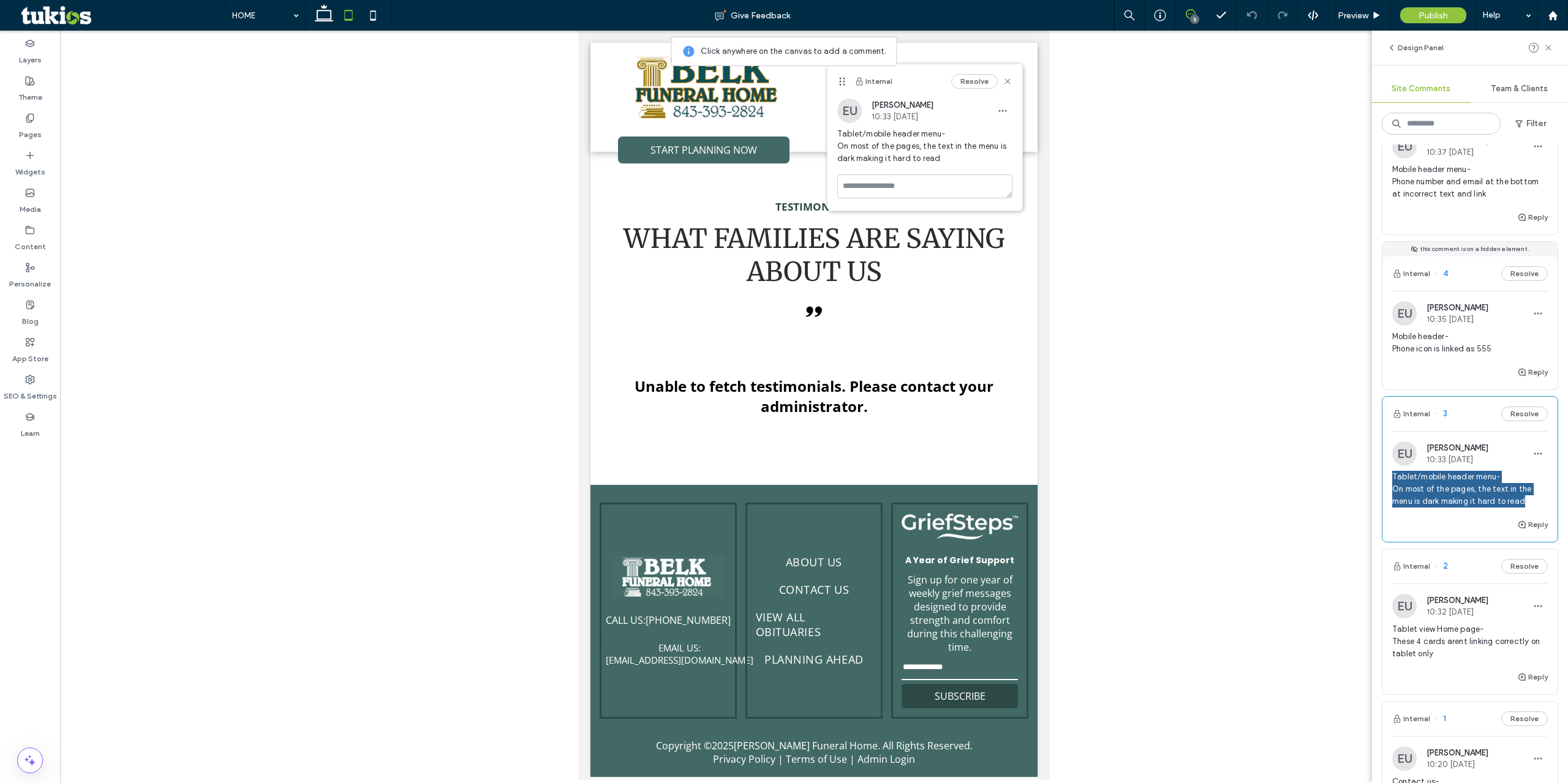
scroll to position [61, 0]
drag, startPoint x: 1494, startPoint y: 354, endPoint x: 1392, endPoint y: 342, distance: 102.7
click at [1392, 342] on div "EU Easton Ulrich 10:35 Sep 16 2025 Mobile header- Phone icon is linked as 555" at bounding box center [1470, 337] width 175 height 63
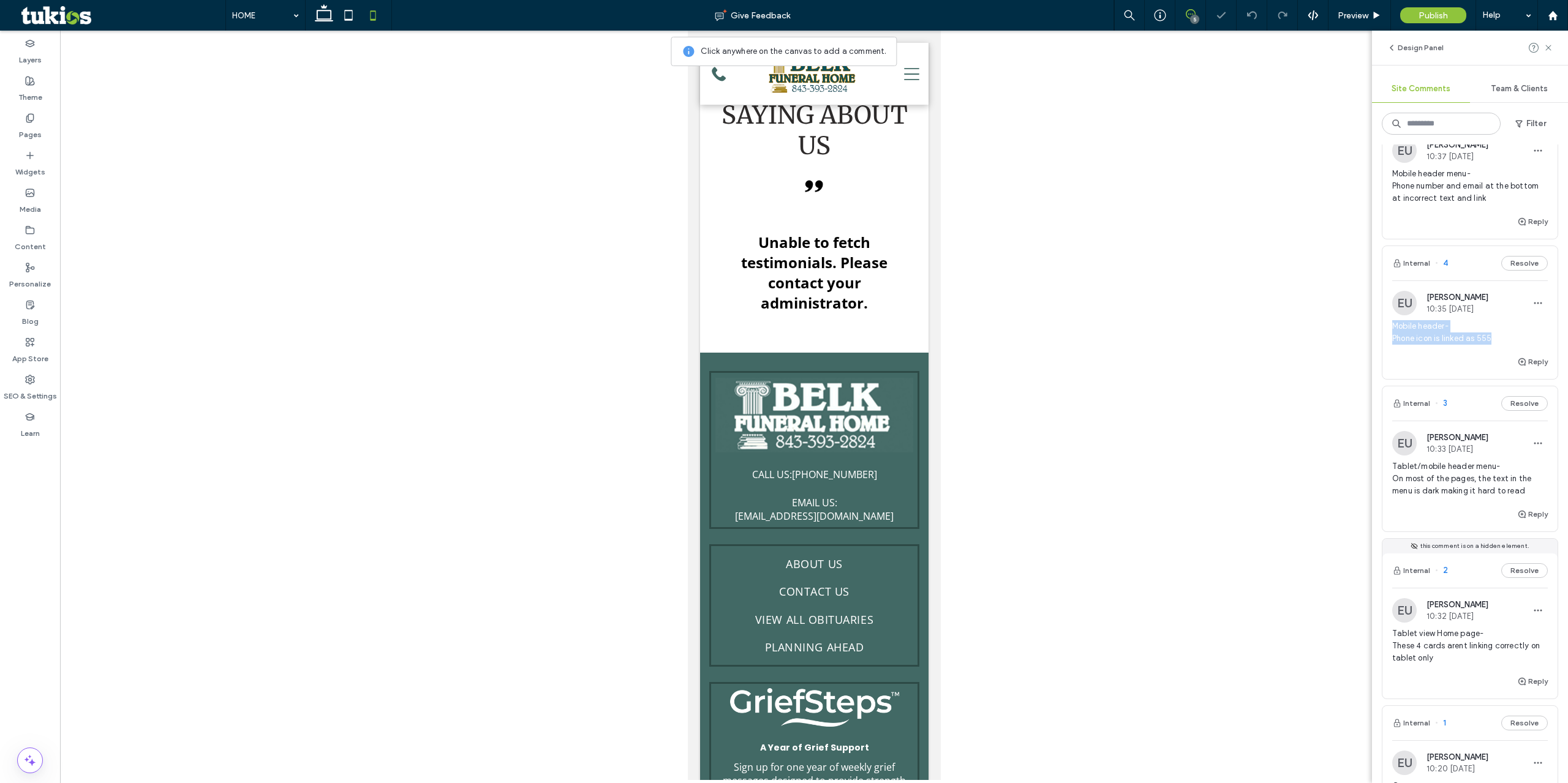
copy span "Mobile header- Phone icon is linked as 555"
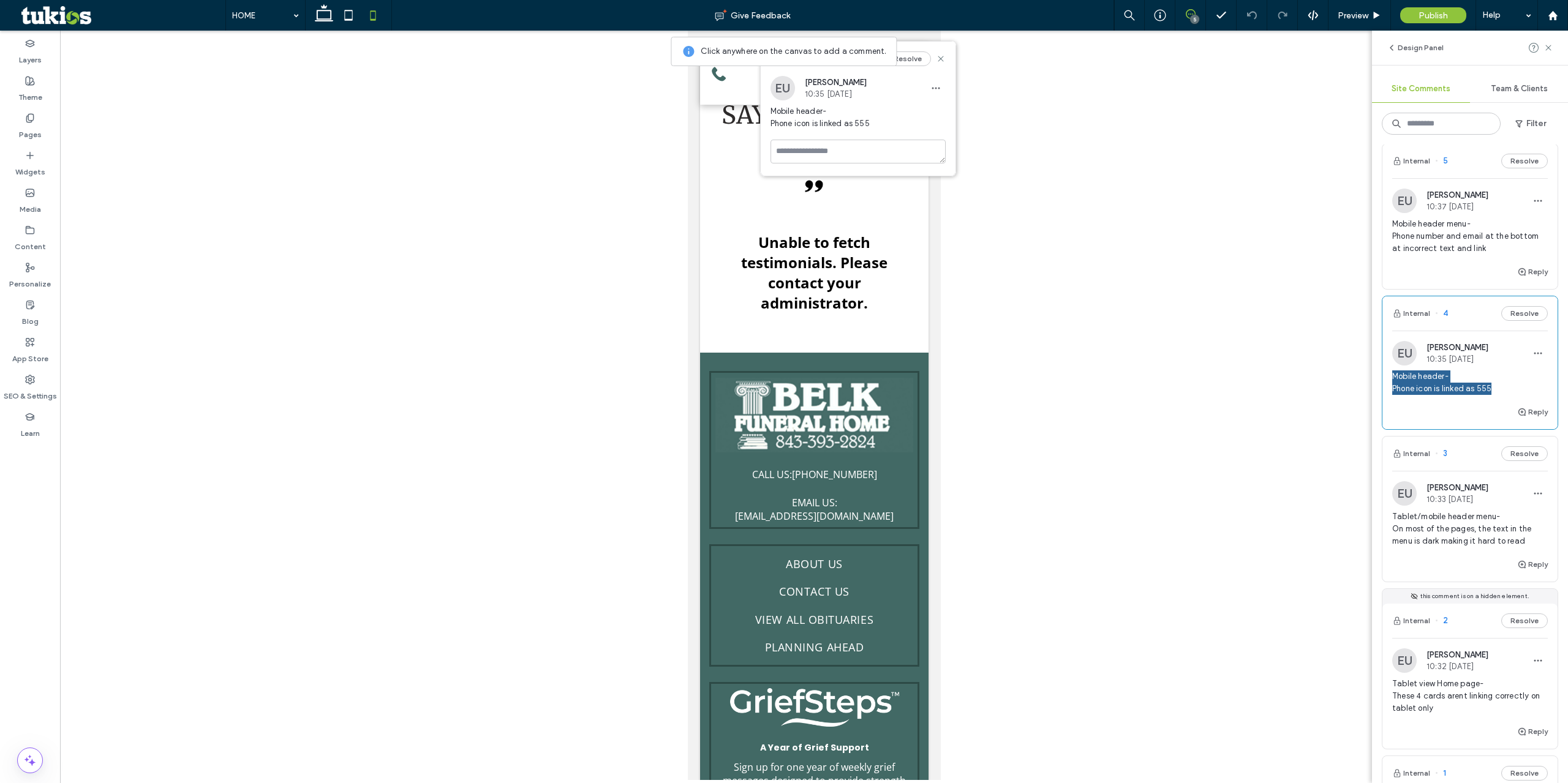
scroll to position [0, 0]
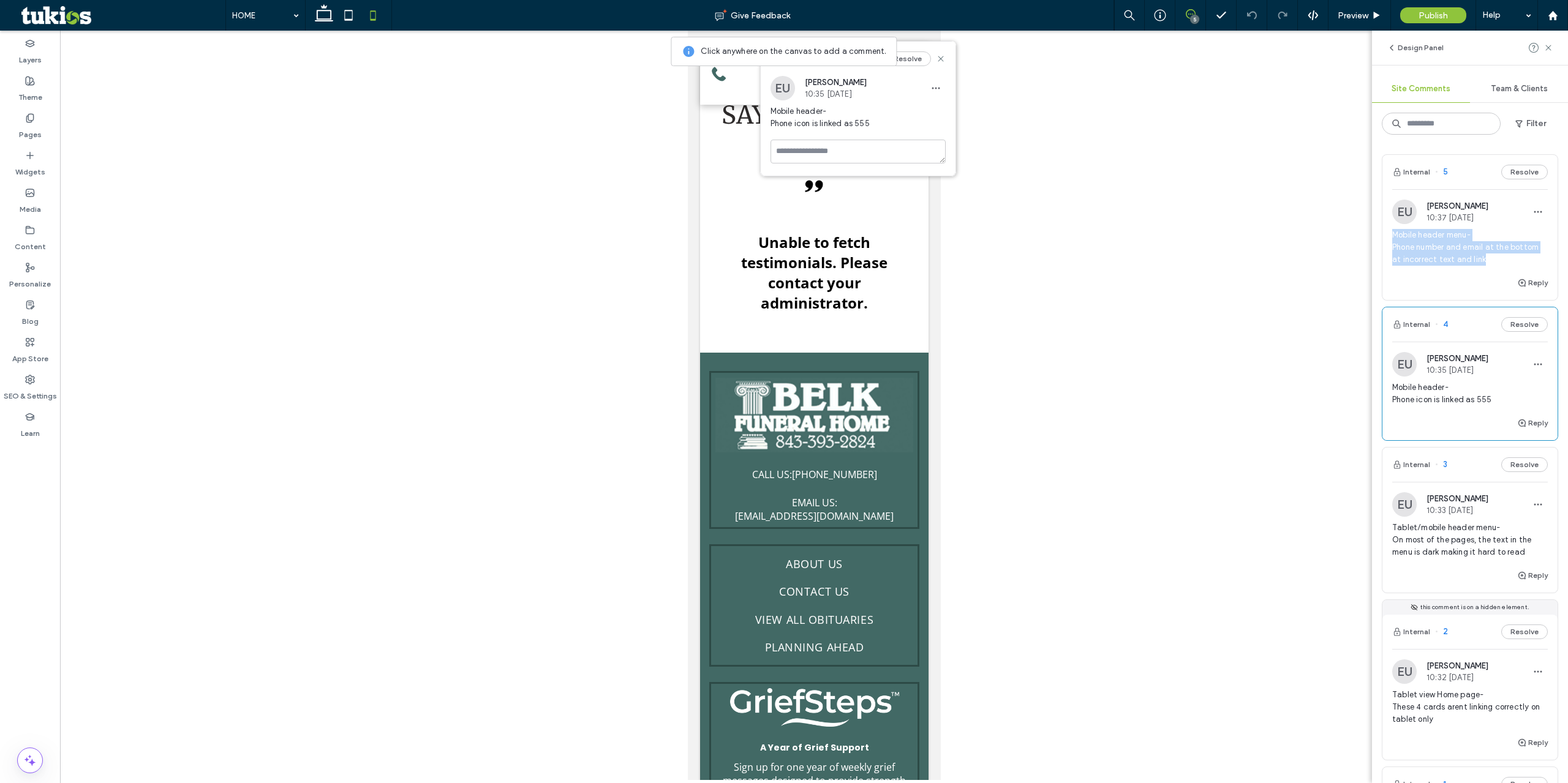
drag, startPoint x: 1400, startPoint y: 241, endPoint x: 1384, endPoint y: 237, distance: 16.5
click at [1384, 237] on div "EU Easton Ulrich 10:37 Sep 16 2025 Mobile header menu- Phone number and email a…" at bounding box center [1470, 237] width 175 height 76
copy span "Mobile header menu- Phone number and email at the bottom at incorrect text and …"
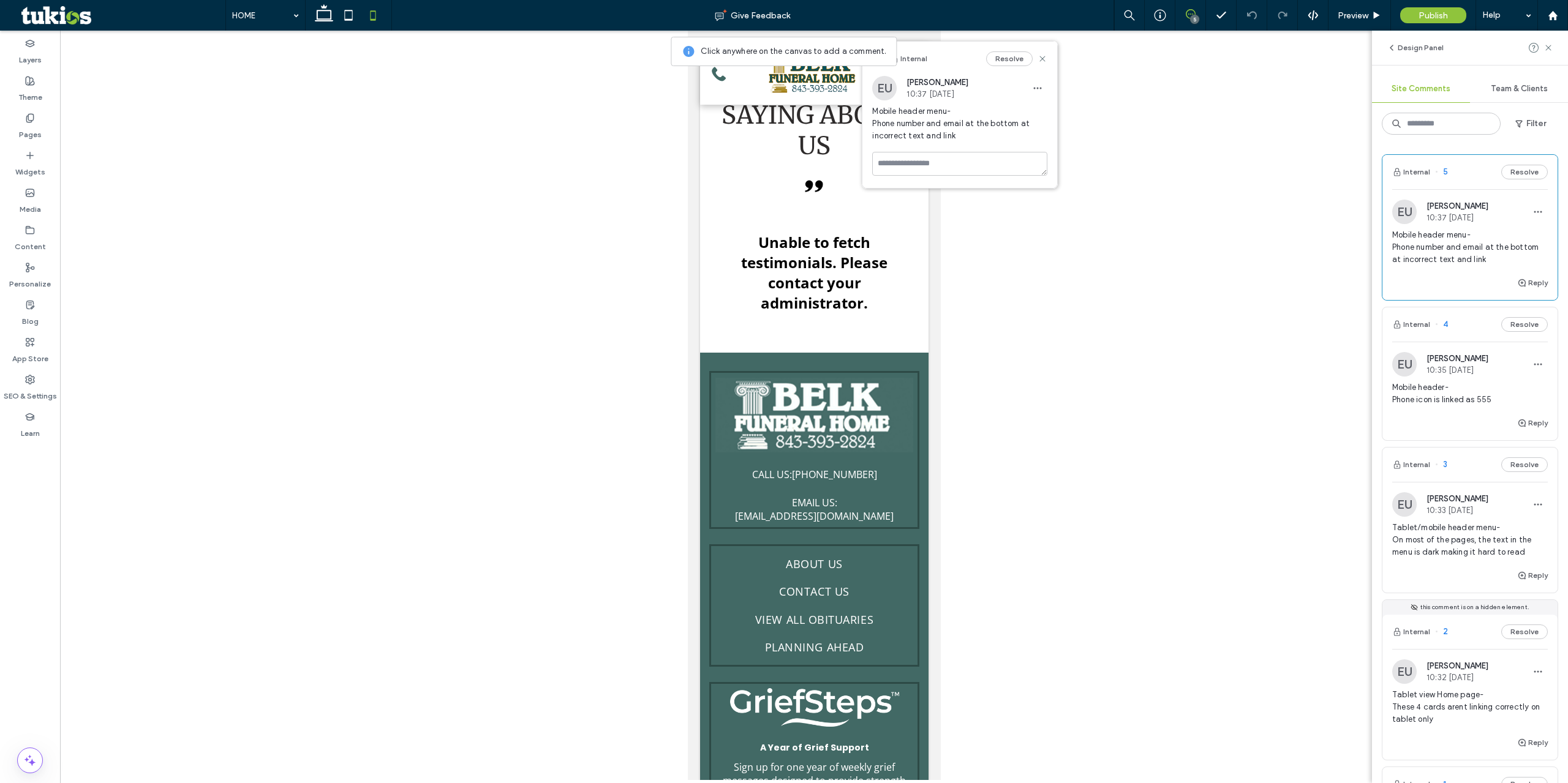
click at [309, 320] on div at bounding box center [814, 405] width 1508 height 749
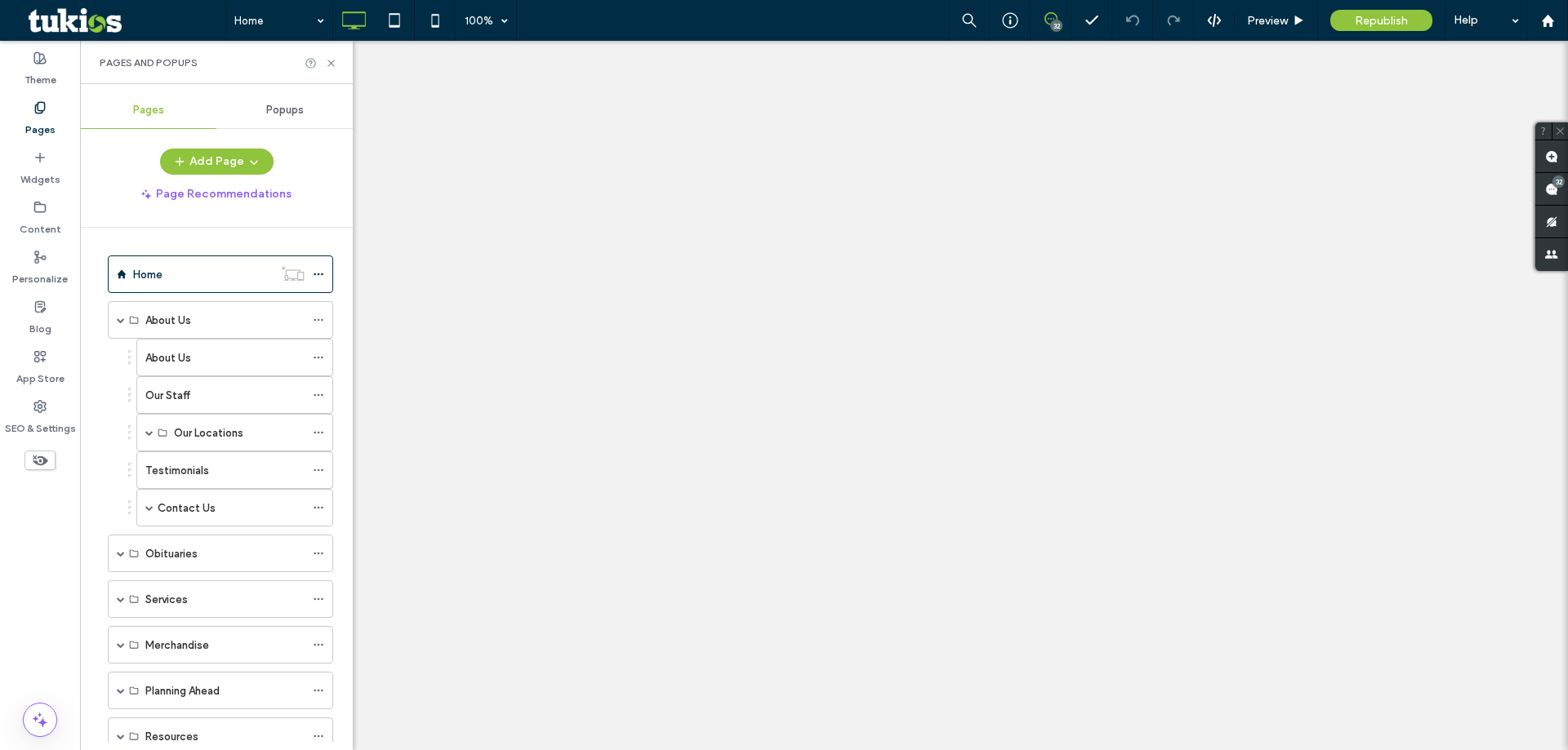
click at [148, 429] on span at bounding box center [149, 432] width 8 height 8
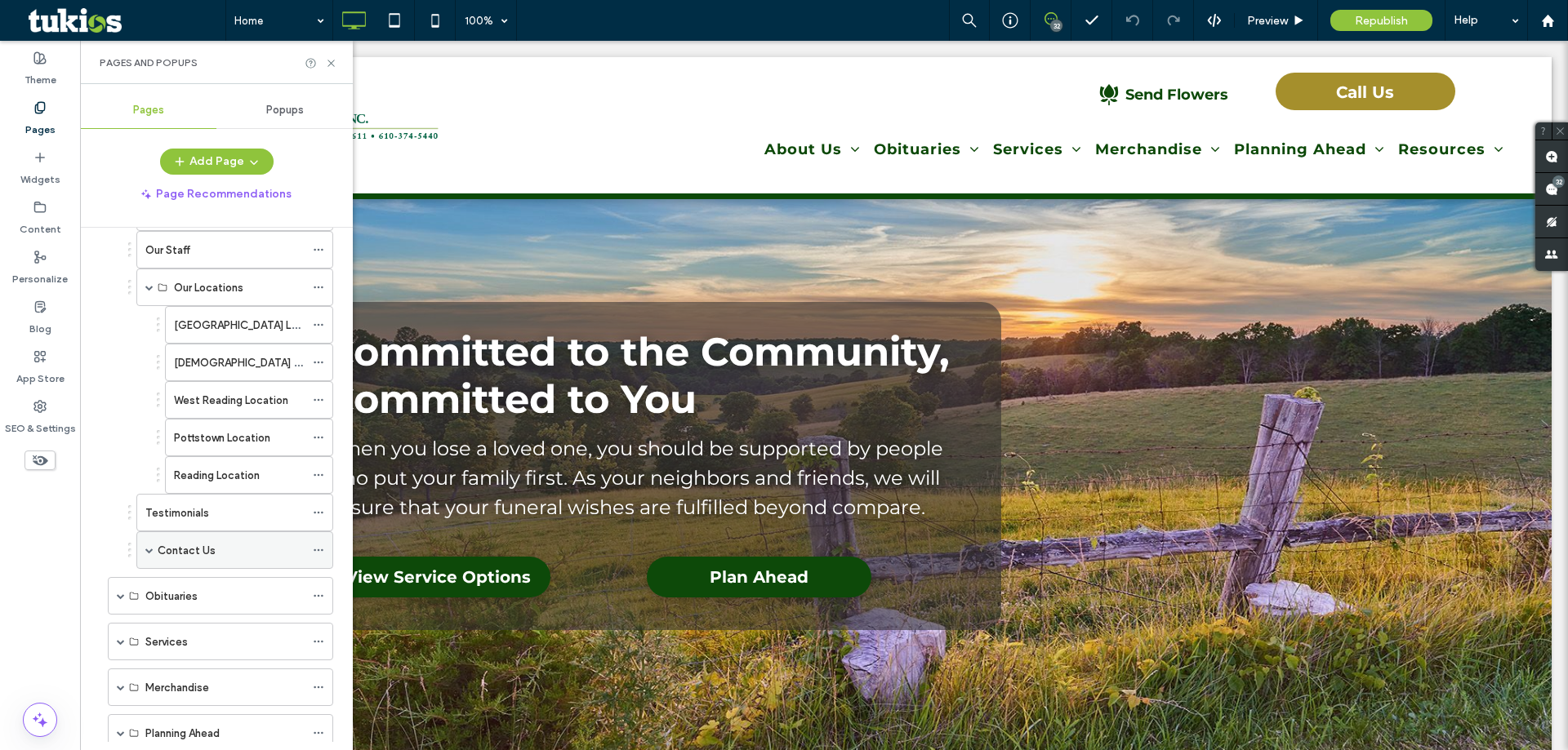
click at [149, 554] on span at bounding box center [149, 549] width 8 height 8
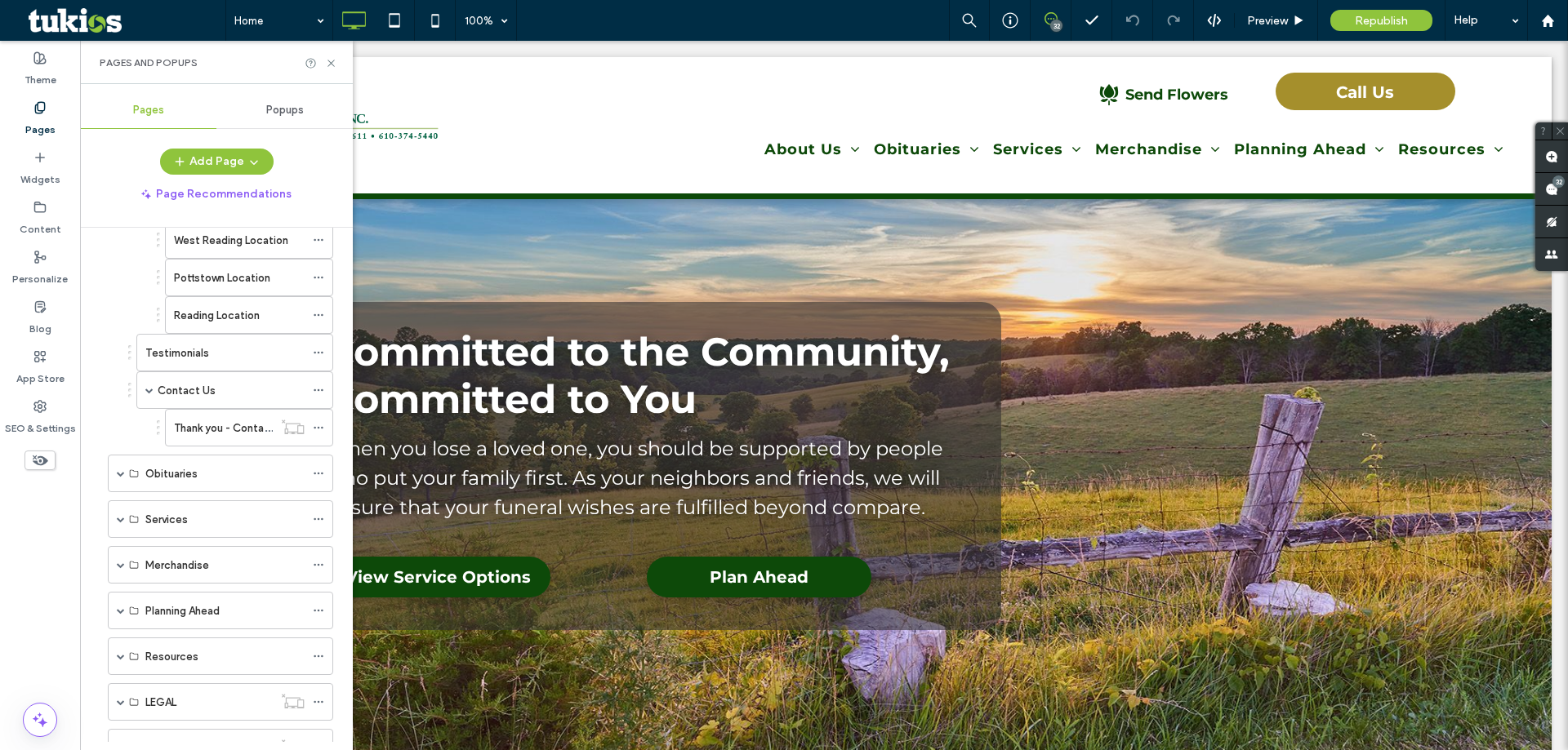
scroll to position [371, 0]
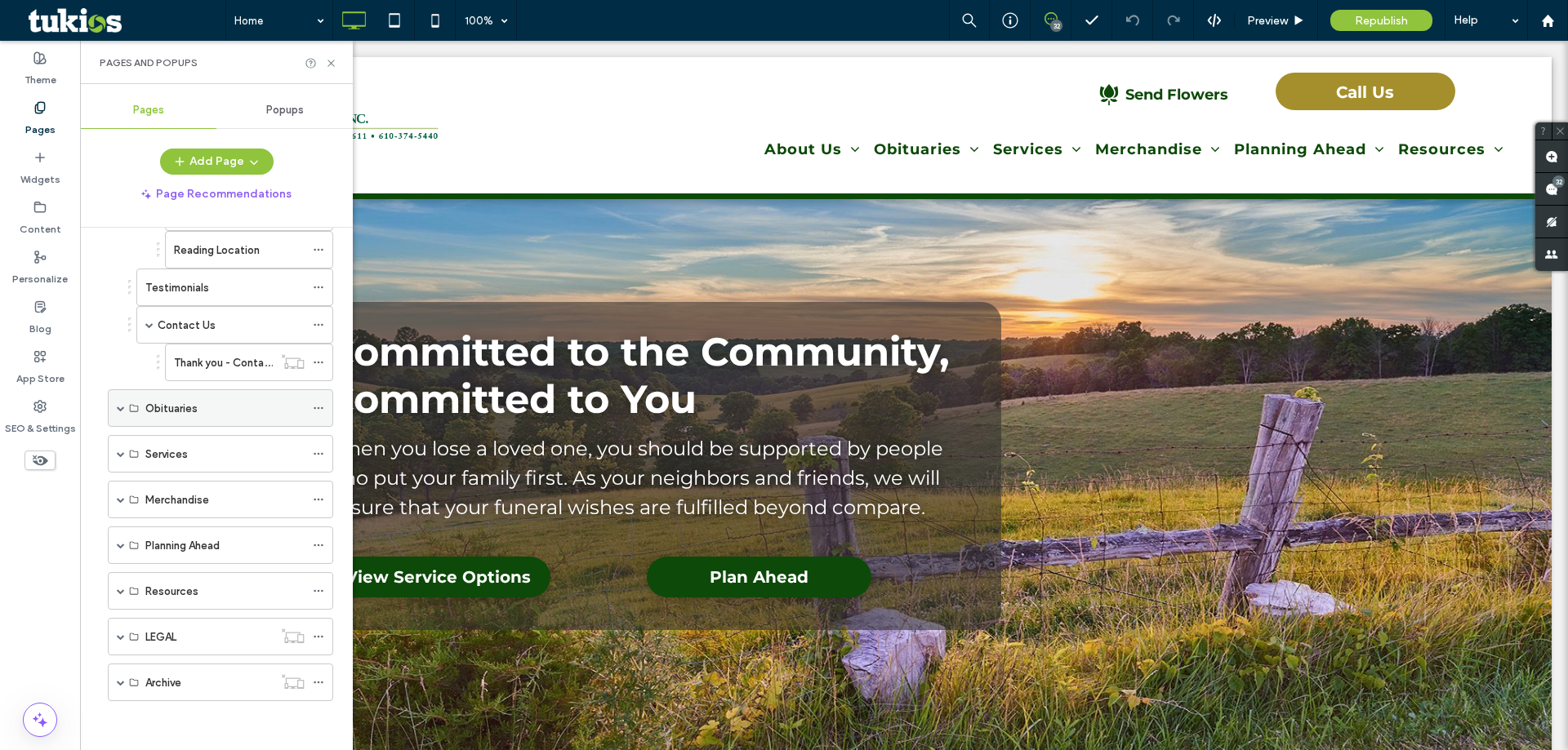
click at [119, 410] on span at bounding box center [121, 408] width 8 height 8
click at [118, 456] on span at bounding box center [121, 453] width 8 height 8
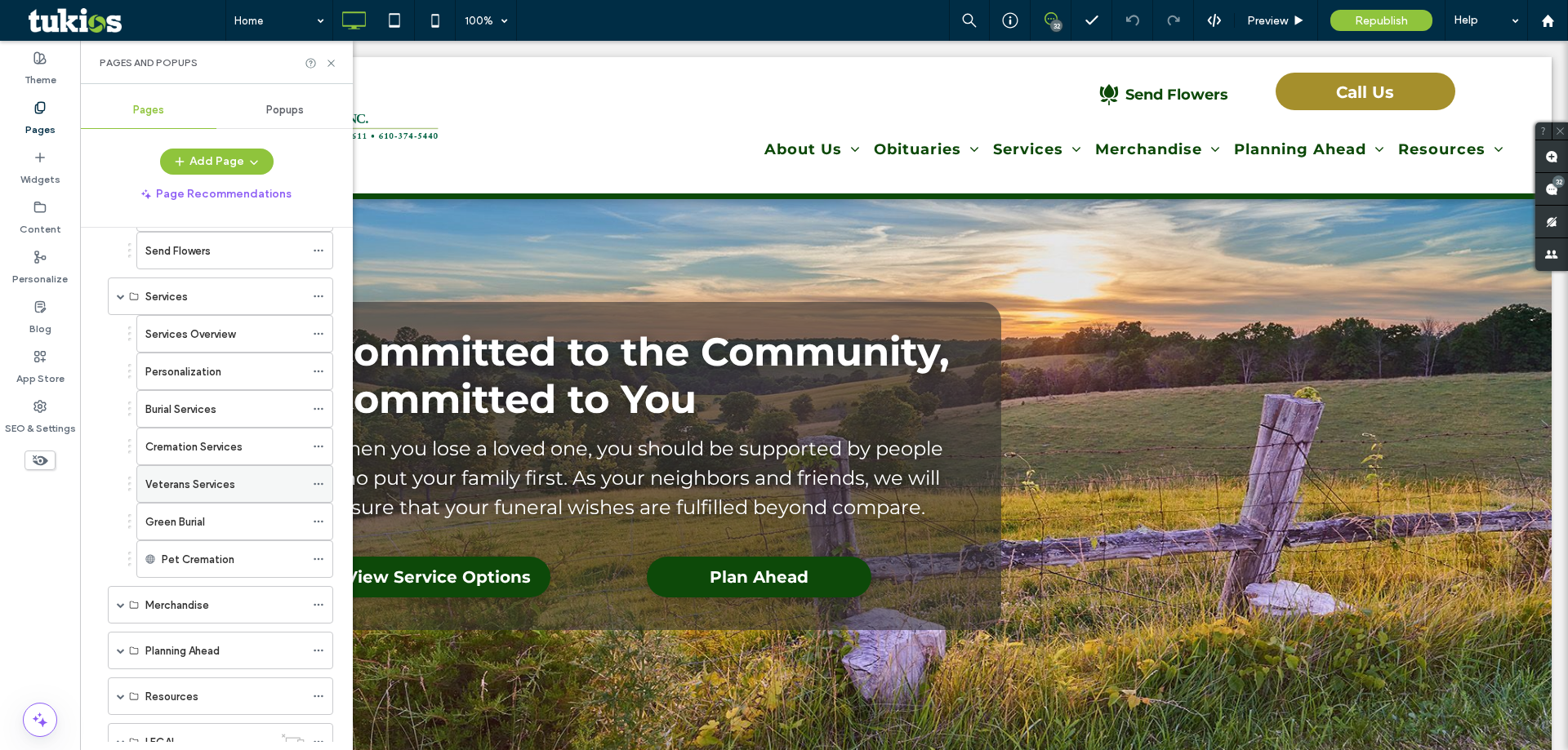
scroll to position [709, 0]
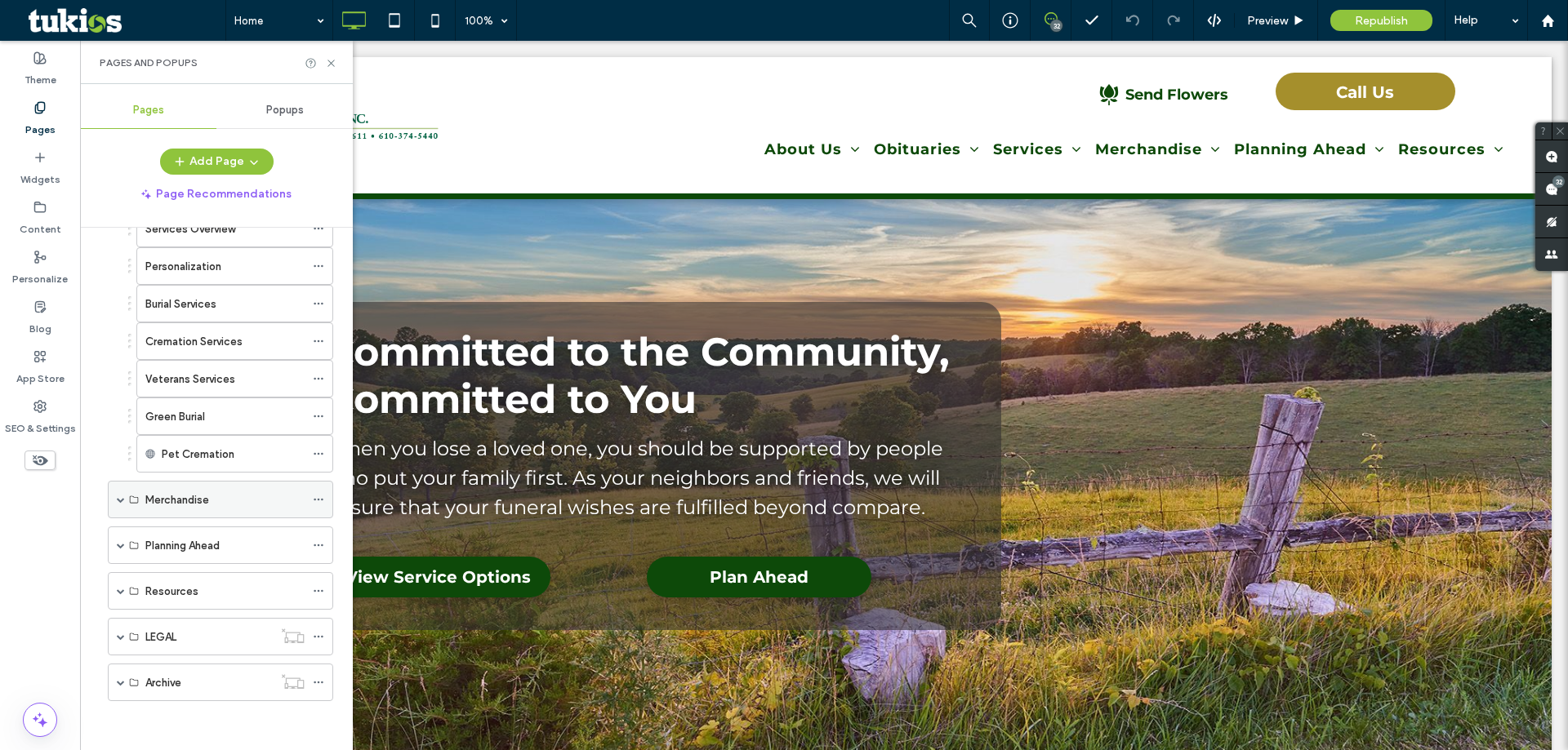
click at [119, 500] on span at bounding box center [121, 499] width 8 height 8
click at [122, 548] on span at bounding box center [121, 545] width 8 height 8
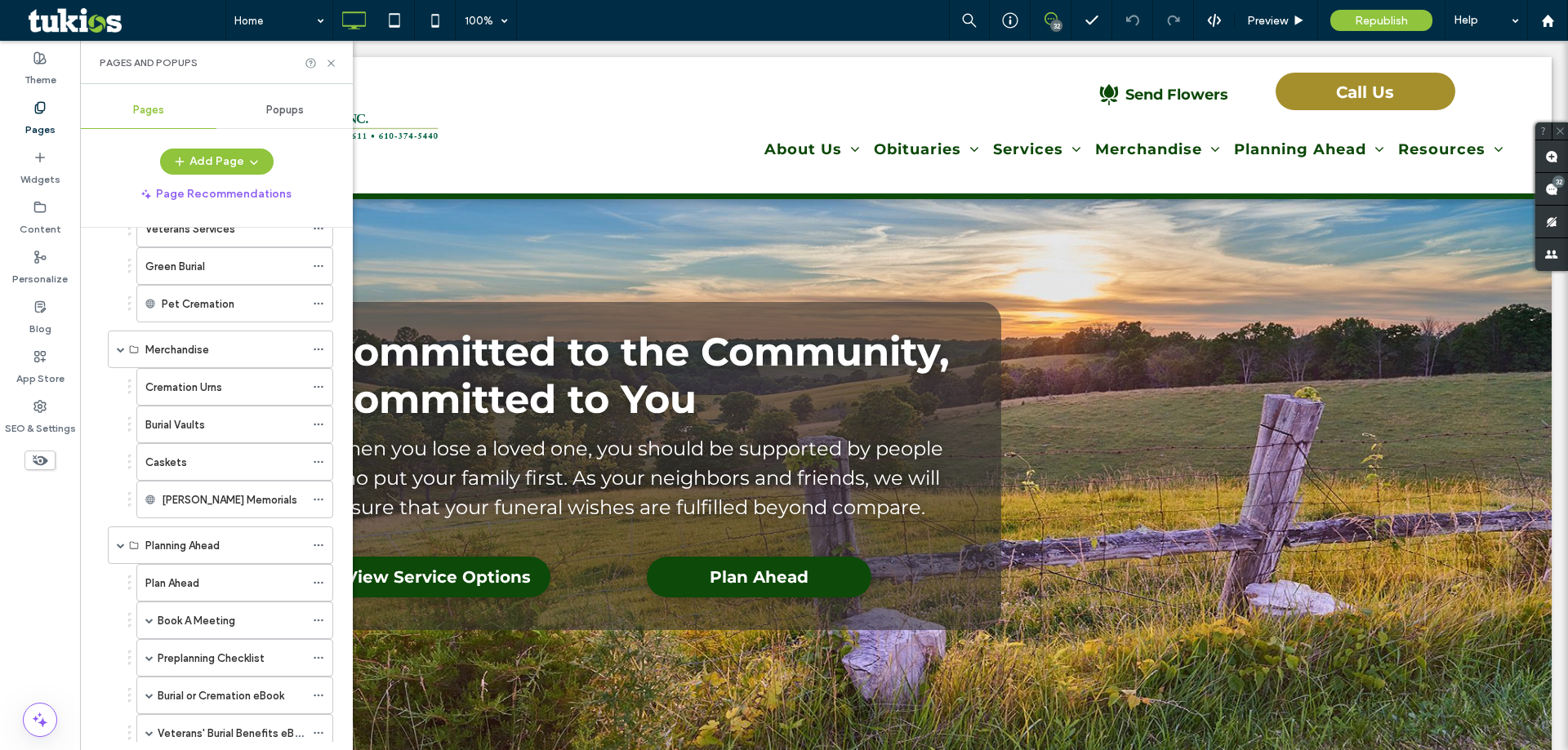
scroll to position [1121, 0]
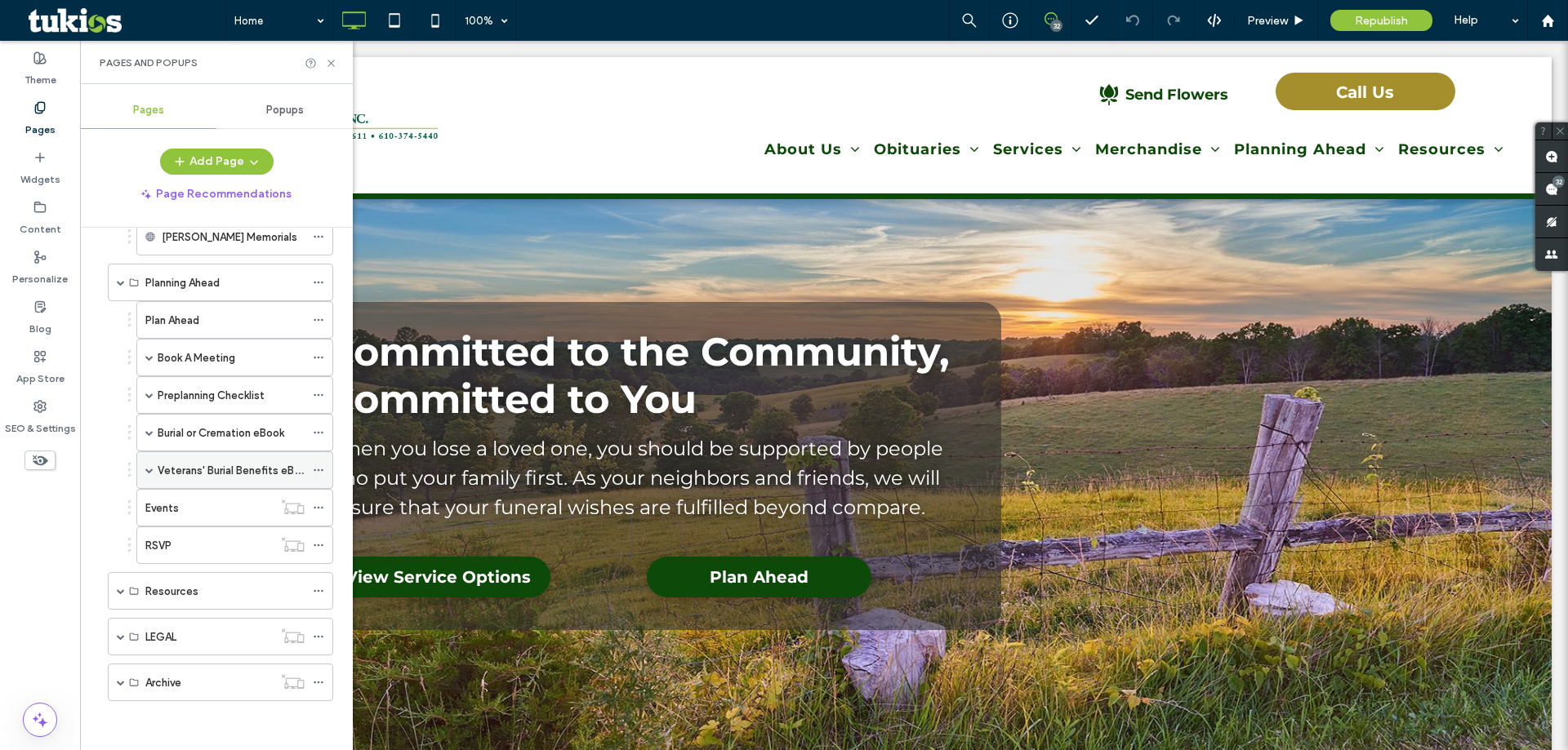
click at [150, 466] on span at bounding box center [149, 470] width 8 height 36
click at [147, 431] on span at bounding box center [149, 432] width 8 height 8
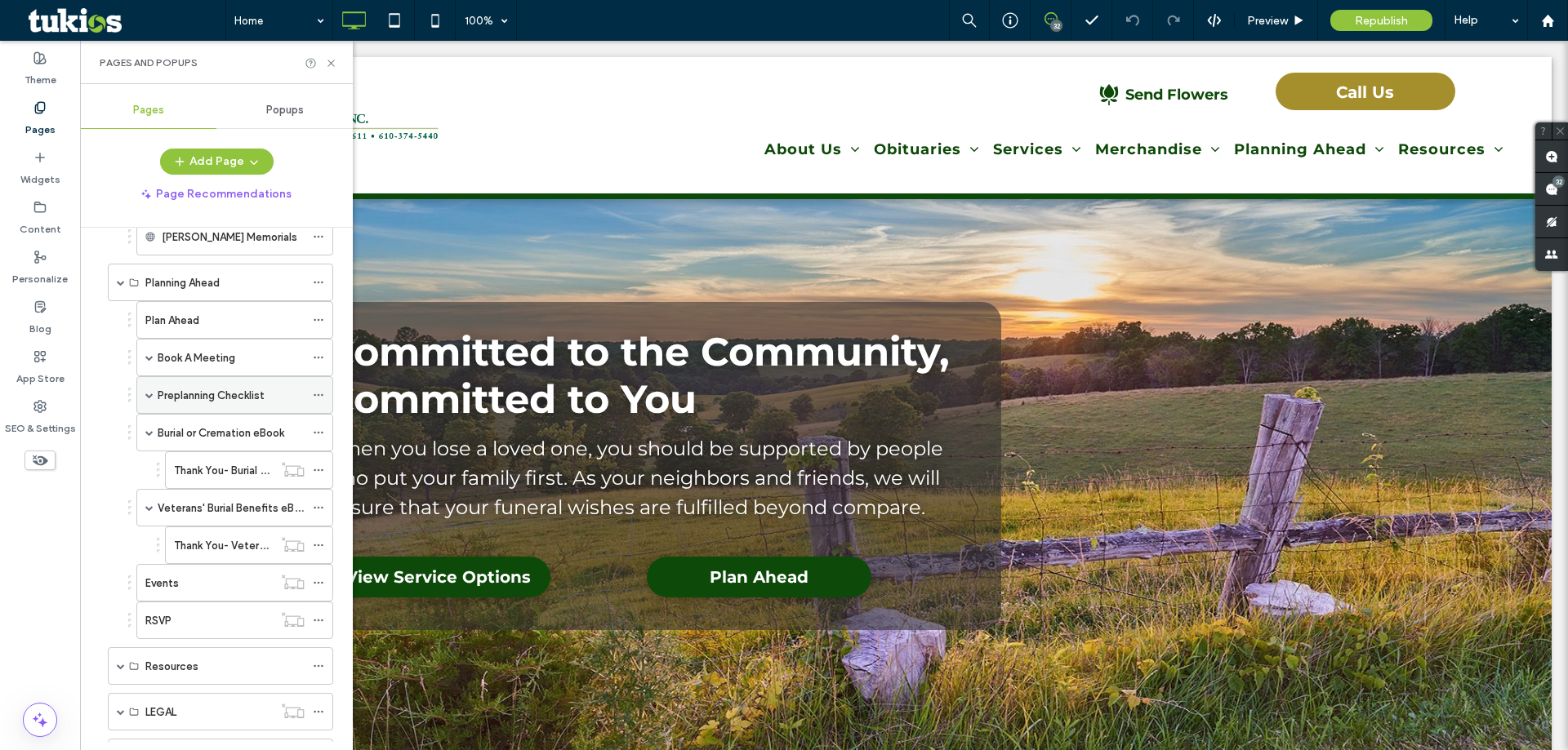
click at [151, 398] on span at bounding box center [149, 394] width 8 height 8
click at [150, 358] on span at bounding box center [149, 357] width 8 height 8
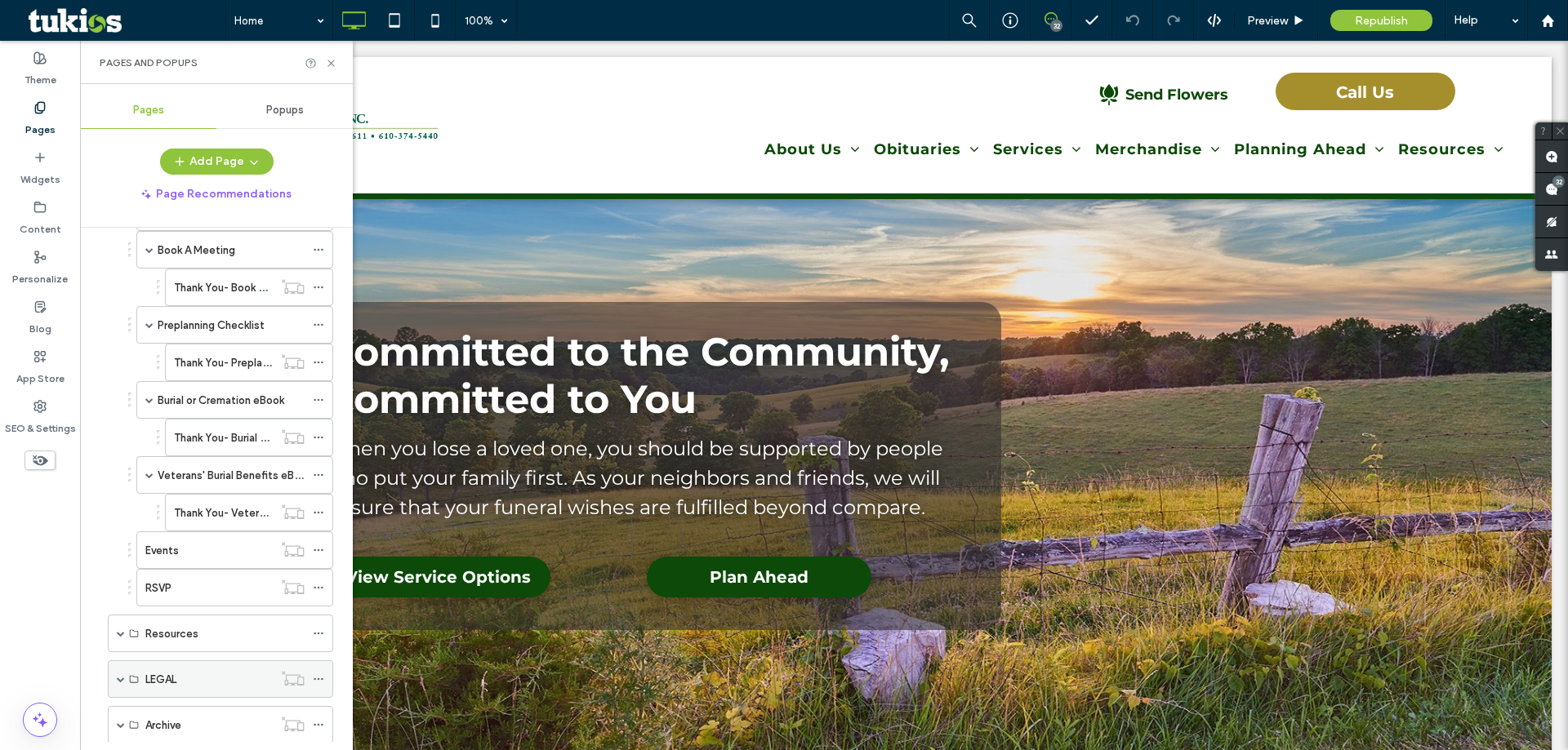
scroll to position [1272, 0]
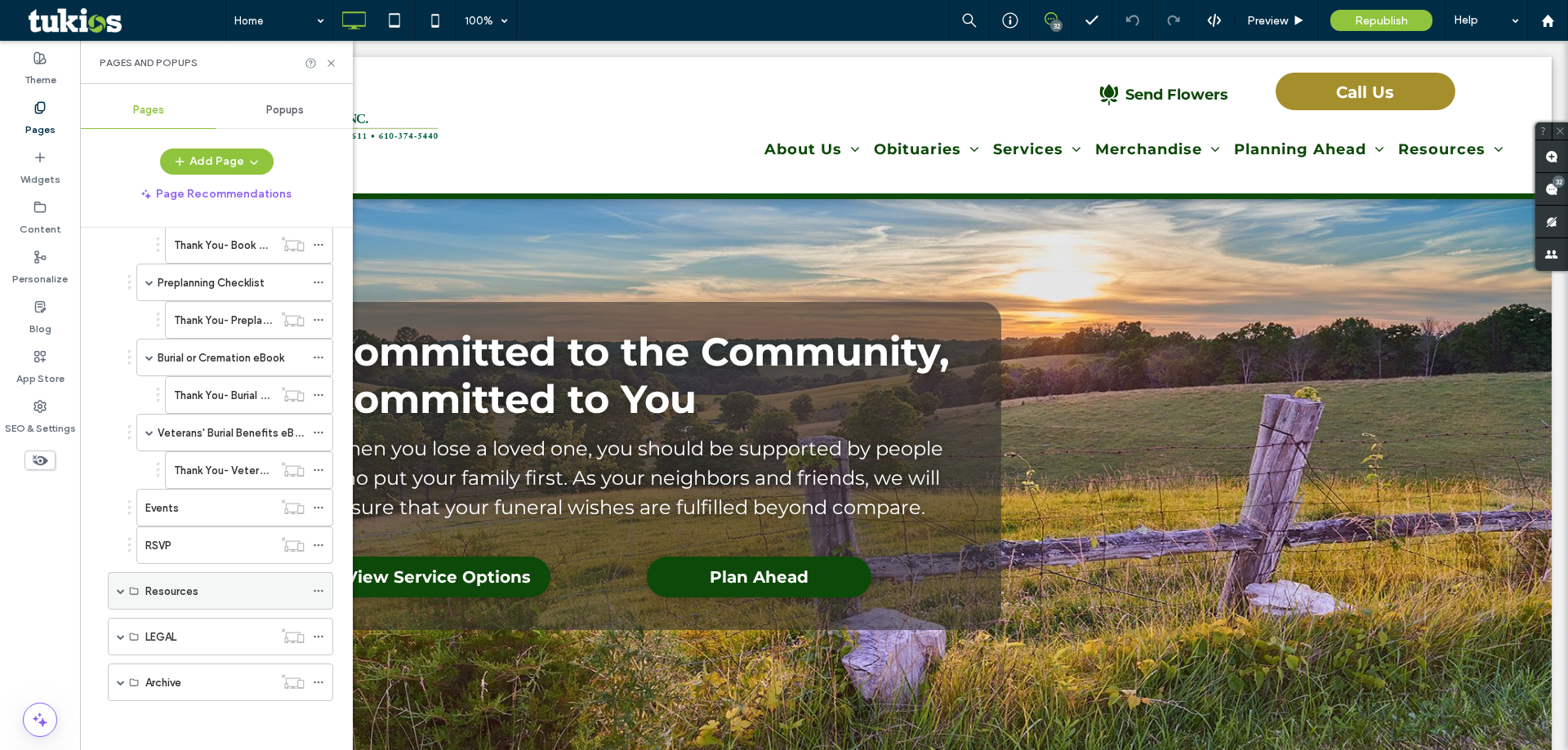
click at [122, 594] on span at bounding box center [121, 591] width 8 height 8
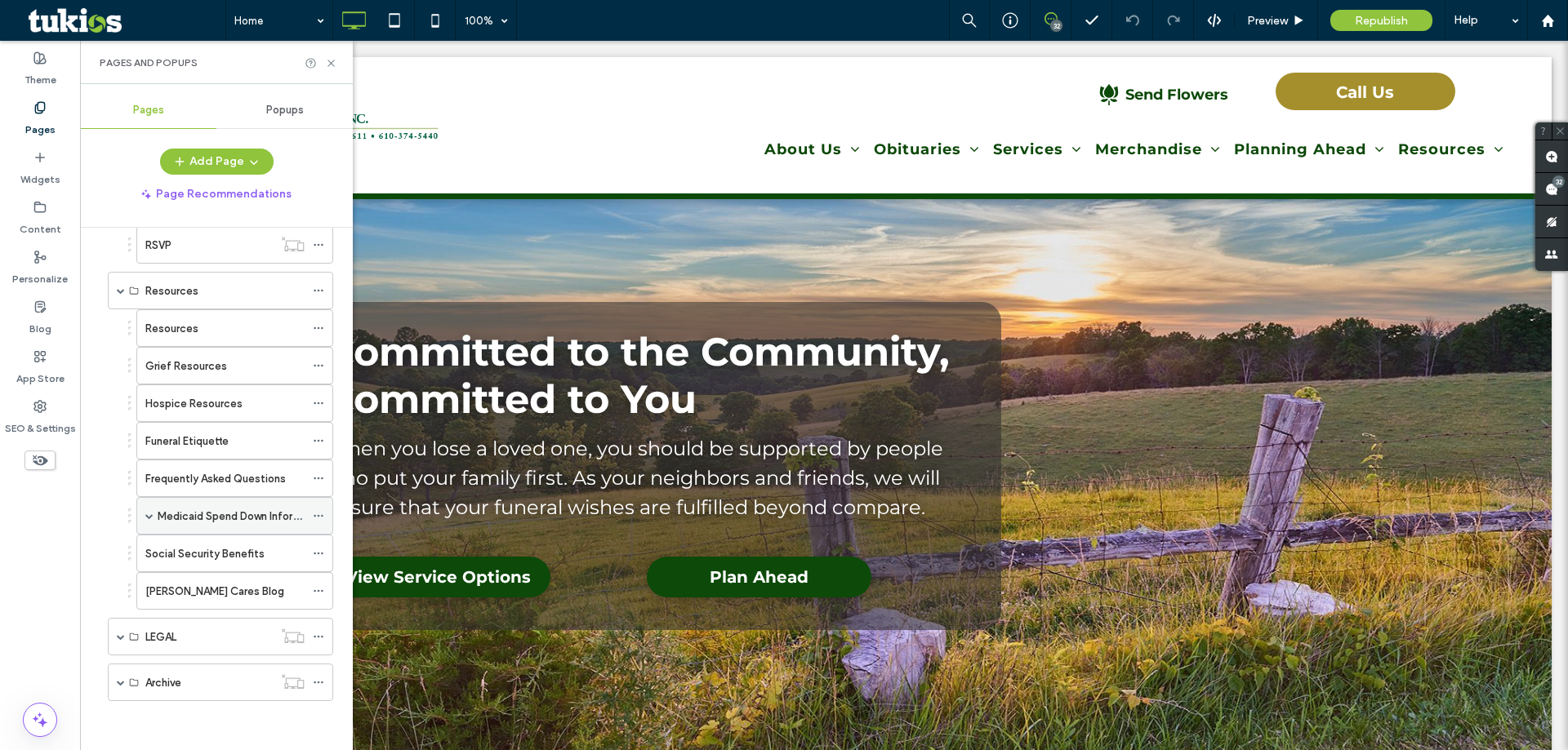
click at [151, 513] on span at bounding box center [149, 515] width 8 height 8
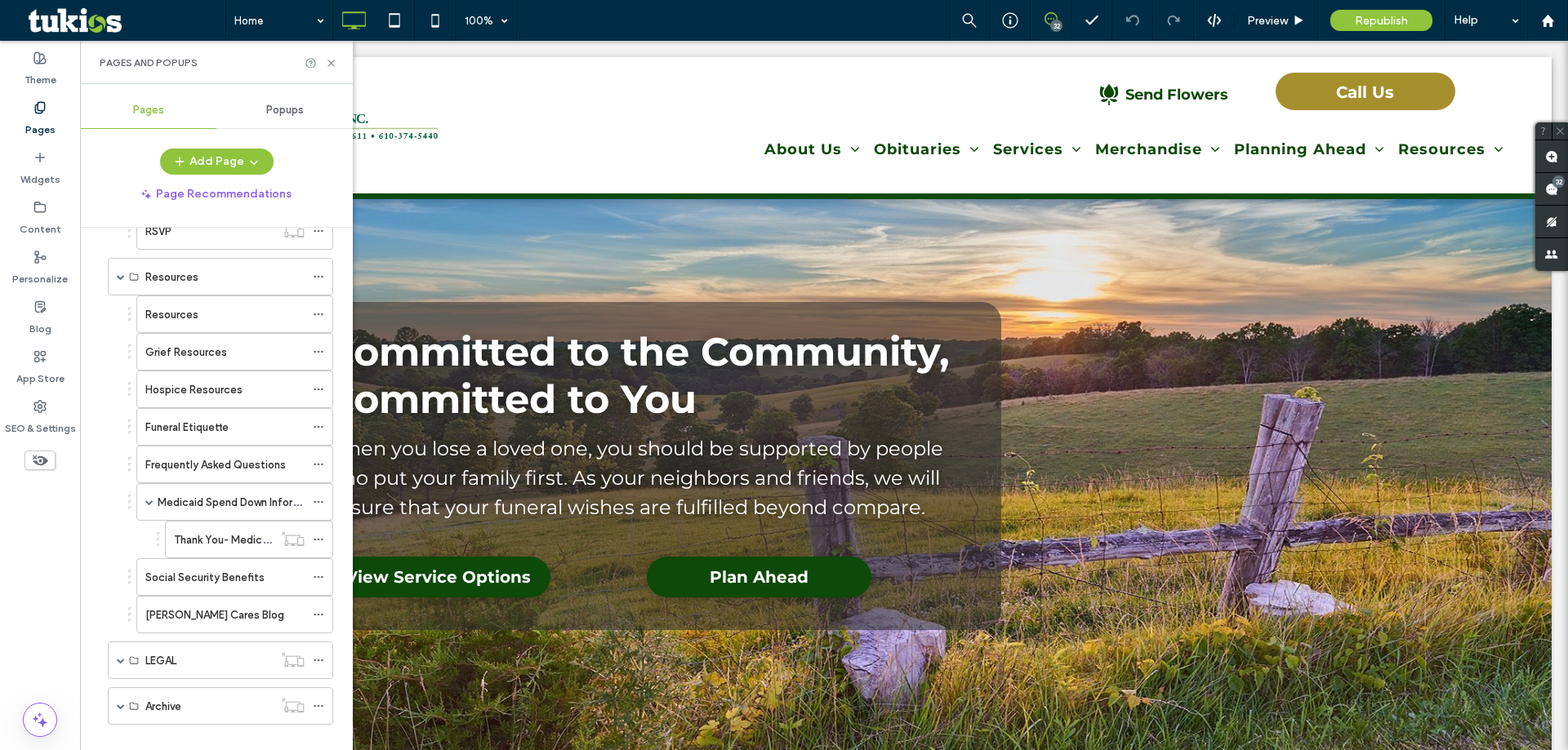
scroll to position [1610, 0]
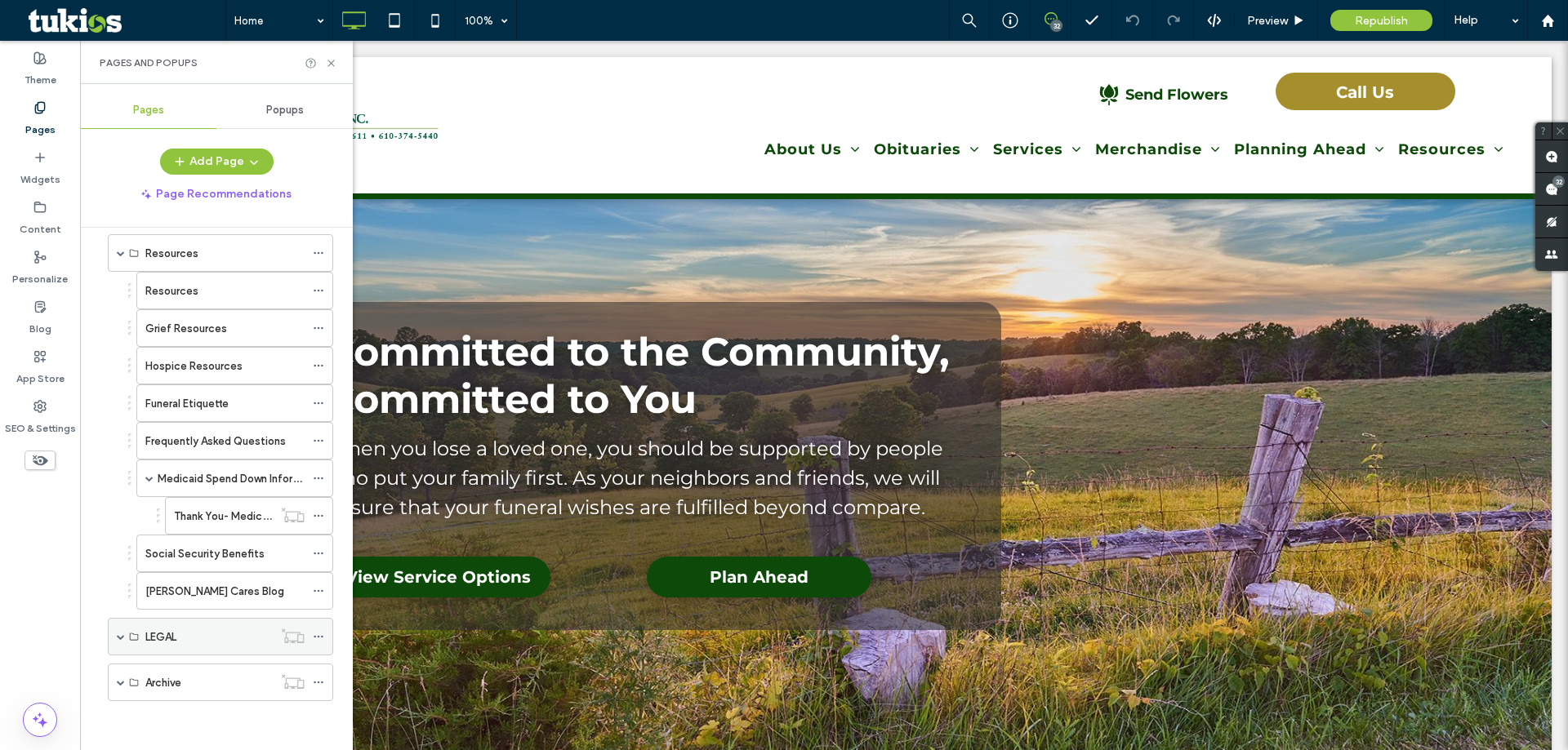
click at [120, 637] on span at bounding box center [121, 636] width 8 height 8
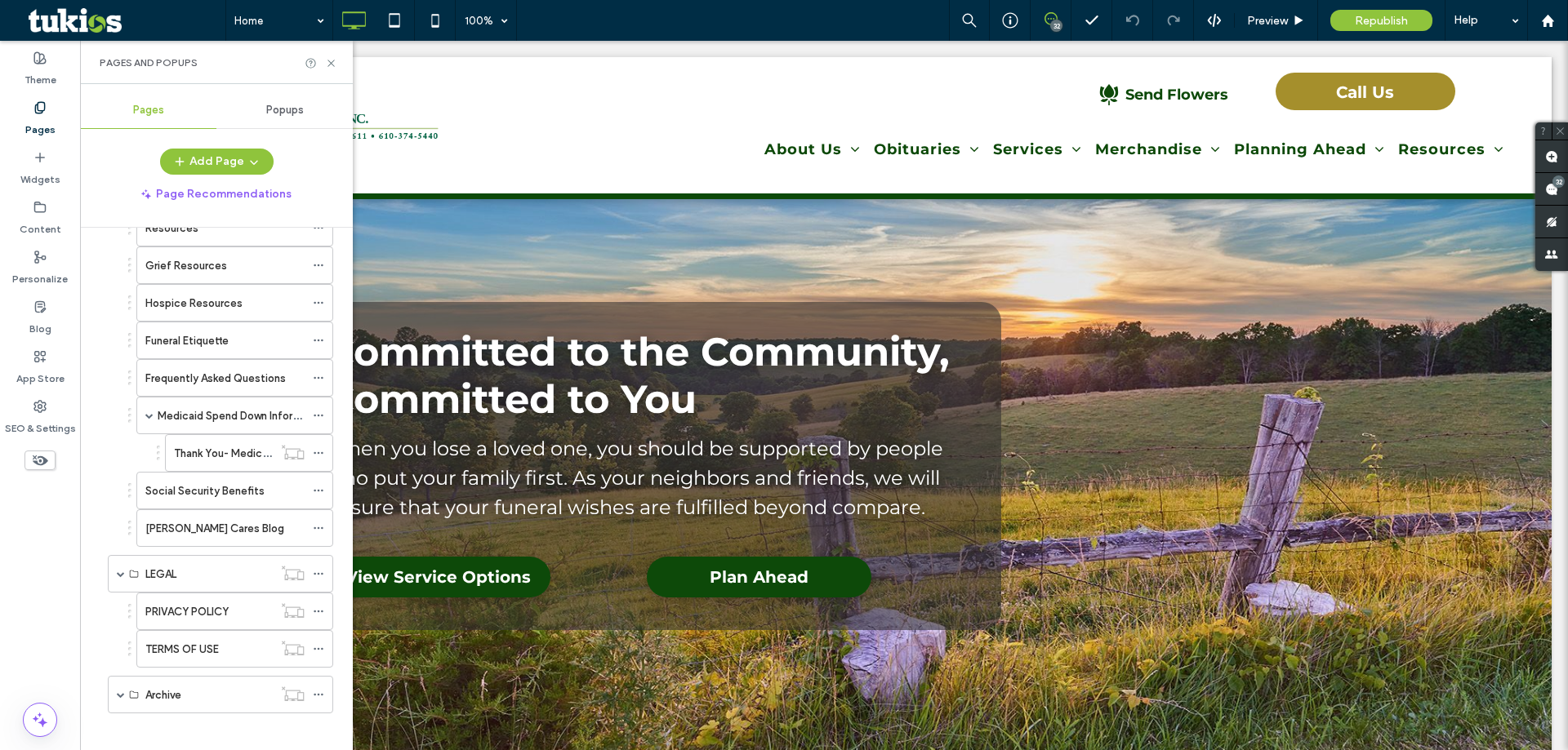
scroll to position [1685, 0]
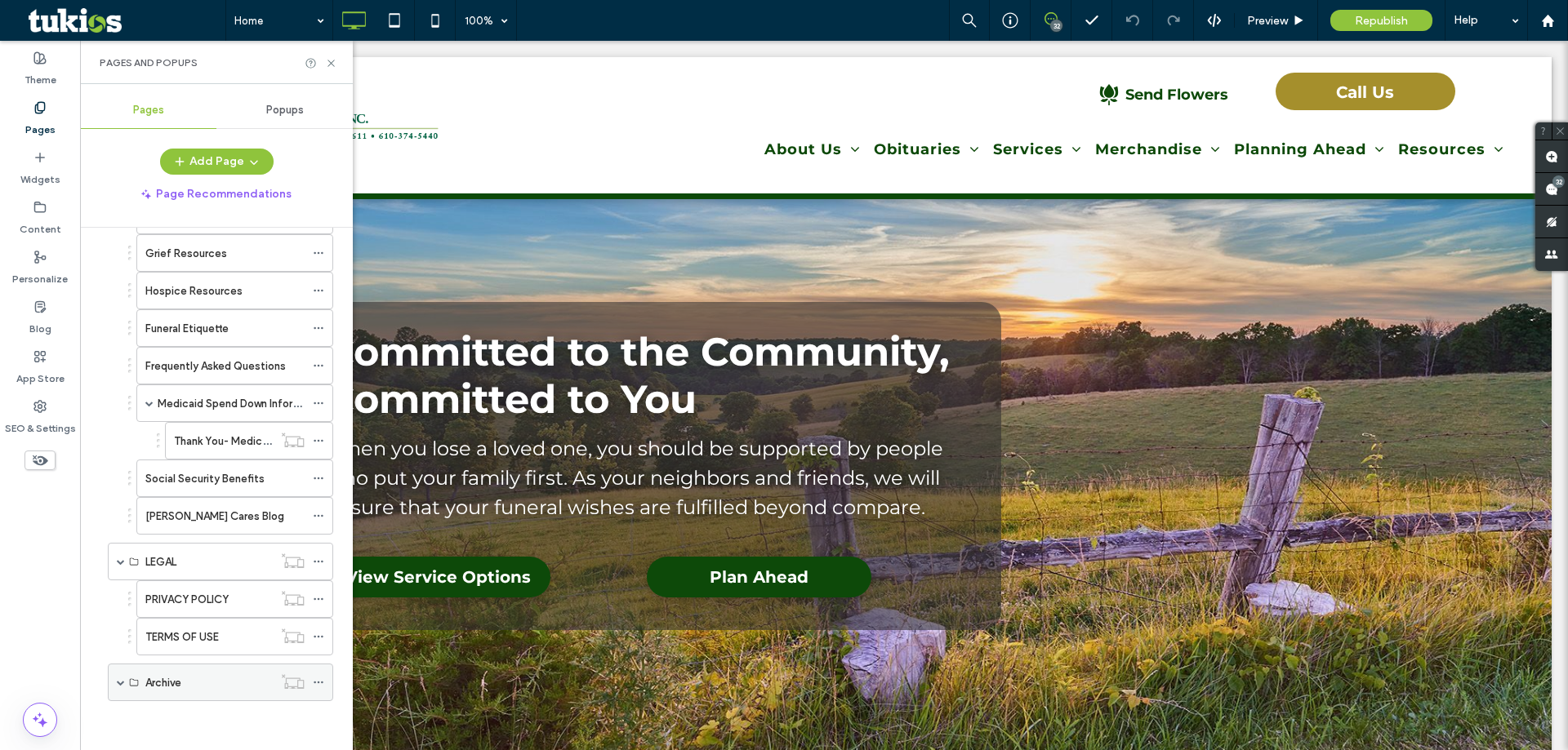
click at [118, 683] on span at bounding box center [121, 682] width 8 height 8
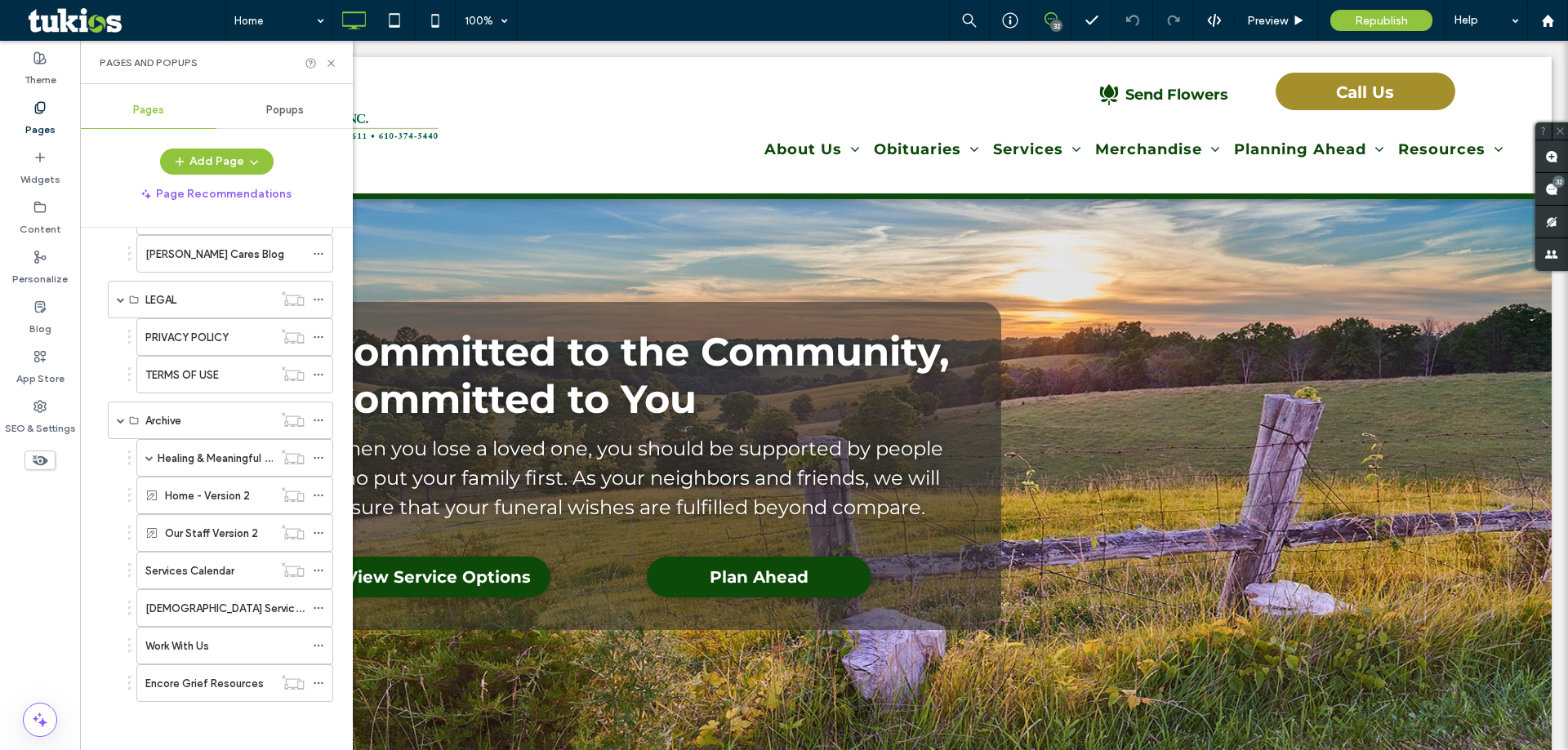
scroll to position [1948, 0]
click at [1293, 15] on icon at bounding box center [1299, 21] width 12 height 12
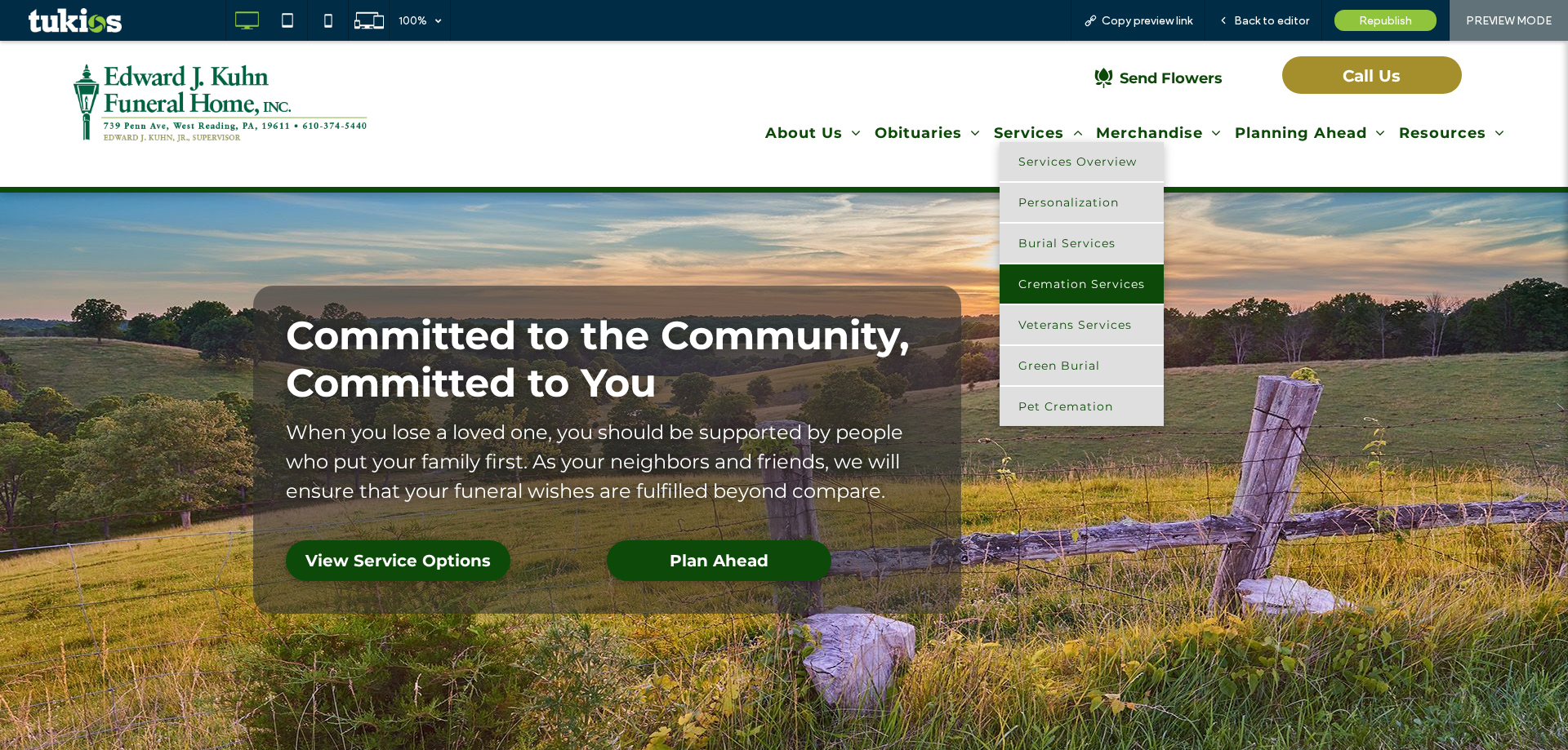
drag, startPoint x: 1081, startPoint y: 291, endPoint x: 1081, endPoint y: 333, distance: 42.0
click at [1081, 291] on link "Cremation Services" at bounding box center [1081, 283] width 164 height 40
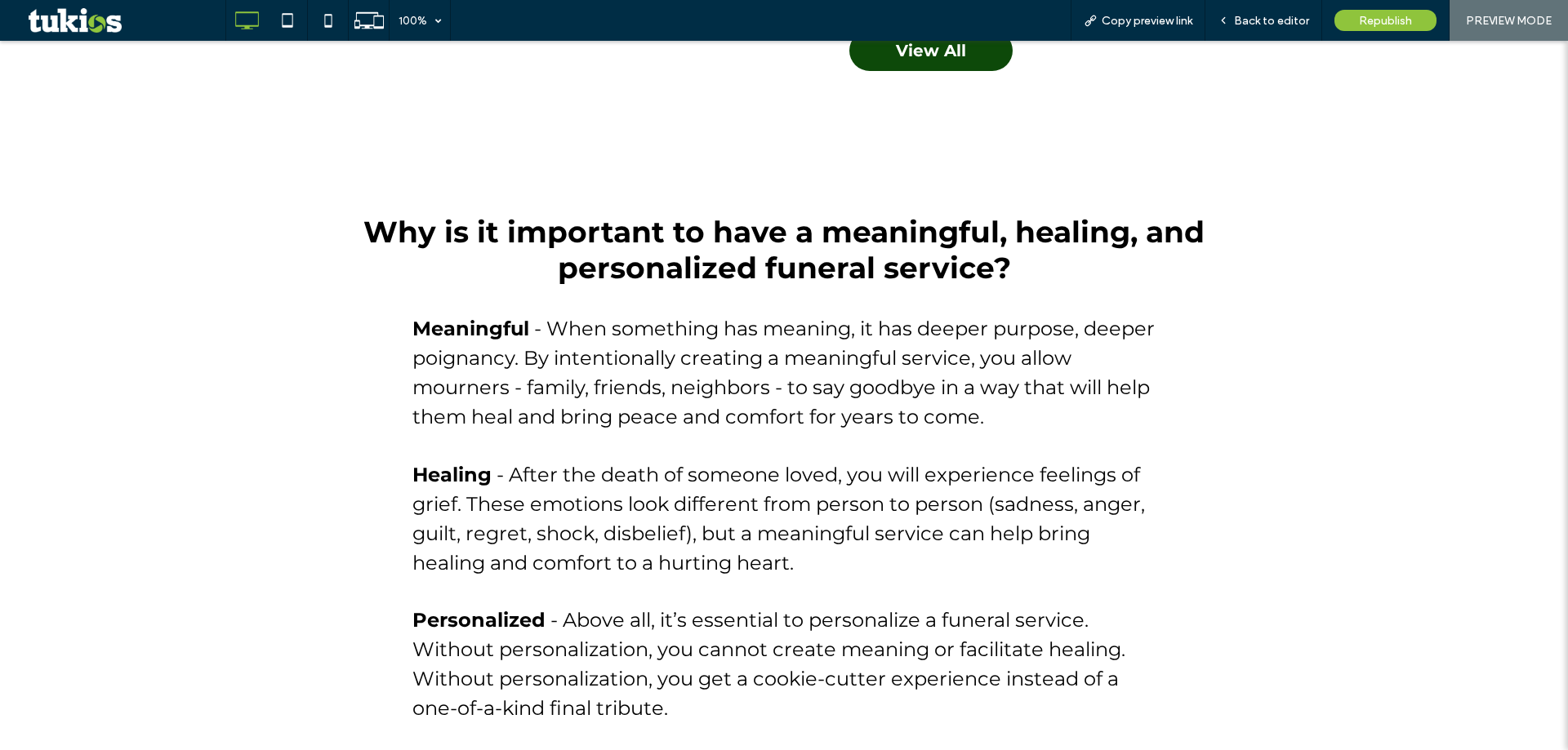
drag, startPoint x: 1252, startPoint y: 422, endPoint x: 1244, endPoint y: 408, distance: 16.1
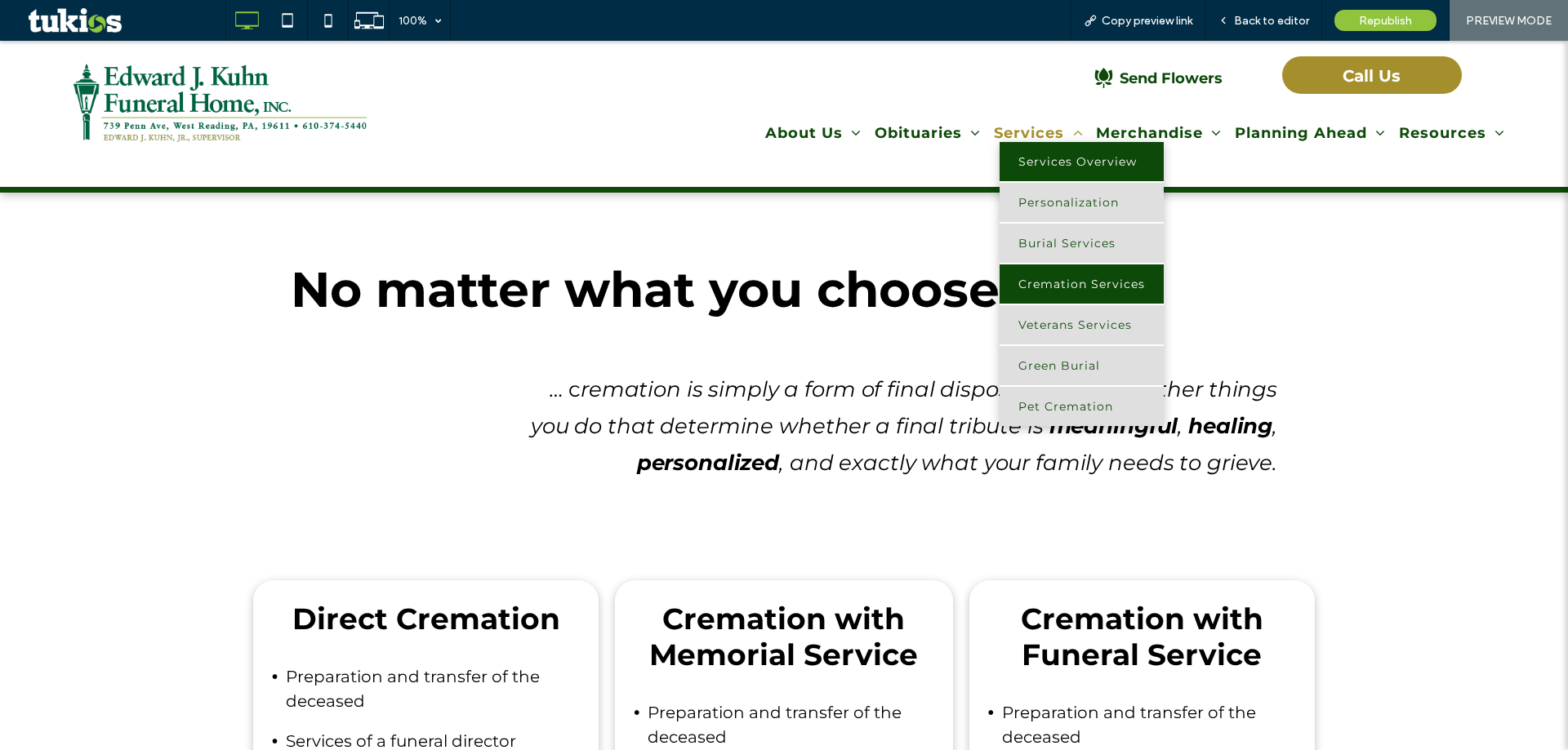
click at [1054, 160] on span "Services Overview" at bounding box center [1077, 161] width 118 height 15
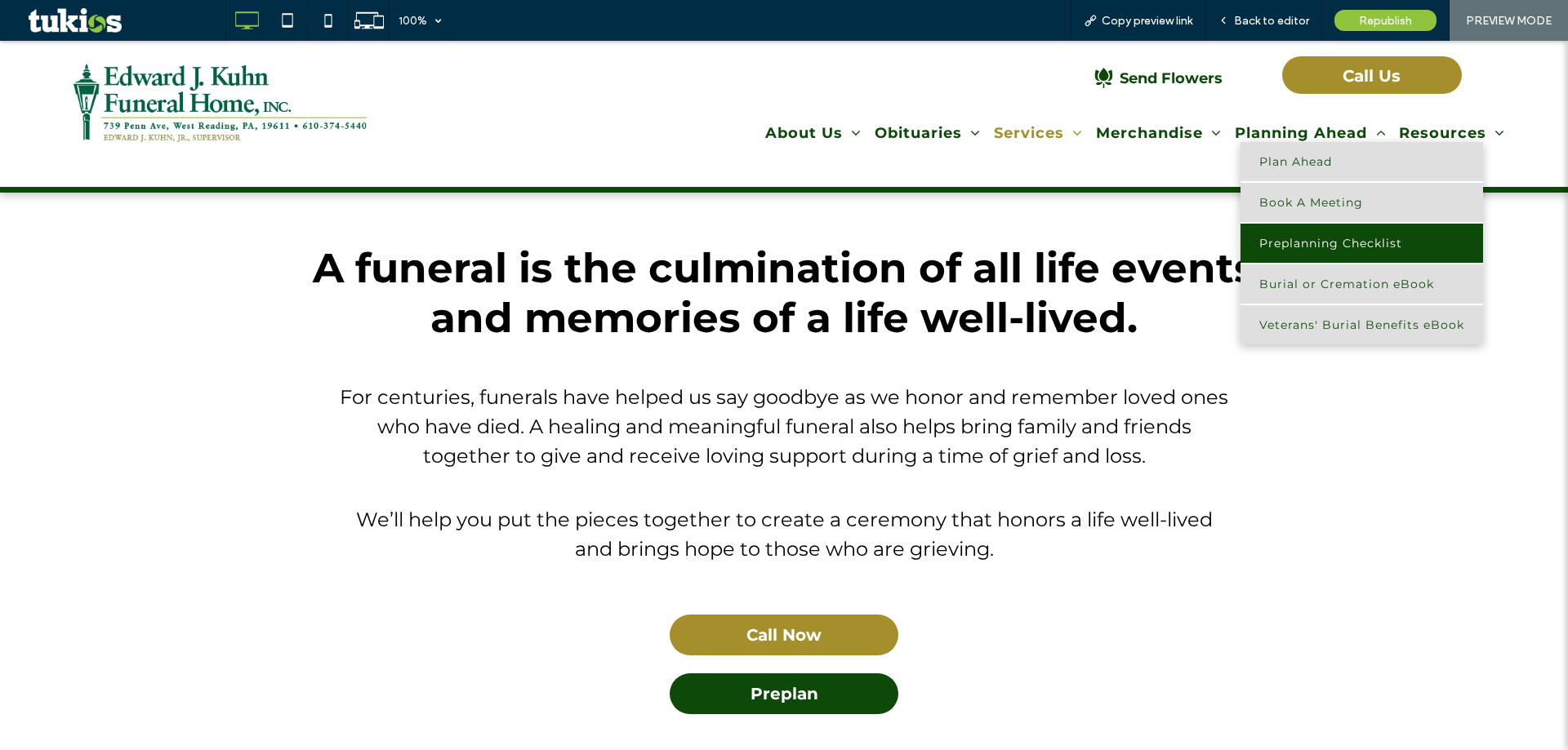
click at [1310, 245] on span "Preplanning Checklist" at bounding box center [1330, 243] width 143 height 15
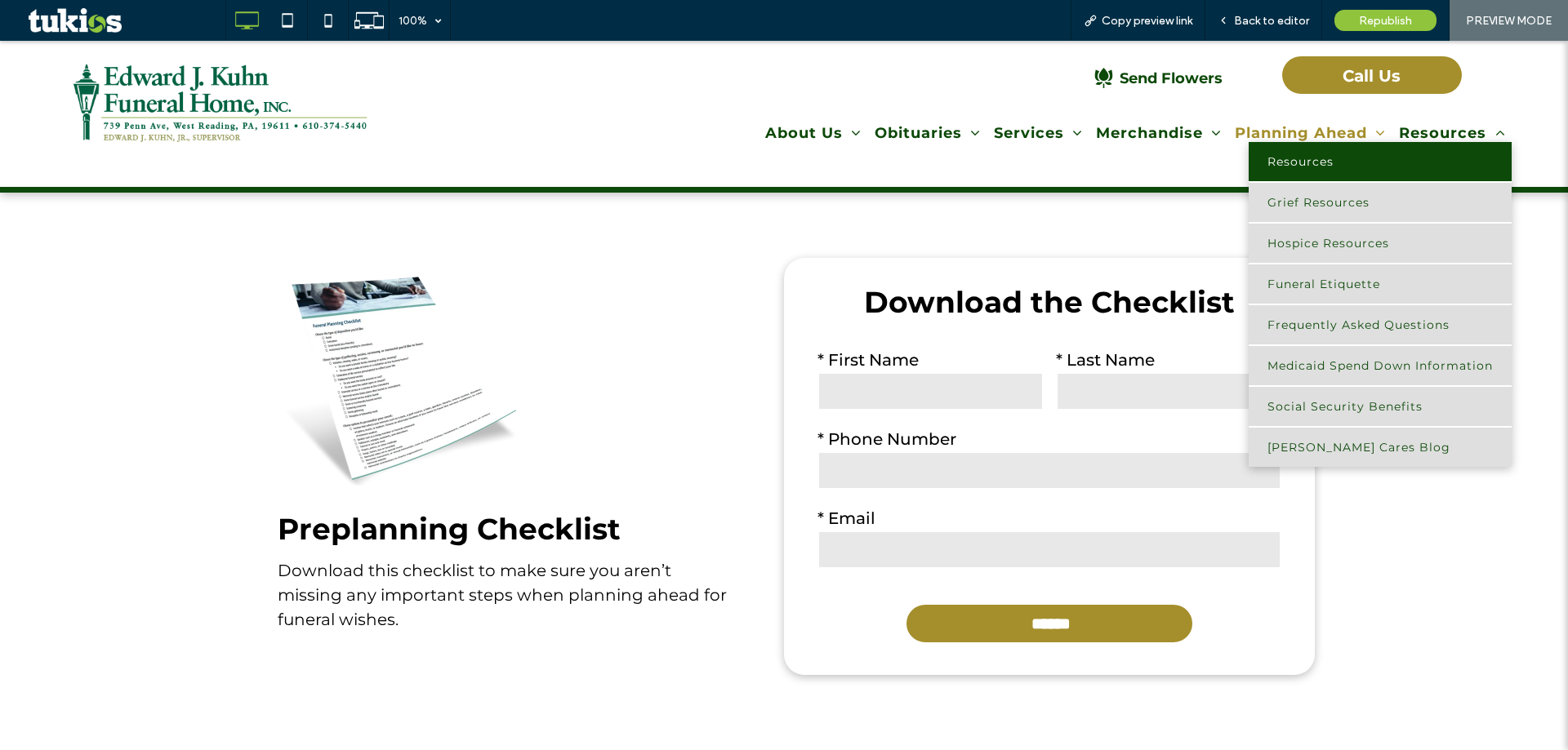
click at [1426, 151] on link "Resources" at bounding box center [1380, 161] width 263 height 40
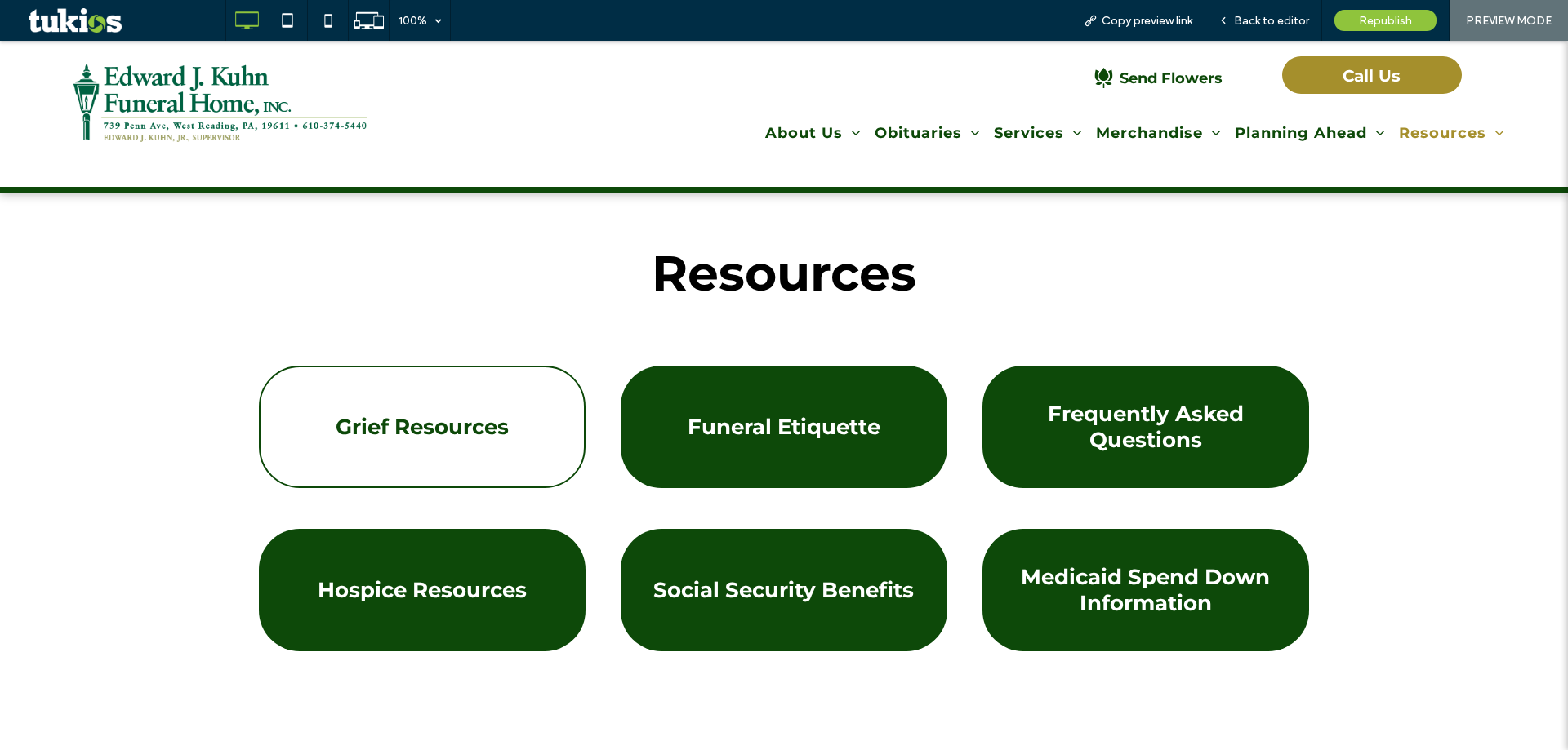
click at [440, 443] on span "Grief Resources" at bounding box center [422, 427] width 173 height 42
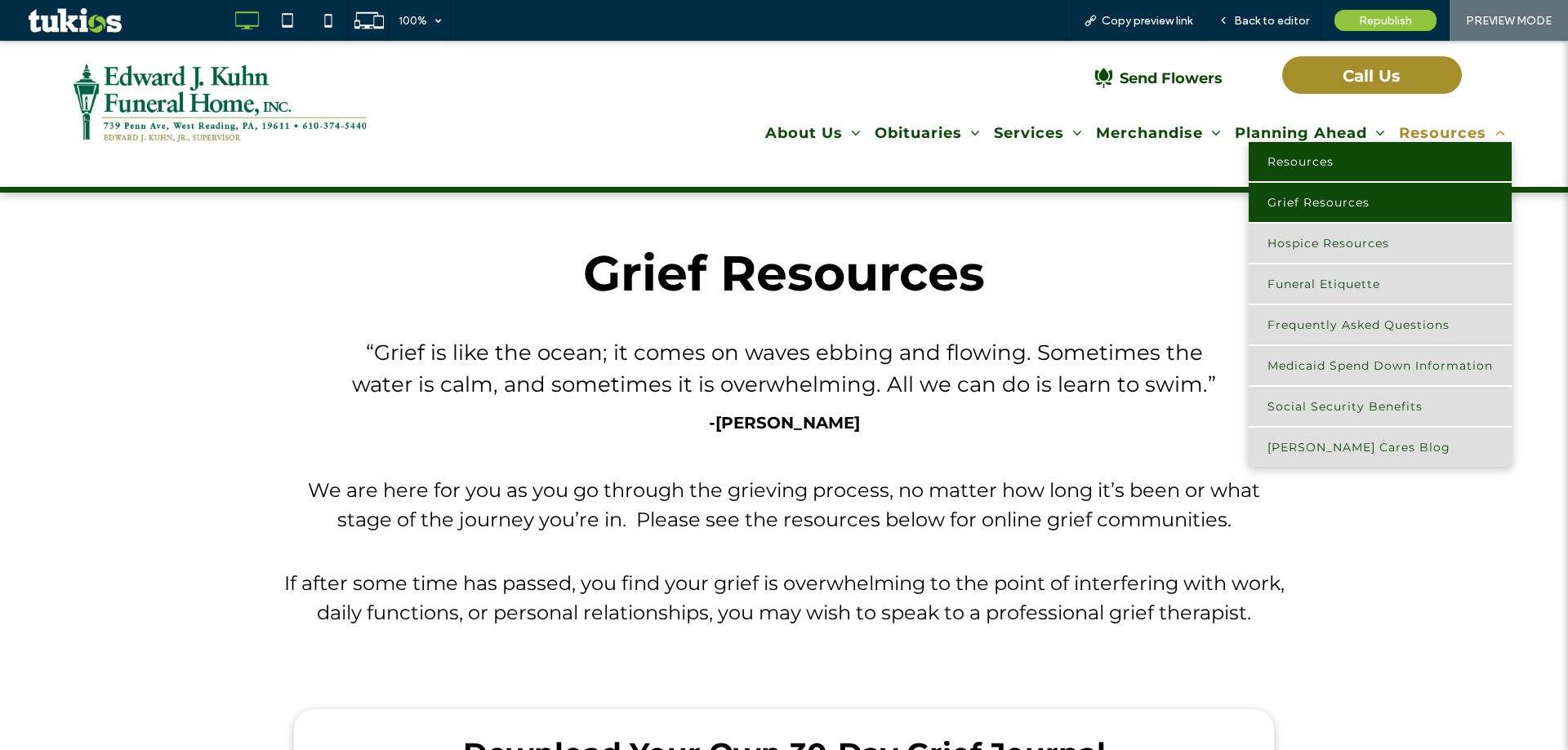
click at [1416, 139] on span "Resources" at bounding box center [1452, 133] width 107 height 18
click at [1402, 151] on link "Resources" at bounding box center [1380, 161] width 263 height 40
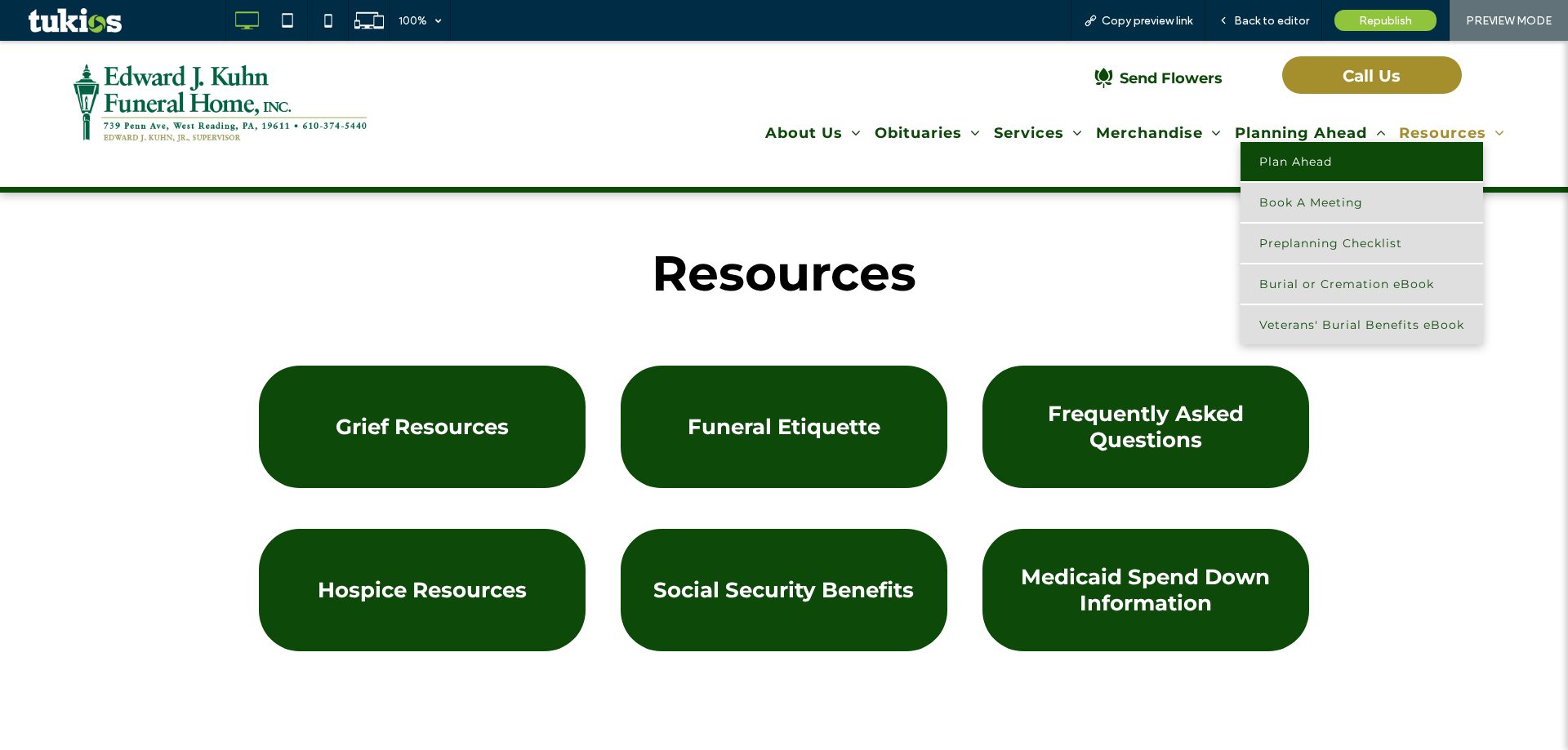
click at [1280, 163] on span "Plan Ahead" at bounding box center [1295, 161] width 73 height 15
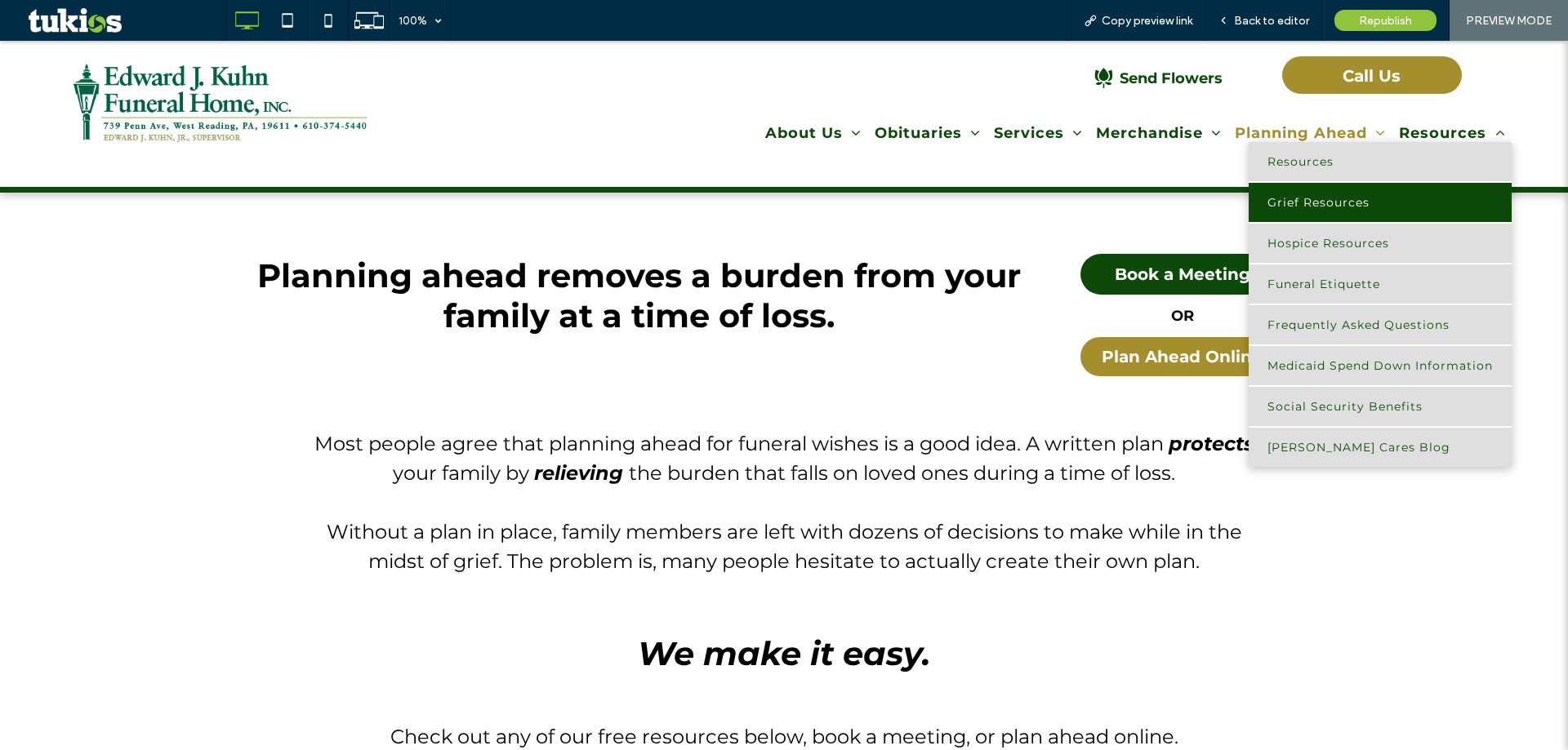
click at [1386, 205] on link "Grief Resources" at bounding box center [1380, 202] width 263 height 40
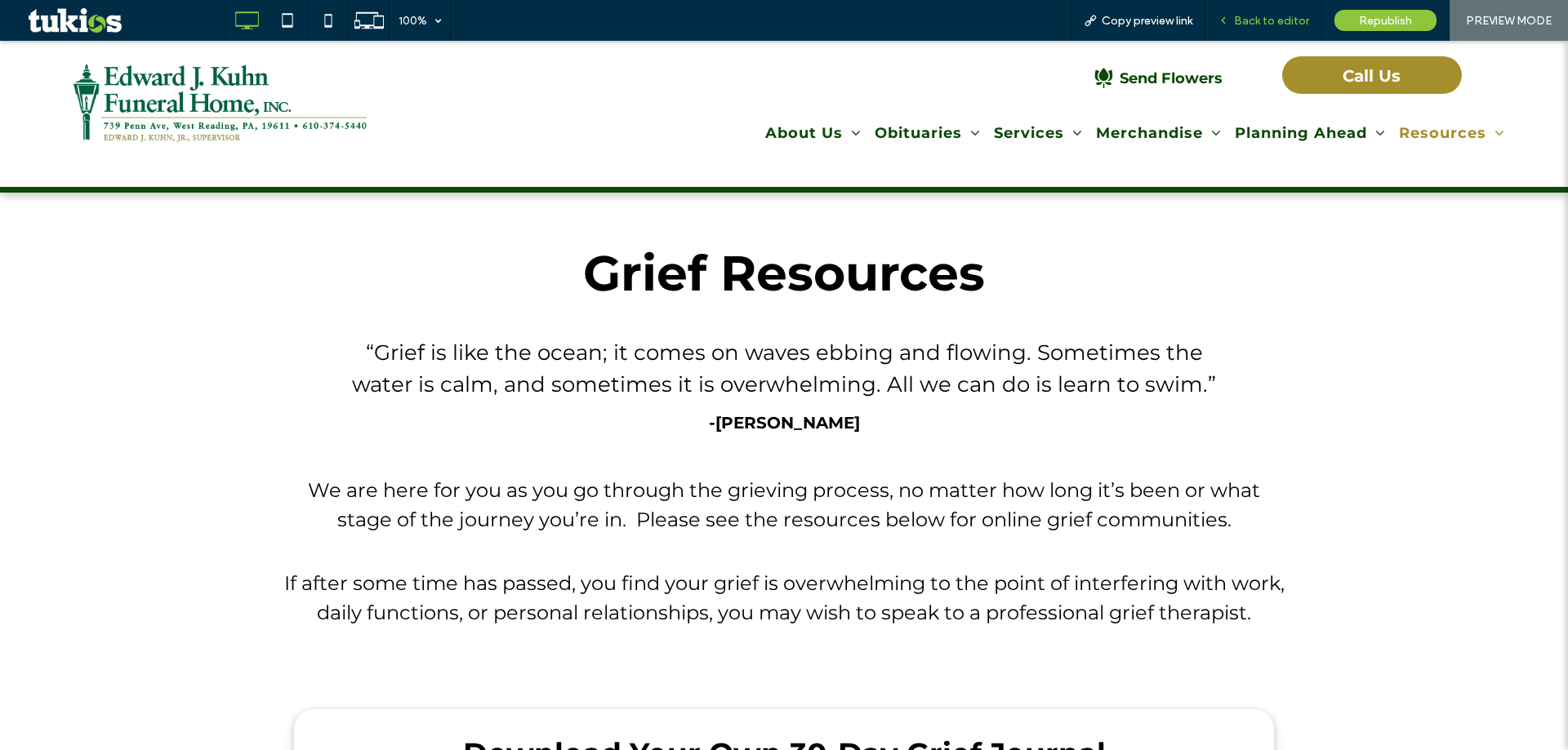
click at [1294, 19] on span "Back to editor" at bounding box center [1270, 21] width 75 height 14
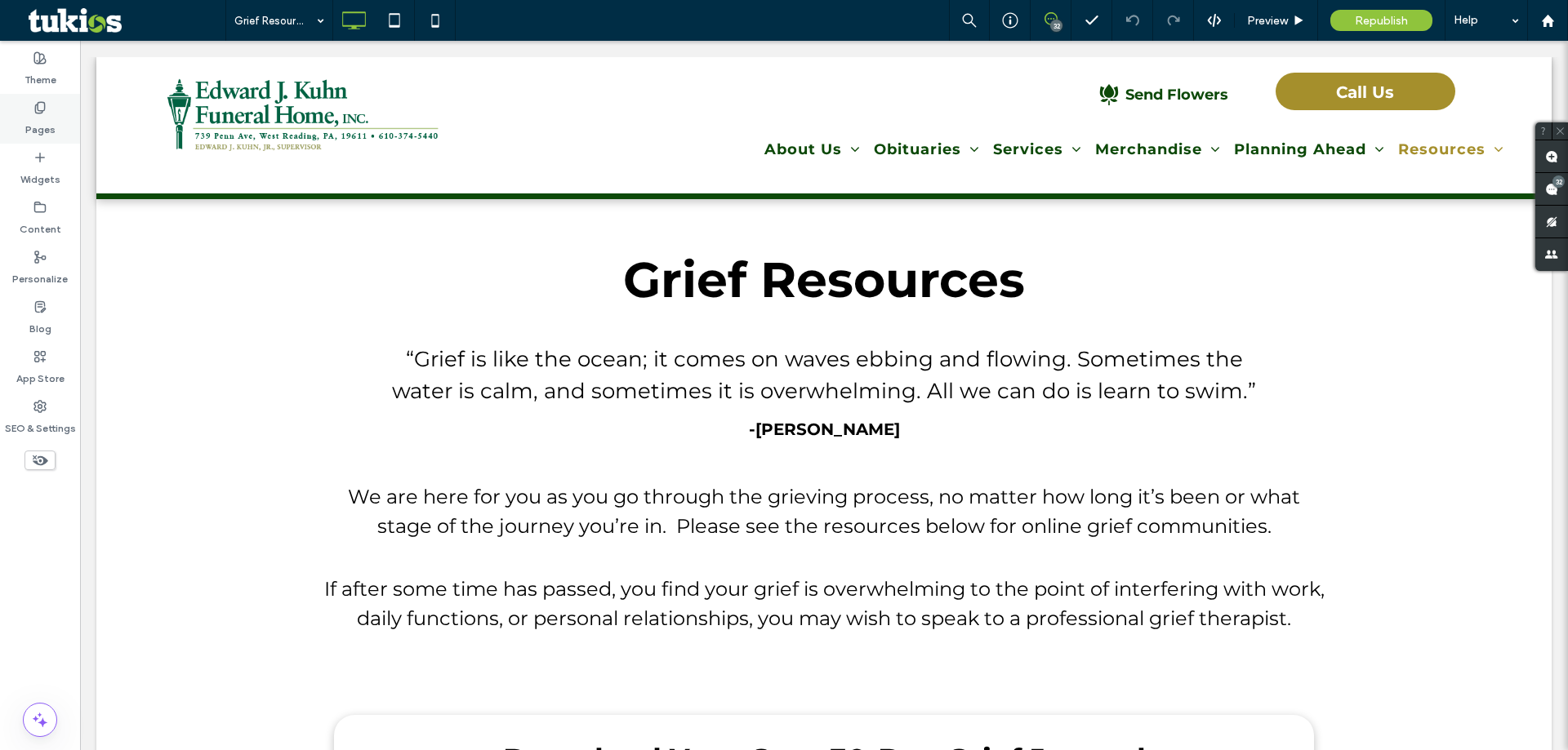
click at [41, 118] on label "Pages" at bounding box center [40, 126] width 30 height 23
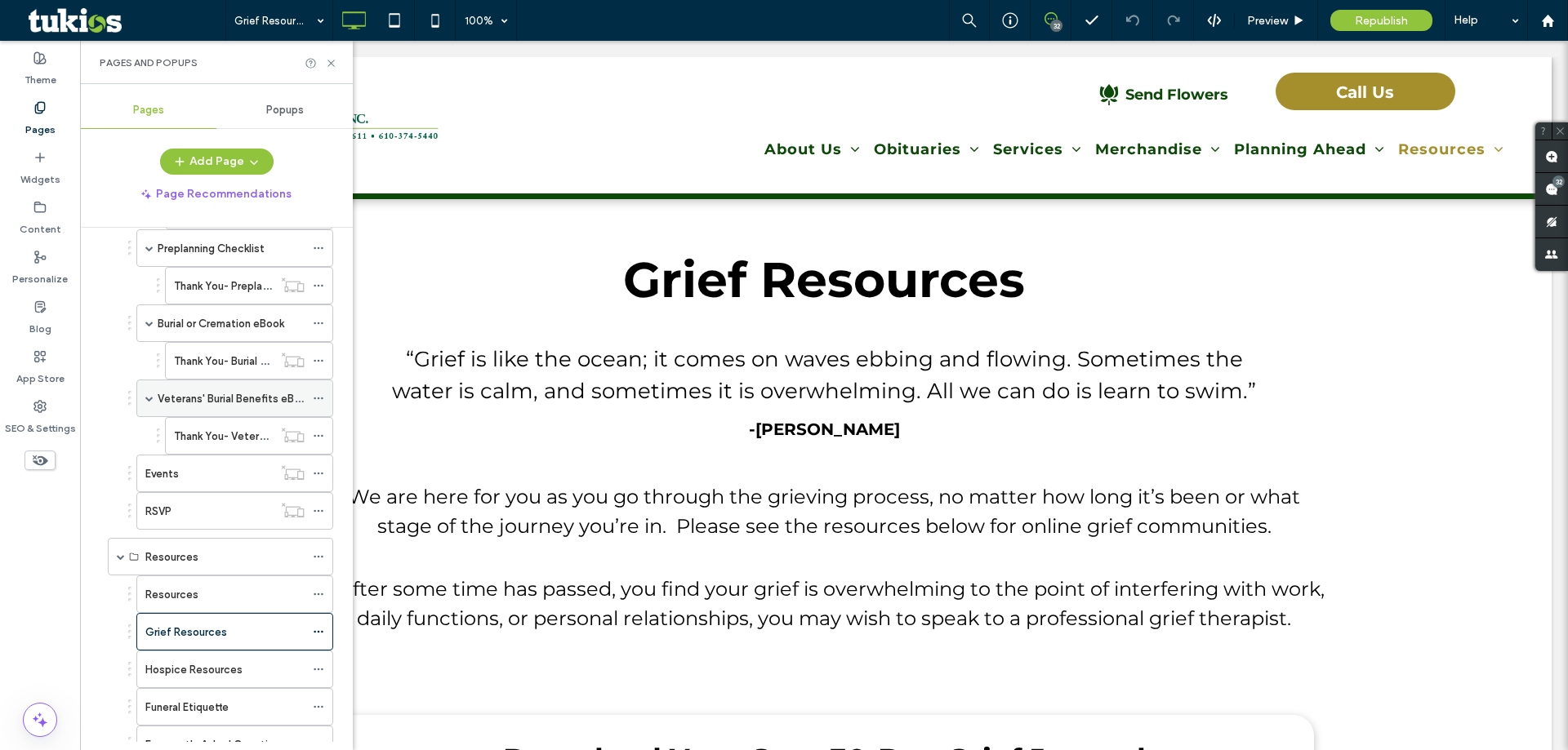
scroll to position [1948, 0]
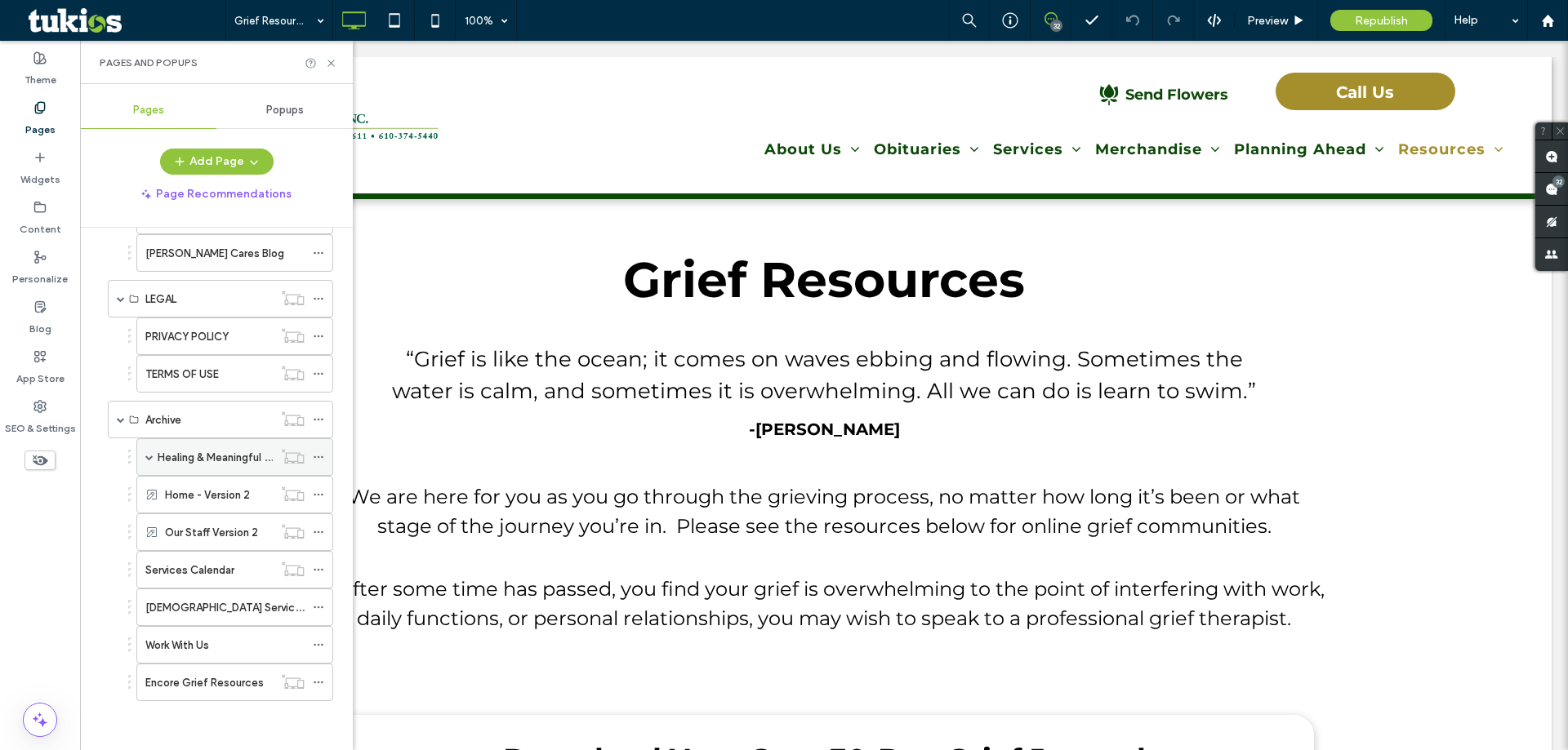
click at [147, 462] on span at bounding box center [149, 457] width 8 height 36
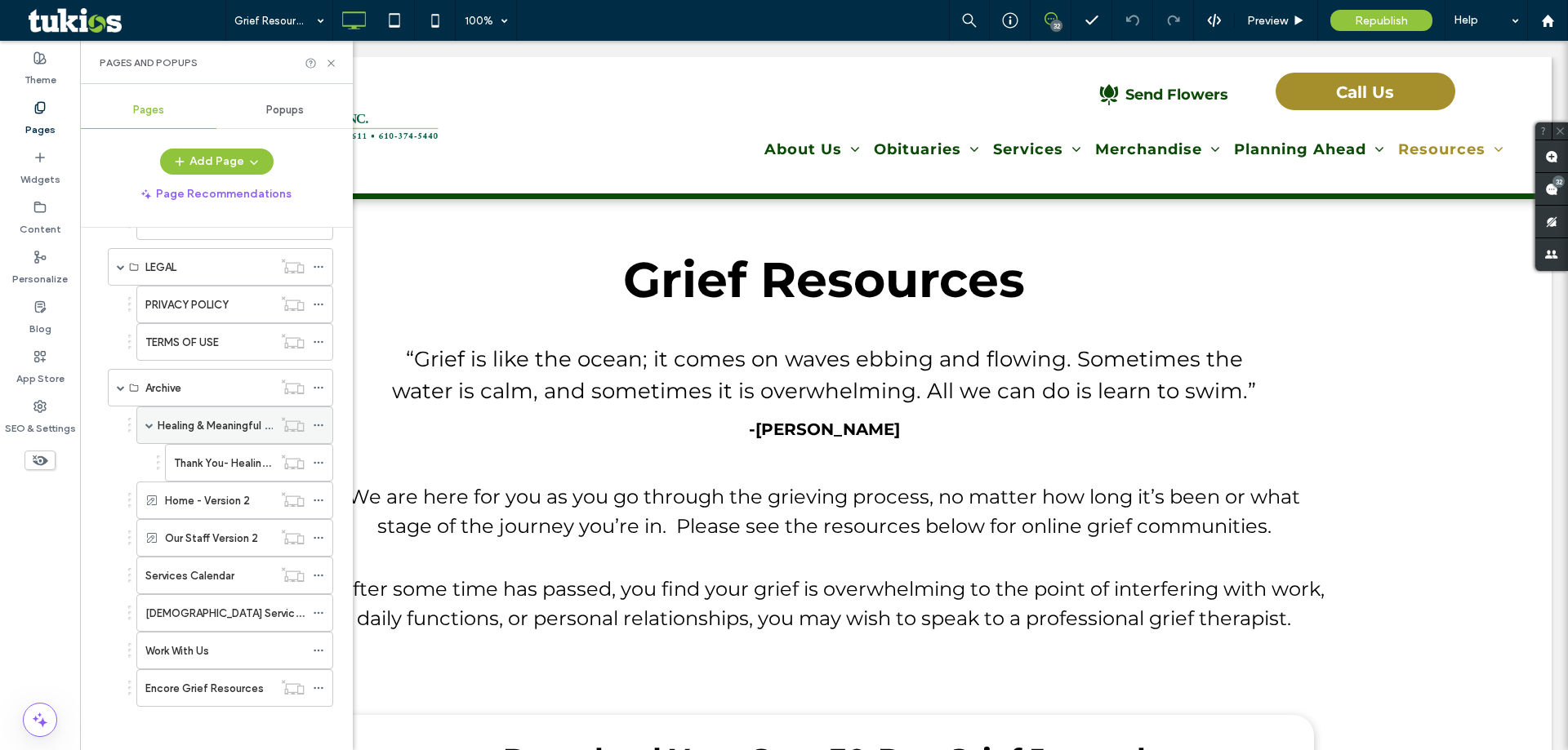
scroll to position [1985, 0]
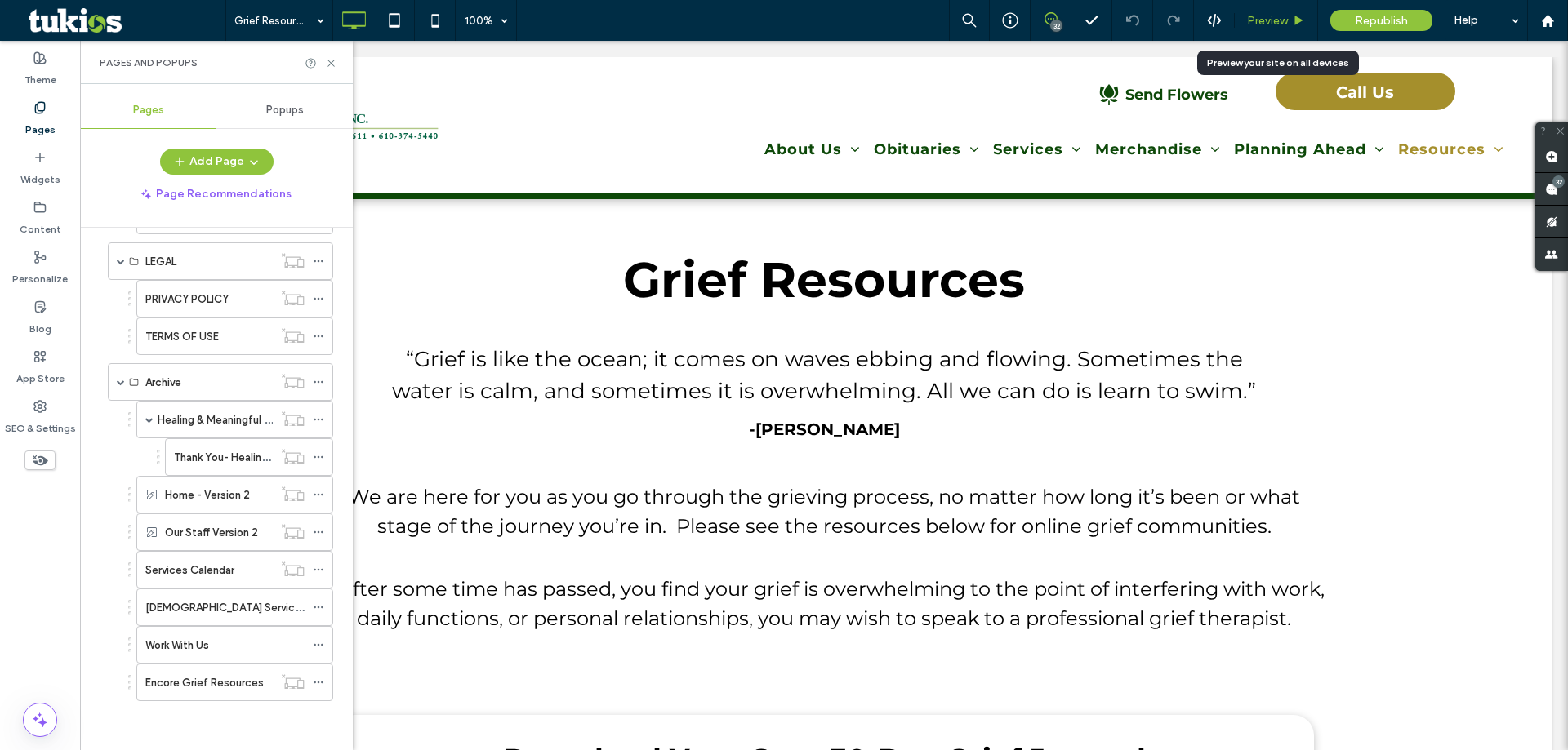
click at [1265, 29] on div "Preview" at bounding box center [1276, 20] width 84 height 40
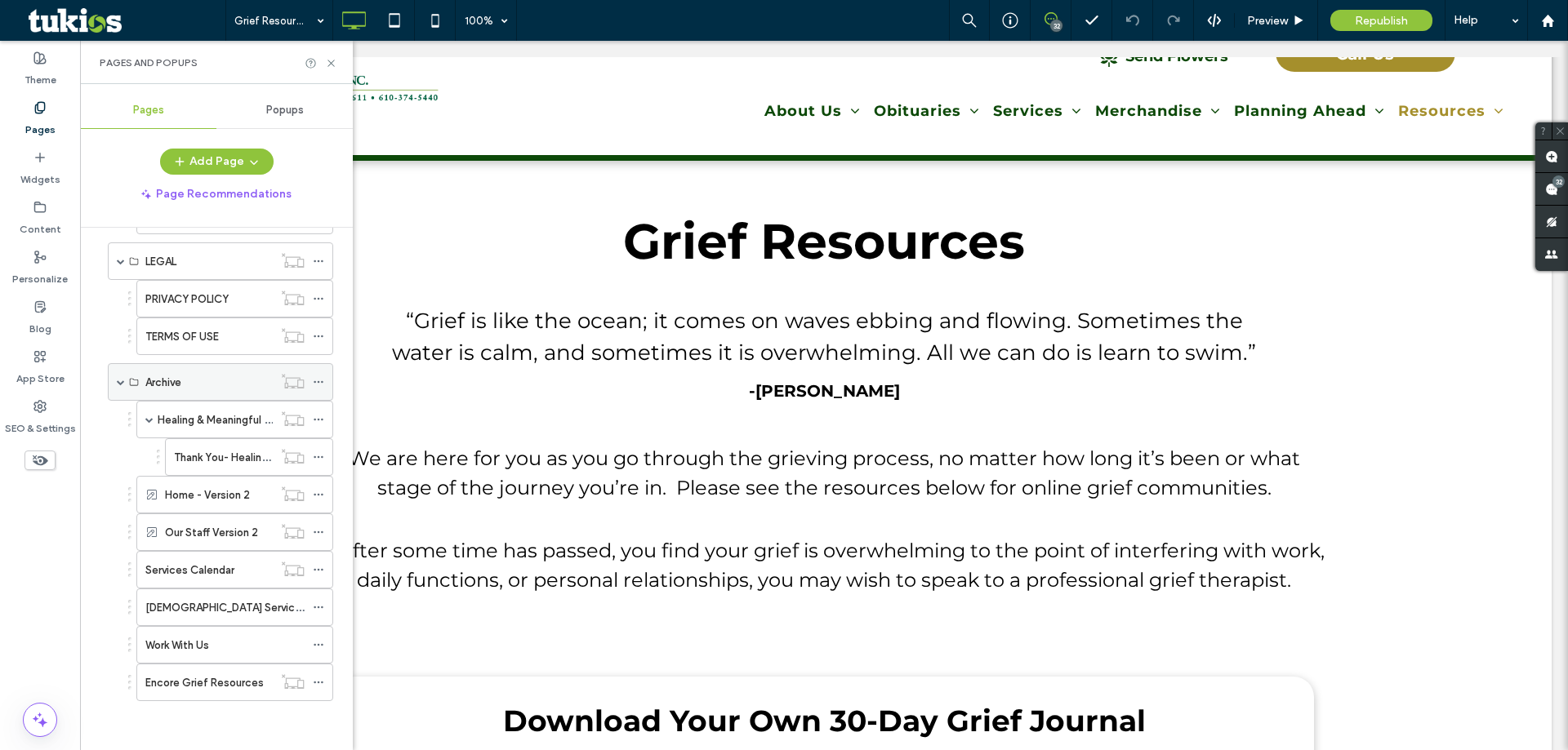
scroll to position [82, 0]
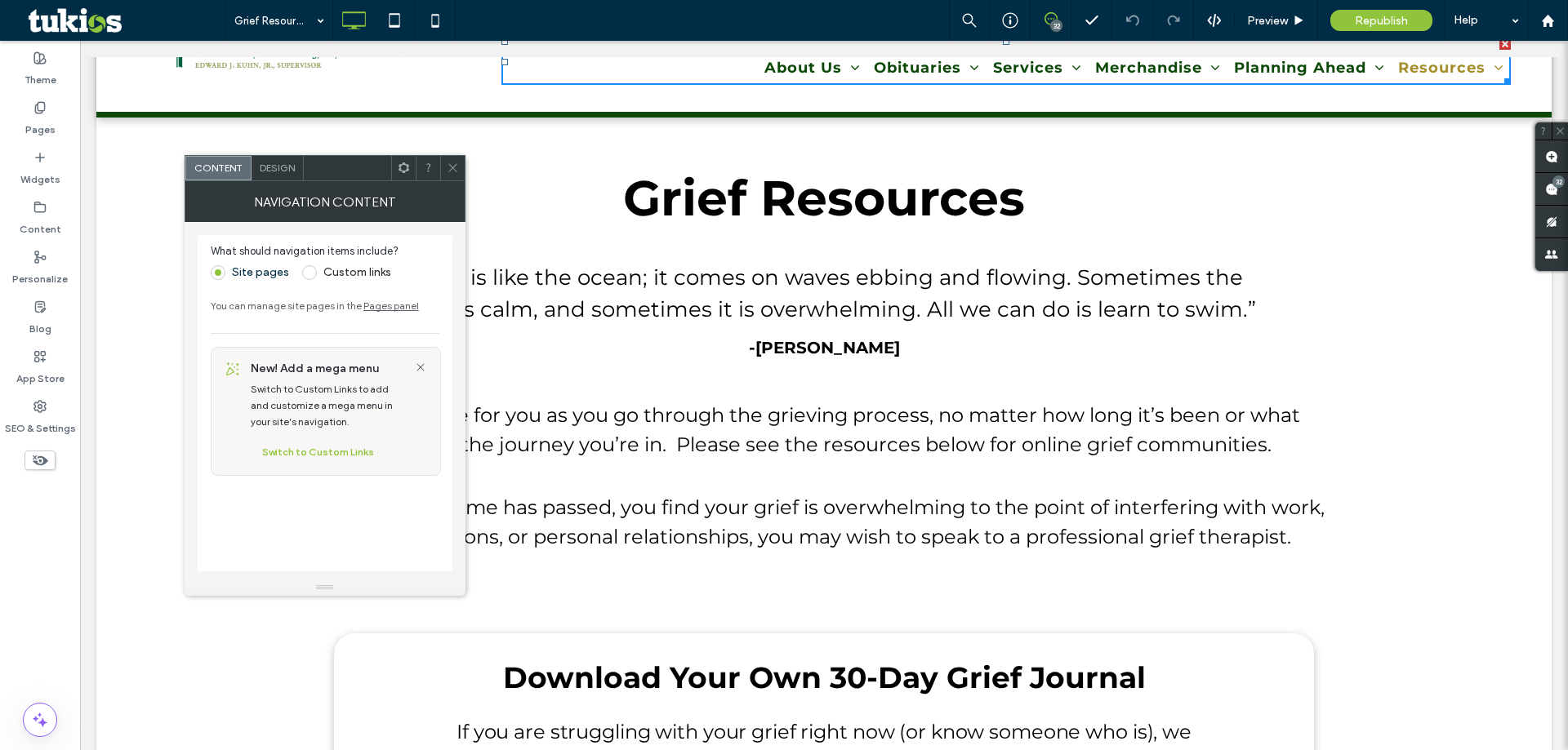
click at [453, 168] on use at bounding box center [452, 167] width 8 height 8
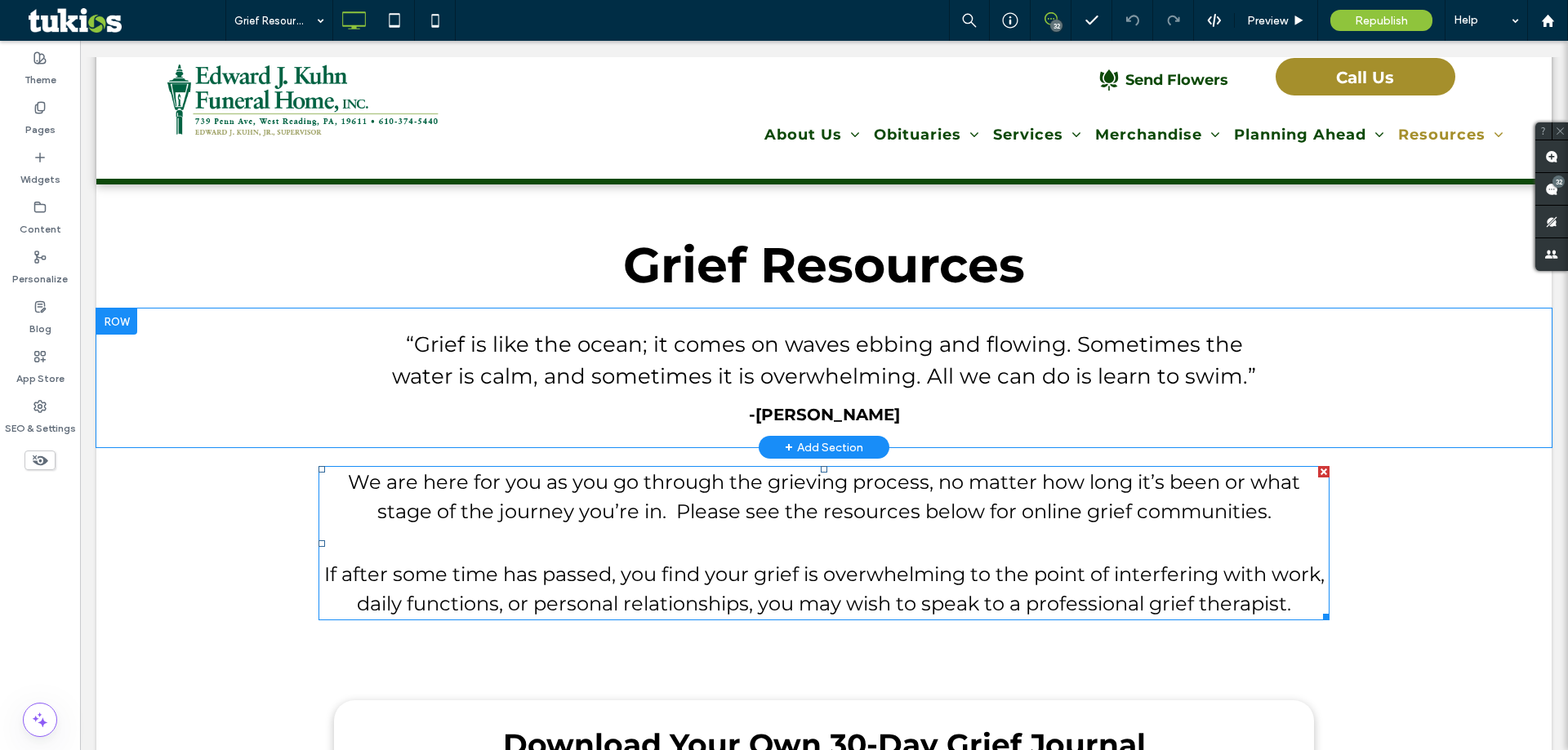
scroll to position [0, 0]
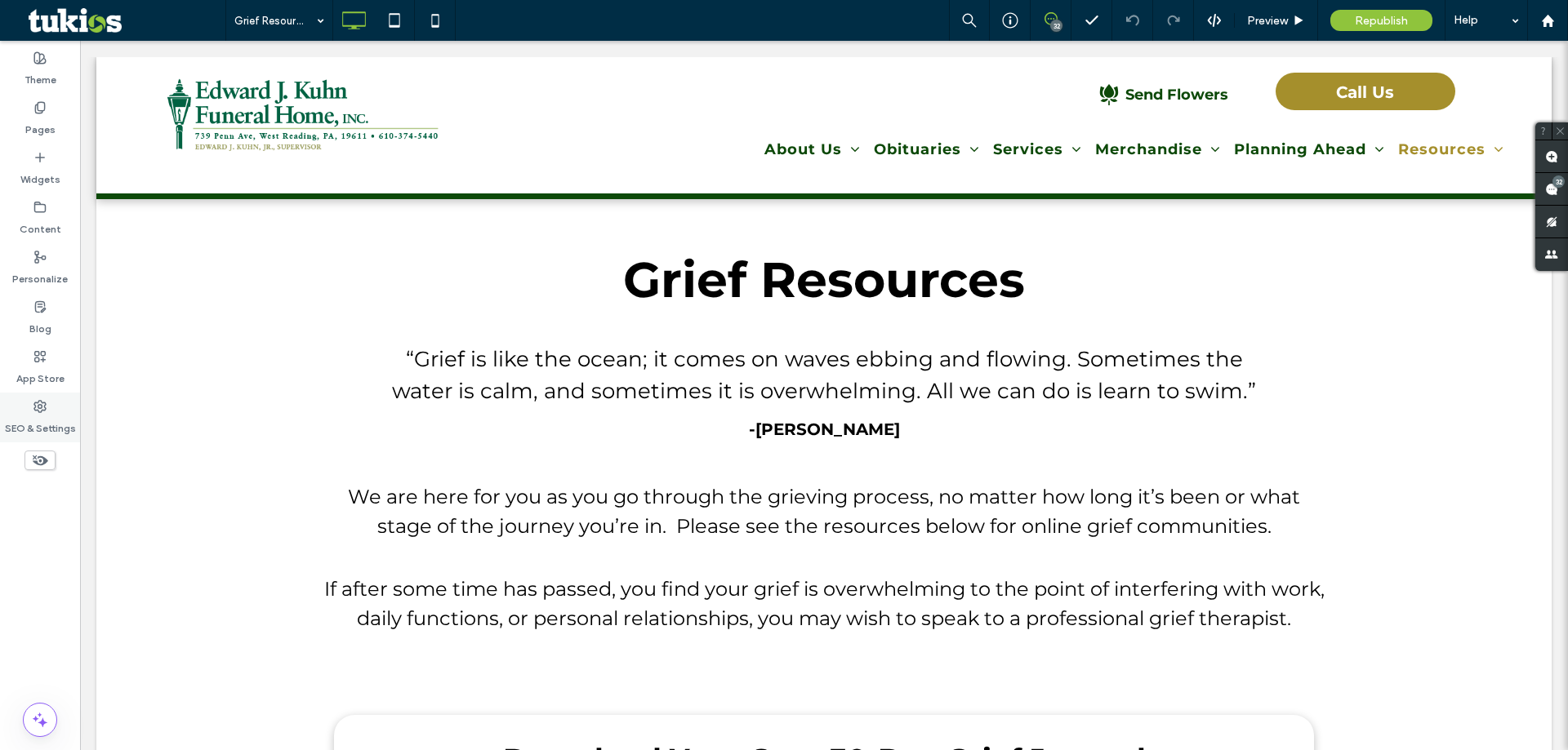
click at [39, 413] on label "SEO & Settings" at bounding box center [40, 424] width 71 height 23
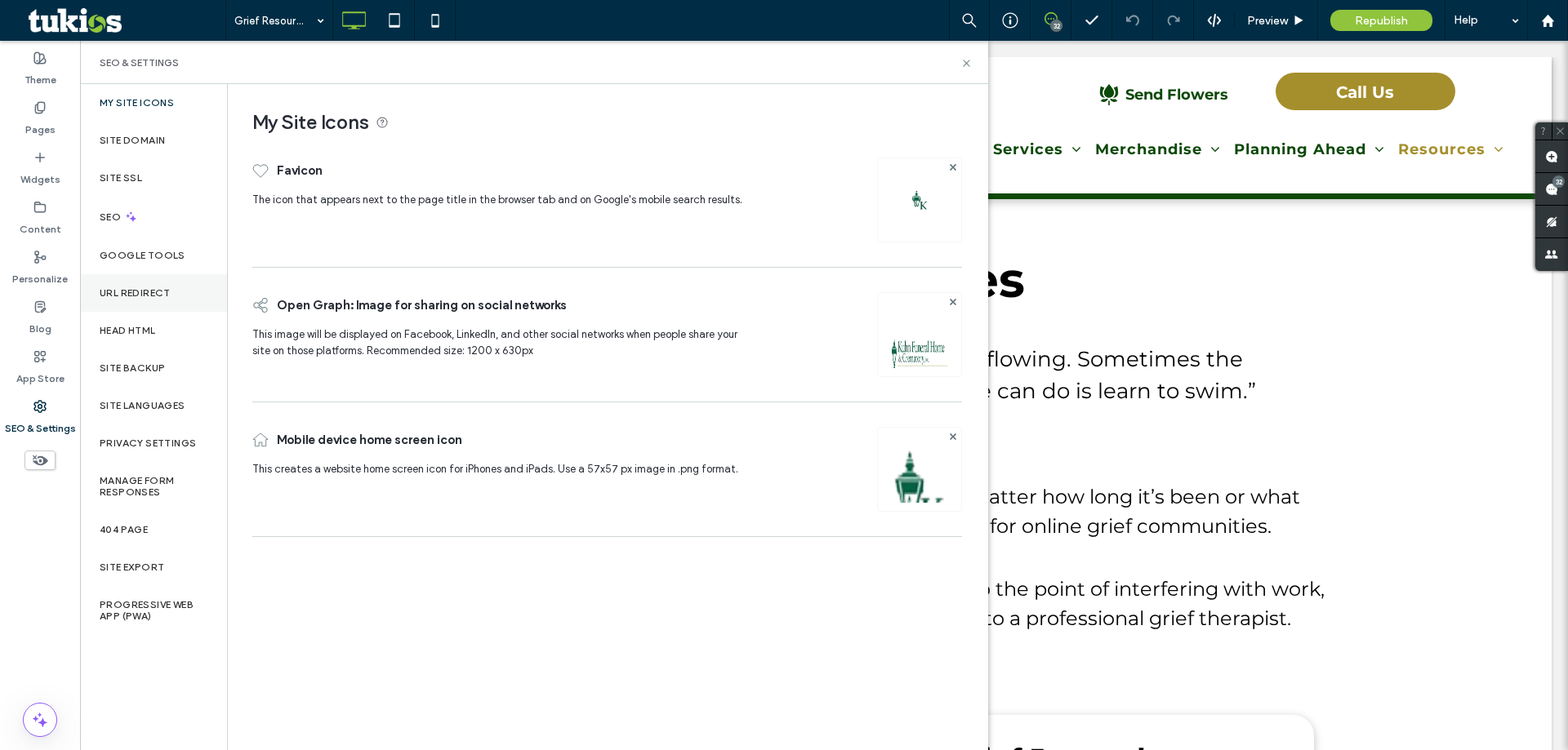
click at [155, 287] on label "URL Redirect" at bounding box center [135, 292] width 71 height 11
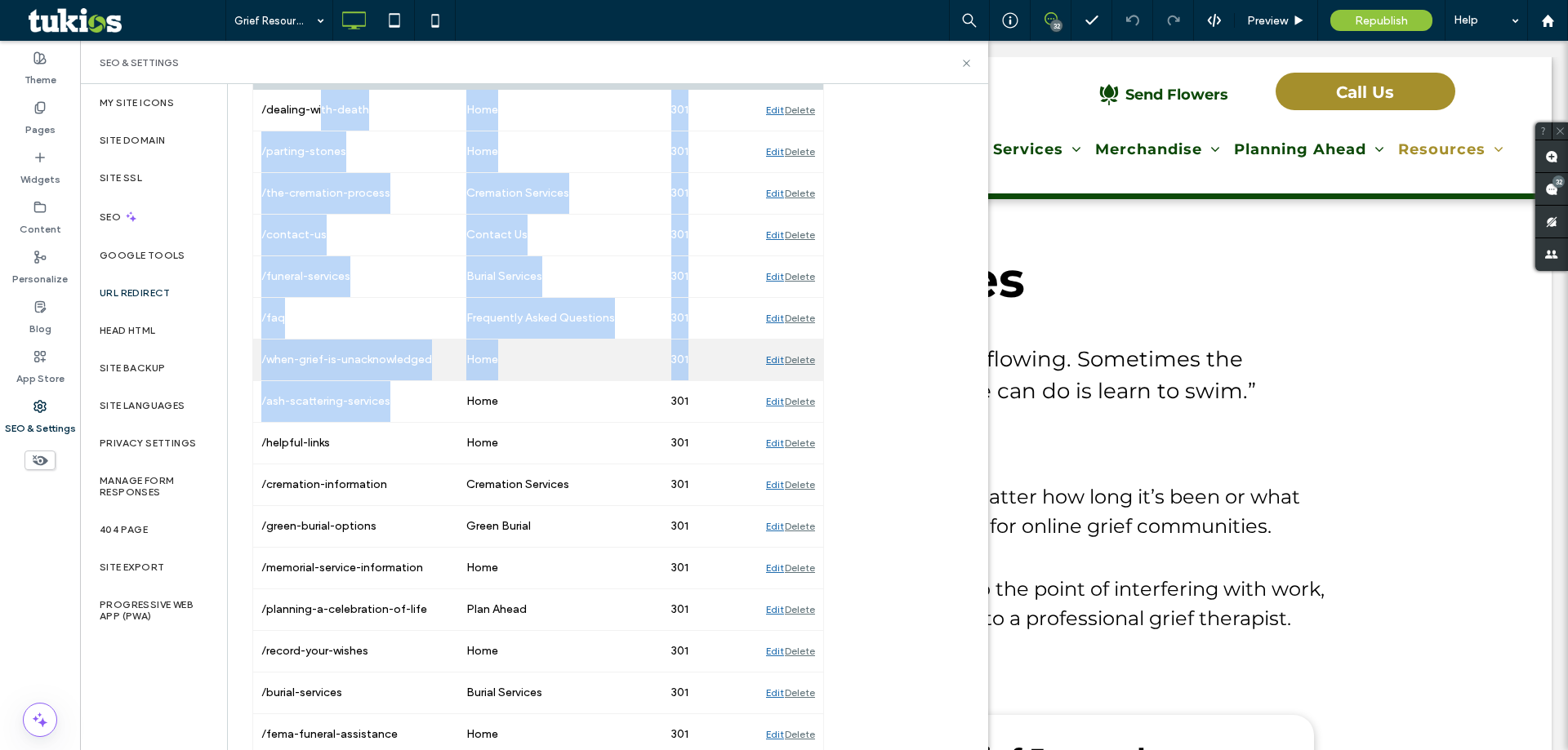
drag, startPoint x: 323, startPoint y: 412, endPoint x: 401, endPoint y: 435, distance: 81.3
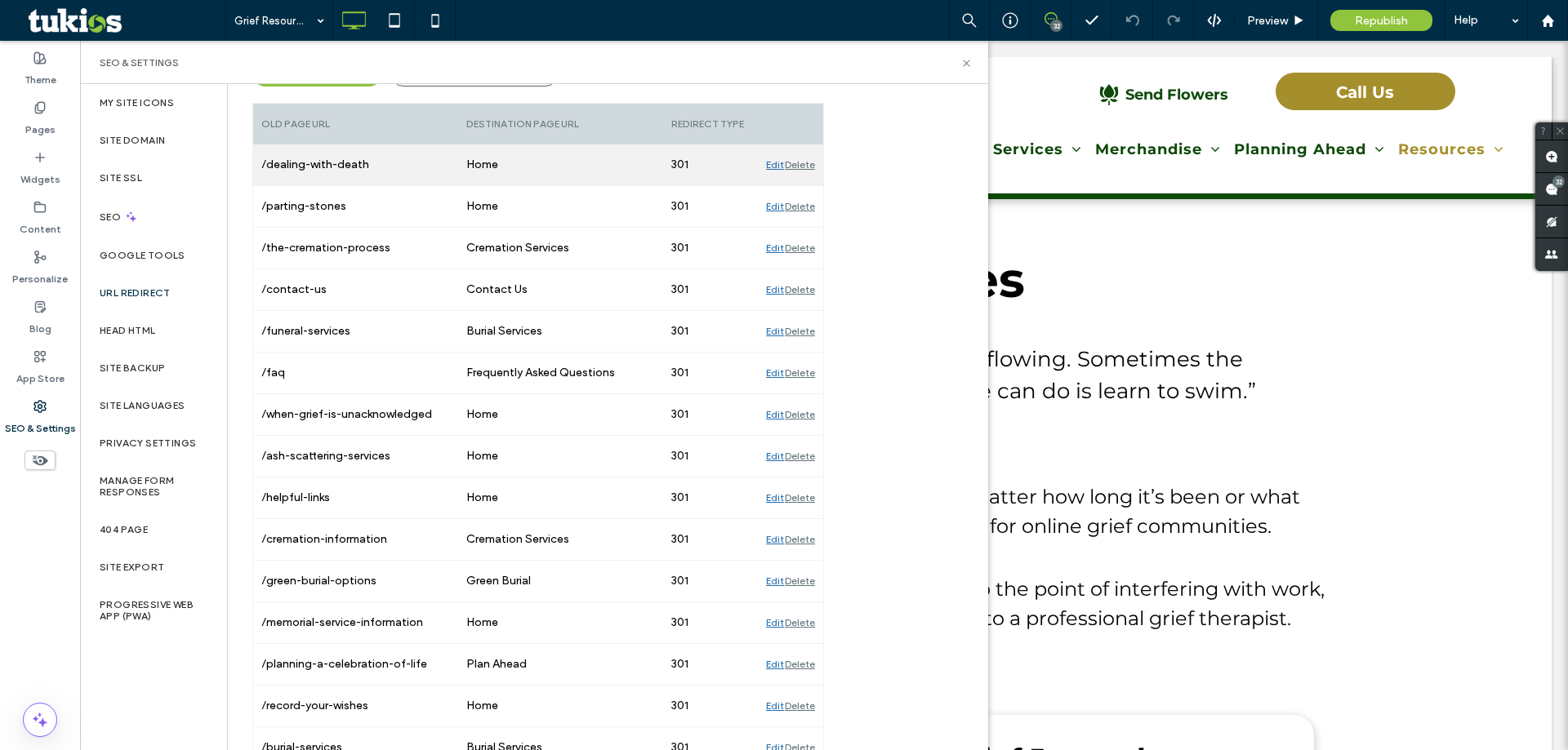
click at [257, 167] on div "/dealing-with-death" at bounding box center [355, 165] width 205 height 40
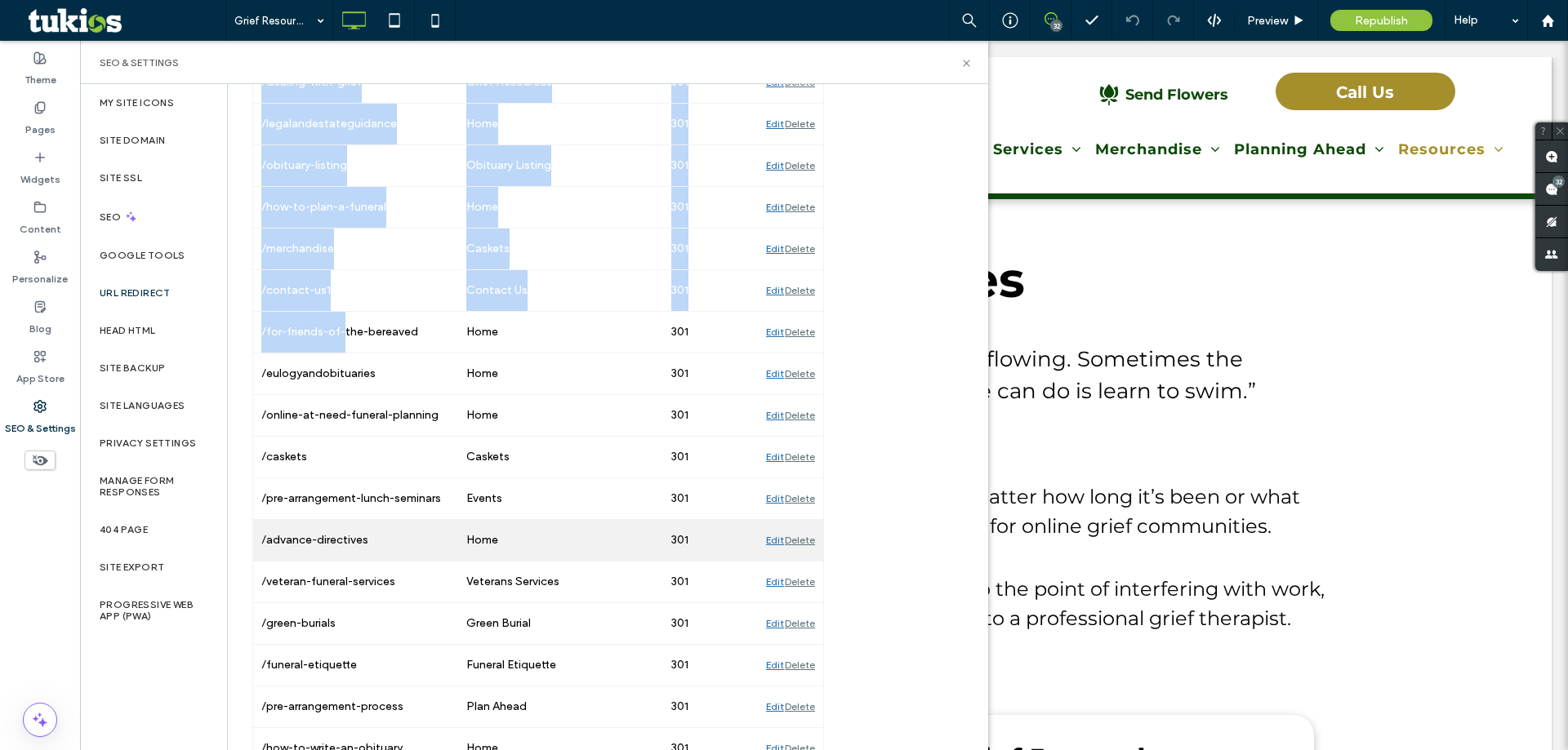
scroll to position [2569, 0]
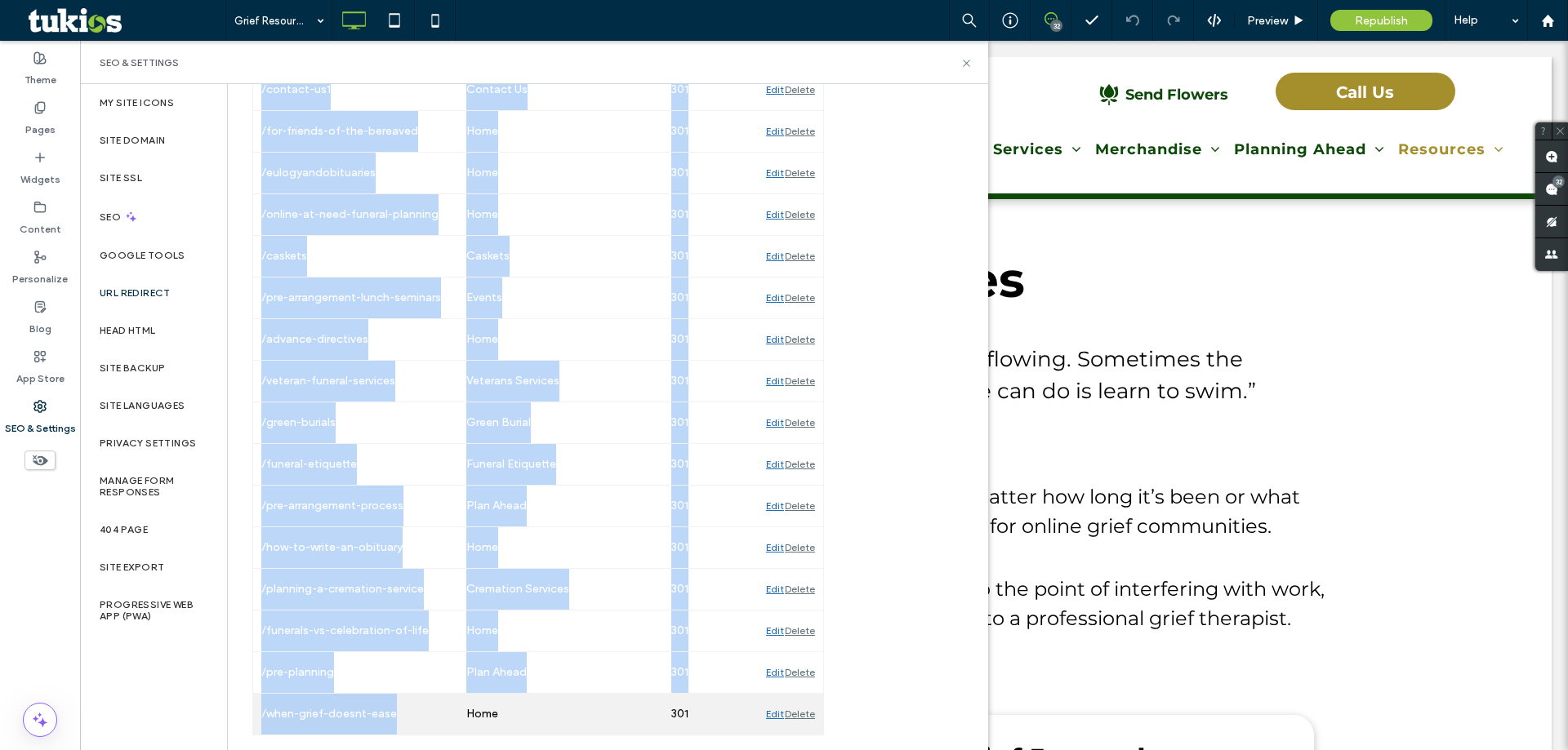
drag, startPoint x: 259, startPoint y: 165, endPoint x: 411, endPoint y: 713, distance: 568.7
copy div "/dealing-with-death Home 301 Edit Delete /parting-stones Home 301 Edit Delete /…"
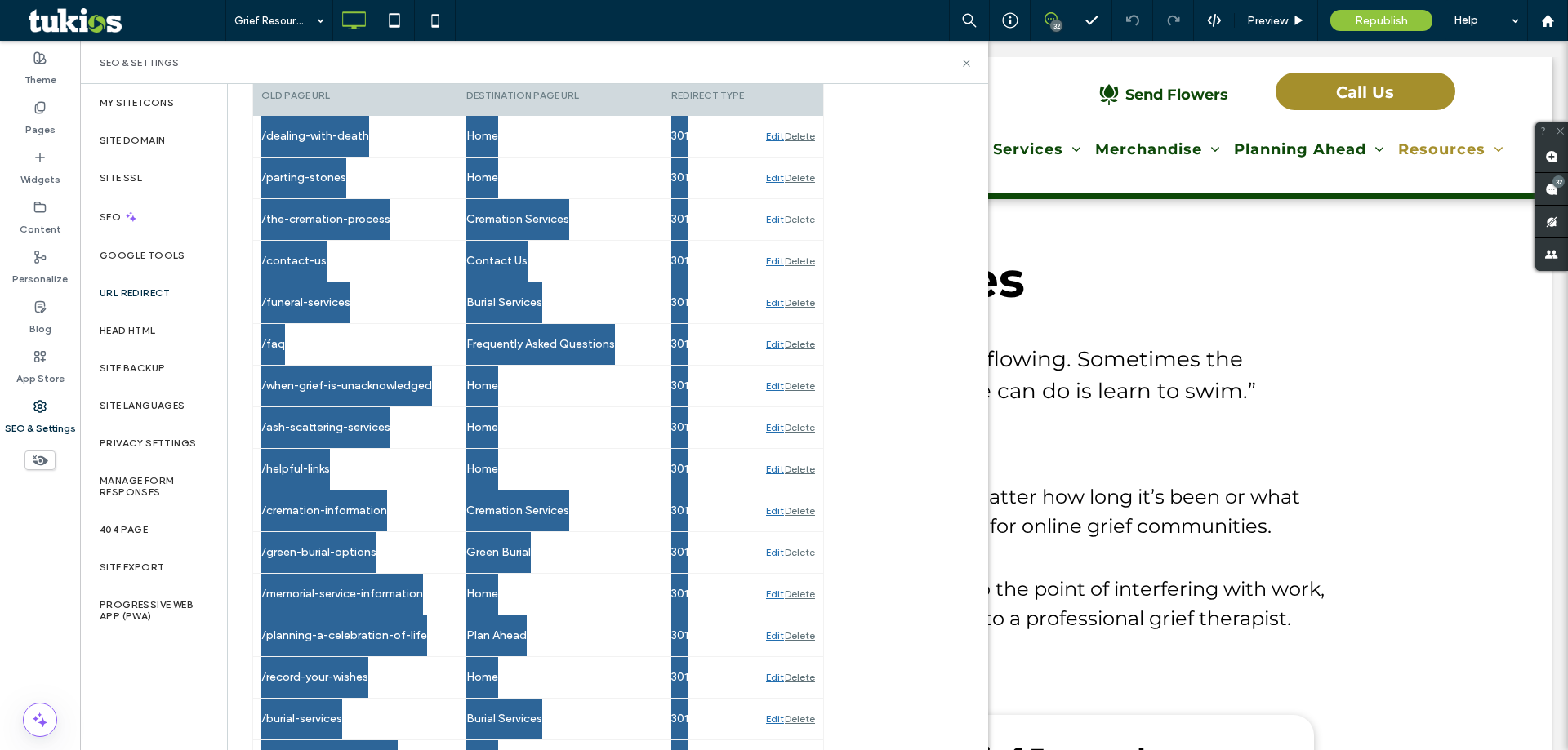
scroll to position [0, 0]
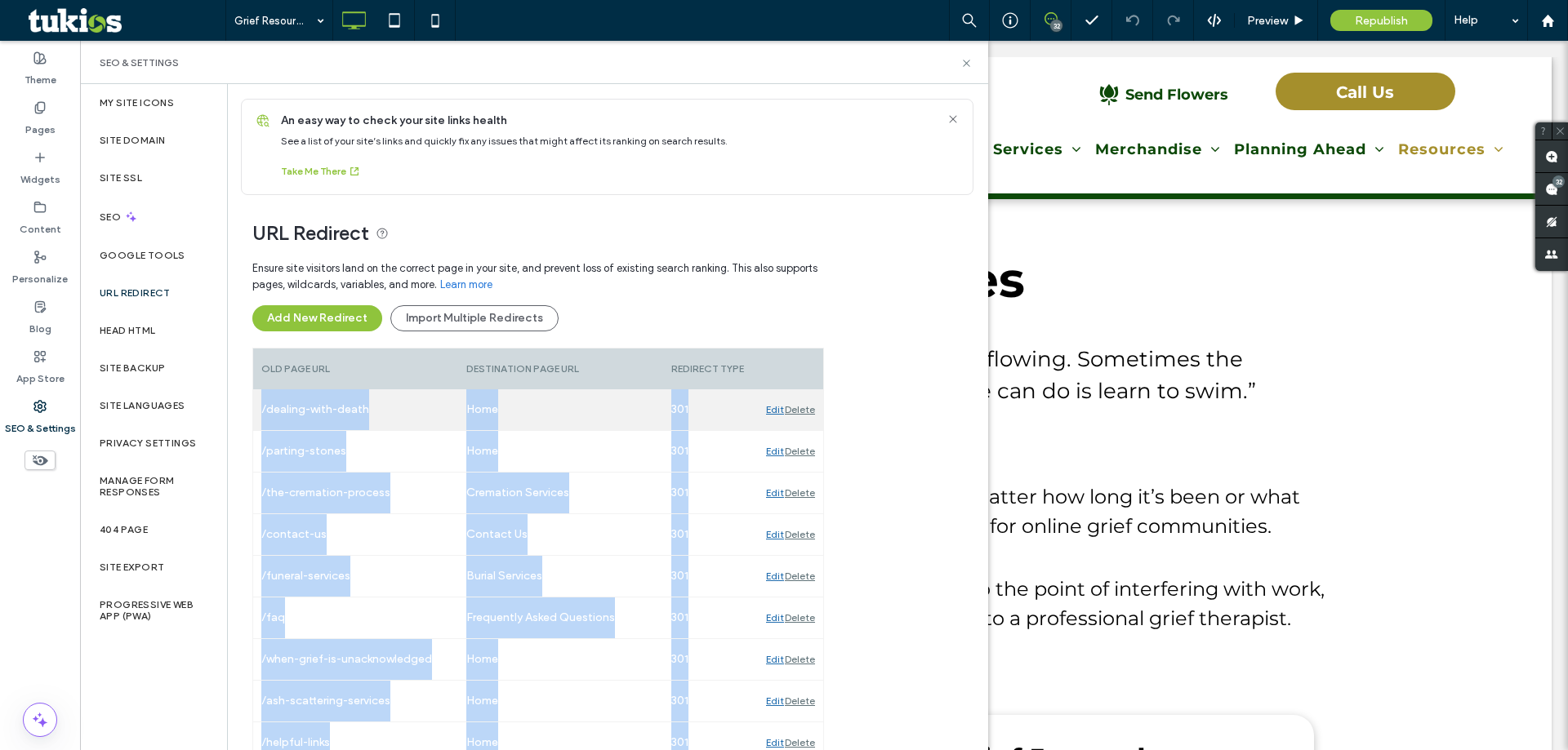
click at [307, 418] on div "/dealing-with-death" at bounding box center [355, 409] width 205 height 40
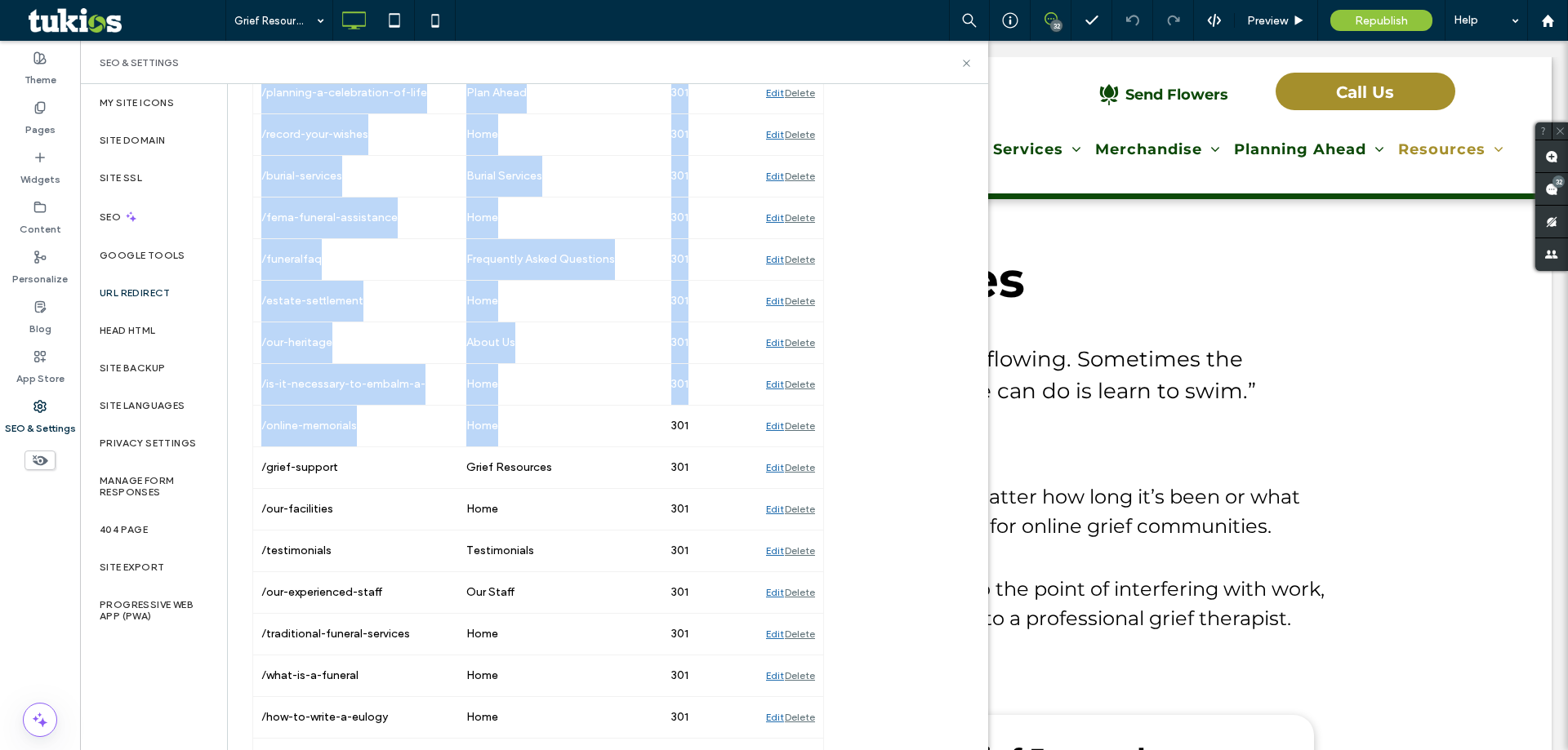
scroll to position [1224, 0]
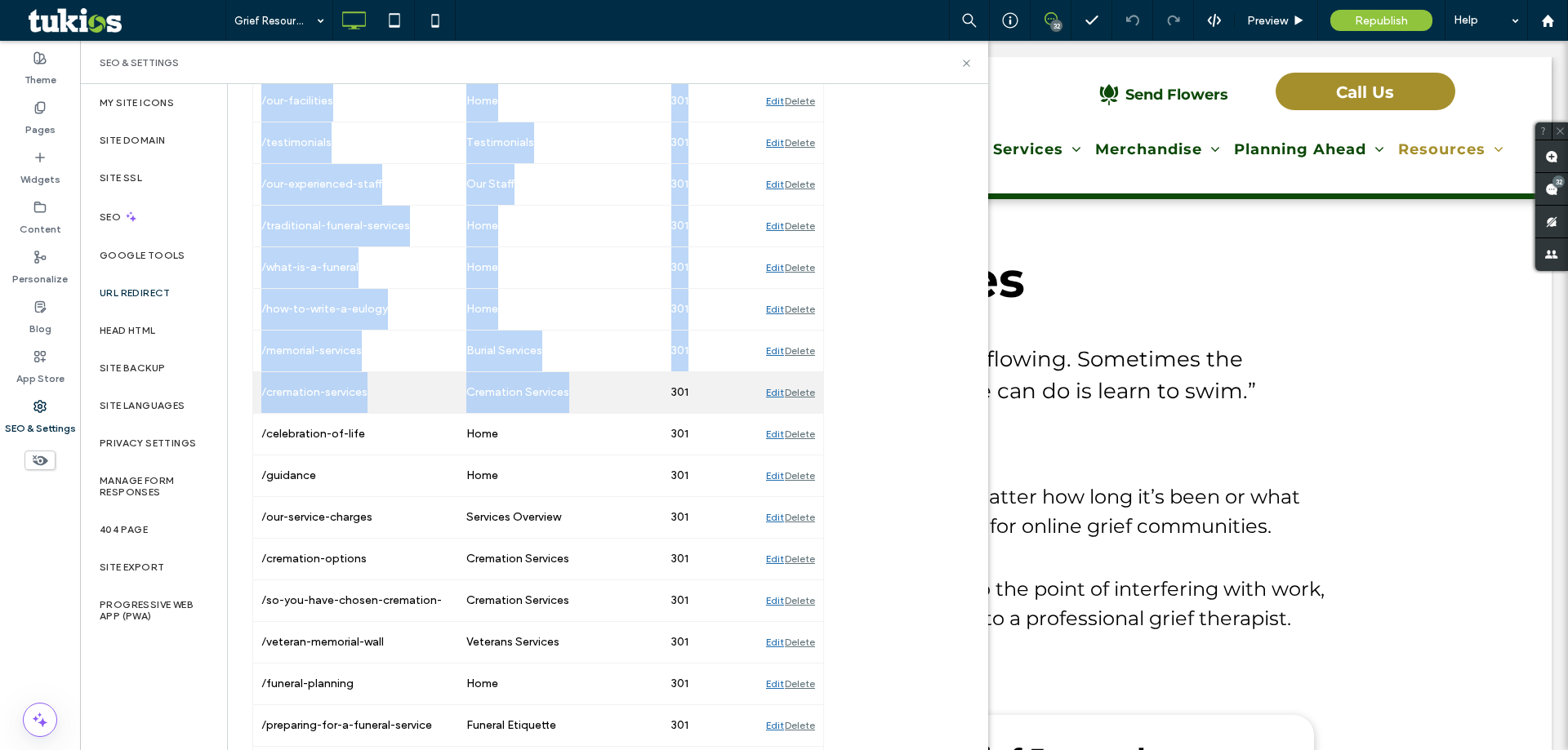
drag, startPoint x: 433, startPoint y: 422, endPoint x: 660, endPoint y: 389, distance: 229.4
click at [660, 389] on div "/dealing-with-death Home 301 Edit Delete /parting-stones Home 301 Edit Delete /…" at bounding box center [537, 621] width 570 height 2915
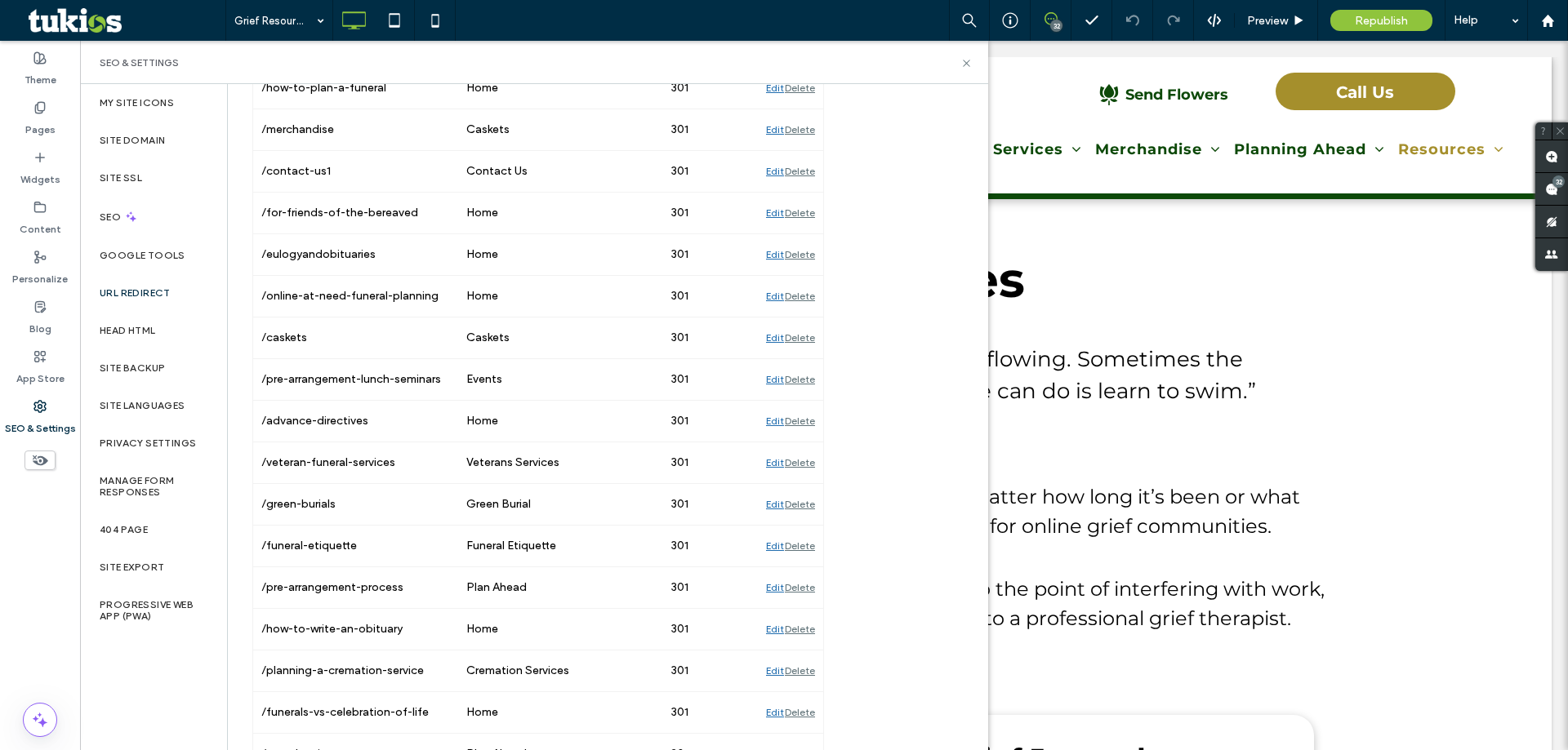
scroll to position [2569, 0]
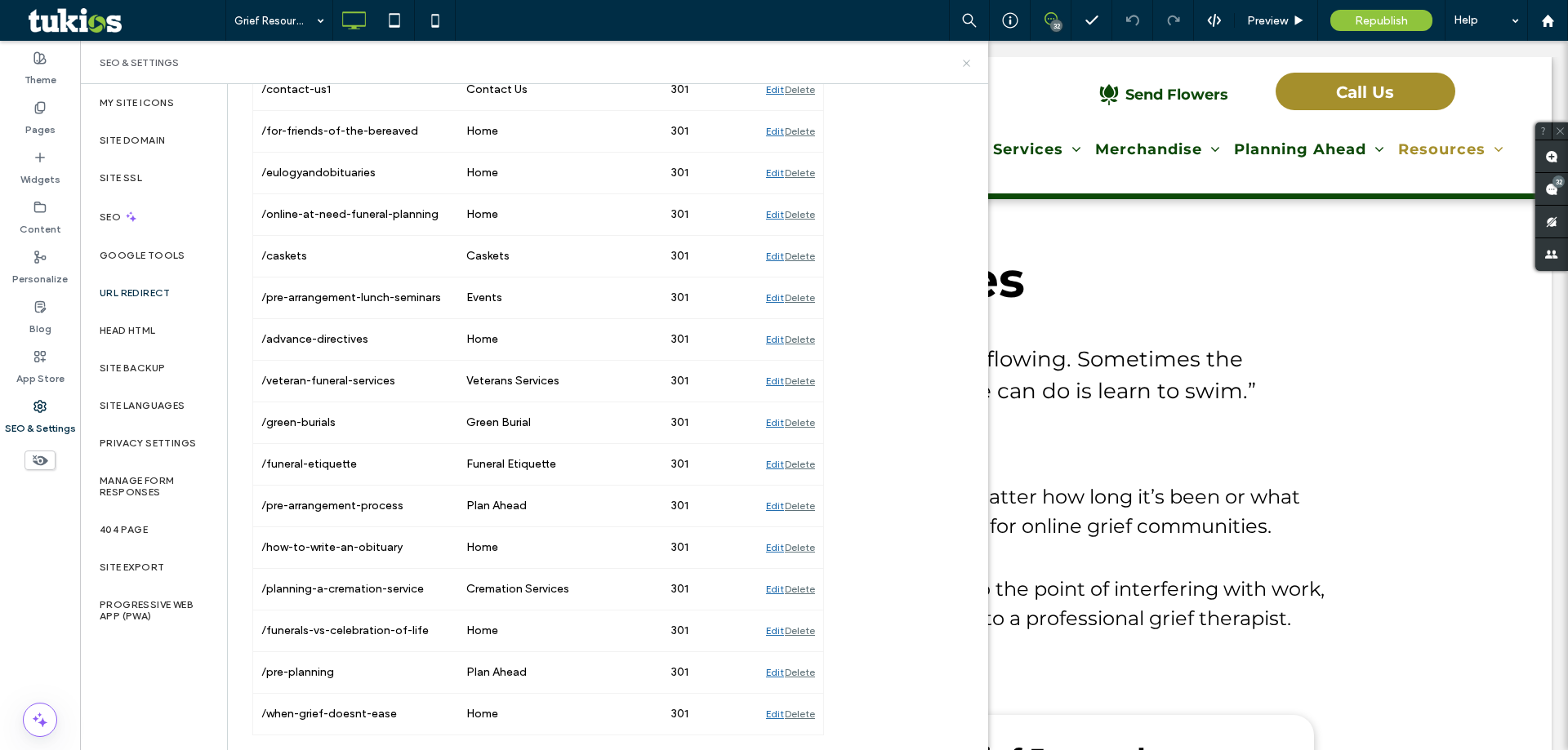
click at [962, 64] on icon at bounding box center [967, 63] width 12 height 12
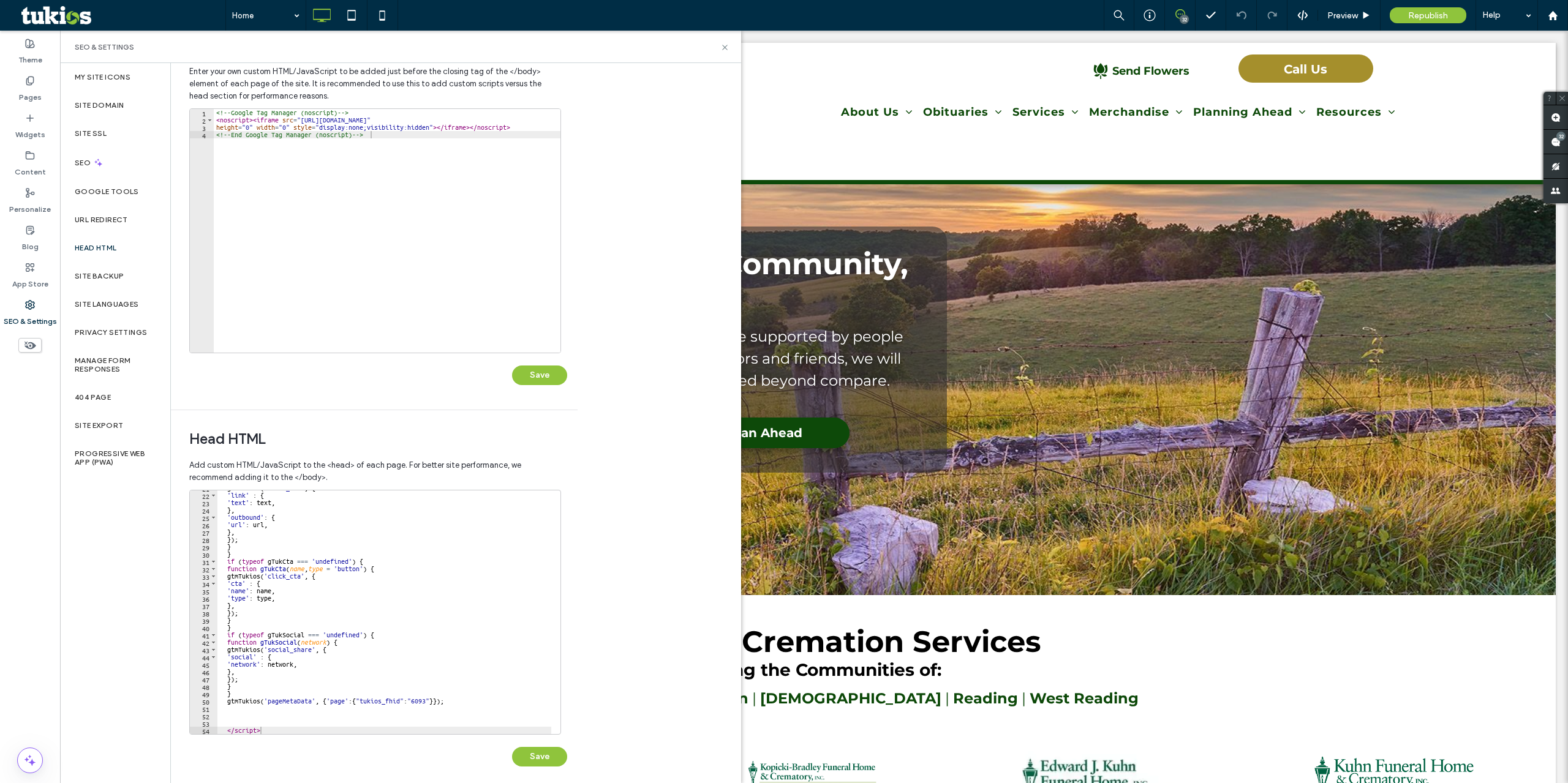
scroll to position [55, 0]
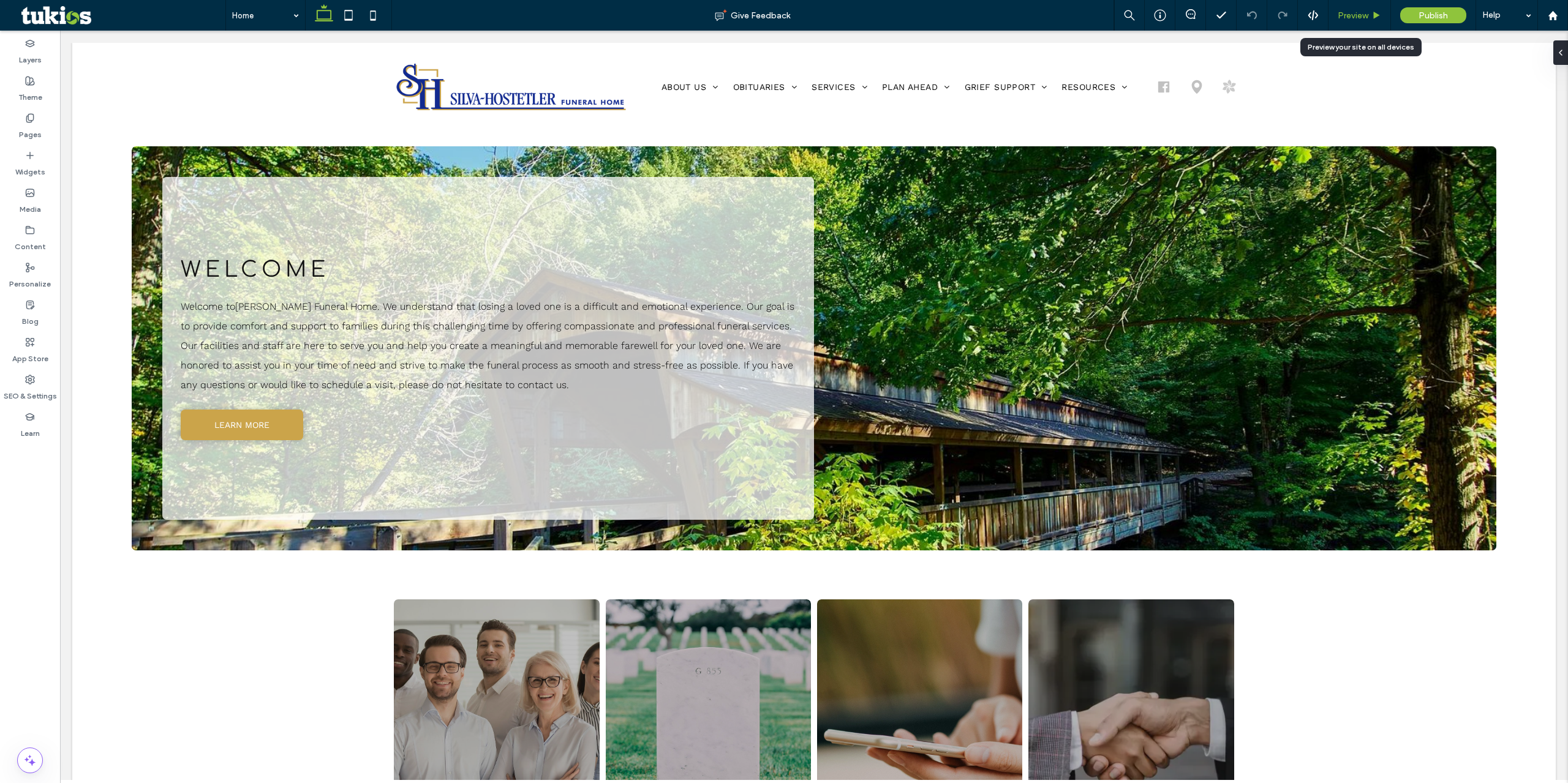
click at [1363, 13] on span "Preview" at bounding box center [1353, 16] width 30 height 11
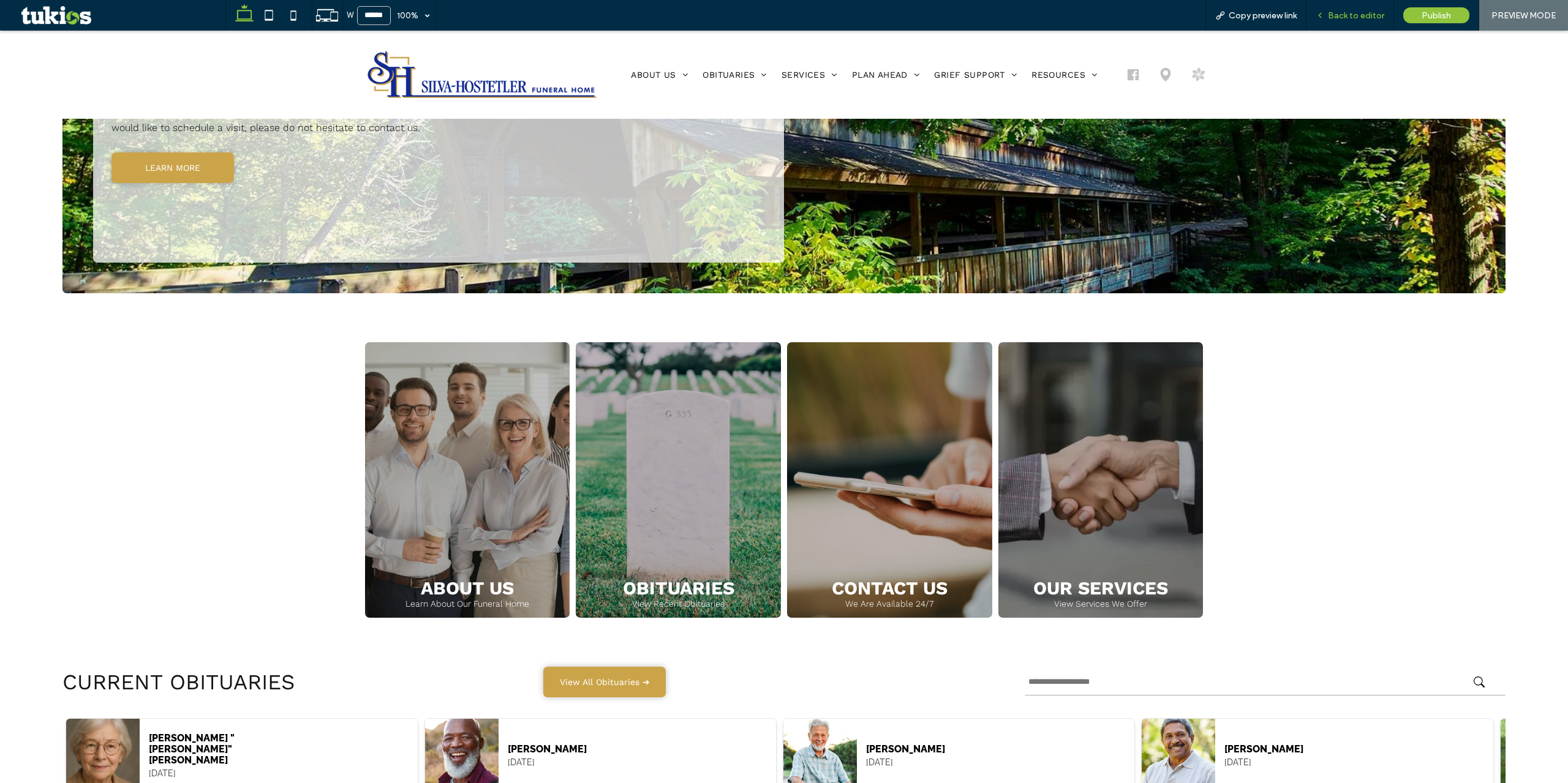
click at [1337, 13] on span "Back to editor" at bounding box center [1356, 16] width 56 height 11
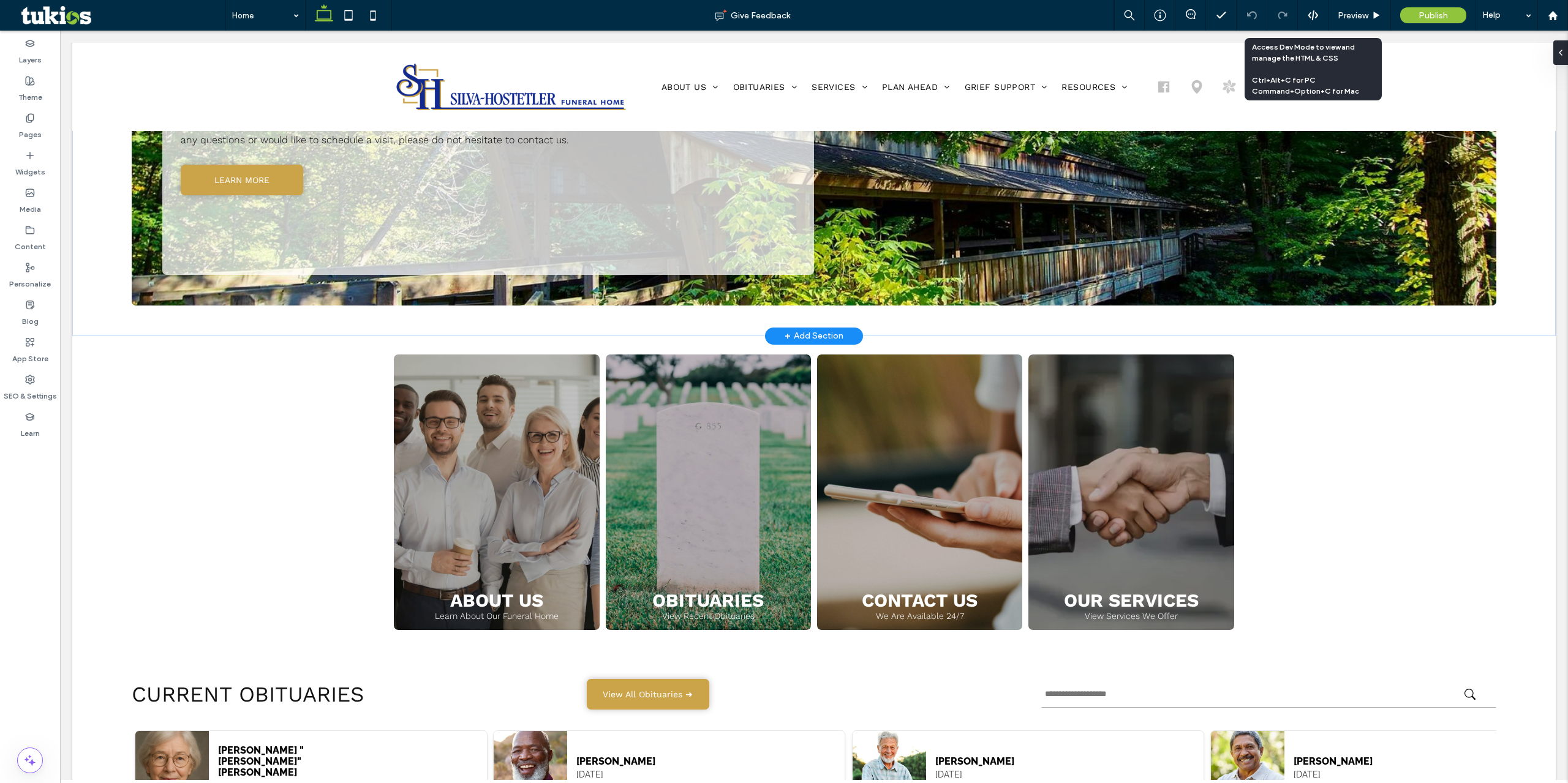
scroll to position [257, 0]
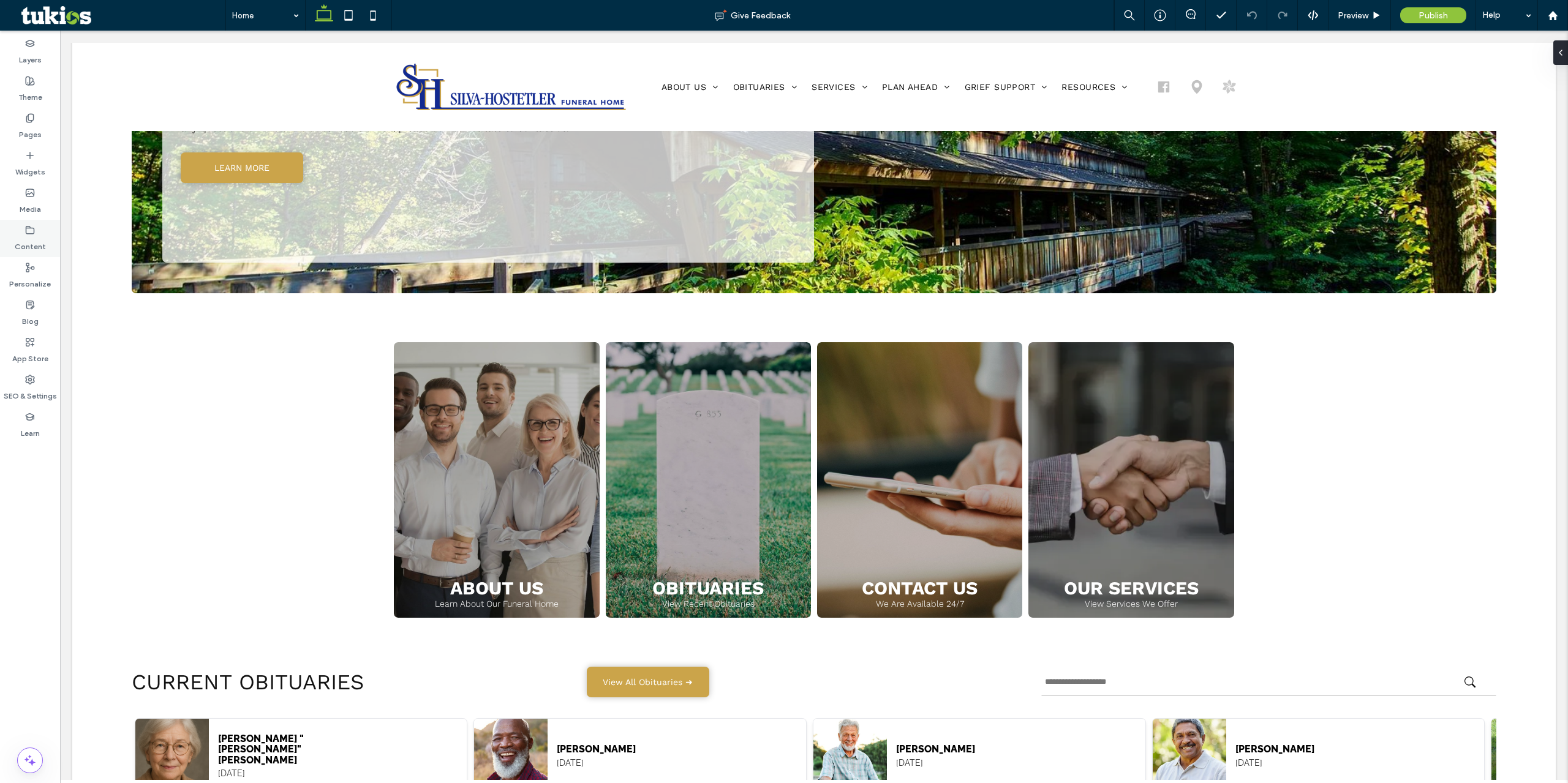
drag, startPoint x: 46, startPoint y: 247, endPoint x: 53, endPoint y: 251, distance: 8.1
click at [46, 246] on div "Content" at bounding box center [30, 238] width 60 height 38
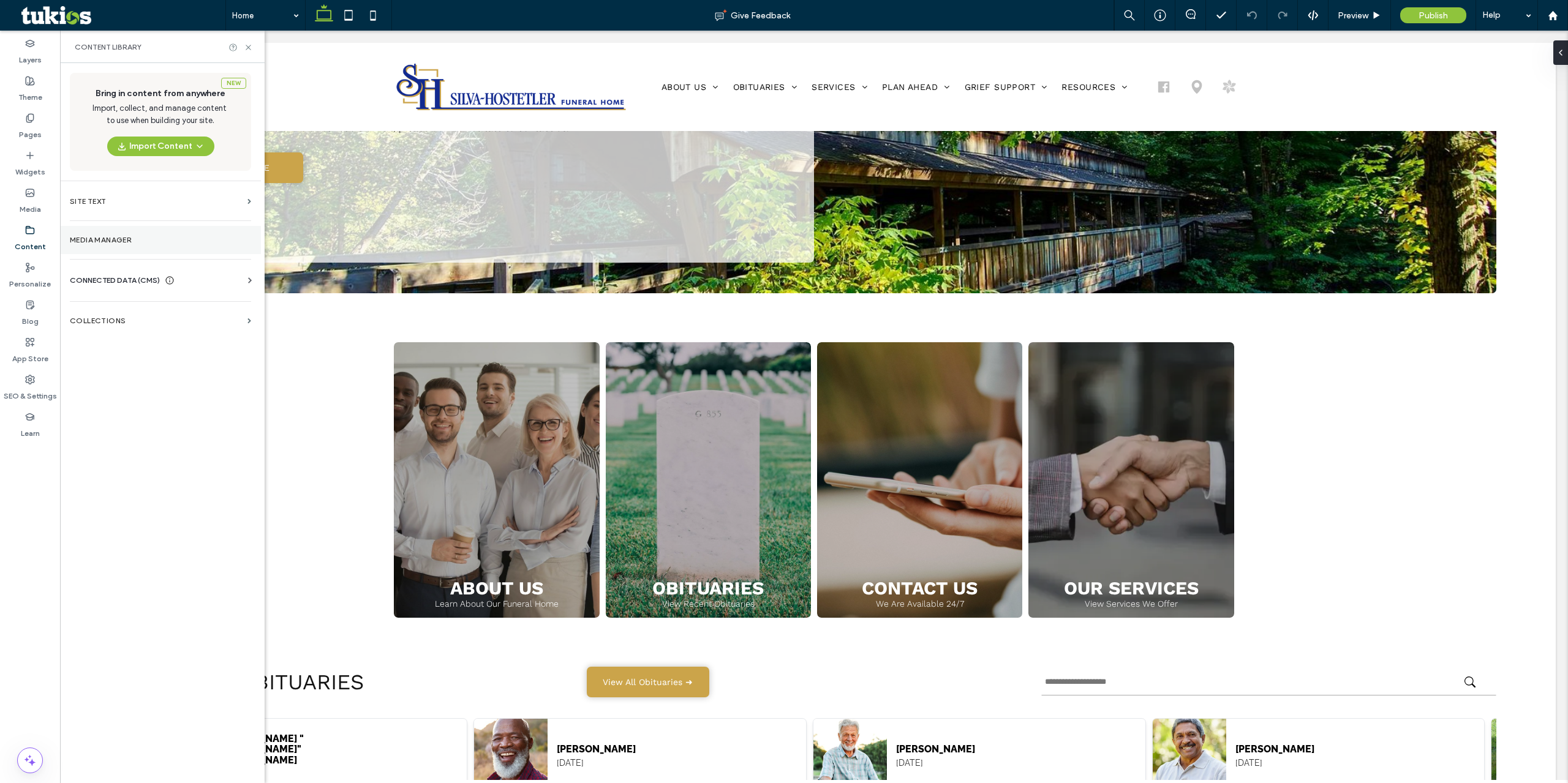
click at [134, 250] on section "Media Manager" at bounding box center [160, 240] width 201 height 28
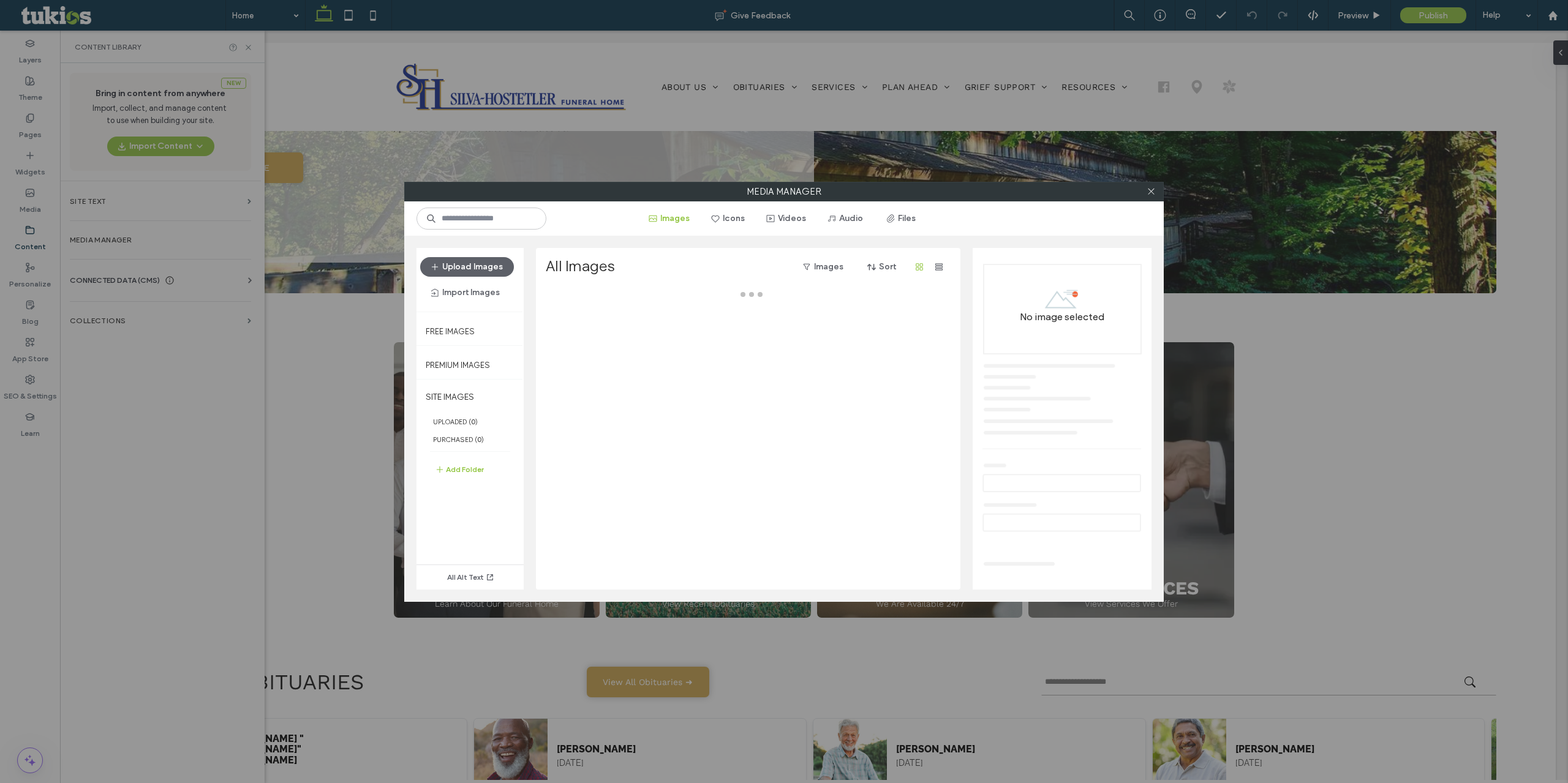
click at [127, 211] on div "Media Manager Images Icons Videos Audio Files Upload Images Import Images Free …" at bounding box center [784, 392] width 1568 height 783
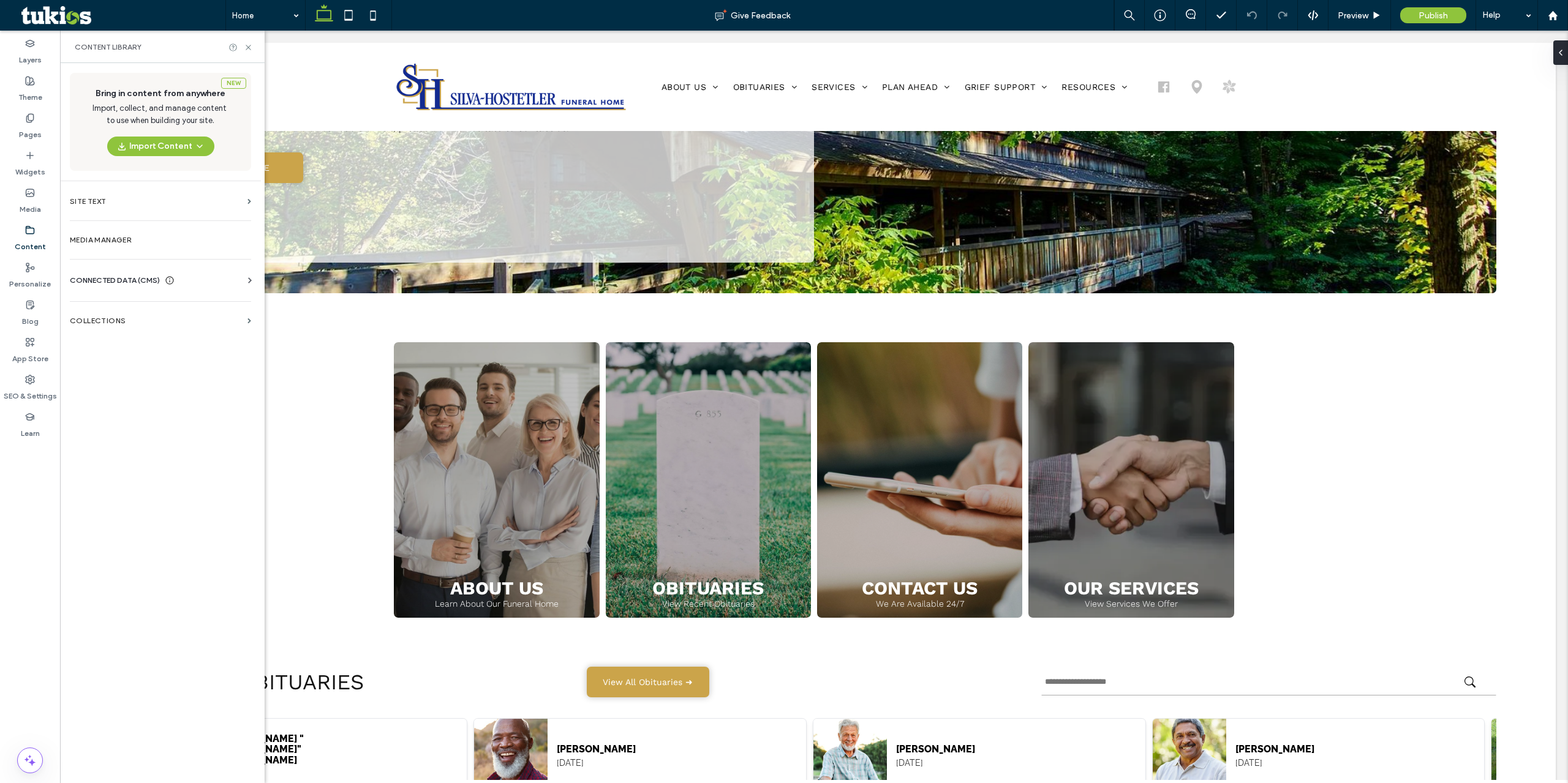
click at [179, 283] on div "CONNECTED DATA (CMS)" at bounding box center [163, 280] width 186 height 13
click at [164, 304] on section "Business Info" at bounding box center [163, 310] width 186 height 28
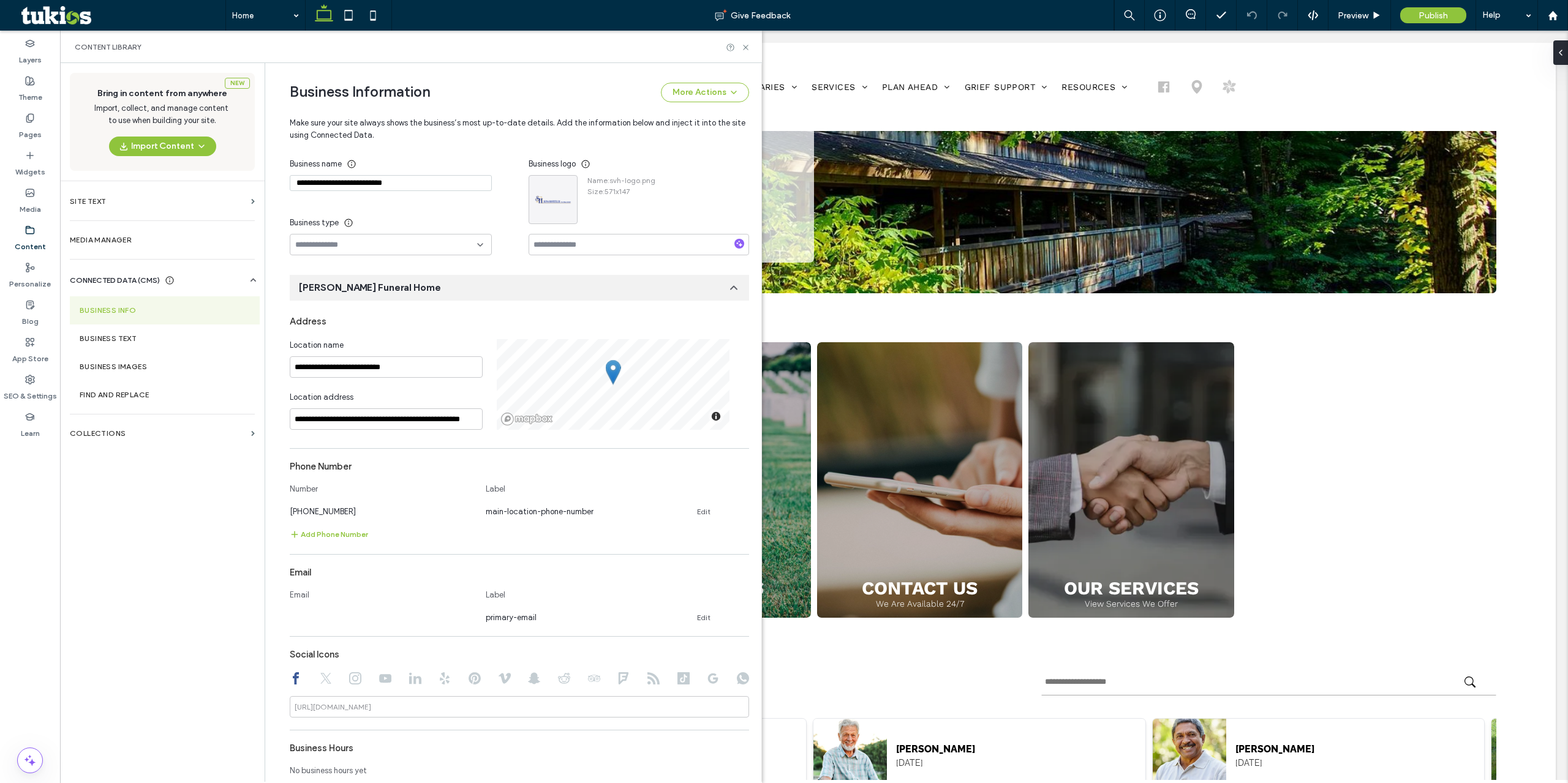
scroll to position [61, 0]
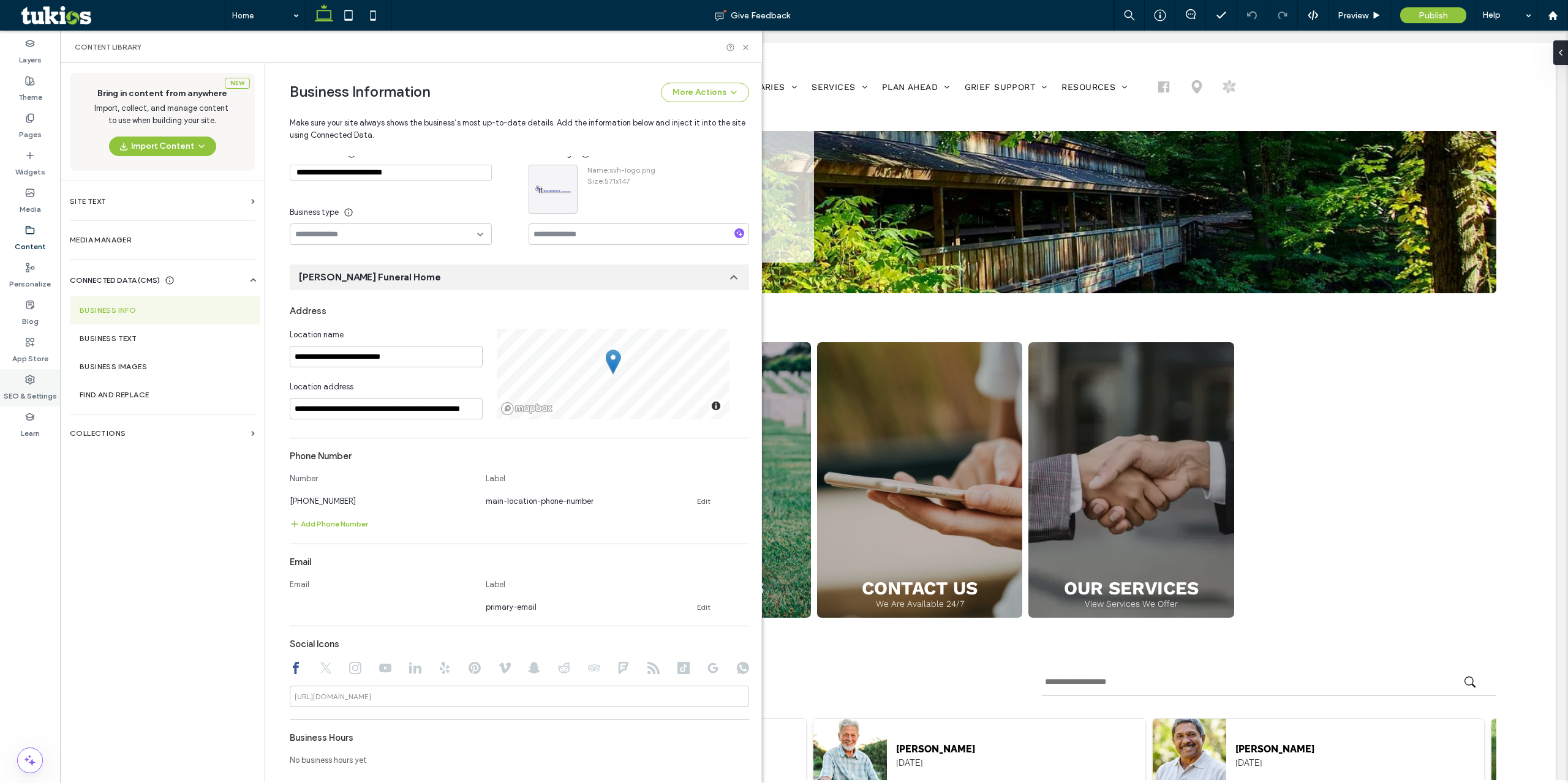
drag, startPoint x: 26, startPoint y: 375, endPoint x: 34, endPoint y: 376, distance: 8.1
click at [28, 376] on icon at bounding box center [30, 380] width 10 height 10
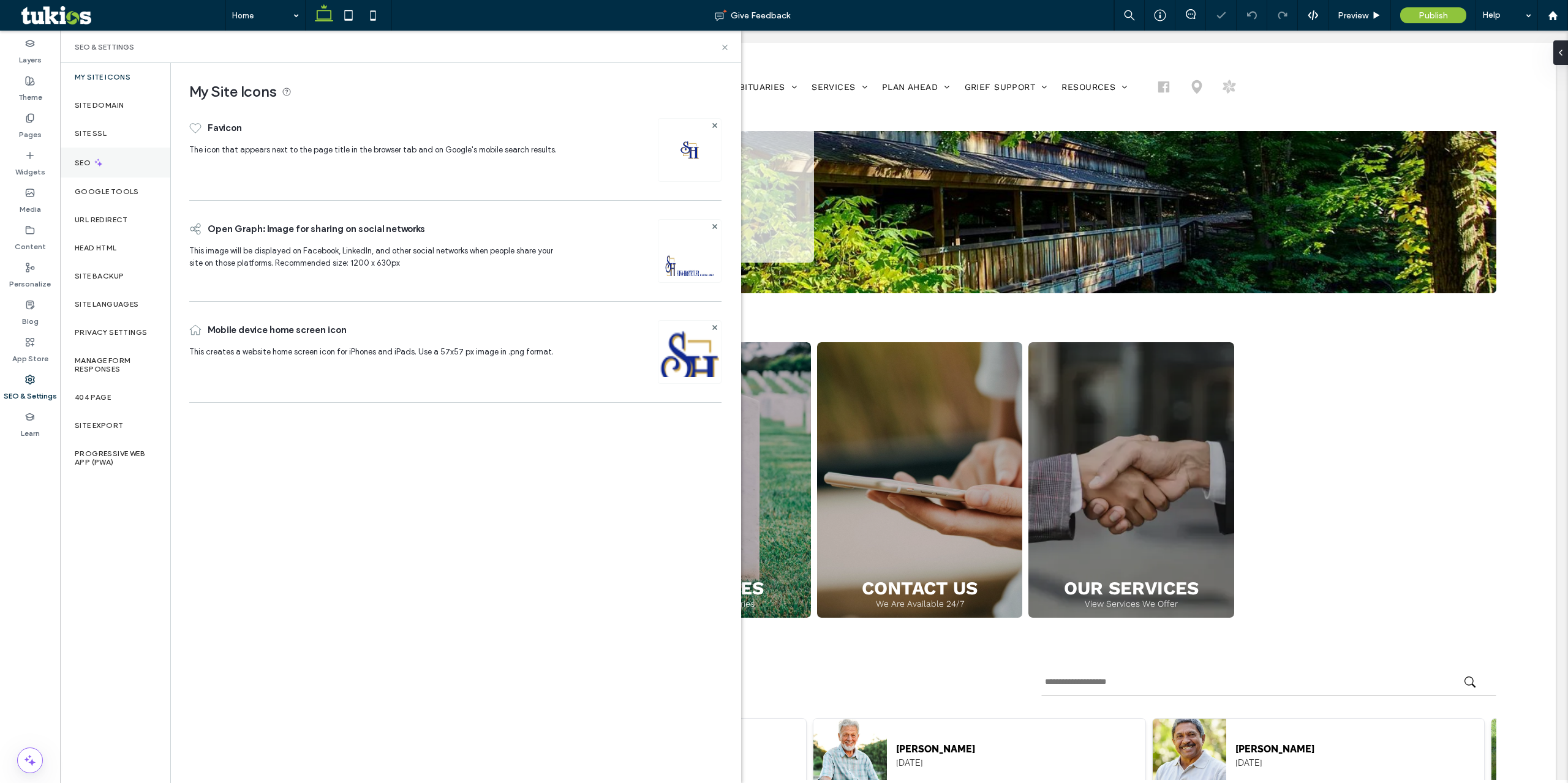
click at [116, 162] on div "SEO" at bounding box center [115, 162] width 110 height 30
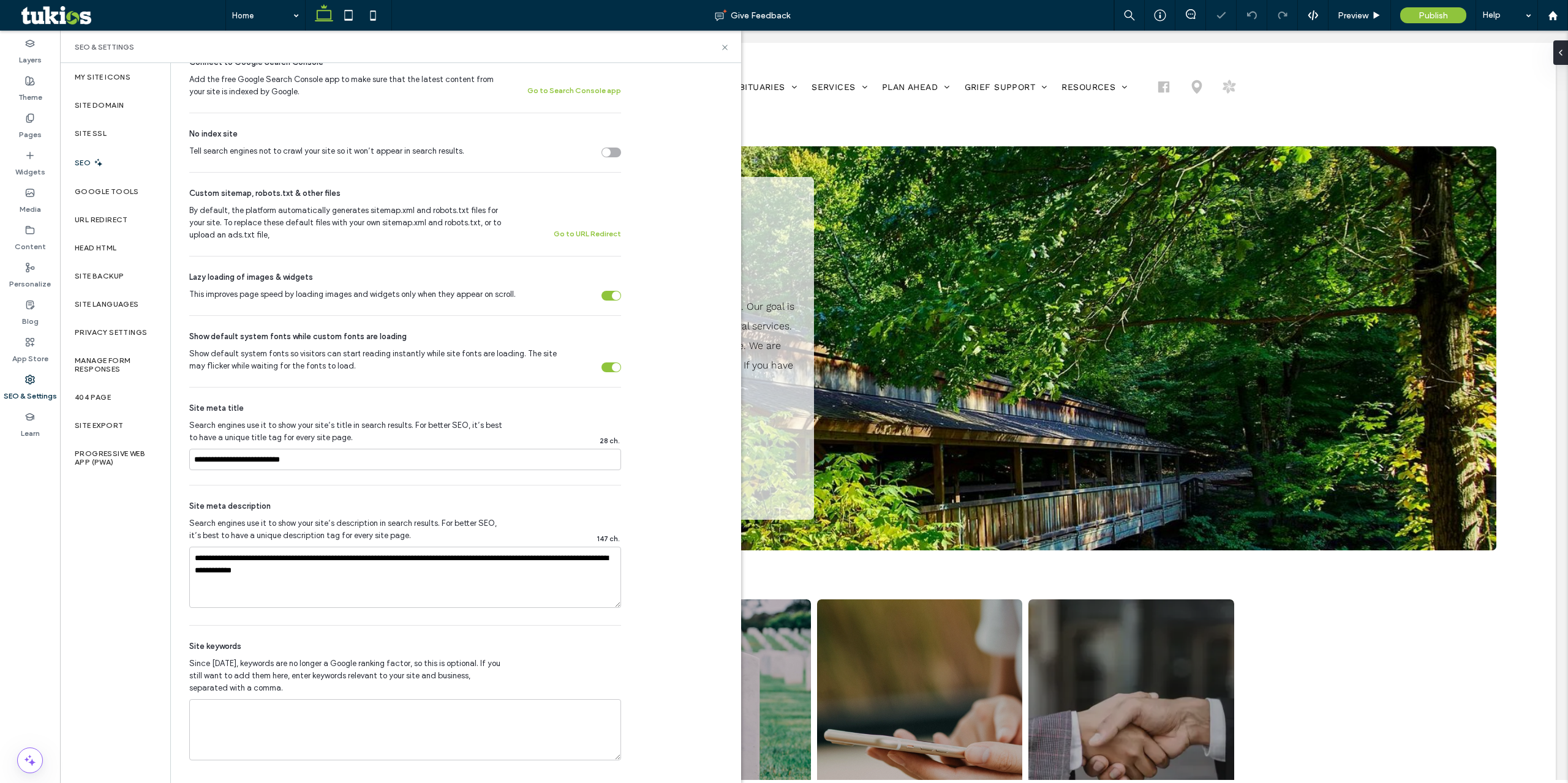
scroll to position [0, 0]
drag, startPoint x: 355, startPoint y: 577, endPoint x: 169, endPoint y: 537, distance: 190.3
click at [169, 537] on div "My Site Icons Site Domain Site SSL SEO Google Tools URL Redirect Head HTML Site…" at bounding box center [400, 423] width 681 height 720
drag, startPoint x: 326, startPoint y: 463, endPoint x: 159, endPoint y: 465, distance: 167.0
click at [159, 465] on div "My Site Icons Site Domain Site SSL SEO Google Tools URL Redirect Head HTML Site…" at bounding box center [400, 423] width 681 height 720
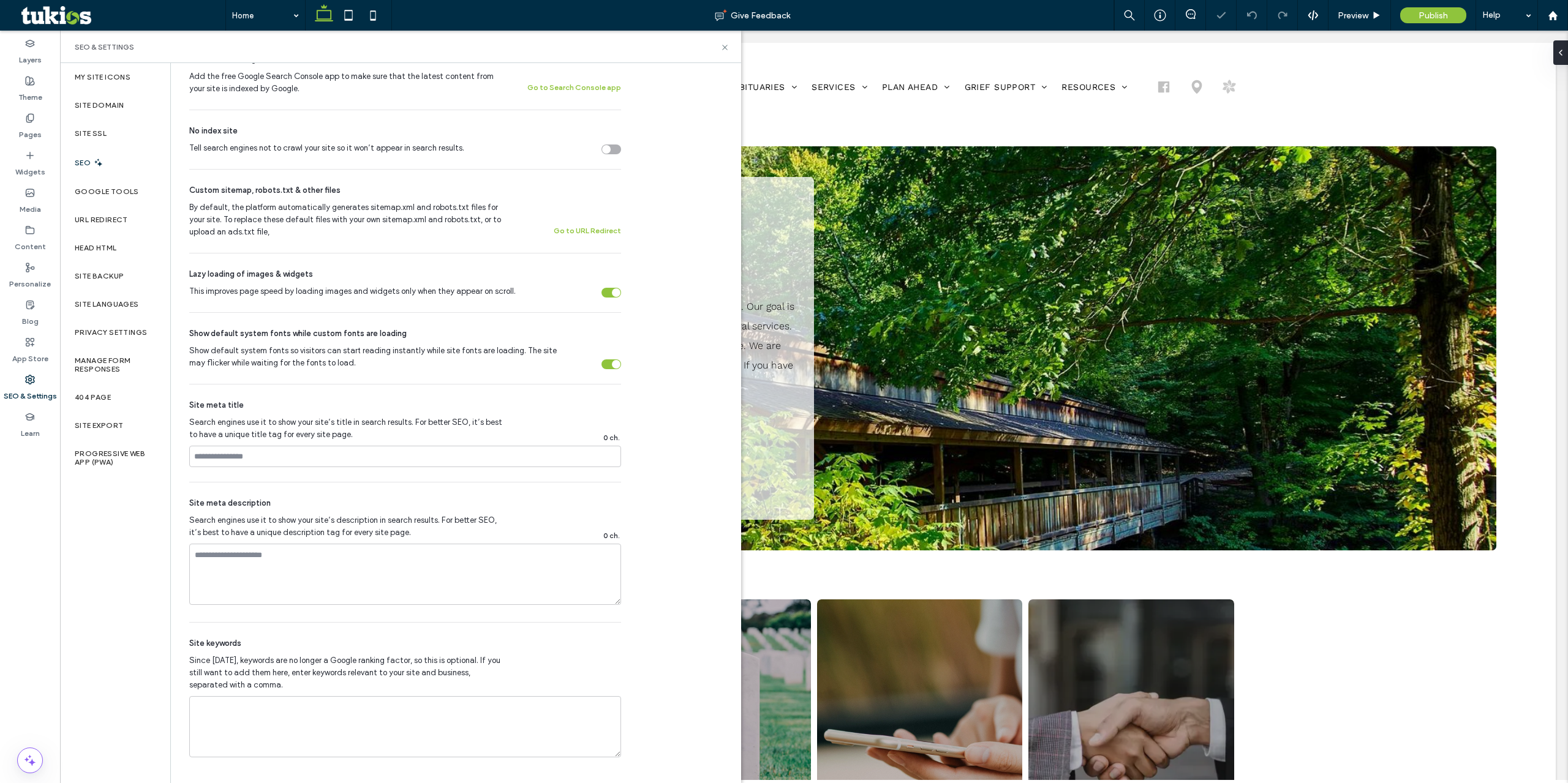
click at [361, 516] on span "Search engines use it to show your site’s description in search results. For be…" at bounding box center [347, 526] width 315 height 24
click at [129, 167] on div "SEO" at bounding box center [115, 162] width 110 height 30
click at [131, 195] on label "Google Tools" at bounding box center [106, 191] width 64 height 9
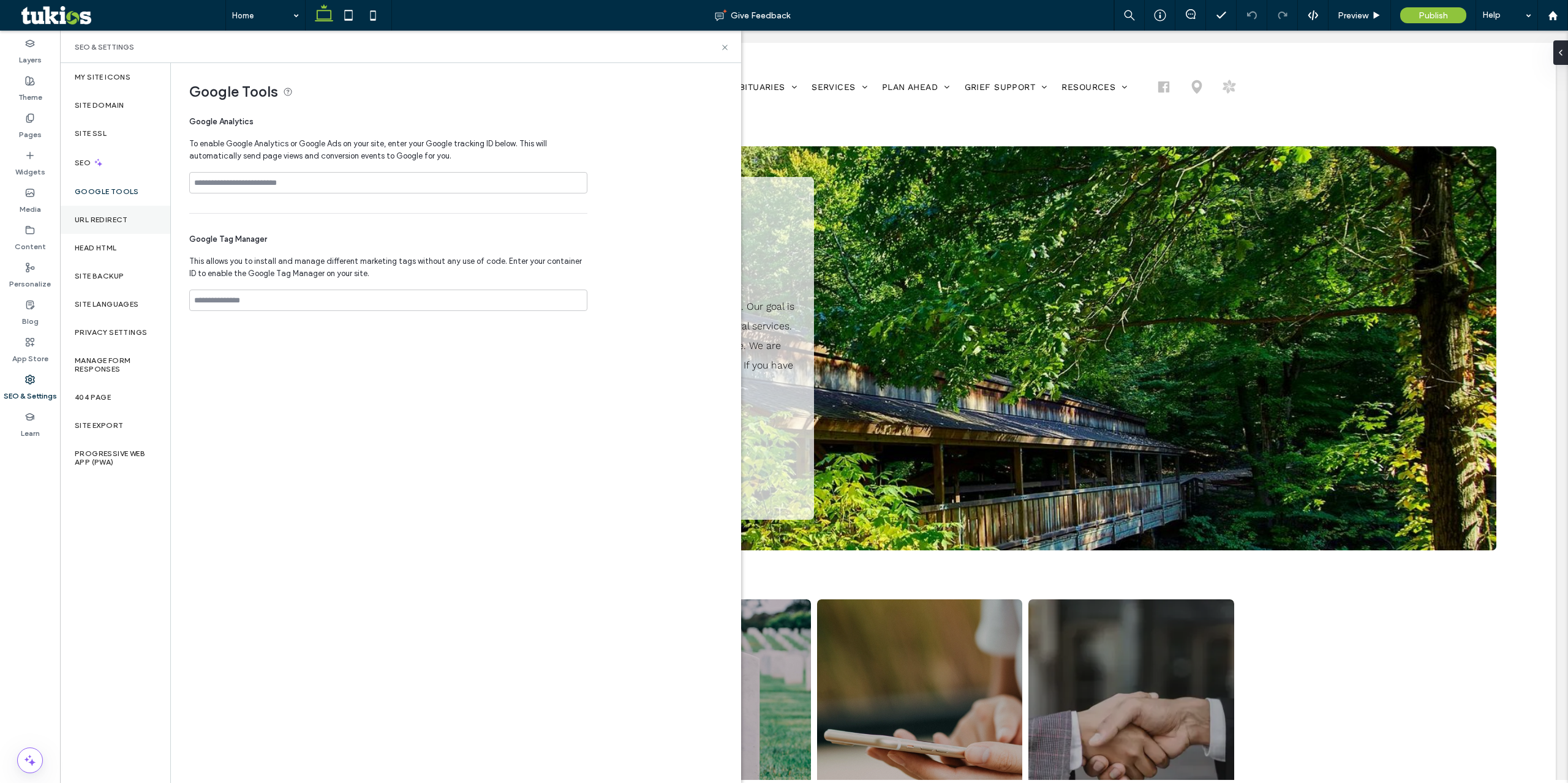
click at [132, 230] on div "URL Redirect" at bounding box center [115, 220] width 110 height 28
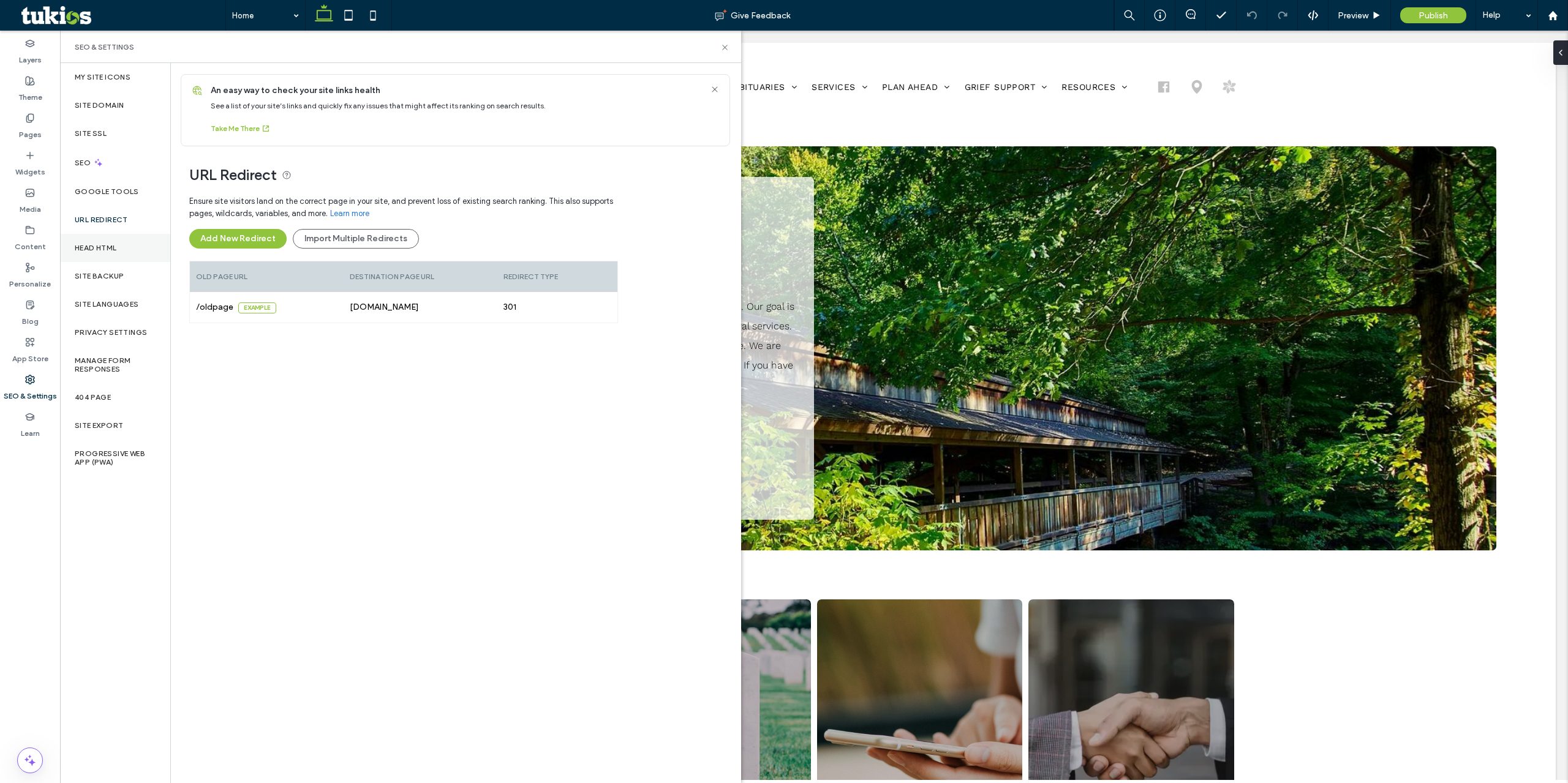
click at [133, 252] on div "Head HTML" at bounding box center [115, 248] width 110 height 28
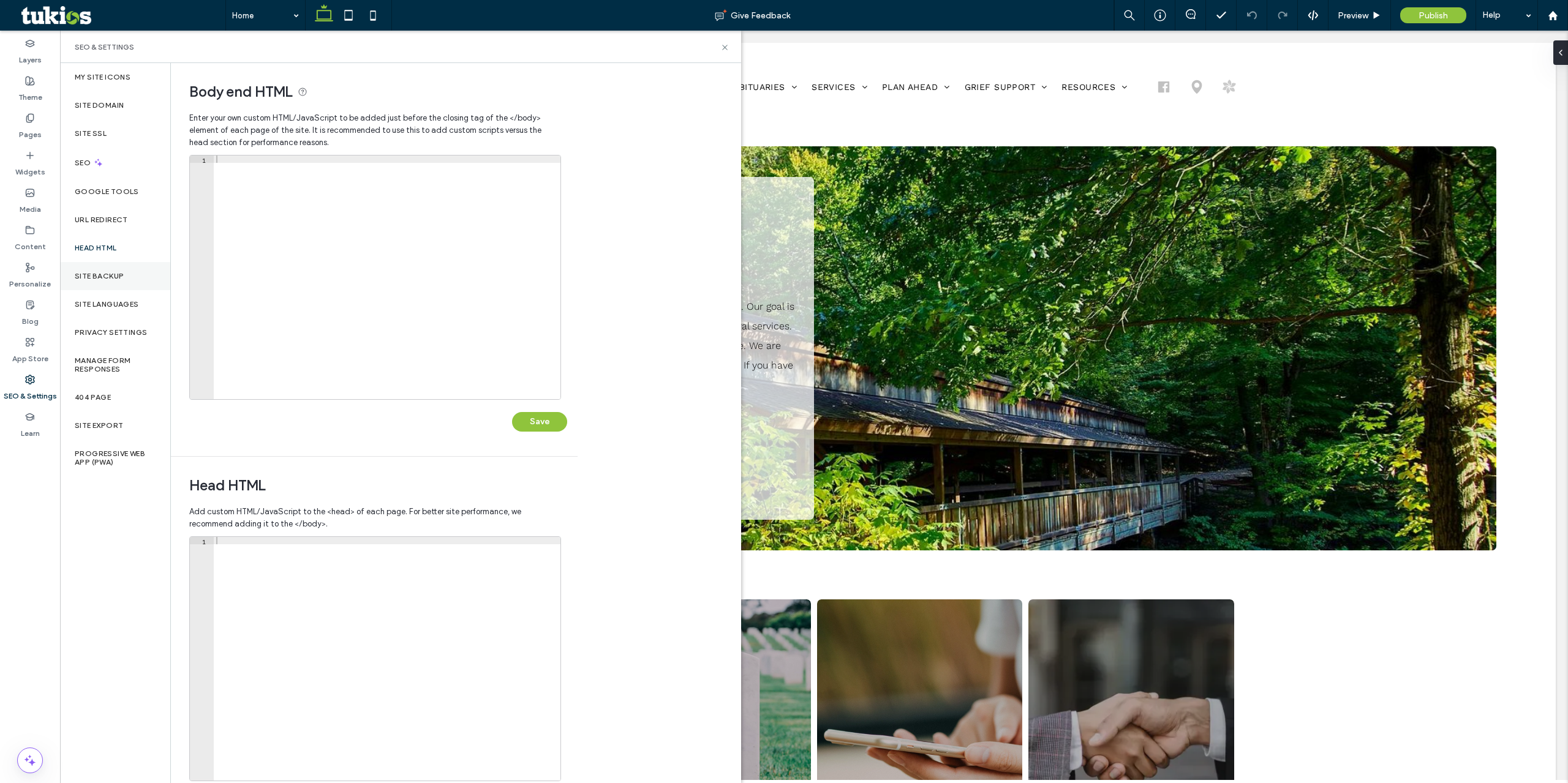
click at [135, 289] on div "Site Backup" at bounding box center [115, 276] width 110 height 28
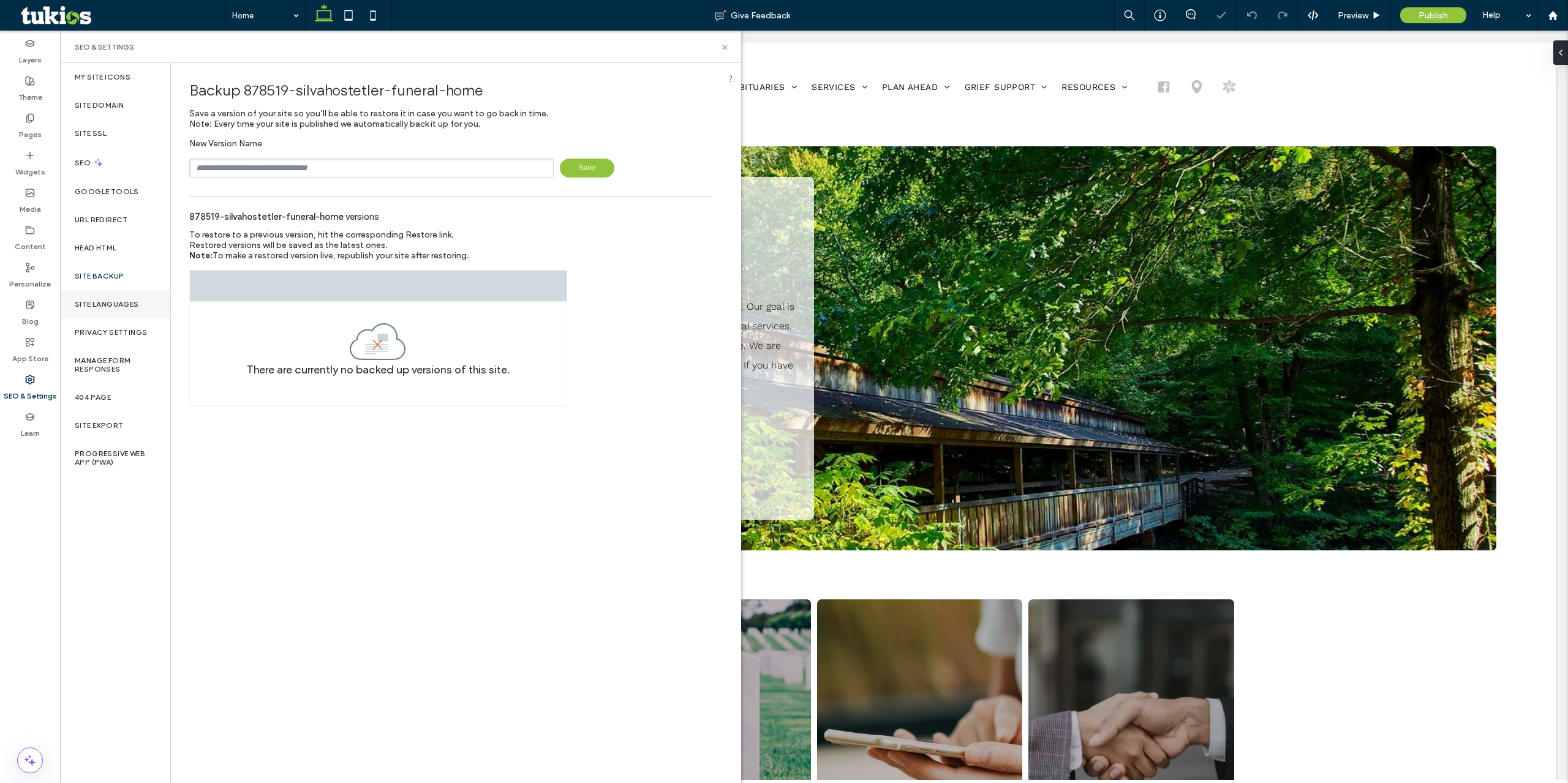
click at [139, 316] on div "Site Languages" at bounding box center [115, 304] width 110 height 28
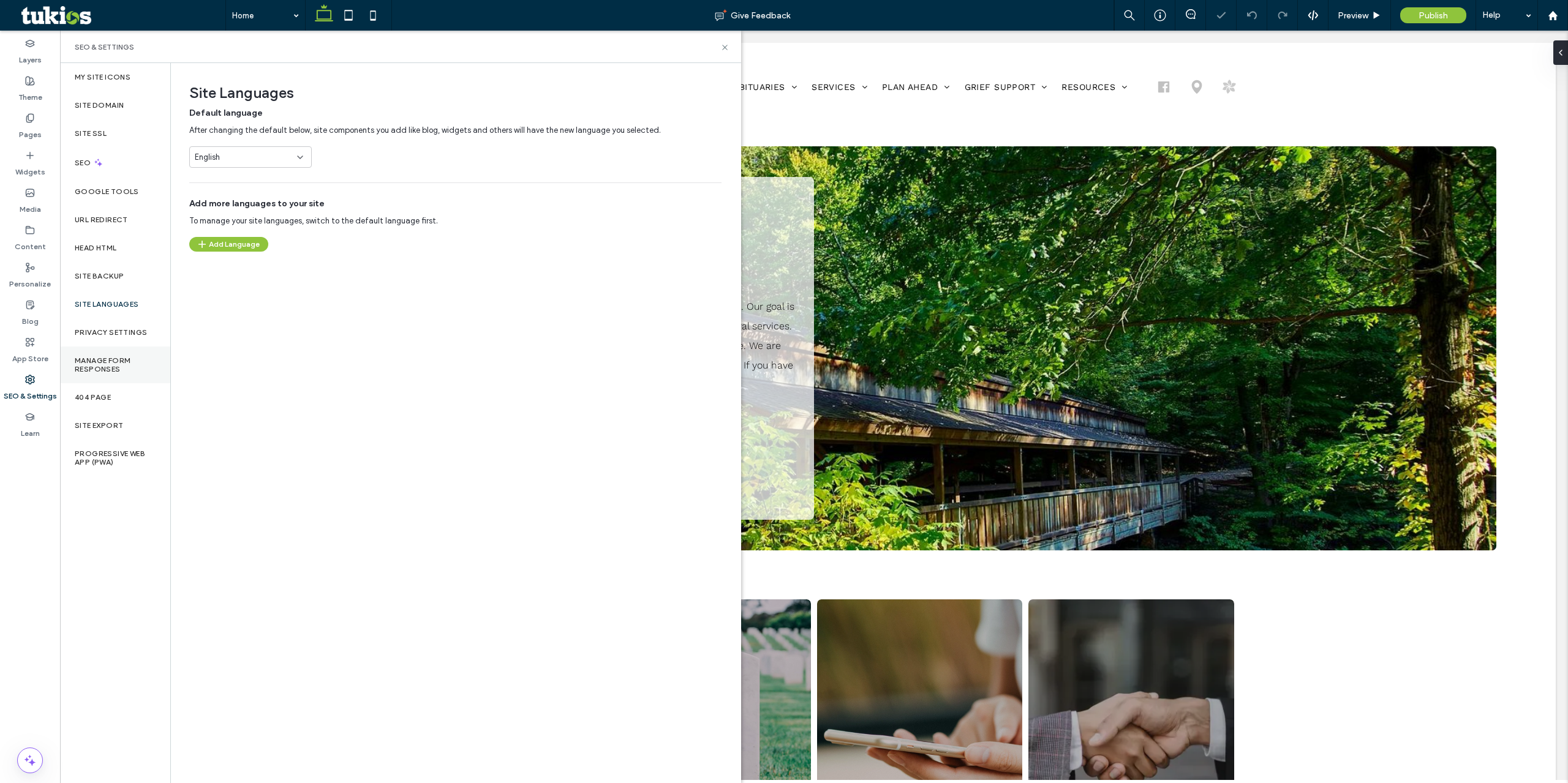
click at [127, 370] on label "Manage Form Responses" at bounding box center [115, 365] width 81 height 17
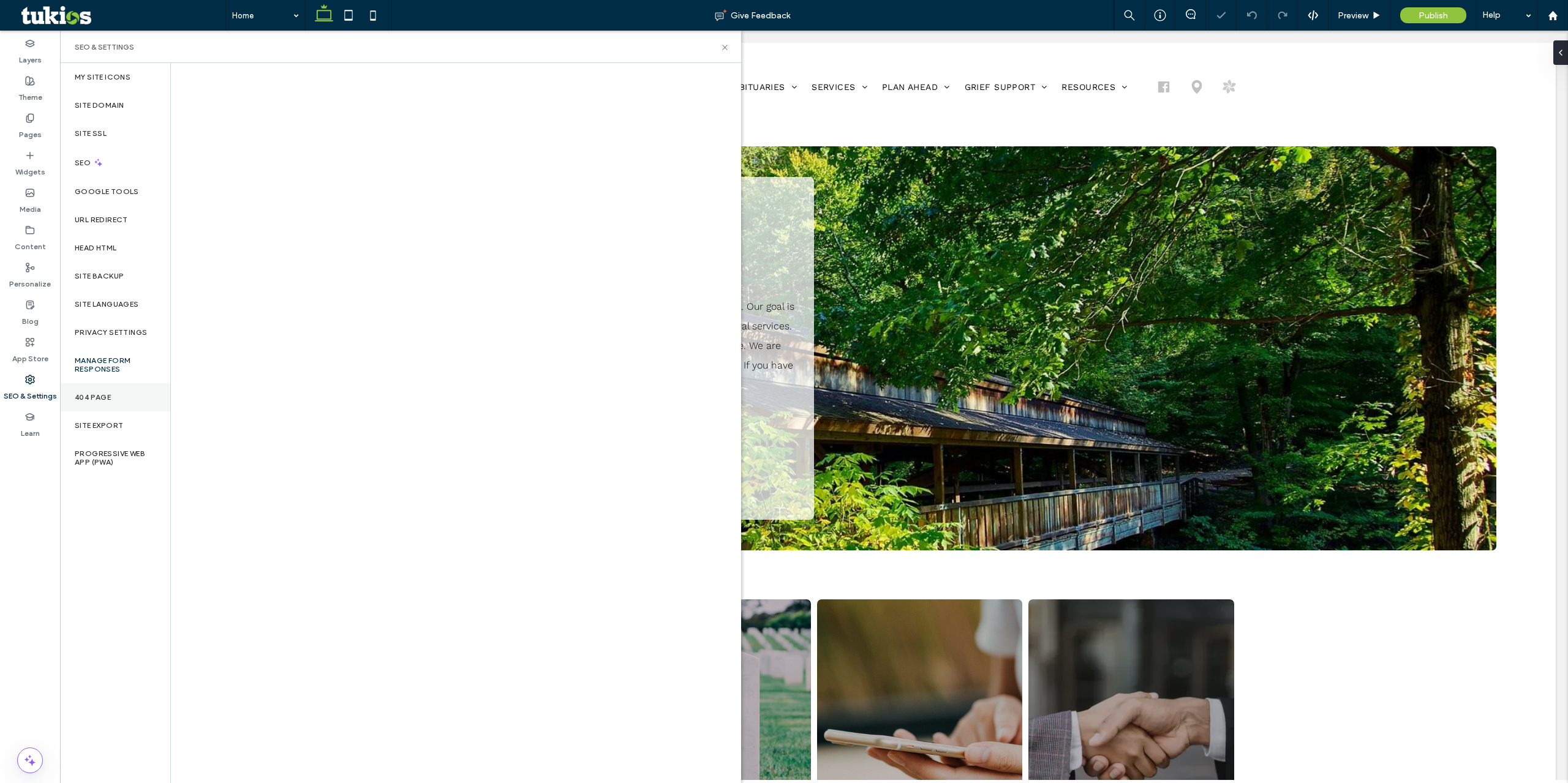
click at [124, 399] on div "404 Page" at bounding box center [115, 397] width 110 height 28
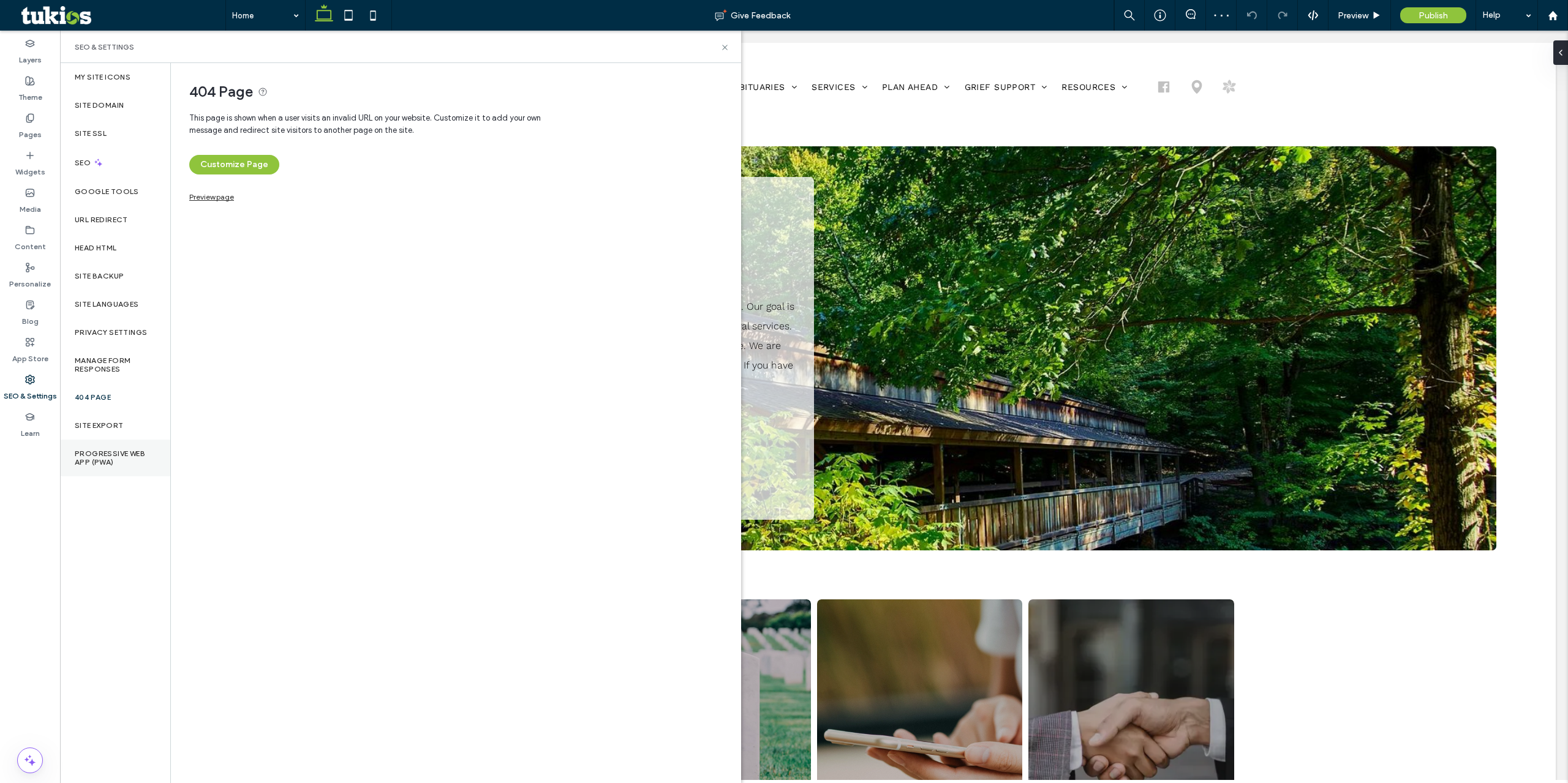
click at [118, 450] on label "Progressive Web App (PWA)" at bounding box center [115, 458] width 81 height 17
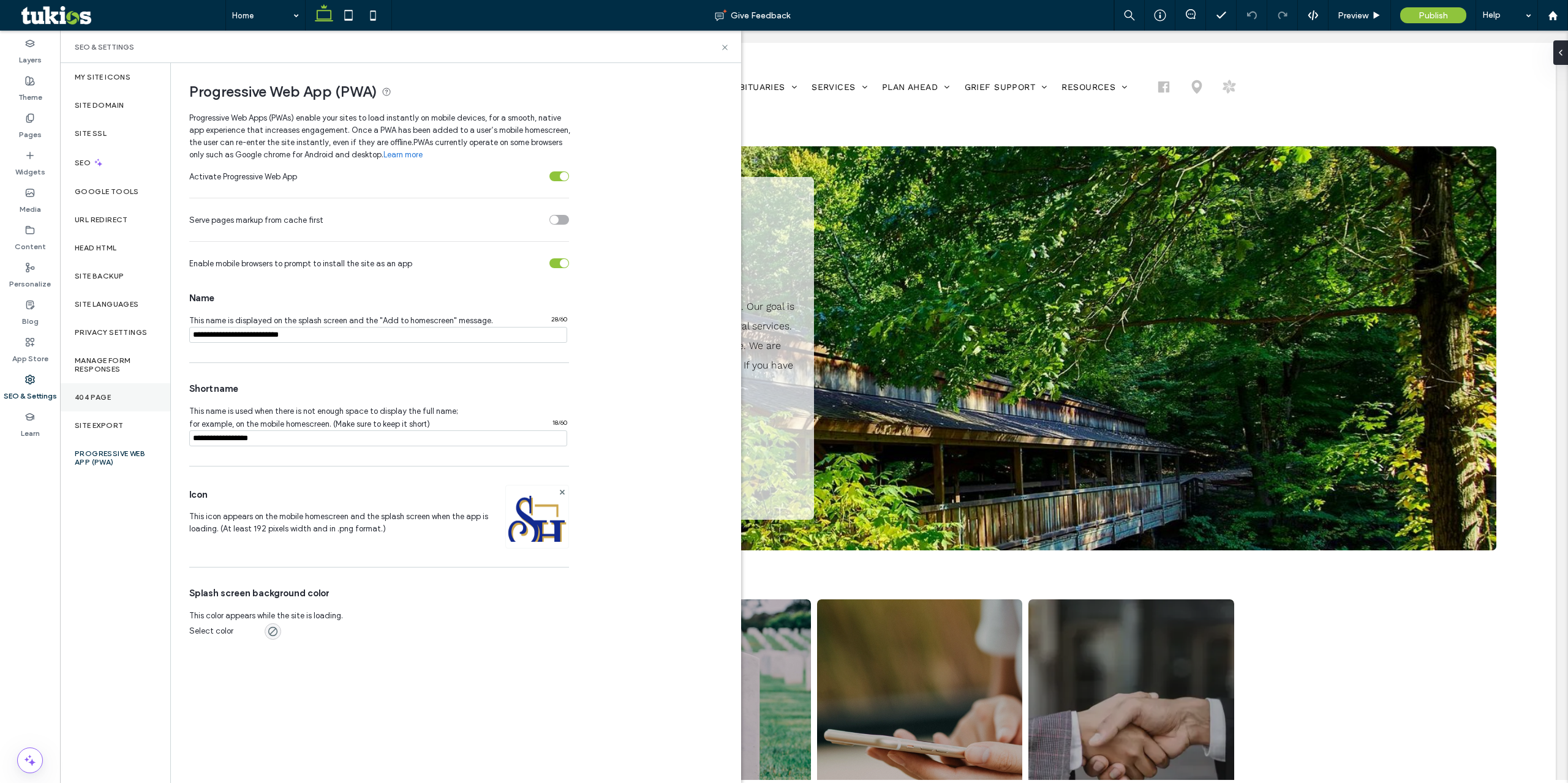
click at [122, 390] on div "404 Page" at bounding box center [115, 397] width 110 height 28
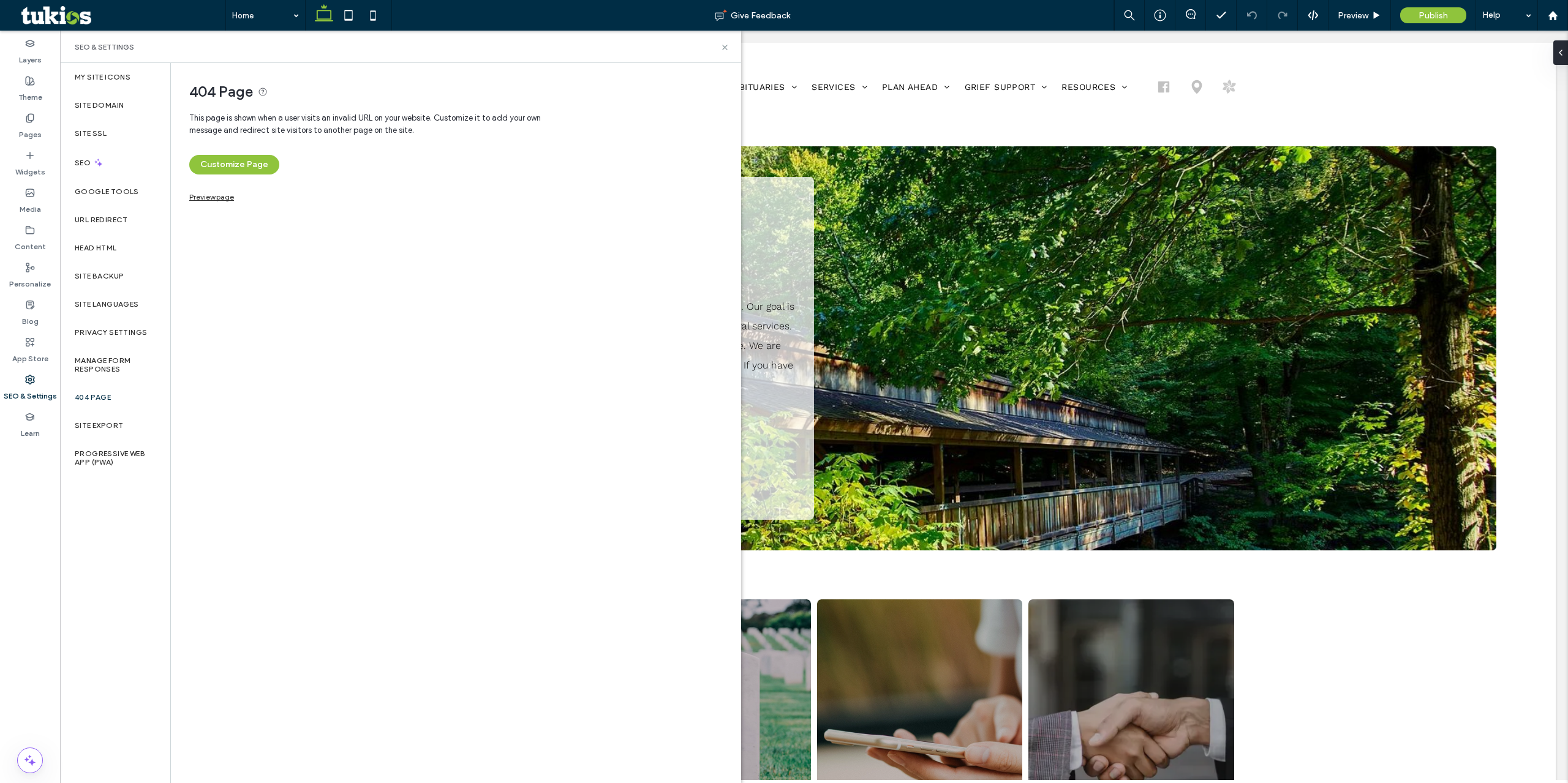
click at [223, 195] on link "Preview page" at bounding box center [212, 195] width 45 height 7
click at [1363, 17] on span "Preview" at bounding box center [1353, 16] width 30 height 11
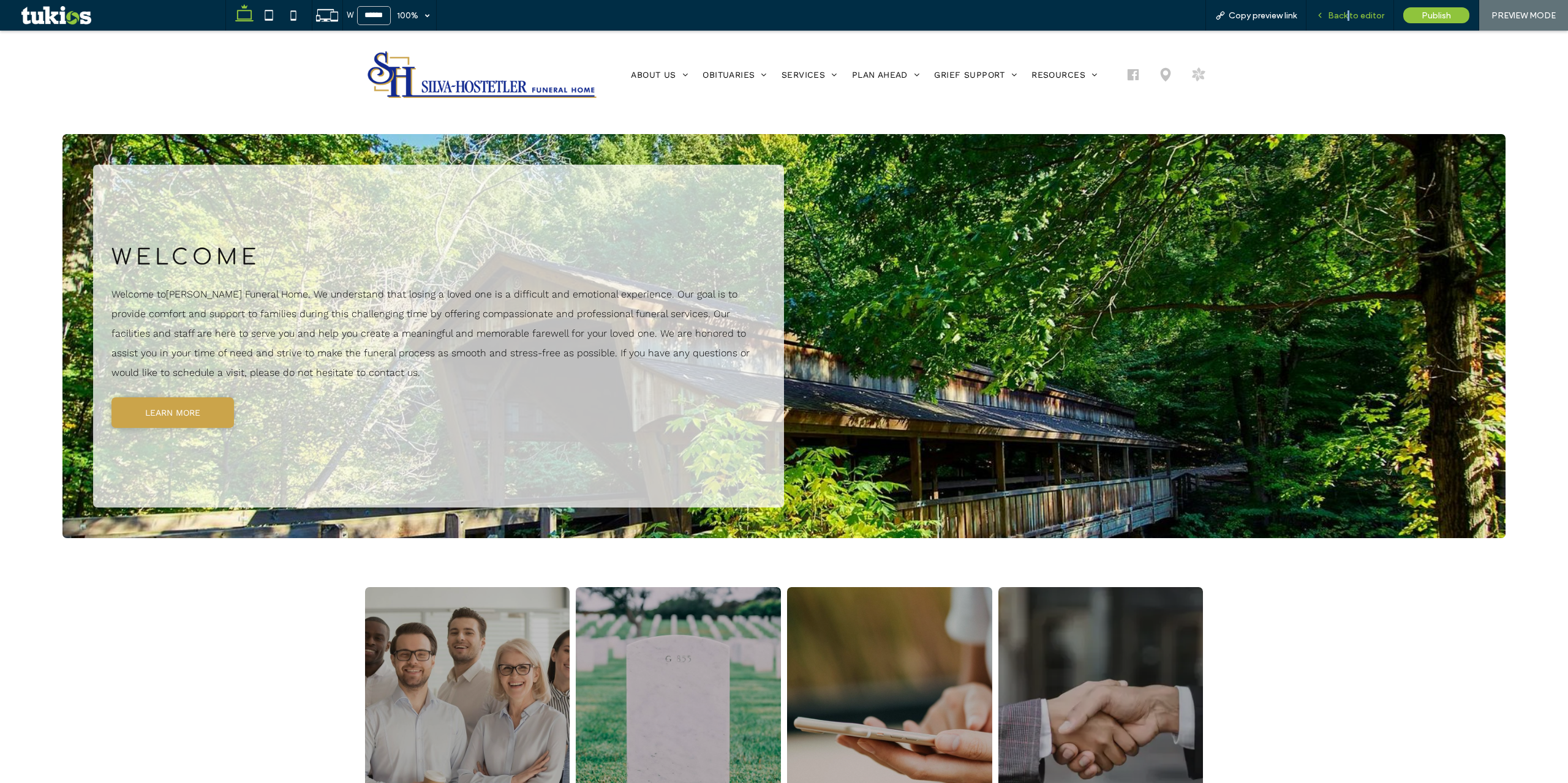
click at [1351, 9] on div "Back to editor" at bounding box center [1350, 15] width 88 height 30
click at [1362, 13] on span "Back to editor" at bounding box center [1356, 16] width 56 height 11
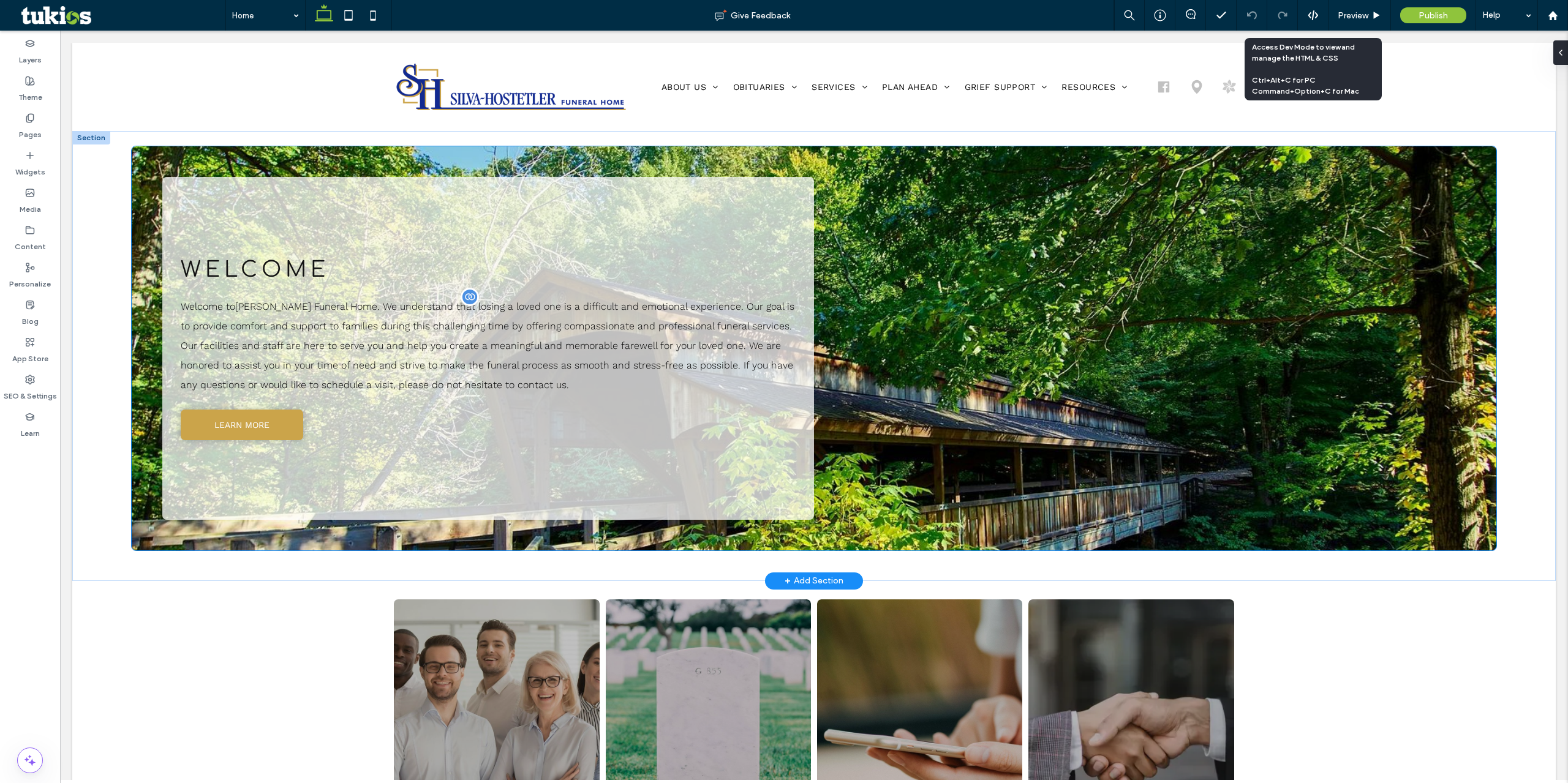
click at [415, 330] on span "Welcome to [PERSON_NAME] Funeral Home . We understand that losing a loved one i…" at bounding box center [487, 345] width 614 height 90
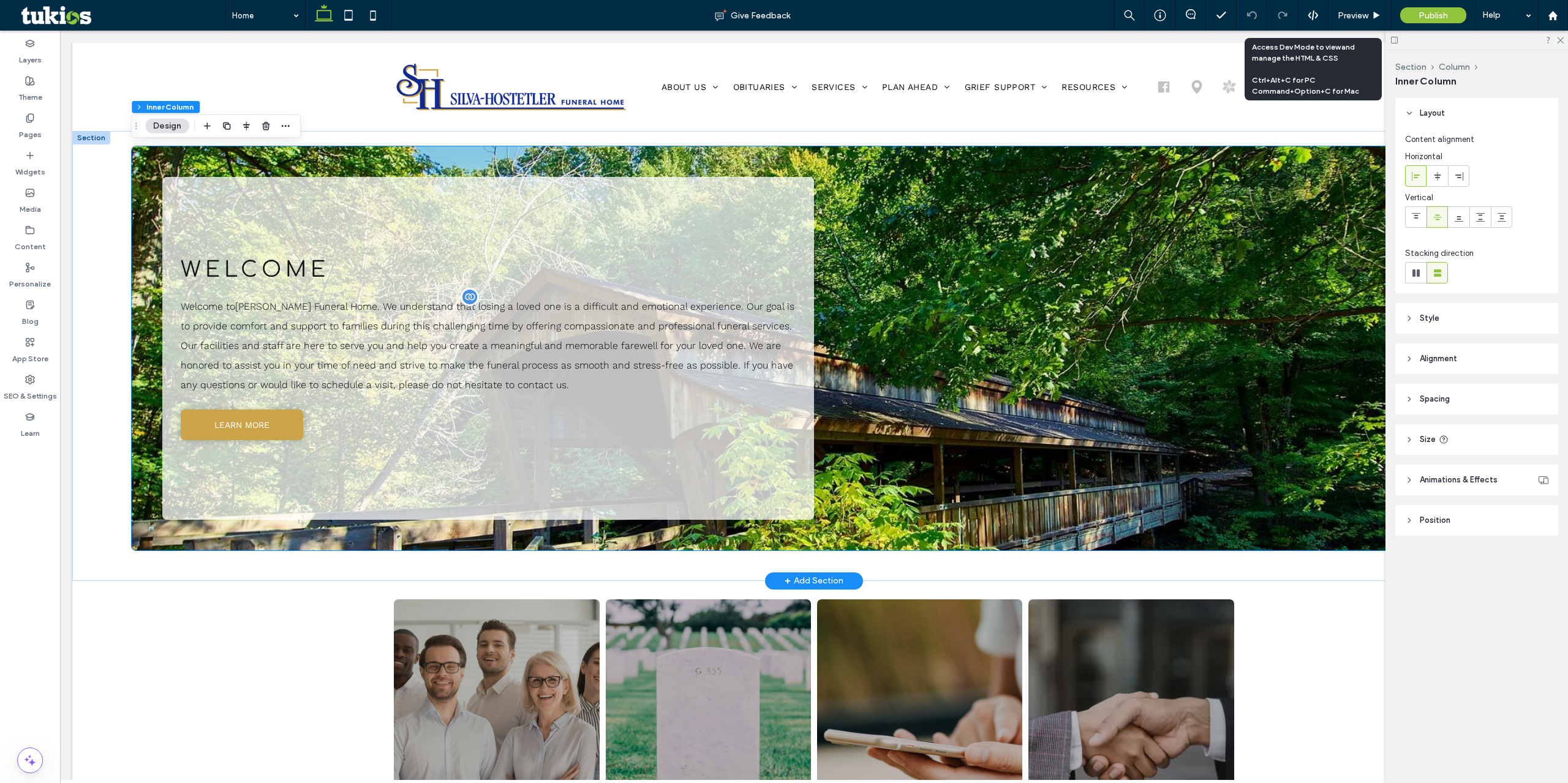
click at [415, 329] on span "Welcome to [PERSON_NAME] Funeral Home . We understand that losing a loved one i…" at bounding box center [487, 345] width 614 height 90
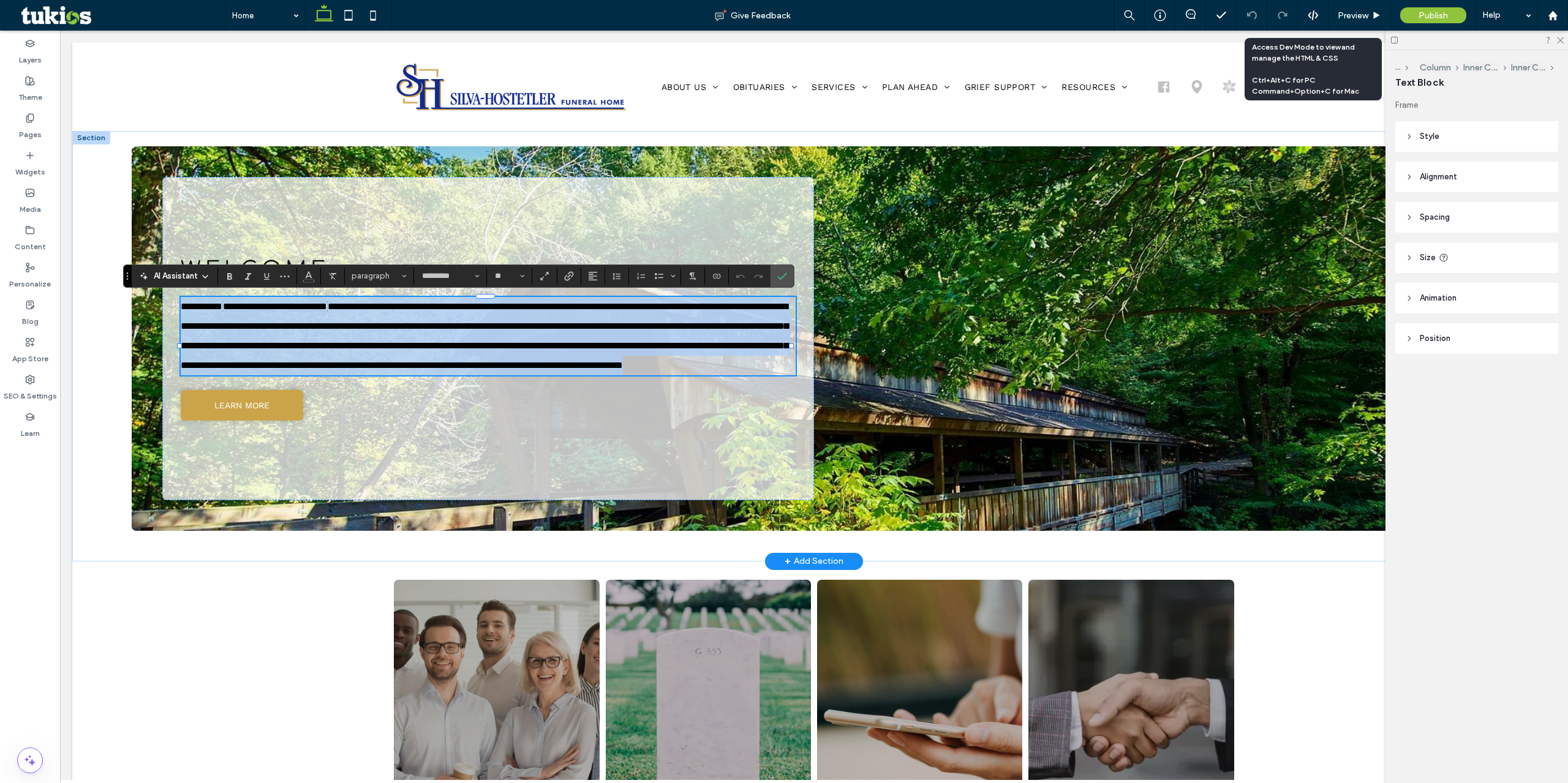
click at [494, 355] on p "**********" at bounding box center [488, 336] width 615 height 79
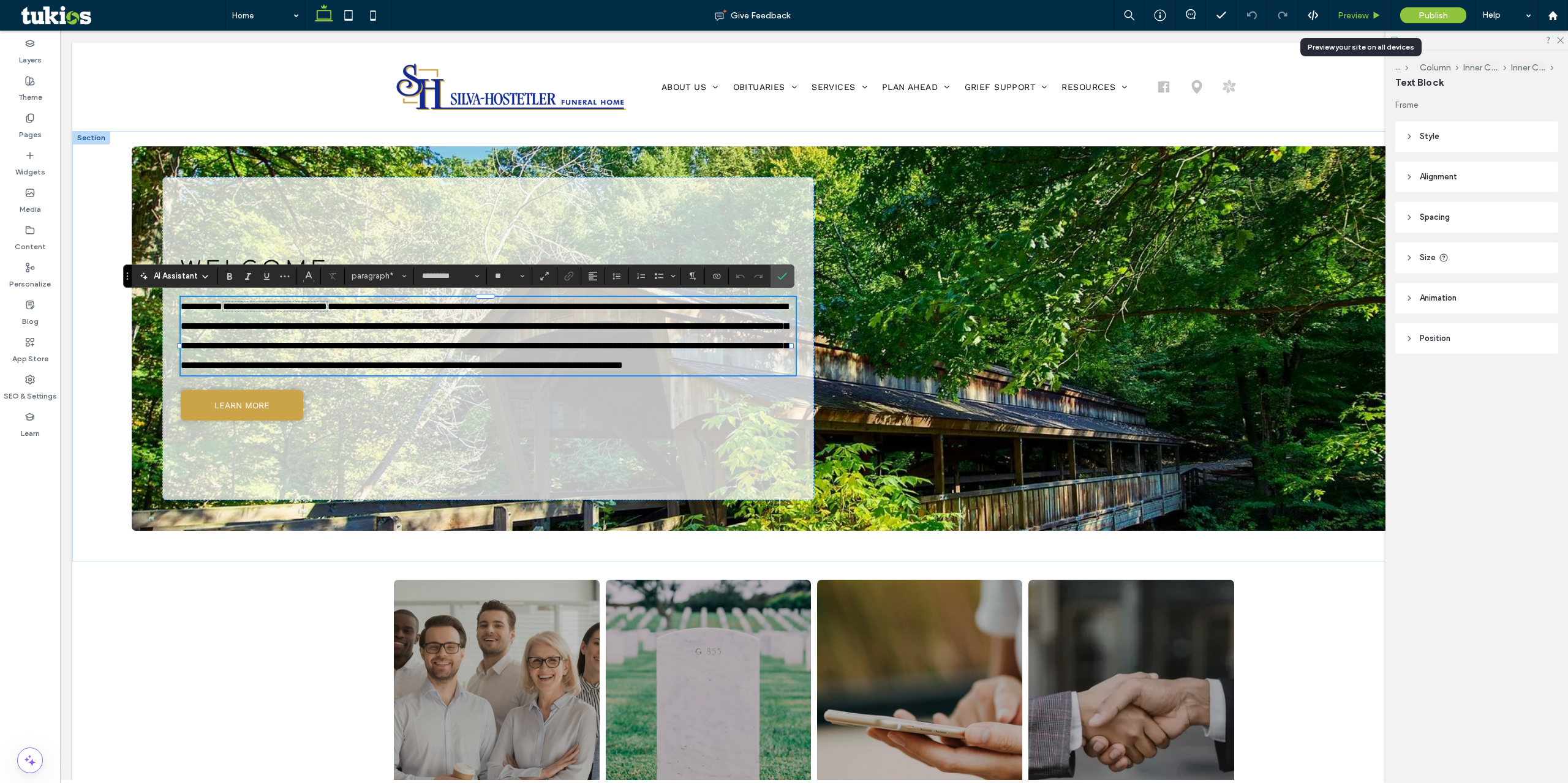
click at [1361, 18] on span "Preview" at bounding box center [1353, 16] width 30 height 11
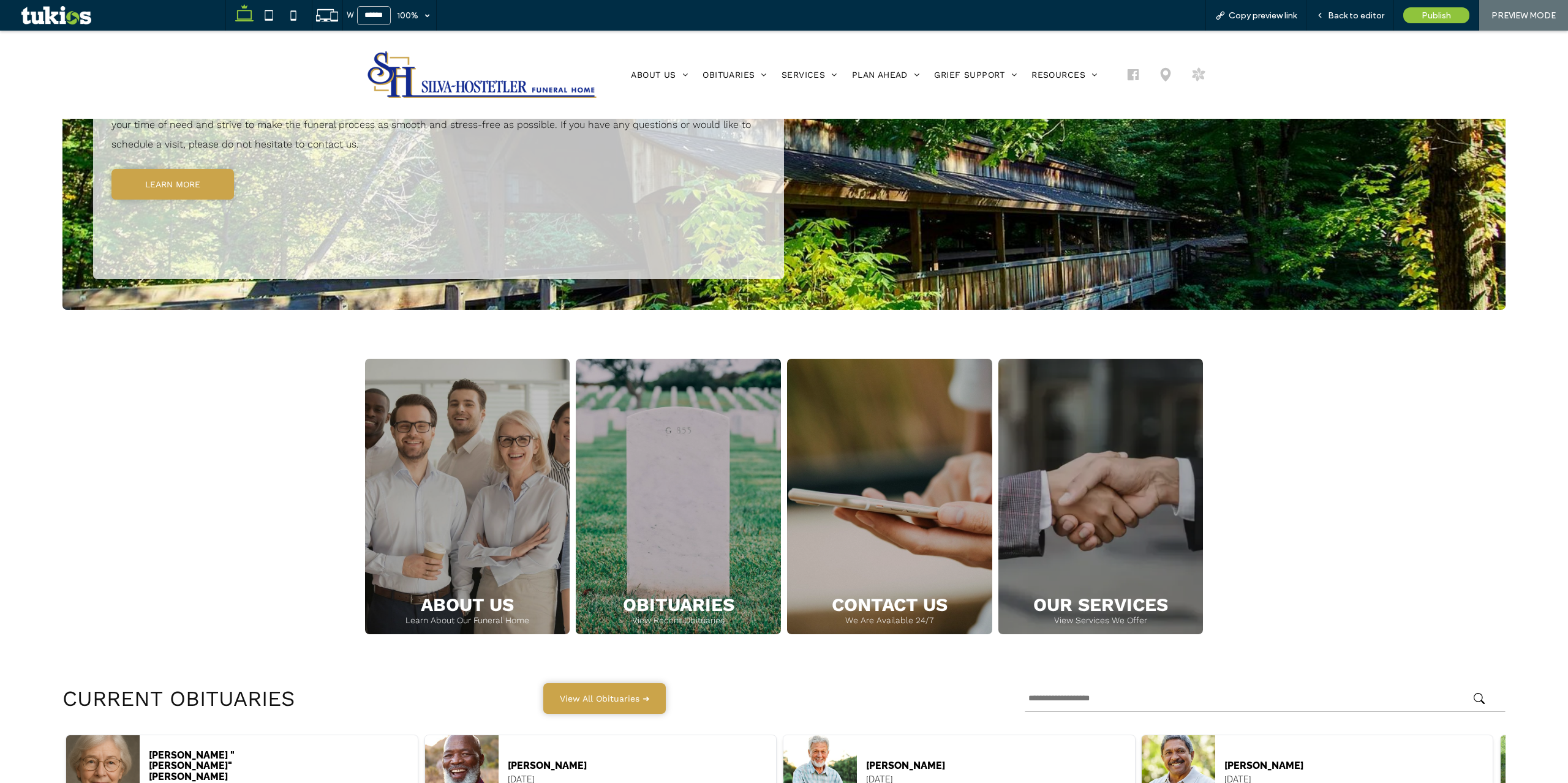
scroll to position [306, 0]
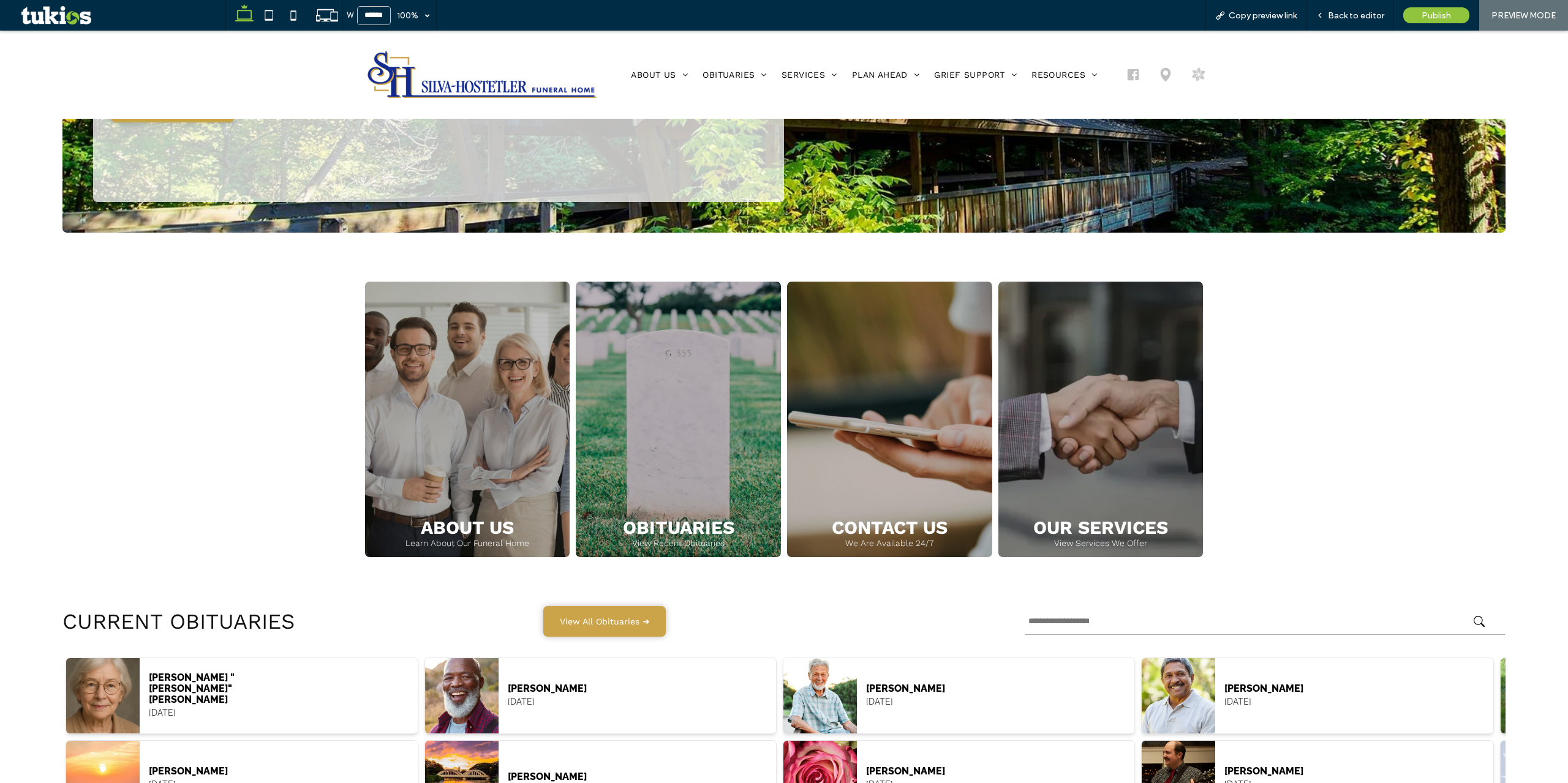
drag, startPoint x: 894, startPoint y: 489, endPoint x: 1112, endPoint y: 508, distance: 218.8
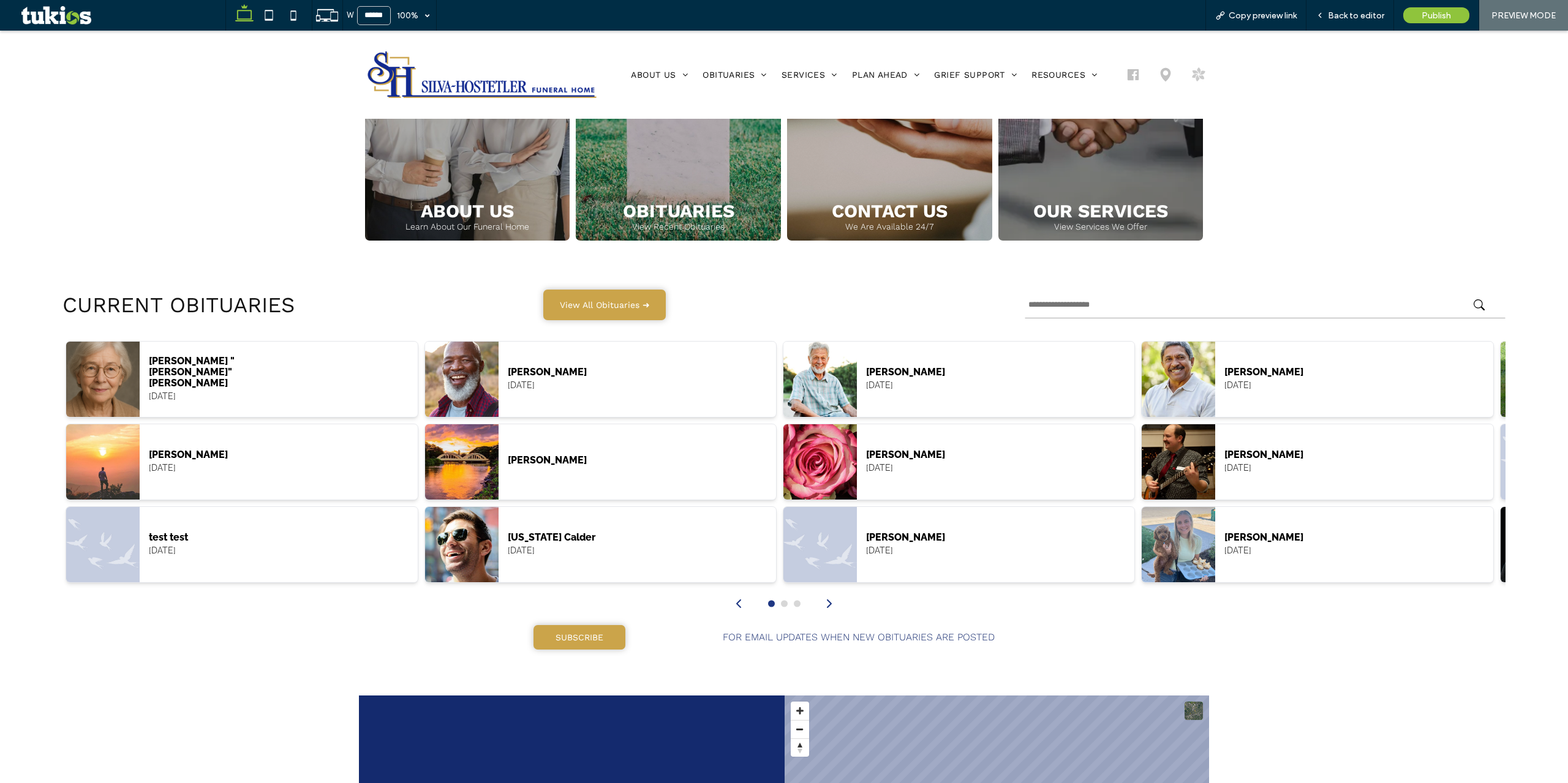
scroll to position [612, 0]
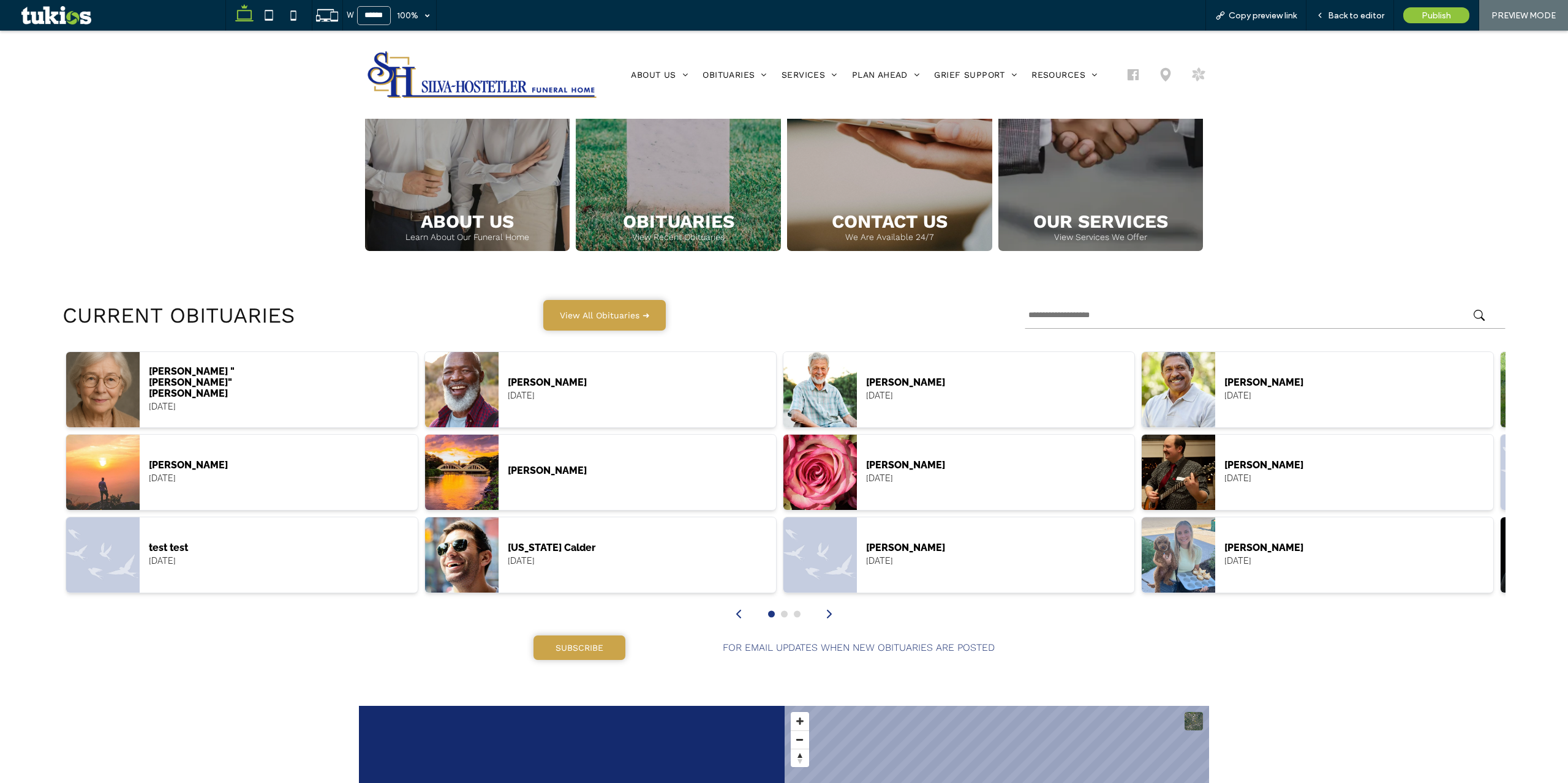
click at [660, 647] on p "FOR EMAIL UPDATES WHEN NEW OBITUARIES ARE POSTED" at bounding box center [859, 648] width 410 height 10
click at [669, 644] on p "FOR EMAIL UPDATES WHEN NEW OBITUARIES ARE POSTED" at bounding box center [859, 648] width 410 height 10
click at [738, 647] on span "FOR EMAIL UPDATES WHEN NEW OBITUARIES ARE POSTED" at bounding box center [859, 648] width 272 height 12
drag, startPoint x: 833, startPoint y: 654, endPoint x: 896, endPoint y: 652, distance: 63.0
click at [835, 654] on div "SUBSCRIBE FOR EMAIL UPDATES WHEN NEW OBITUARIES ARE POSTED" at bounding box center [784, 648] width 1443 height 24
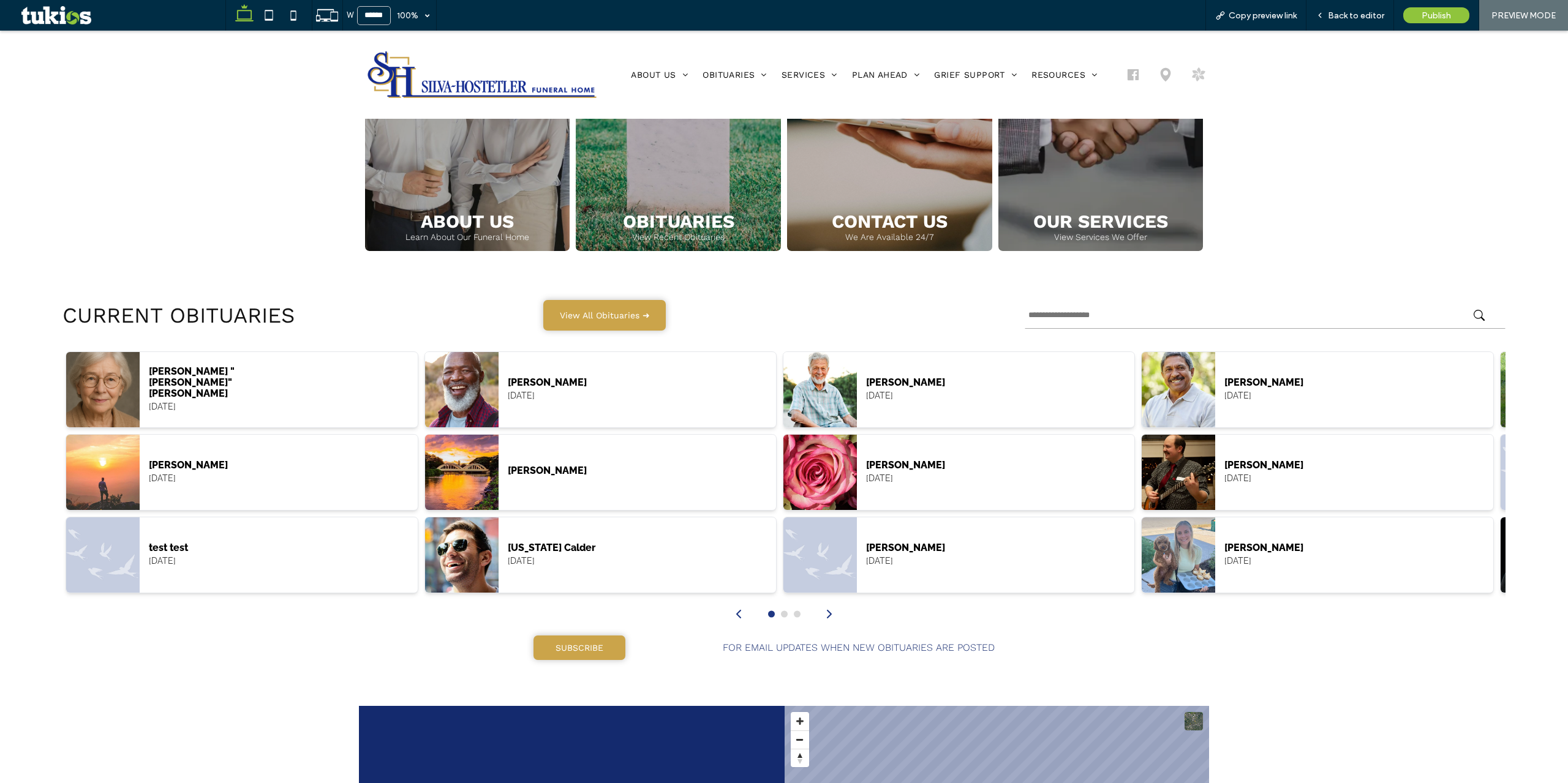
click at [916, 650] on span "FOR EMAIL UPDATES WHEN NEW OBITUARIES ARE POSTED" at bounding box center [859, 648] width 272 height 12
click at [881, 645] on span "FOR EMAIL UPDATES WHEN NEW OBITUARIES ARE POSTED" at bounding box center [859, 648] width 272 height 12
click at [1339, 18] on span "Back to editor" at bounding box center [1356, 16] width 56 height 11
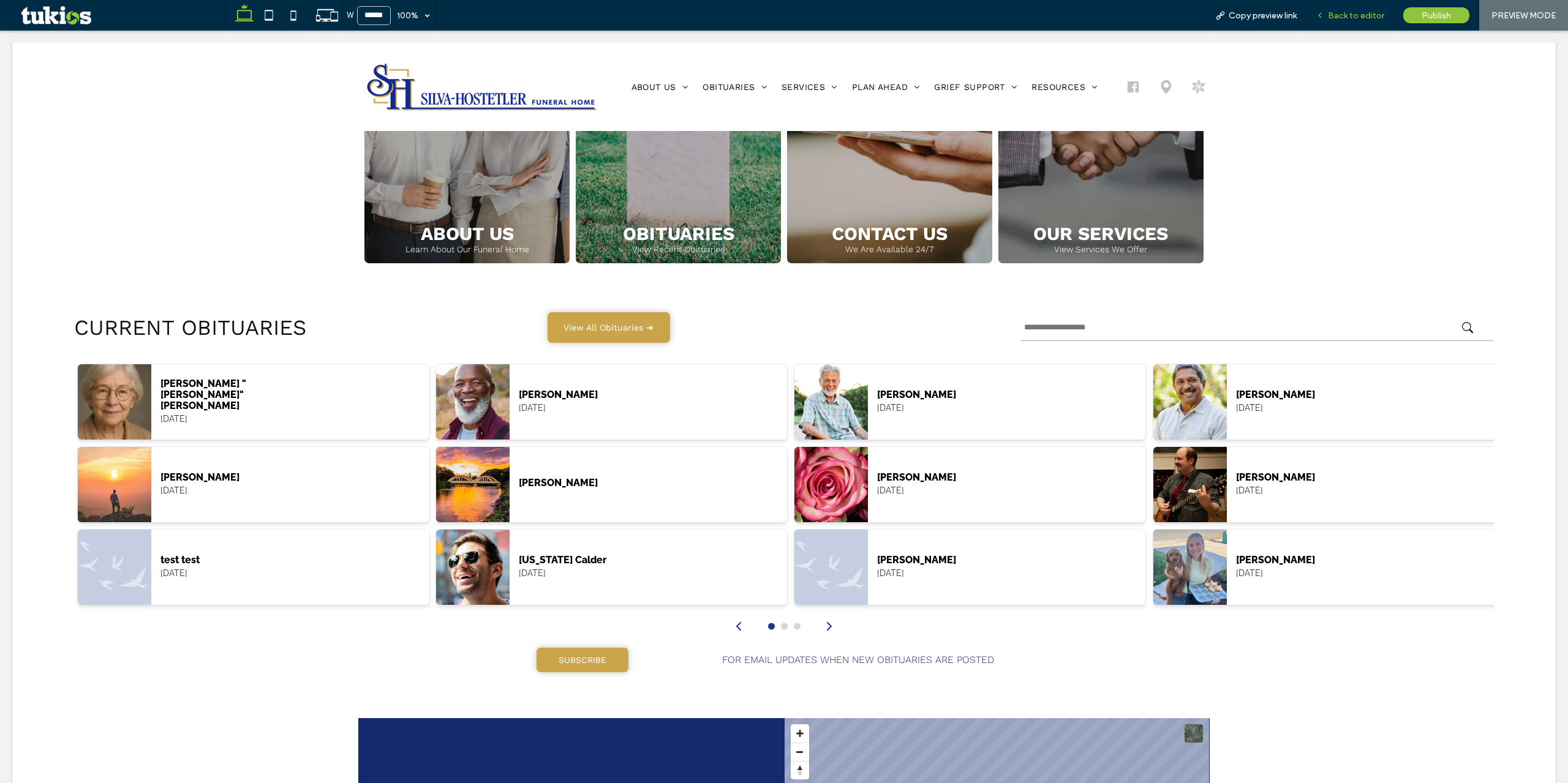
scroll to position [625, 0]
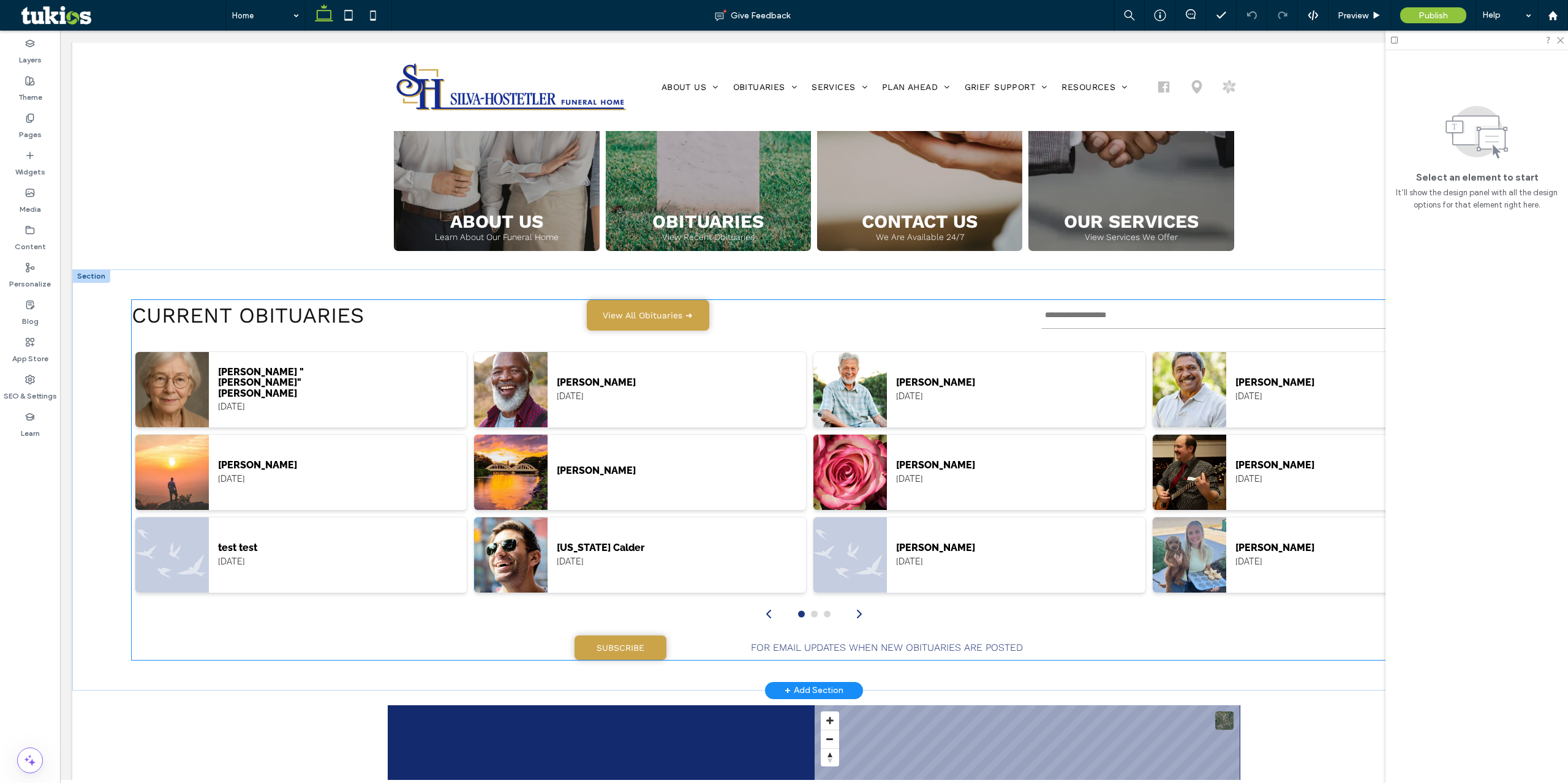
click at [727, 645] on p "FOR EMAIL UPDATES WHEN NEW OBITUARIES ARE POSTED" at bounding box center [887, 648] width 388 height 10
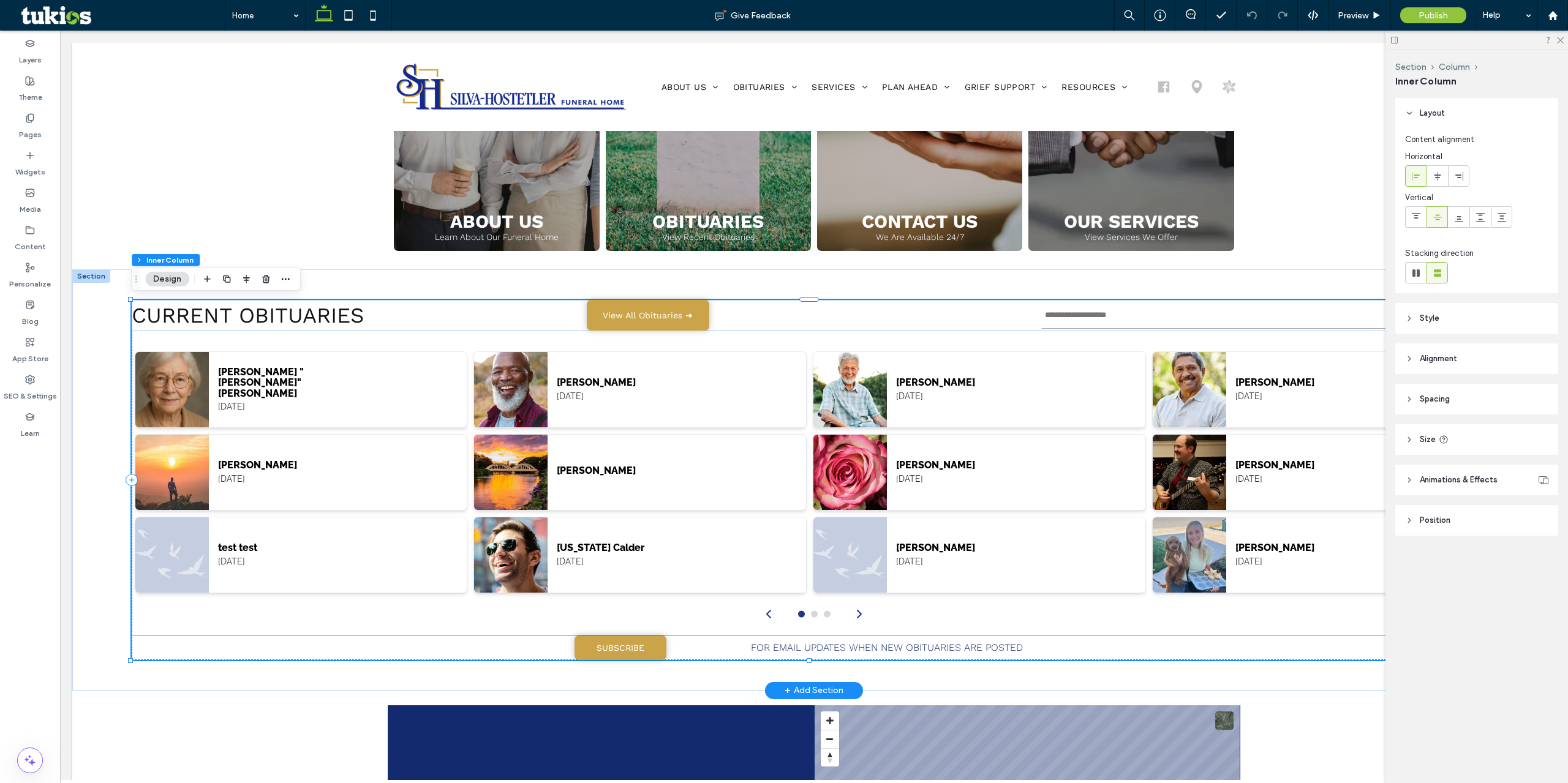
click at [766, 644] on span "FOR EMAIL UPDATES WHEN NEW OBITUARIES ARE POSTED" at bounding box center [887, 648] width 272 height 12
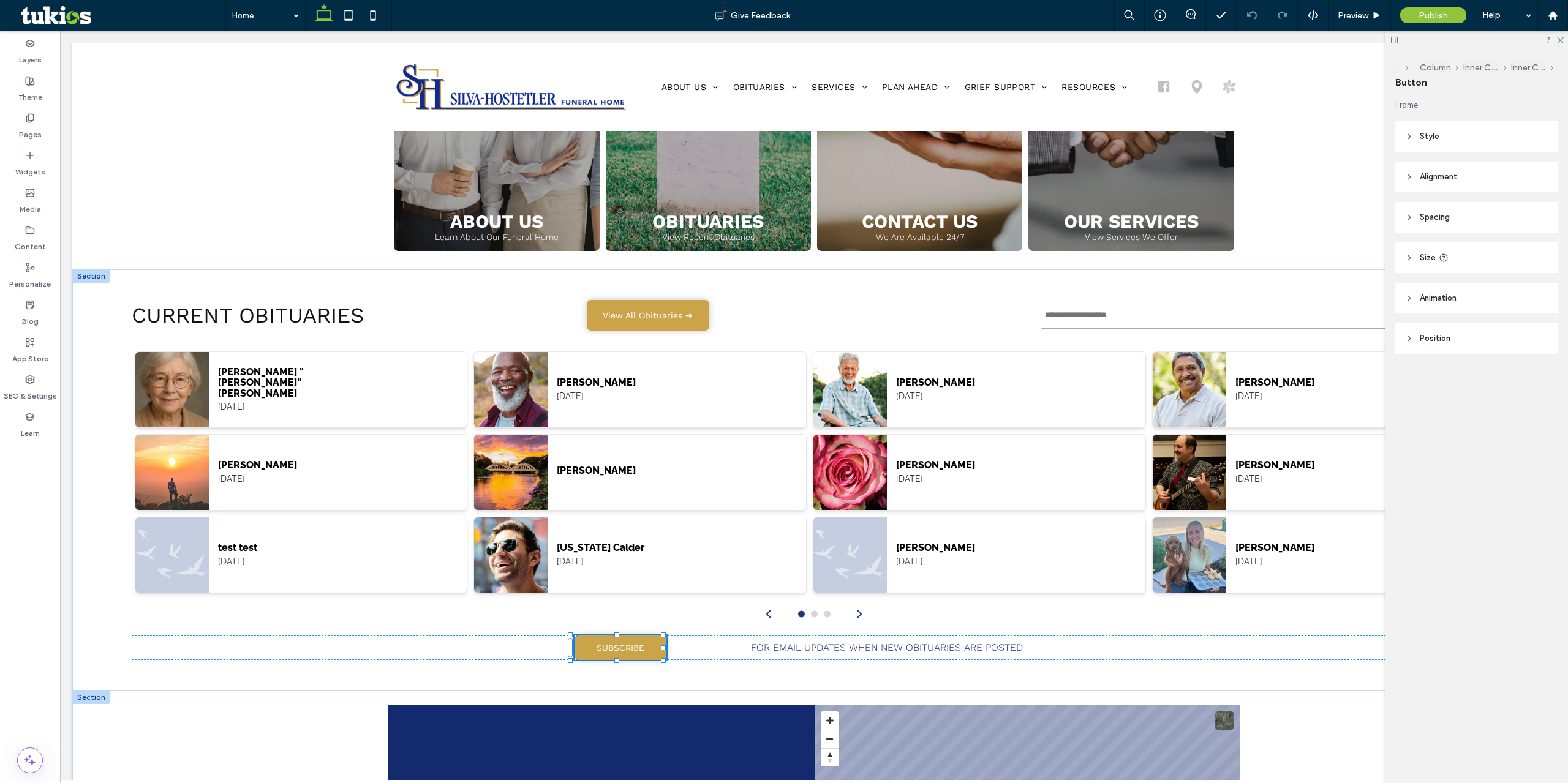
scroll to position [670, 0]
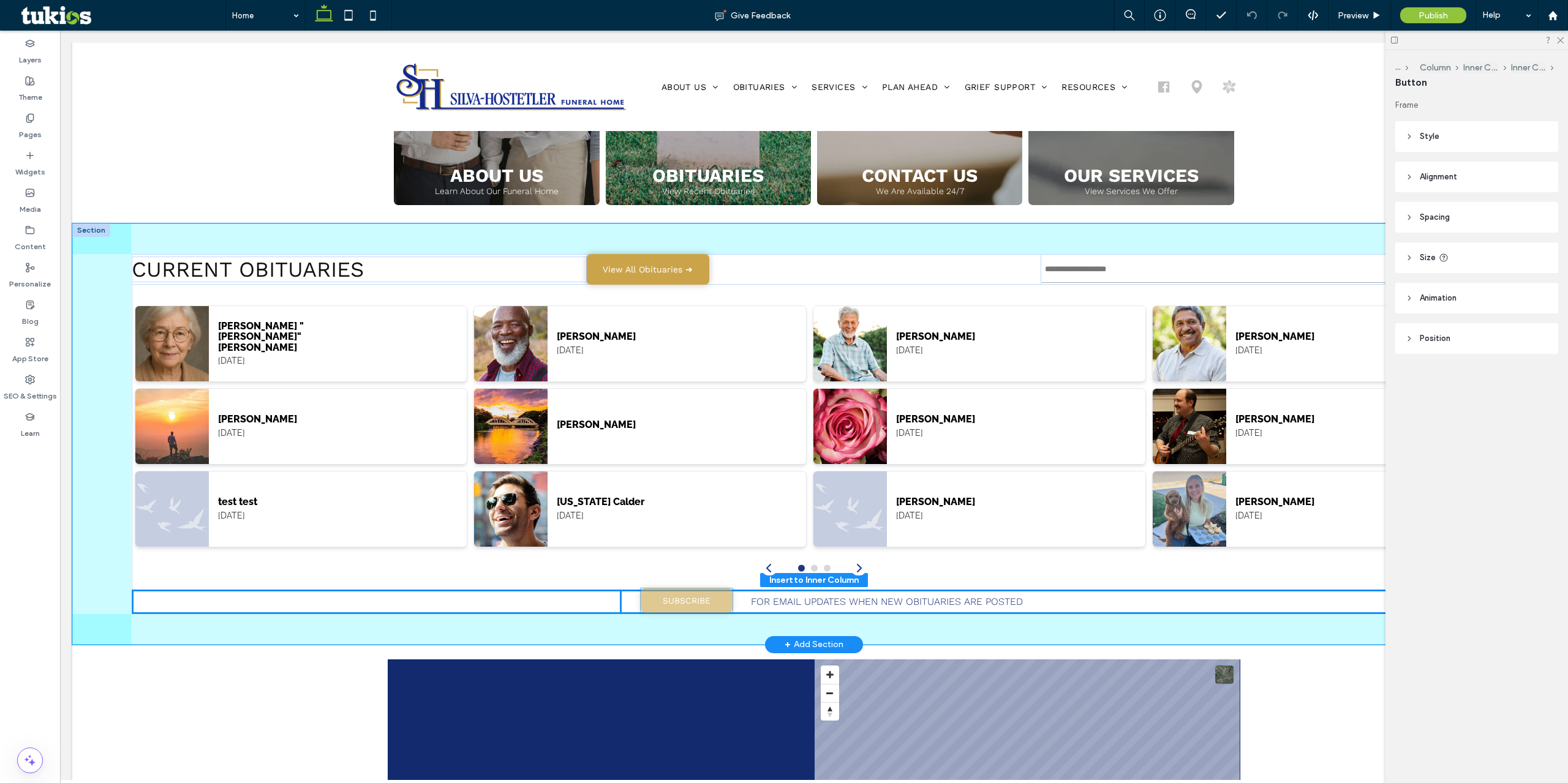
drag, startPoint x: 635, startPoint y: 649, endPoint x: 700, endPoint y: 603, distance: 79.6
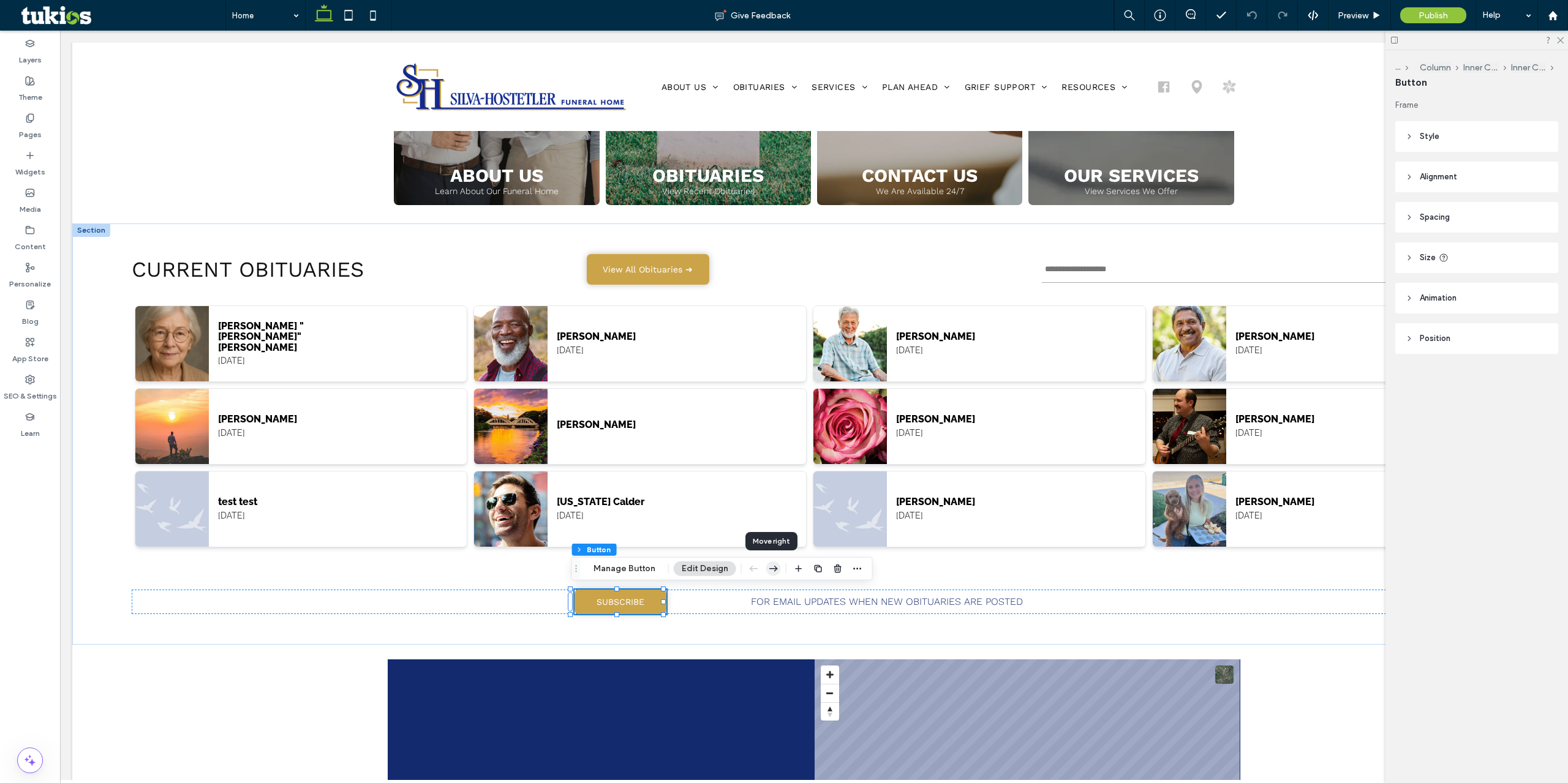
click at [768, 568] on icon "button" at bounding box center [773, 568] width 15 height 22
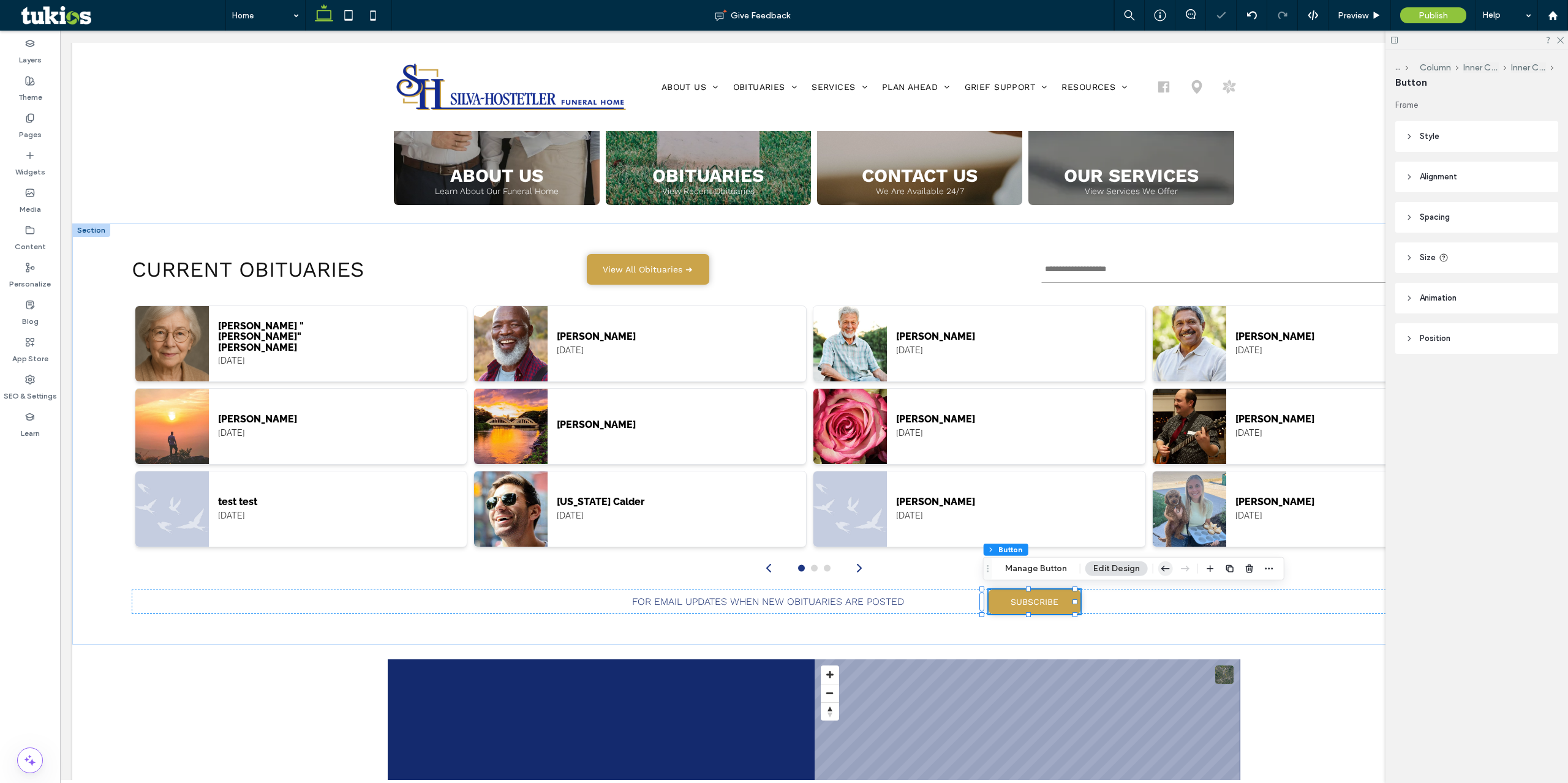
click at [1164, 570] on icon "button" at bounding box center [1166, 568] width 15 height 22
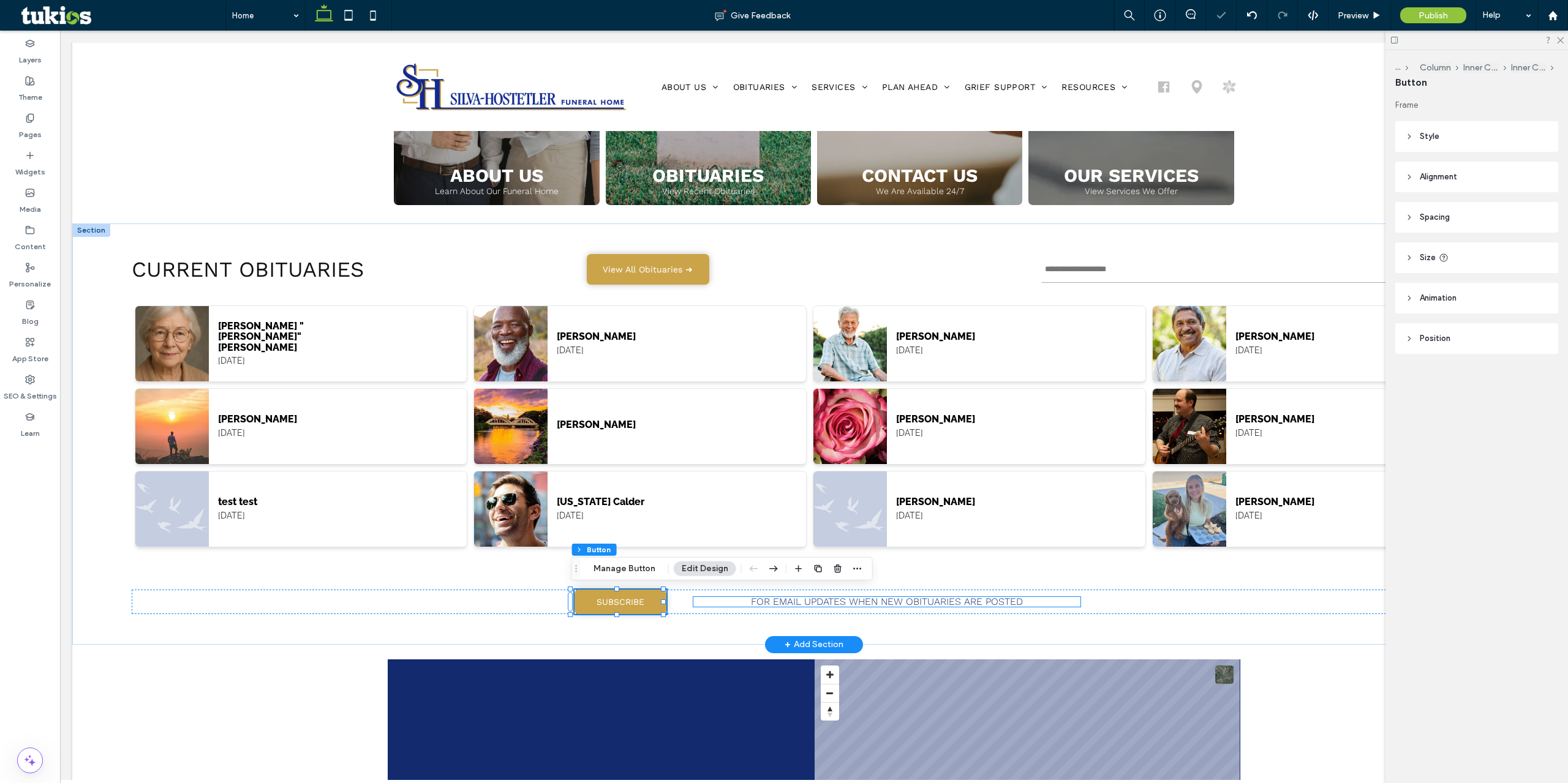
click at [717, 603] on p "FOR EMAIL UPDATES WHEN NEW OBITUARIES ARE POSTED" at bounding box center [887, 601] width 388 height 10
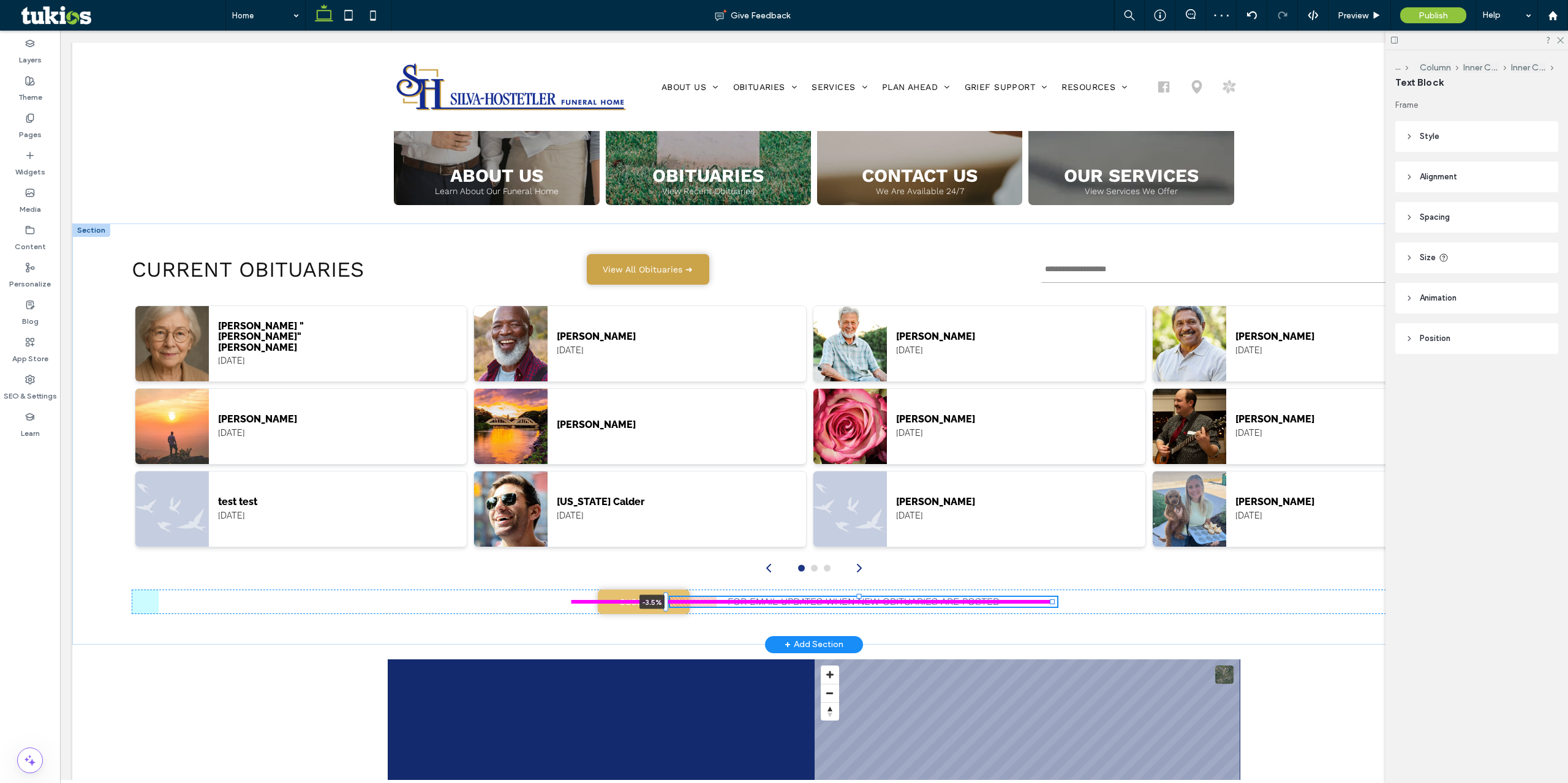
drag, startPoint x: 688, startPoint y: 601, endPoint x: 642, endPoint y: 607, distance: 46.4
click at [642, 607] on div "CURRENT OBITUARIES View All Obituaries ➜ Margaret "Maggie" Whitlow May 13, 2025…" at bounding box center [814, 434] width 1483 height 421
drag, startPoint x: 666, startPoint y: 604, endPoint x: 645, endPoint y: 605, distance: 21.0
click at [645, 605] on div "CURRENT OBITUARIES View All Obituaries ➜ Margaret "Maggie" Whitlow May 13, 2025…" at bounding box center [814, 434] width 1483 height 421
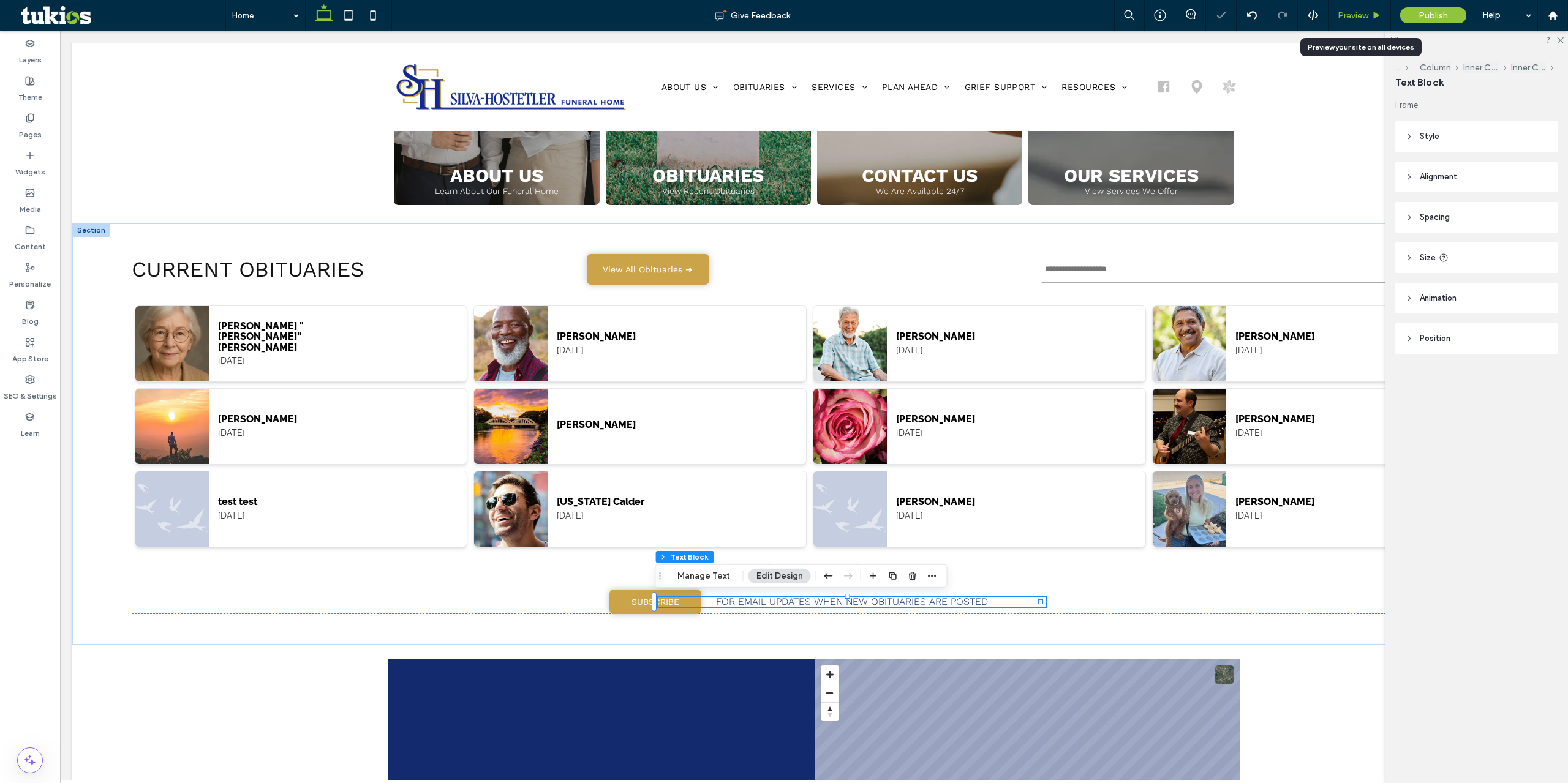
click at [1345, 16] on span "Preview" at bounding box center [1353, 16] width 30 height 11
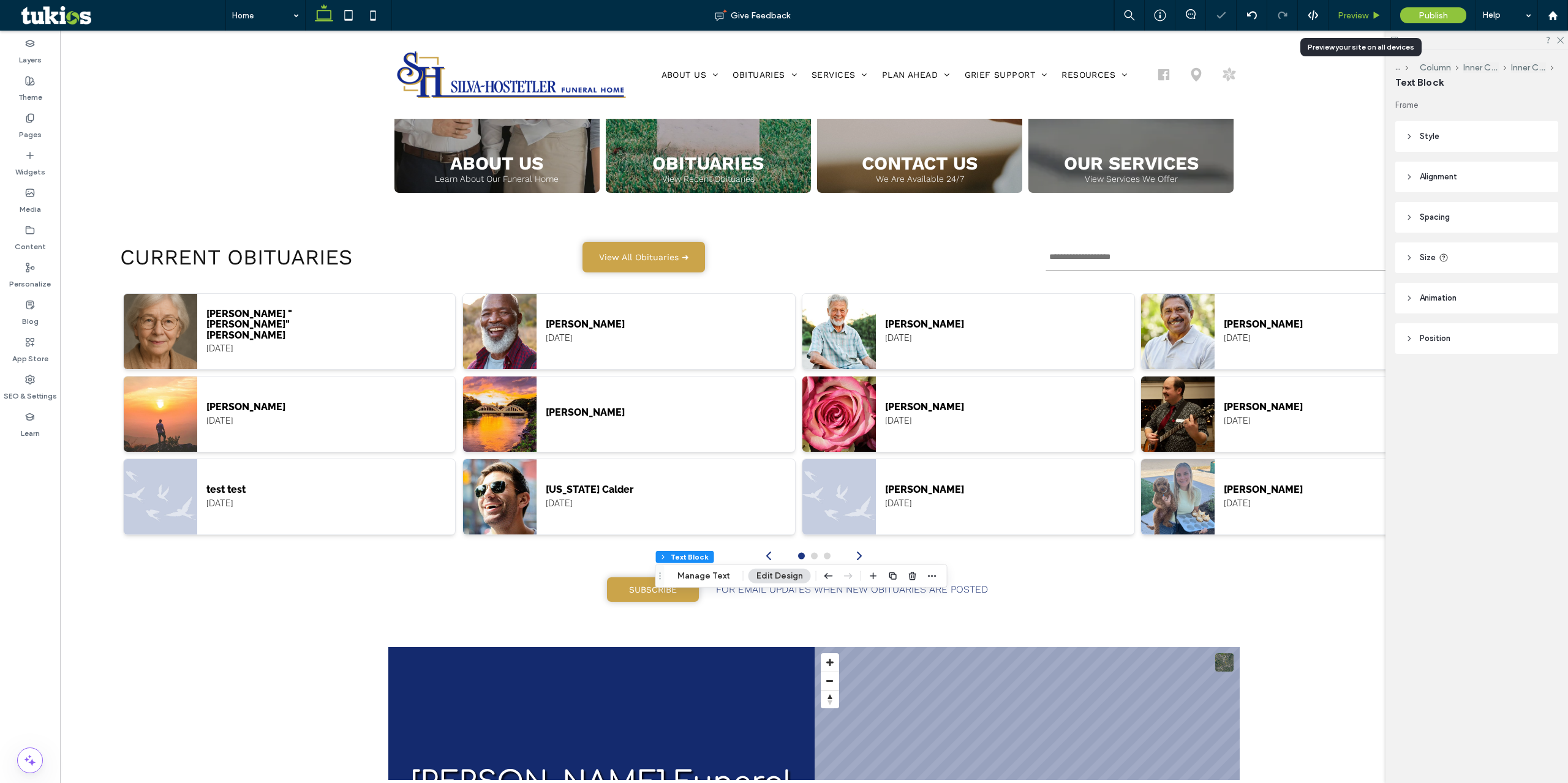
scroll to position [658, 0]
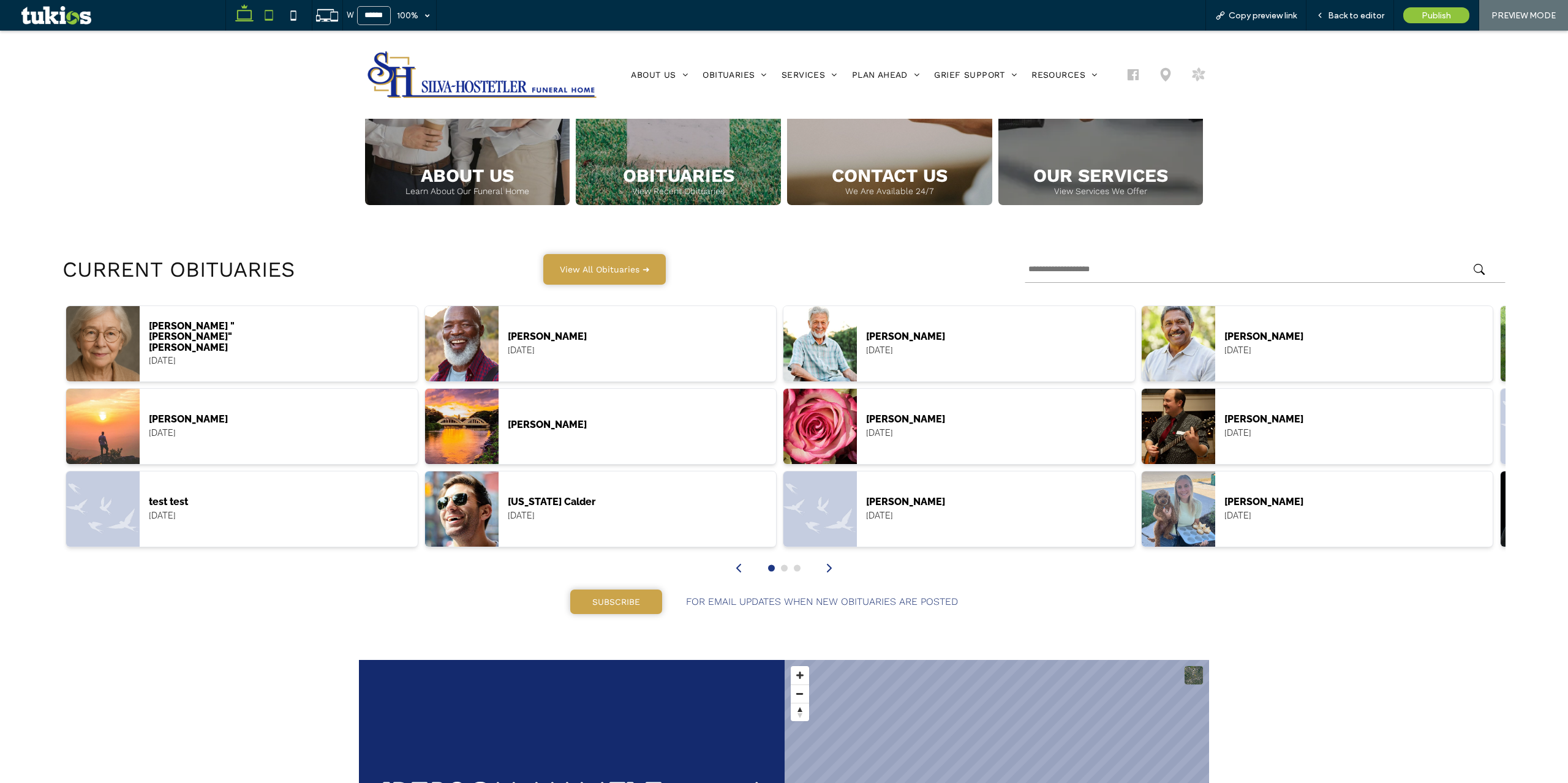
click at [268, 21] on icon at bounding box center [269, 15] width 24 height 24
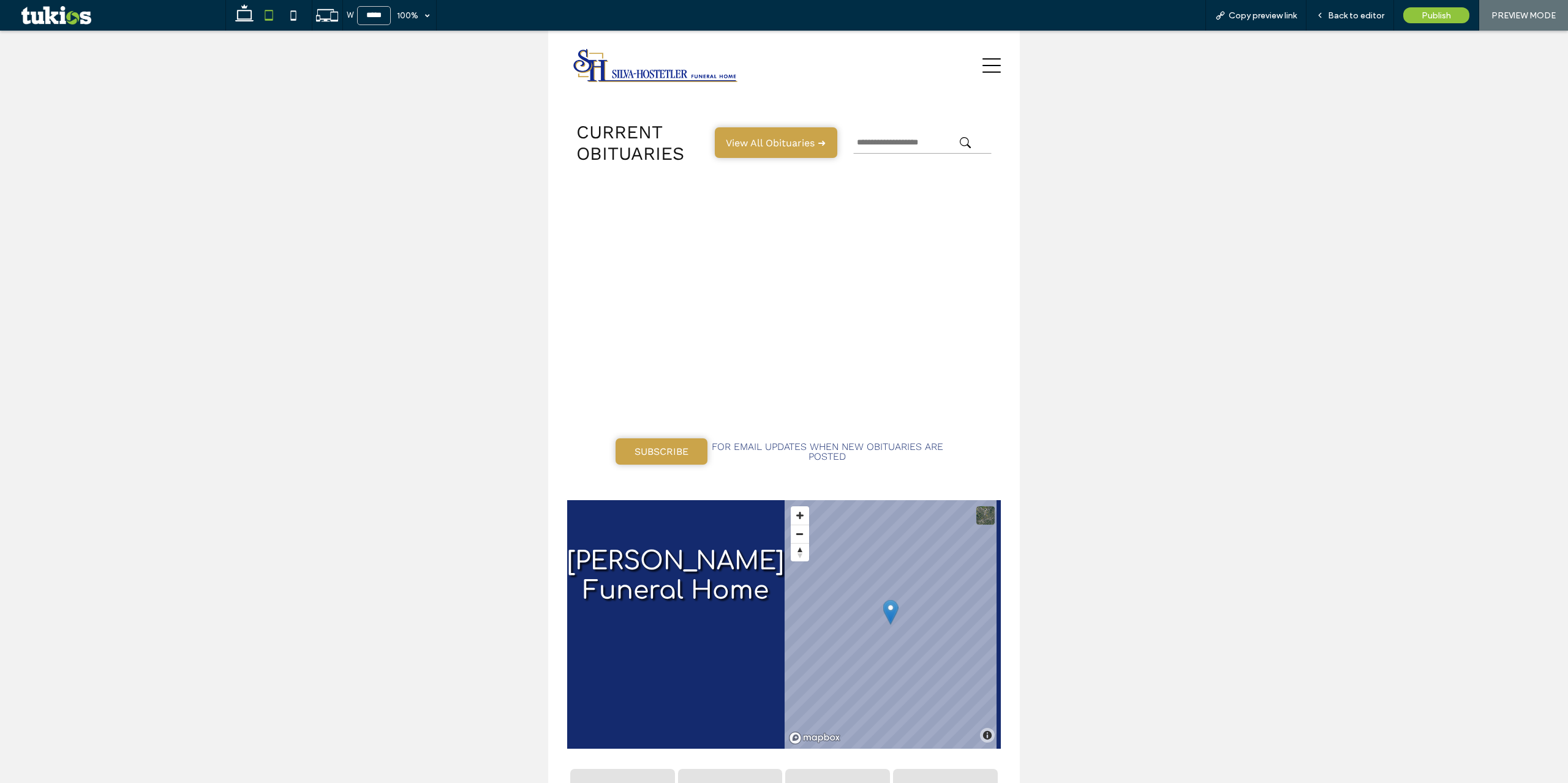
scroll to position [670, 0]
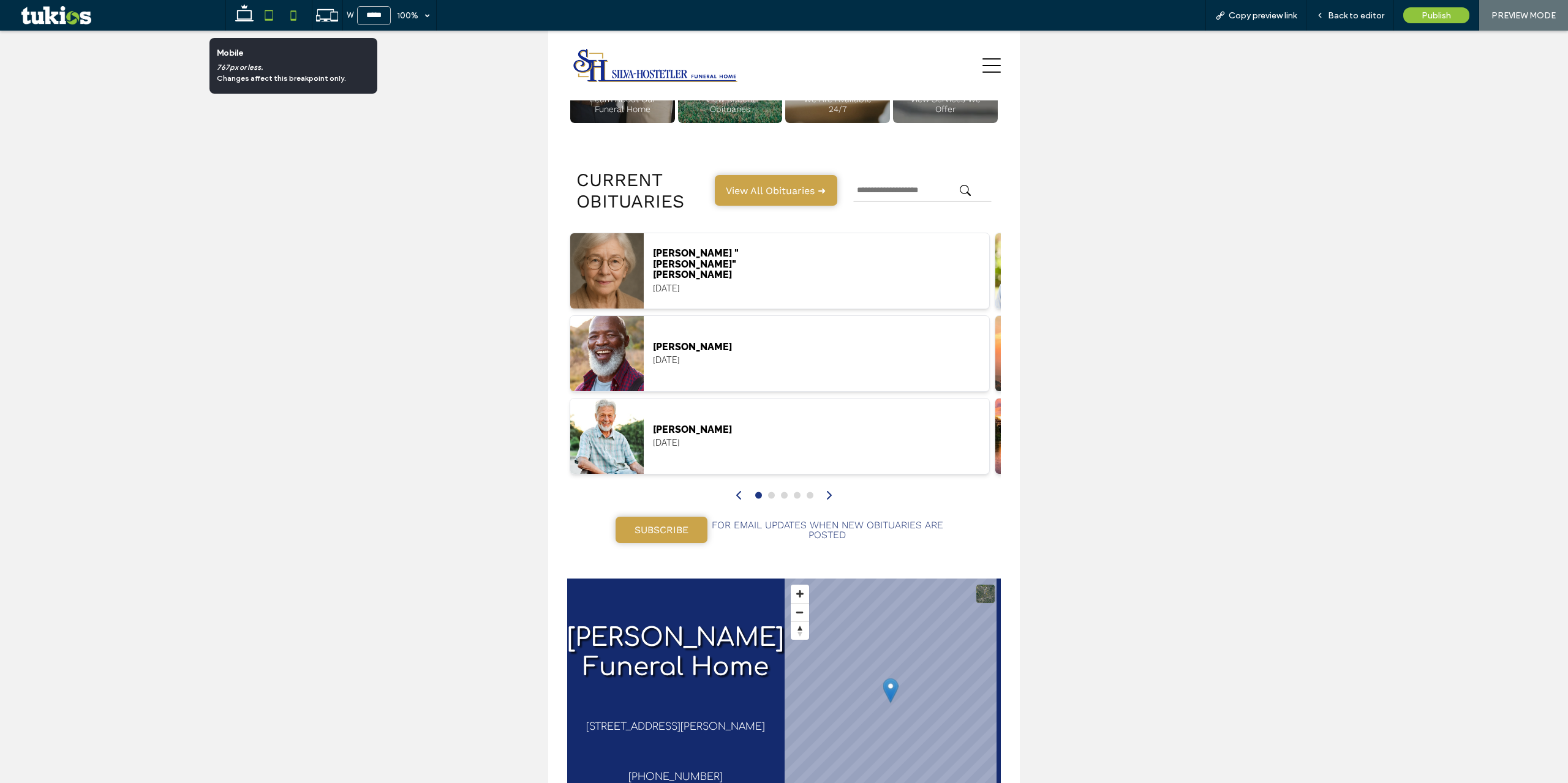
click at [293, 20] on use at bounding box center [293, 15] width 5 height 10
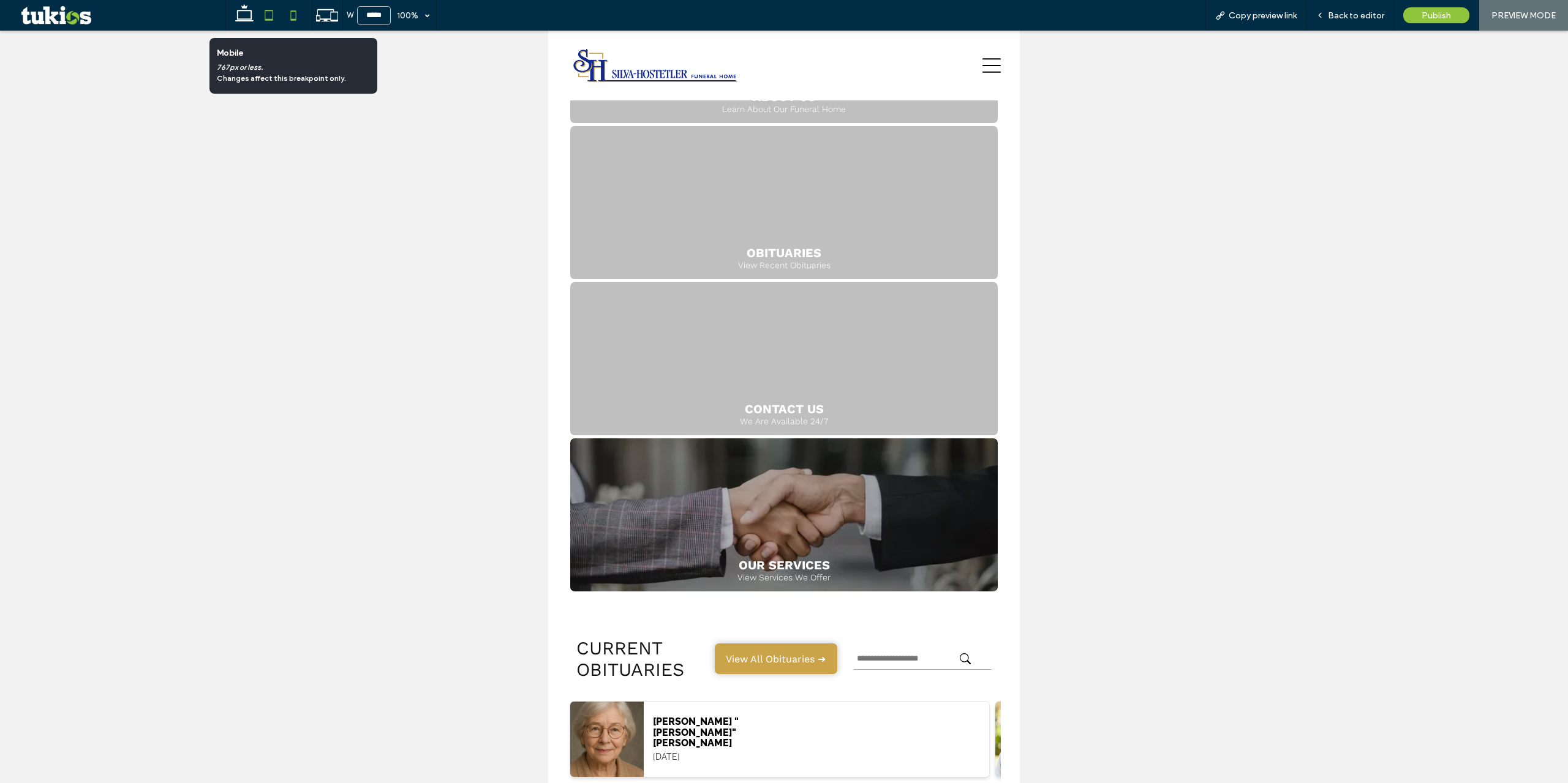
scroll to position [1147, 0]
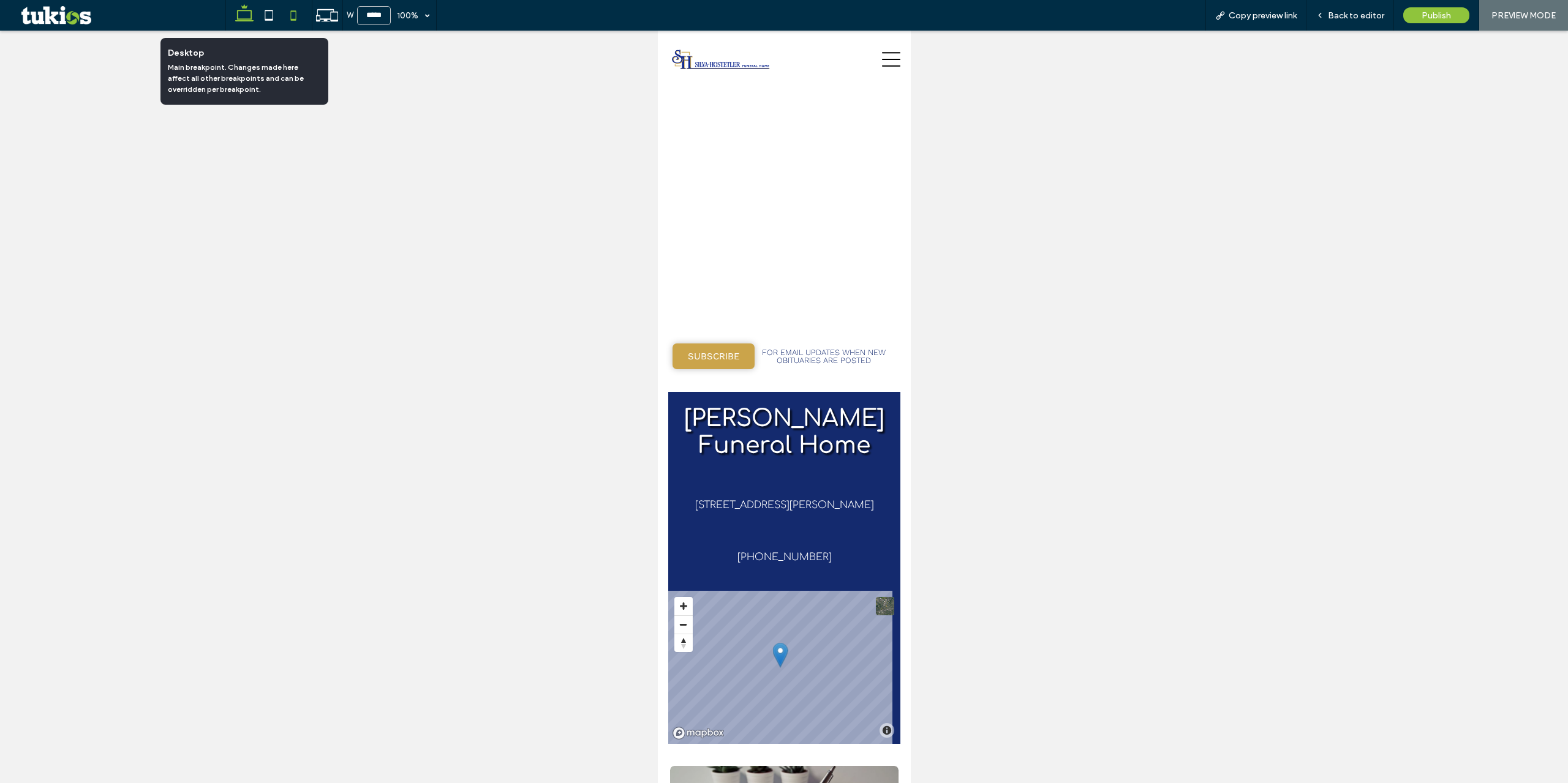
click at [250, 20] on icon at bounding box center [244, 15] width 24 height 24
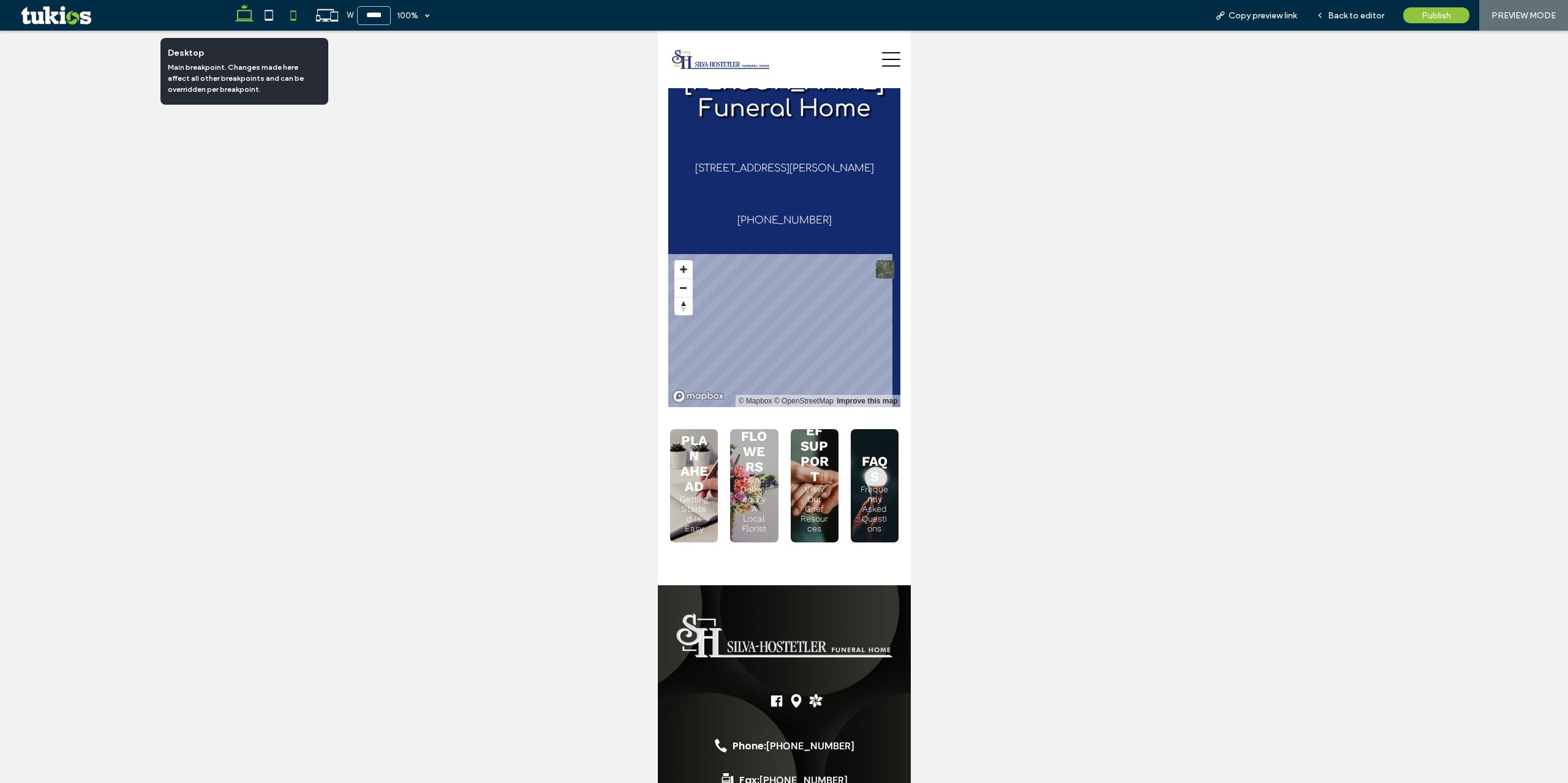
type input "******"
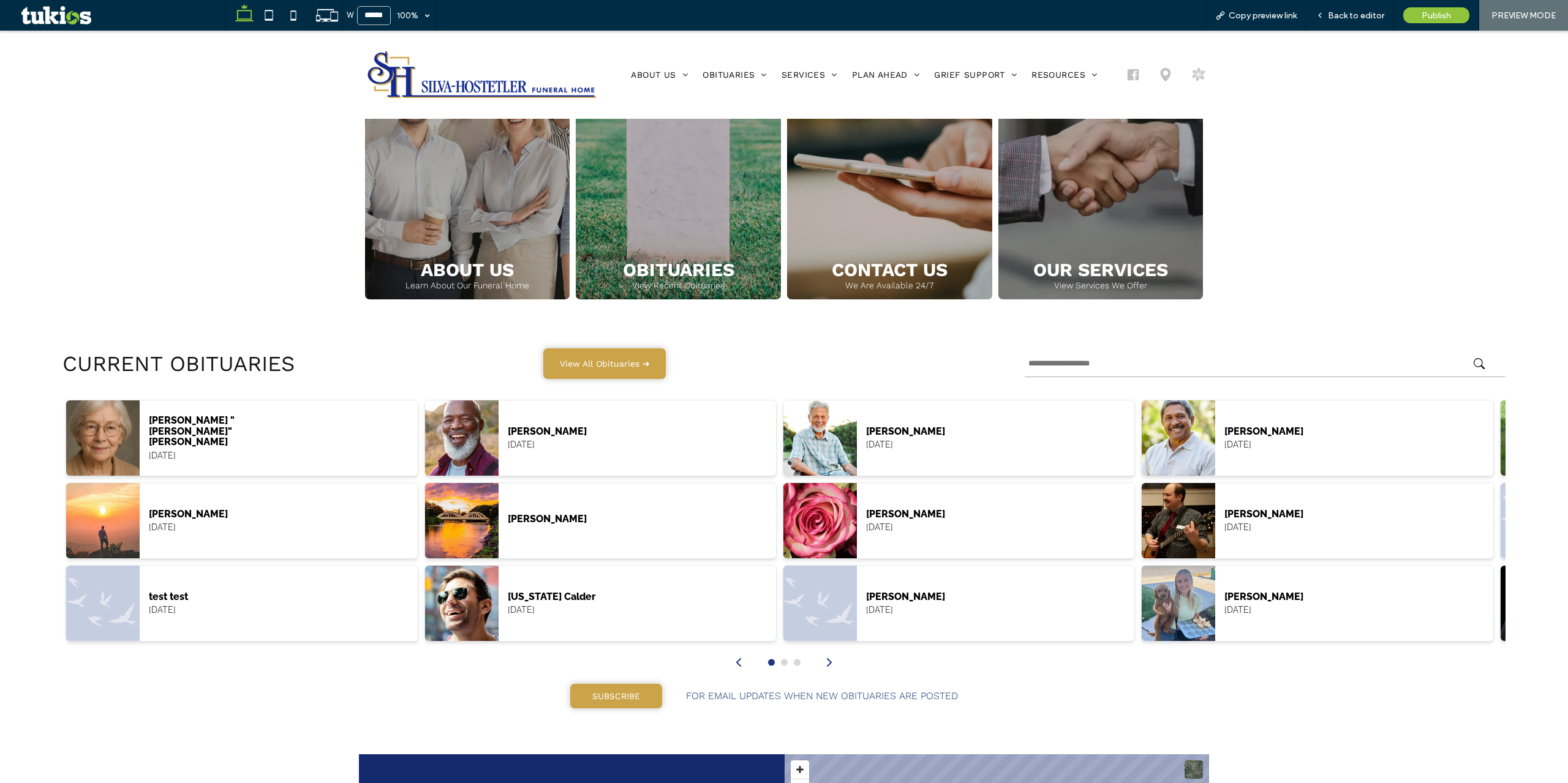
scroll to position [607, 0]
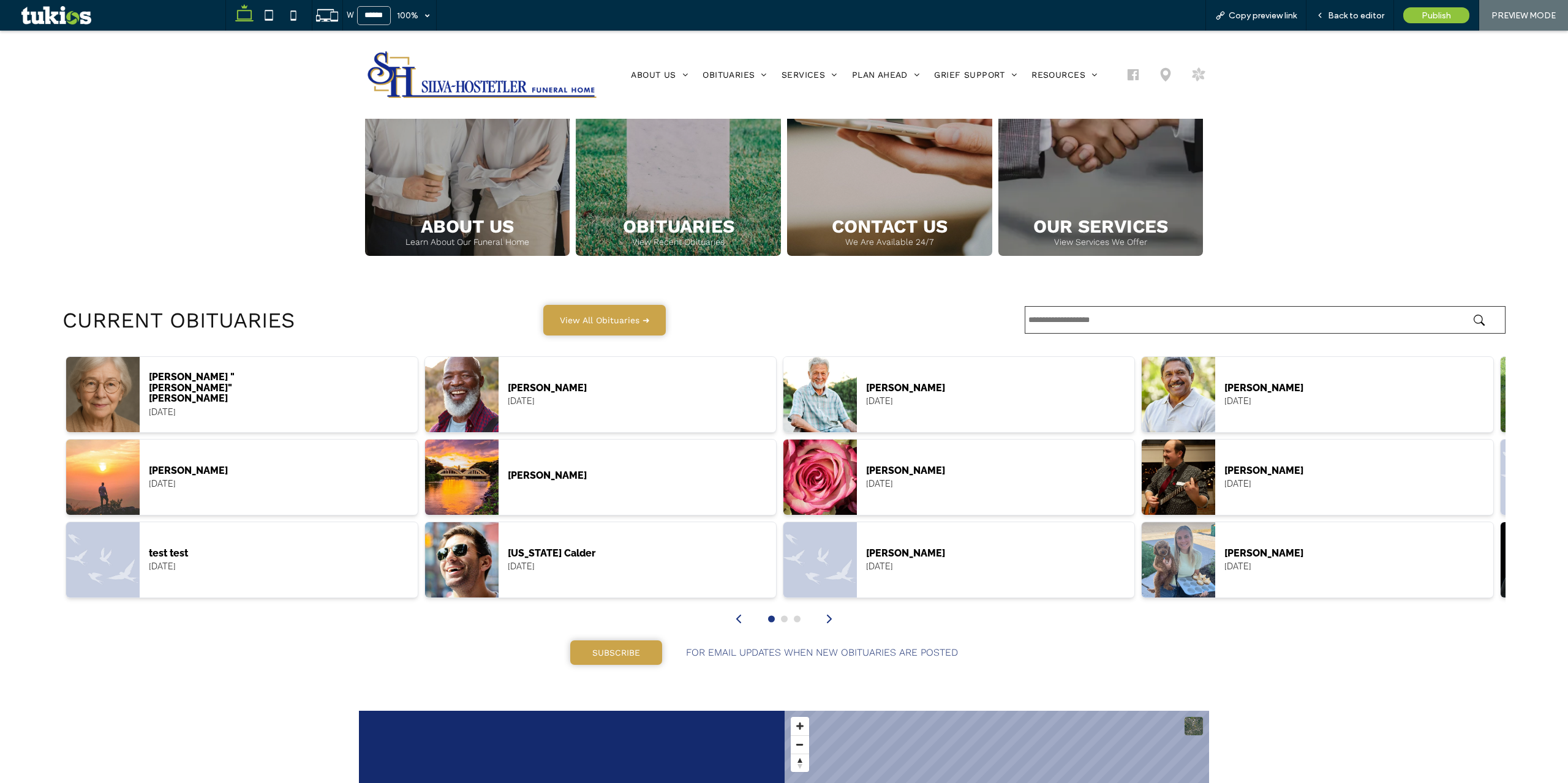
click at [1116, 325] on input "text" at bounding box center [1265, 320] width 481 height 28
type input "*"
click at [1474, 315] on button "submit" at bounding box center [1483, 320] width 18 height 11
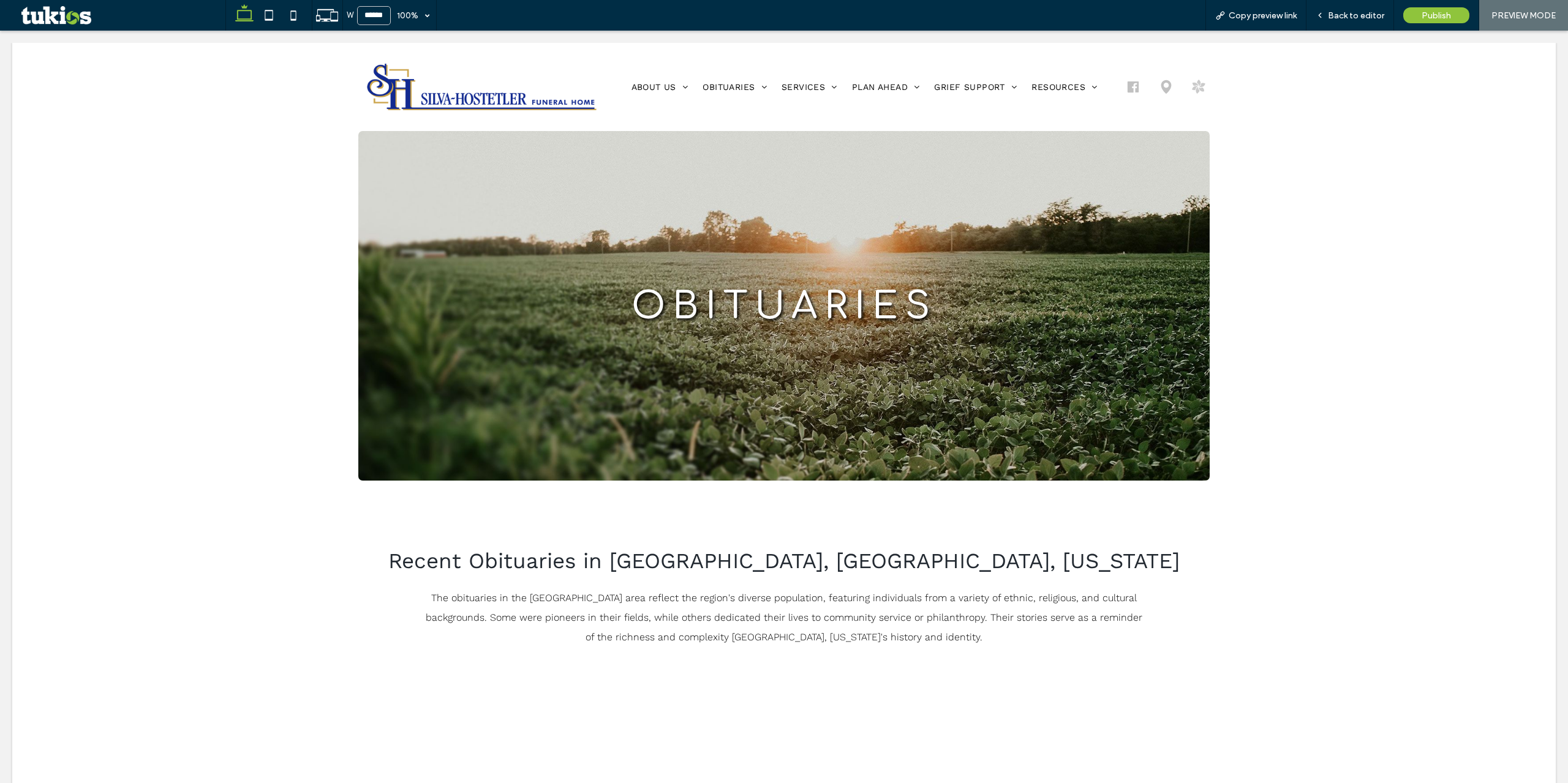
scroll to position [0, 0]
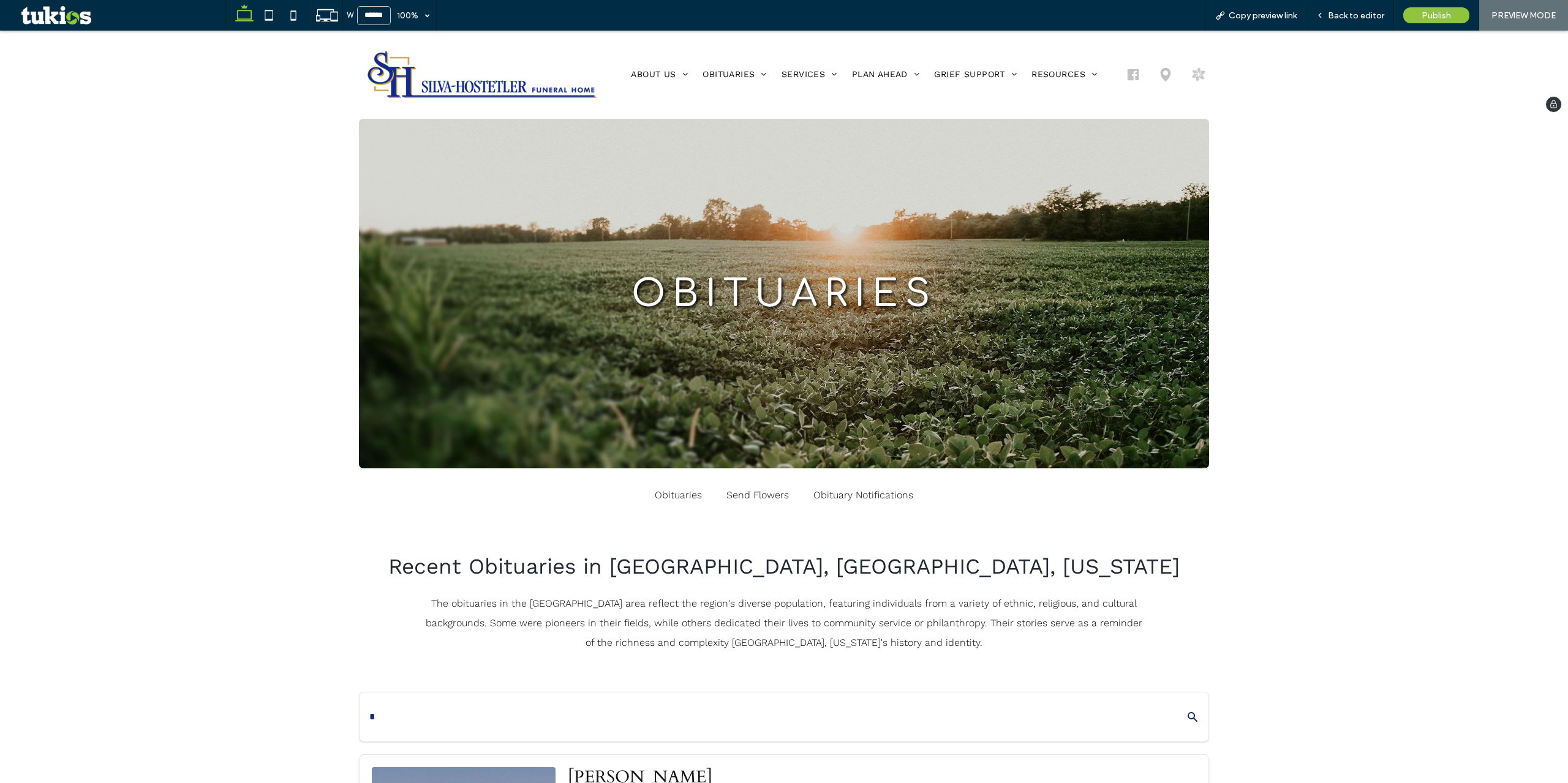
click at [443, 83] on img at bounding box center [481, 75] width 246 height 63
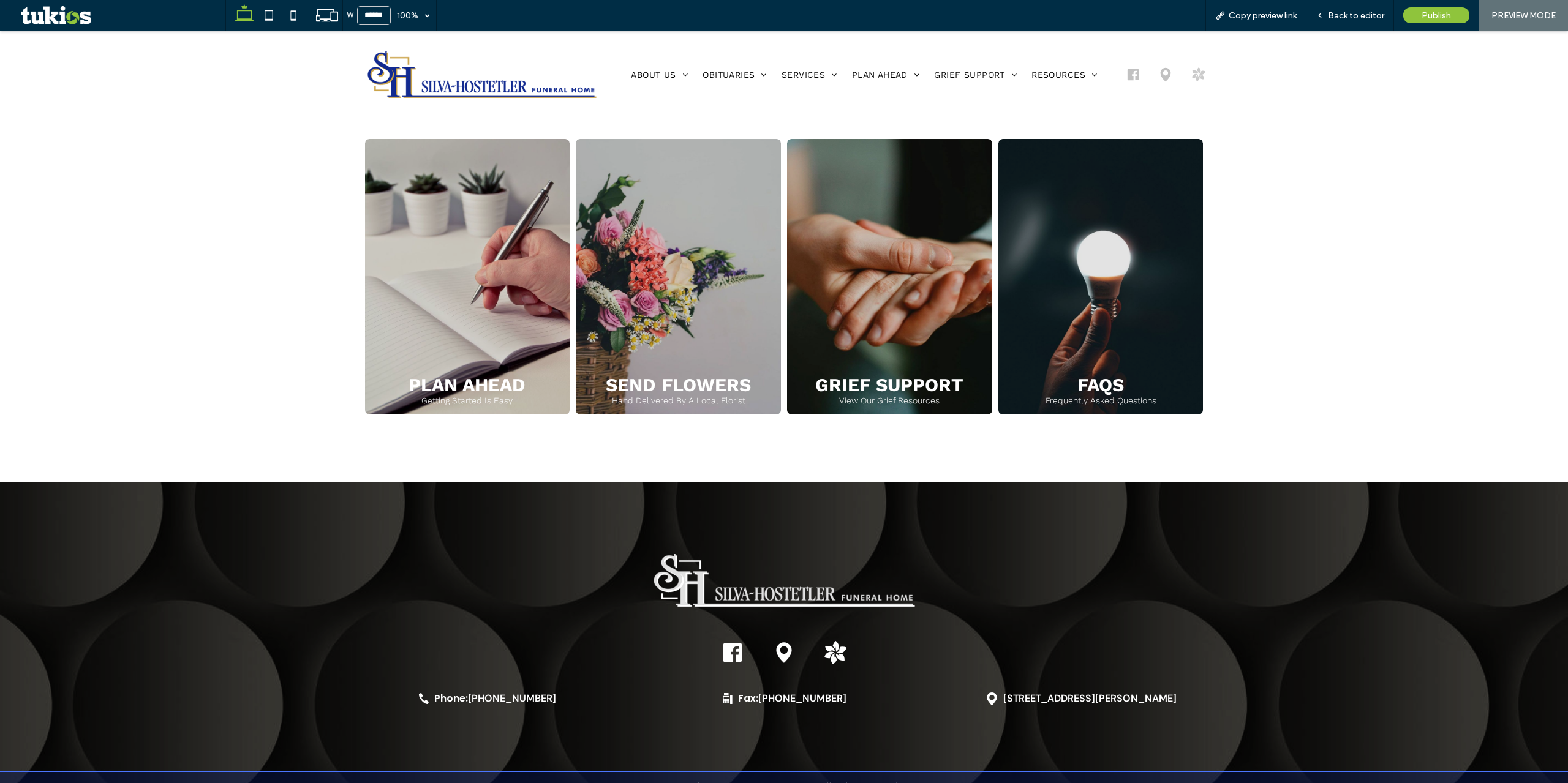
scroll to position [1640, 0]
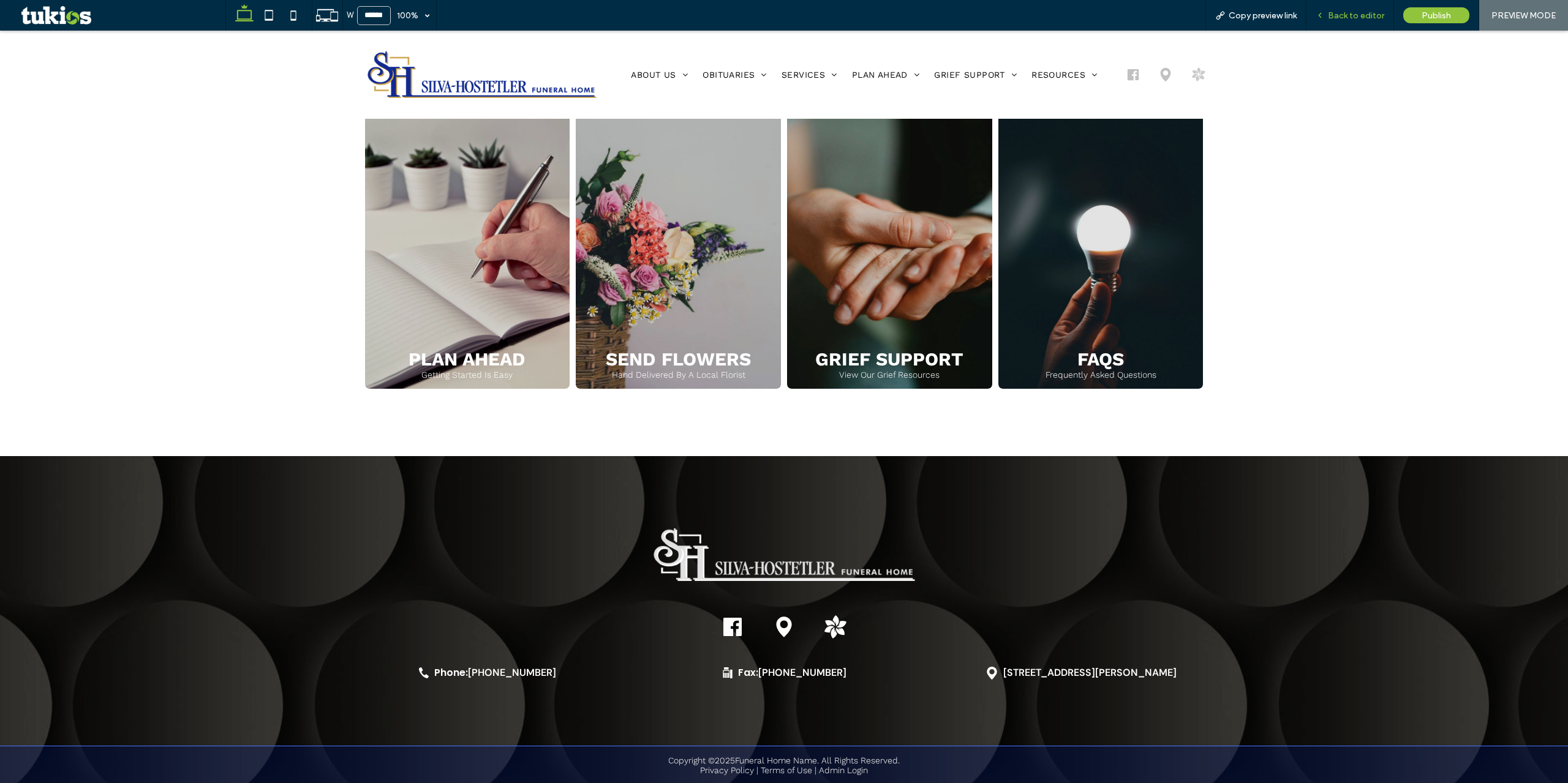
click at [1337, 13] on span "Back to editor" at bounding box center [1356, 16] width 56 height 11
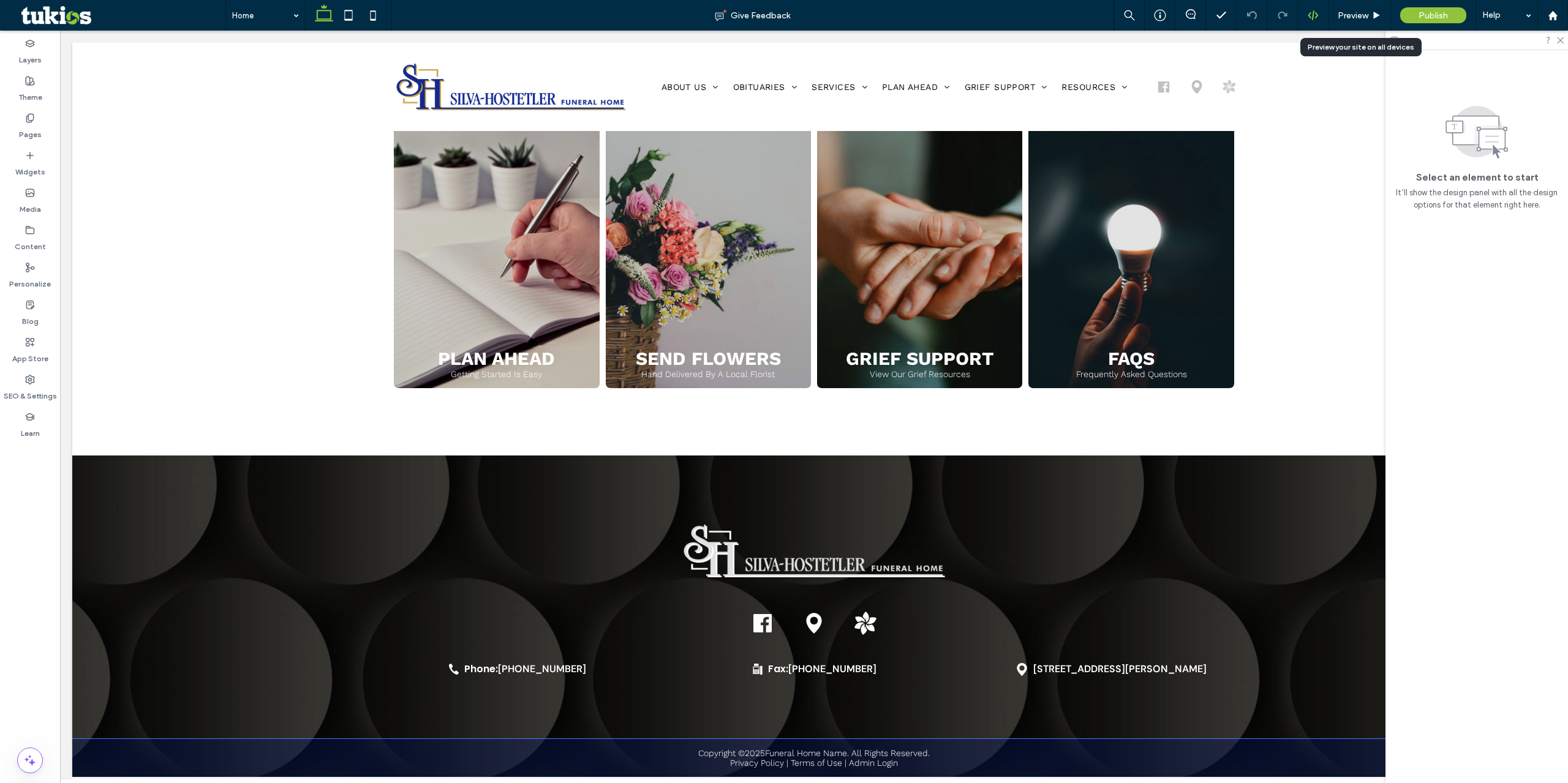
scroll to position [1652, 0]
click at [1195, 10] on icon at bounding box center [1190, 14] width 10 height 10
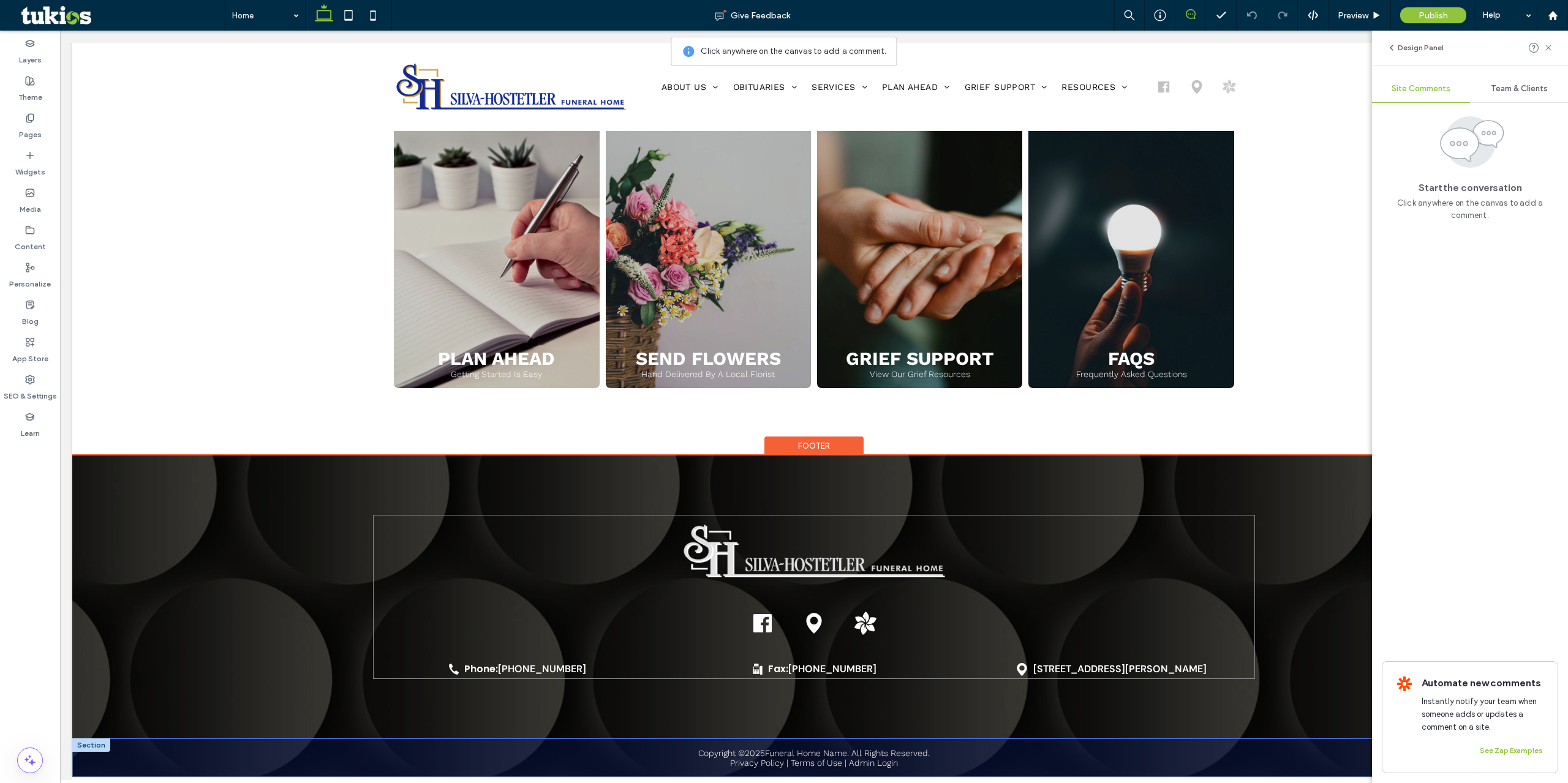
scroll to position [1660, 0]
click at [615, 748] on div "Copyright © 2025 Funeral Home Name. All Rights Reserved. Privacy Policy | Terms…" at bounding box center [814, 758] width 1424 height 20
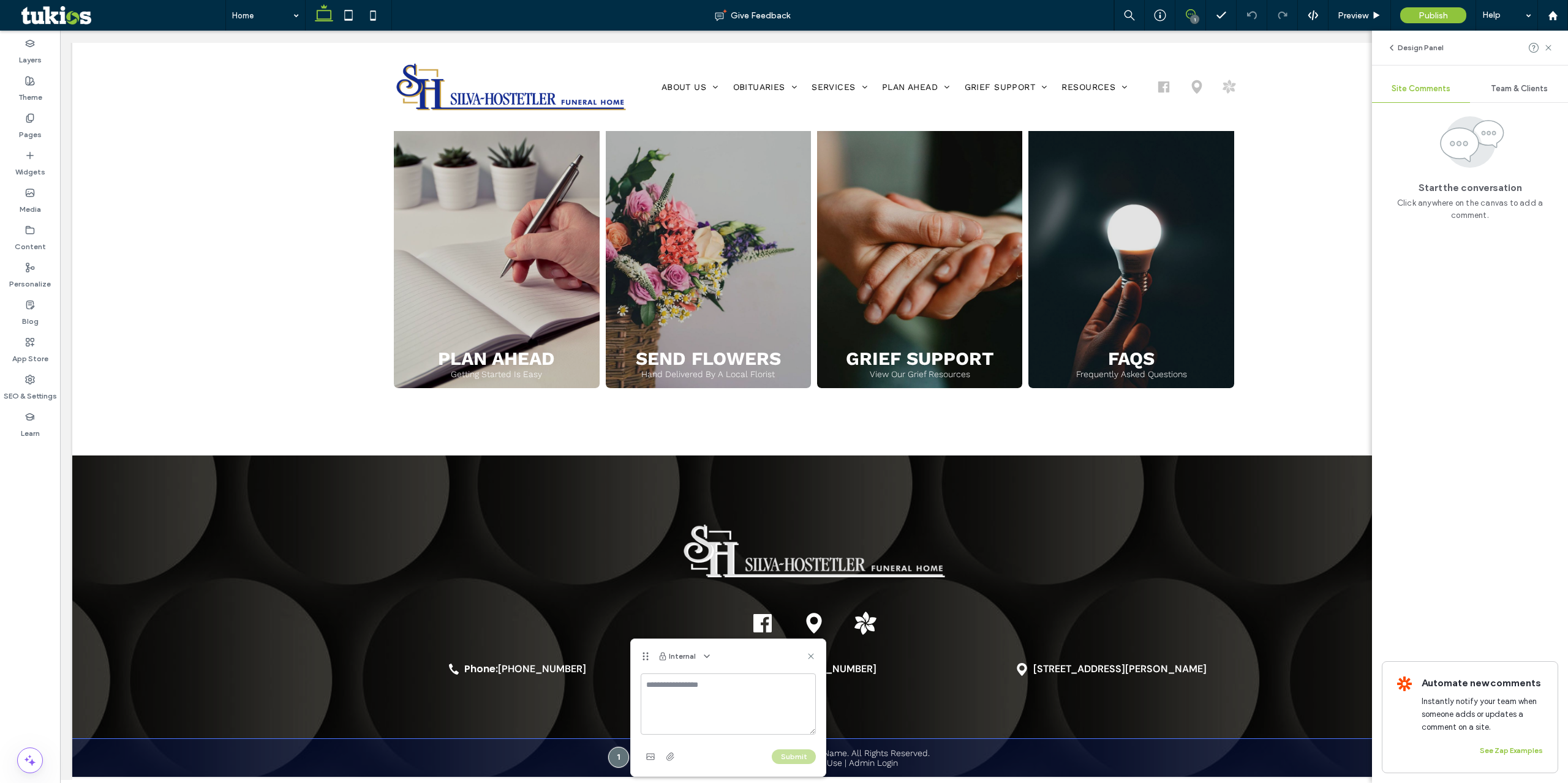
click at [694, 717] on textarea at bounding box center [728, 704] width 175 height 61
type textarea "**********"
click at [812, 766] on div "Submit" at bounding box center [728, 757] width 175 height 20
drag, startPoint x: 798, startPoint y: 757, endPoint x: 821, endPoint y: 740, distance: 28.6
click at [797, 757] on button "Submit" at bounding box center [793, 757] width 44 height 15
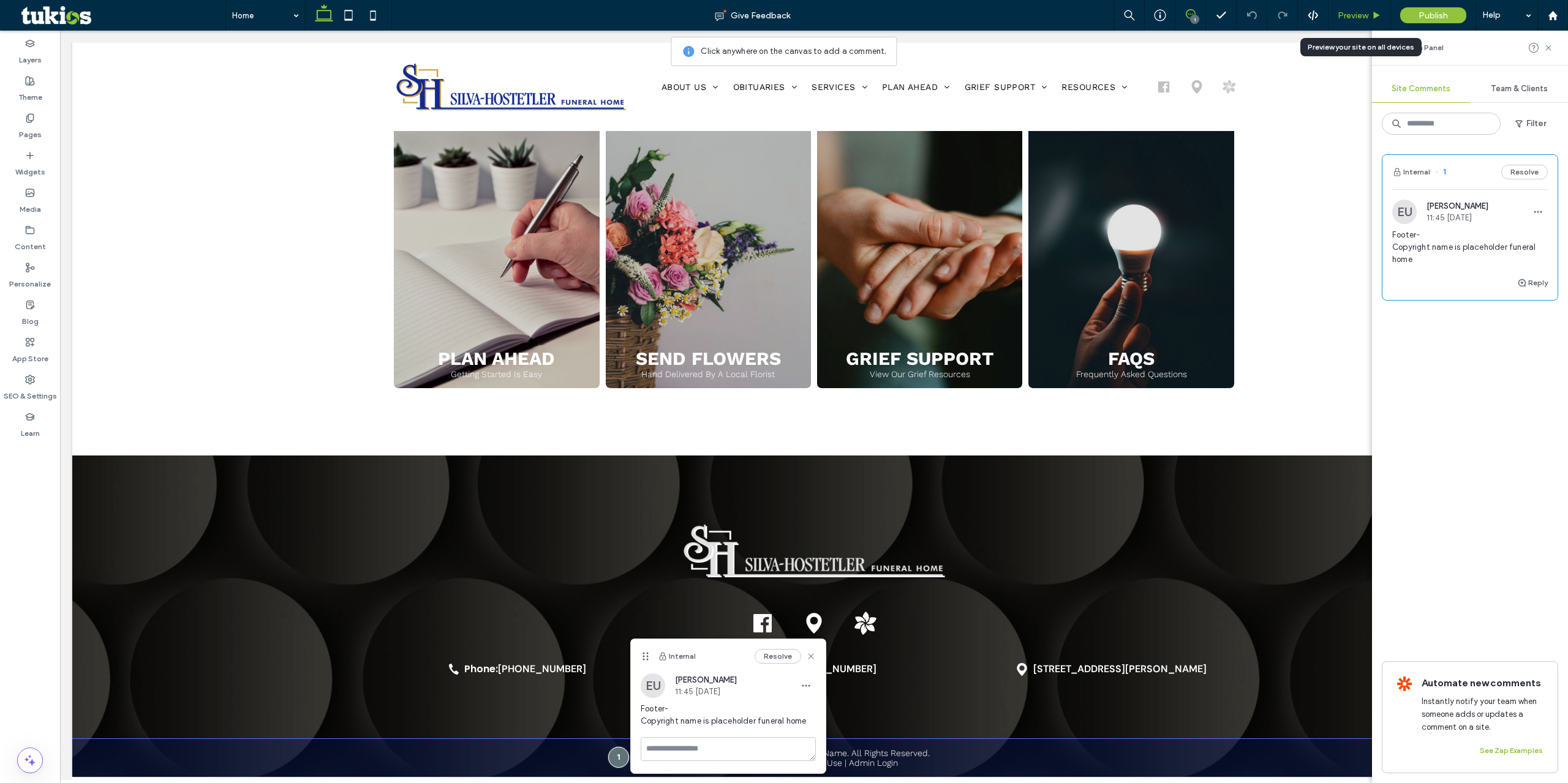
click at [1339, 15] on span "Preview" at bounding box center [1353, 16] width 30 height 11
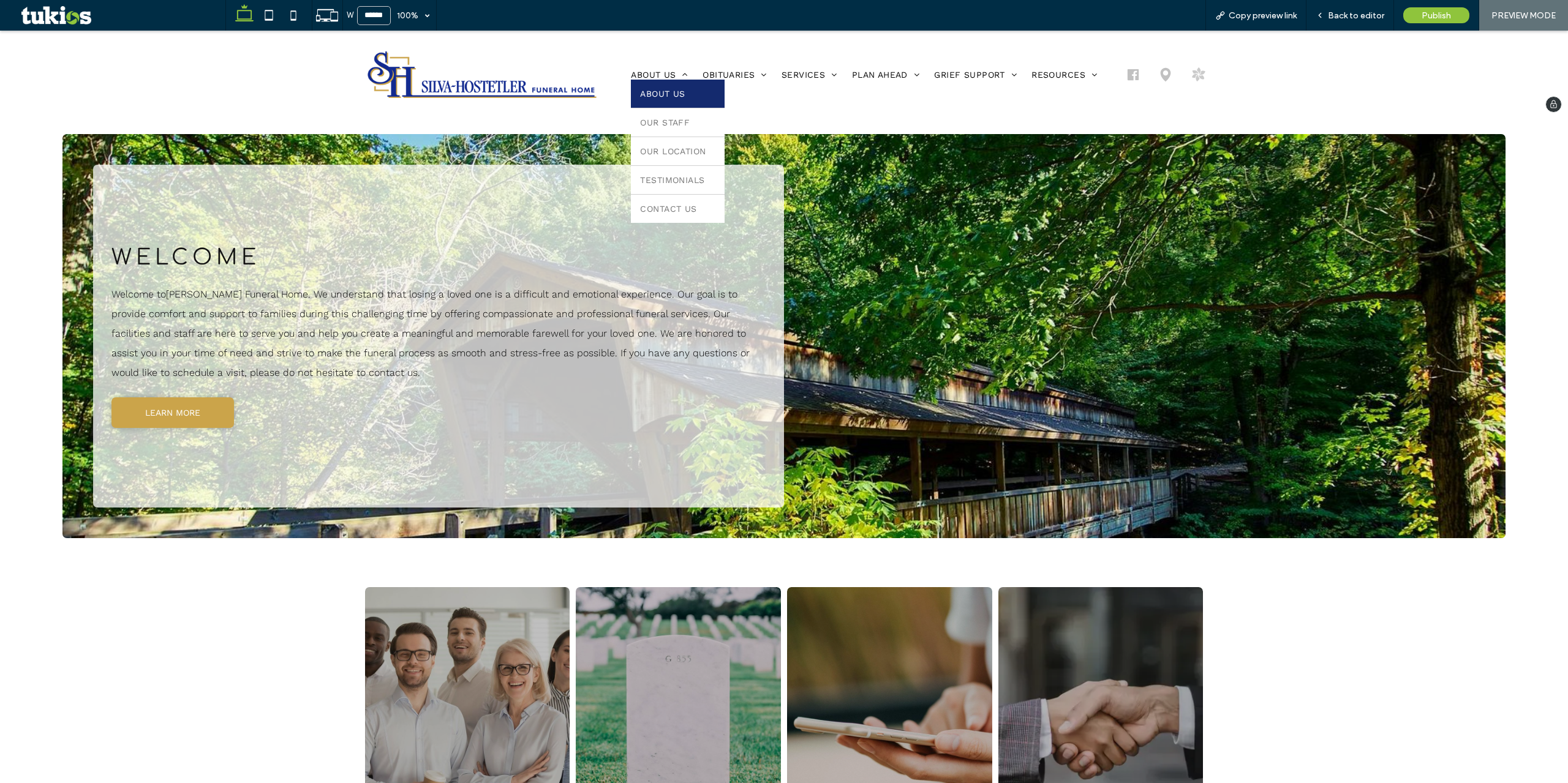
click at [668, 96] on span "About Us" at bounding box center [662, 93] width 45 height 10
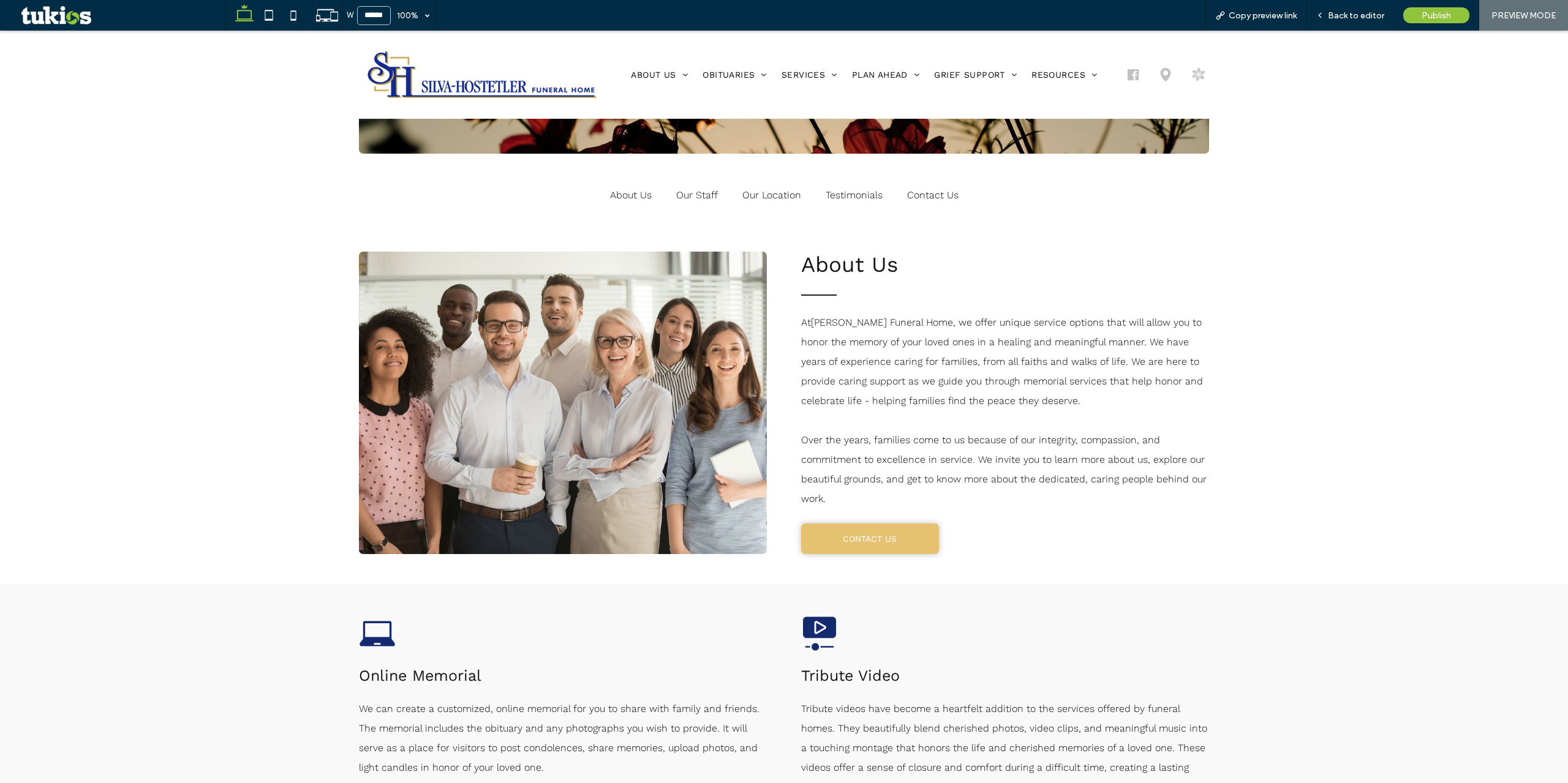
scroll to position [367, 0]
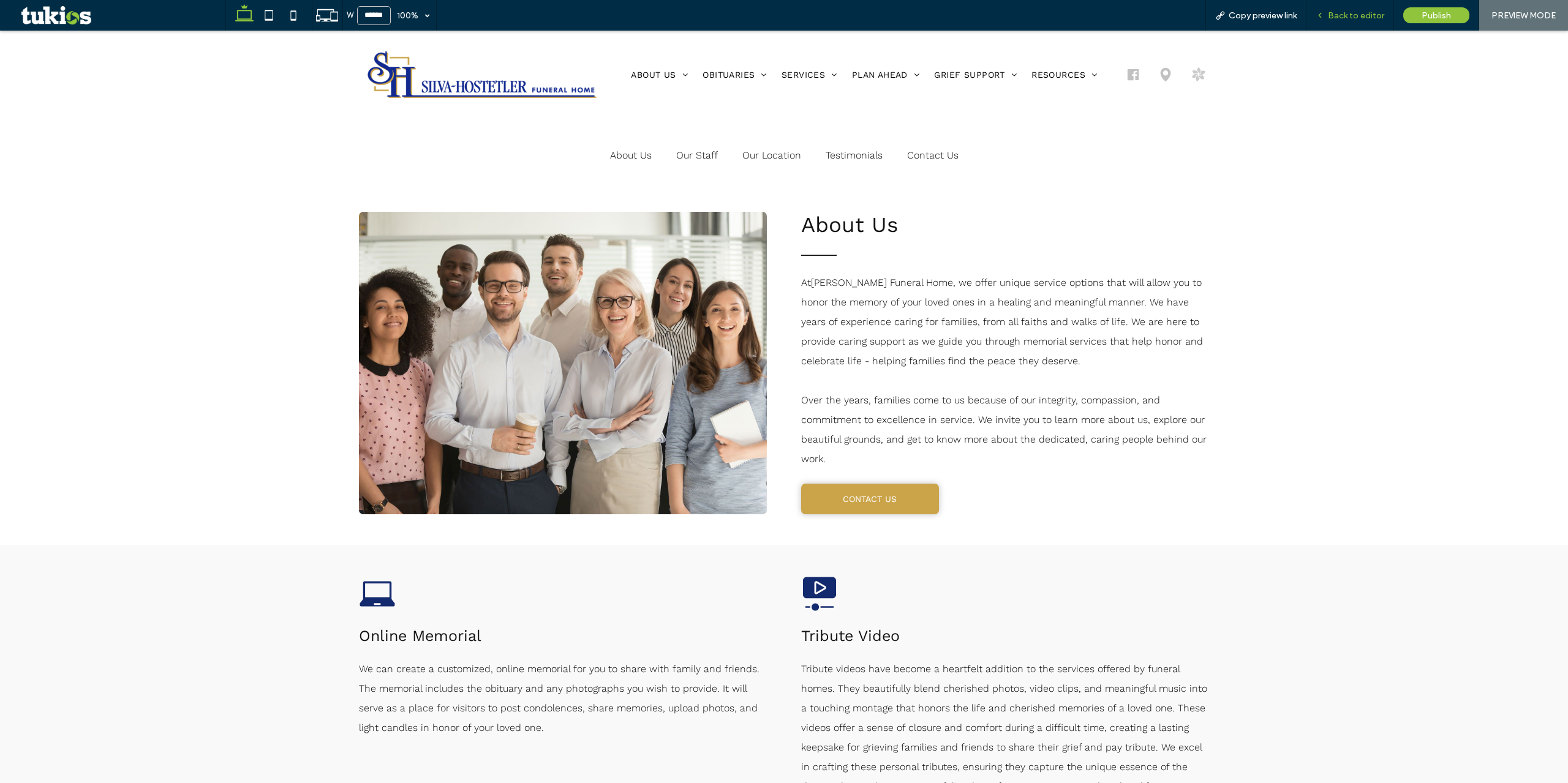
click at [1379, 16] on span "Back to editor" at bounding box center [1356, 16] width 56 height 11
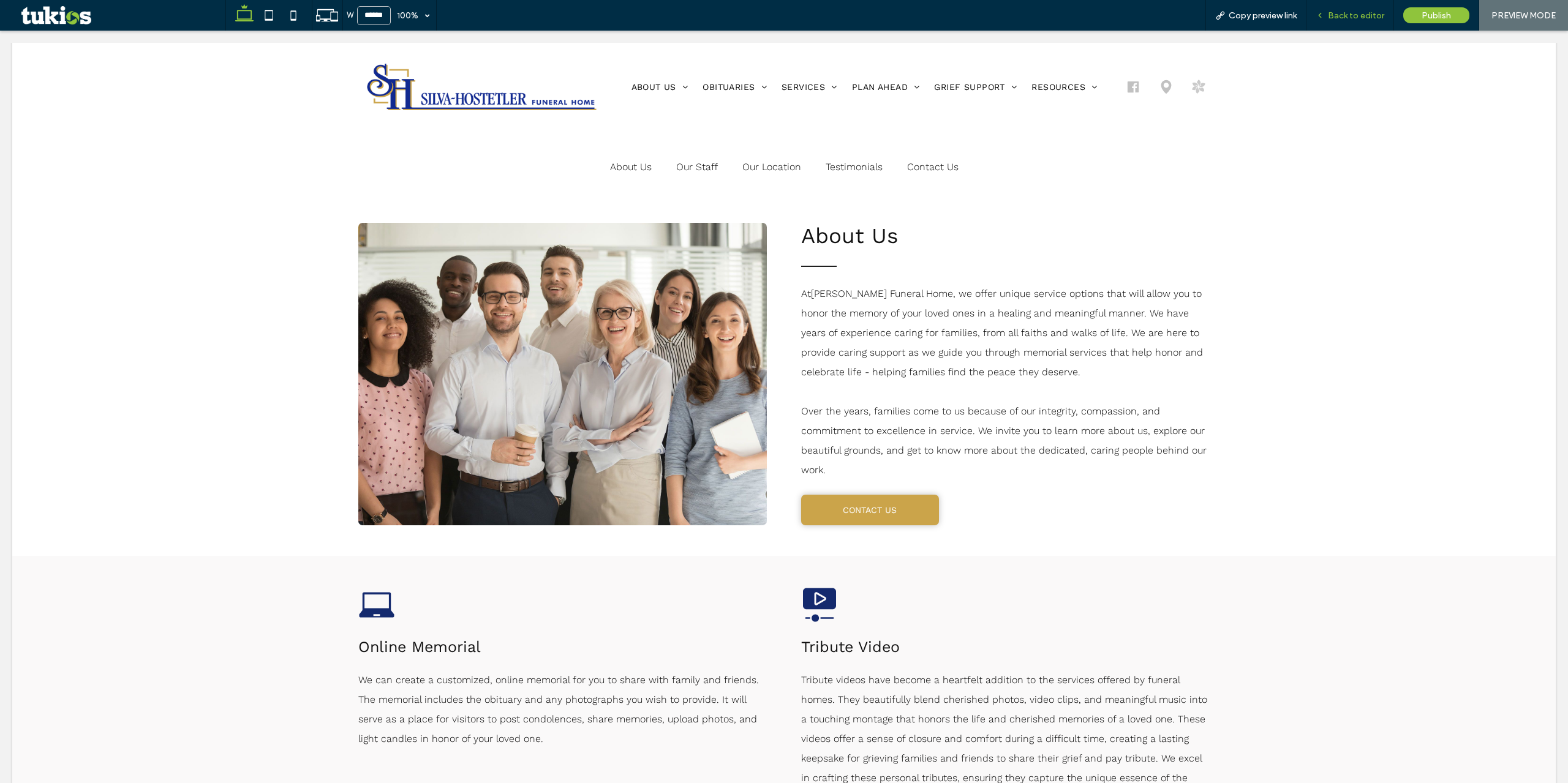
scroll to position [379, 0]
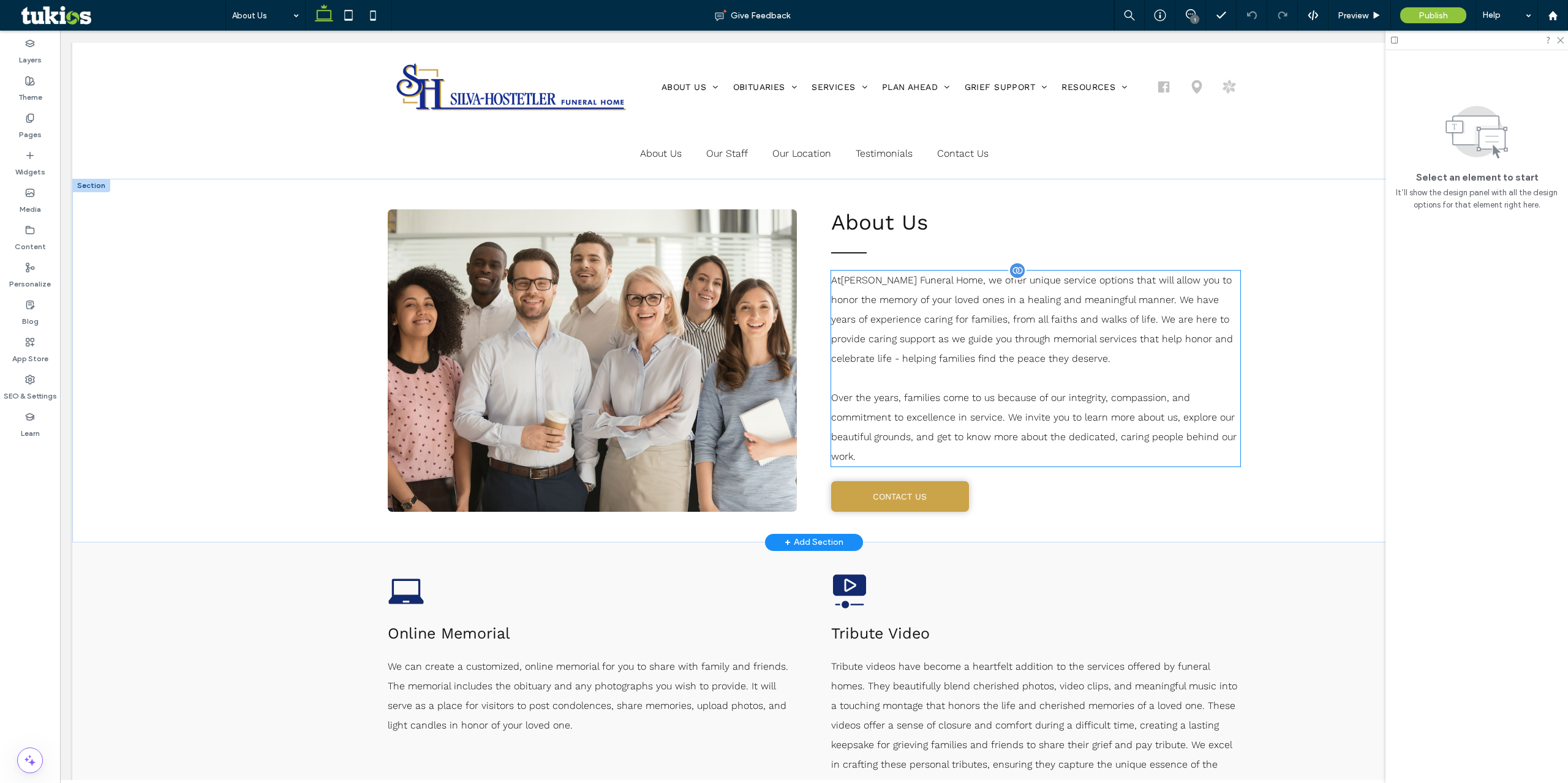
click at [1019, 341] on span "At Silva-Hostetler Funeral Home , we offer unique service options that will all…" at bounding box center [1032, 319] width 402 height 90
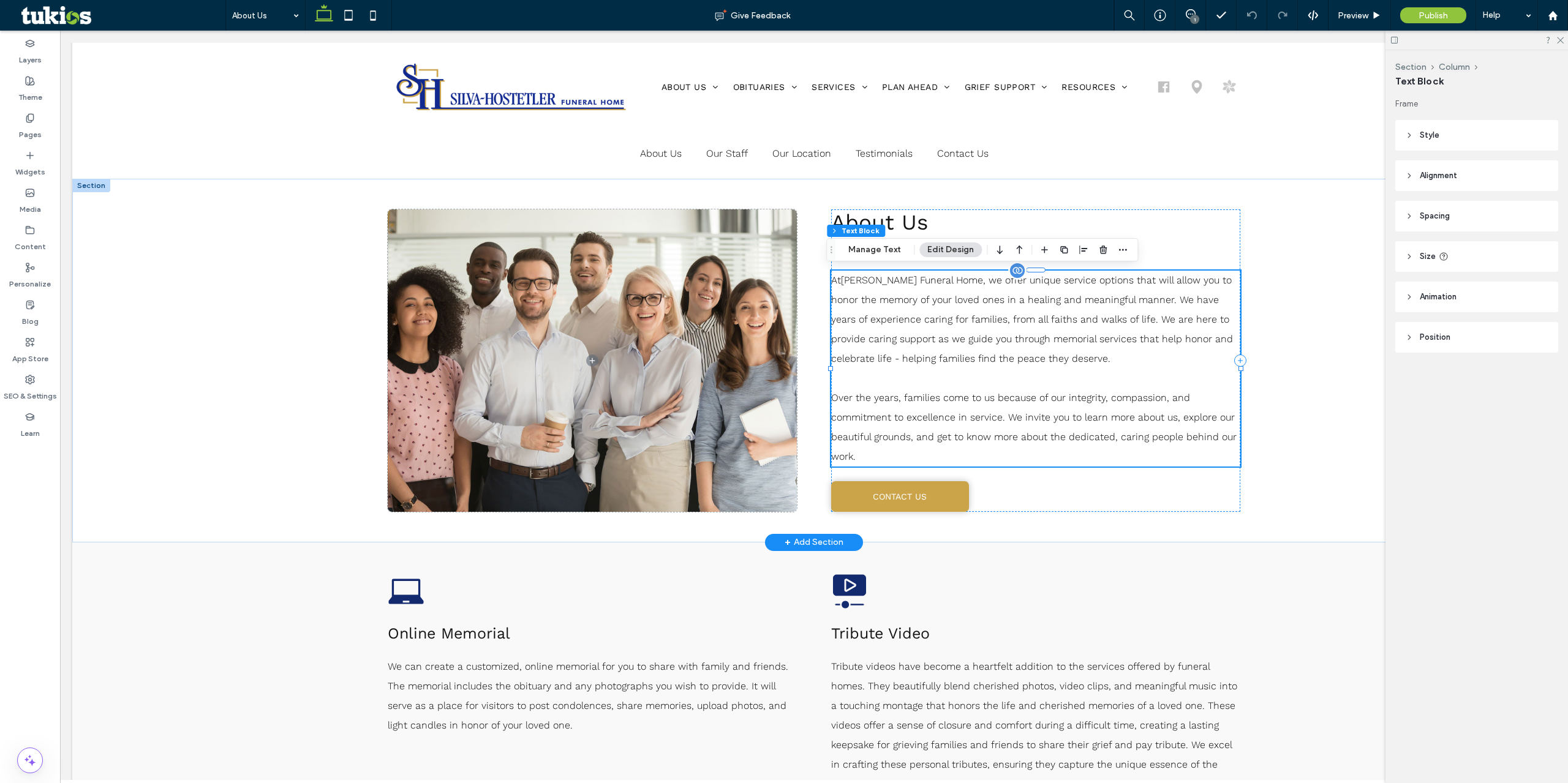
click at [999, 347] on p "At Silva-Hostetler Funeral Home , we offer unique service options that will all…" at bounding box center [1035, 329] width 409 height 118
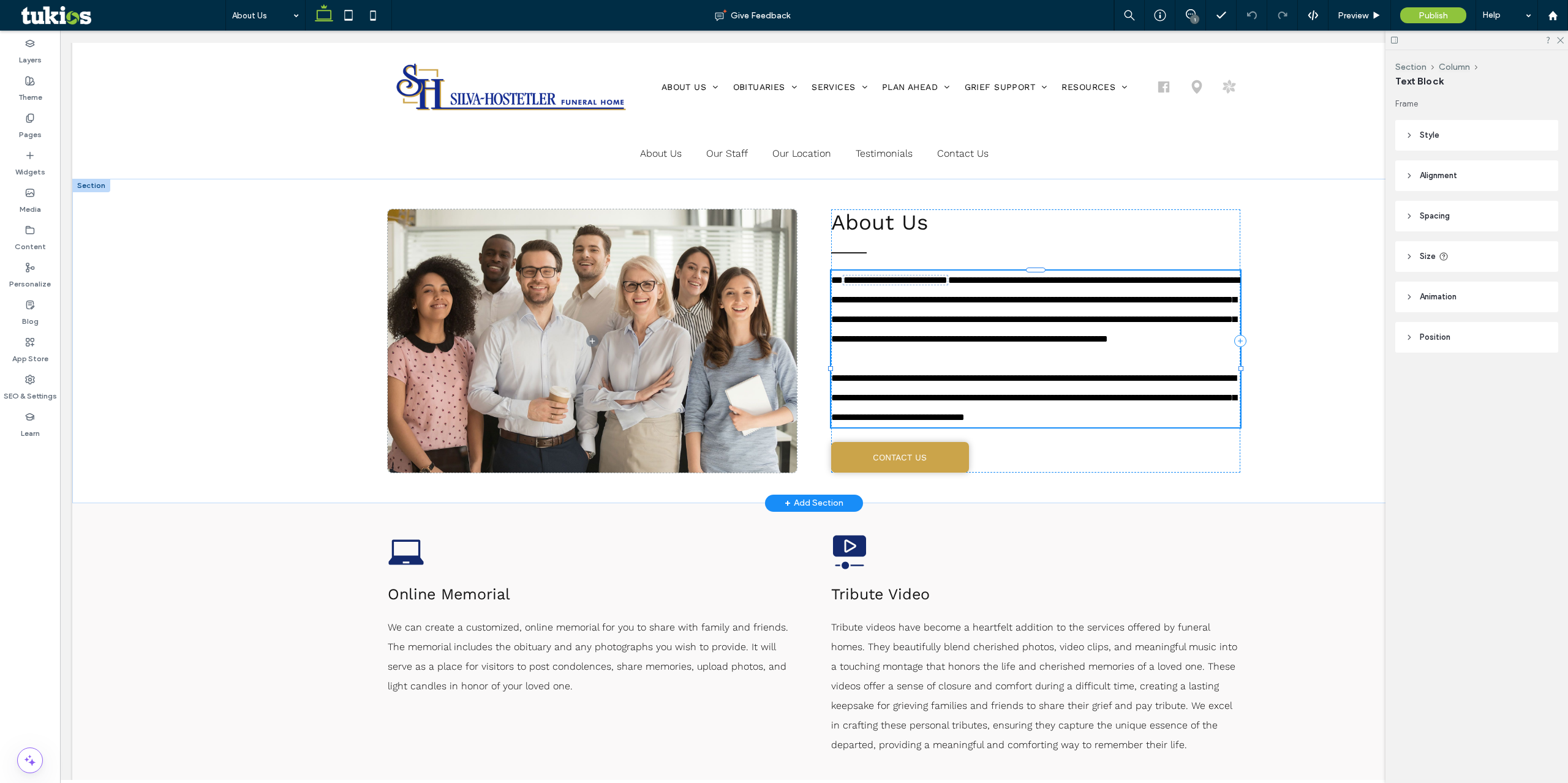
type input "*********"
type input "**"
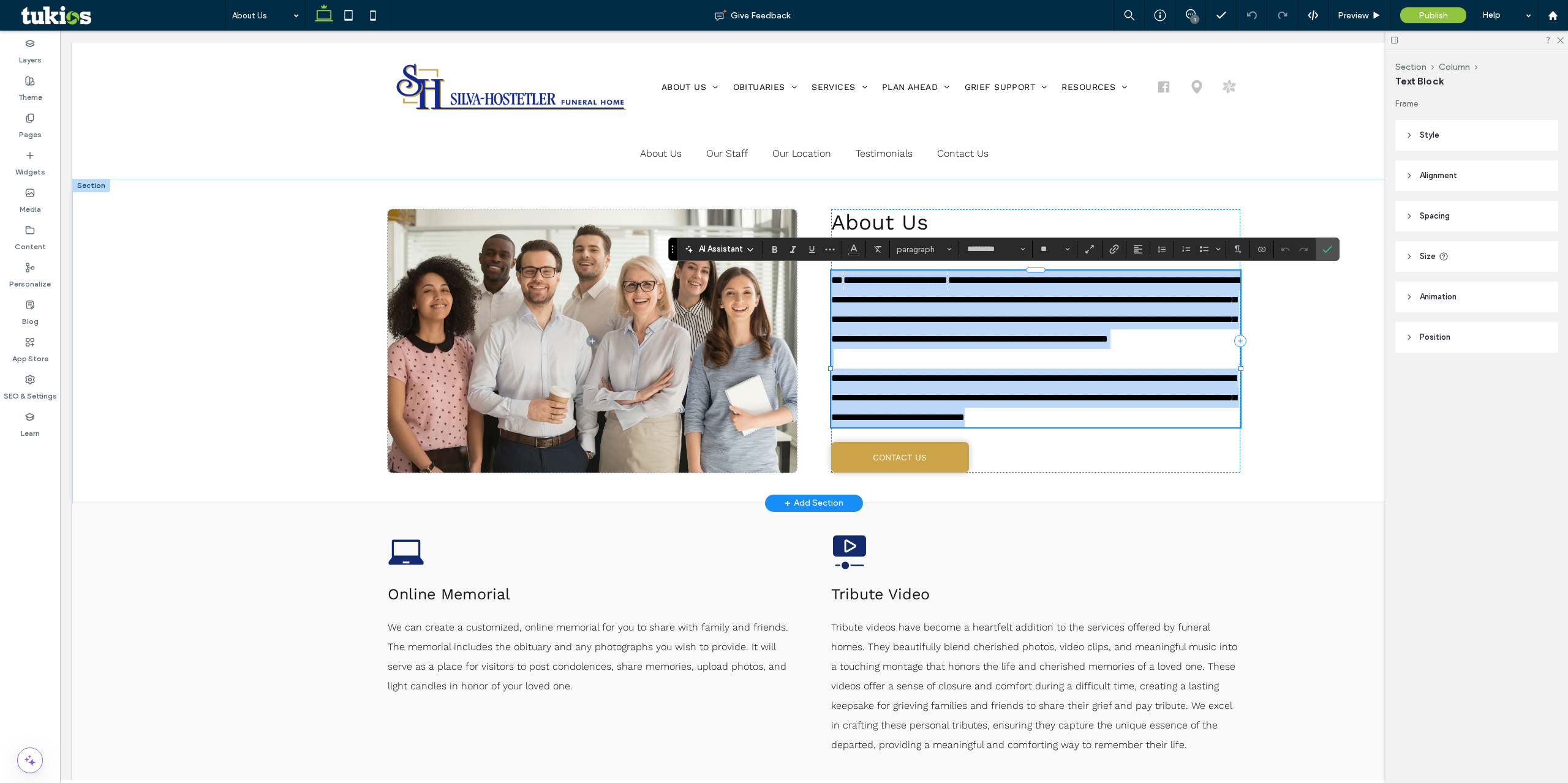
click at [991, 335] on span "**********" at bounding box center [1036, 309] width 411 height 69
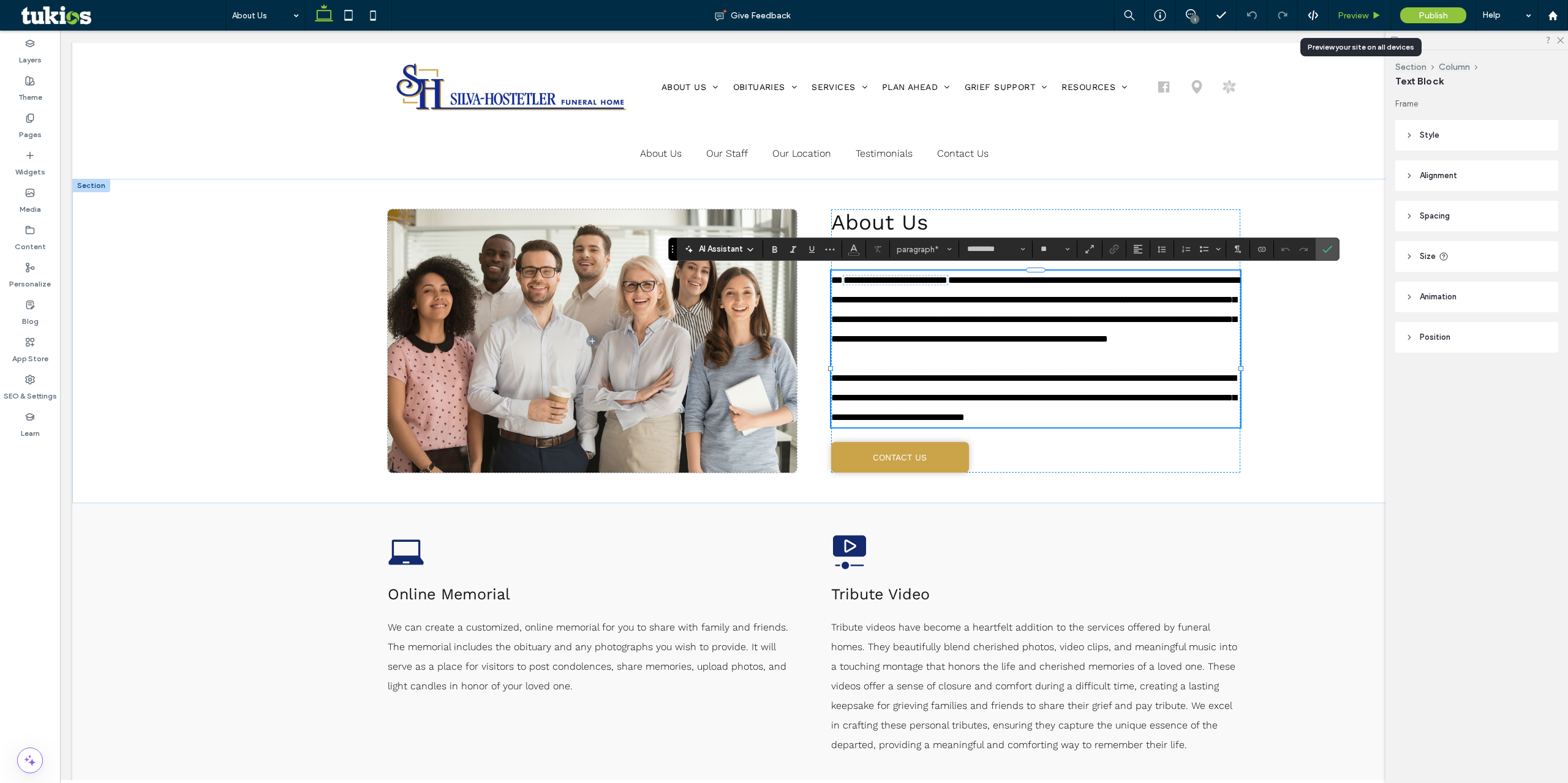
click at [1365, 13] on span "Preview" at bounding box center [1353, 16] width 30 height 11
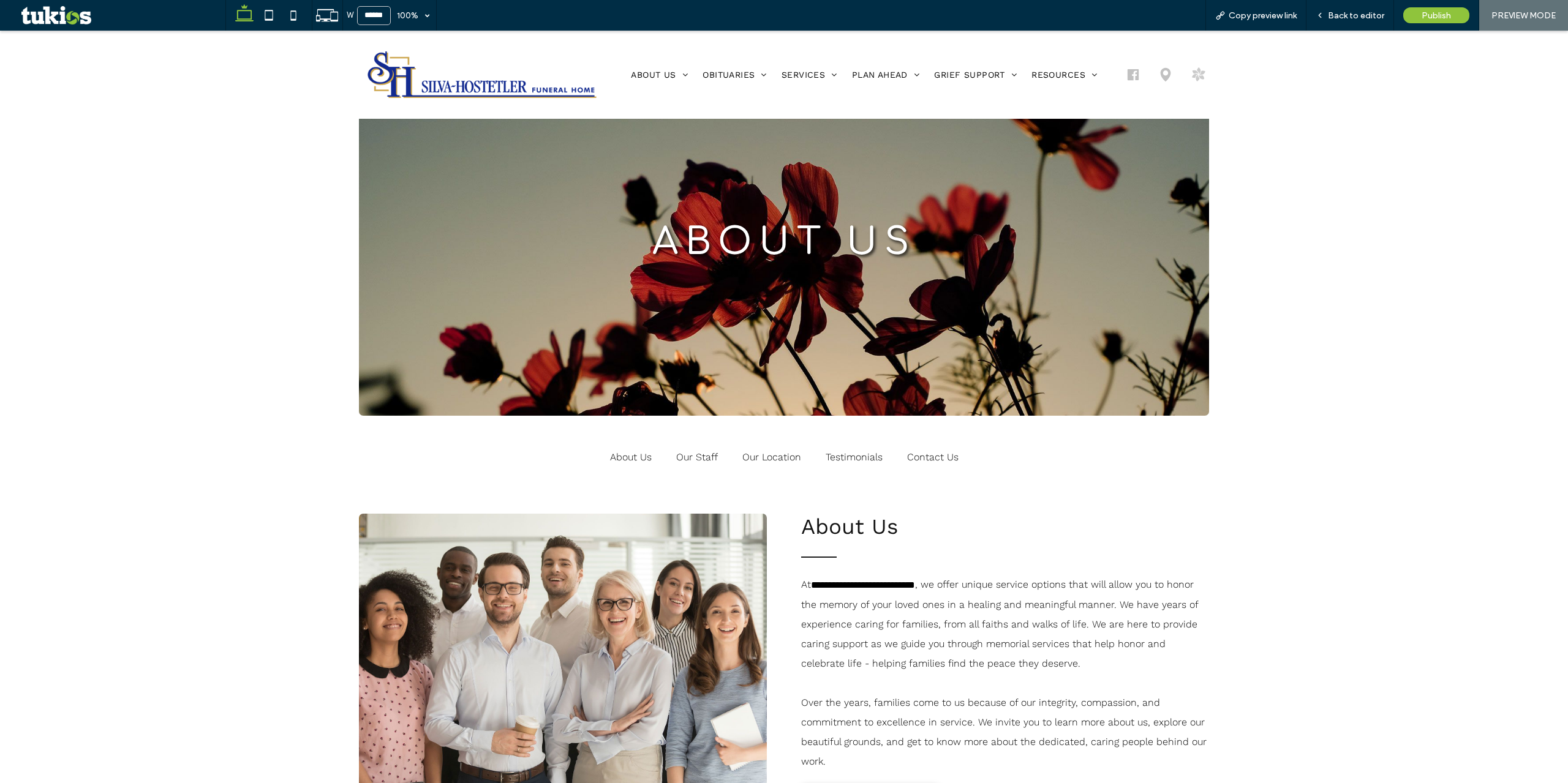
scroll to position [306, 0]
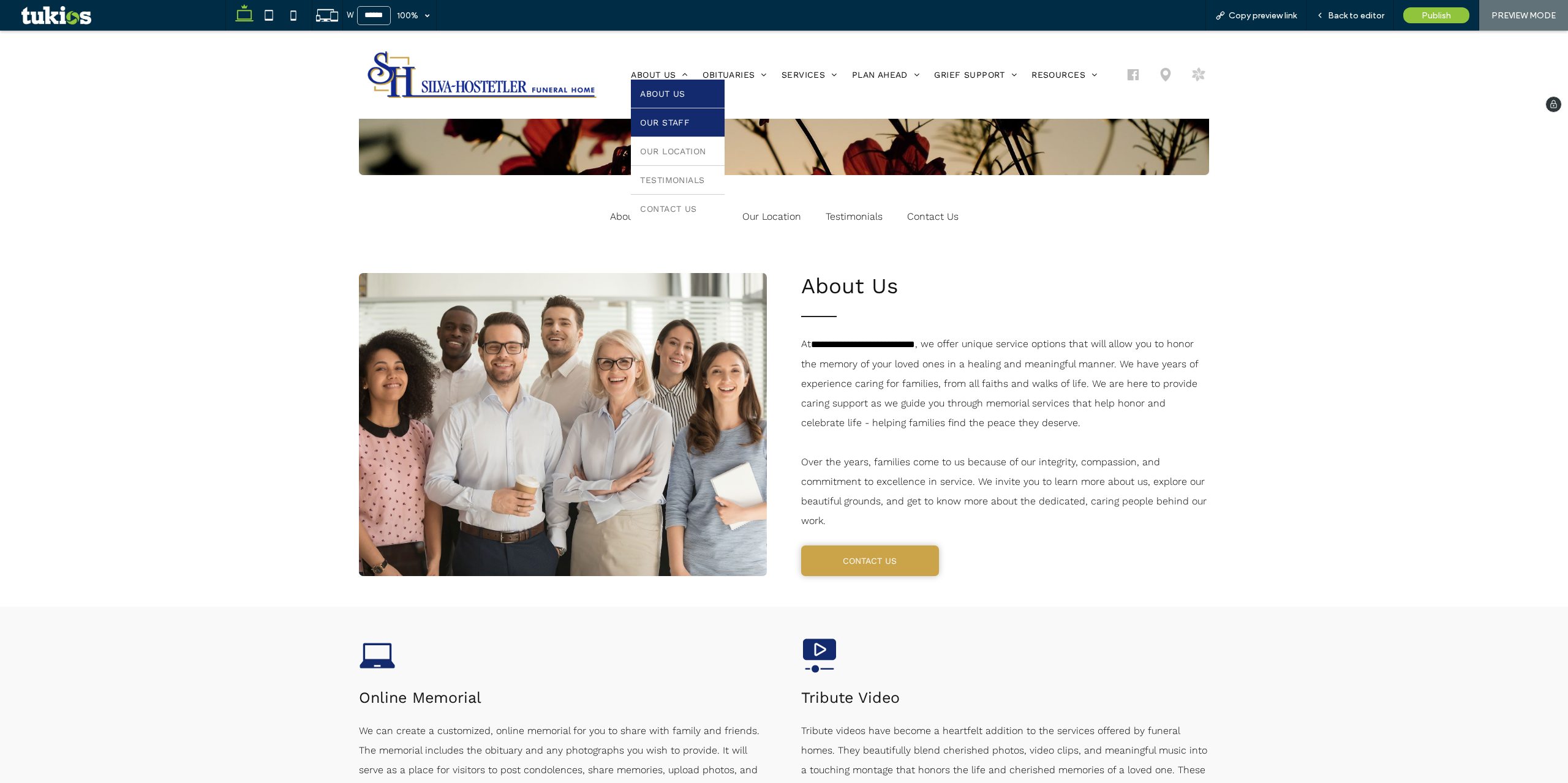
click at [676, 115] on link "Our Staff" at bounding box center [677, 122] width 93 height 28
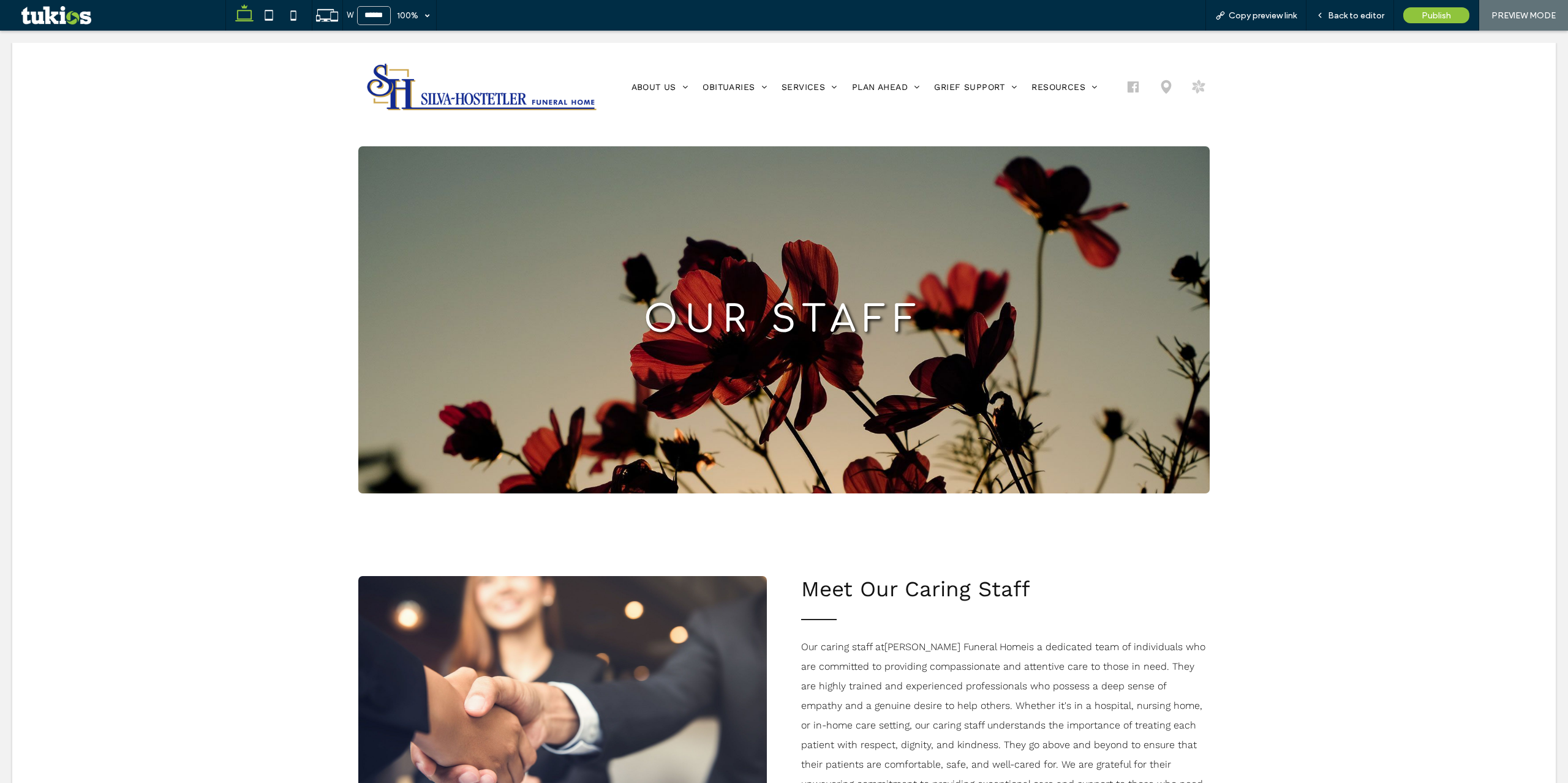
scroll to position [0, 0]
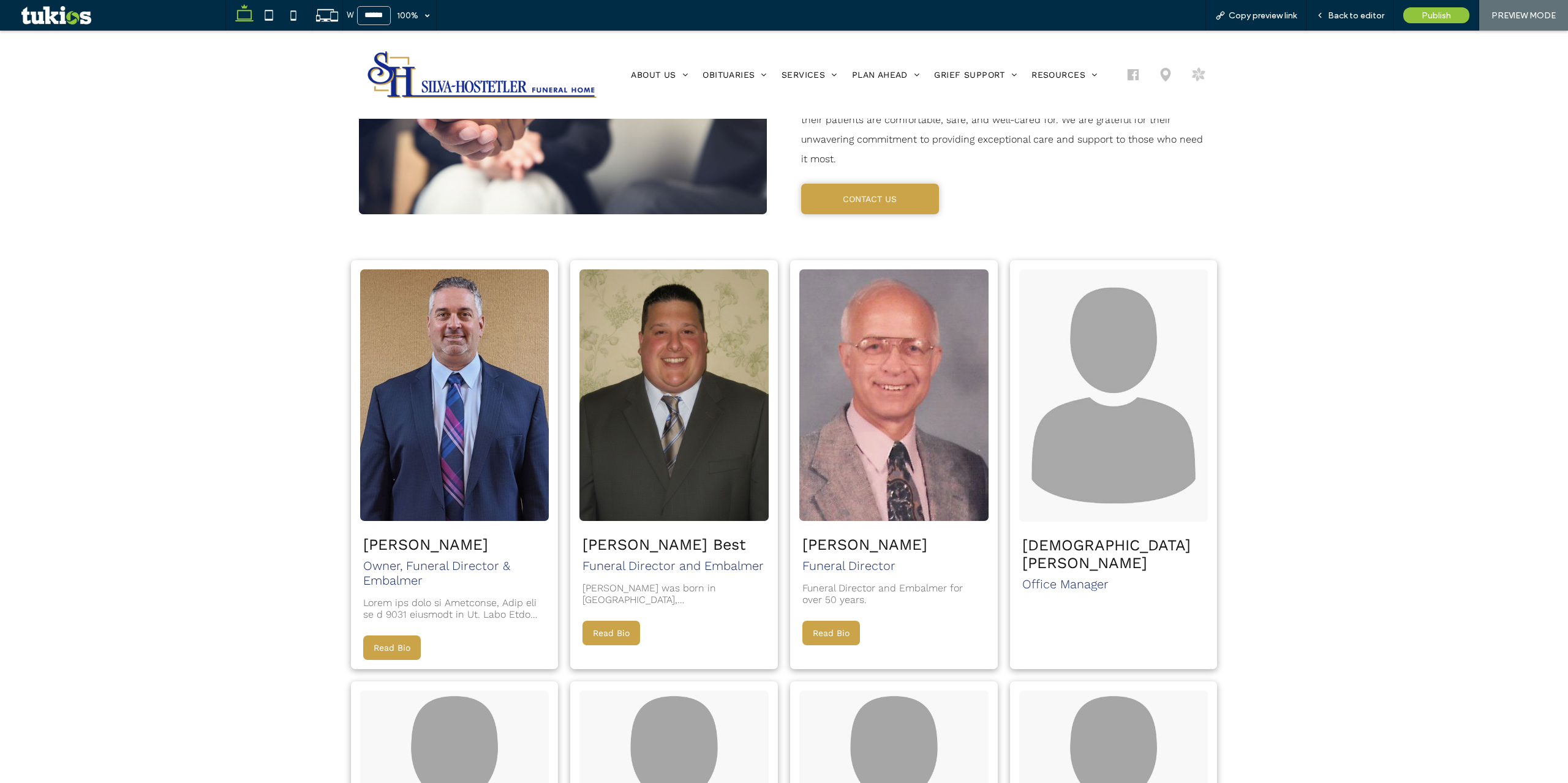
scroll to position [673, 0]
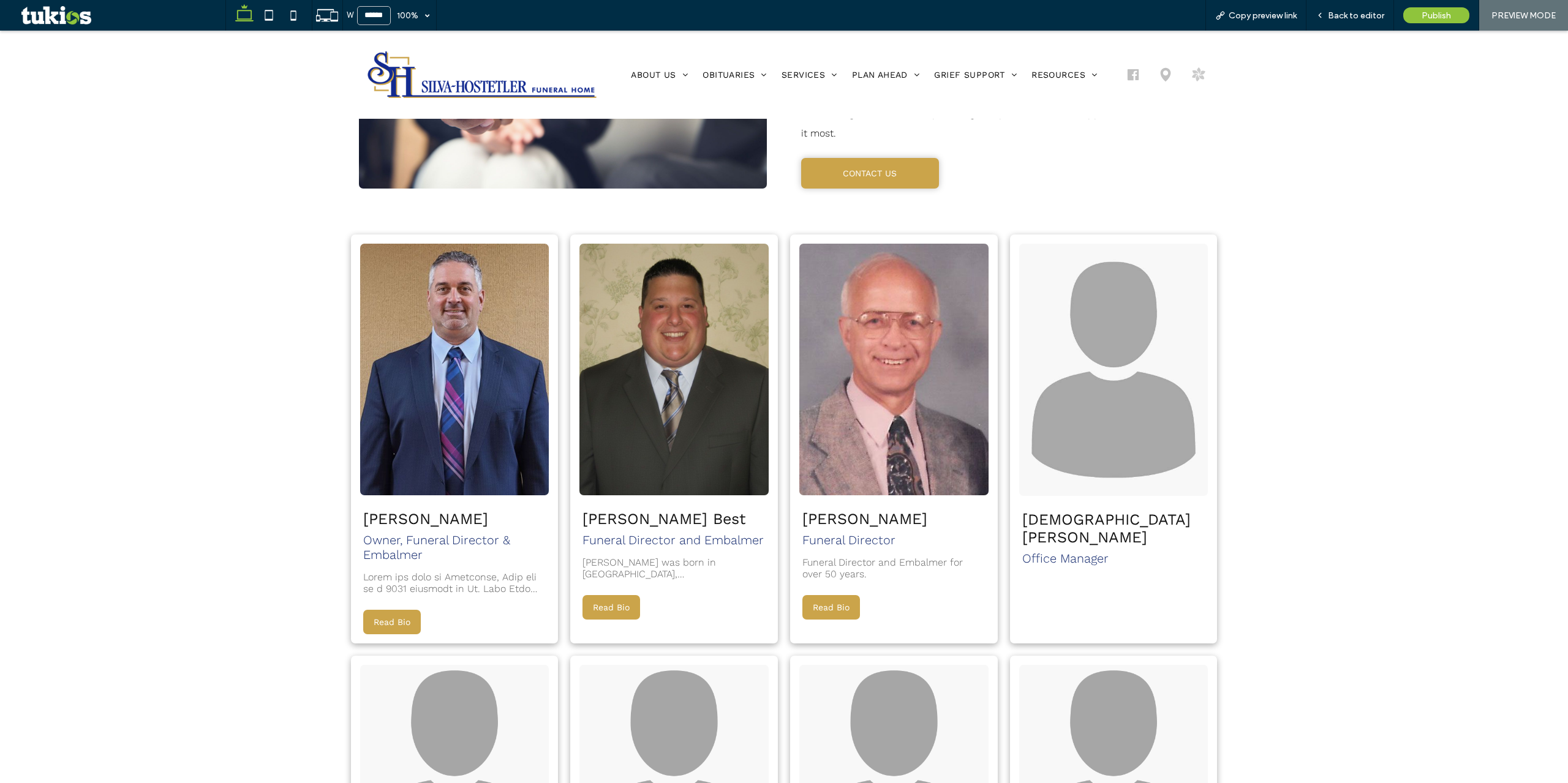
click at [398, 610] on button "Read Bio" at bounding box center [392, 622] width 57 height 24
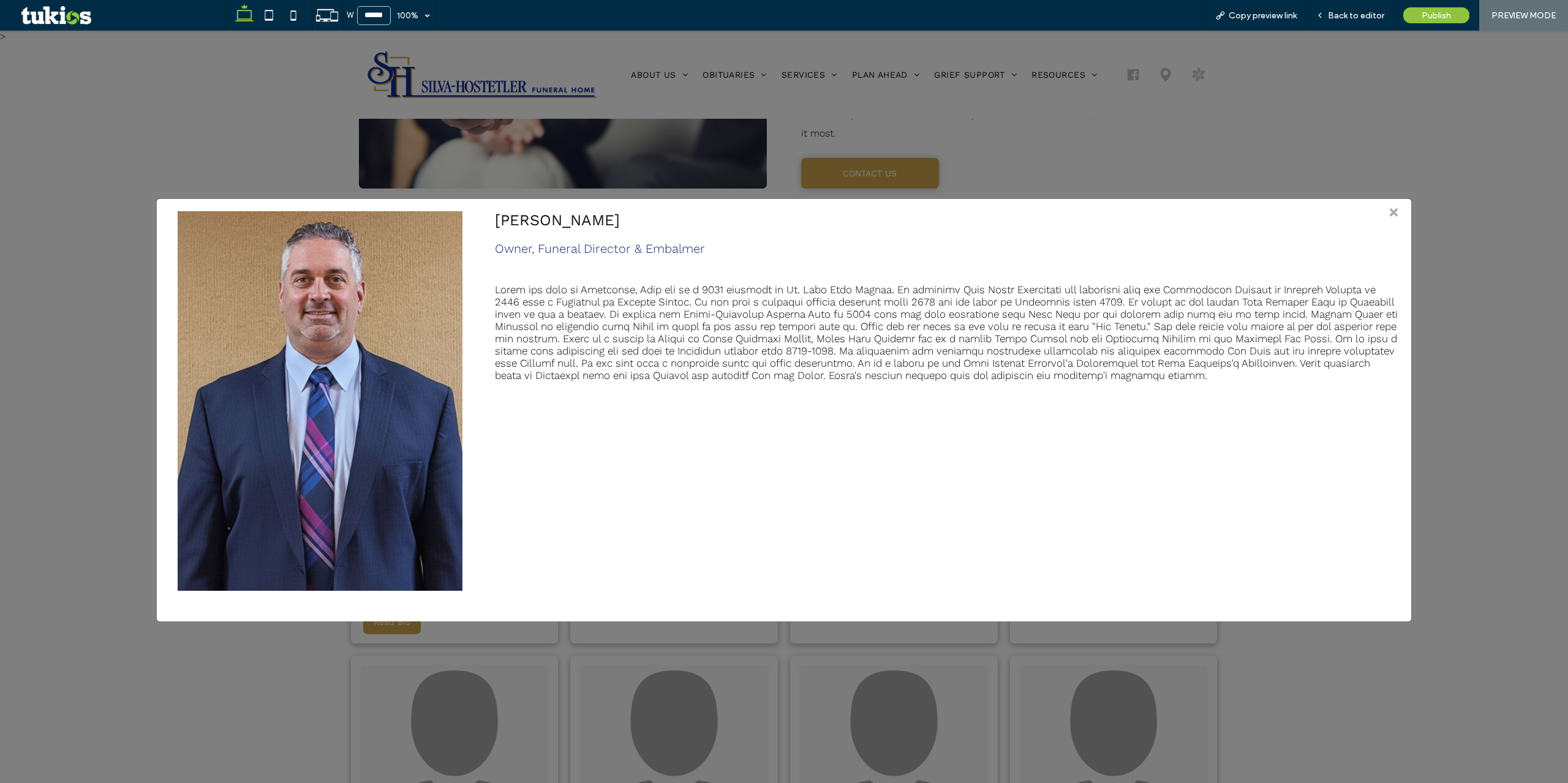
click at [433, 667] on div "> × Christopher J. Silva Owner, Funeral Director & Embalmer" at bounding box center [784, 407] width 1568 height 753
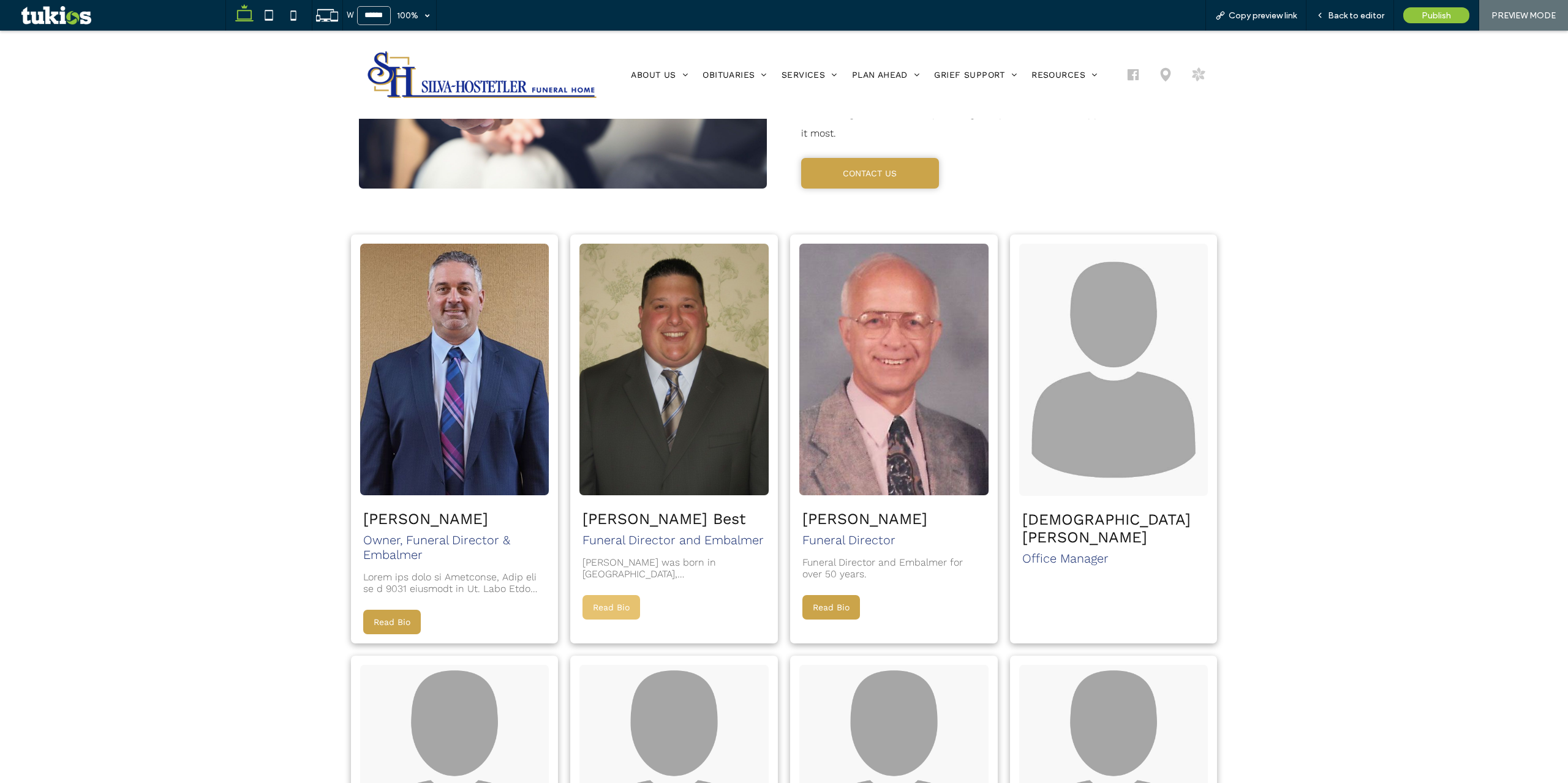
click at [599, 595] on button "Read Bio" at bounding box center [611, 607] width 57 height 24
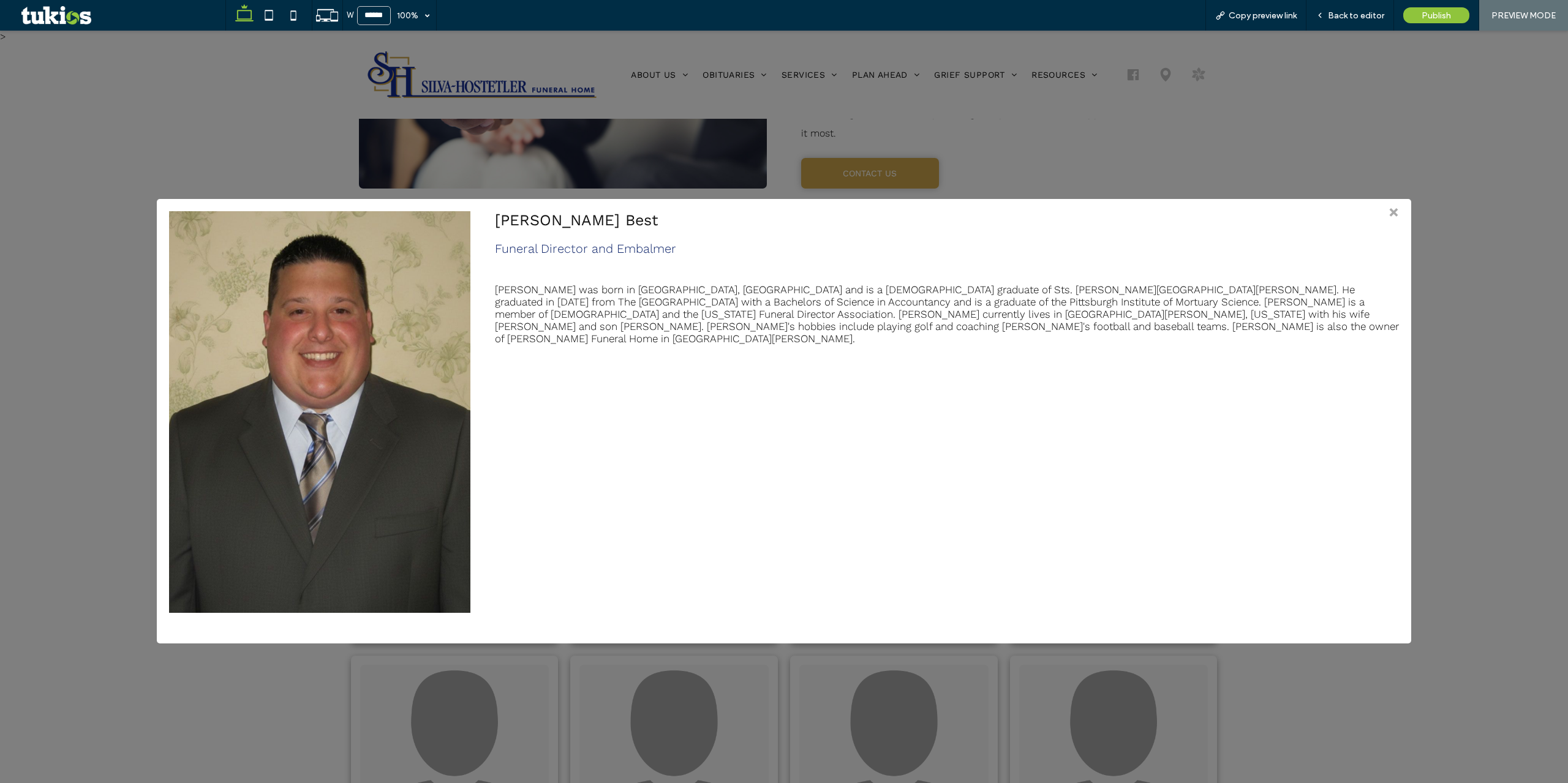
click at [795, 724] on div "> × Stephen R. Best Funeral Director and Embalmer Steve was born in Ashtabula, …" at bounding box center [784, 407] width 1568 height 753
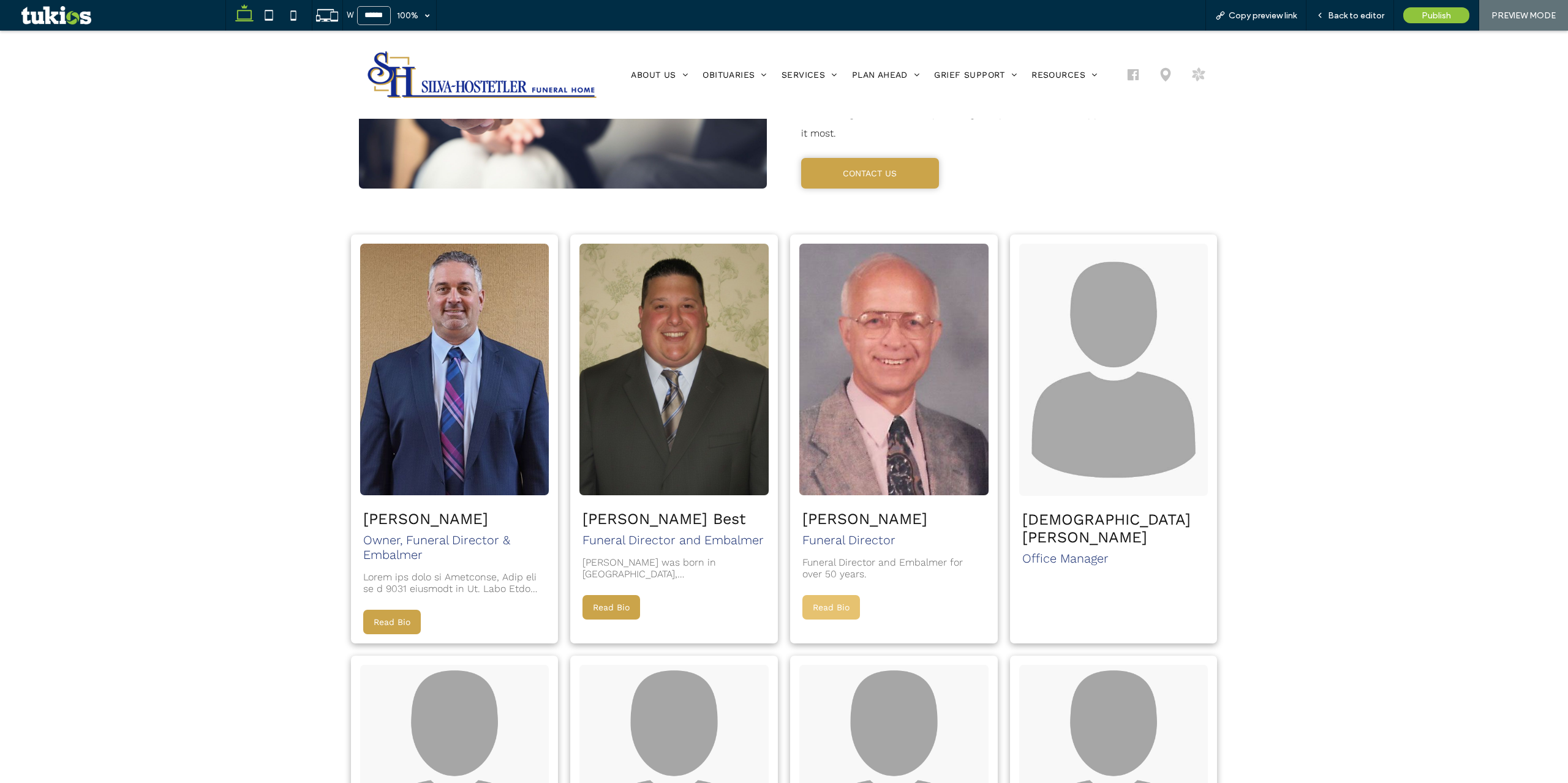
click at [812, 595] on button "Read Bio" at bounding box center [831, 607] width 57 height 24
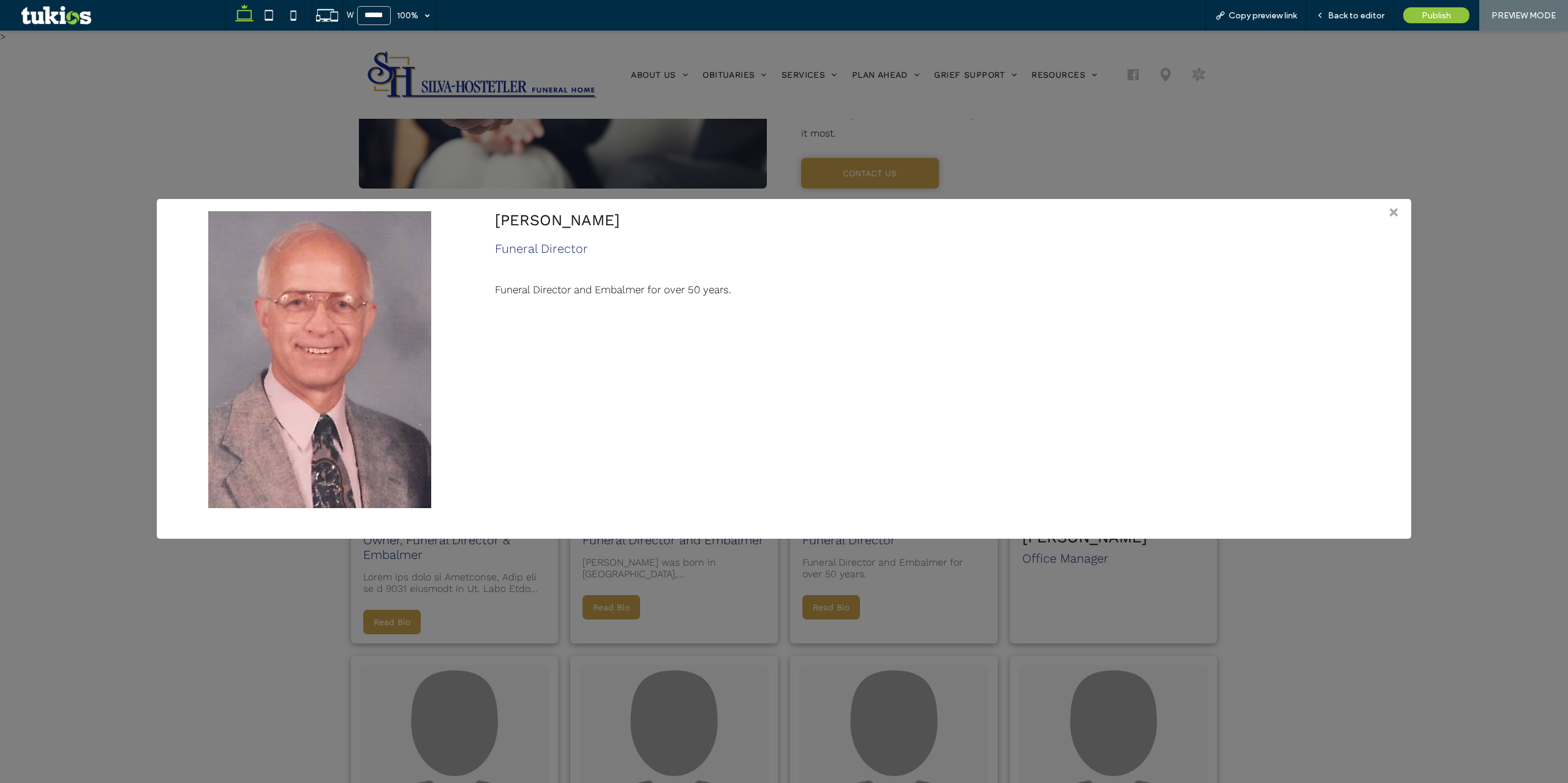
click at [869, 714] on div "> × Dwane Hostetler Funeral Director Funeral Director and Embalmer for over 50 …" at bounding box center [784, 407] width 1568 height 753
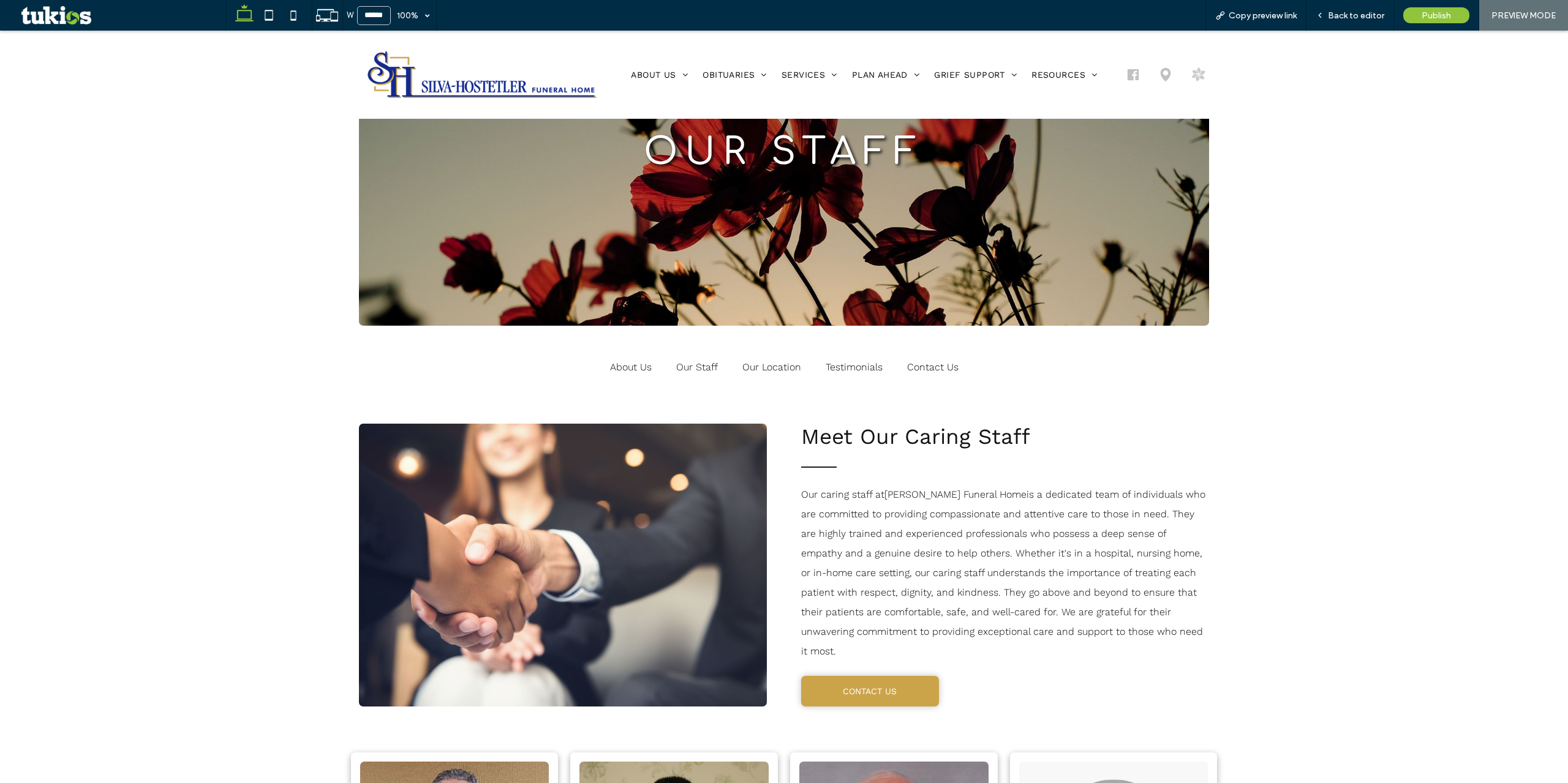
scroll to position [0, 0]
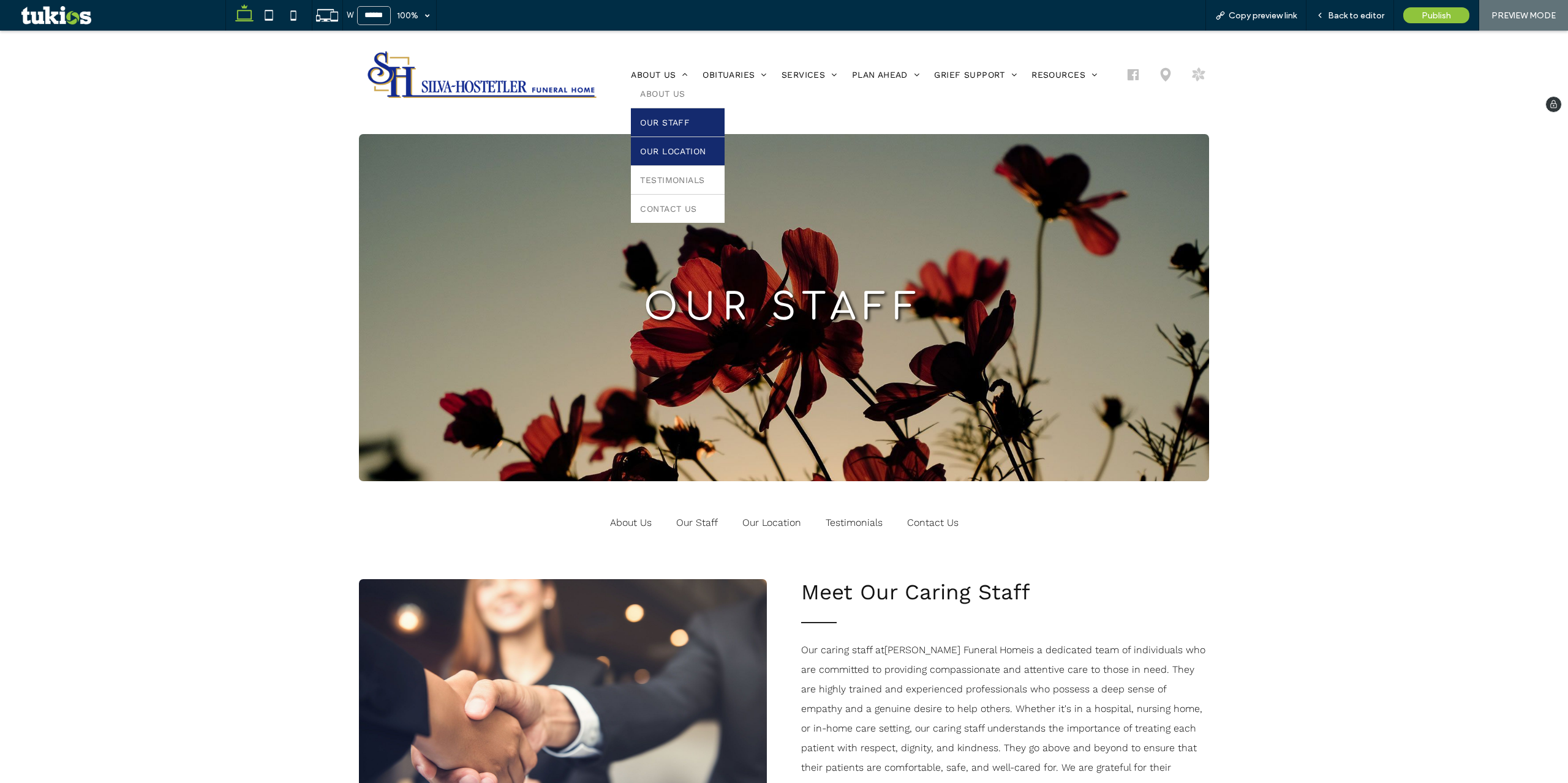
click at [666, 156] on link "Our Location" at bounding box center [677, 151] width 93 height 28
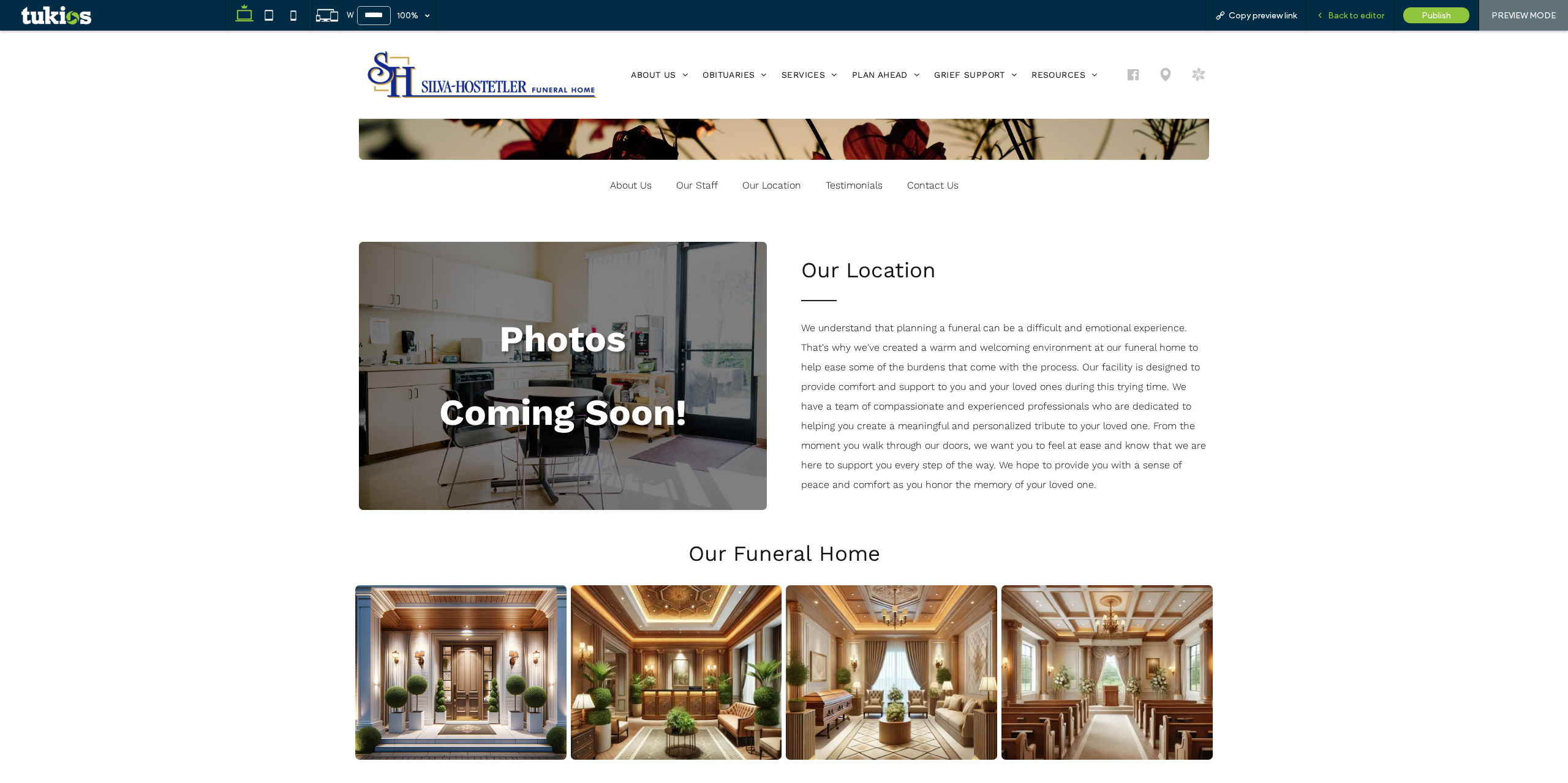
click at [1337, 13] on span "Back to editor" at bounding box center [1356, 16] width 56 height 11
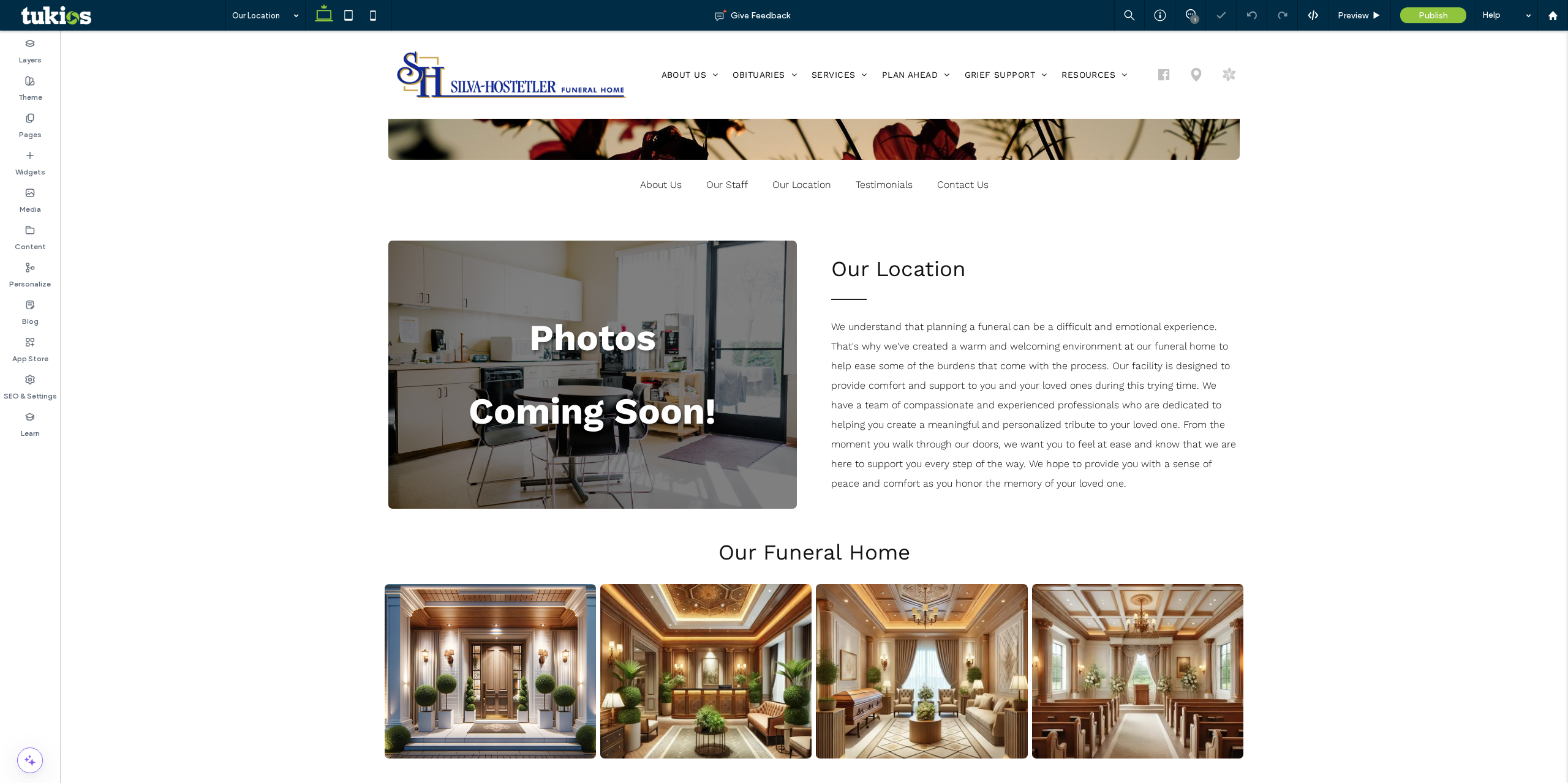
scroll to position [318, 0]
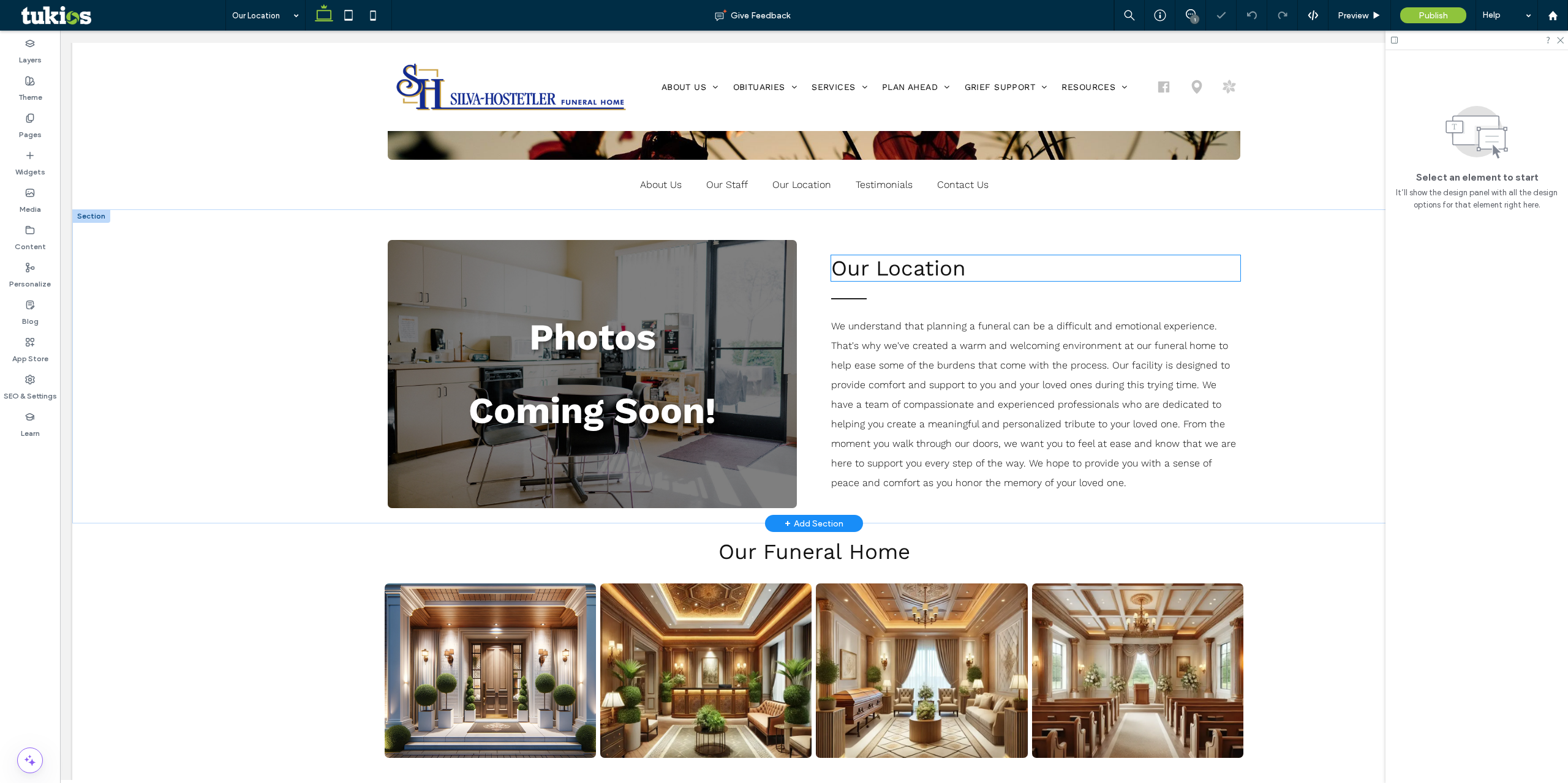
click at [997, 362] on span "We understand that planning a funeral can be a difficult and emotional experien…" at bounding box center [1033, 404] width 405 height 168
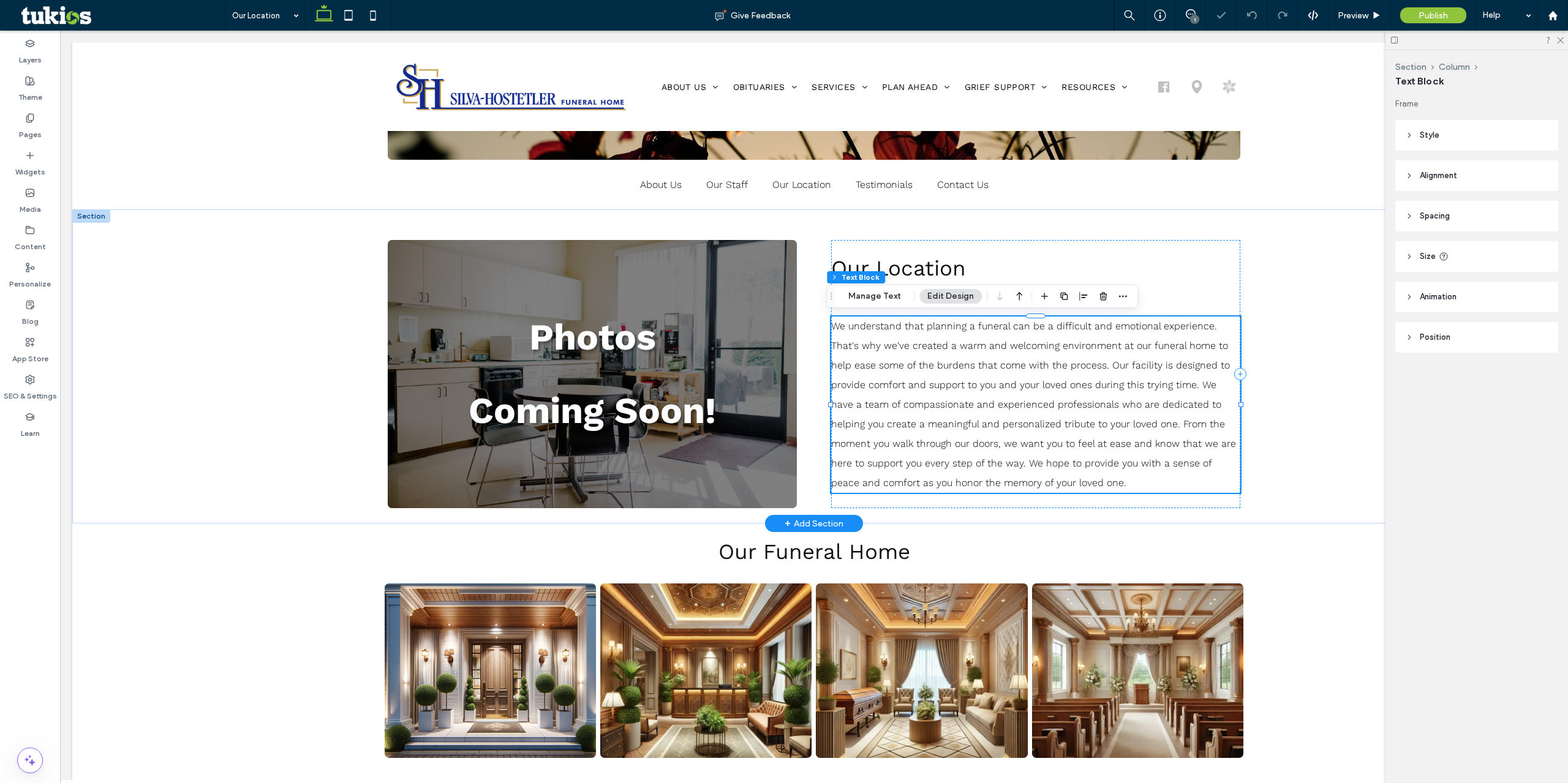
click at [997, 362] on span "We understand that planning a funeral can be a difficult and emotional experien…" at bounding box center [1033, 404] width 405 height 168
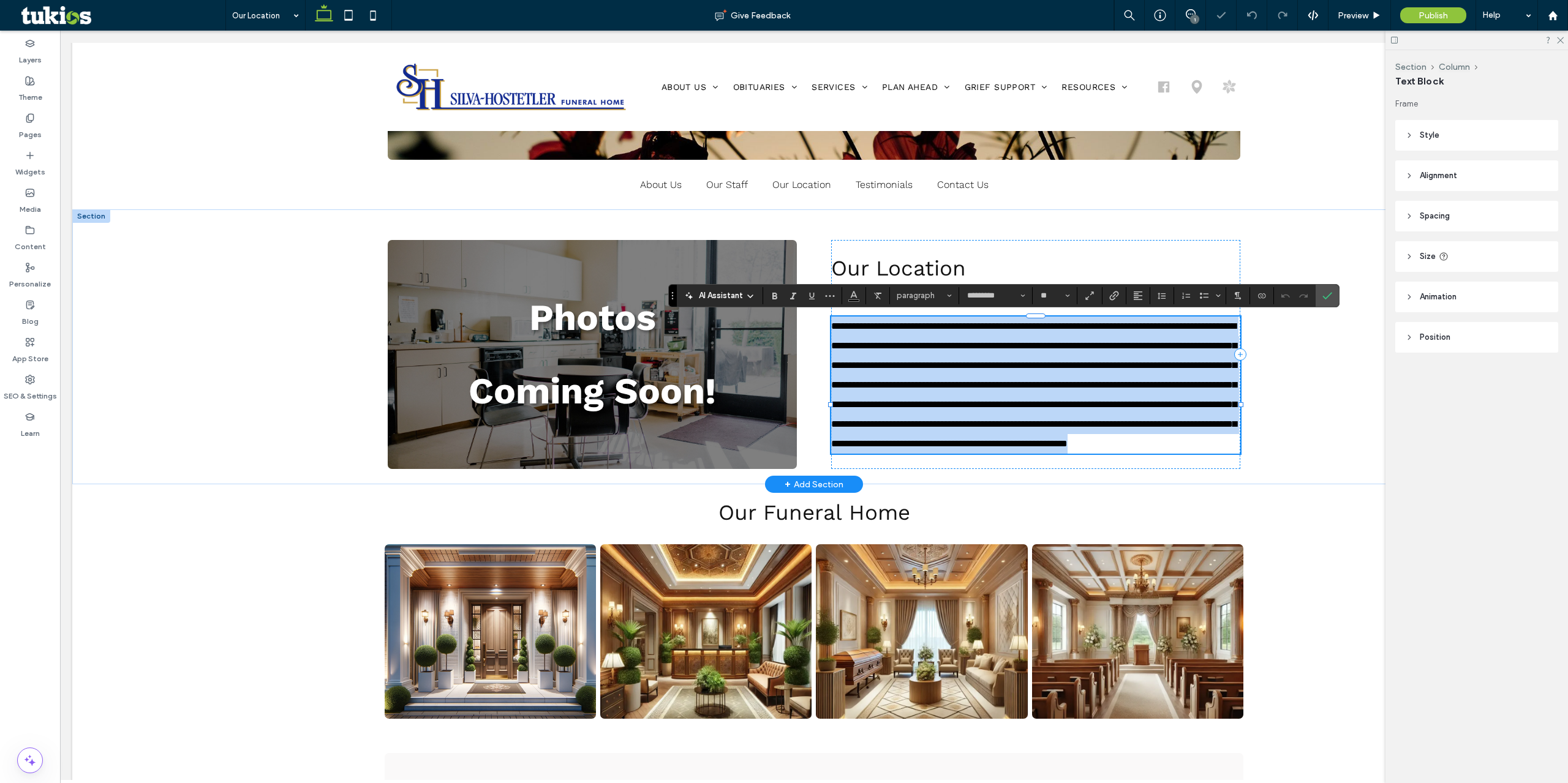
click at [1012, 357] on p "**********" at bounding box center [1035, 385] width 409 height 137
click at [1009, 365] on span "**********" at bounding box center [1034, 385] width 406 height 127
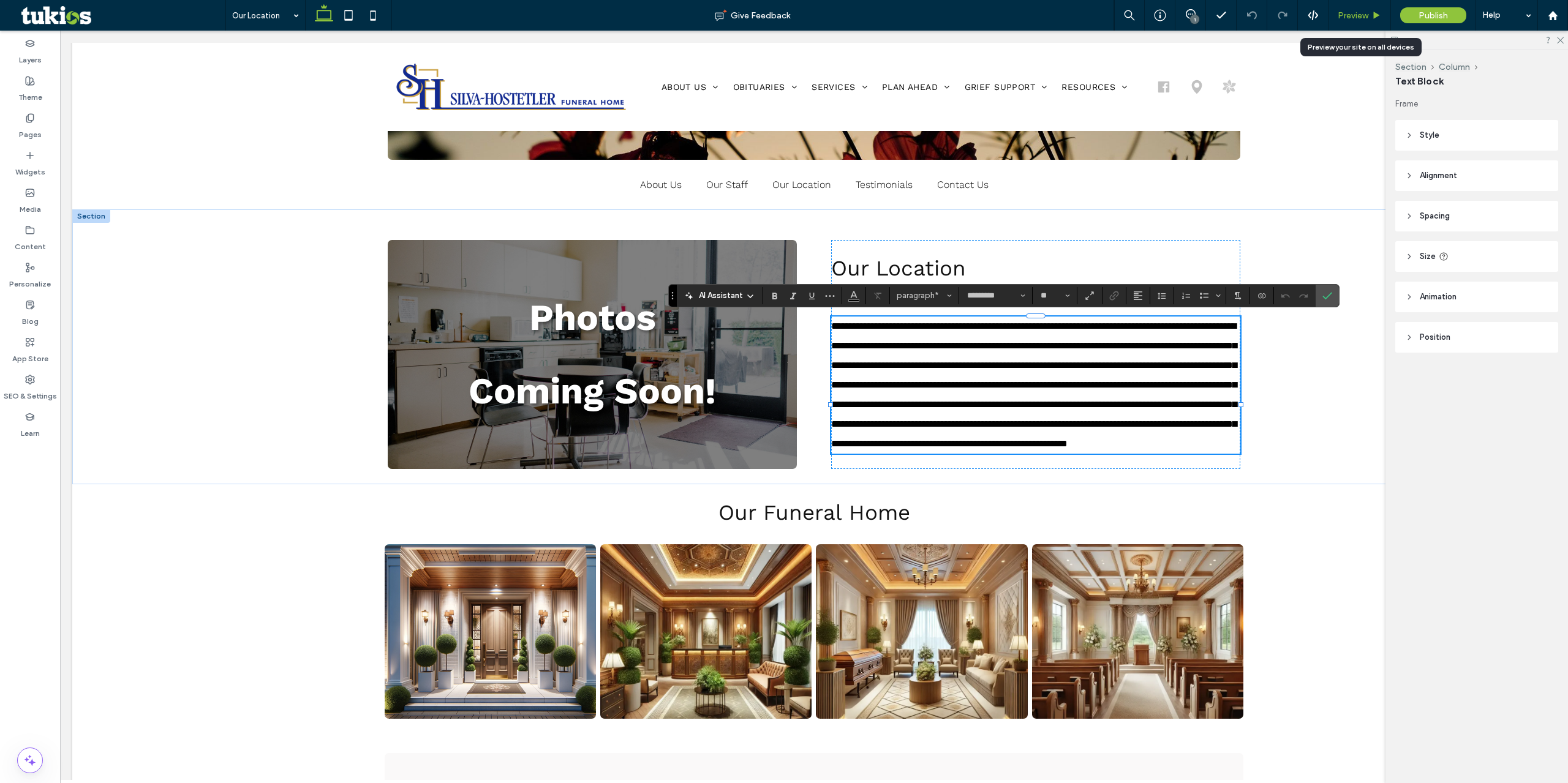
drag, startPoint x: 1299, startPoint y: 1, endPoint x: 1351, endPoint y: 22, distance: 56.1
click at [1351, 22] on div "Preview" at bounding box center [1359, 15] width 63 height 30
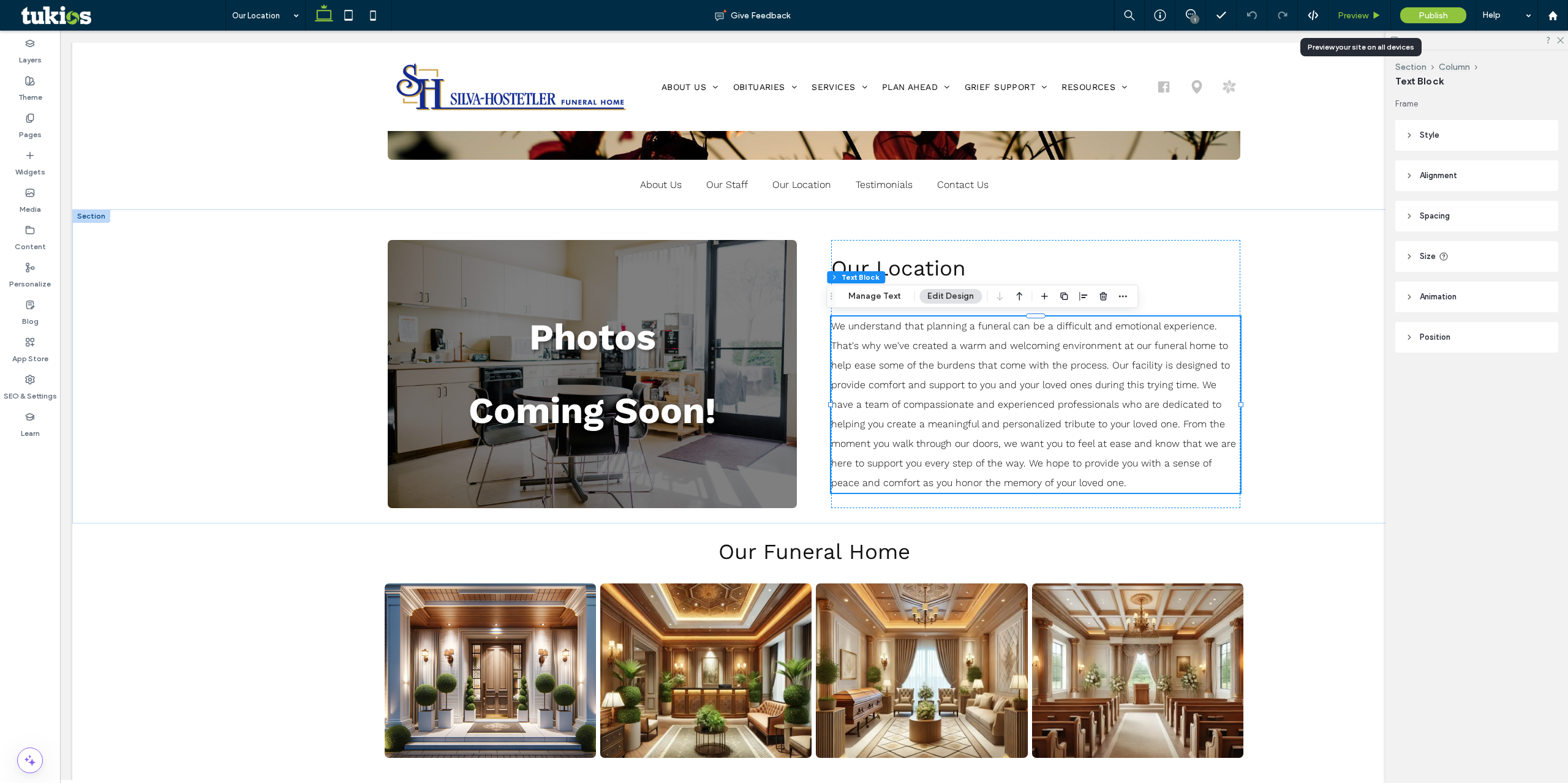
click at [1361, 18] on span "Preview" at bounding box center [1353, 16] width 30 height 11
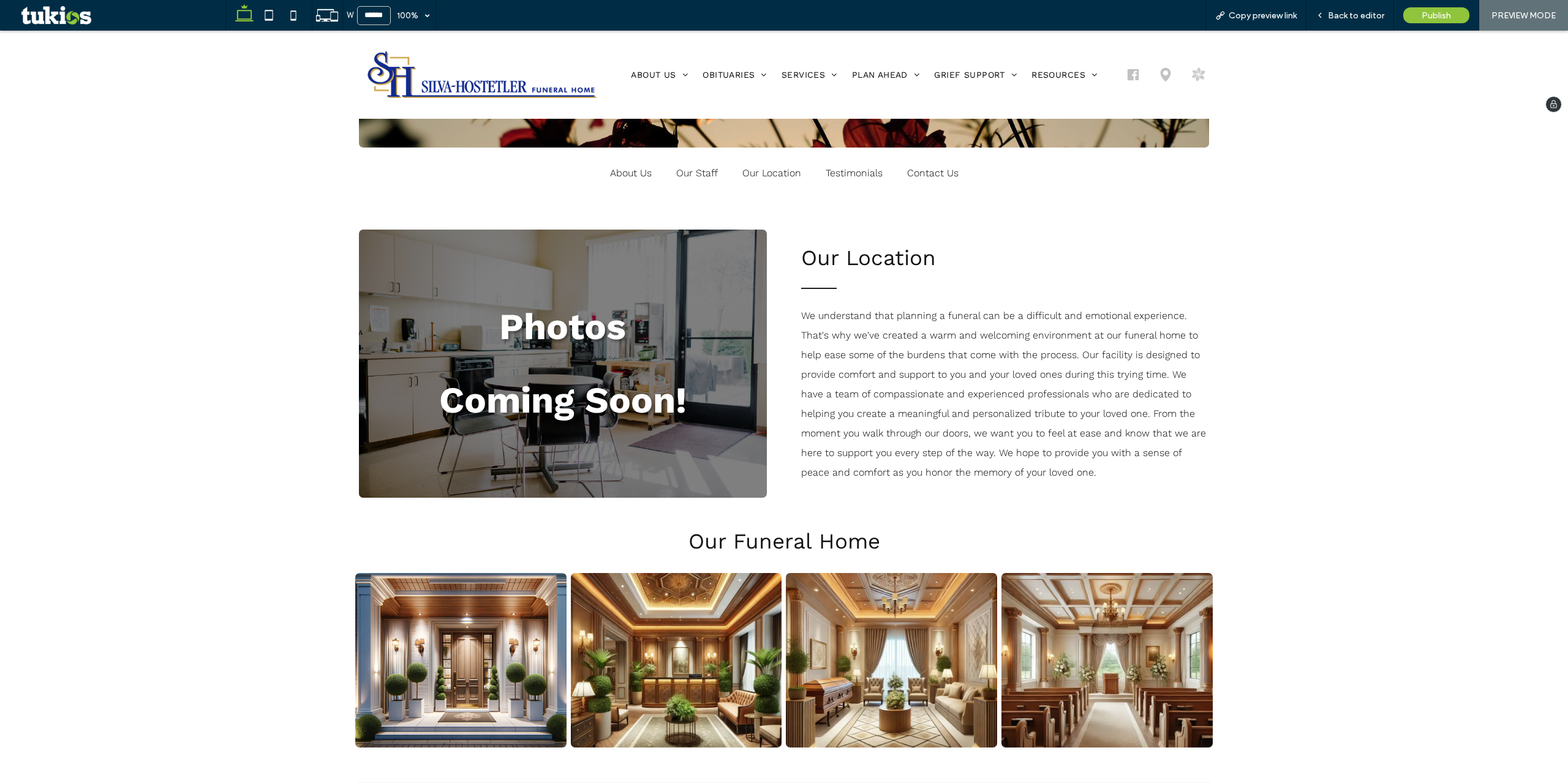
scroll to position [306, 0]
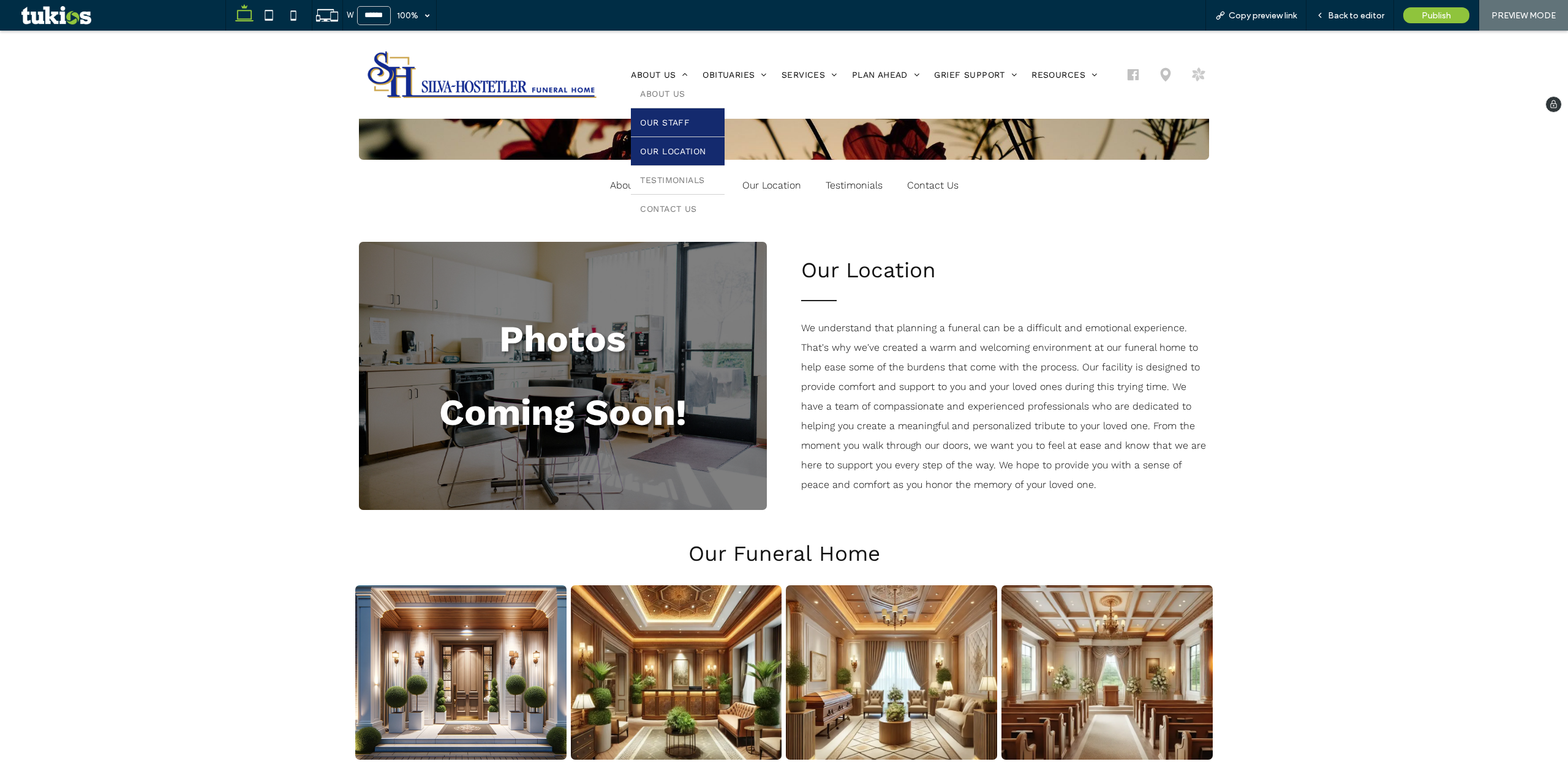
click at [670, 124] on span "Our Staff" at bounding box center [664, 122] width 50 height 10
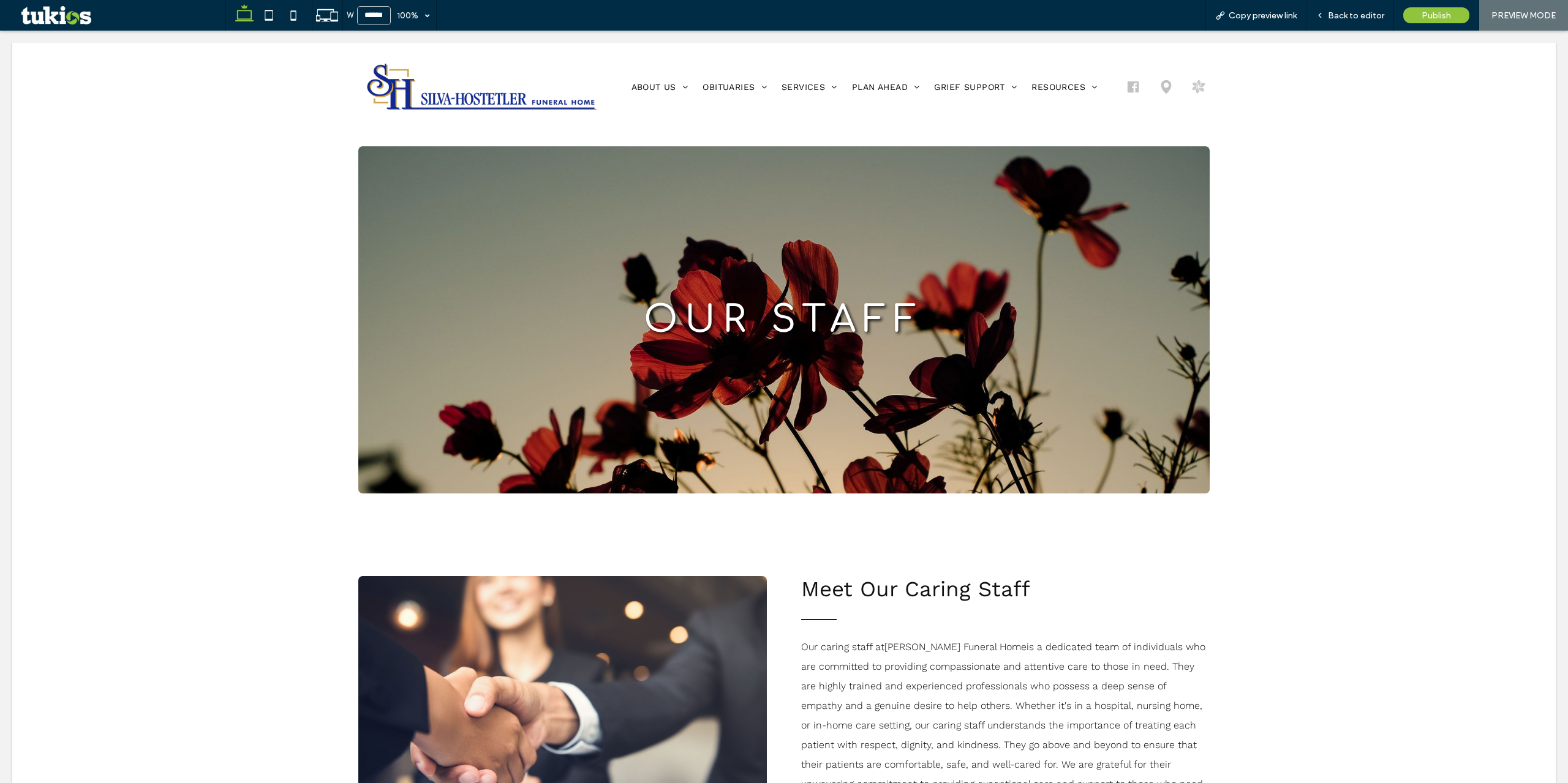
scroll to position [0, 0]
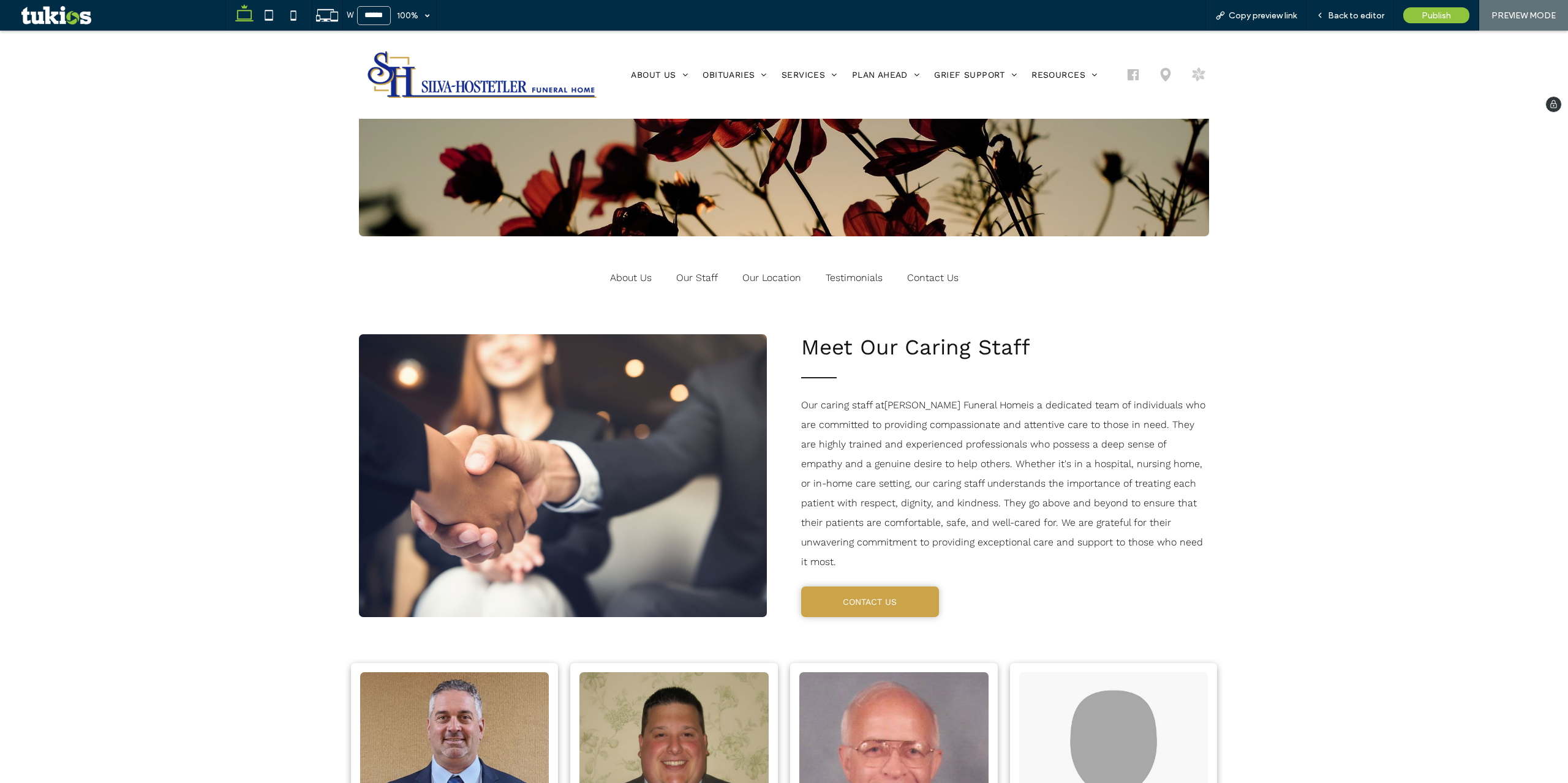
scroll to position [233, 0]
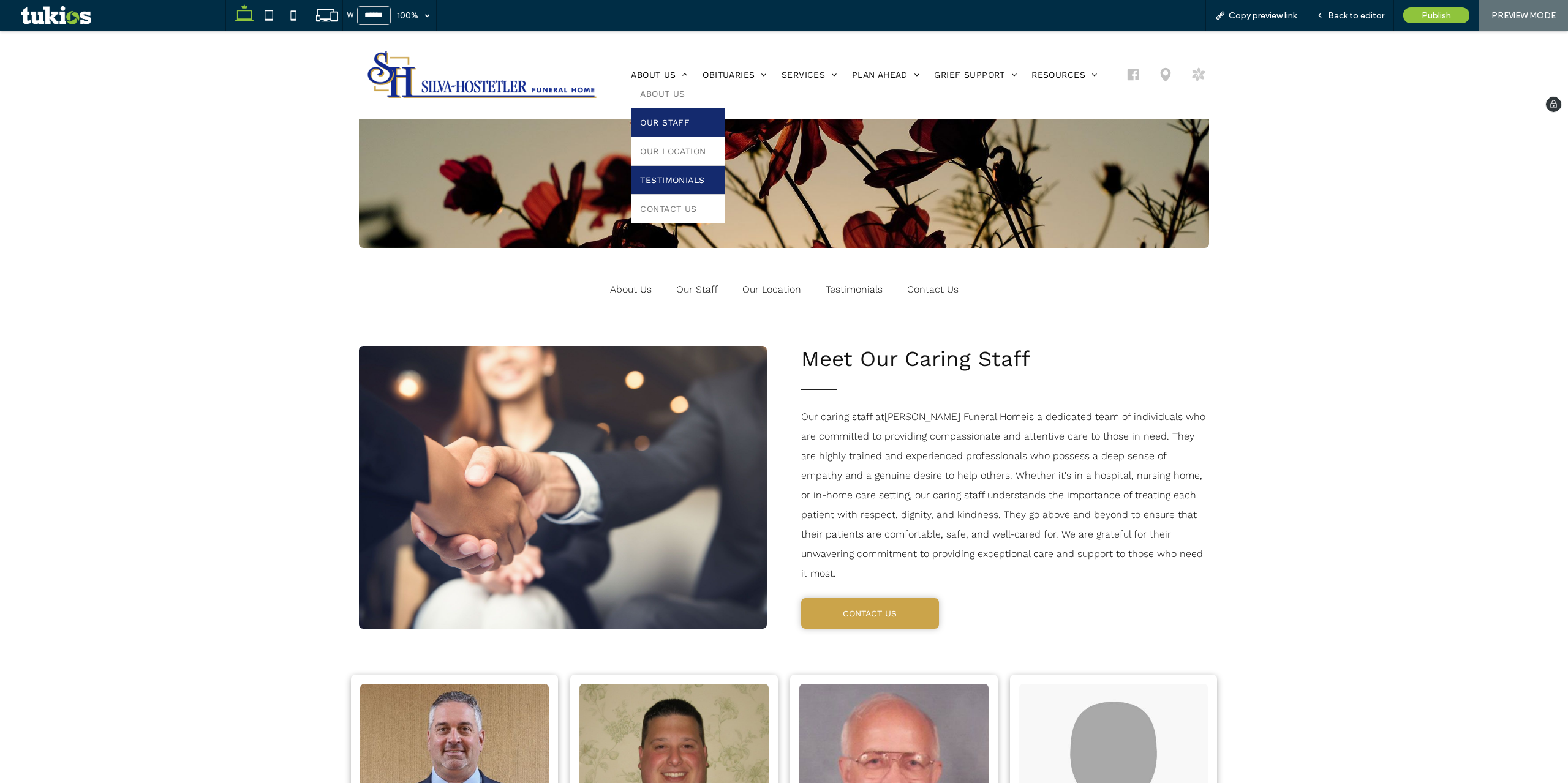
click at [671, 173] on link "Testimonials" at bounding box center [677, 180] width 93 height 28
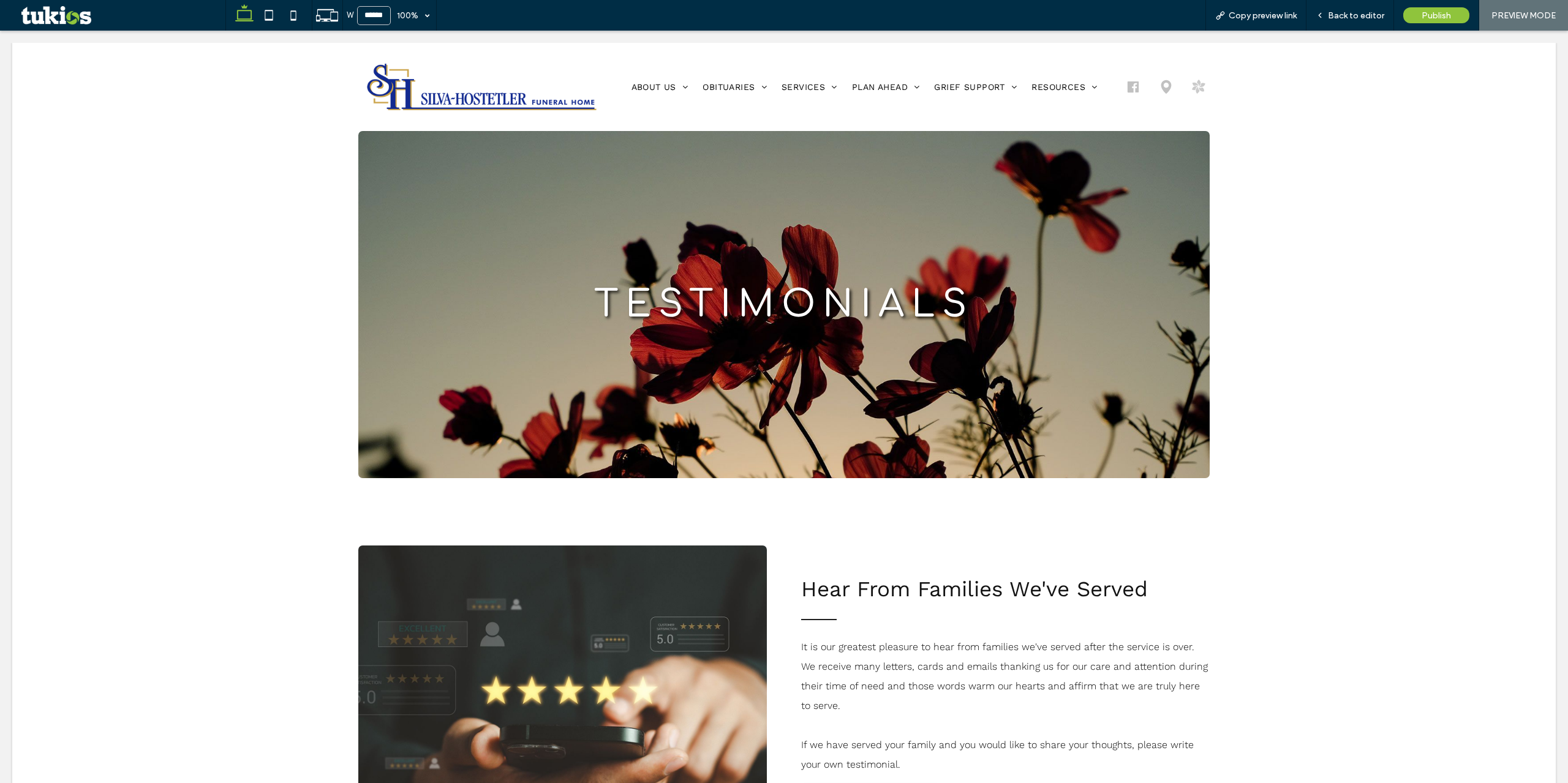
scroll to position [0, 0]
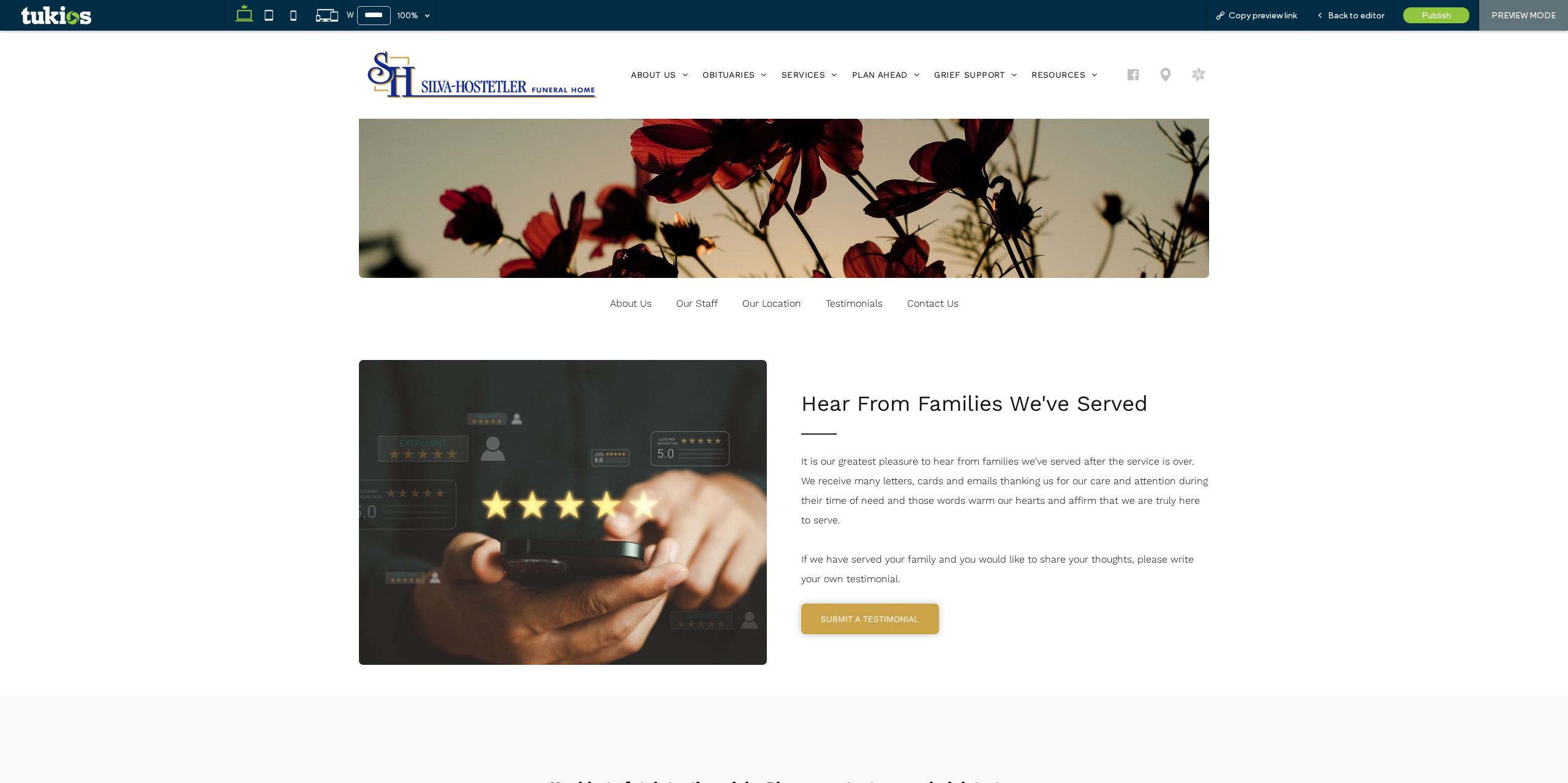
scroll to position [306, 0]
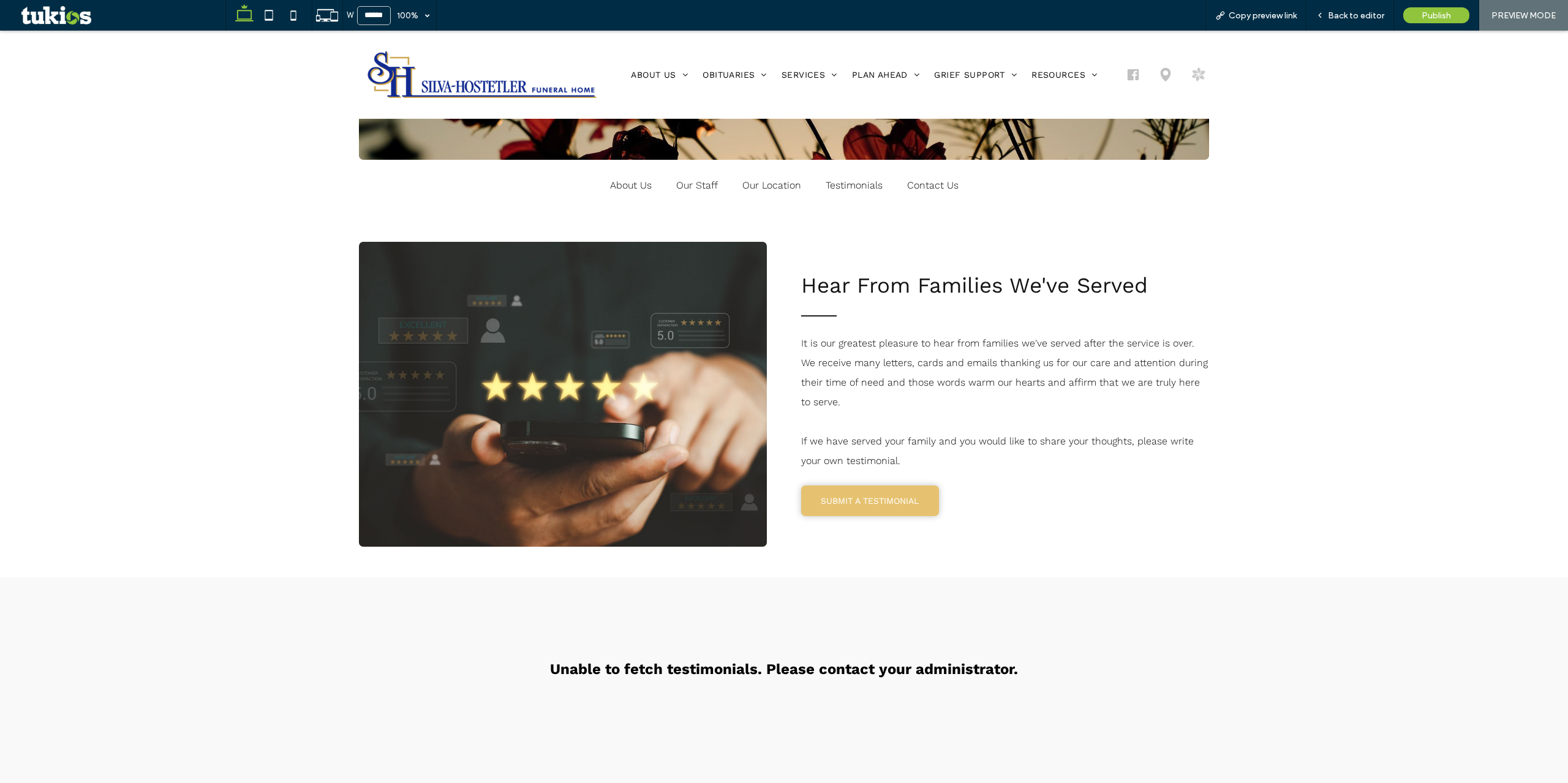
click at [895, 502] on span "SUBMIT A TESTIMONIAL" at bounding box center [870, 500] width 98 height 10
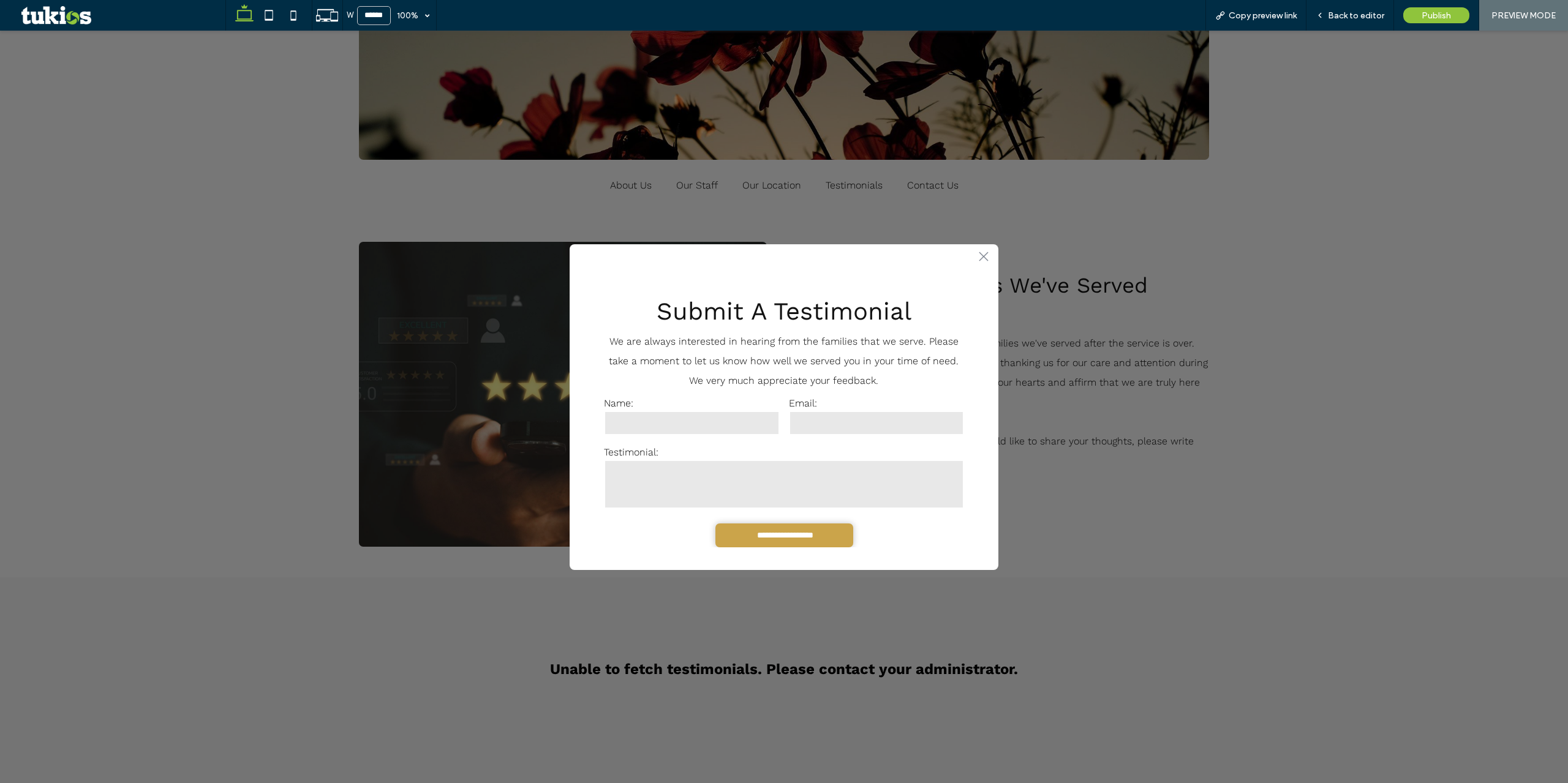
scroll to position [6, 0]
click at [724, 410] on input "text" at bounding box center [691, 419] width 175 height 24
type input "****"
drag, startPoint x: 807, startPoint y: 425, endPoint x: 806, endPoint y: 438, distance: 13.0
click at [807, 424] on input "email" at bounding box center [876, 419] width 175 height 24
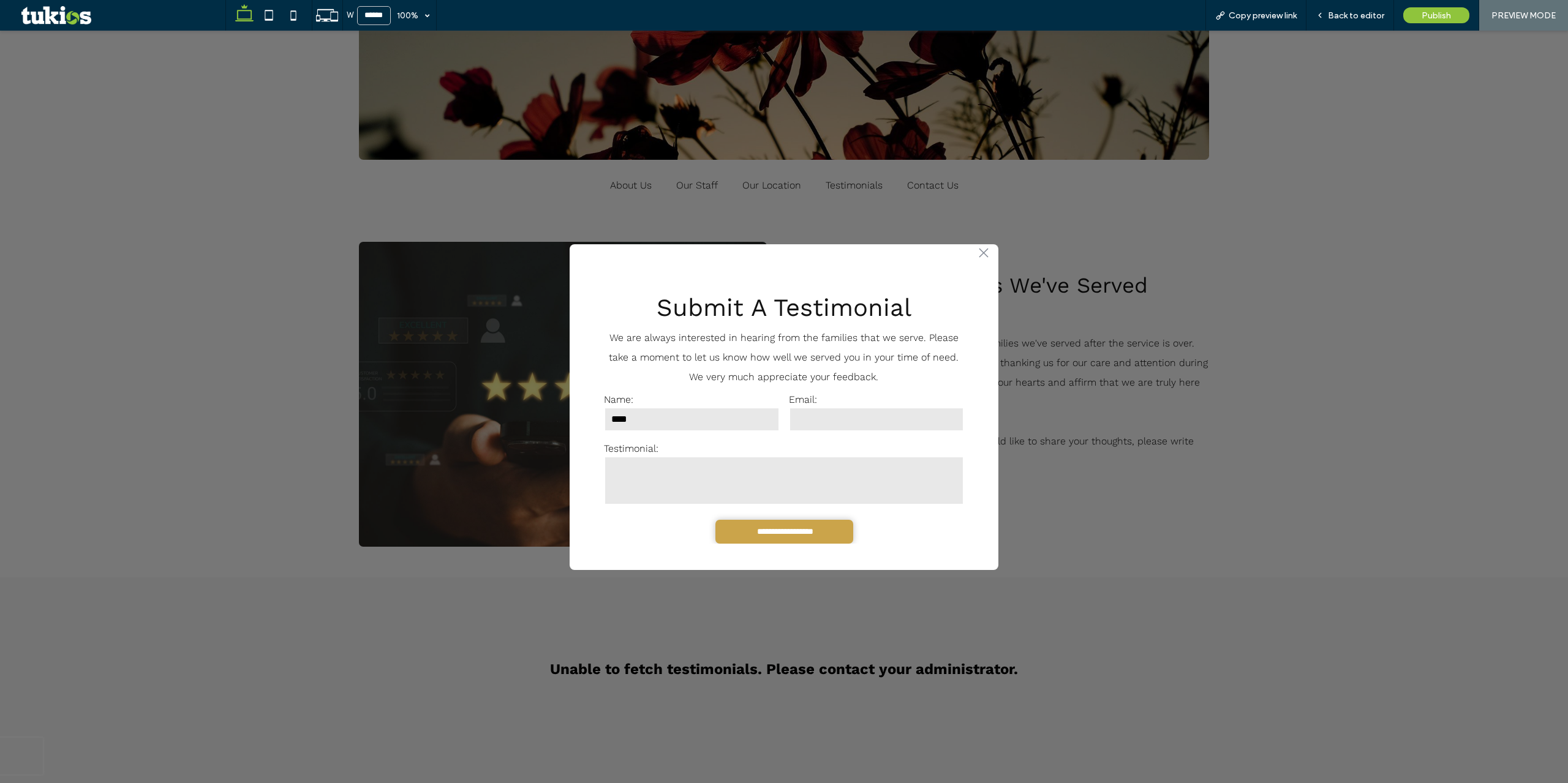
click at [1104, 440] on div "**********" at bounding box center [784, 407] width 1568 height 753
click at [1332, 23] on div "Back to editor" at bounding box center [1350, 15] width 88 height 30
click at [979, 250] on icon ".st0-1091118977{fill-rule:evenodd;clip-rule:evenodd;}" at bounding box center [983, 253] width 10 height 10
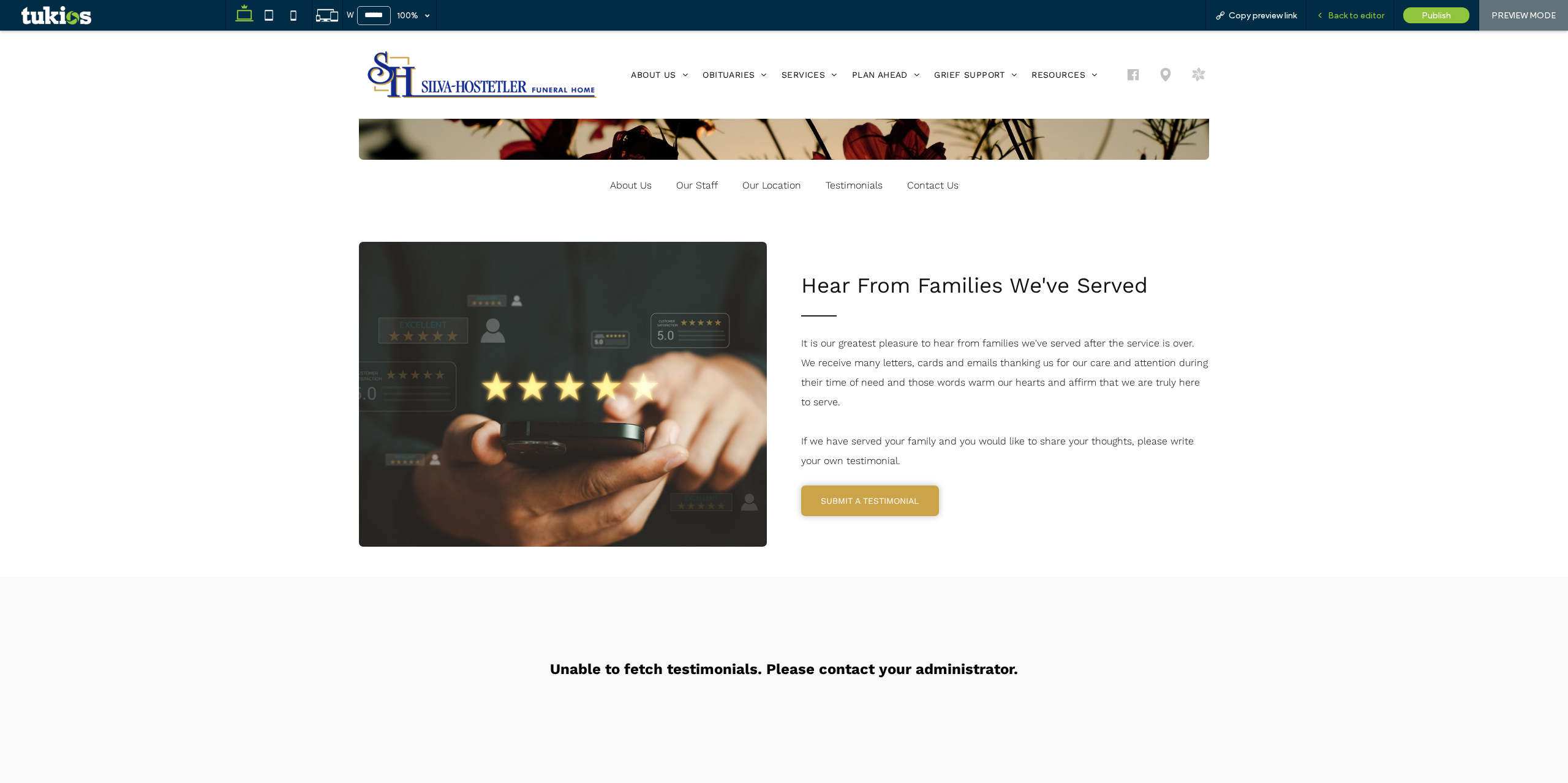
click at [1349, 20] on span "Back to editor" at bounding box center [1356, 16] width 56 height 11
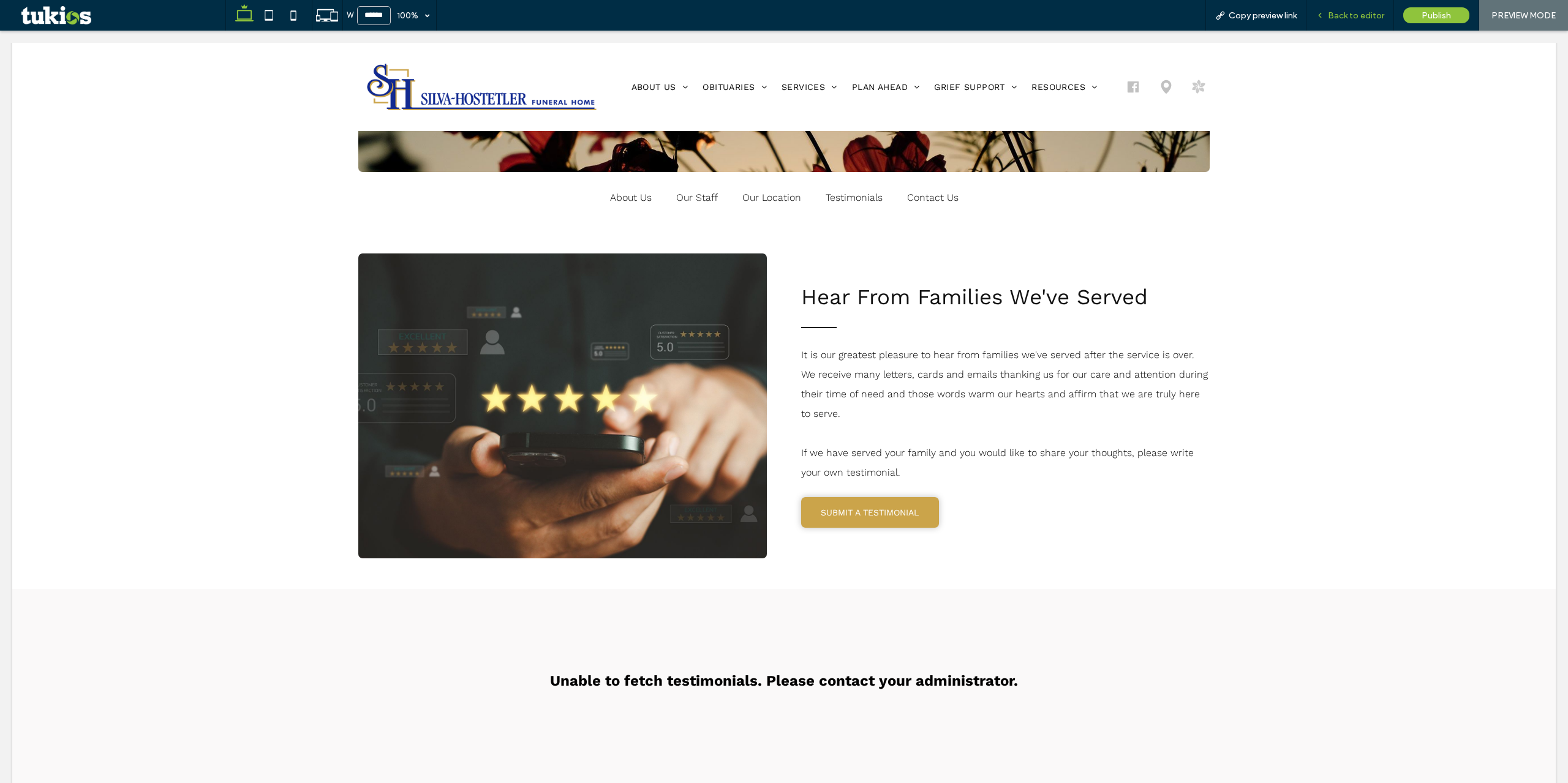
scroll to position [318, 0]
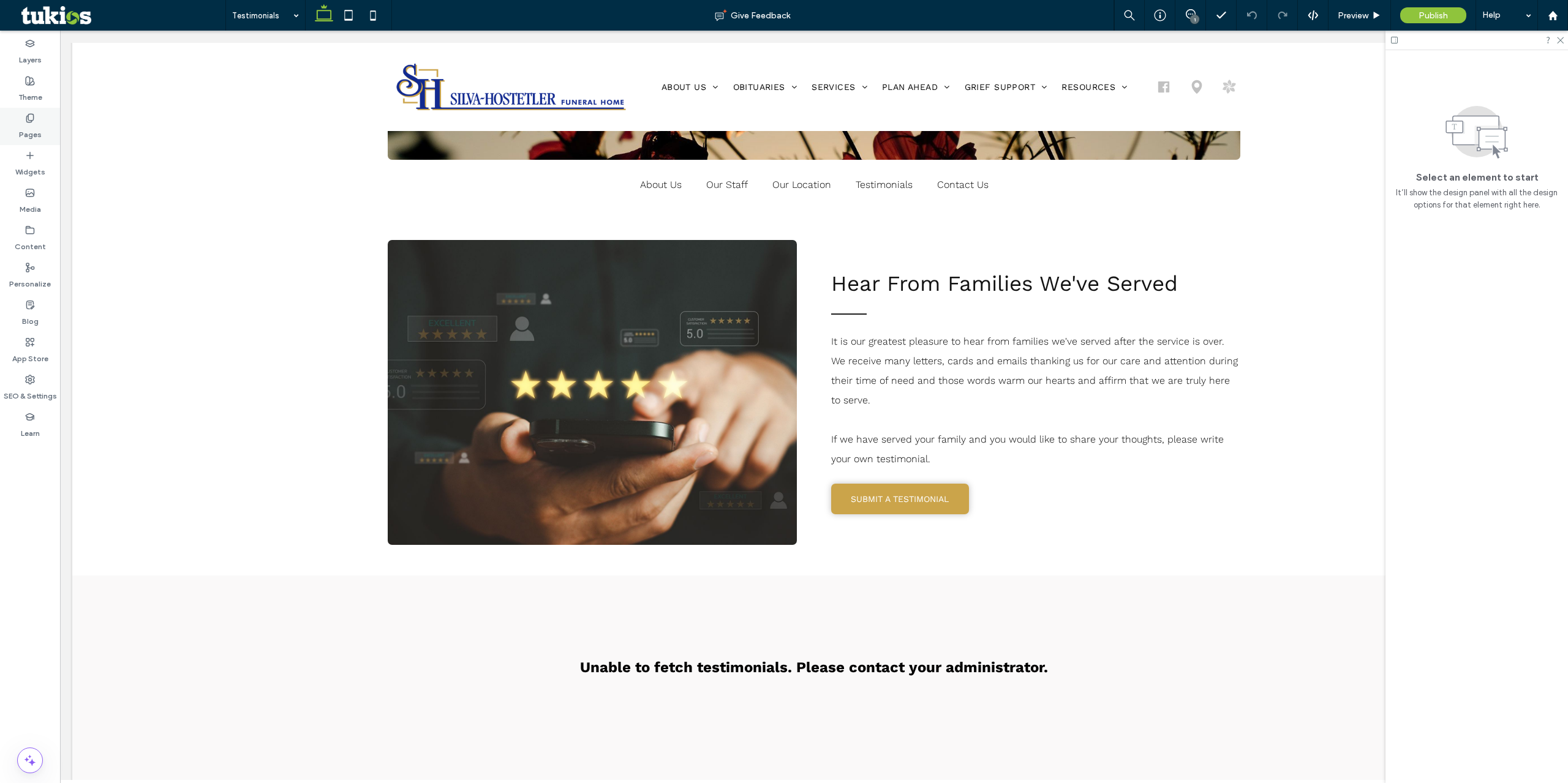
click at [36, 131] on label "Pages" at bounding box center [30, 131] width 22 height 17
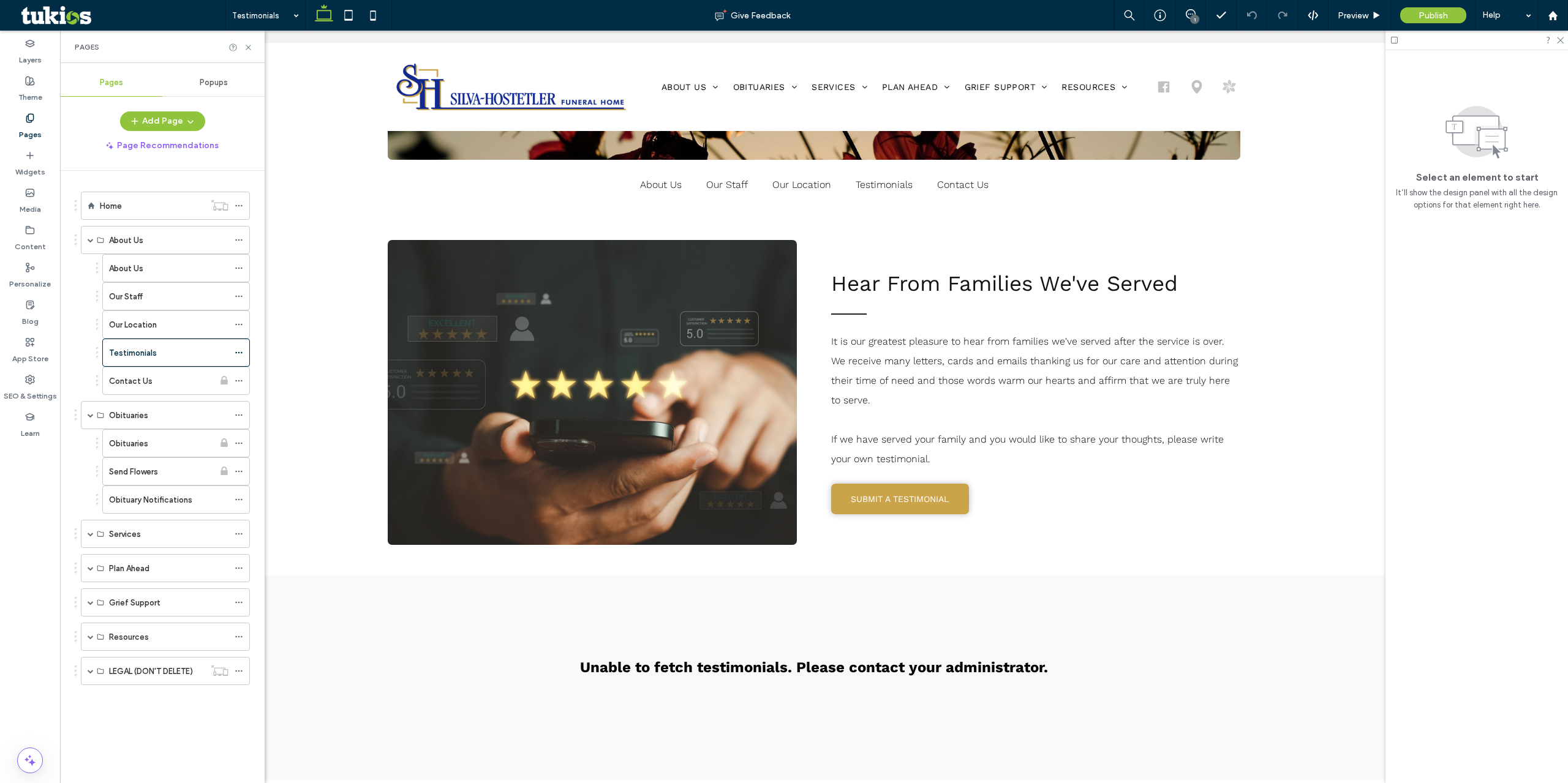
click at [185, 81] on div "Popups" at bounding box center [213, 83] width 102 height 27
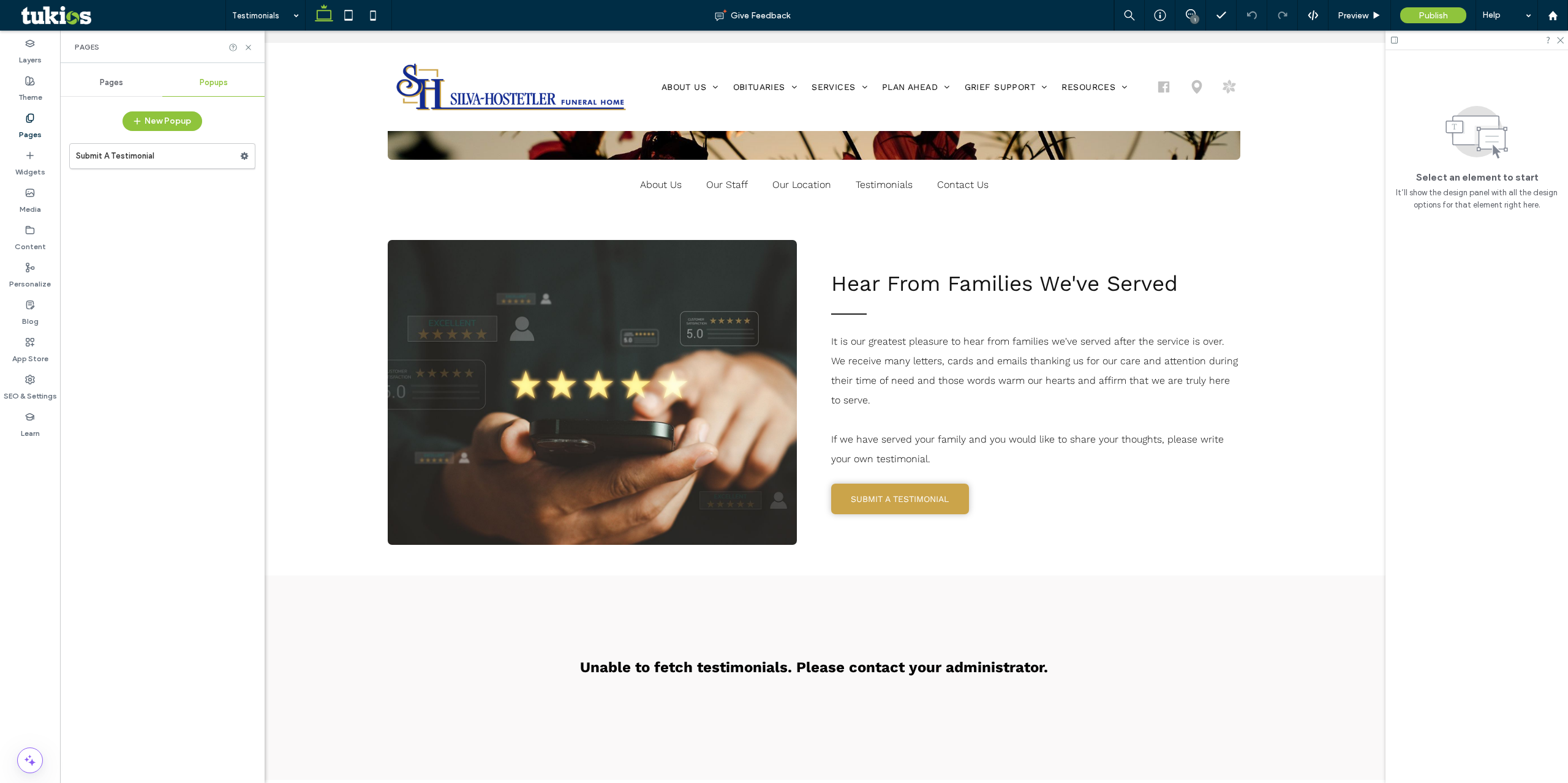
click at [139, 174] on div "Submit A Testimonial" at bounding box center [162, 457] width 186 height 640
drag, startPoint x: 143, startPoint y: 156, endPoint x: 186, endPoint y: 180, distance: 49.2
click at [143, 156] on label "Submit A Testimonial" at bounding box center [158, 156] width 164 height 24
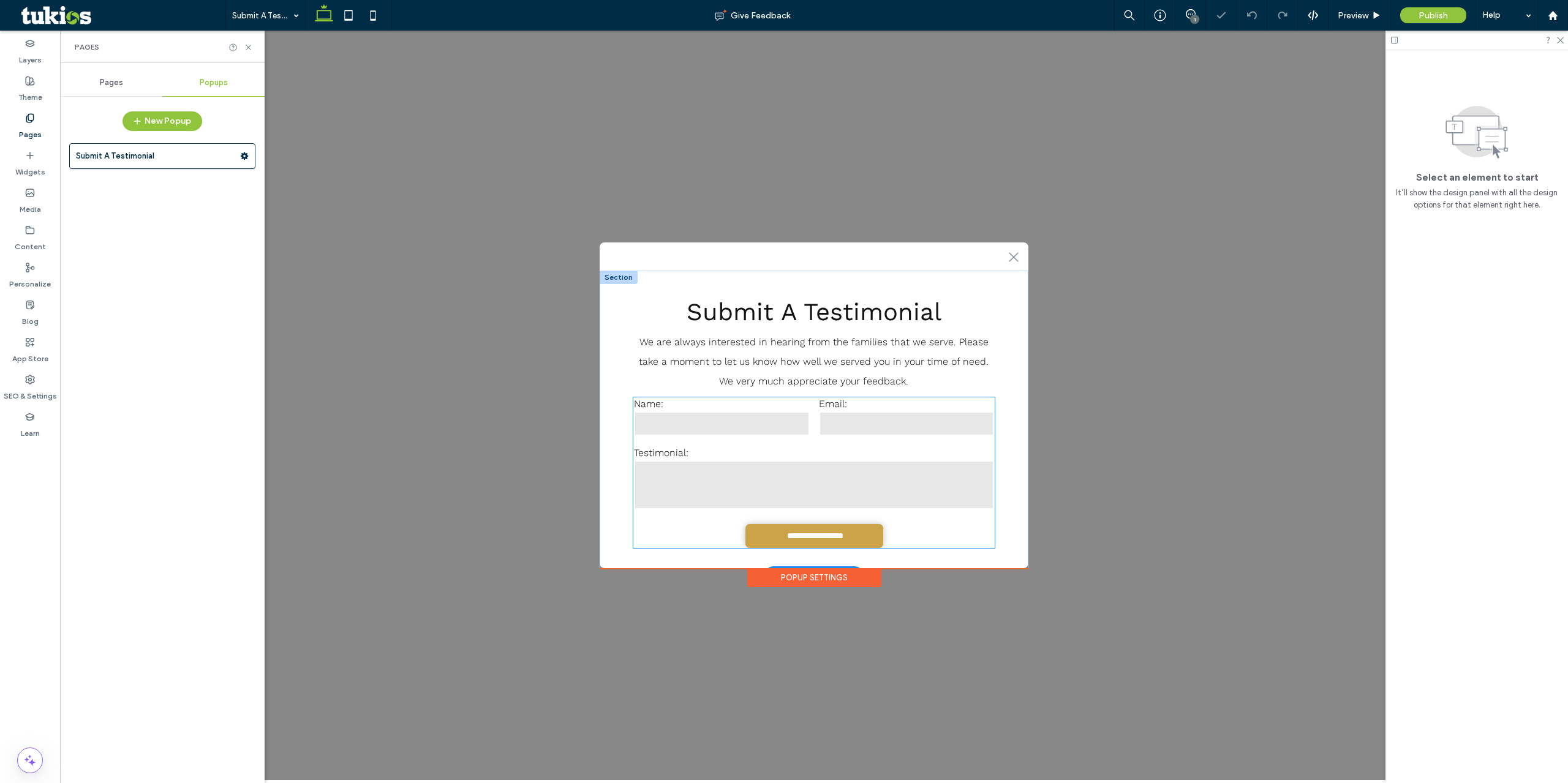
click at [804, 442] on div "Testimonial:" at bounding box center [814, 479] width 369 height 73
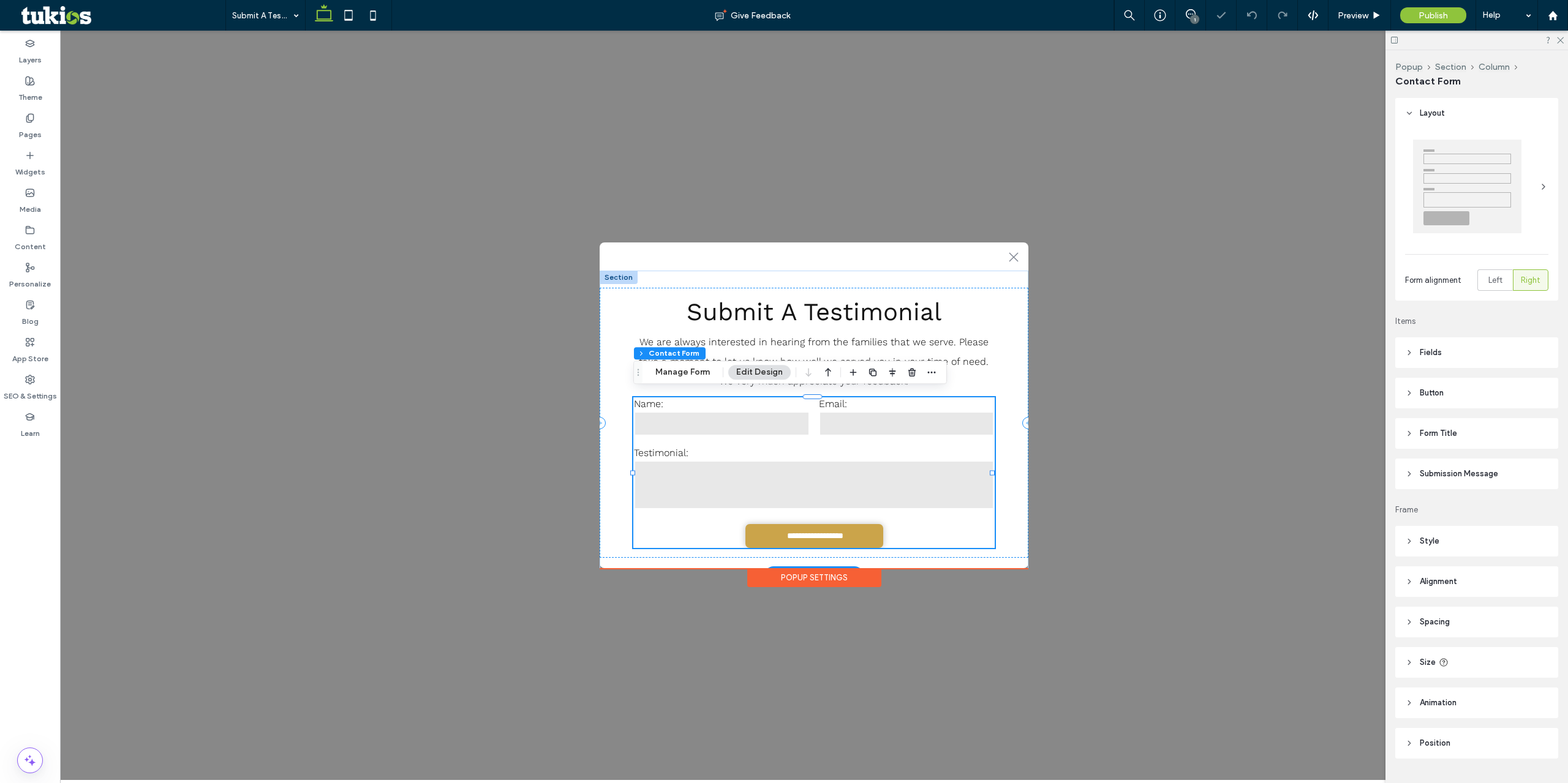
type input "*"
type input "***"
type input "*"
type input "***"
click at [670, 372] on button "Manage Form" at bounding box center [682, 372] width 71 height 15
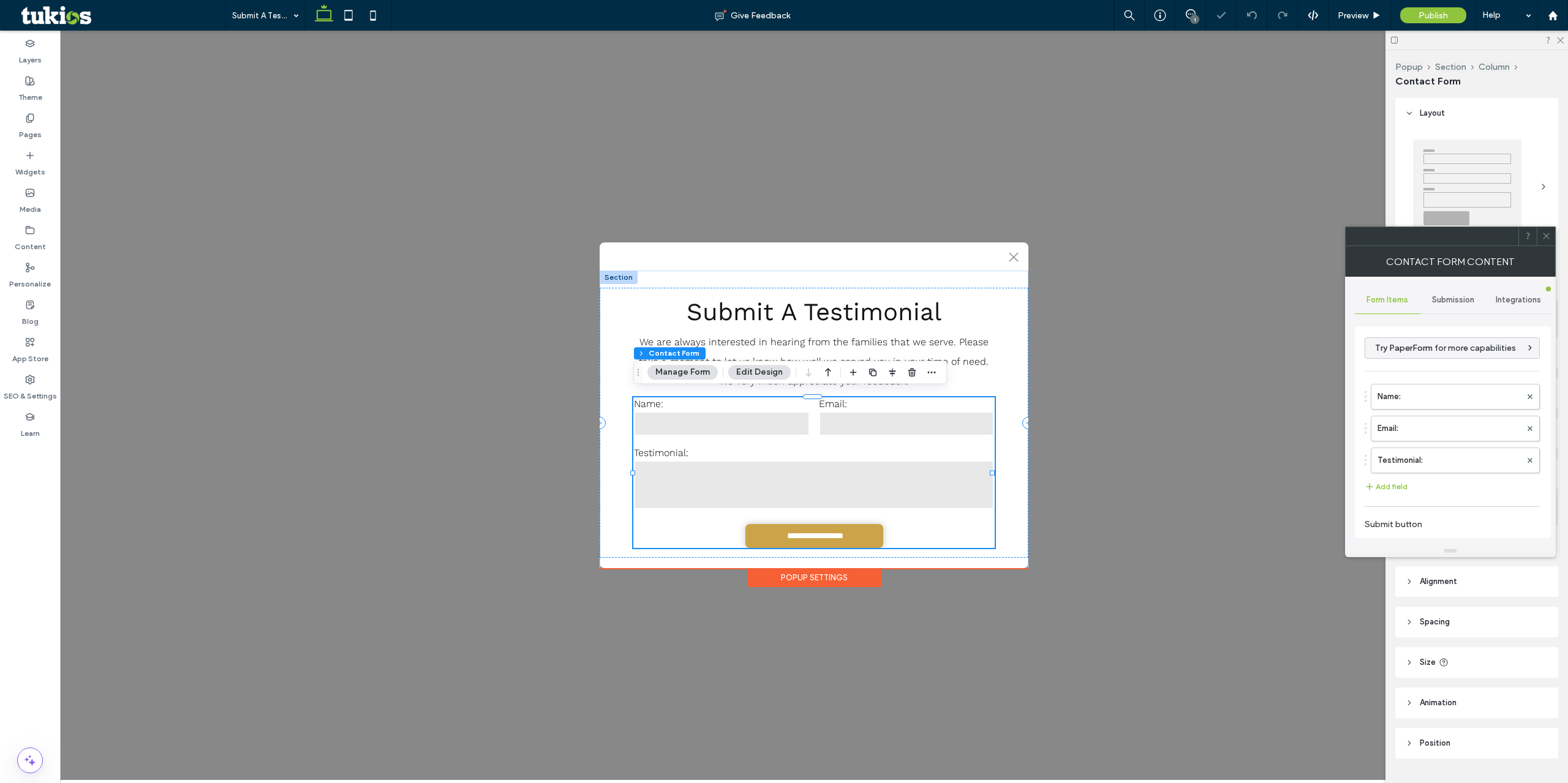
click at [1472, 299] on span "Submission" at bounding box center [1453, 300] width 42 height 10
click at [1365, 371] on div "New submission notification Actions after submission Tracking" at bounding box center [1452, 395] width 176 height 113
click at [1390, 363] on label "New submission notification" at bounding box center [1453, 357] width 164 height 24
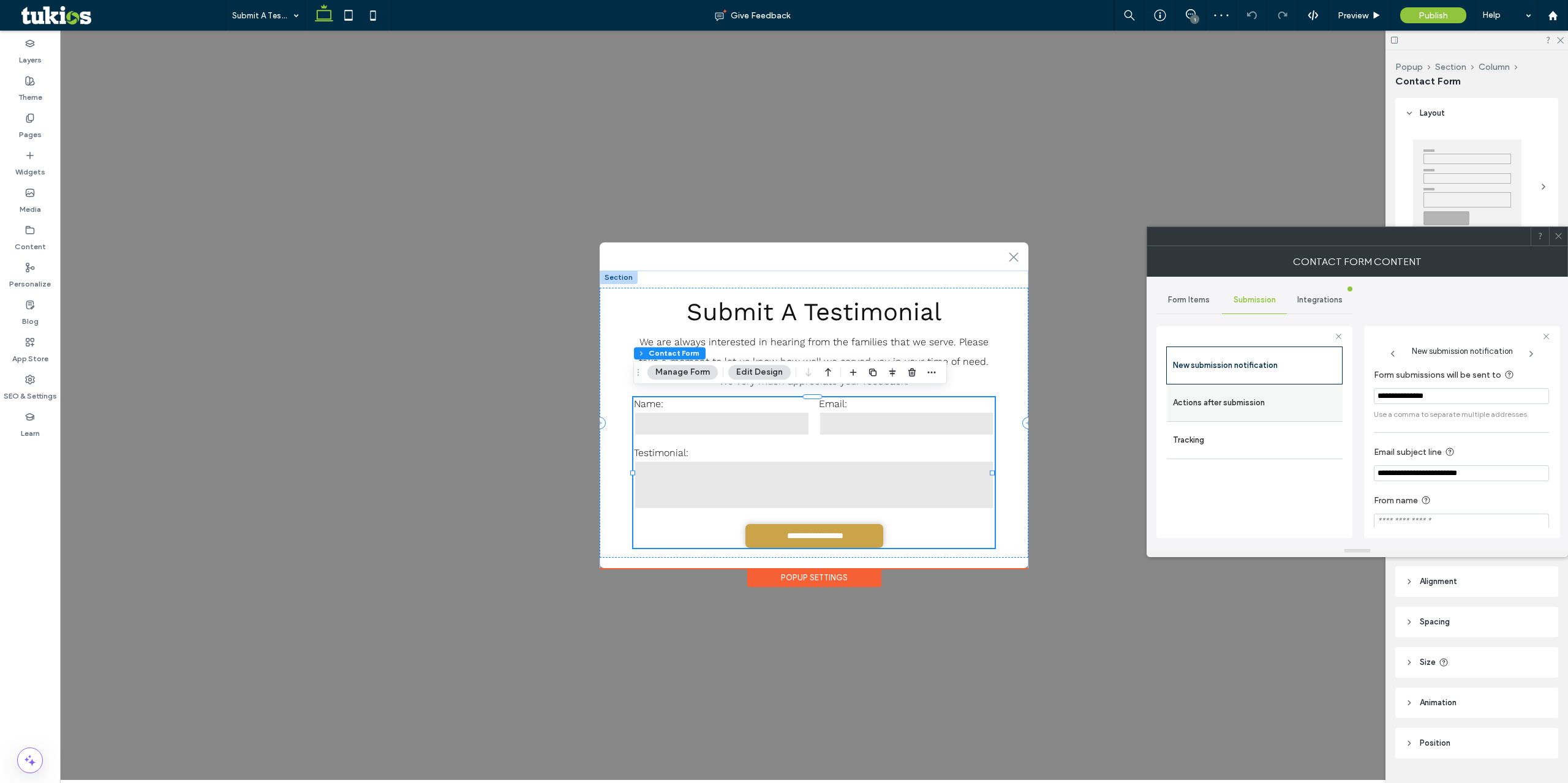
drag, startPoint x: 1244, startPoint y: 404, endPoint x: 1256, endPoint y: 404, distance: 12.0
click at [1244, 404] on label "Actions after submission" at bounding box center [1255, 403] width 164 height 24
click at [1537, 517] on div "toggle" at bounding box center [1540, 516] width 20 height 10
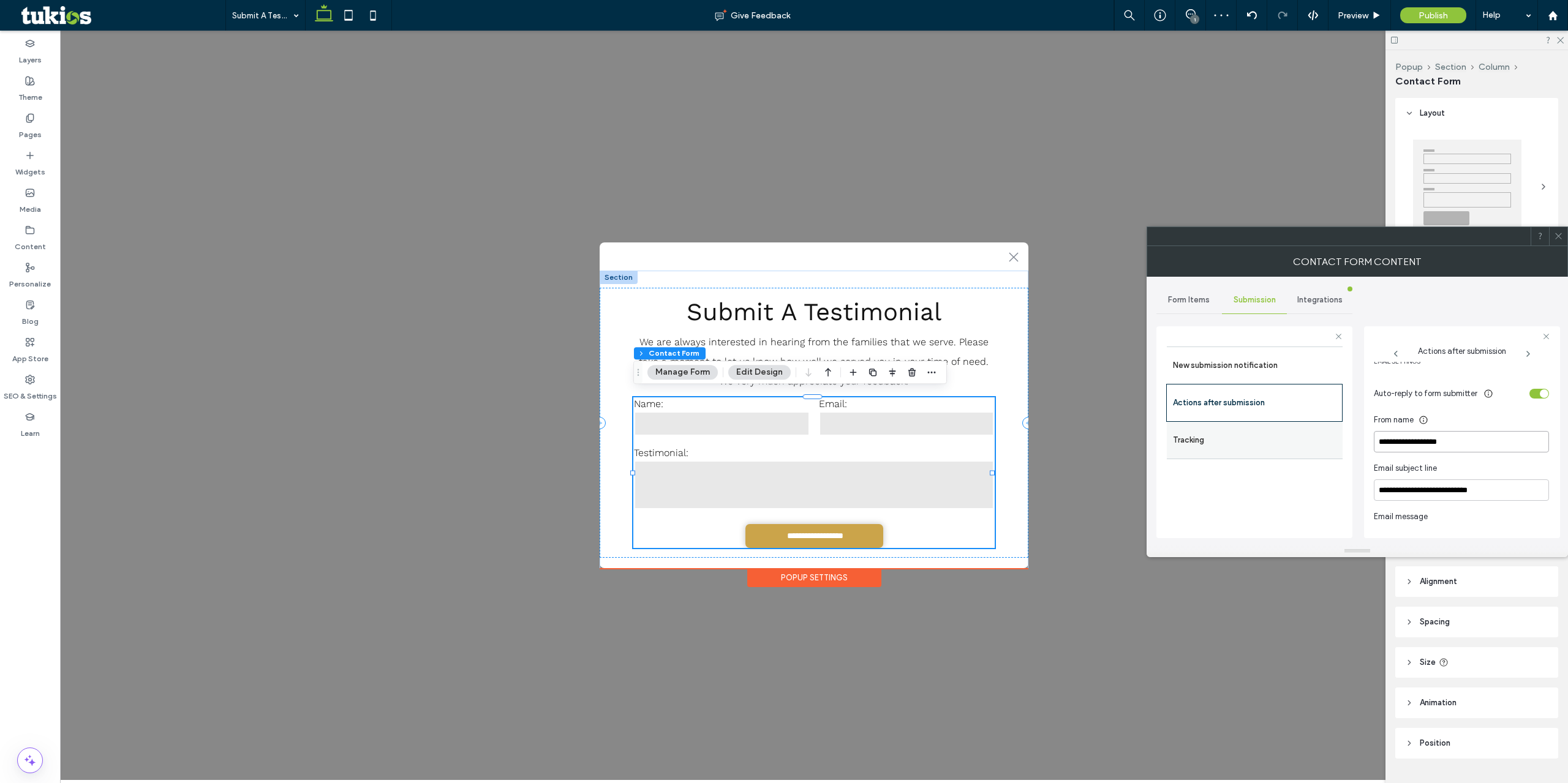
drag, startPoint x: 1495, startPoint y: 433, endPoint x: 1284, endPoint y: 434, distance: 211.0
click at [1273, 430] on div "**********" at bounding box center [1254, 430] width 196 height 228
type input "**********"
click at [1530, 398] on div "toggle" at bounding box center [1540, 393] width 20 height 10
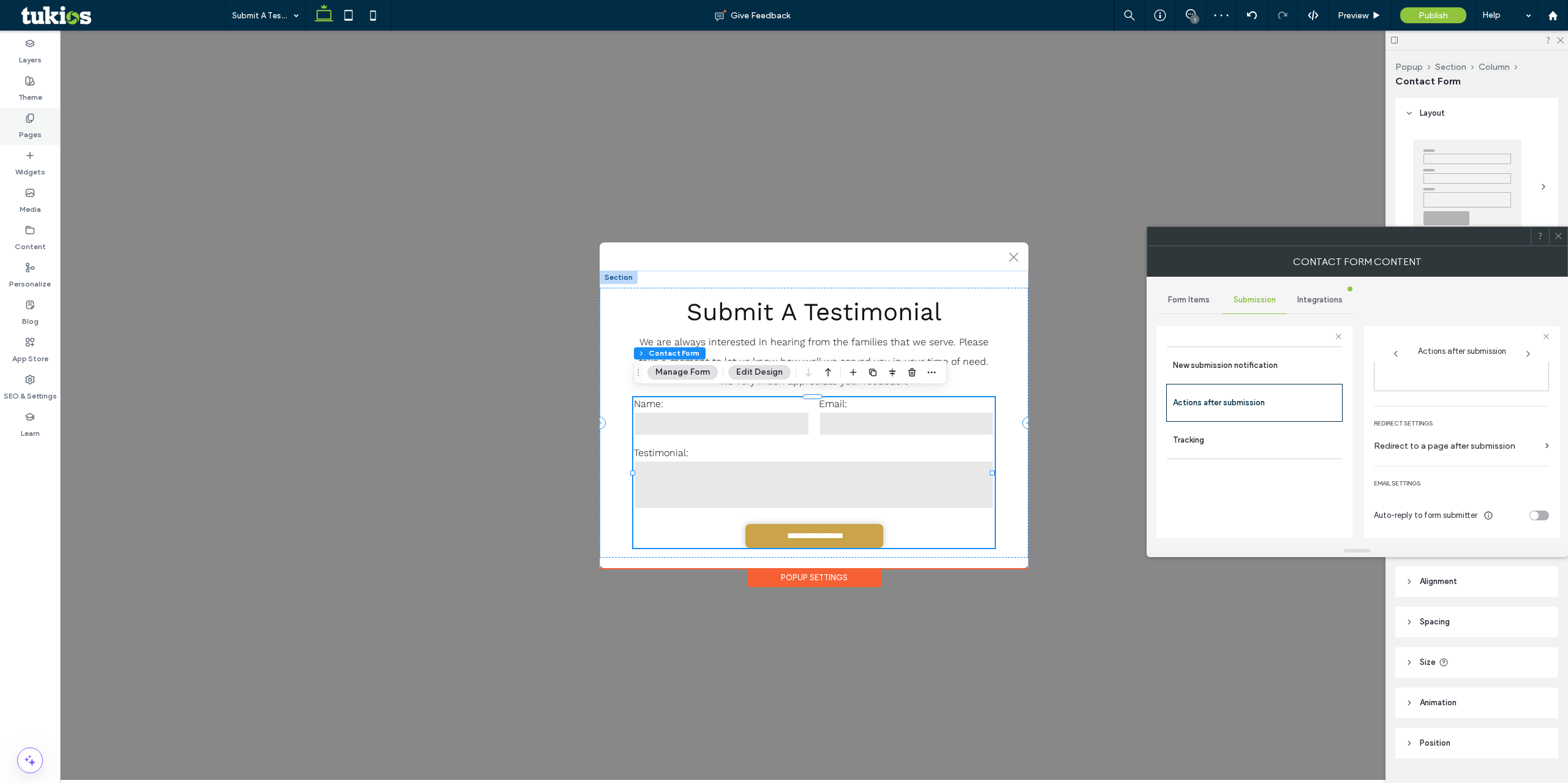
click at [35, 129] on label "Pages" at bounding box center [30, 131] width 22 height 17
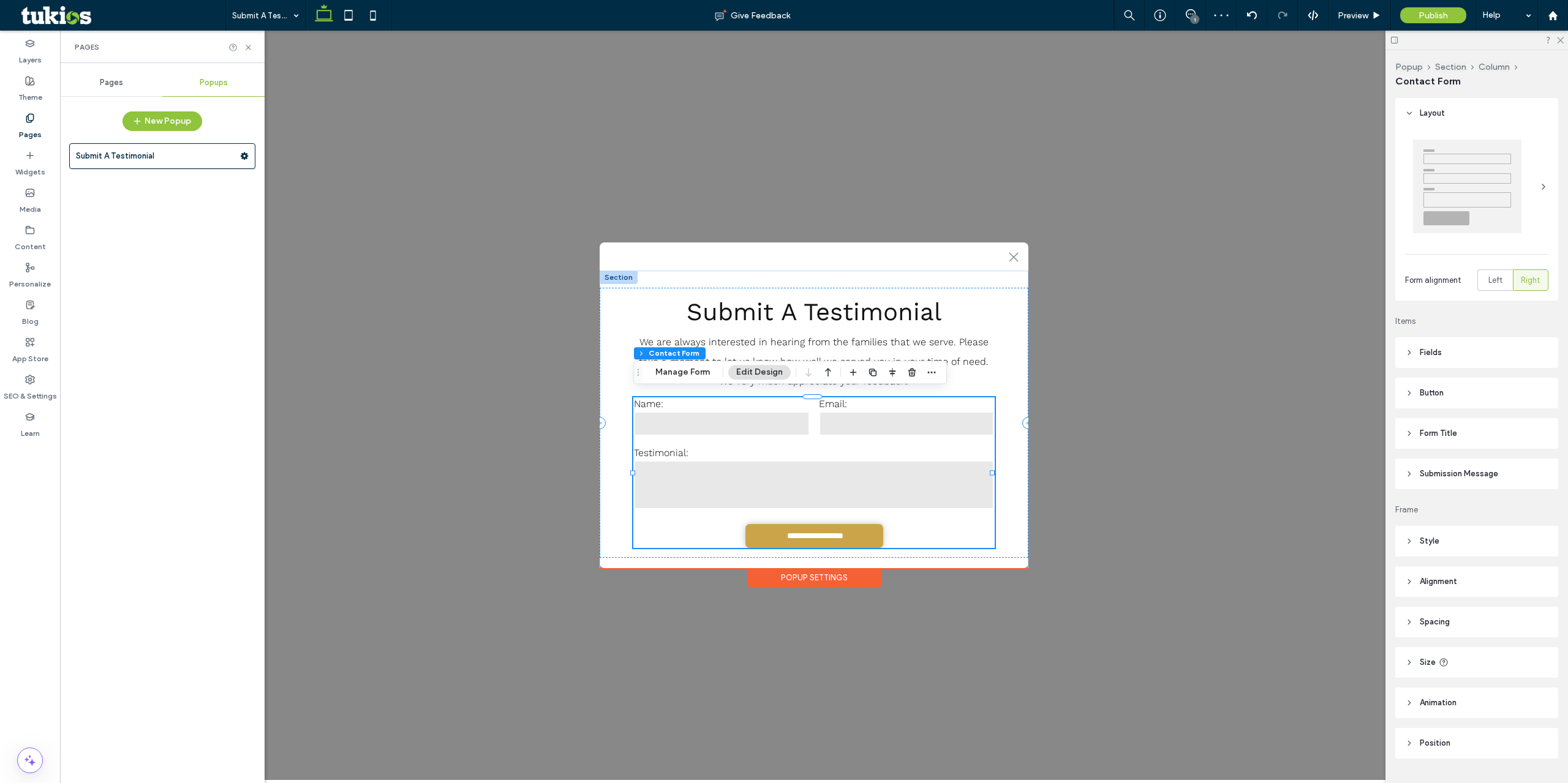
click at [139, 80] on div "Pages" at bounding box center [111, 83] width 102 height 27
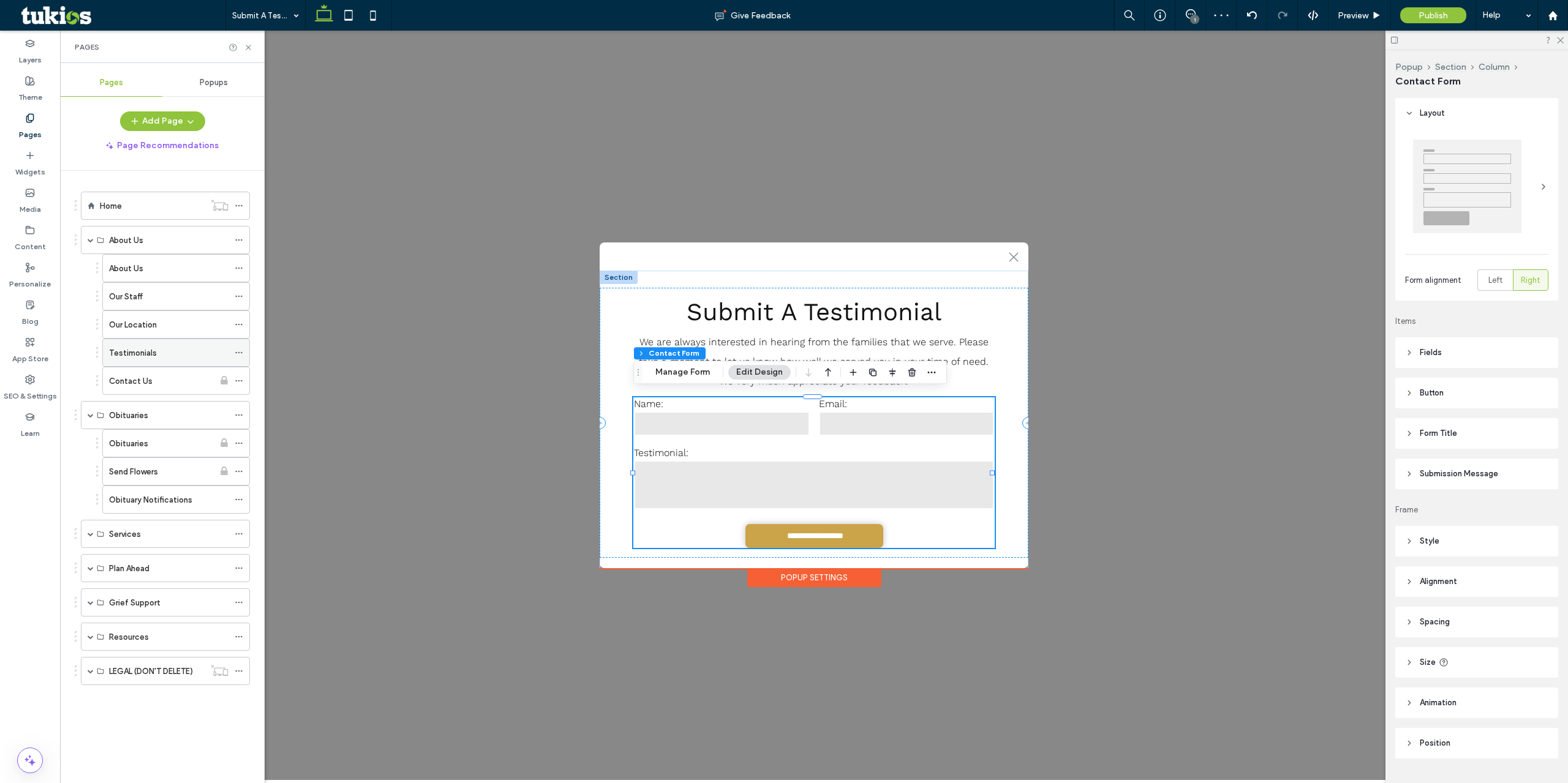
click at [172, 347] on div "Testimonials" at bounding box center [168, 353] width 120 height 13
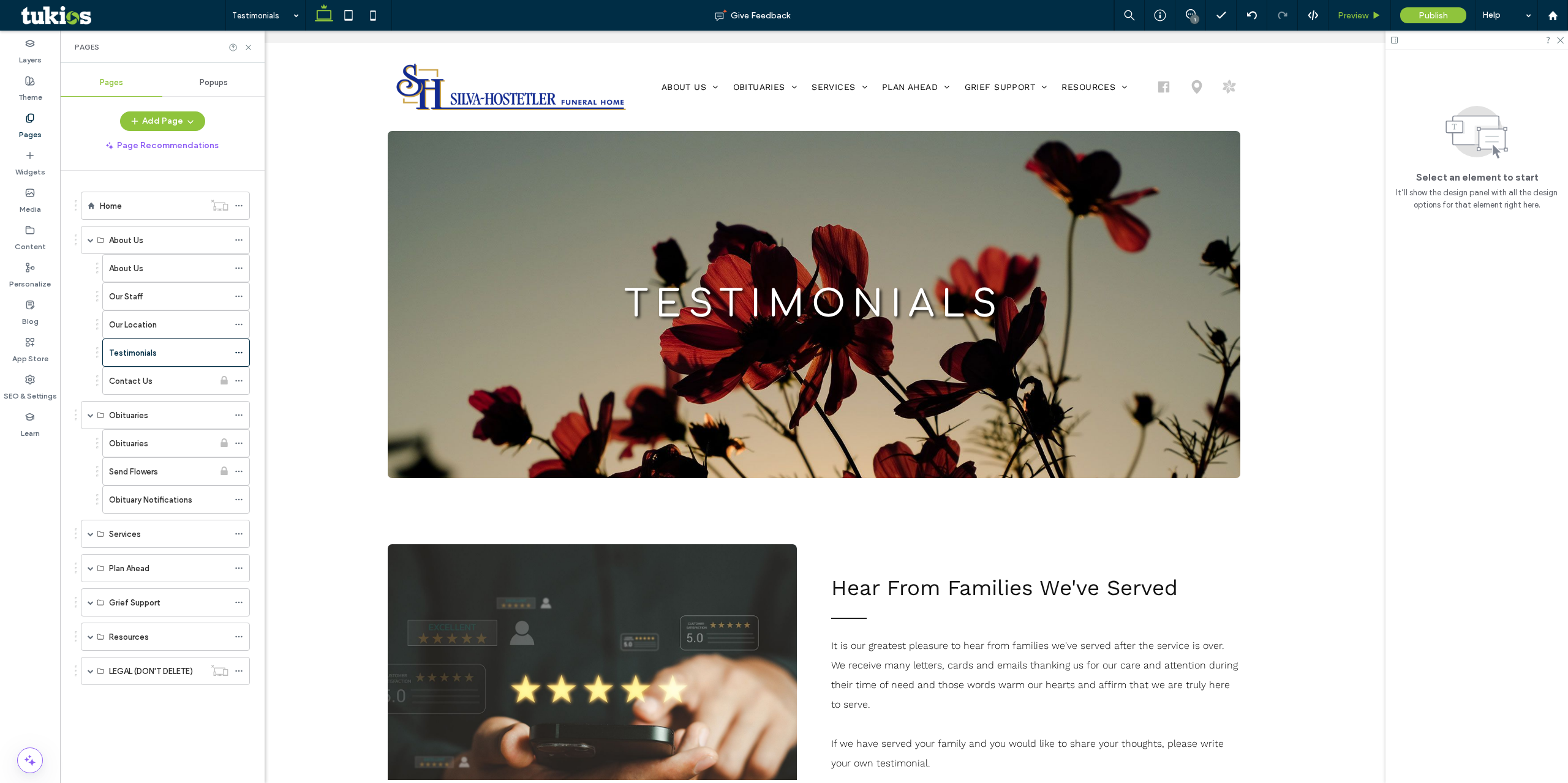
scroll to position [0, 0]
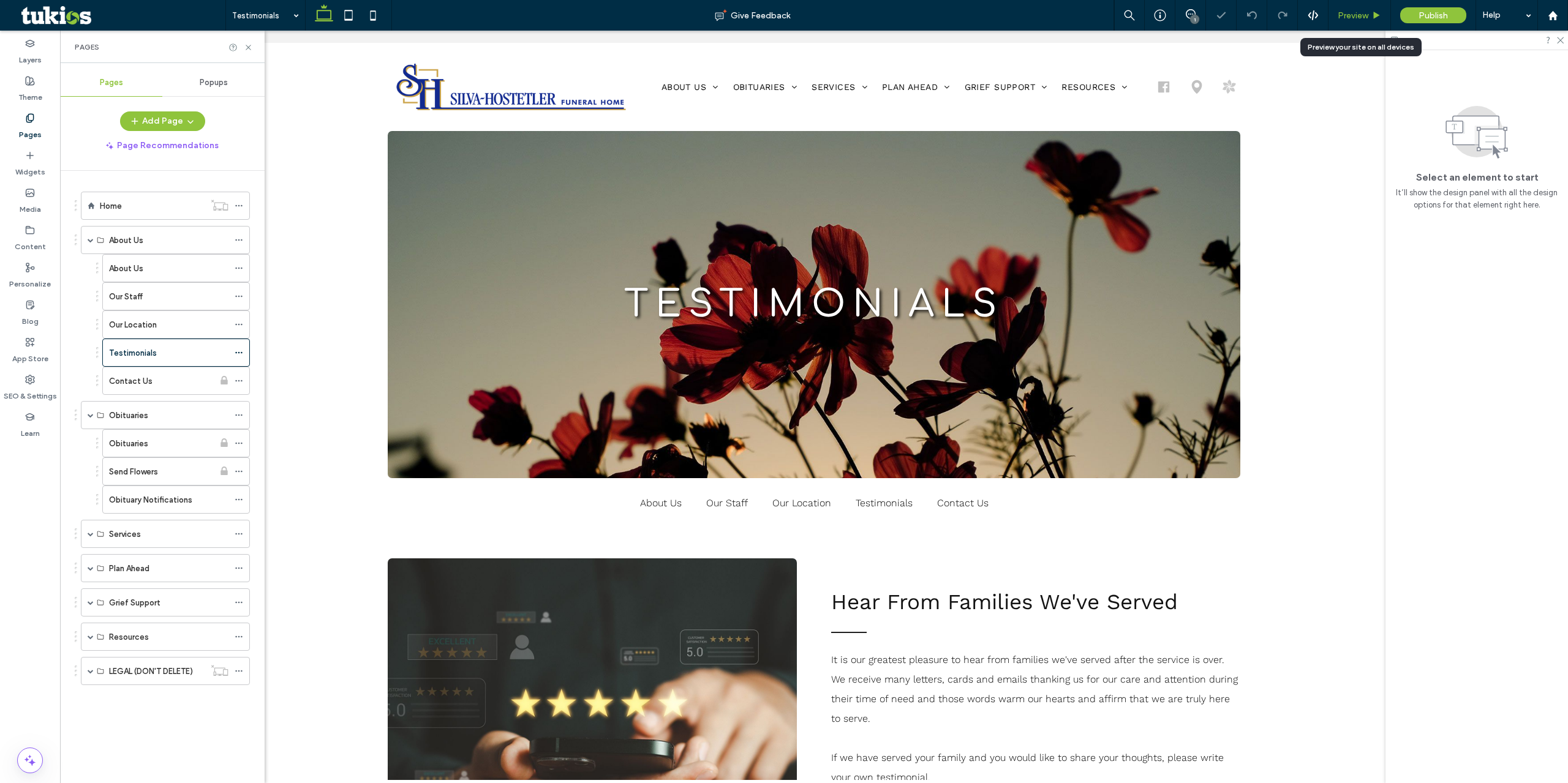
click at [1361, 20] on span "Preview" at bounding box center [1353, 16] width 30 height 11
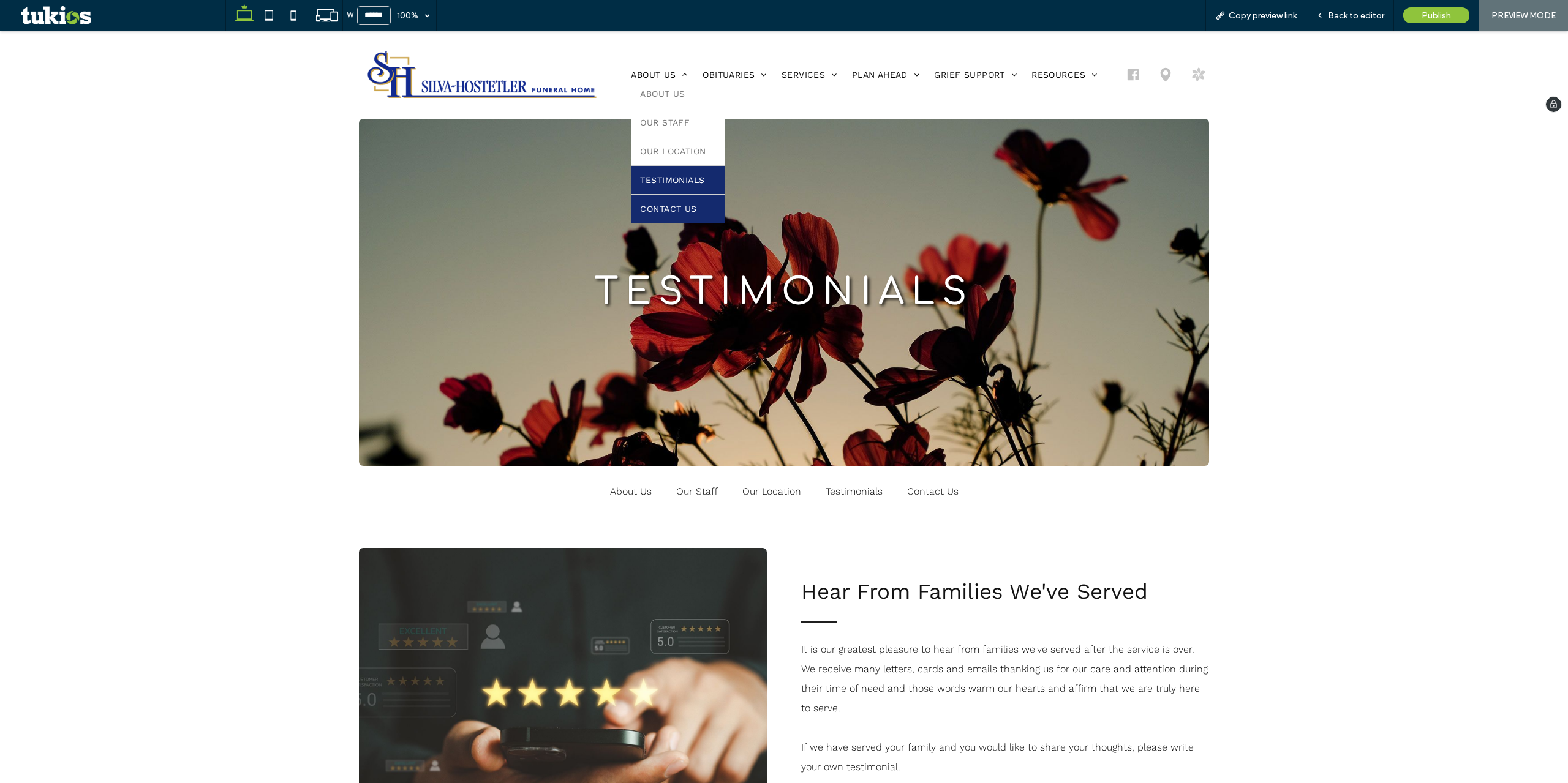
drag, startPoint x: 672, startPoint y: 207, endPoint x: 673, endPoint y: 238, distance: 31.0
click at [672, 207] on span "Contact Us" at bounding box center [668, 209] width 56 height 10
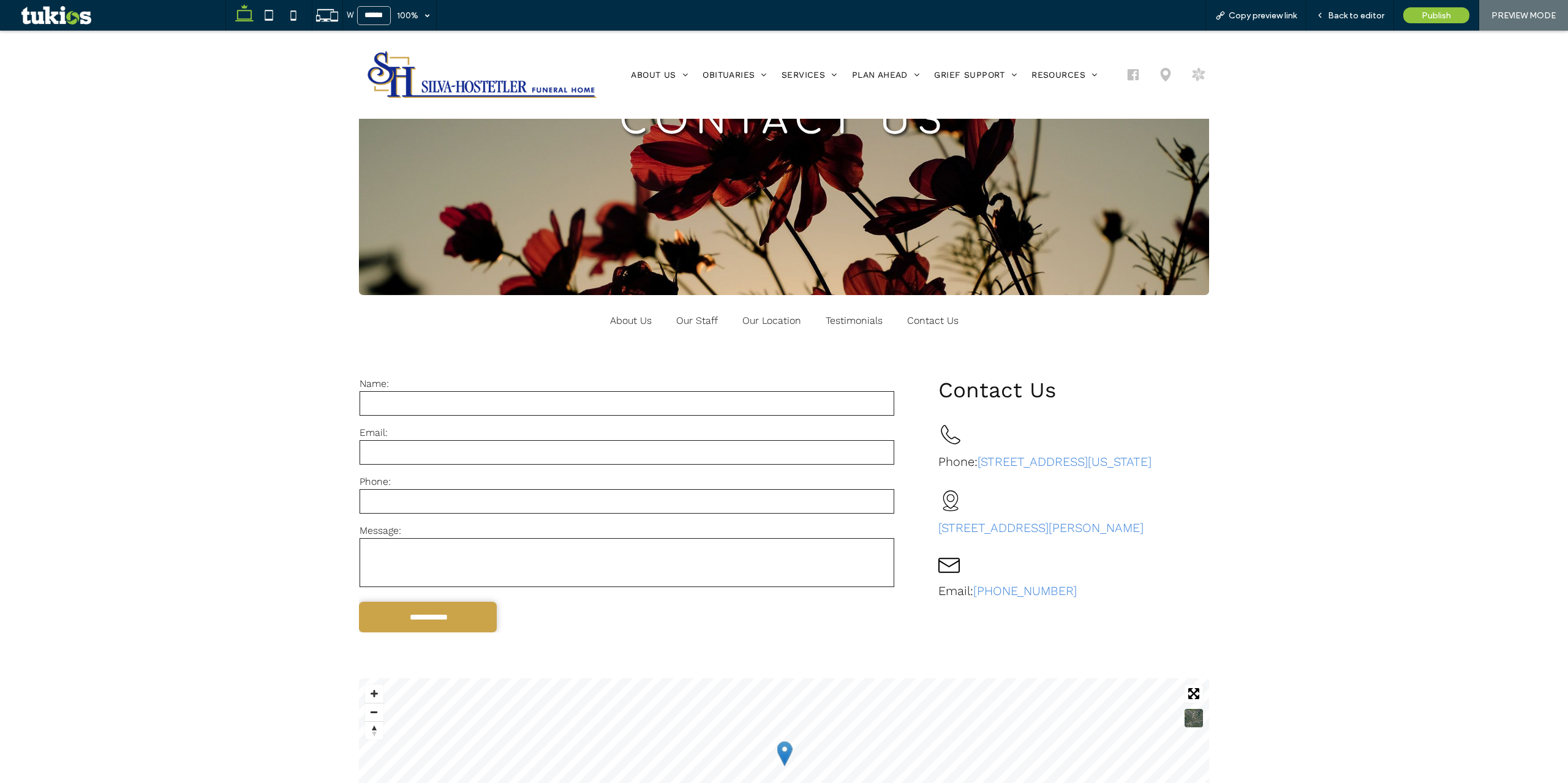
scroll to position [245, 0]
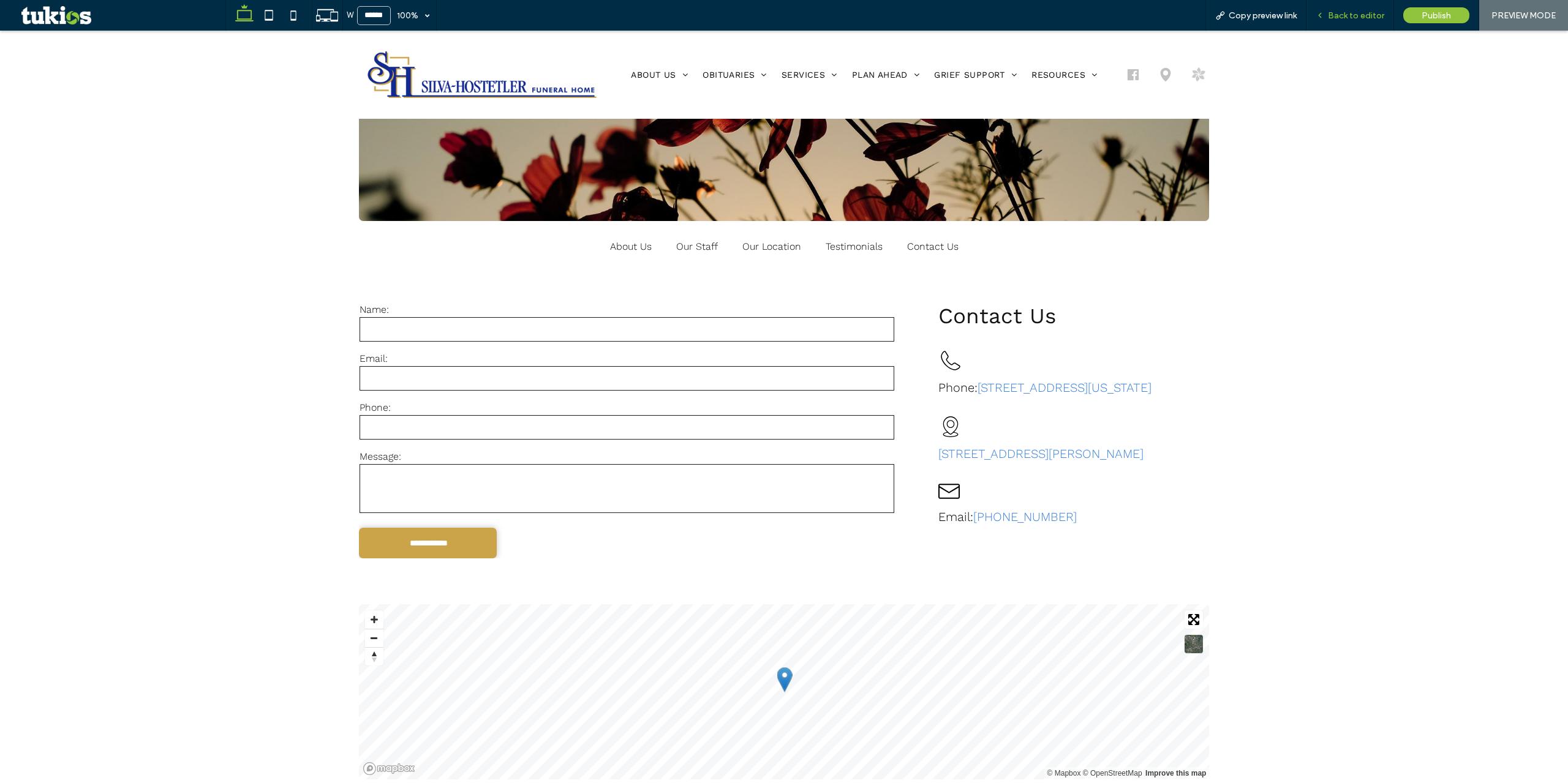
click at [1371, 20] on span "Back to editor" at bounding box center [1356, 16] width 56 height 11
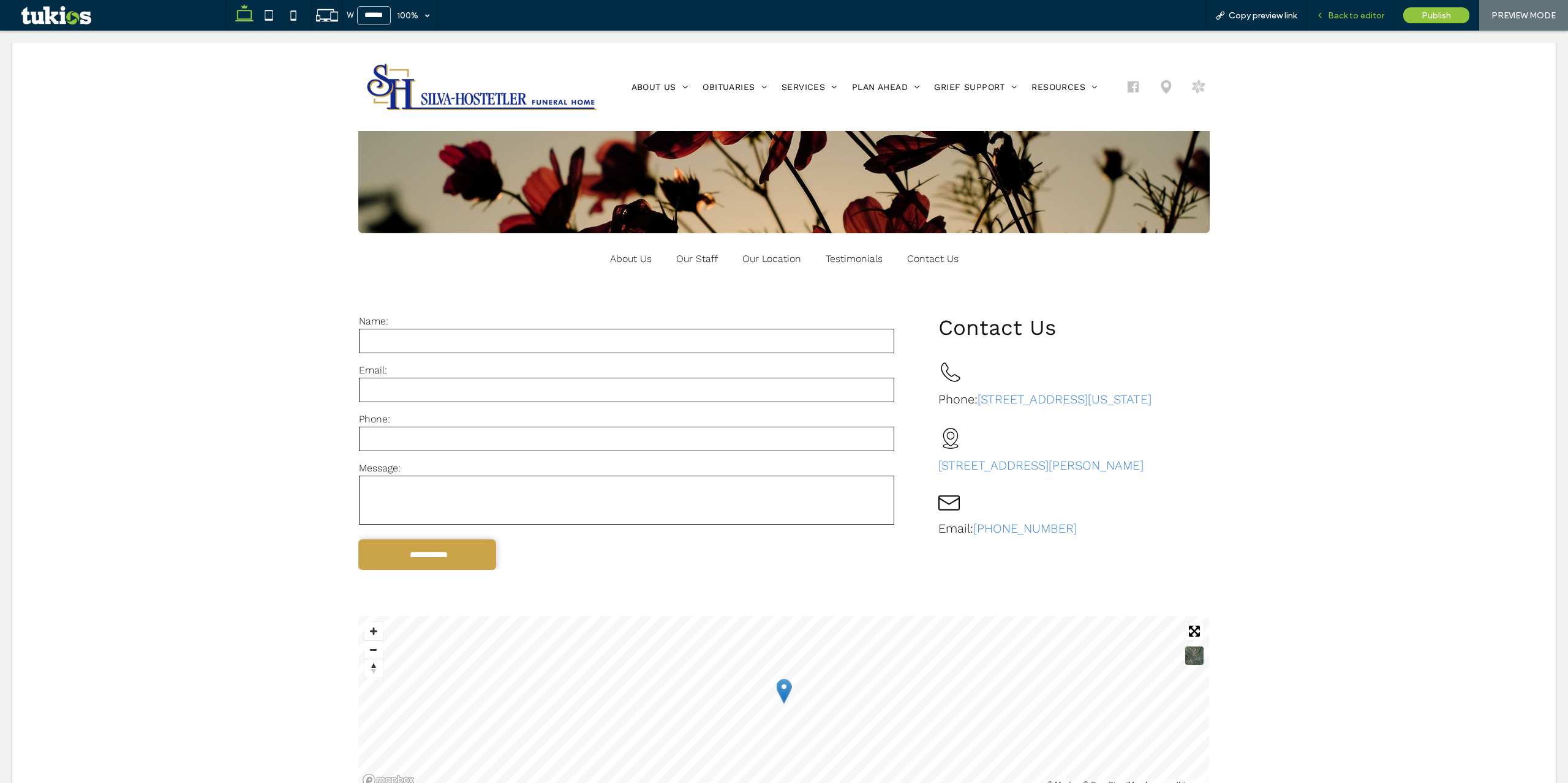
scroll to position [257, 0]
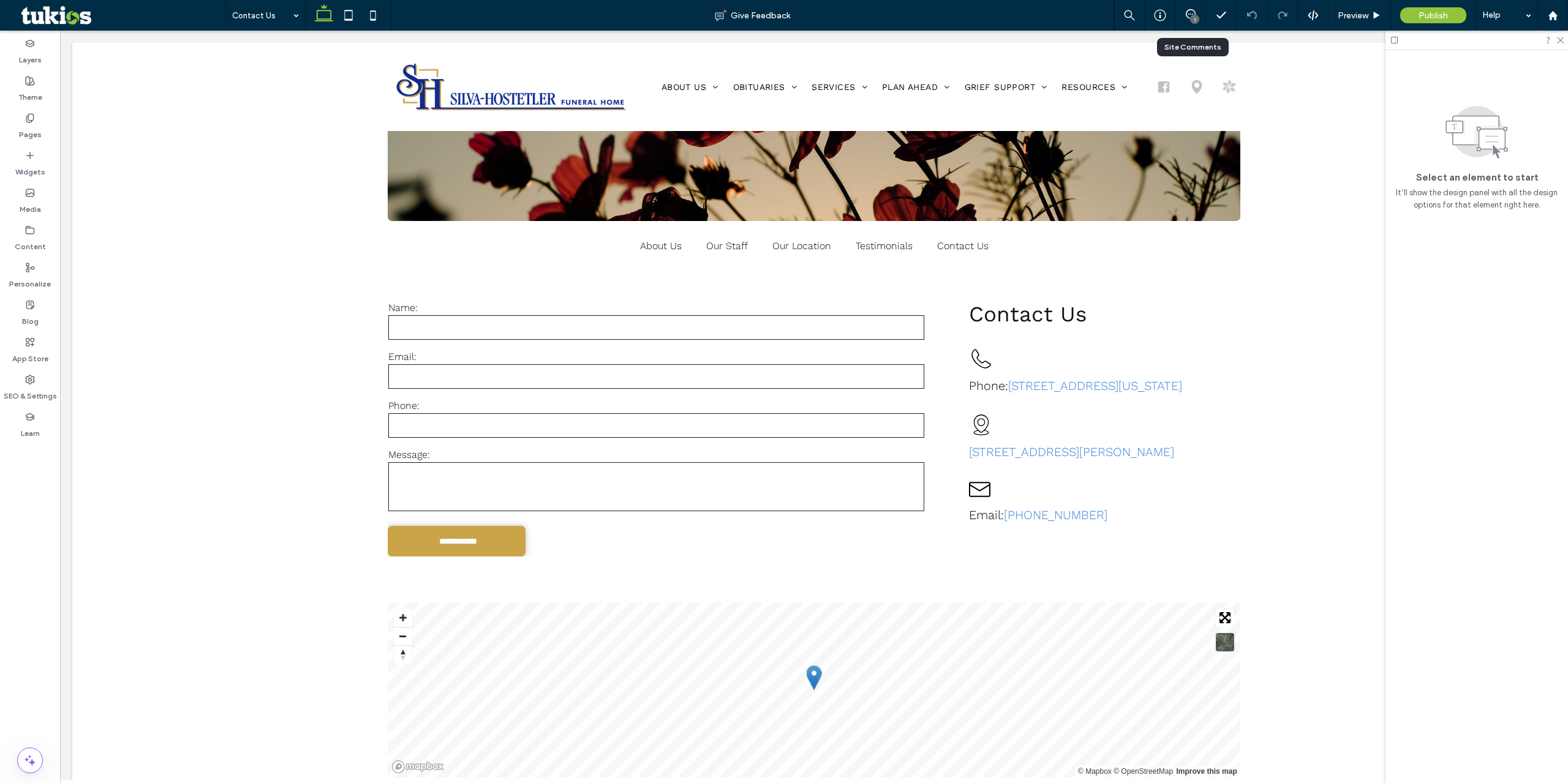
click at [1187, 7] on div "1" at bounding box center [1191, 15] width 30 height 30
click at [1190, 12] on icon at bounding box center [1190, 14] width 10 height 10
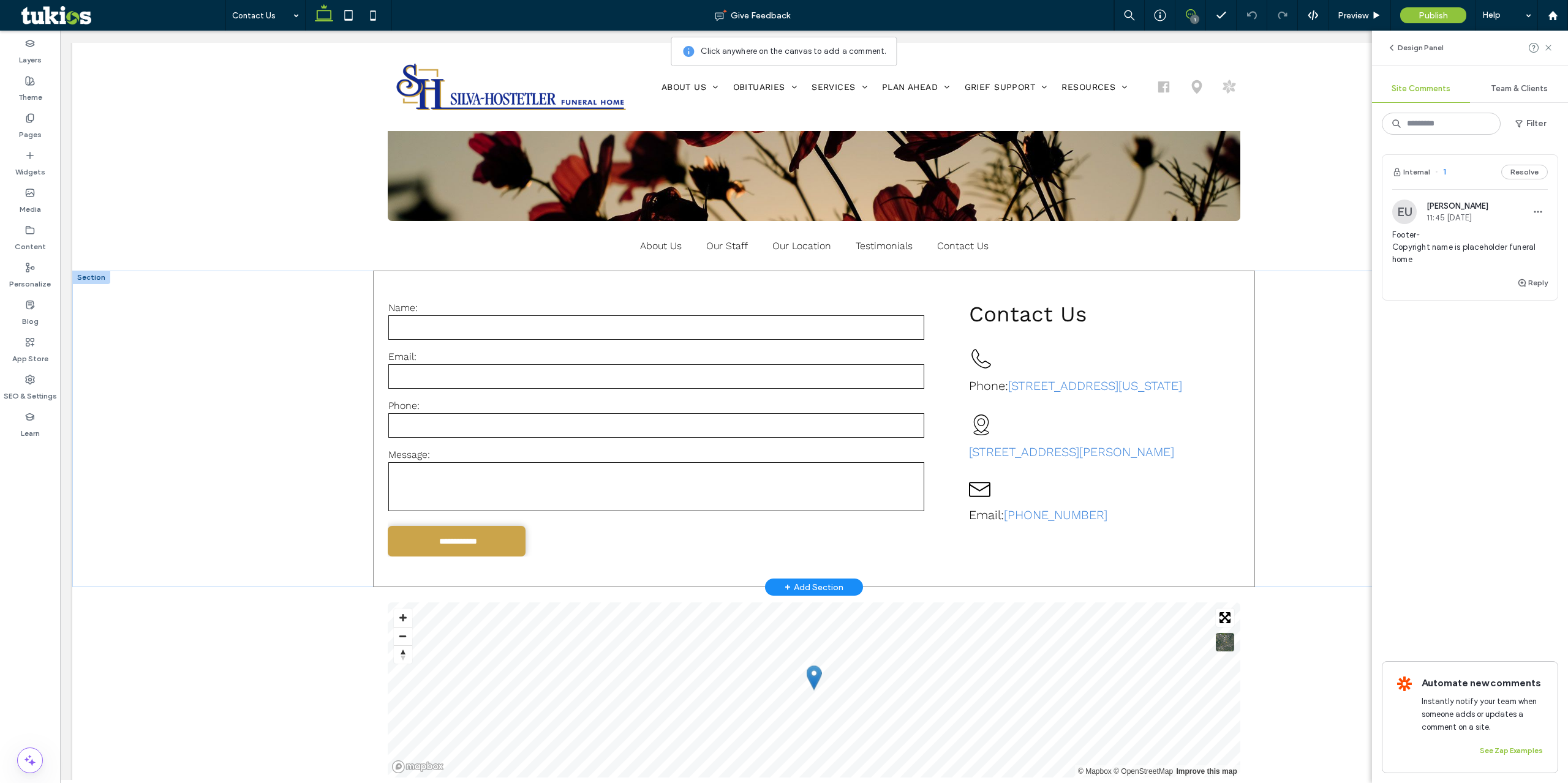
click at [1243, 442] on div "**********" at bounding box center [814, 428] width 882 height 316
click at [1270, 455] on textarea at bounding box center [1356, 448] width 175 height 61
type textarea "**********"
click at [1433, 504] on button "Submit" at bounding box center [1421, 500] width 44 height 15
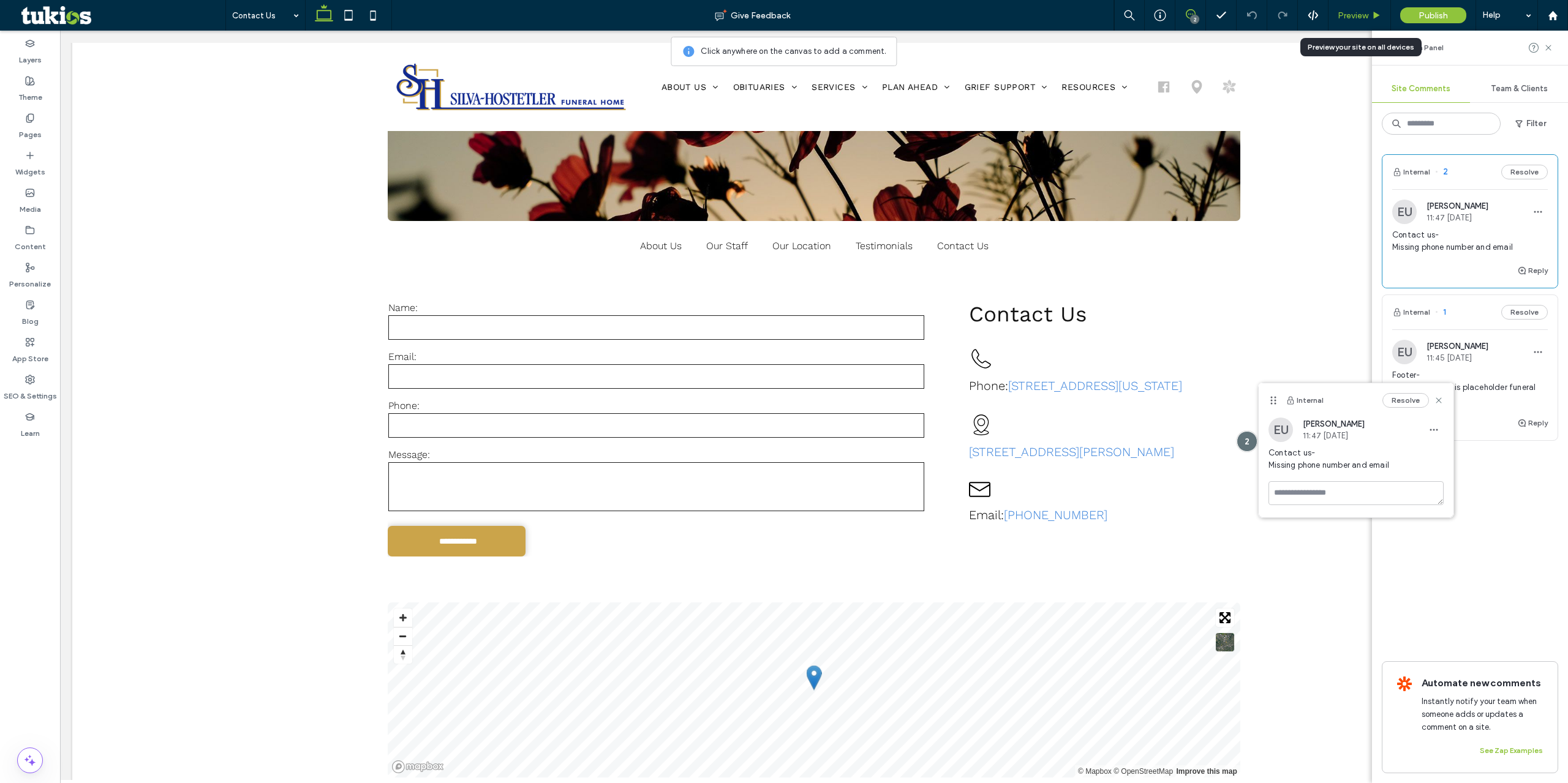
click at [1353, 15] on span "Preview" at bounding box center [1353, 16] width 30 height 11
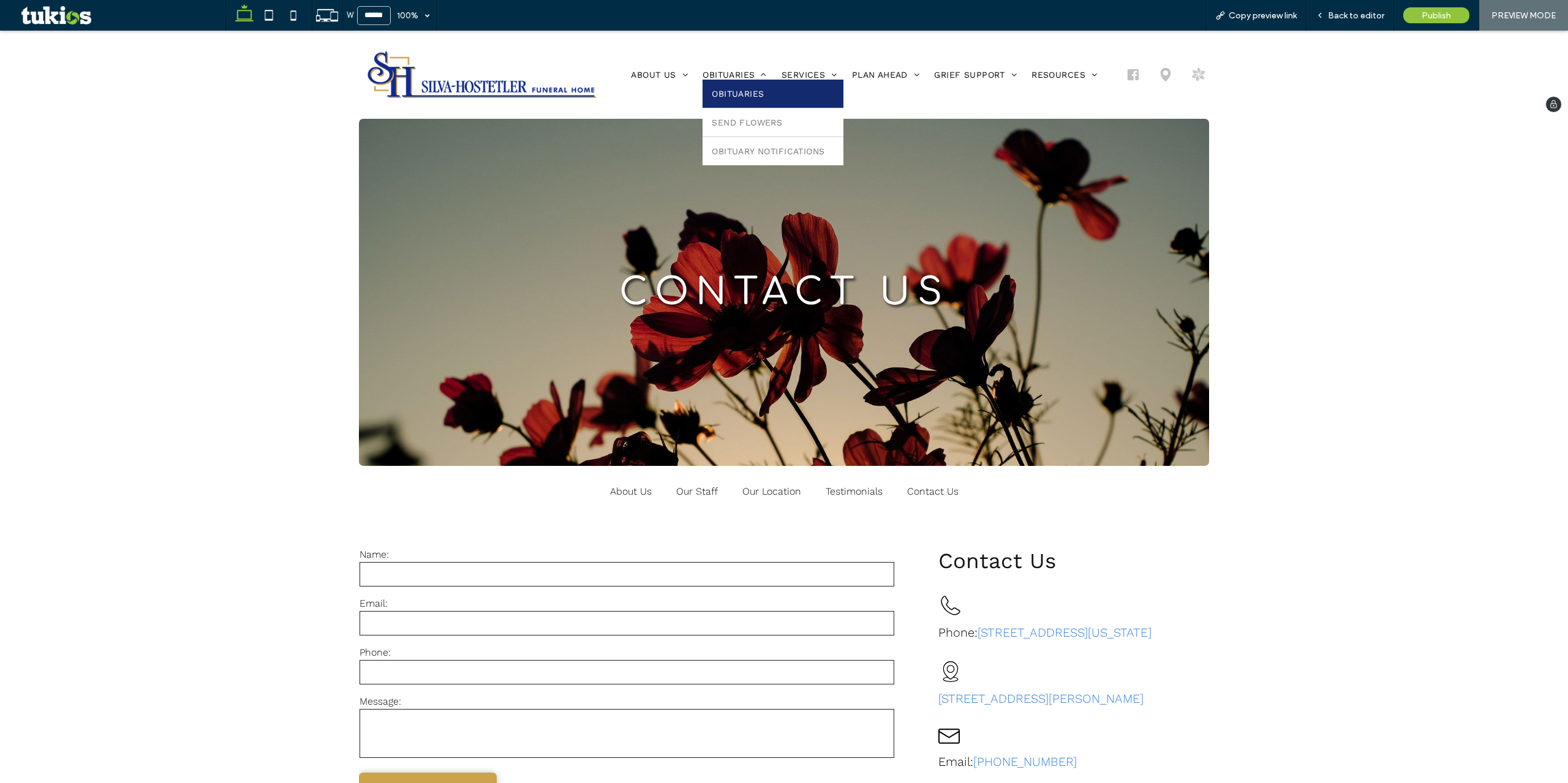
click at [745, 98] on link "Obituaries" at bounding box center [773, 94] width 140 height 28
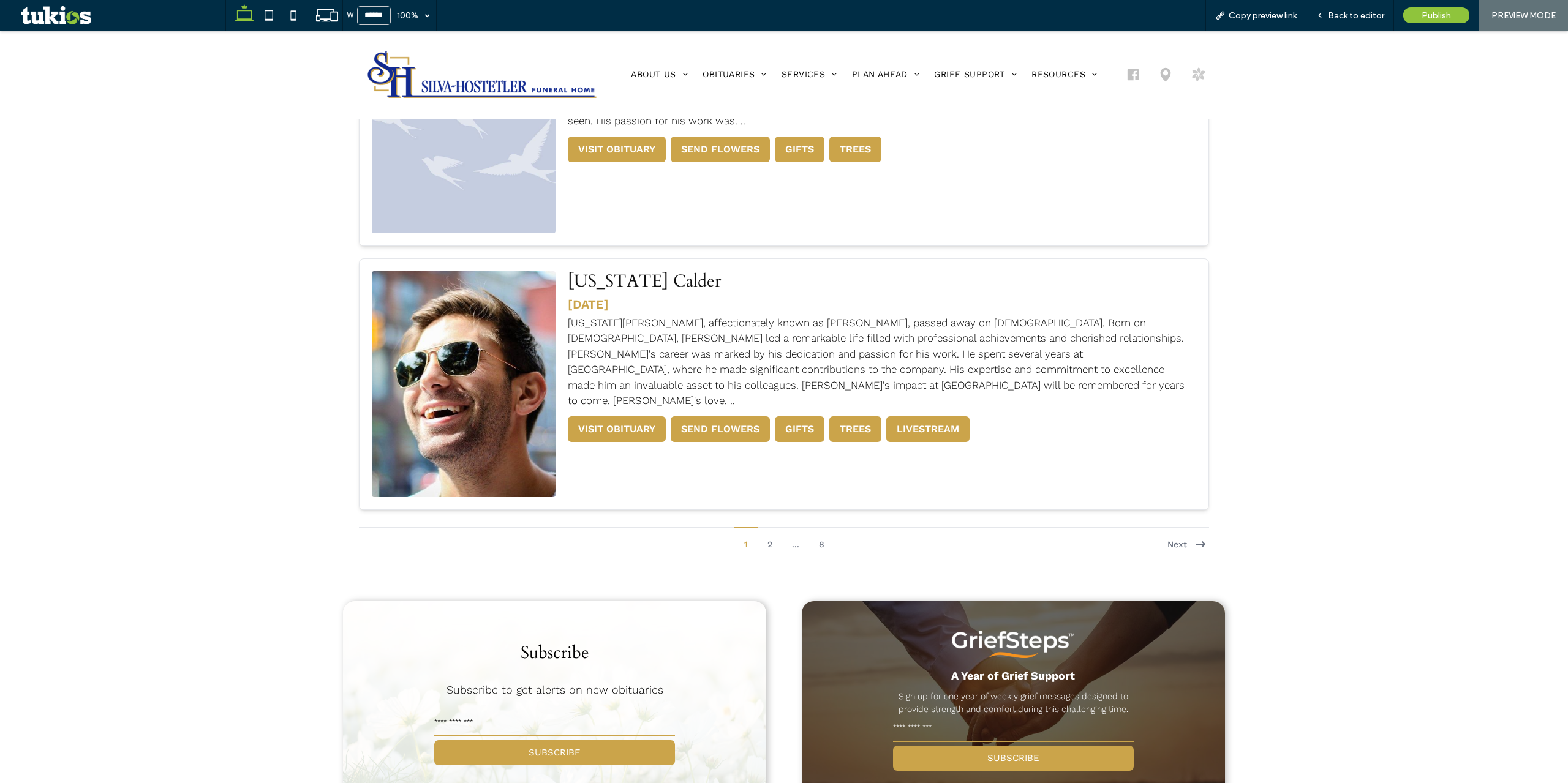
scroll to position [3245, 0]
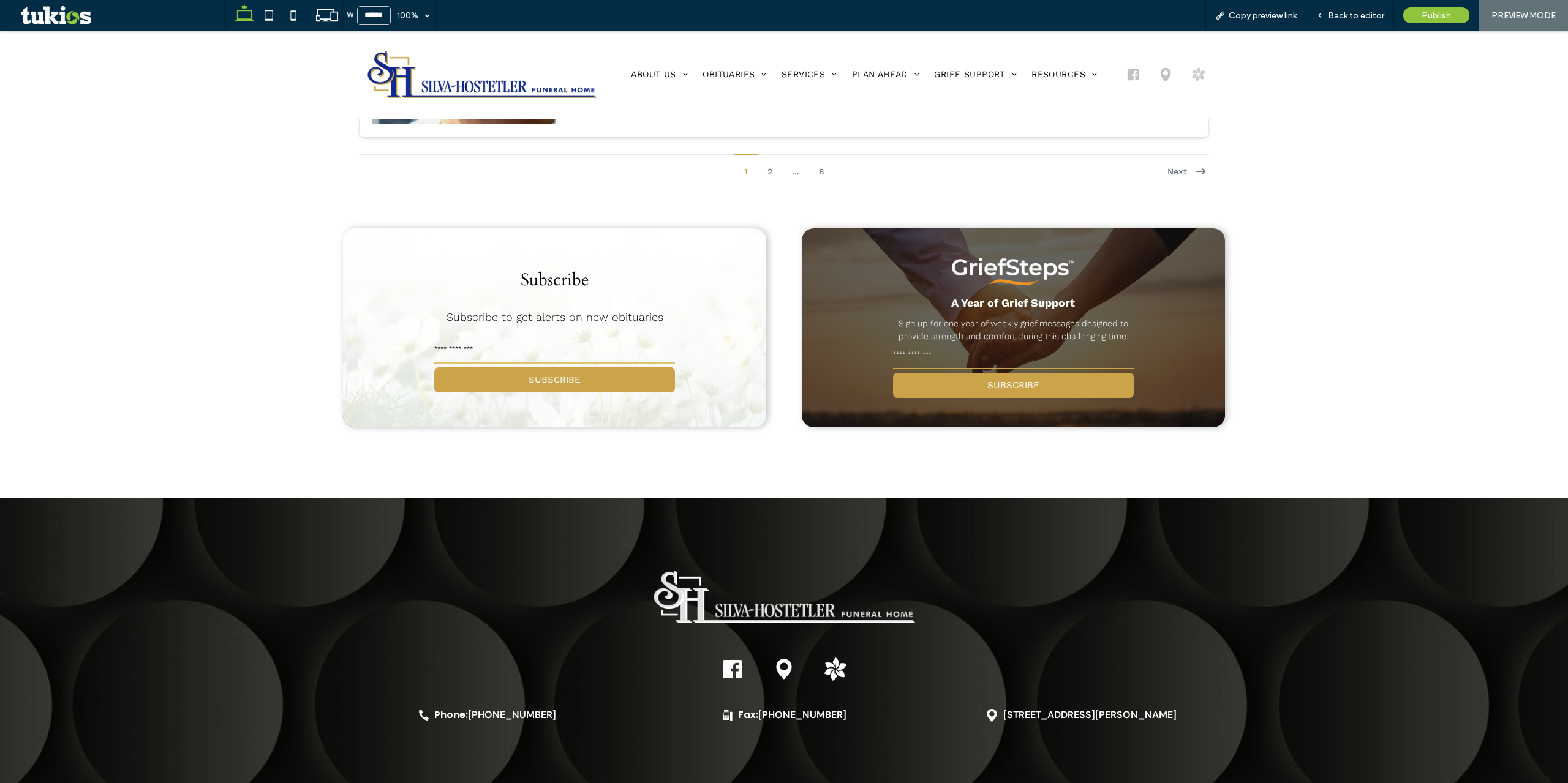
click at [530, 349] on input "email" at bounding box center [555, 351] width 240 height 24
type input "***"
drag, startPoint x: 452, startPoint y: 381, endPoint x: 486, endPoint y: 374, distance: 34.7
click at [452, 381] on button "SUBSCRIBE" at bounding box center [555, 380] width 240 height 25
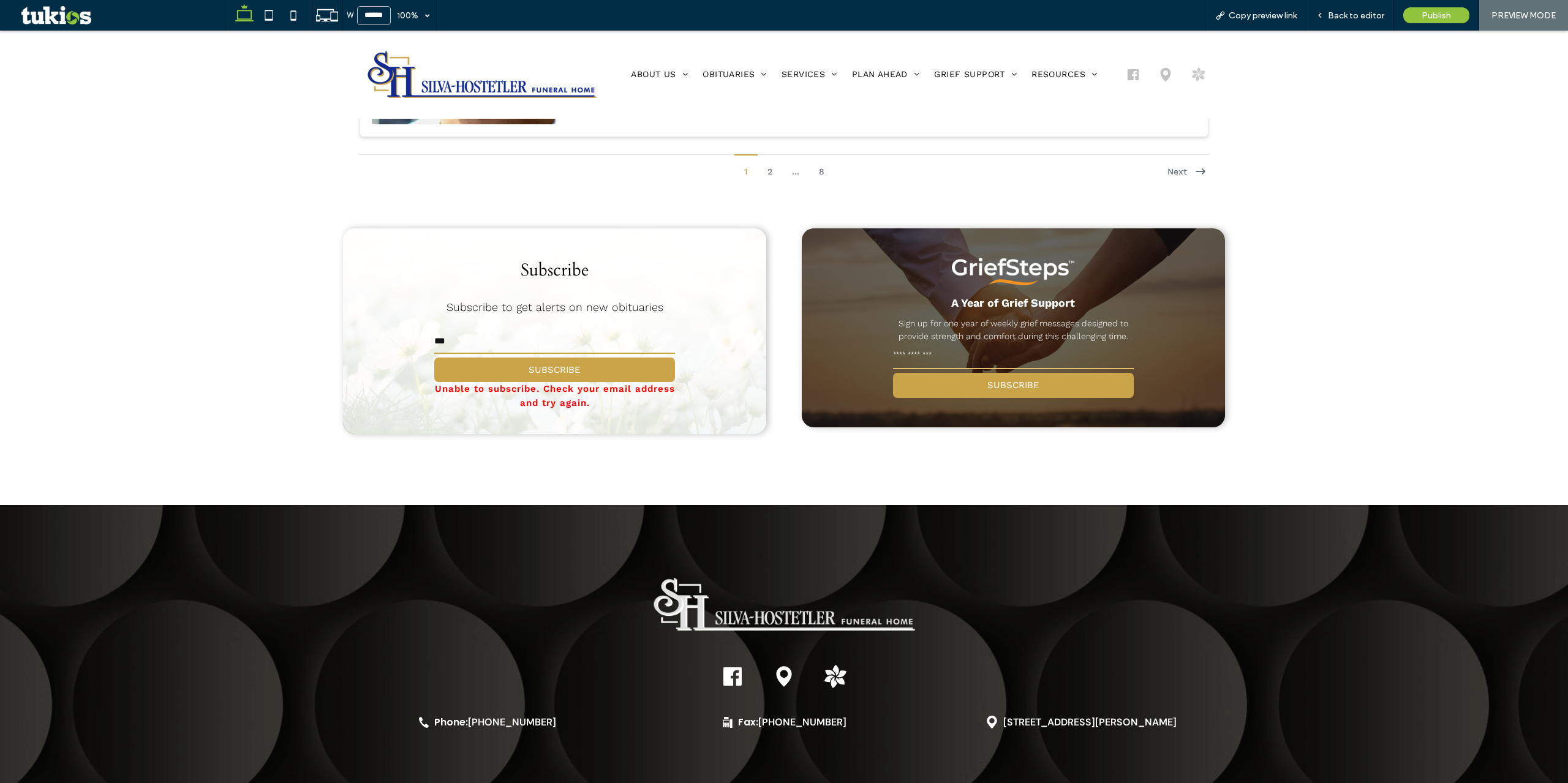
click at [960, 355] on input "email" at bounding box center [1013, 357] width 240 height 24
type input "***"
click at [927, 390] on button "SUBSCRIBE" at bounding box center [1013, 386] width 240 height 25
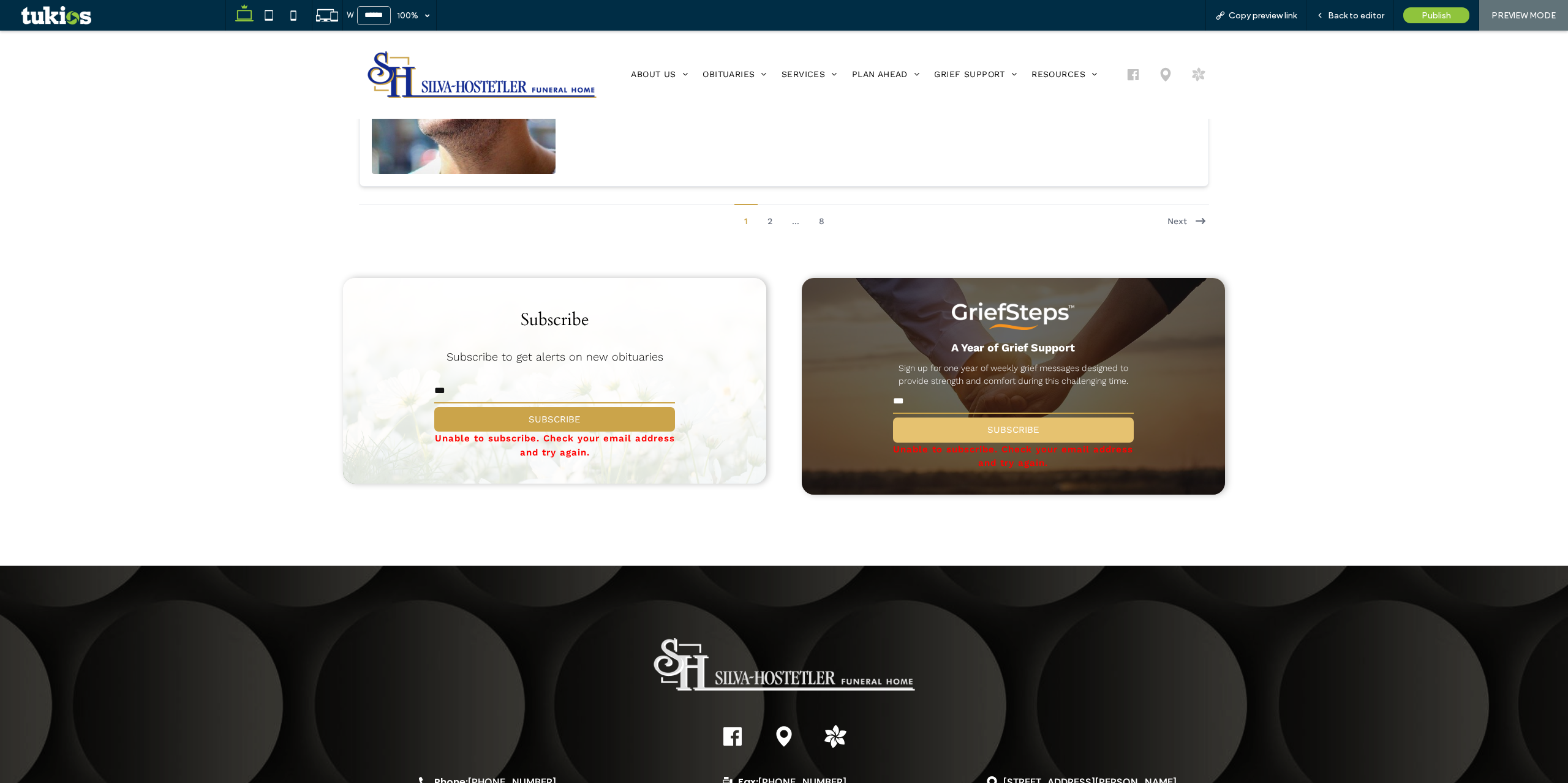
scroll to position [3000, 0]
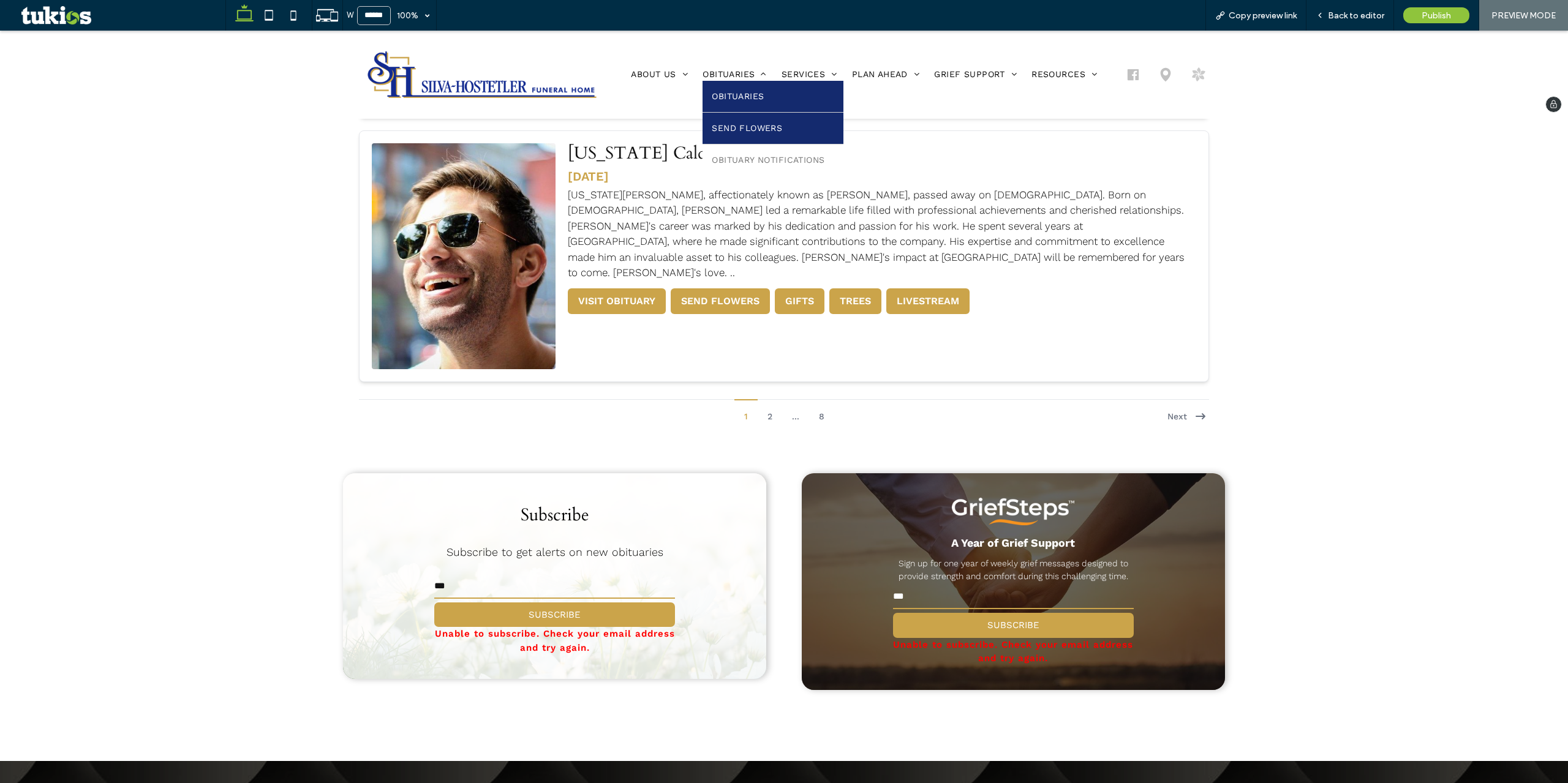
click at [756, 121] on link "Send Flowers" at bounding box center [773, 128] width 140 height 31
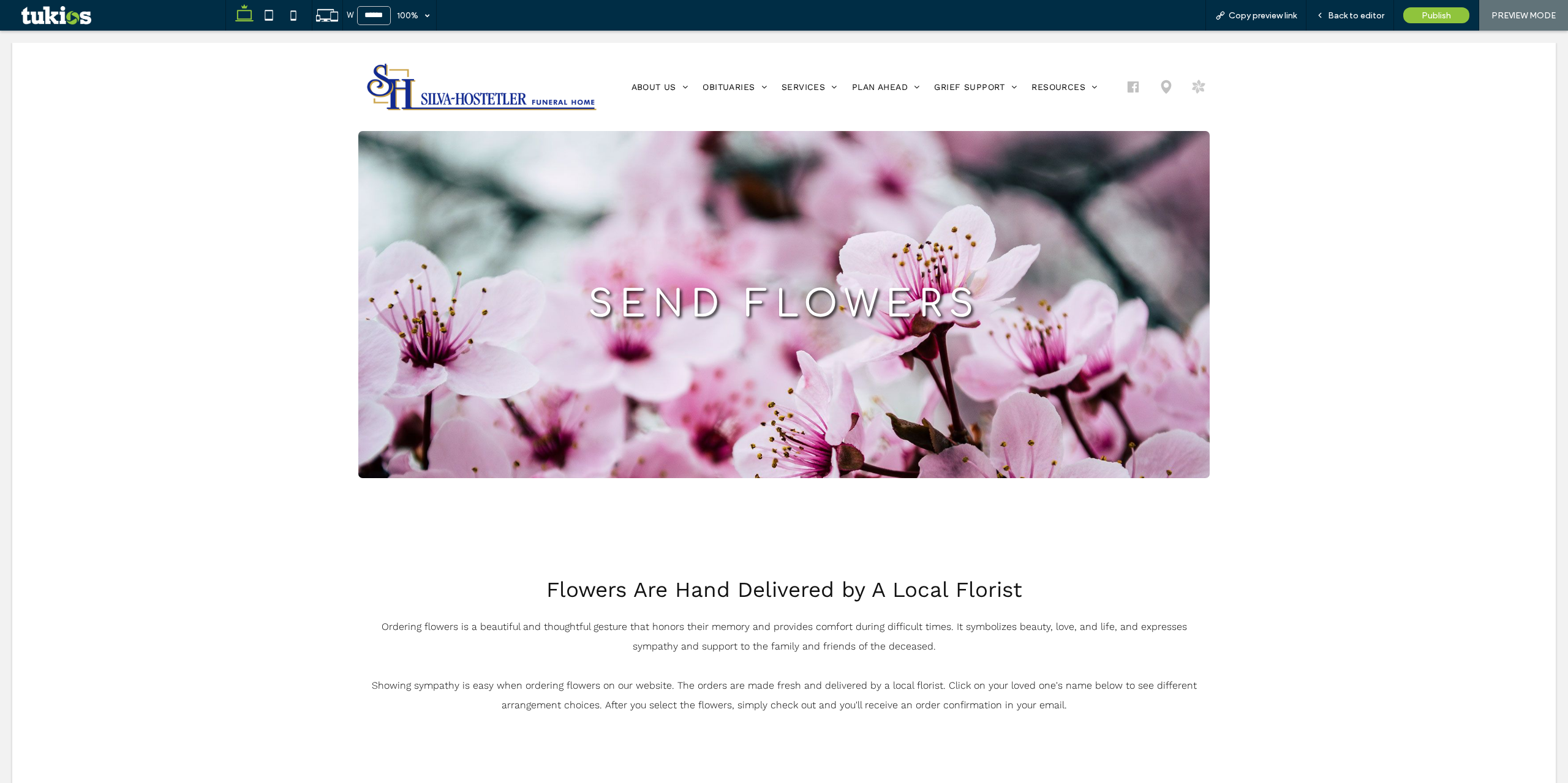
scroll to position [0, 0]
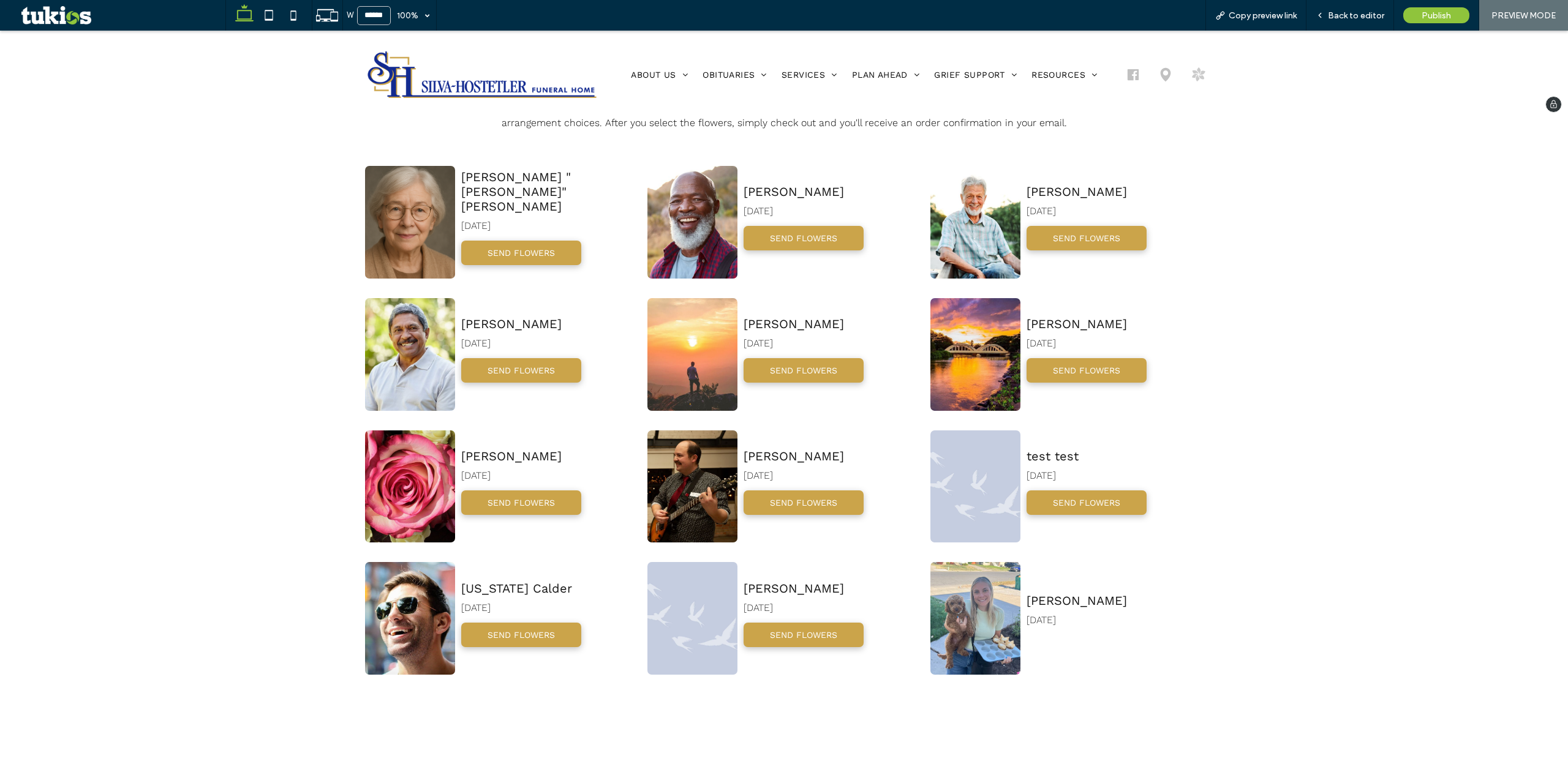
scroll to position [490, 0]
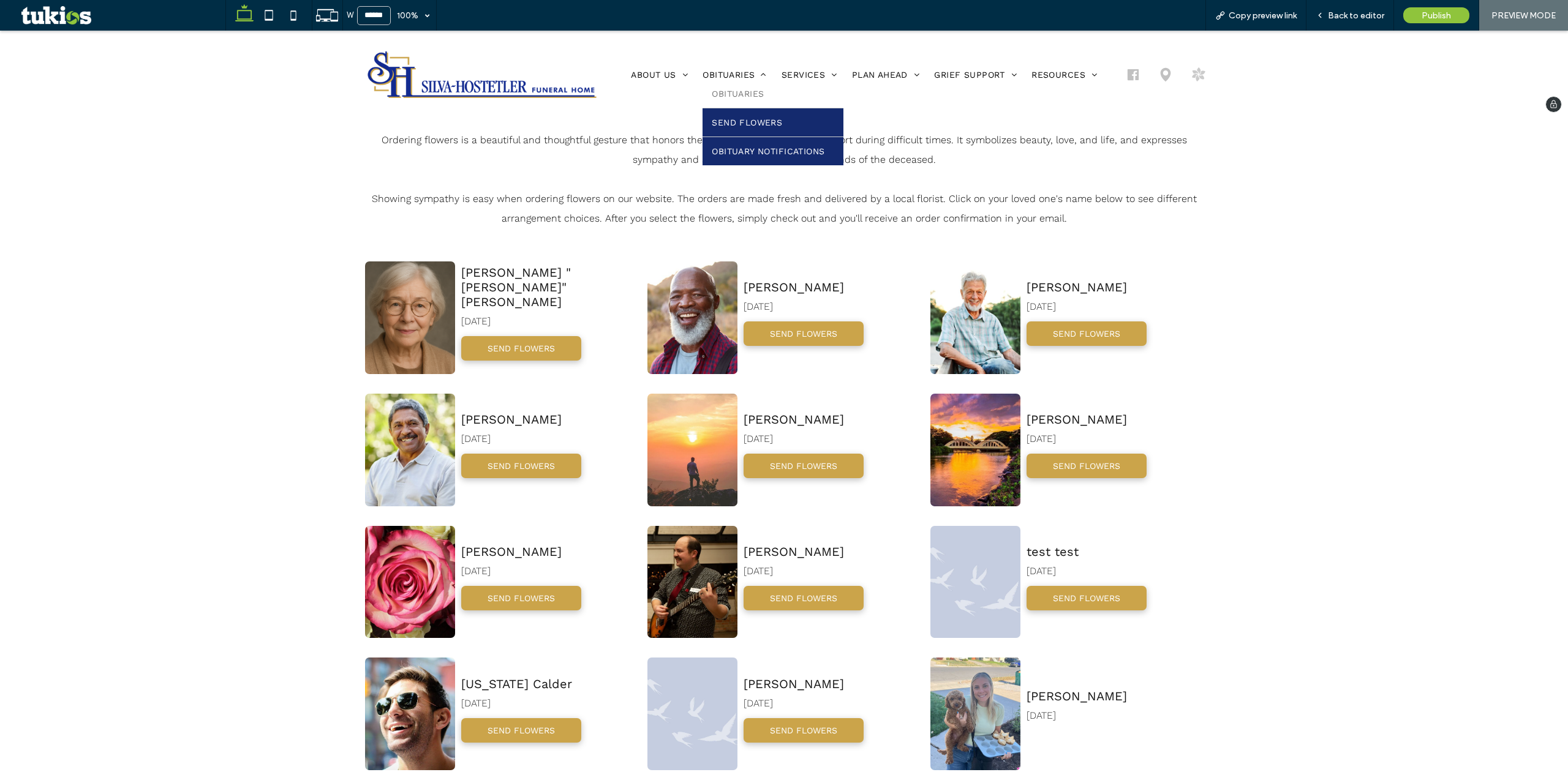
click at [745, 157] on link "Obituary Notifications" at bounding box center [773, 151] width 140 height 28
click at [1347, 18] on span "Back to editor" at bounding box center [1356, 16] width 56 height 11
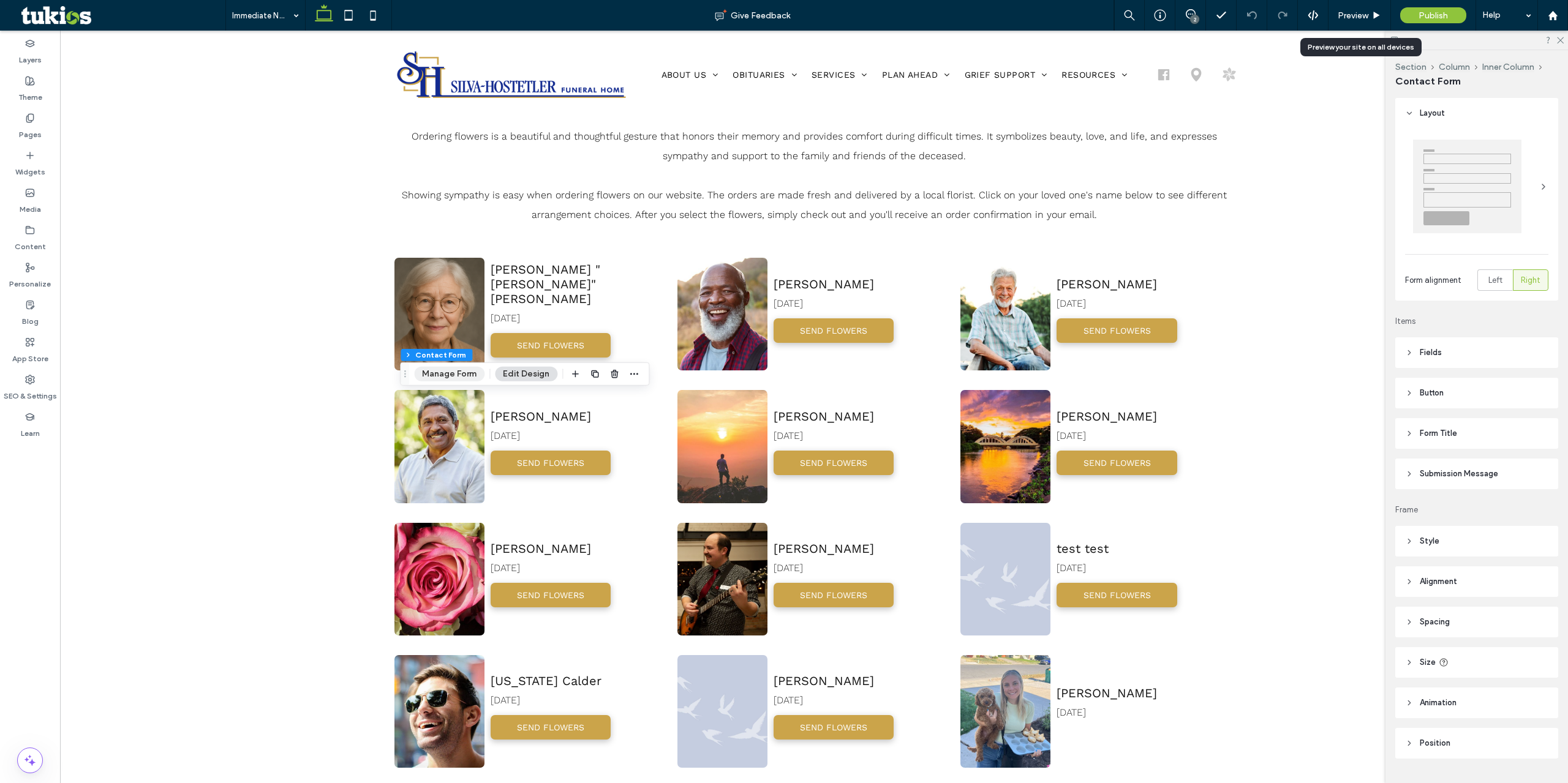
click at [461, 379] on button "Manage Form" at bounding box center [449, 374] width 71 height 15
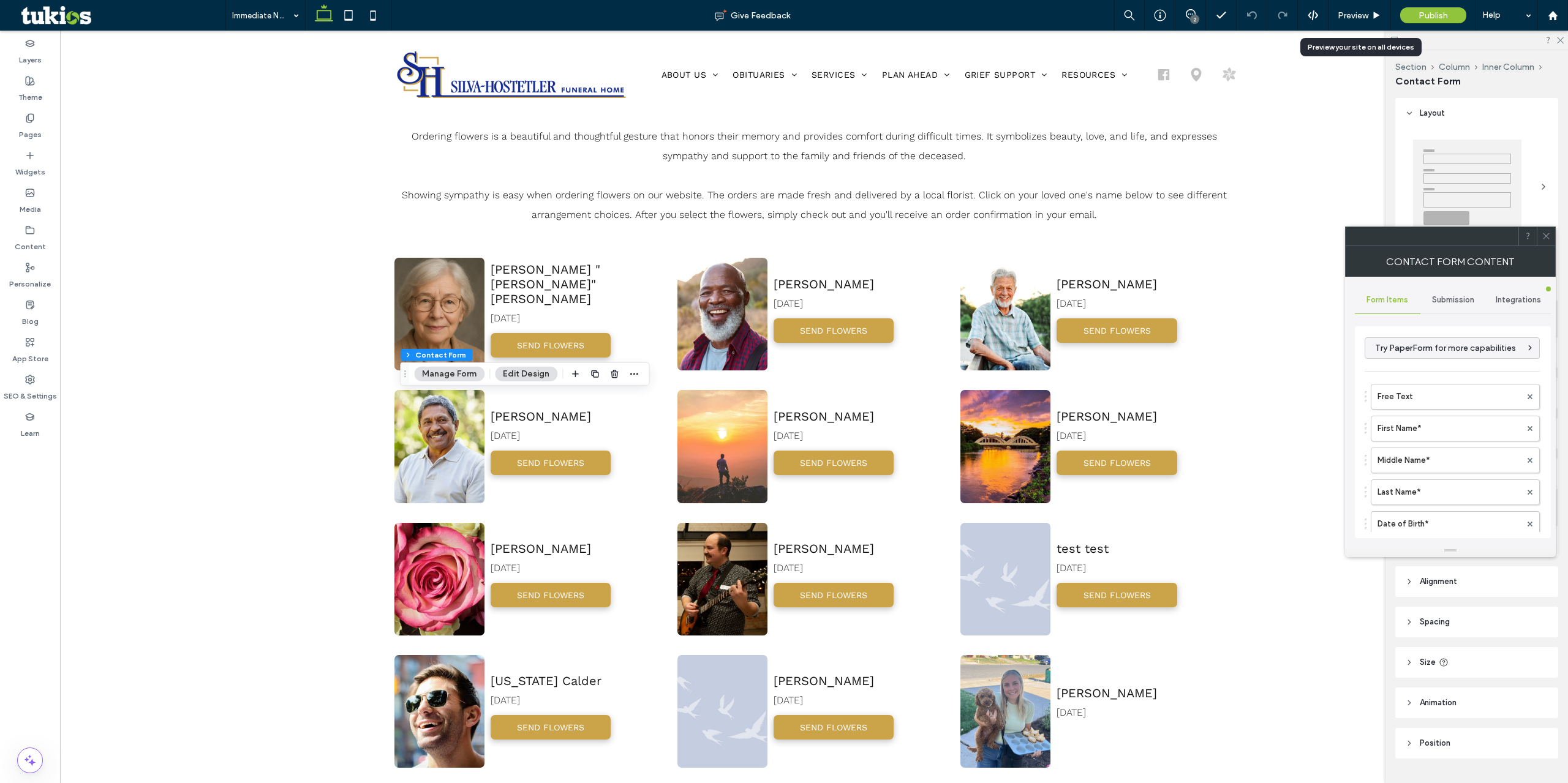
drag, startPoint x: 1476, startPoint y: 300, endPoint x: 1473, endPoint y: 307, distance: 7.6
click at [1476, 299] on div "Submission" at bounding box center [1453, 300] width 65 height 27
click at [1409, 362] on label "New submission notification" at bounding box center [1453, 357] width 164 height 24
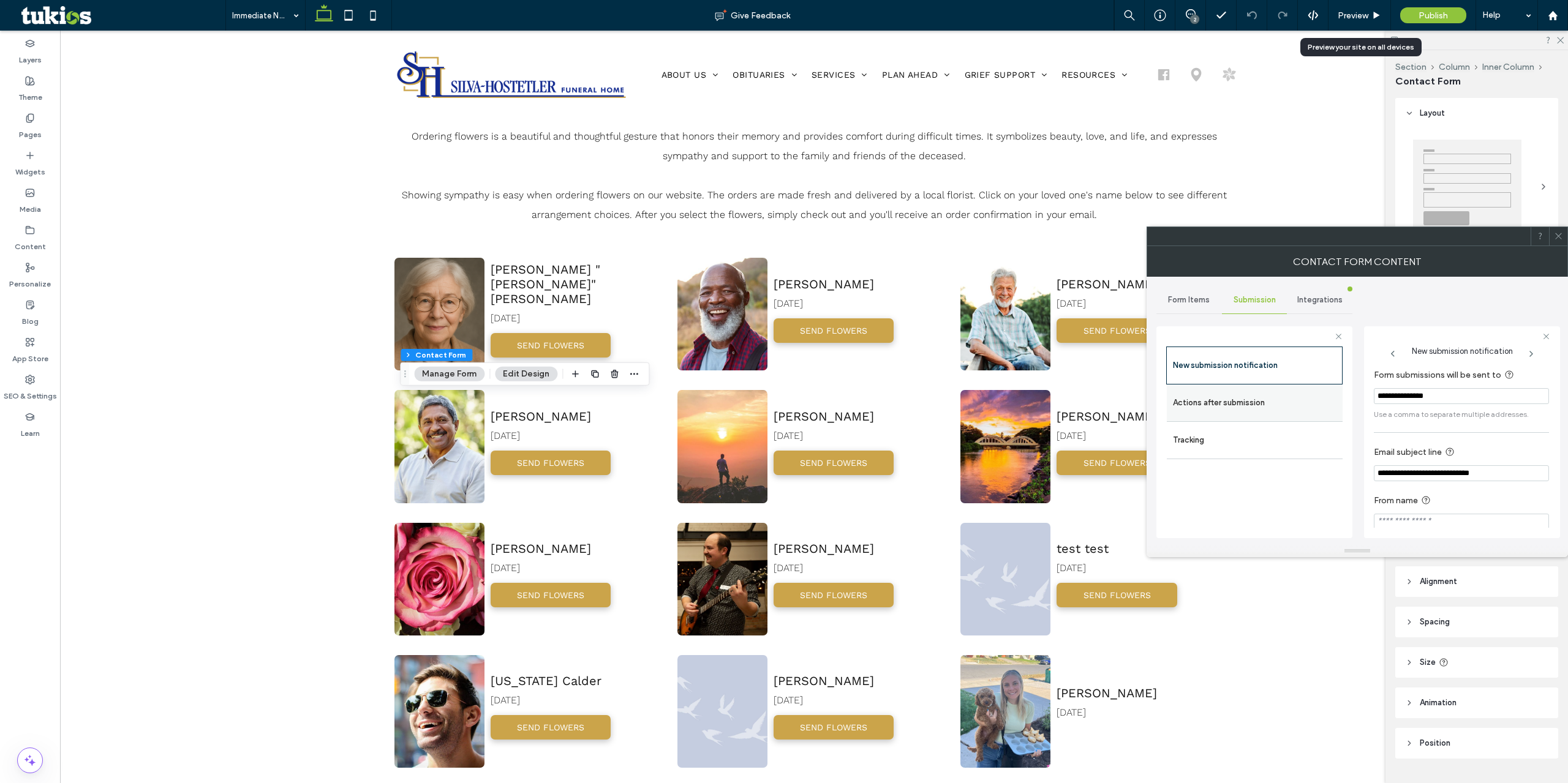
click at [1274, 398] on label "Actions after submission" at bounding box center [1255, 403] width 164 height 24
click at [1535, 514] on div "toggle" at bounding box center [1540, 516] width 20 height 10
drag, startPoint x: 1460, startPoint y: 506, endPoint x: 1371, endPoint y: 517, distance: 89.7
click at [1295, 516] on div "**********" at bounding box center [1254, 430] width 196 height 228
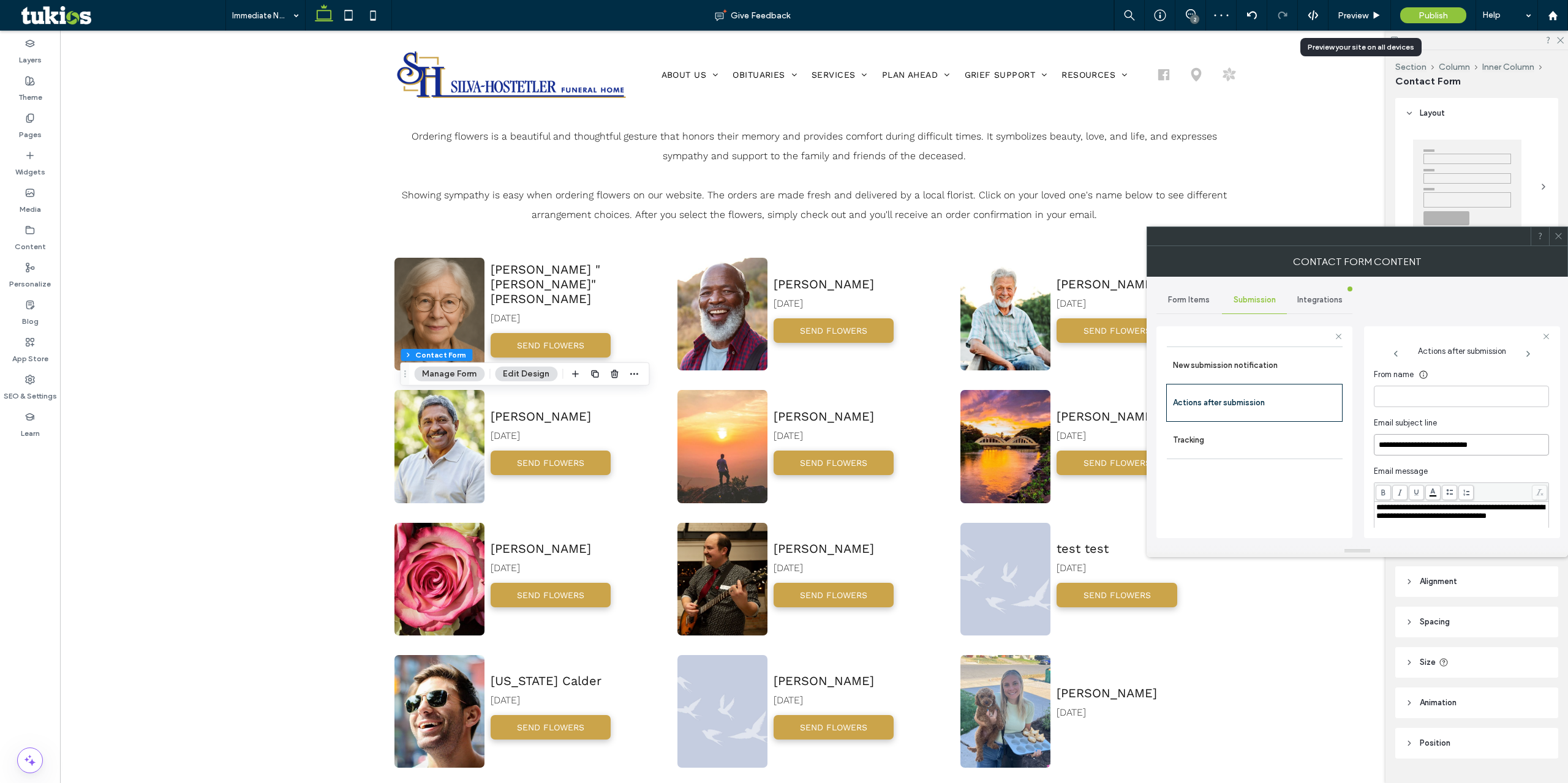
type input "**********"
click at [1532, 467] on div "toggle" at bounding box center [1540, 471] width 20 height 10
click at [1356, 14] on span "Preview" at bounding box center [1353, 16] width 30 height 11
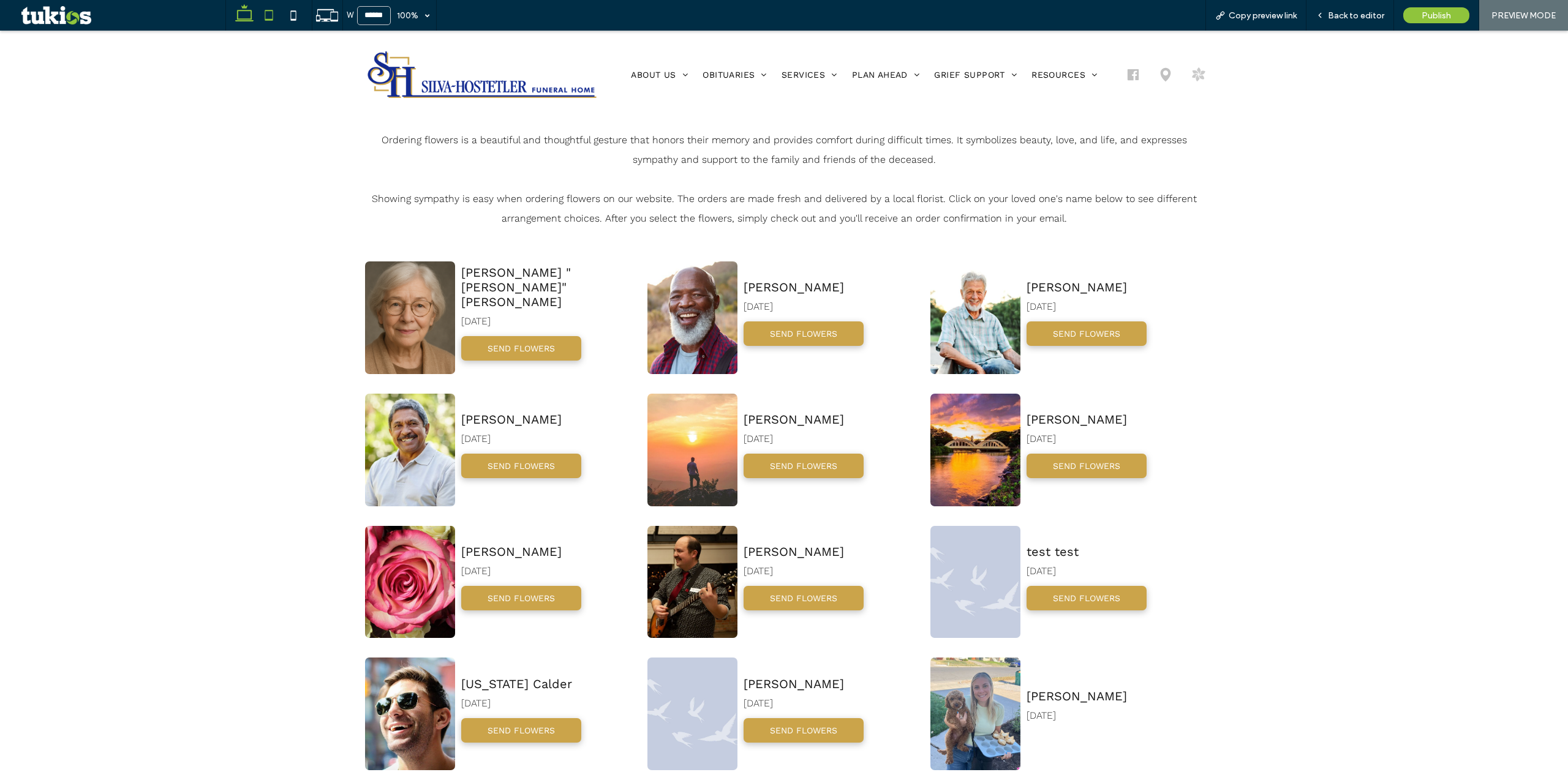
click at [267, 17] on icon at bounding box center [269, 15] width 24 height 24
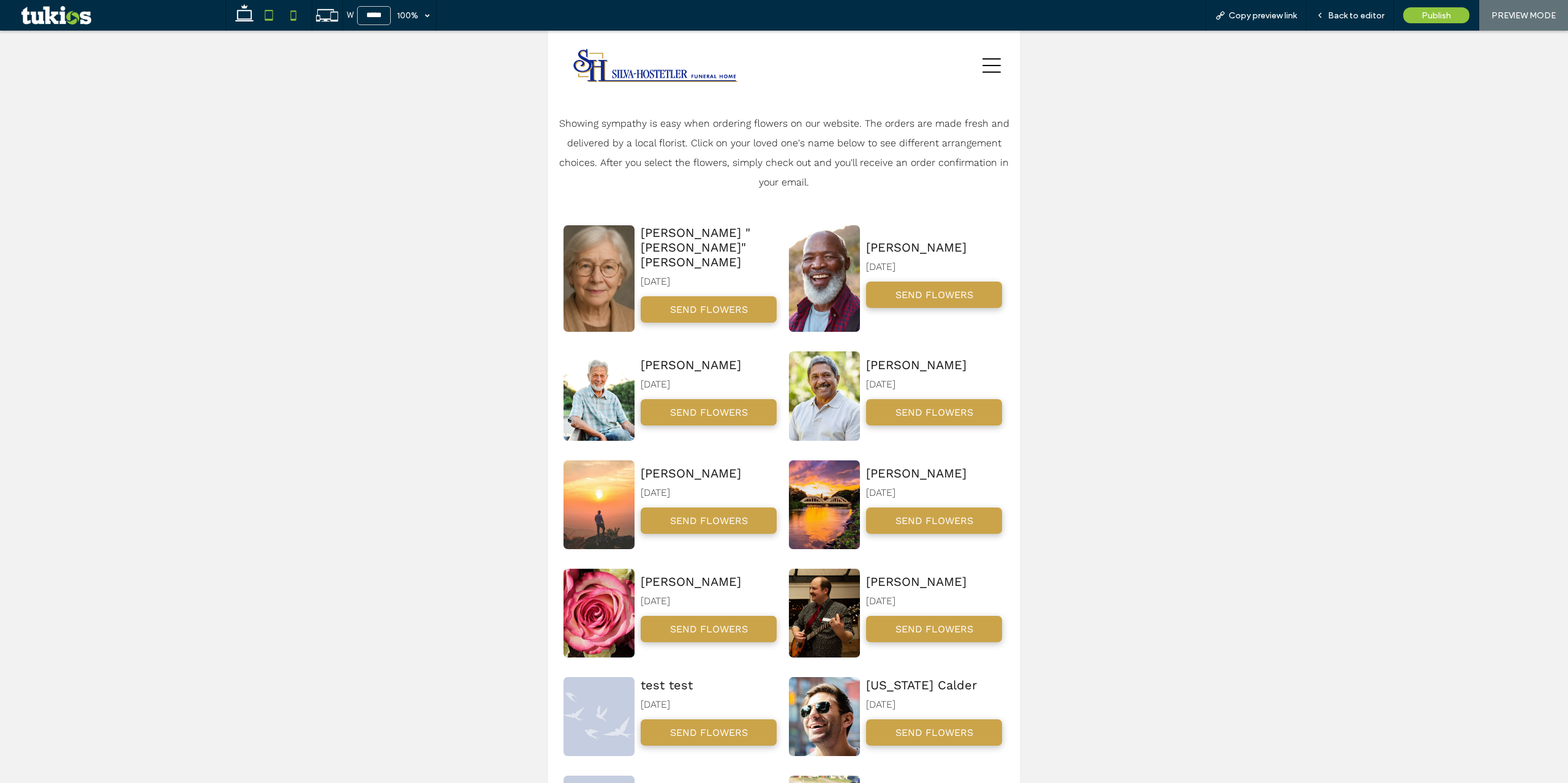
click at [291, 21] on icon at bounding box center [293, 15] width 24 height 24
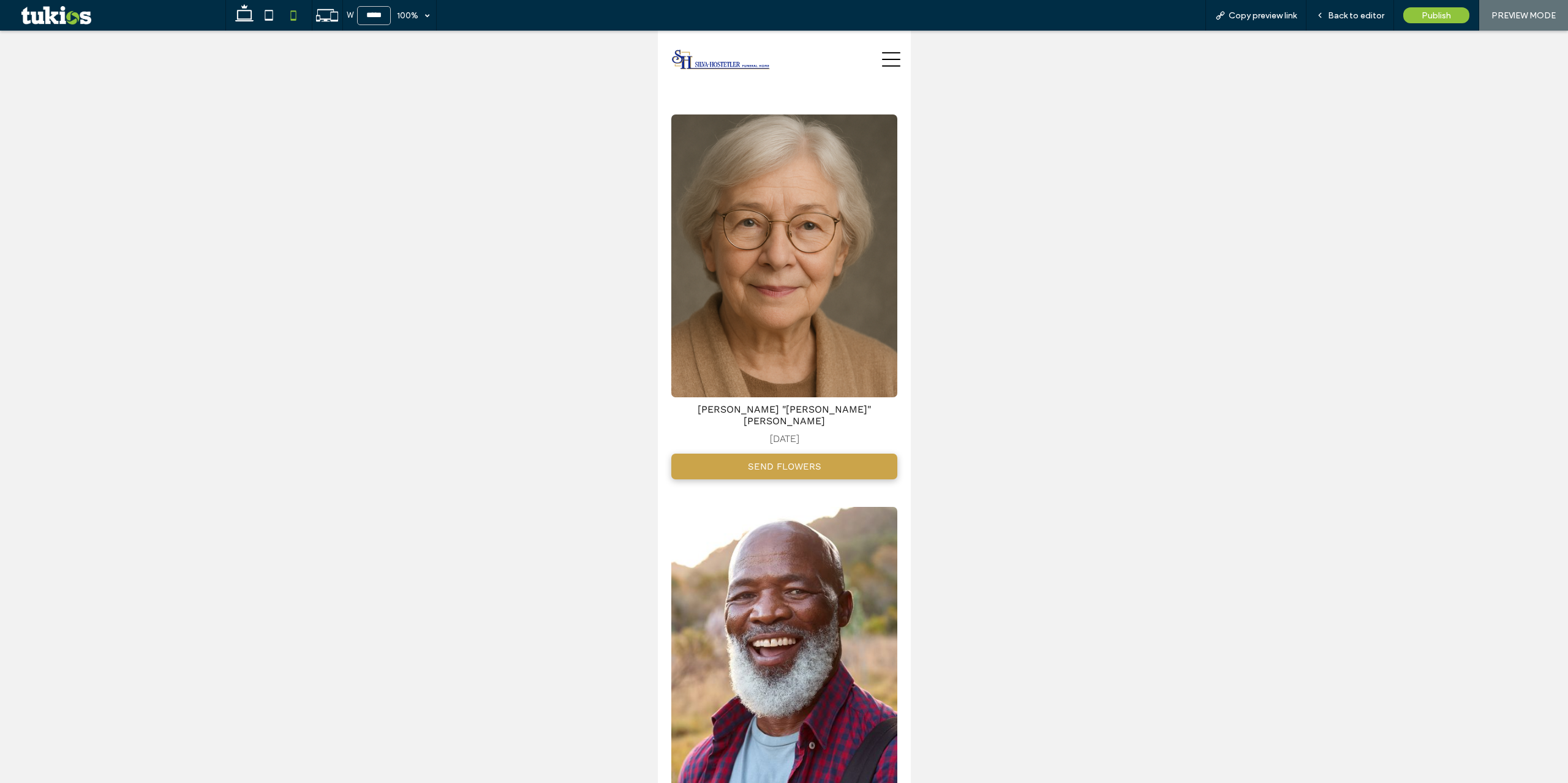
click at [274, 25] on icon at bounding box center [269, 15] width 24 height 24
type input "*****"
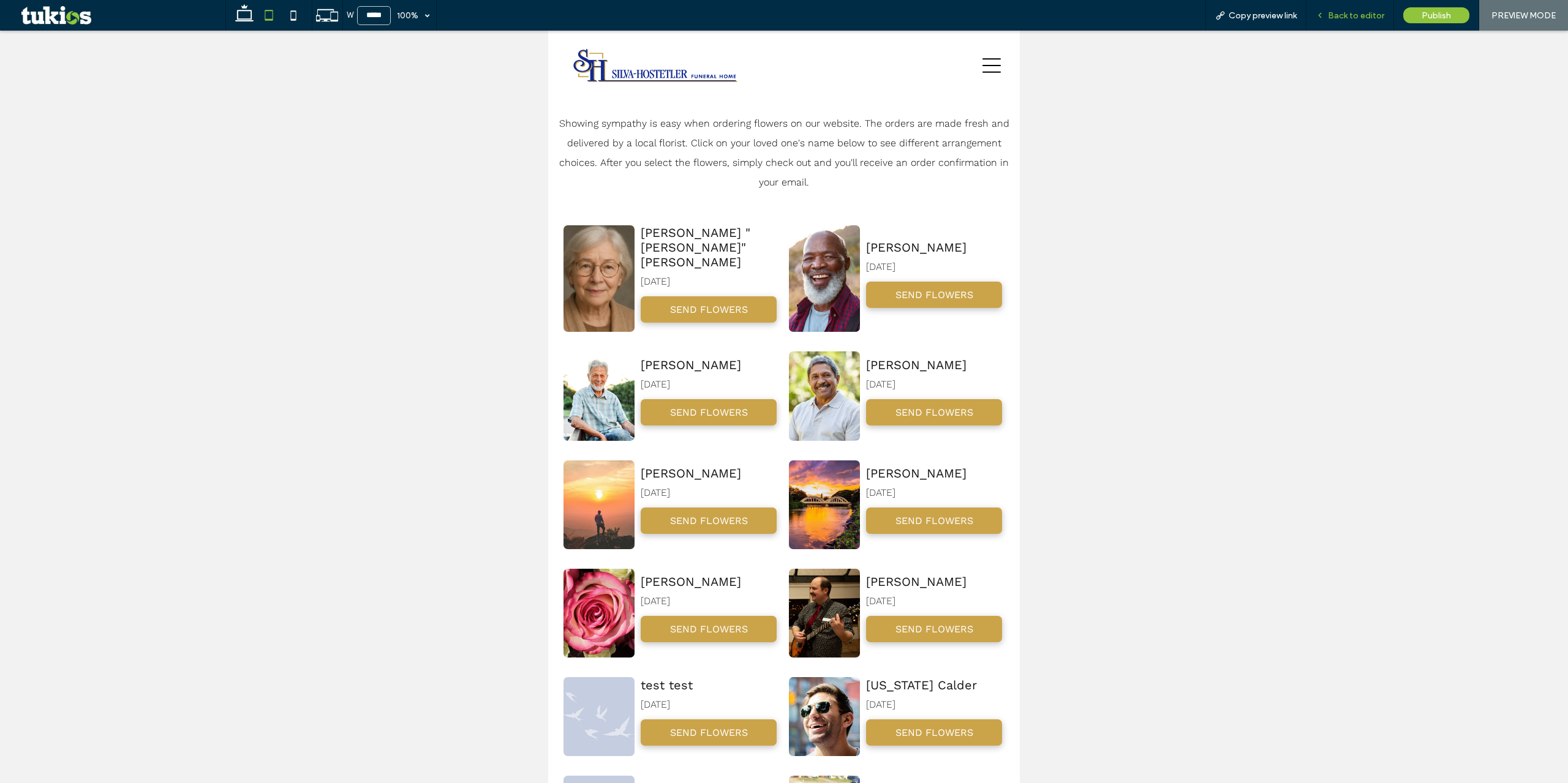
click at [1368, 14] on span "Back to editor" at bounding box center [1356, 16] width 56 height 11
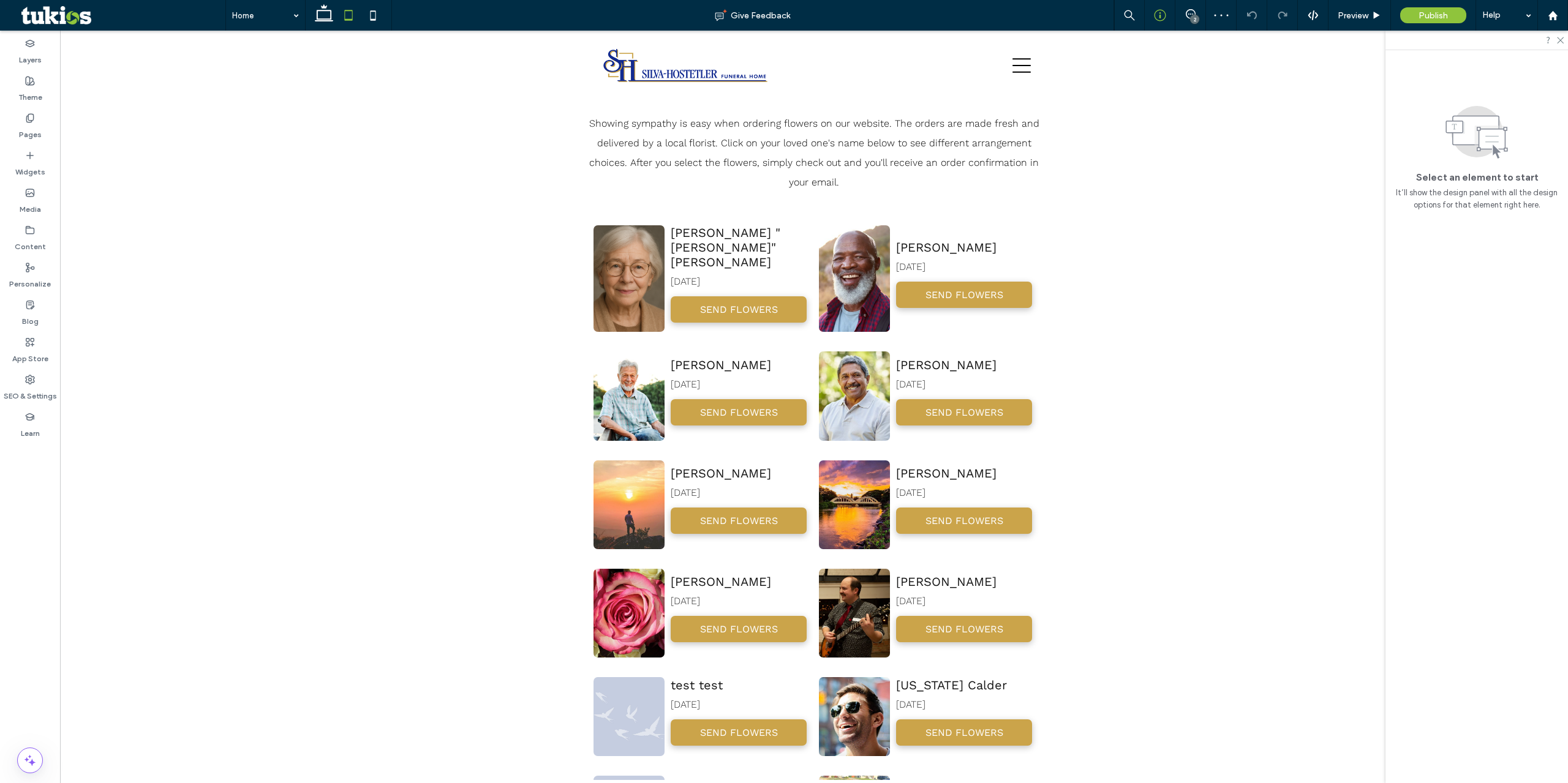
click at [1189, 11] on icon at bounding box center [1190, 14] width 10 height 10
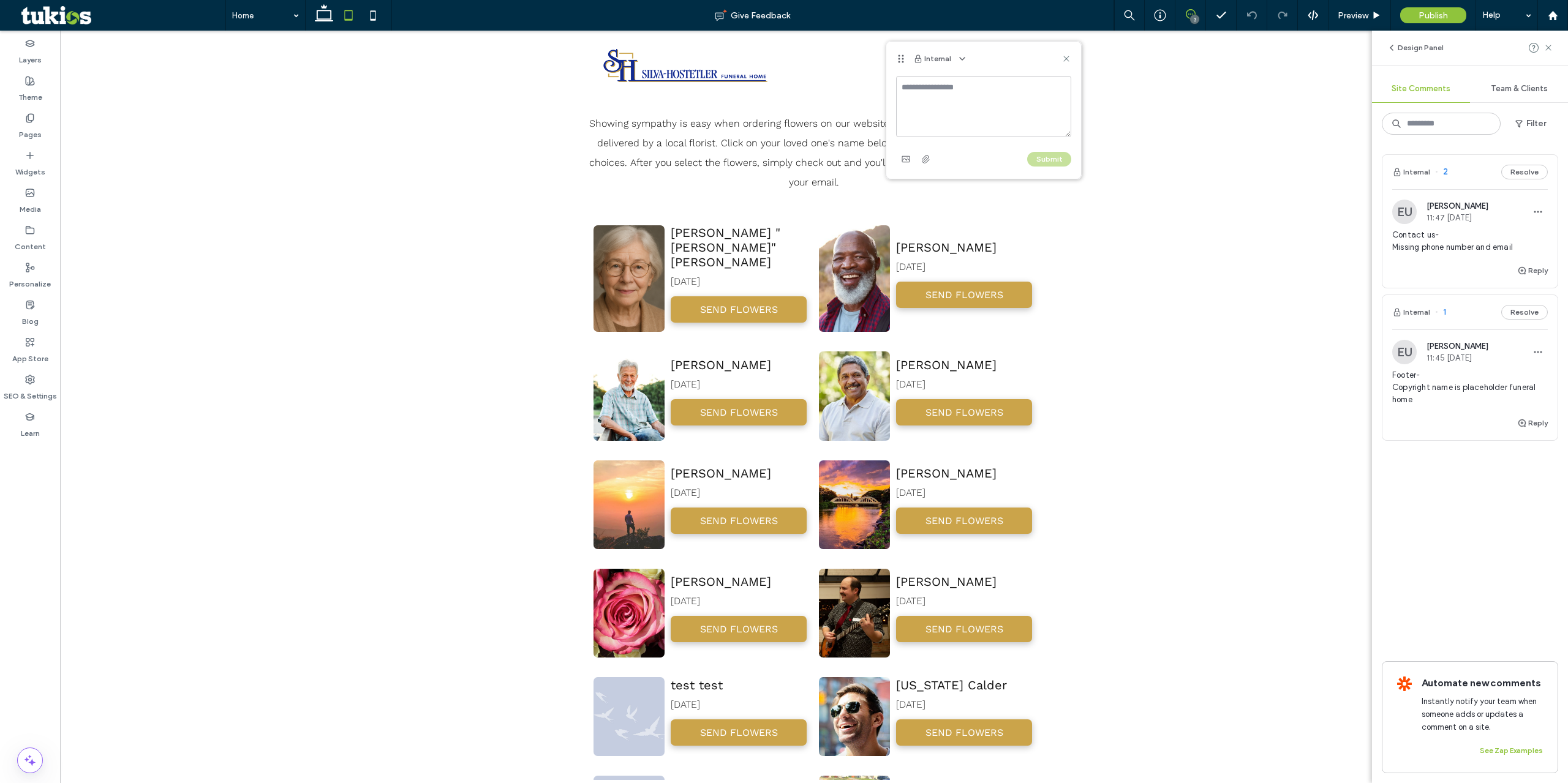
drag, startPoint x: 976, startPoint y: 106, endPoint x: 975, endPoint y: 86, distance: 20.0
click at [978, 106] on textarea at bounding box center [983, 106] width 175 height 61
type textarea "*"
drag, startPoint x: 974, startPoint y: 115, endPoint x: 915, endPoint y: 114, distance: 59.0
click at [915, 114] on textarea "**********" at bounding box center [983, 106] width 175 height 61
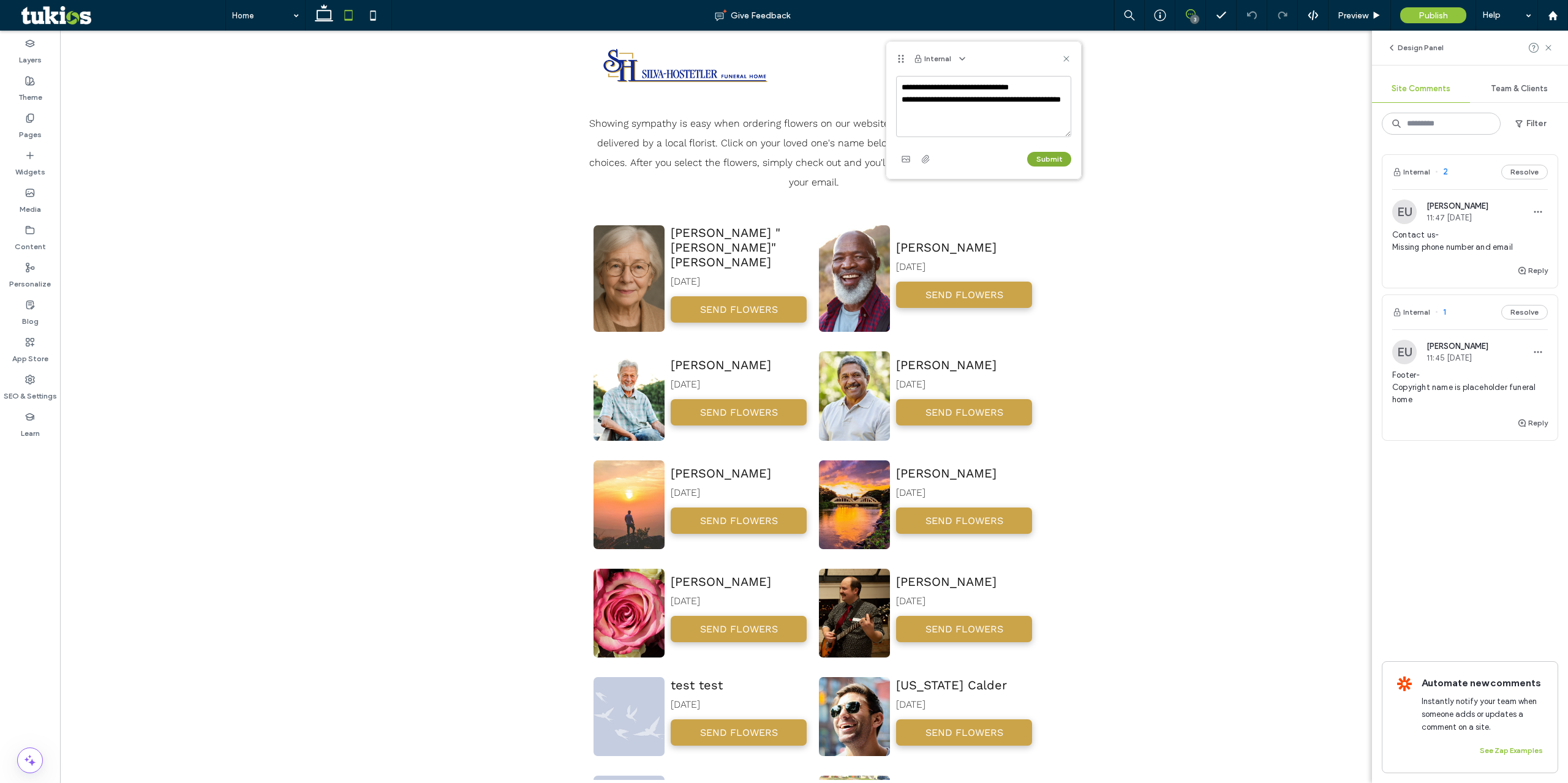
type textarea "**********"
click at [1048, 166] on button "Submit" at bounding box center [1049, 159] width 44 height 15
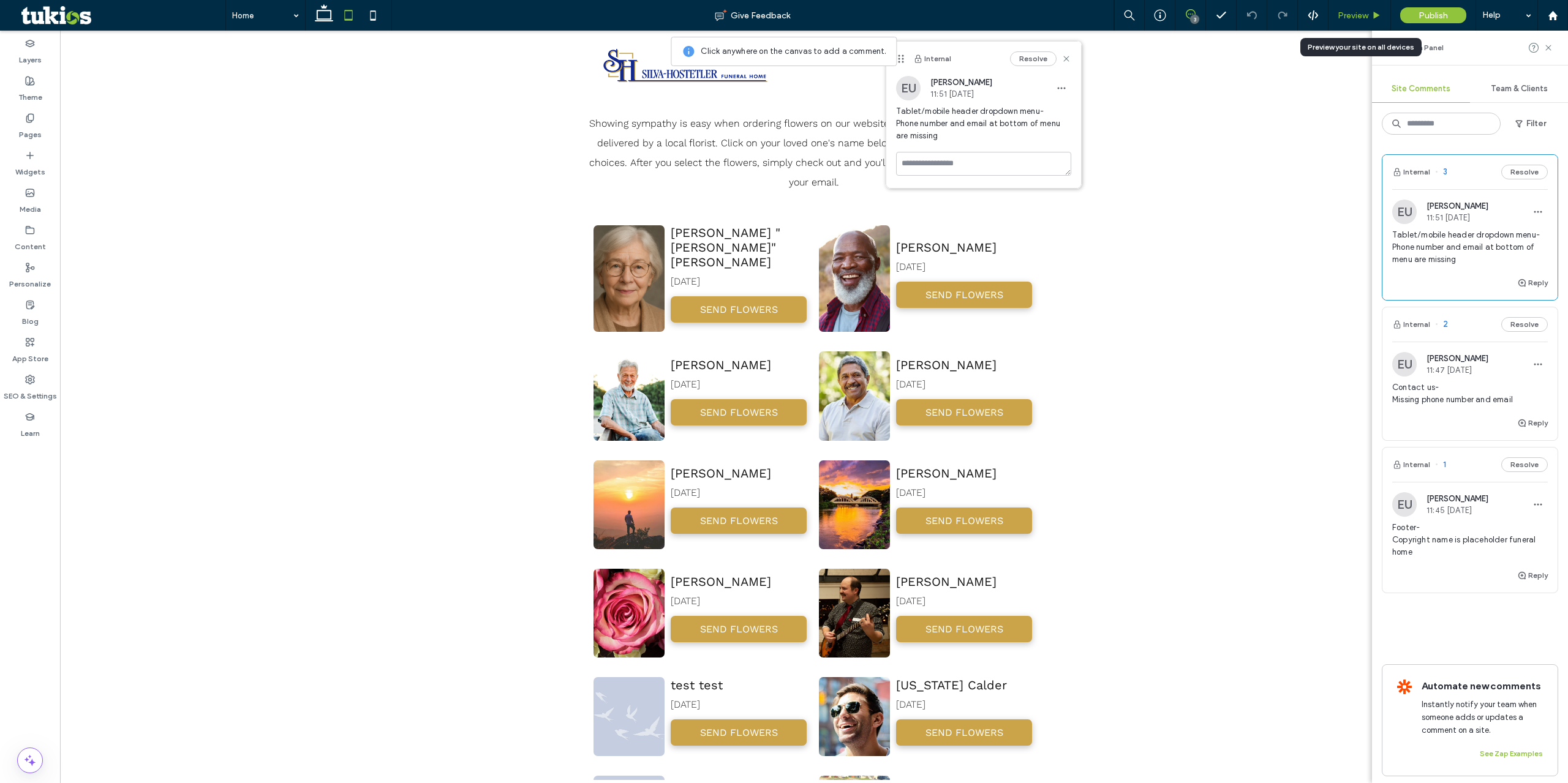
click at [1355, 16] on span "Preview" at bounding box center [1353, 16] width 30 height 11
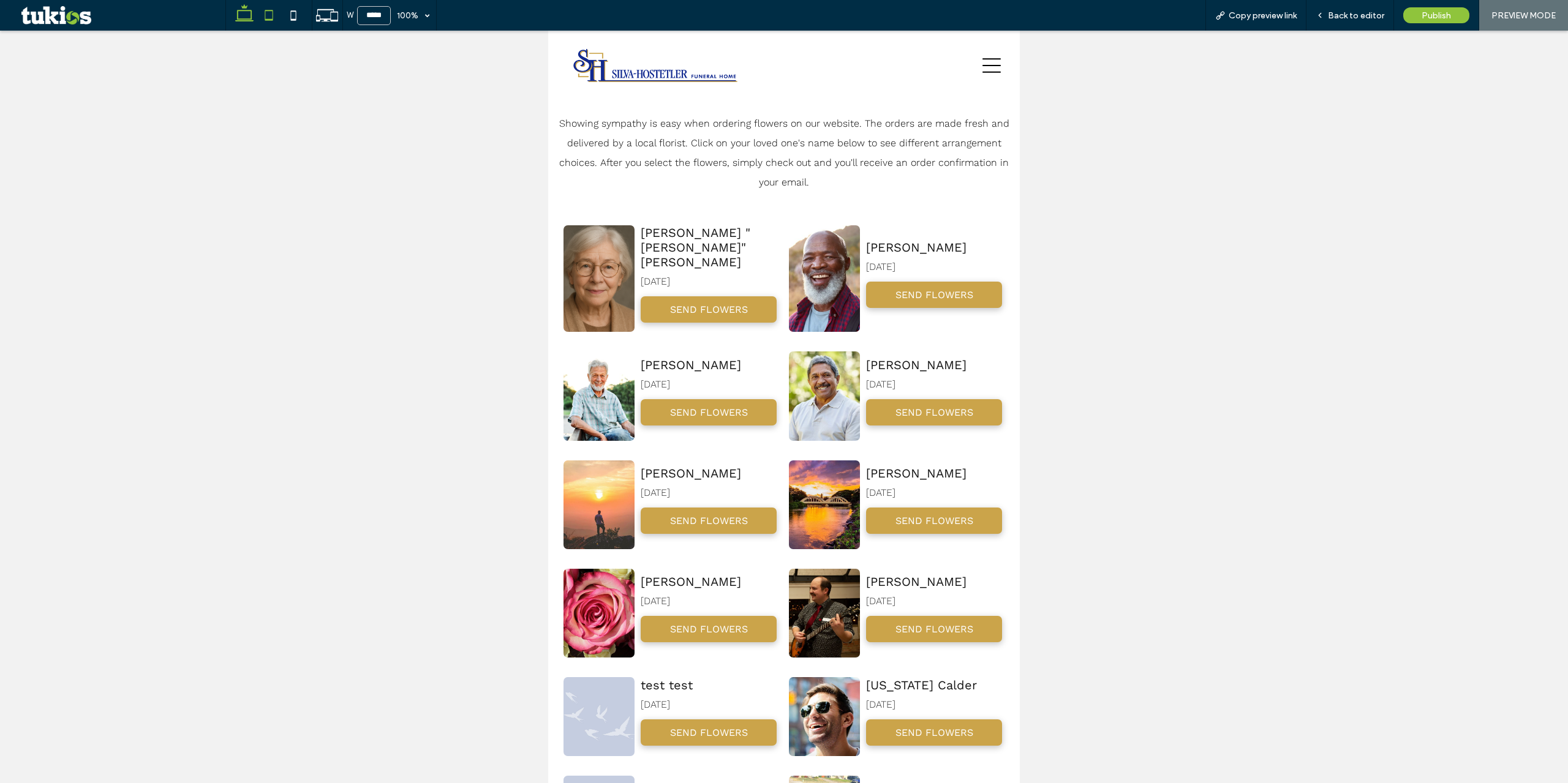
click at [249, 18] on icon at bounding box center [244, 15] width 24 height 24
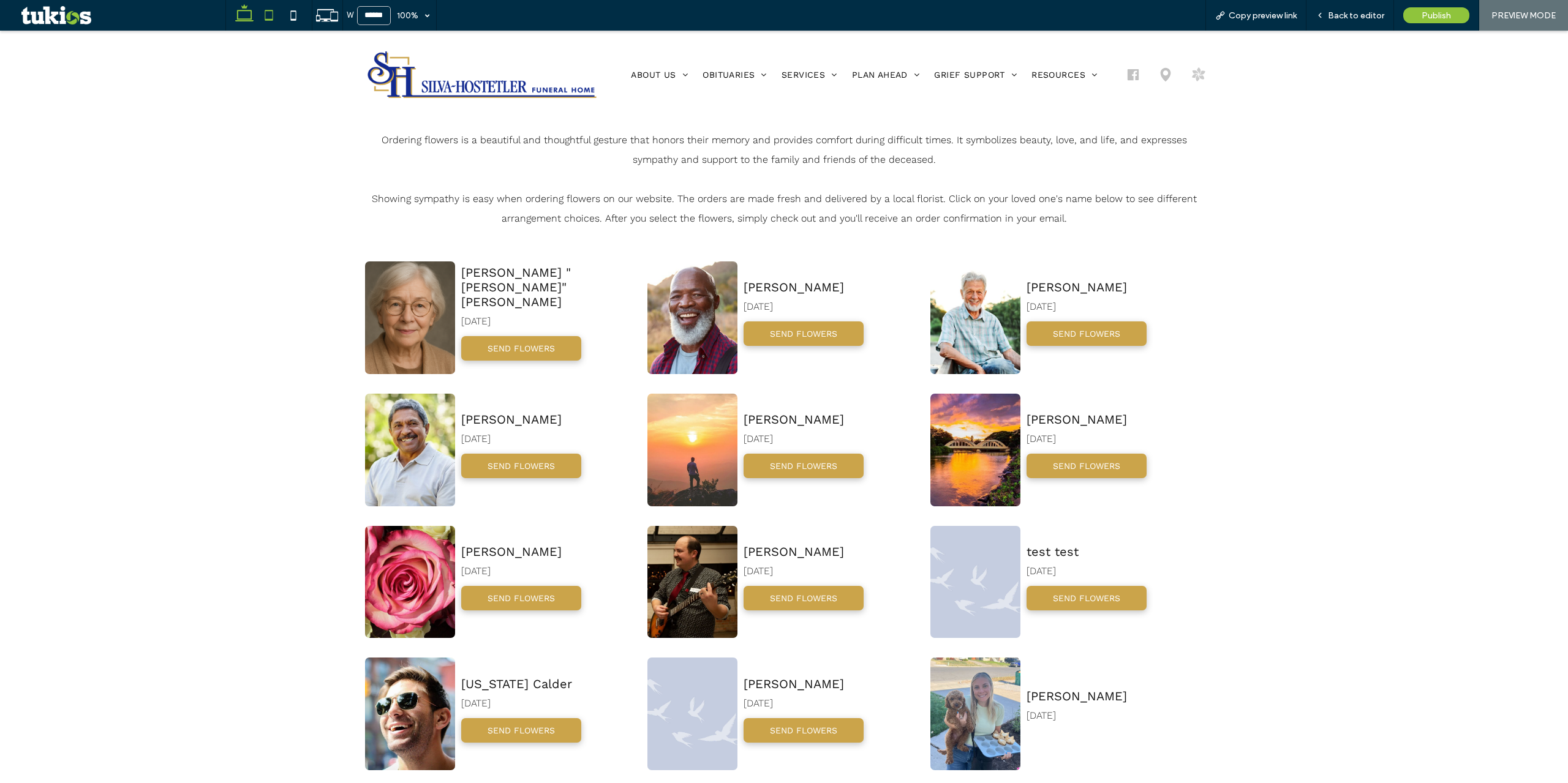
click at [278, 28] on span at bounding box center [269, 15] width 24 height 30
type input "*****"
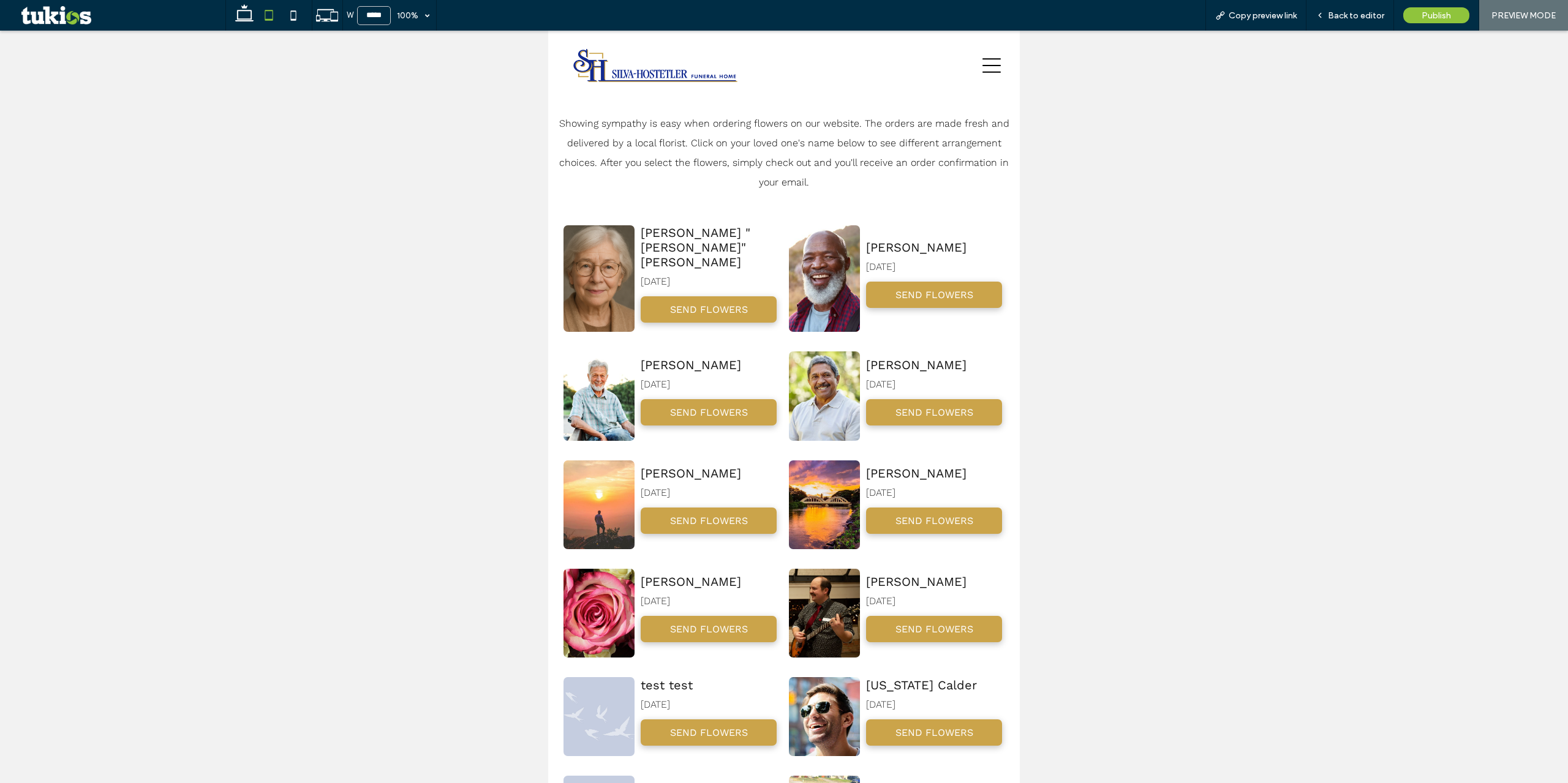
drag, startPoint x: 1347, startPoint y: 16, endPoint x: 1334, endPoint y: 38, distance: 25.6
click at [1347, 13] on span "Back to editor" at bounding box center [1356, 16] width 56 height 11
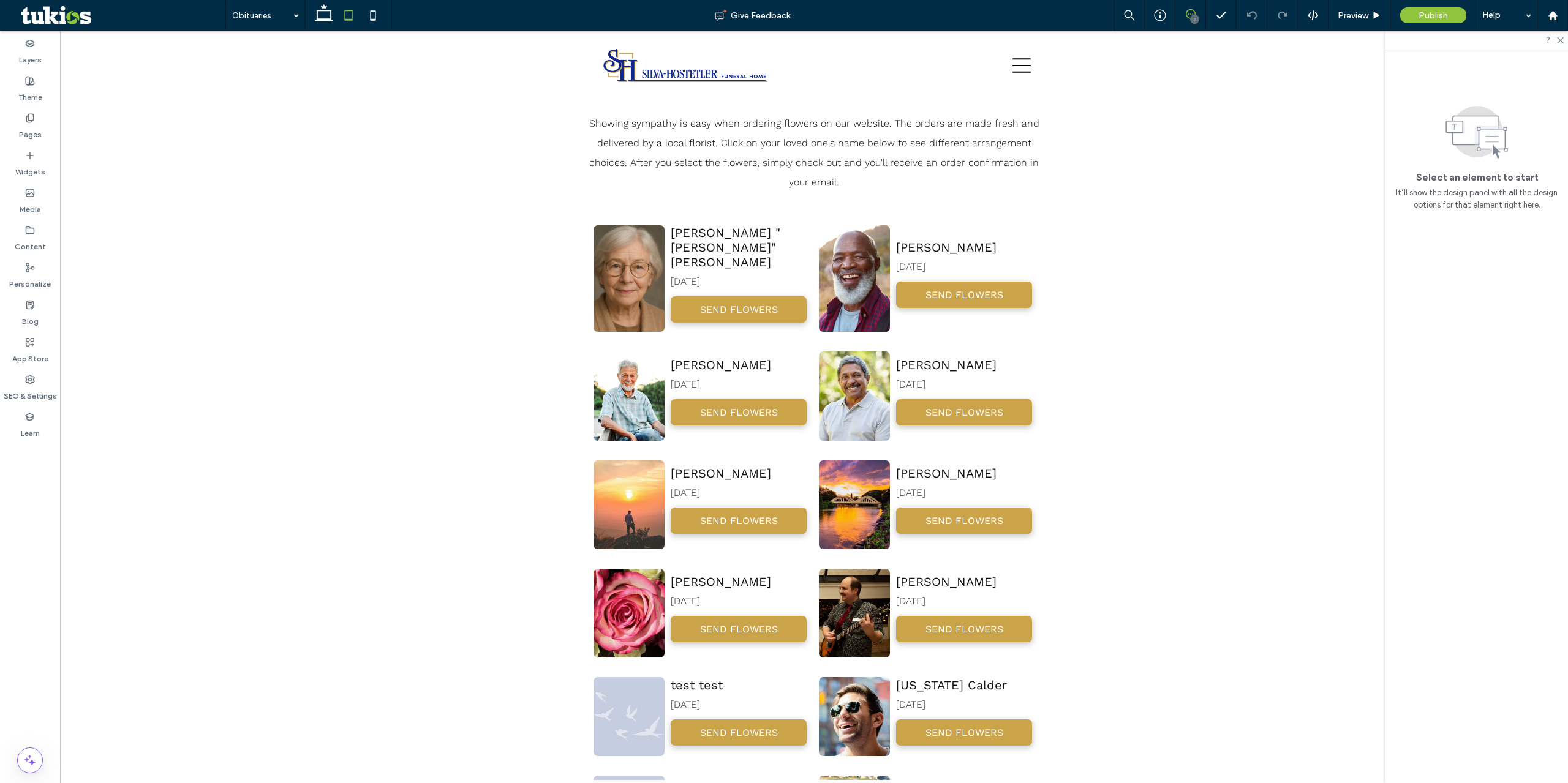
click at [1193, 13] on icon at bounding box center [1190, 14] width 10 height 10
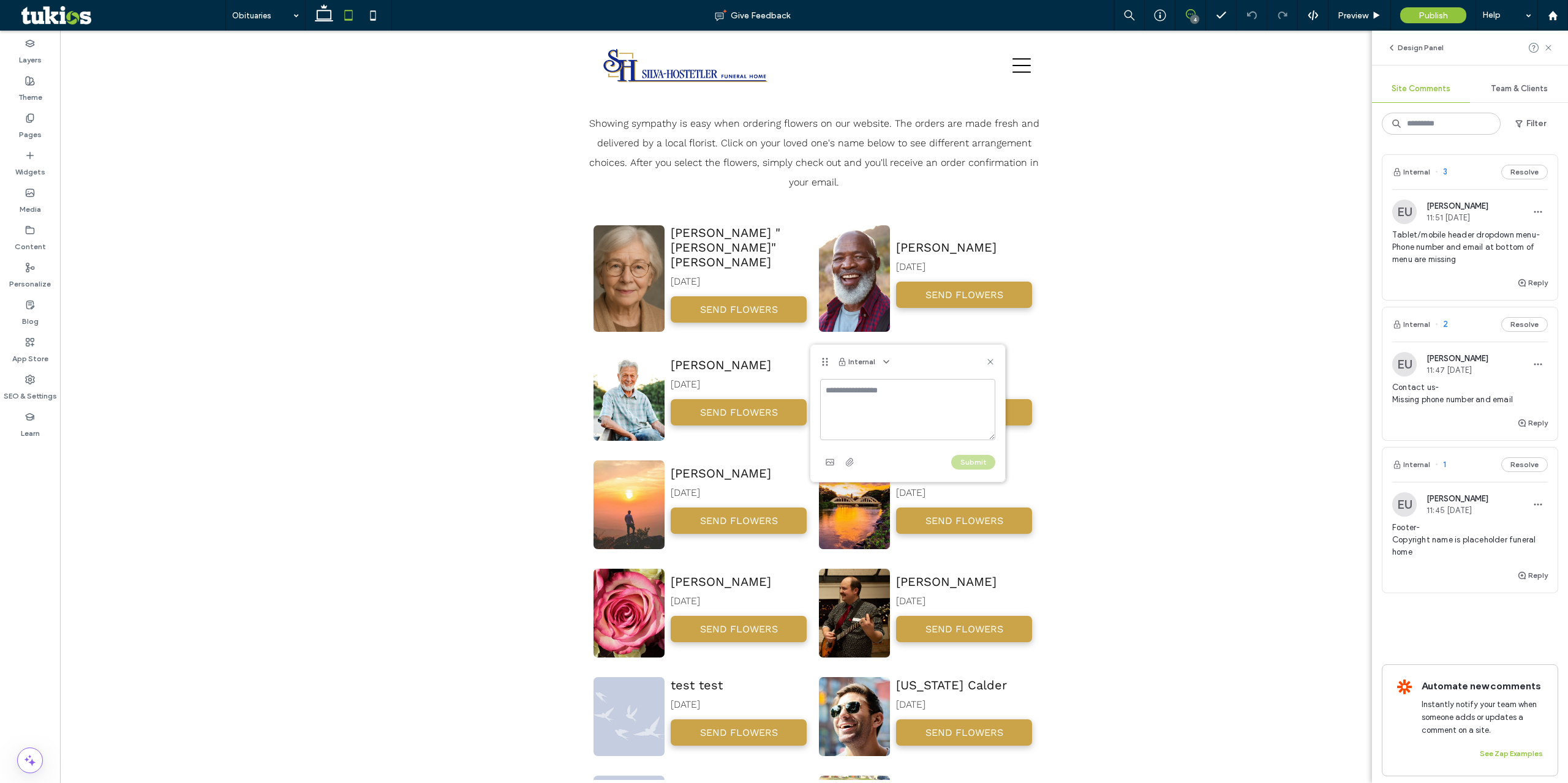
click at [882, 401] on textarea at bounding box center [908, 409] width 175 height 61
type textarea "**********"
click at [982, 461] on button "Submit" at bounding box center [973, 462] width 44 height 15
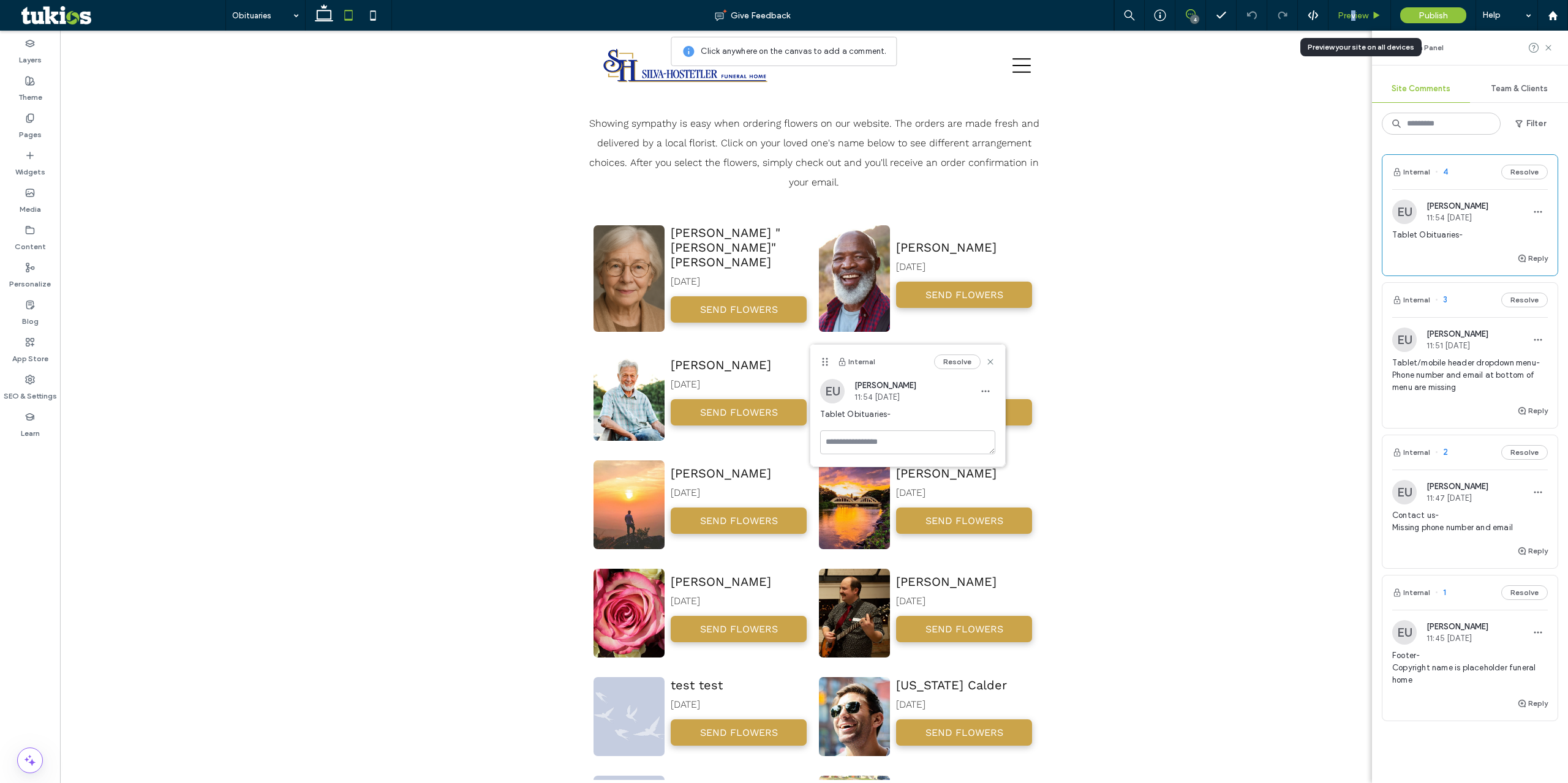
click at [1352, 20] on span "Preview" at bounding box center [1353, 16] width 30 height 11
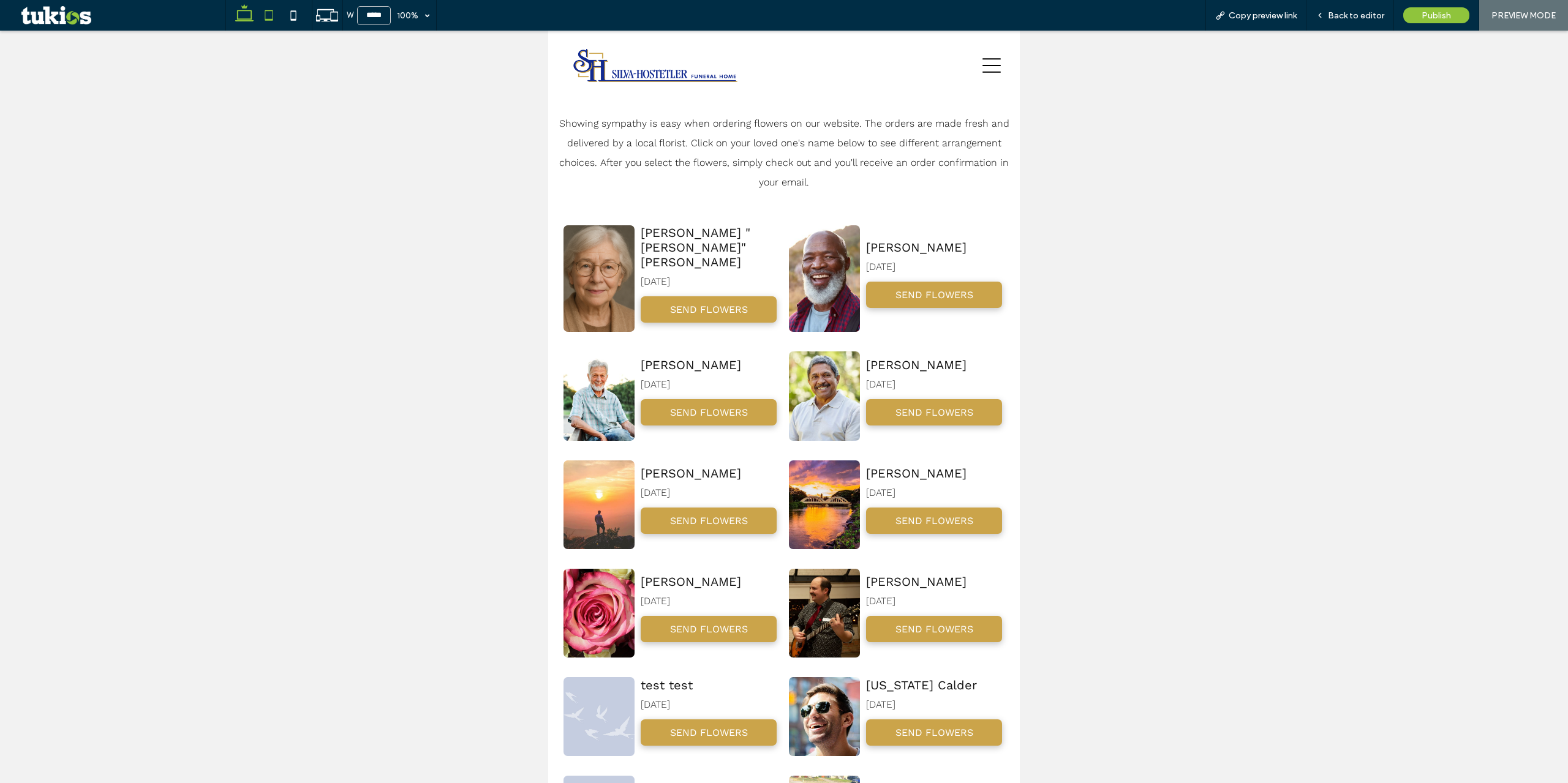
click at [249, 16] on icon at bounding box center [244, 15] width 24 height 24
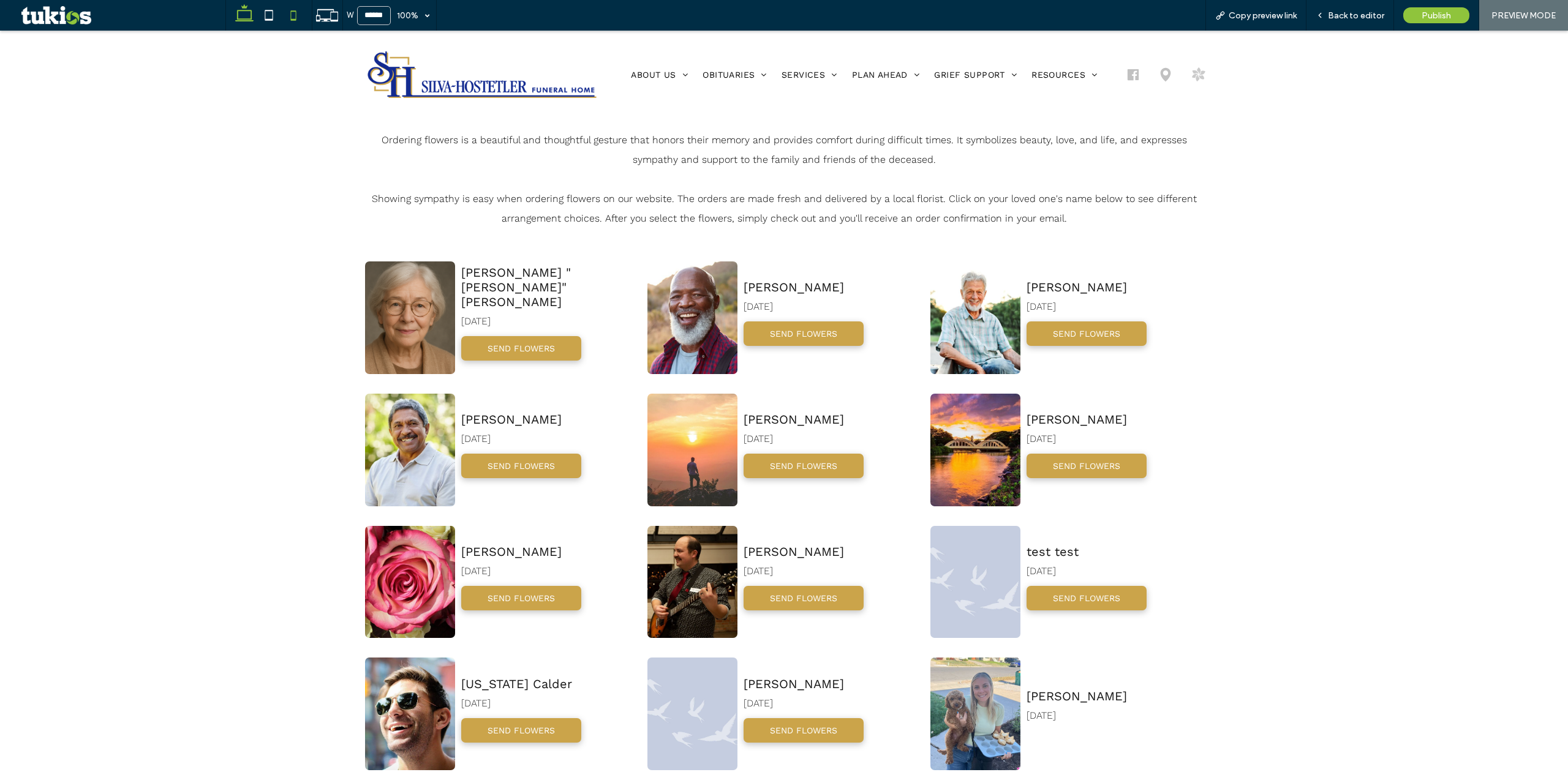
click at [299, 25] on icon at bounding box center [293, 15] width 24 height 24
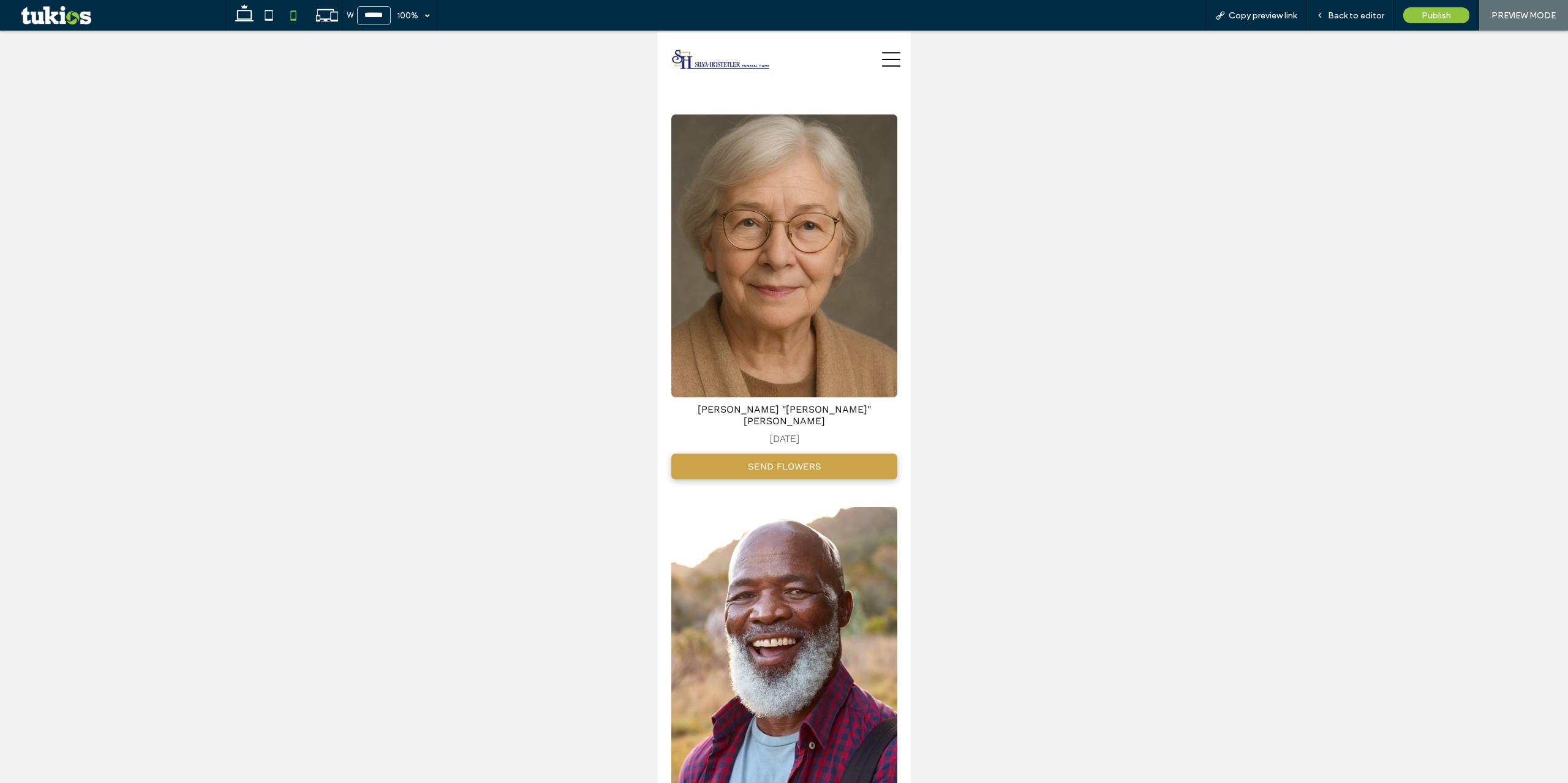
type input "*****"
click at [1361, 21] on div "Back to editor" at bounding box center [1350, 15] width 88 height 30
click at [1357, 15] on span "Back to editor" at bounding box center [1356, 16] width 56 height 11
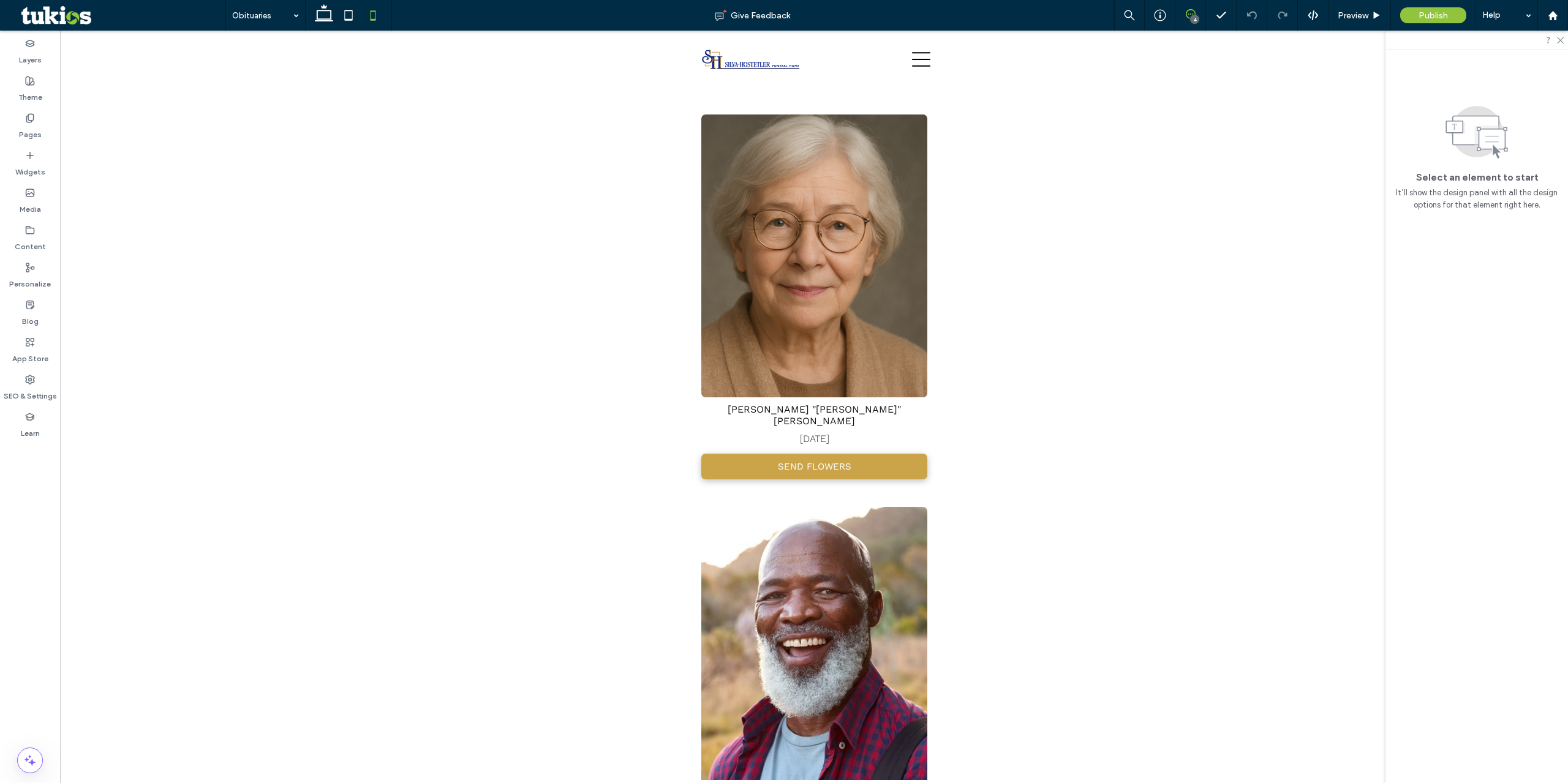
click at [1186, 13] on use at bounding box center [1190, 14] width 10 height 10
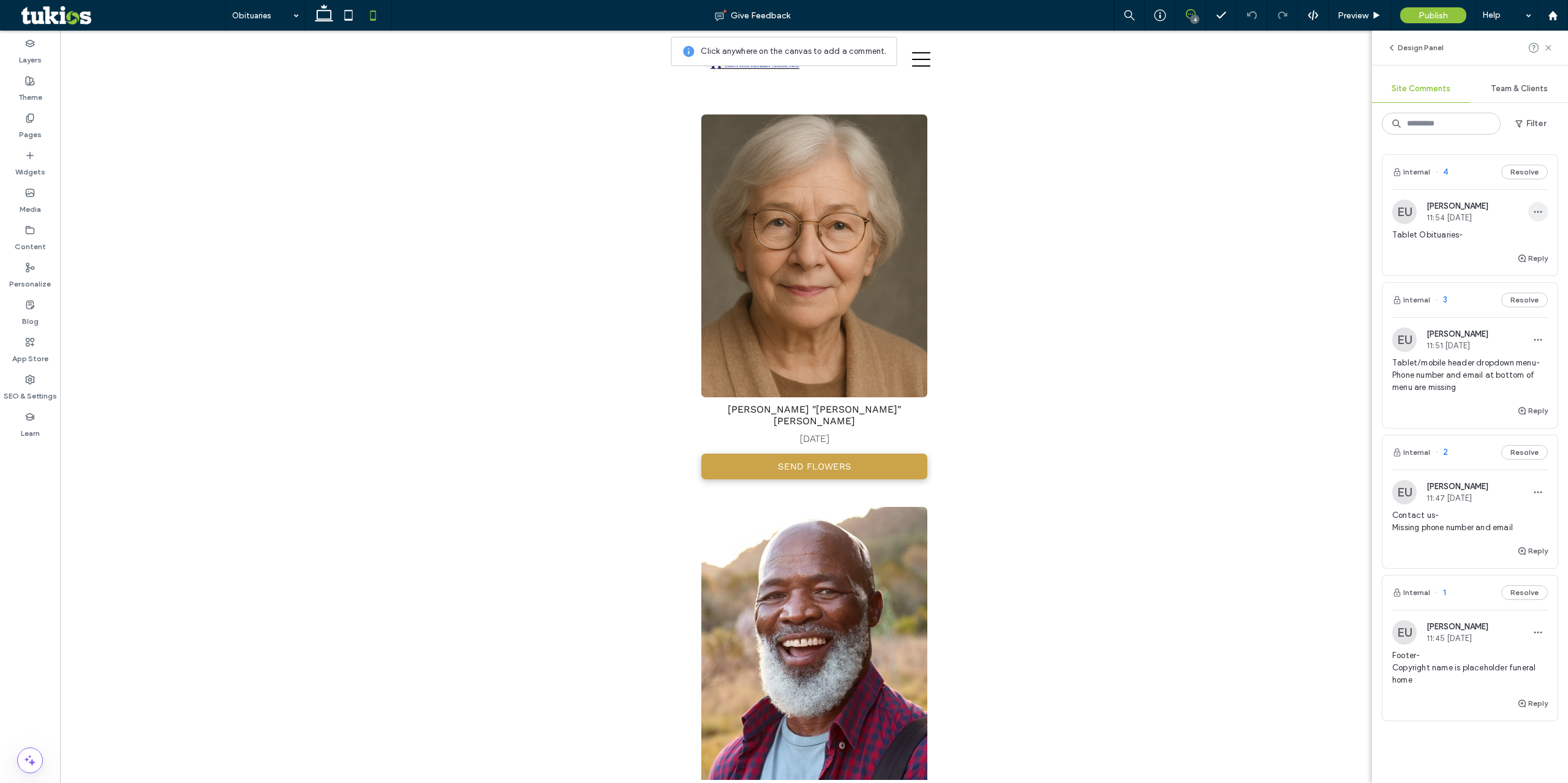
click at [1534, 209] on span "button" at bounding box center [1538, 212] width 20 height 20
click at [1467, 244] on div "Edit" at bounding box center [1483, 243] width 109 height 23
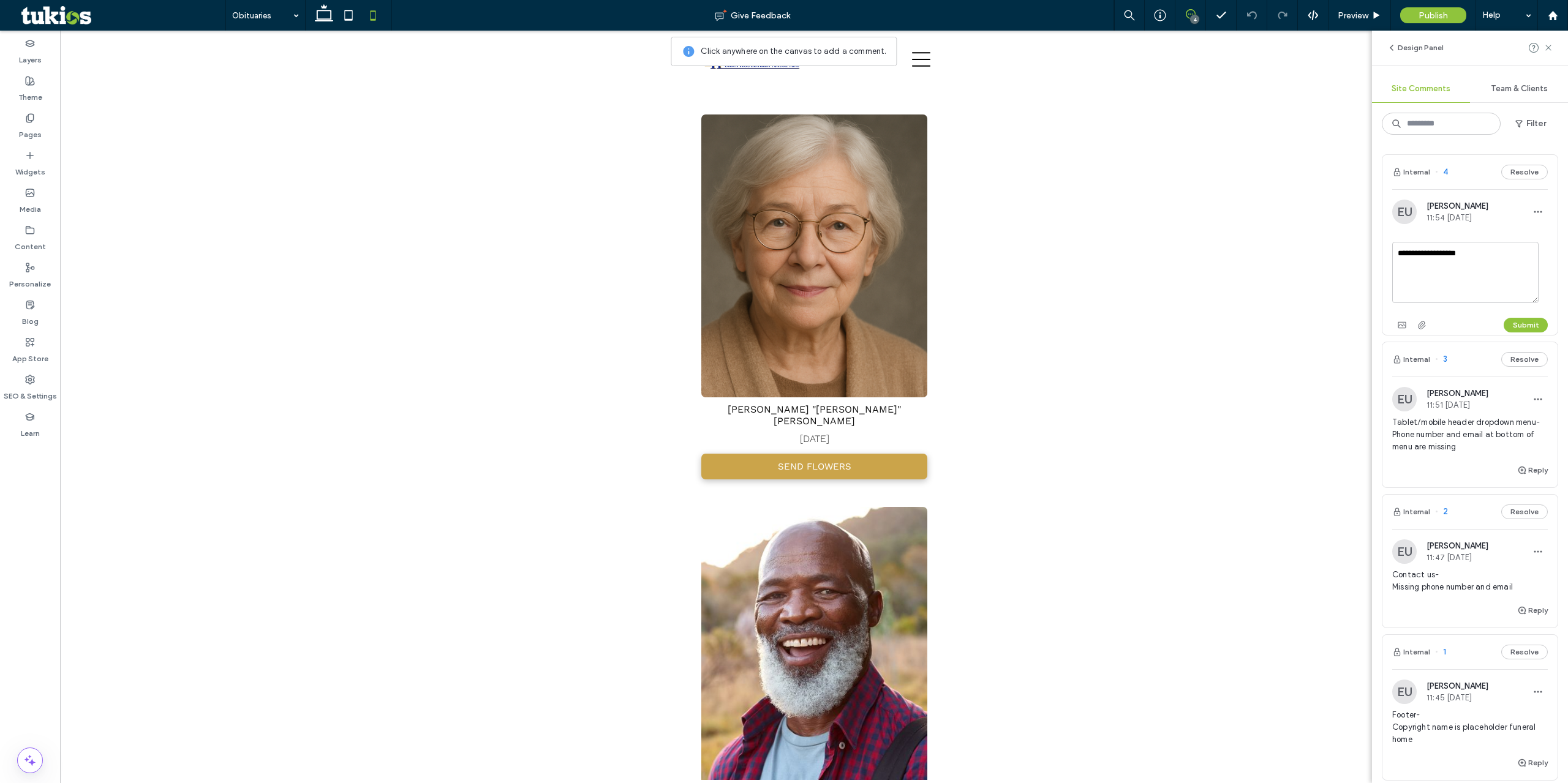
click at [1421, 256] on textarea "**********" at bounding box center [1466, 272] width 147 height 61
type textarea "**********"
click at [1510, 324] on button "Submit" at bounding box center [1526, 325] width 44 height 15
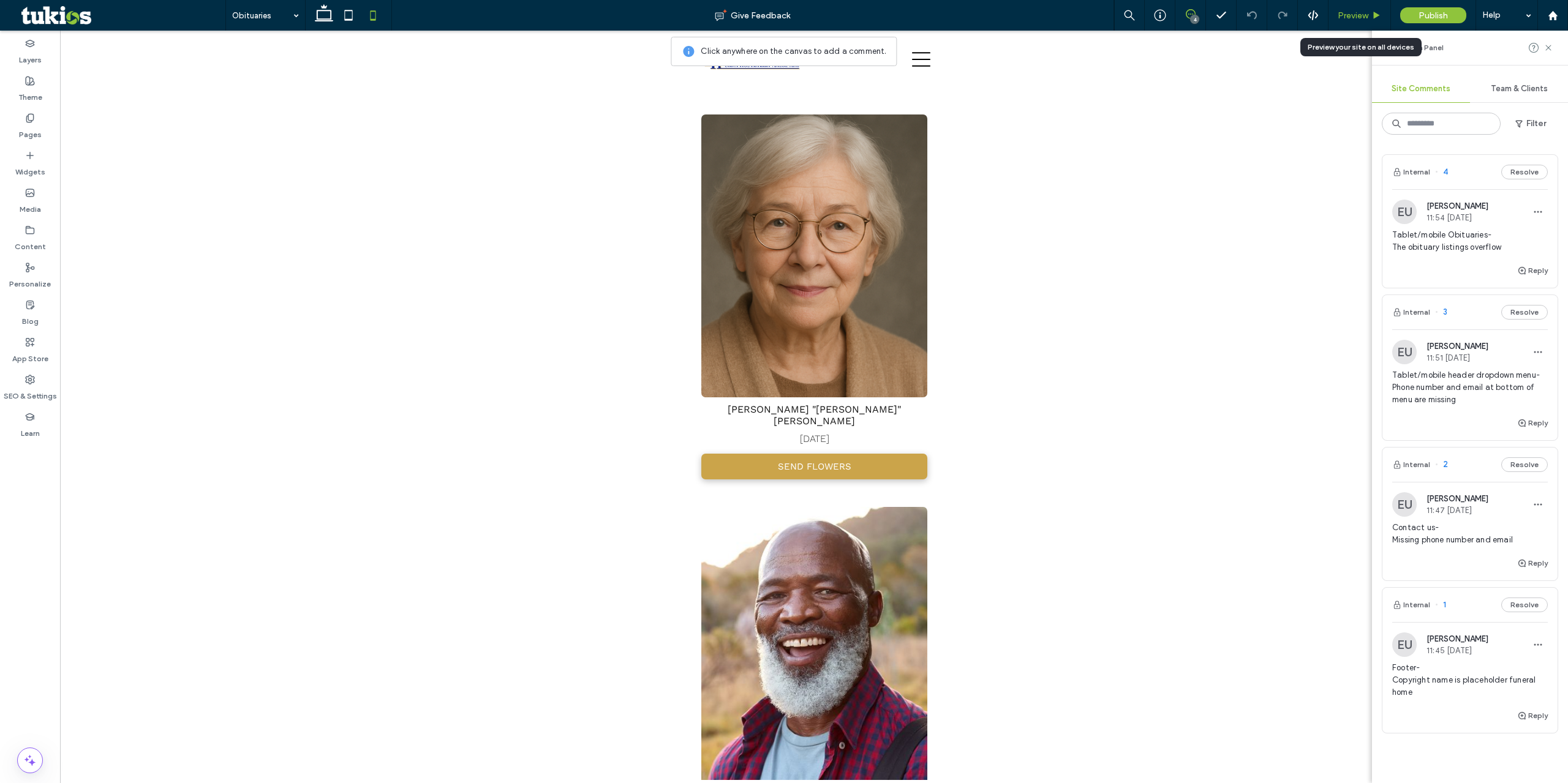
click at [1358, 17] on span "Preview" at bounding box center [1353, 16] width 30 height 11
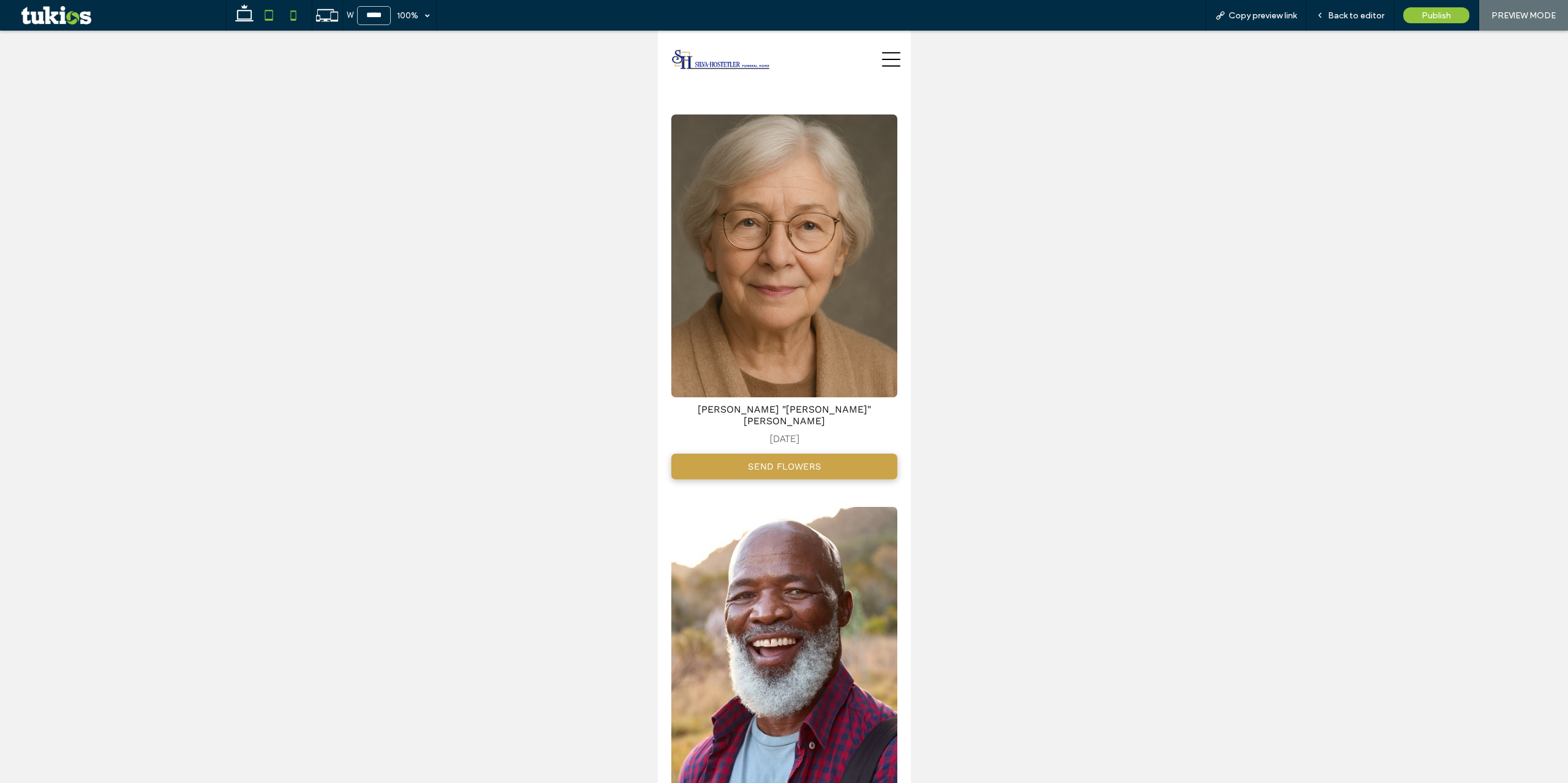
click at [274, 20] on icon at bounding box center [269, 15] width 24 height 24
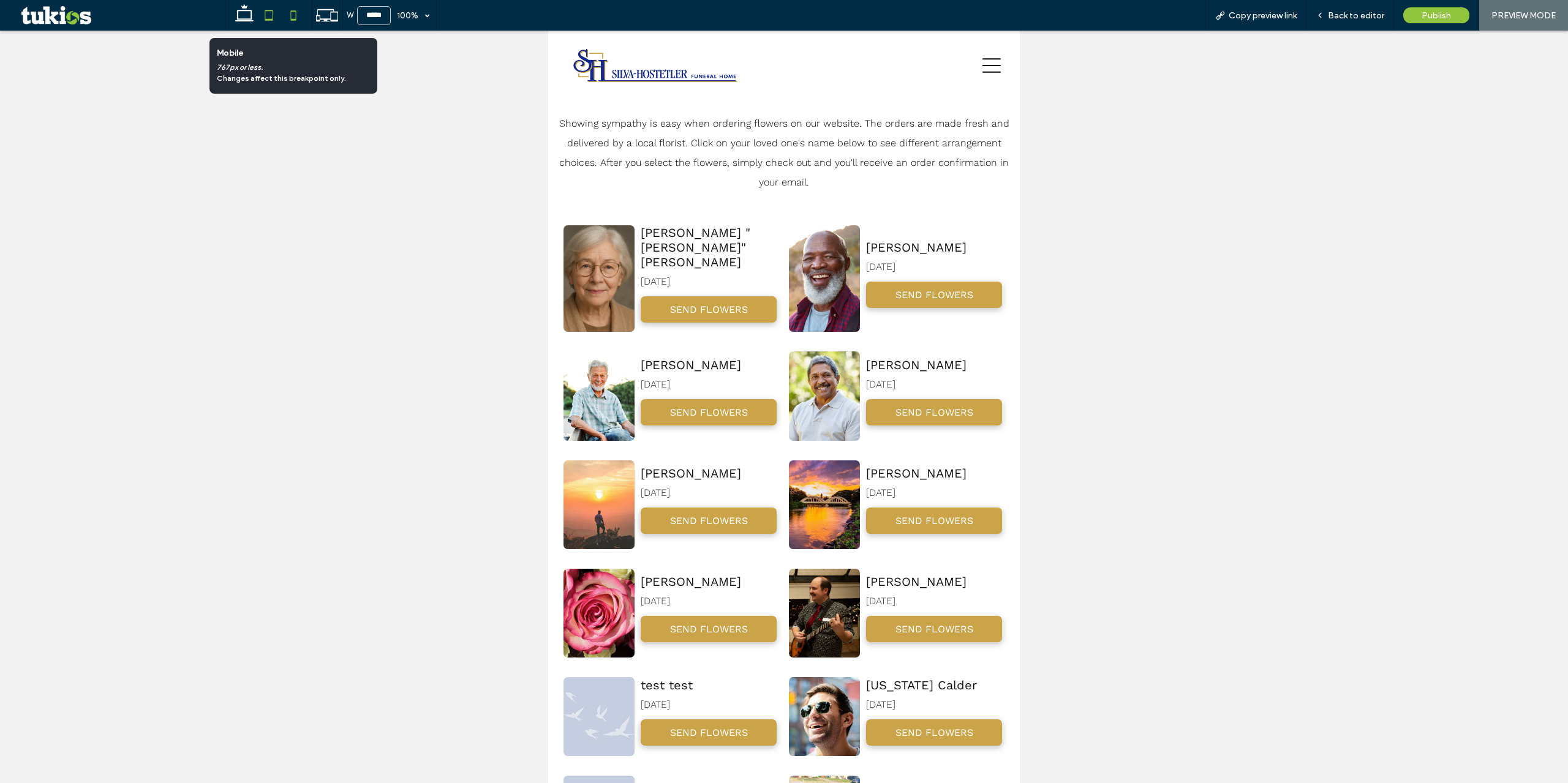
click at [293, 11] on use at bounding box center [293, 15] width 5 height 10
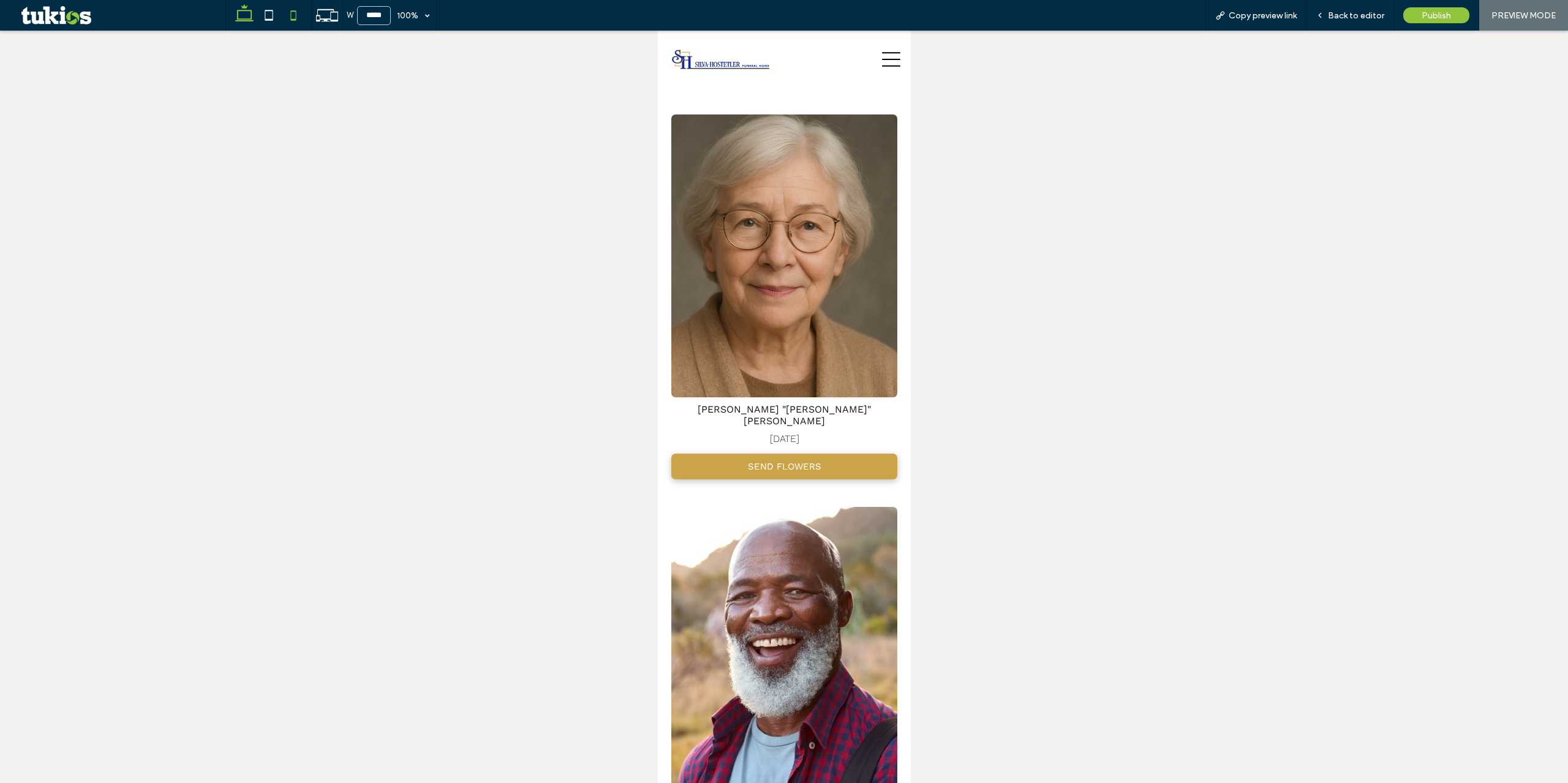
click at [246, 21] on icon at bounding box center [244, 15] width 24 height 24
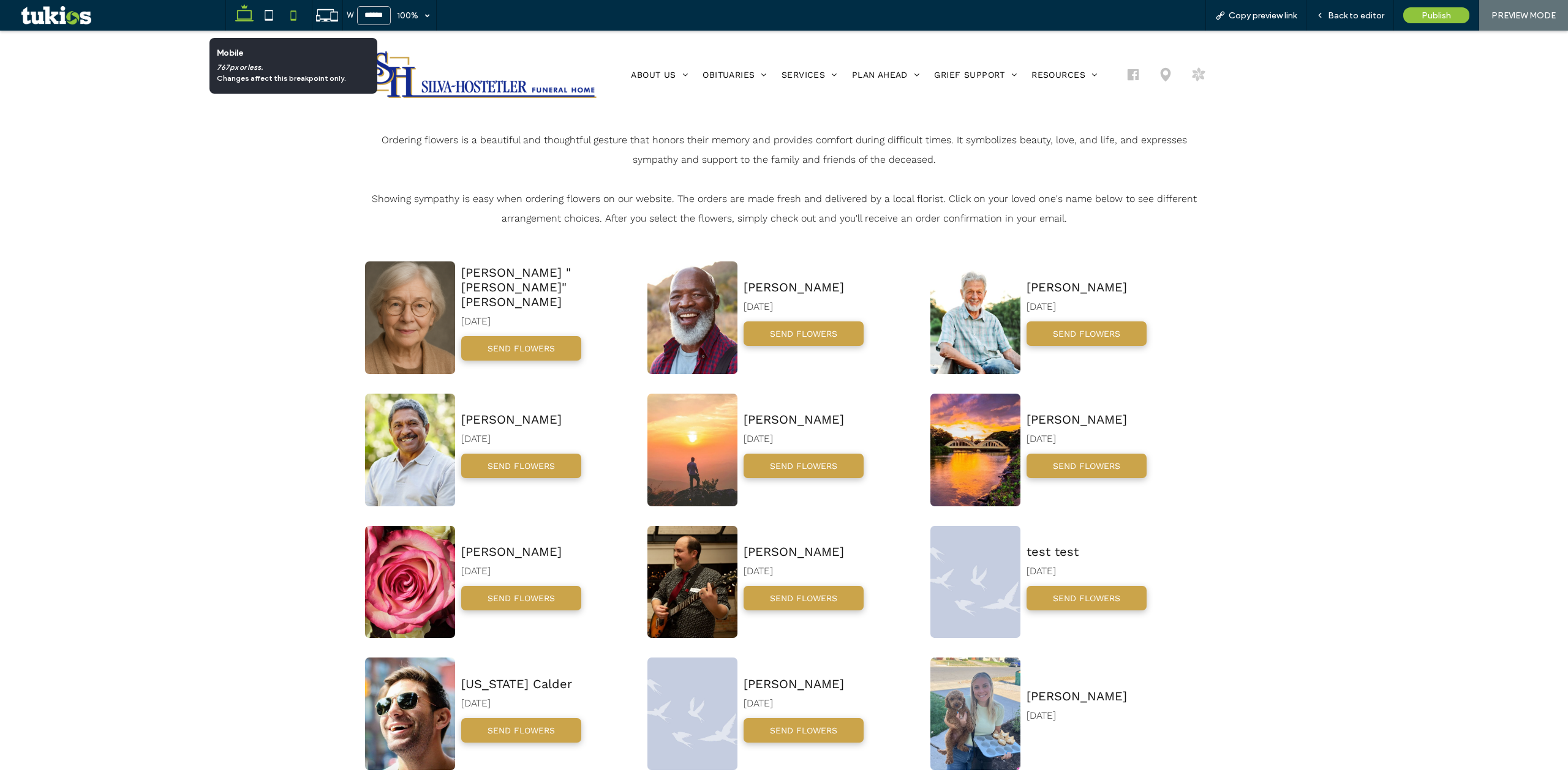
click at [293, 15] on icon at bounding box center [293, 15] width 24 height 24
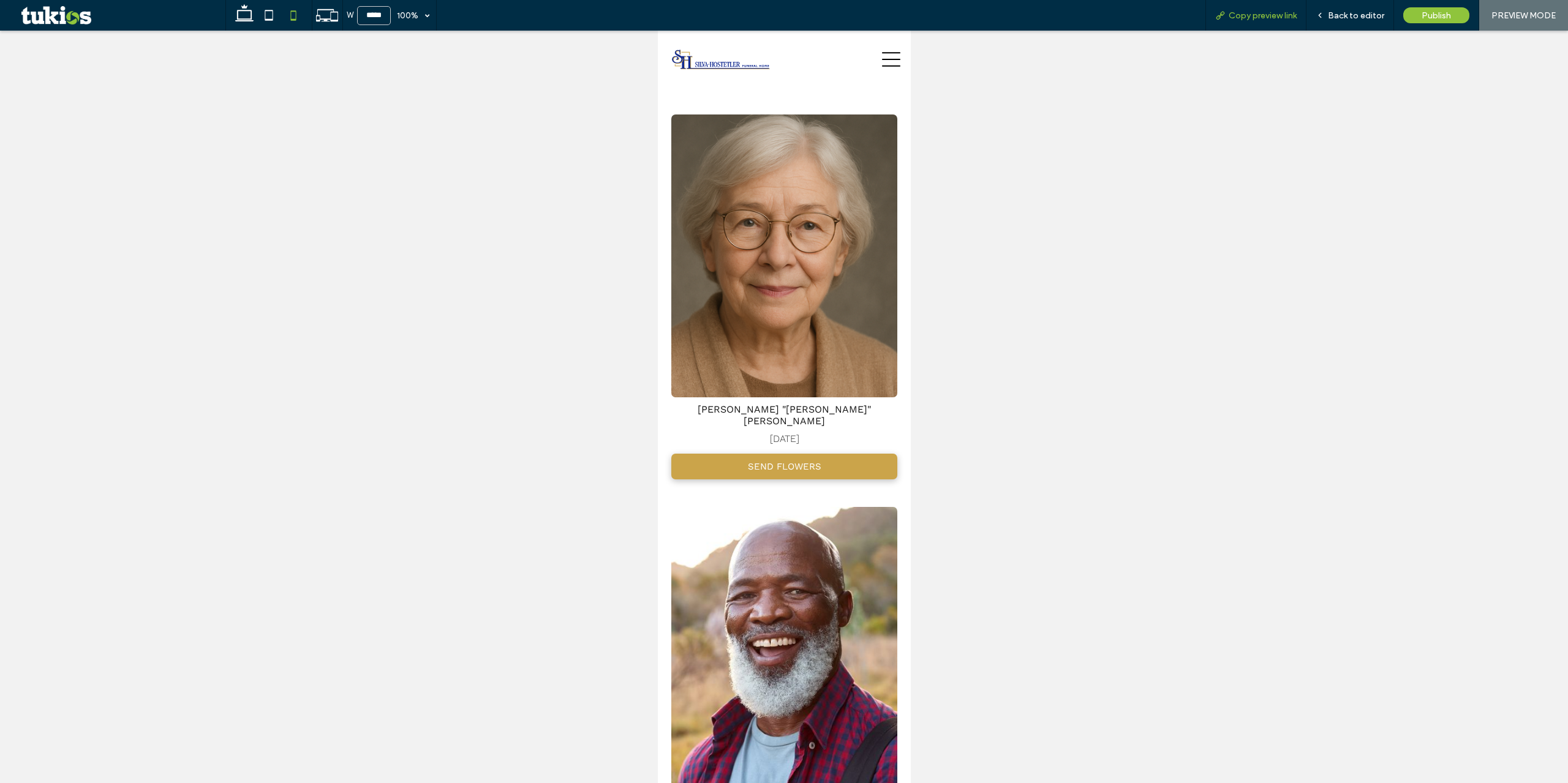
click at [1246, 15] on span "Copy preview link" at bounding box center [1262, 16] width 68 height 11
click at [557, 418] on div at bounding box center [784, 407] width 1568 height 753
click at [241, 20] on use at bounding box center [244, 13] width 18 height 17
type input "******"
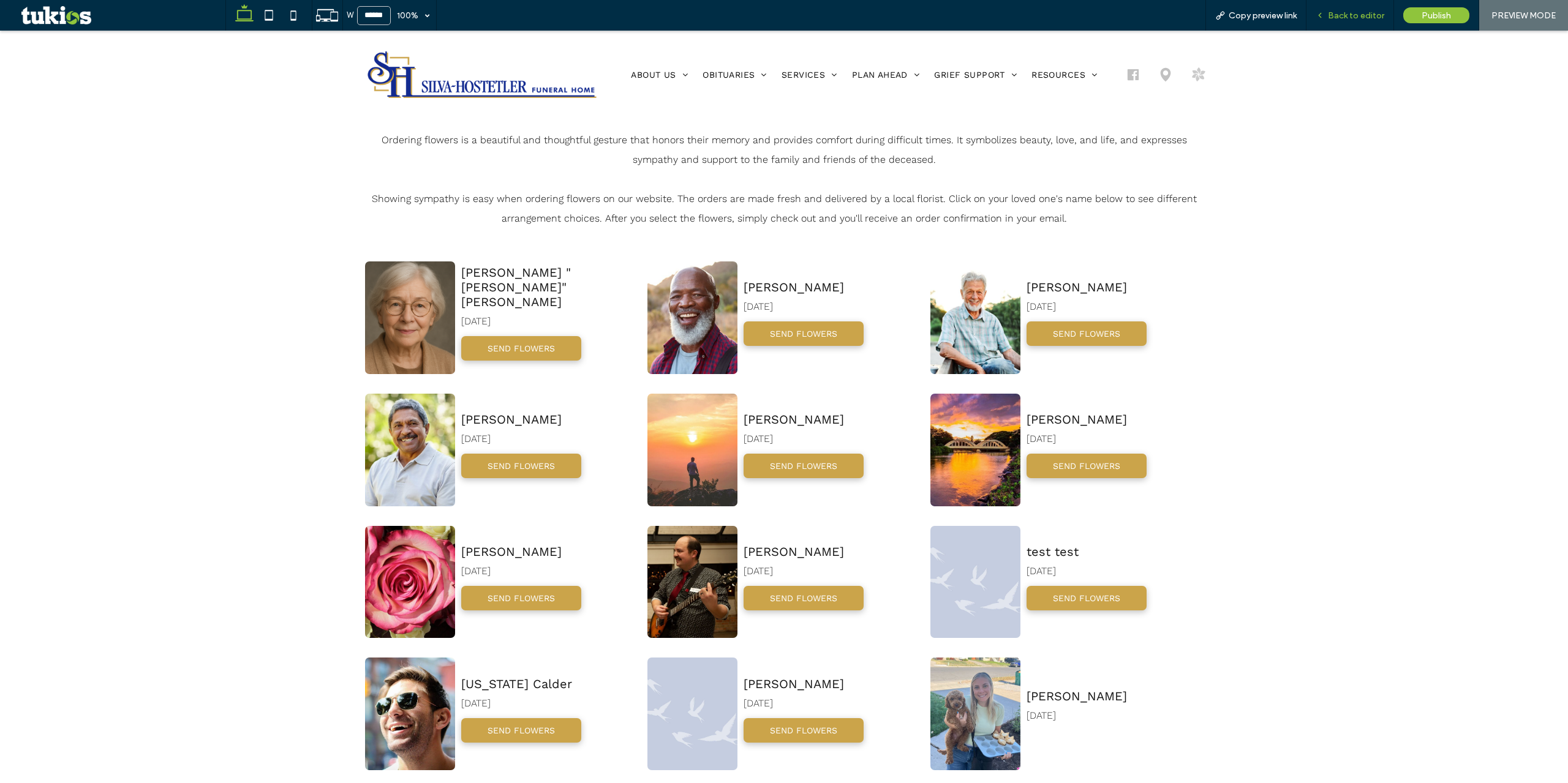
click at [1358, 24] on div "Back to editor" at bounding box center [1350, 15] width 88 height 30
click at [1336, 13] on span "Back to editor" at bounding box center [1356, 16] width 56 height 11
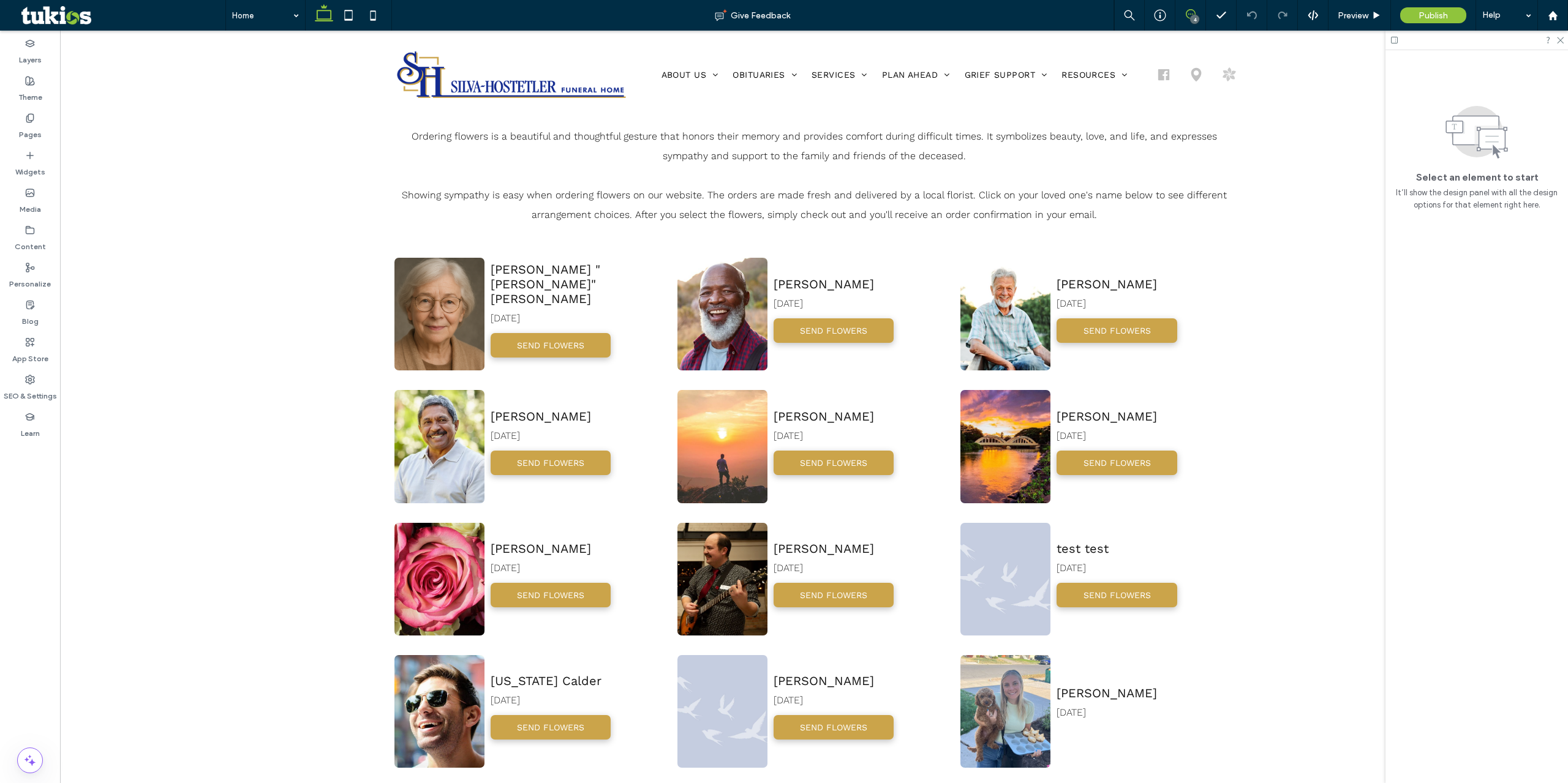
click at [1194, 9] on icon at bounding box center [1190, 14] width 10 height 10
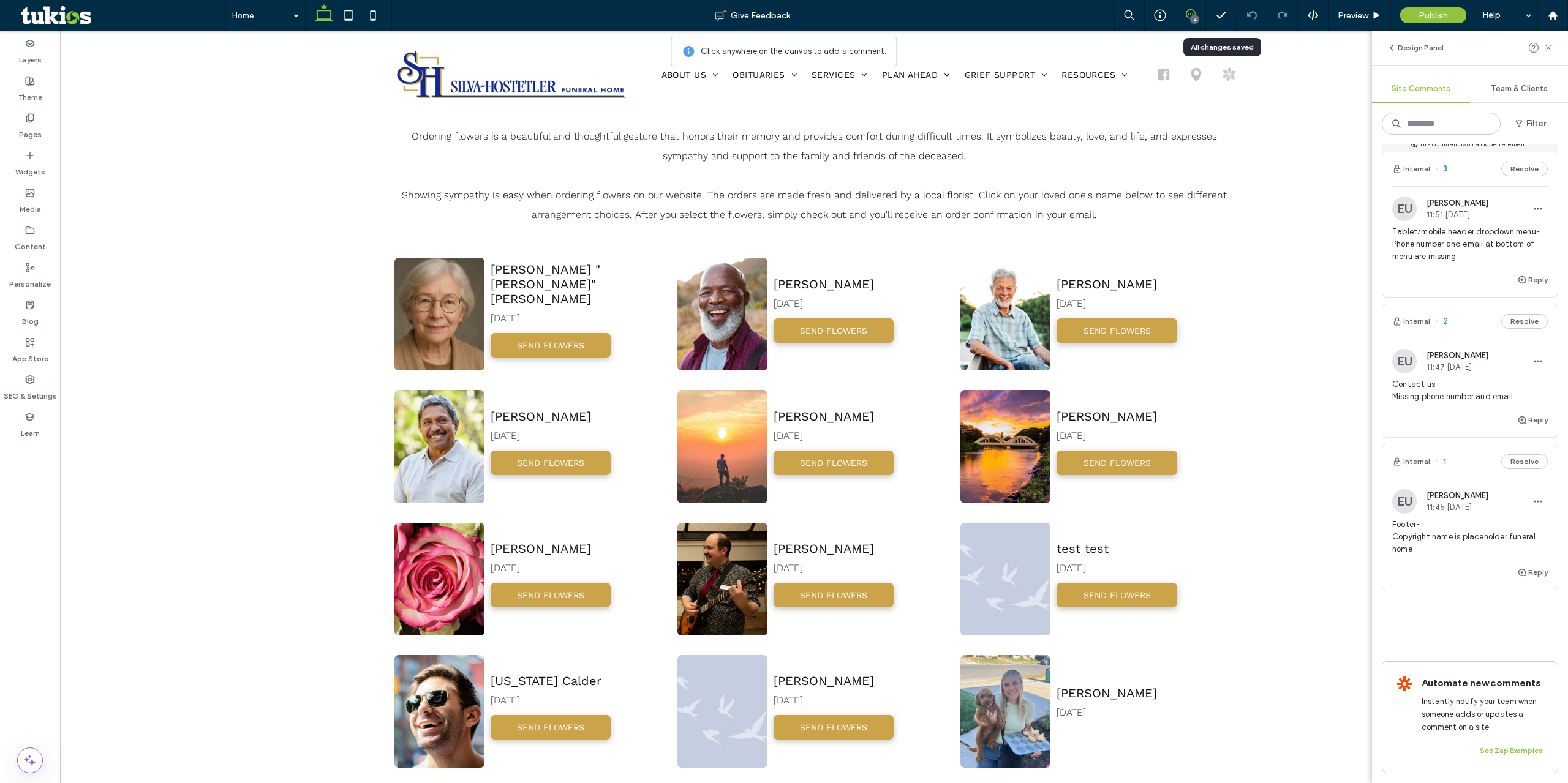
scroll to position [184, 0]
drag, startPoint x: 1421, startPoint y: 533, endPoint x: 1378, endPoint y: 510, distance: 48.8
click at [1378, 510] on div "Internal 4 Resolve EU Easton Ulrich 11:54 [DATE] Tablet/mobile Obituaries- The …" at bounding box center [1470, 463] width 196 height 638
copy span "Footer- Copyright name is placeholder funeral home"
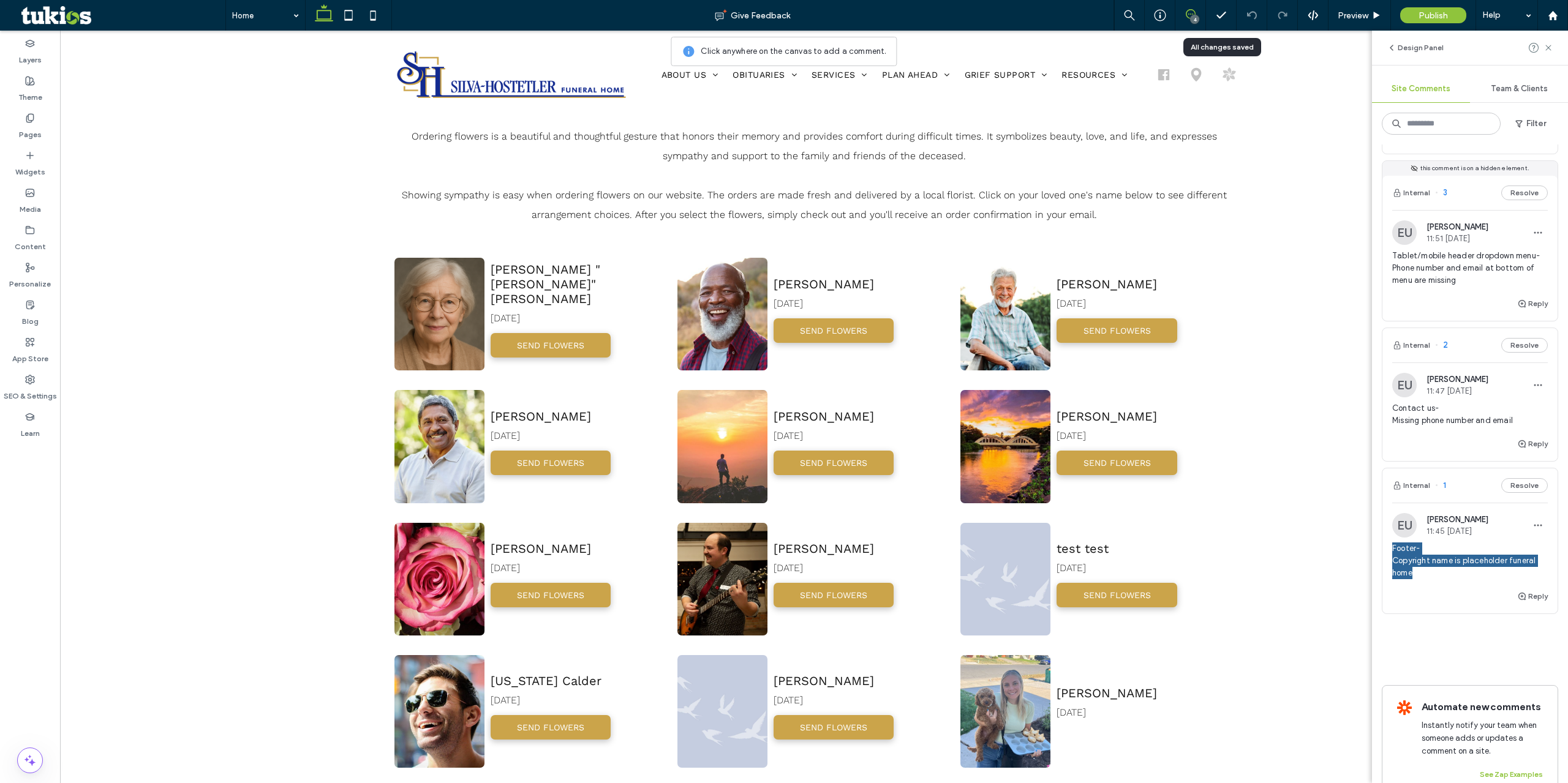
scroll to position [122, 0]
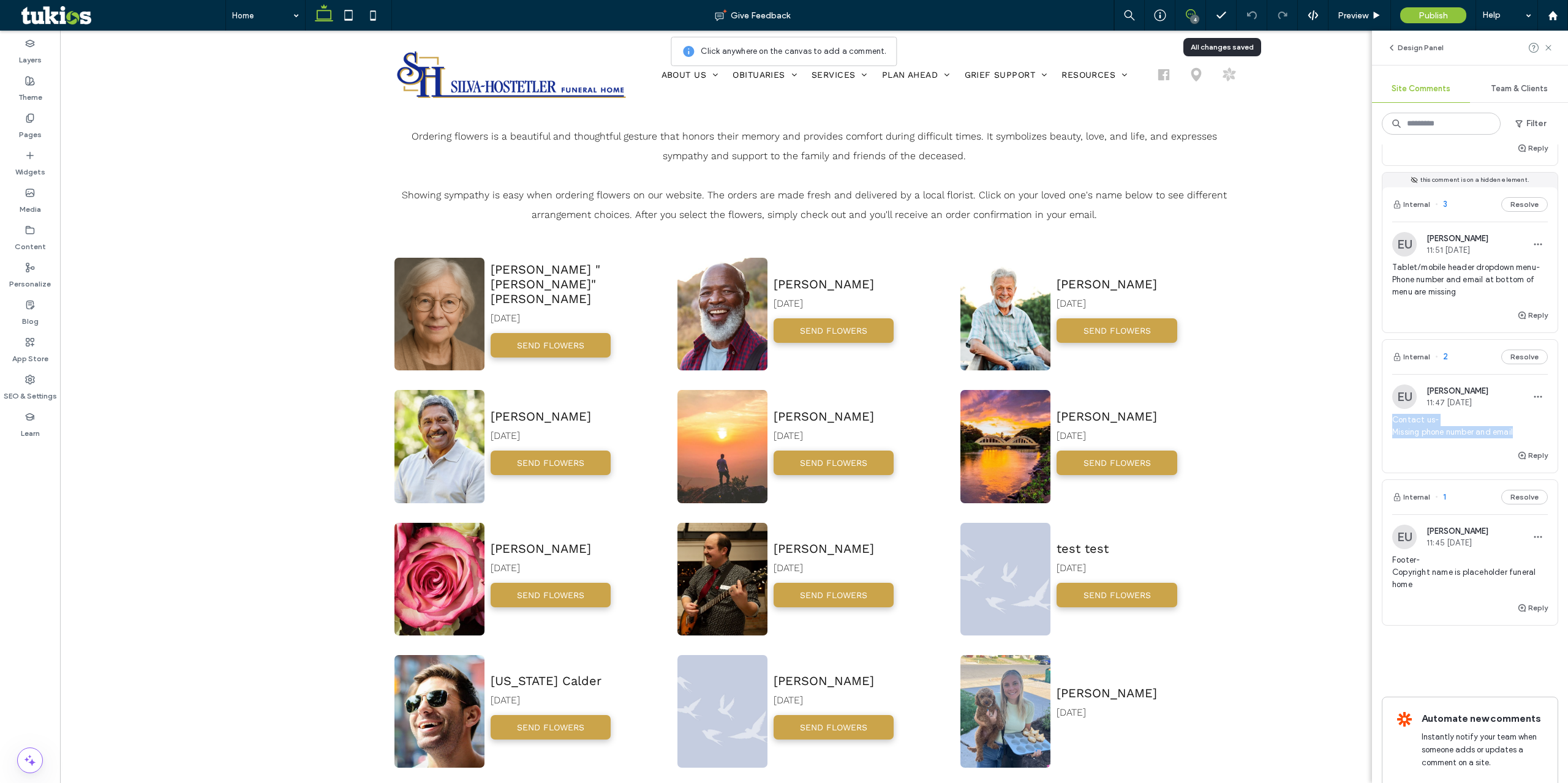
drag, startPoint x: 1521, startPoint y: 442, endPoint x: 1388, endPoint y: 428, distance: 133.7
click at [1388, 428] on div "EU [PERSON_NAME] 11:47 [DATE] Contact us- Missing phone number and email" at bounding box center [1470, 416] width 175 height 63
copy span "Contact us- Missing phone number and email"
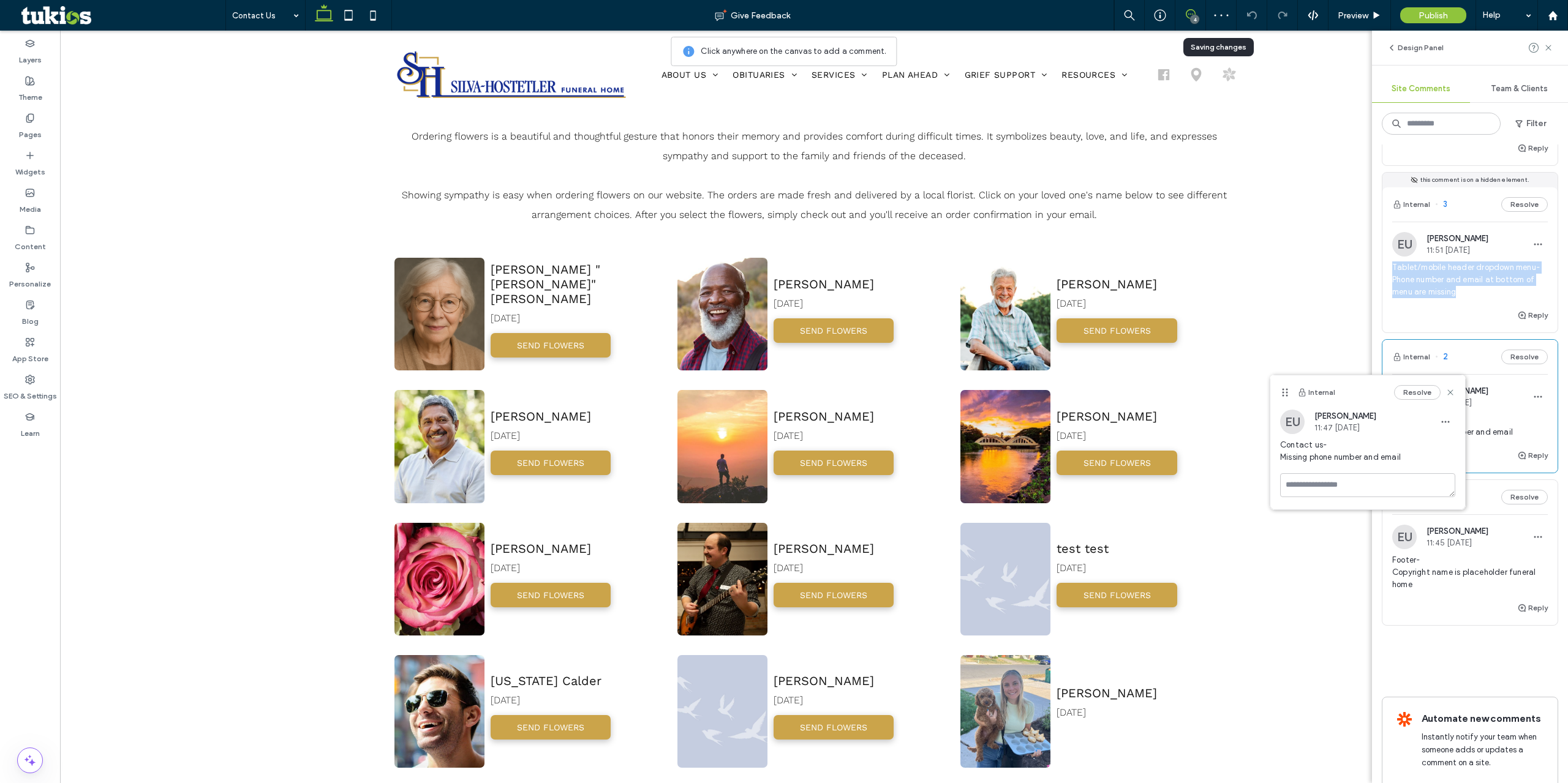
drag, startPoint x: 1462, startPoint y: 302, endPoint x: 1388, endPoint y: 267, distance: 81.9
click at [1388, 267] on div "EU Easton Ulrich 11:51 [DATE] Tablet/mobile header dropdown menu- Phone number …" at bounding box center [1470, 269] width 175 height 76
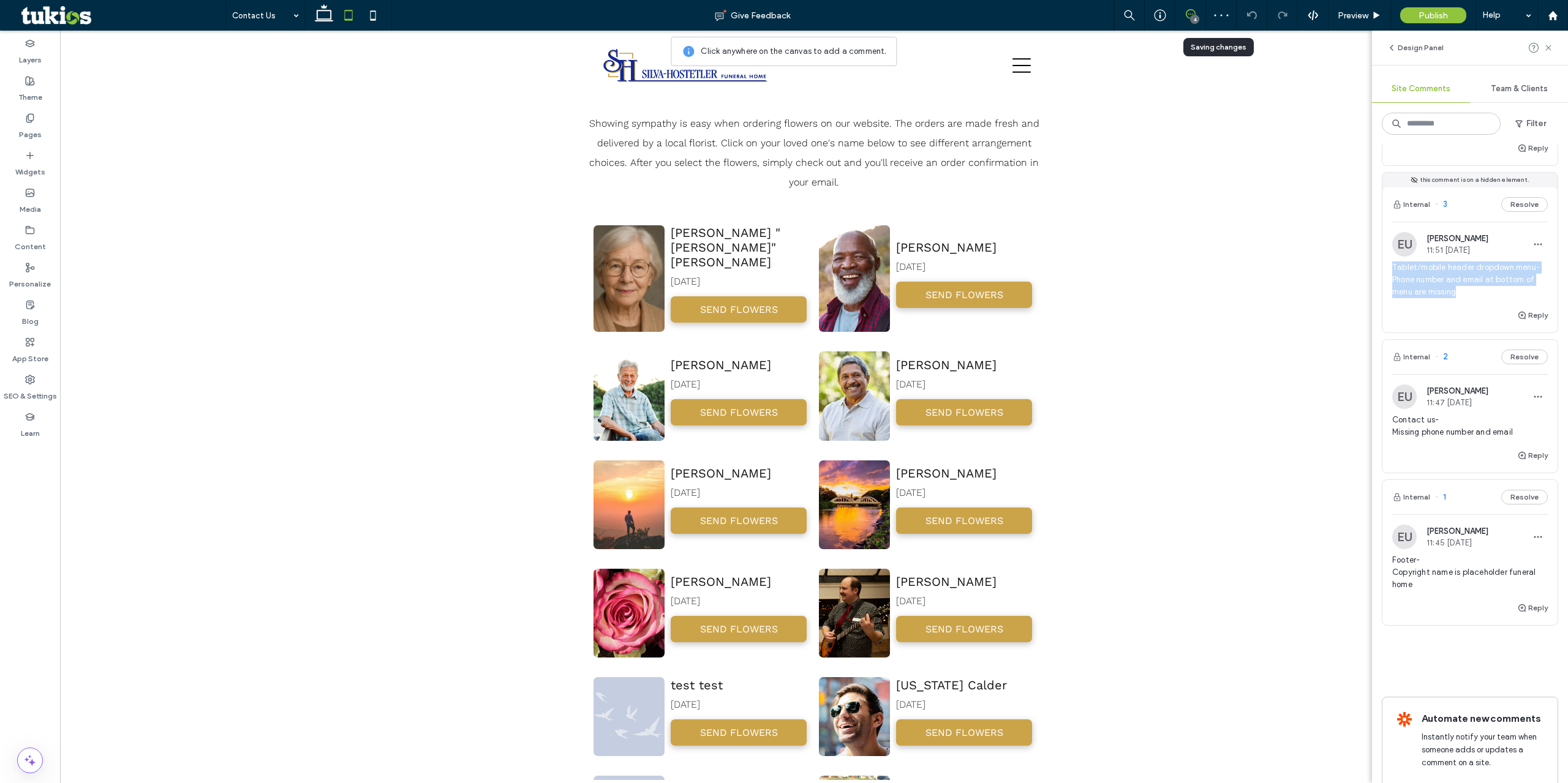
copy span "Tablet/mobile header dropdown menu- Phone number and email at bottom of menu ar…"
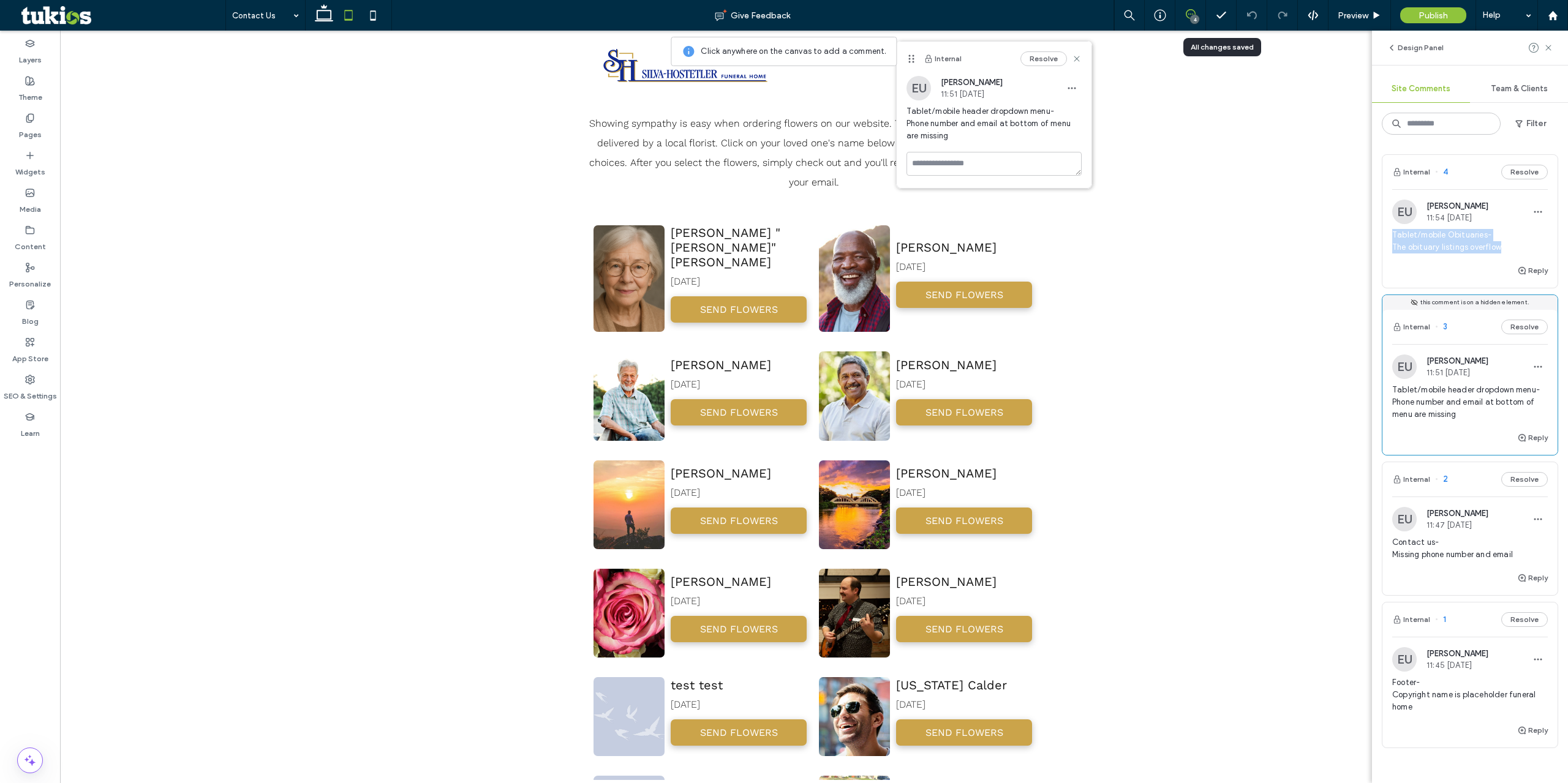
drag, startPoint x: 1494, startPoint y: 252, endPoint x: 1393, endPoint y: 231, distance: 103.2
click at [1392, 231] on div "EU Easton Ulrich 11:54 [DATE] Tablet/mobile Obituaries- The obituary listings o…" at bounding box center [1470, 231] width 175 height 63
copy span "Tablet/mobile Obituaries- The obituary listings overflow"
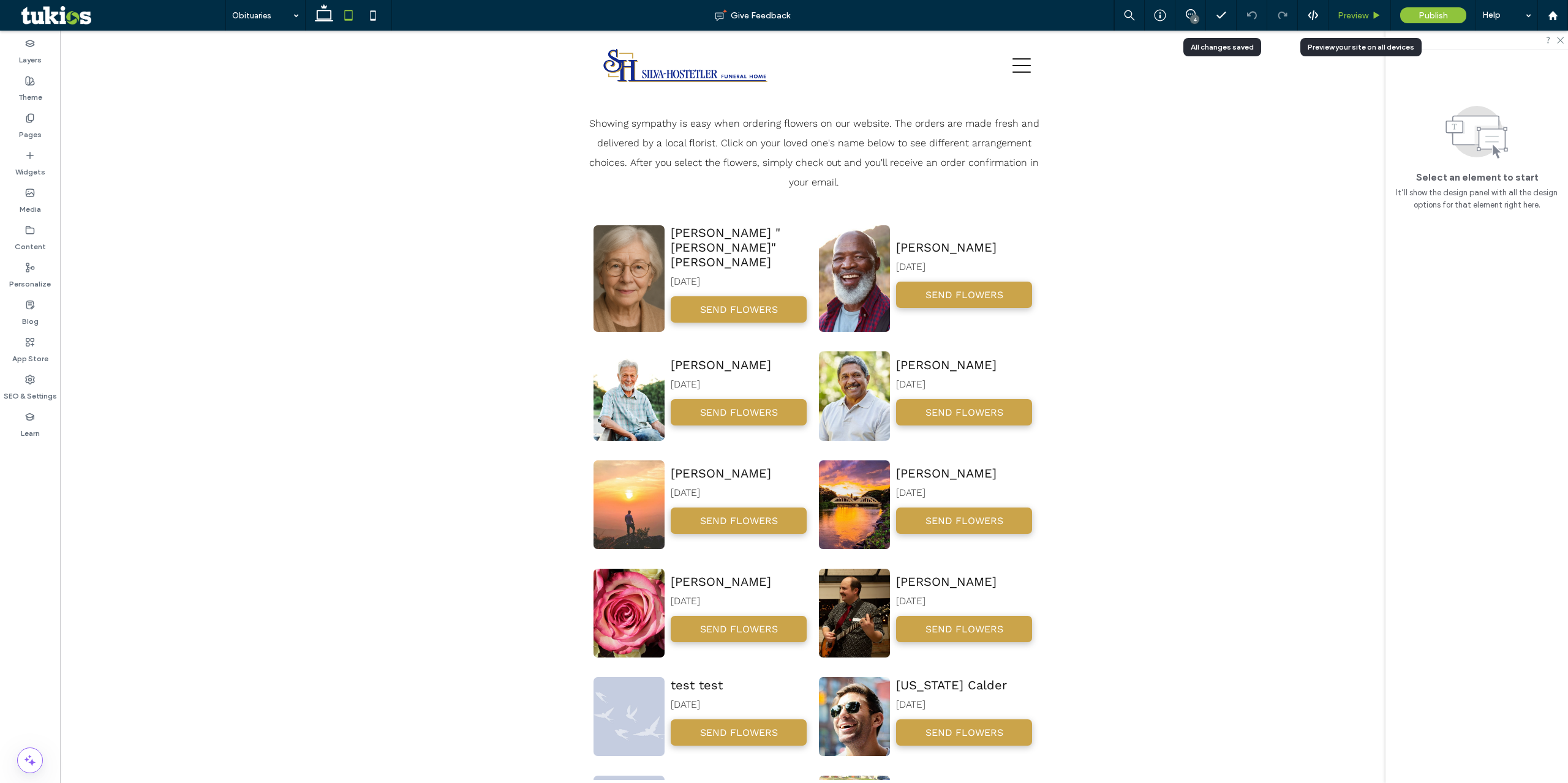
click at [1337, 16] on div "Preview" at bounding box center [1359, 16] width 62 height 11
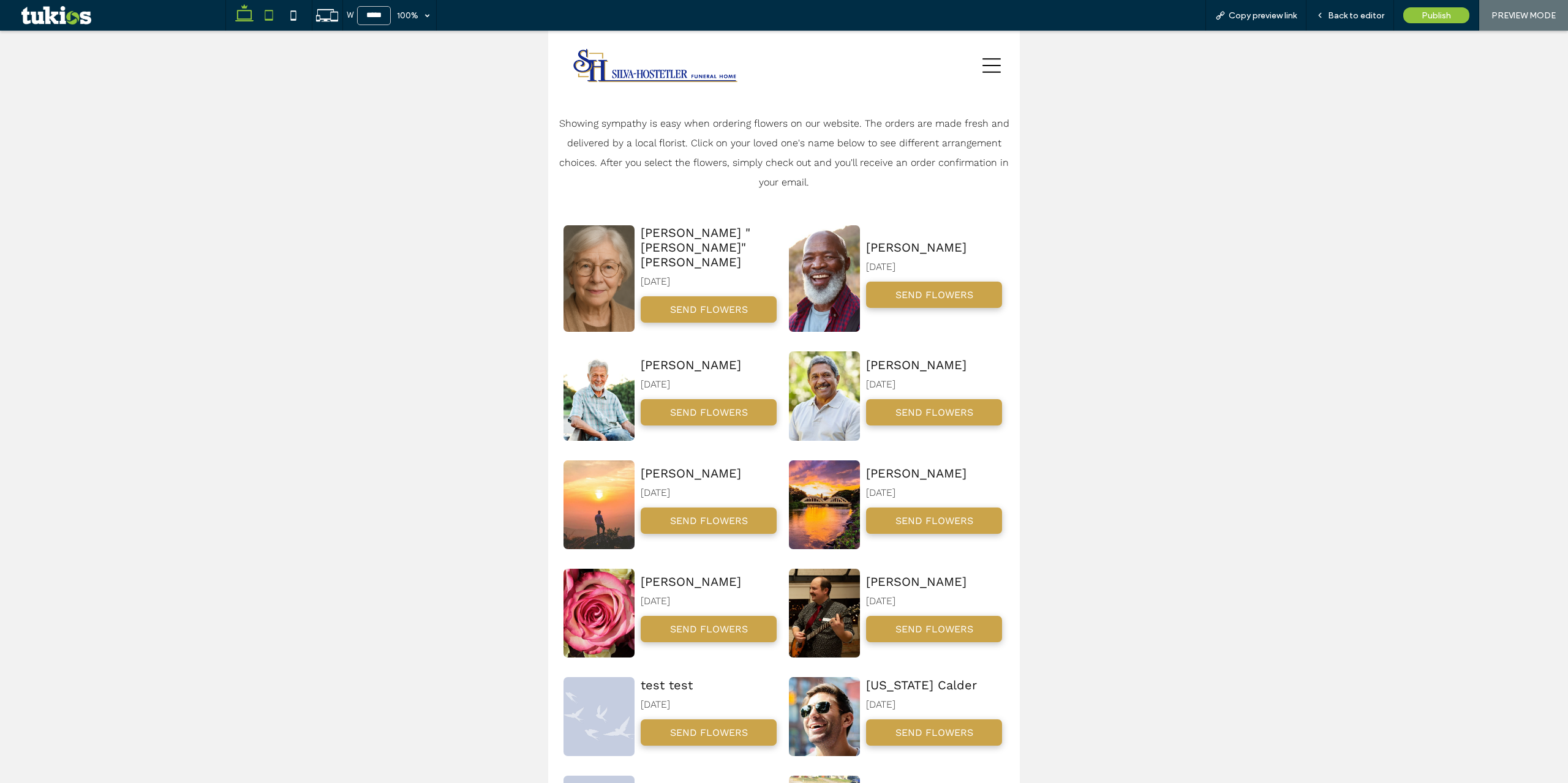
click at [240, 17] on icon at bounding box center [244, 15] width 24 height 24
type input "******"
